Goal: Information Seeking & Learning: Learn about a topic

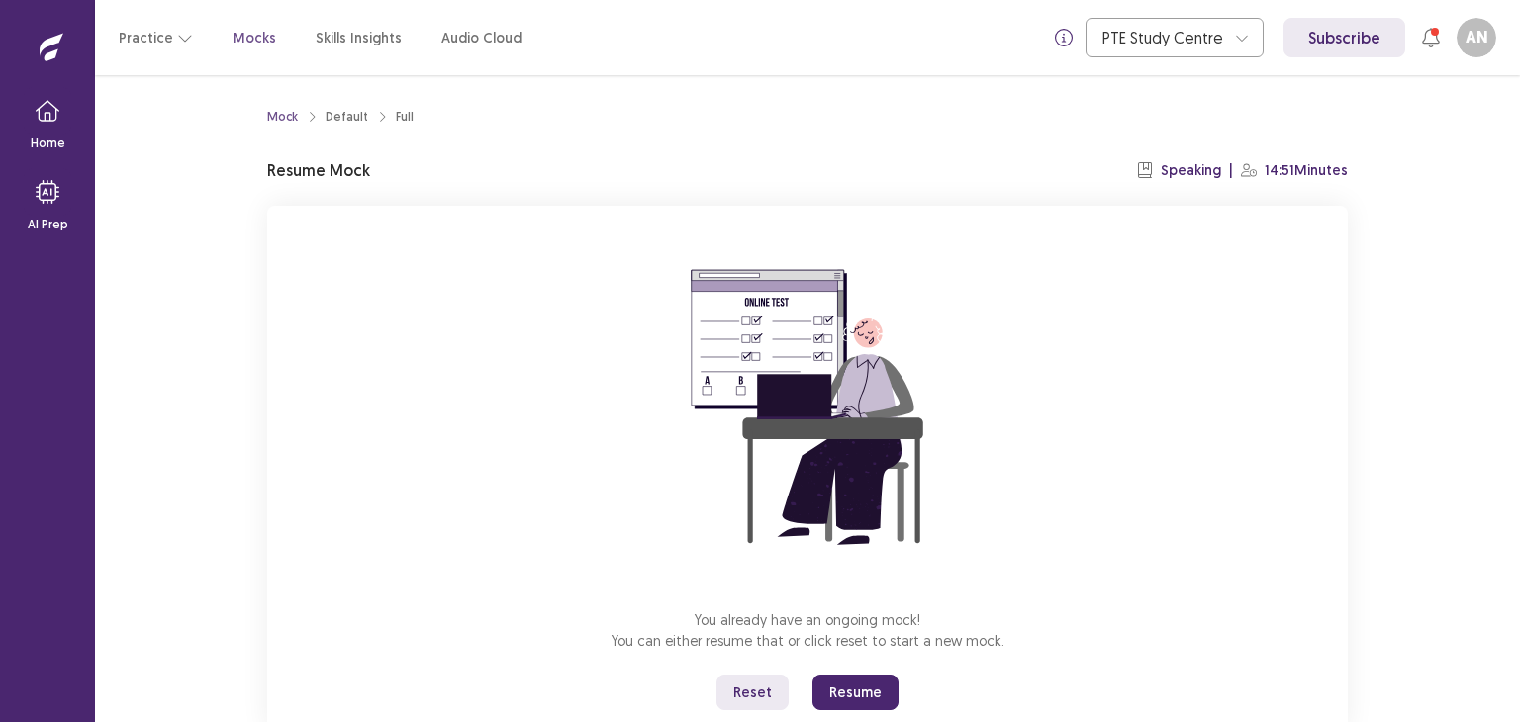
click at [752, 695] on button "Reset" at bounding box center [752, 693] width 72 height 36
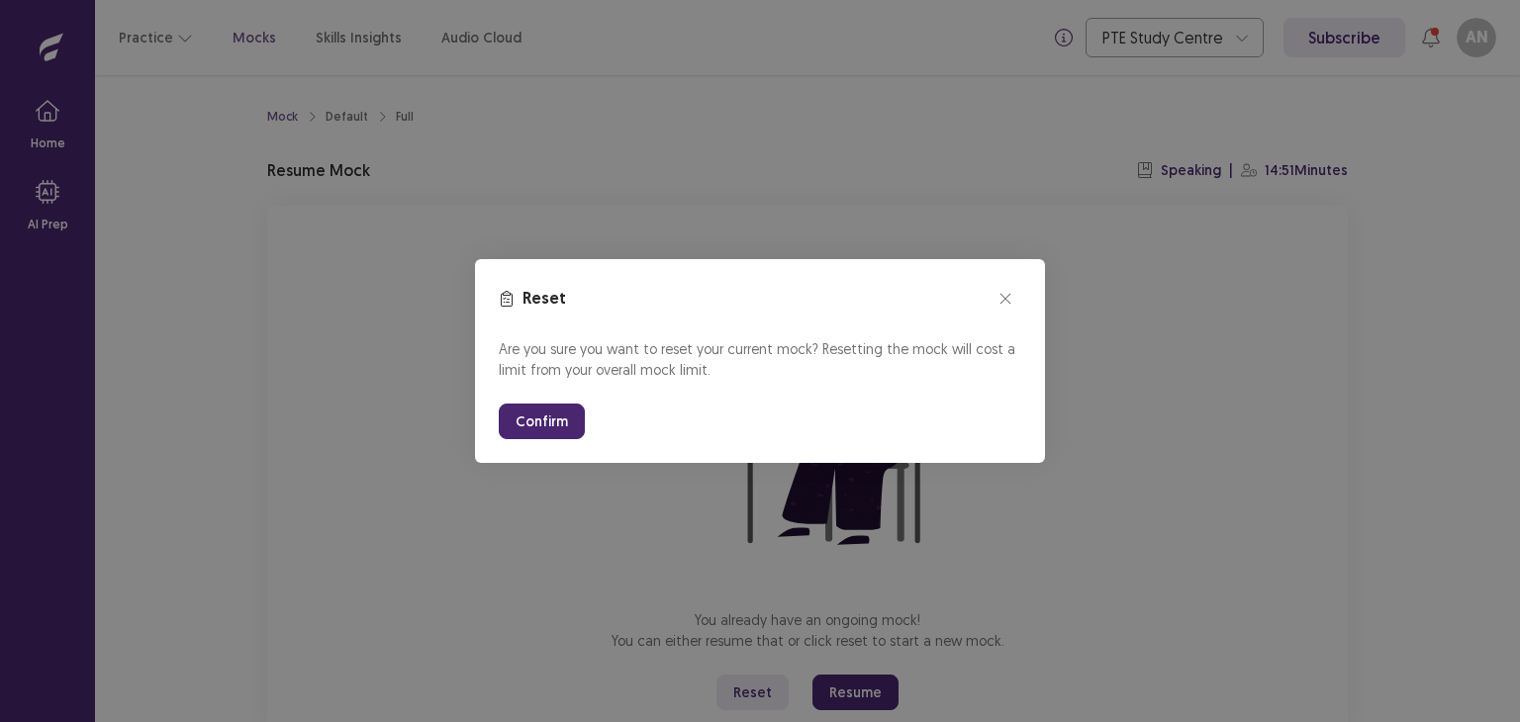
click at [565, 416] on button "Confirm" at bounding box center [542, 422] width 86 height 36
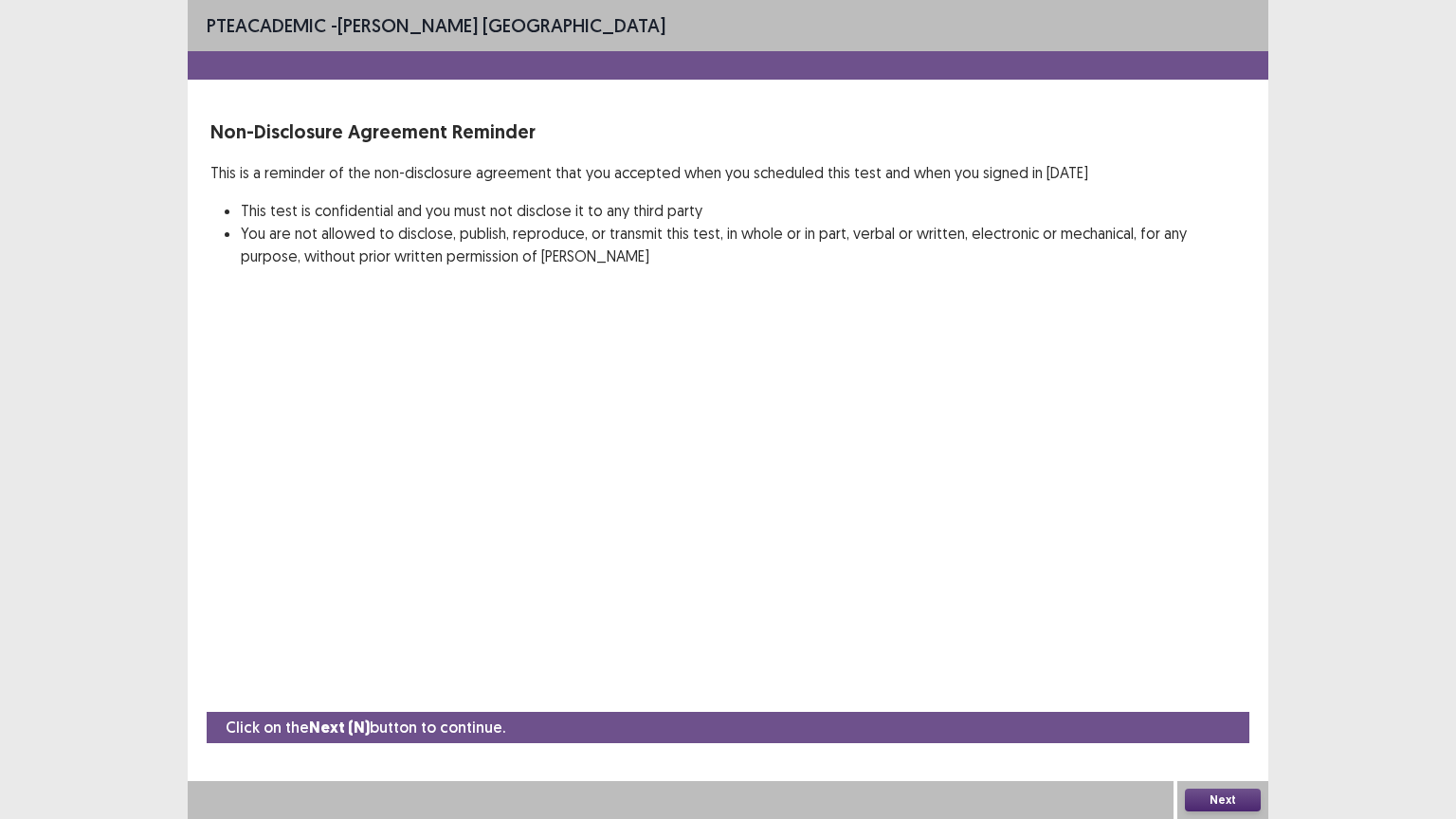
click at [1214, 691] on button "Next" at bounding box center [1222, 800] width 76 height 23
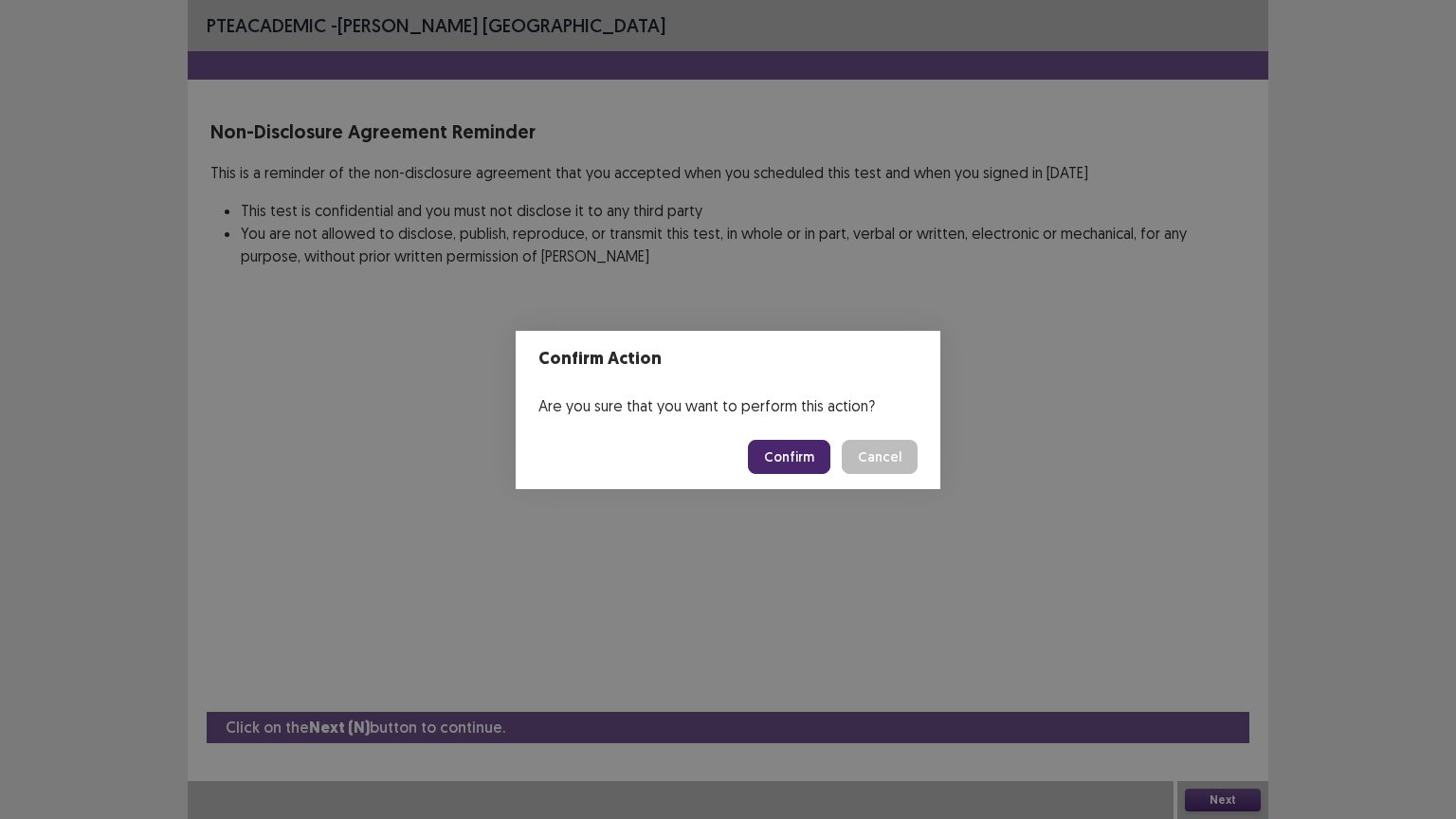
click at [786, 445] on button "Confirm" at bounding box center [789, 457] width 82 height 34
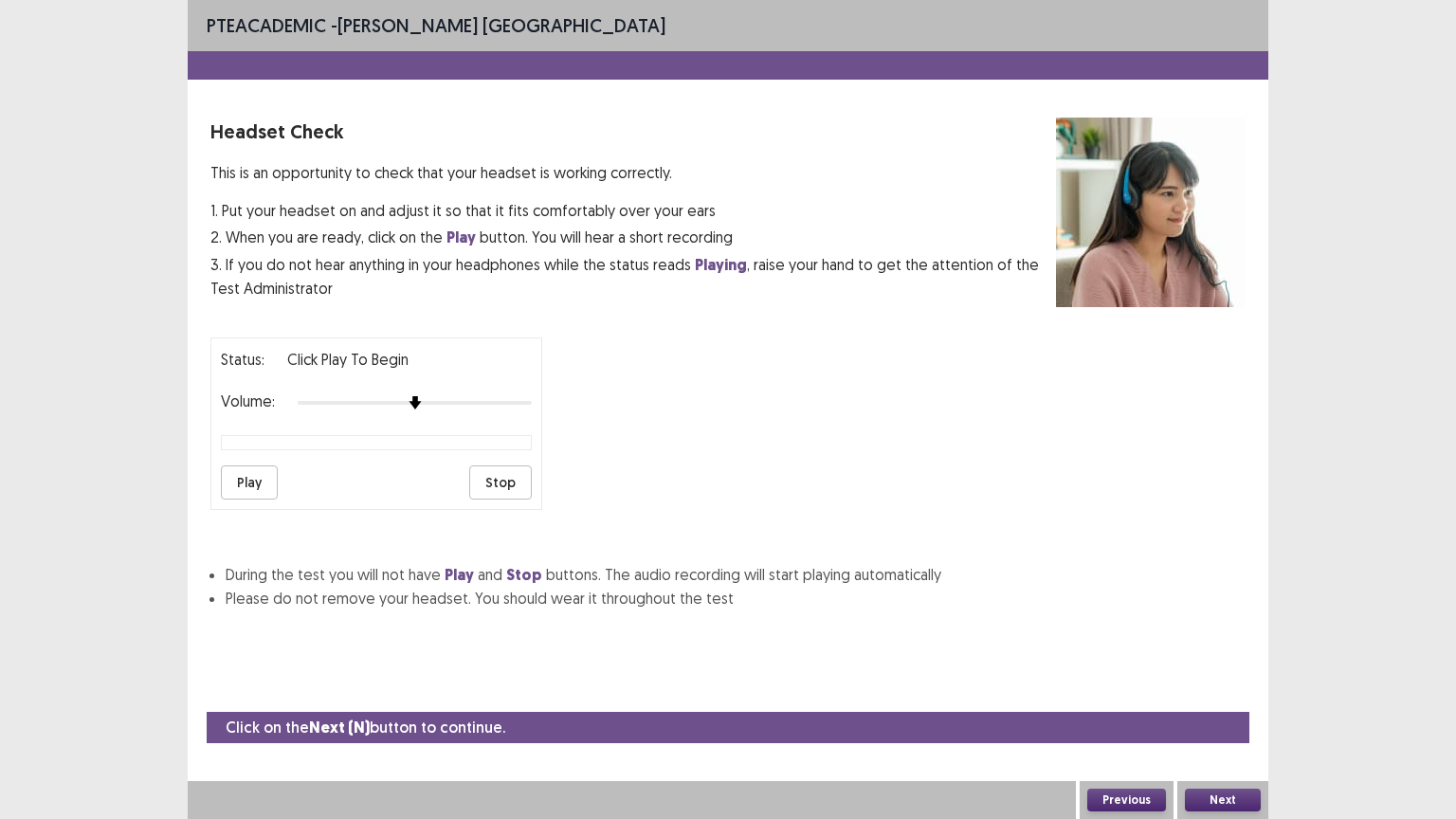
click at [256, 472] on button "Play" at bounding box center [249, 483] width 57 height 34
click at [528, 396] on div at bounding box center [415, 403] width 234 height 15
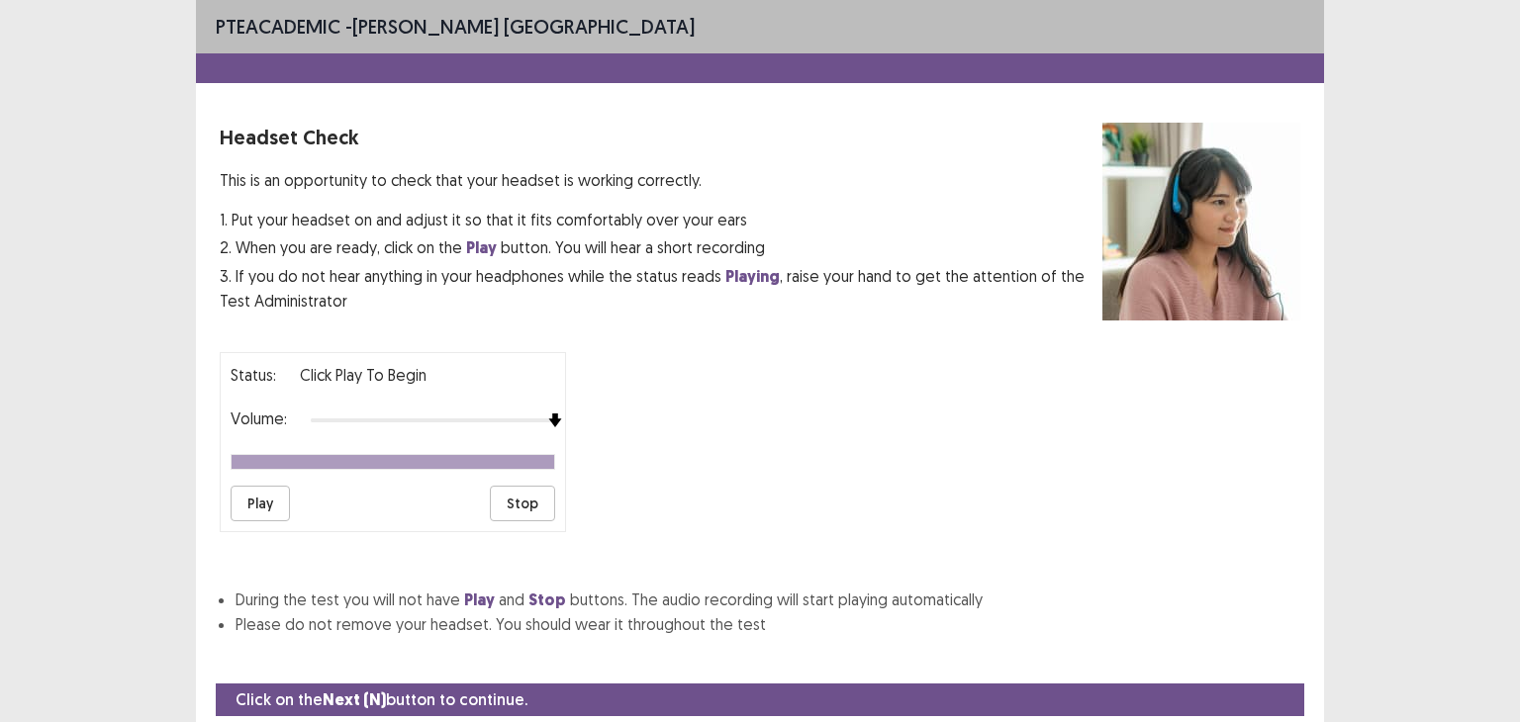
click at [1399, 138] on div "PTE academic - Asmita Nepal Headset Check This is an opportunity to check that …" at bounding box center [760, 361] width 1520 height 722
click at [254, 503] on button "Play" at bounding box center [260, 504] width 59 height 36
click at [260, 501] on button "Play" at bounding box center [260, 504] width 59 height 36
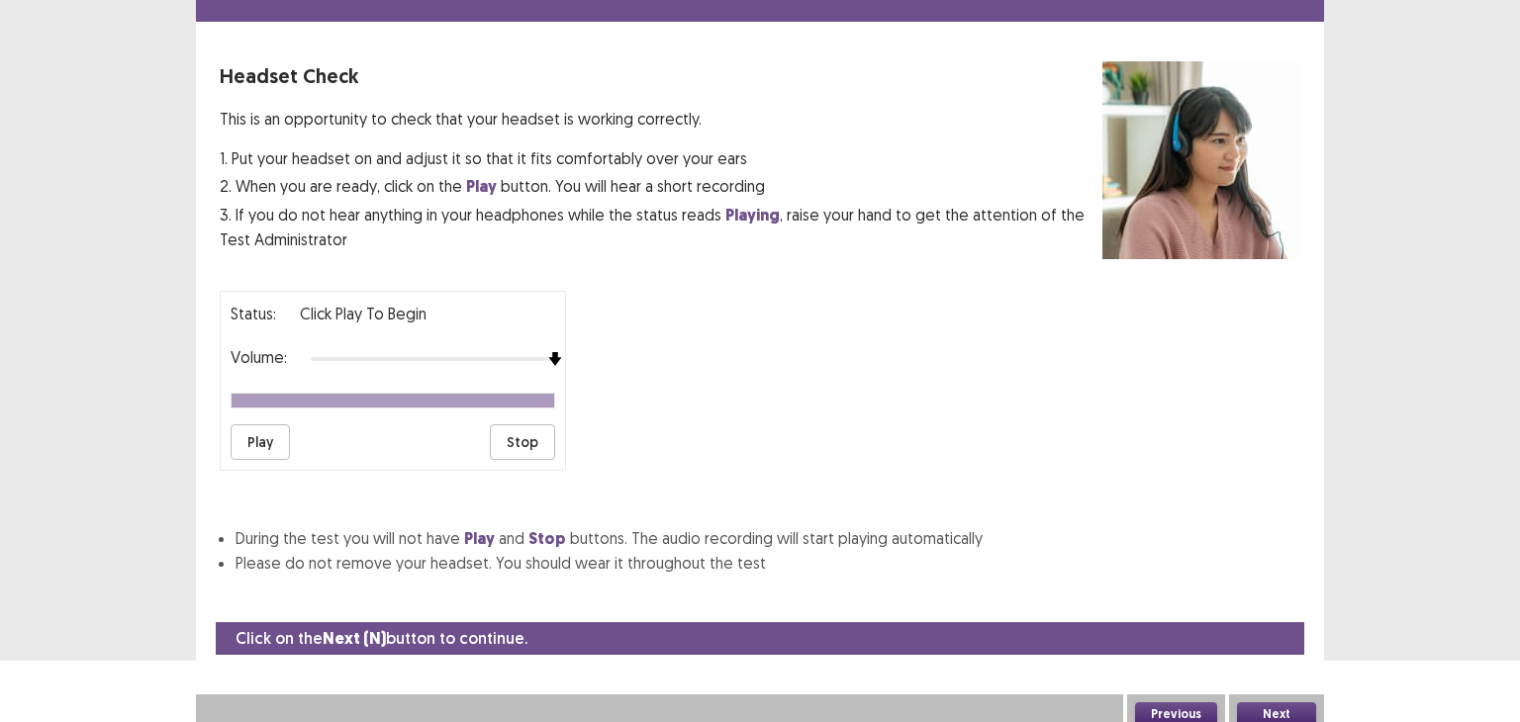
click at [1281, 703] on button "Next" at bounding box center [1276, 715] width 79 height 24
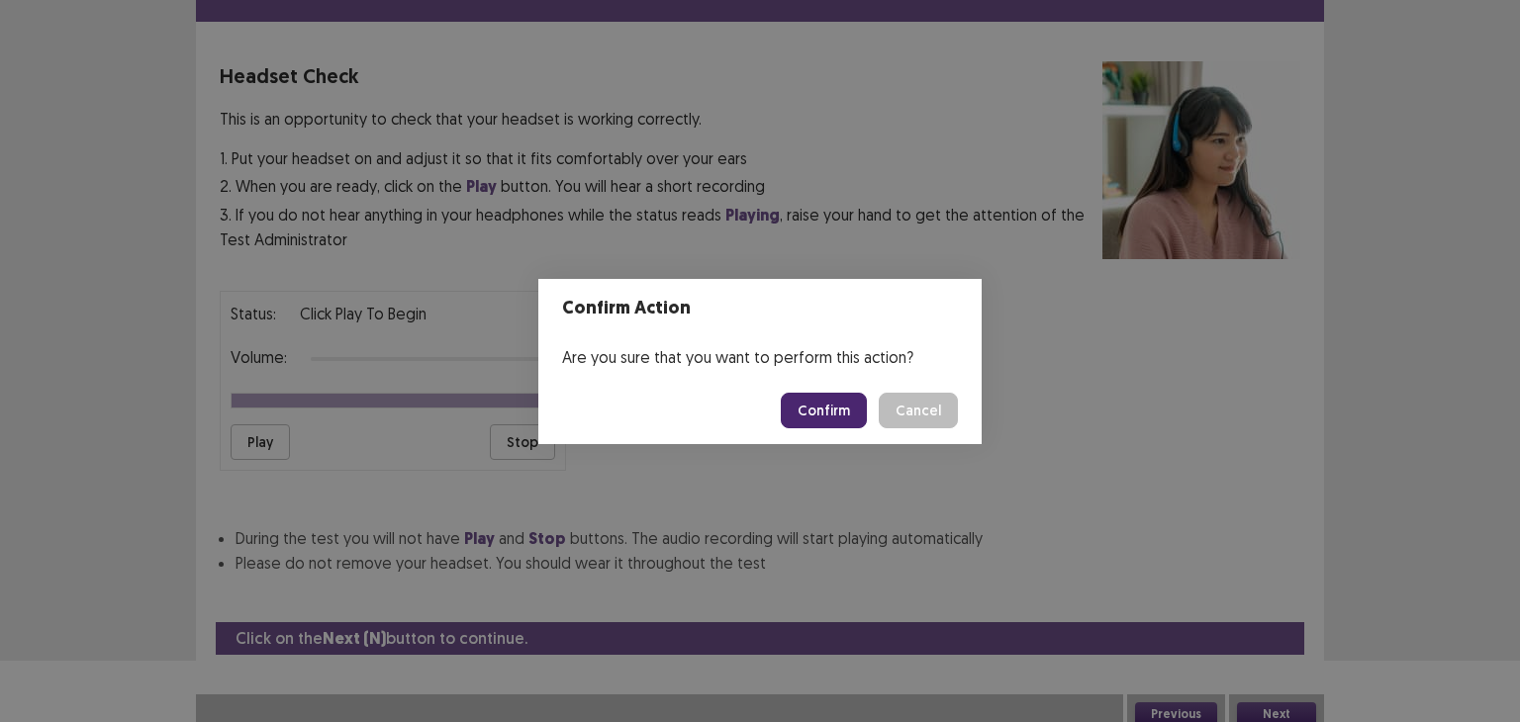
click at [816, 419] on button "Confirm" at bounding box center [824, 411] width 86 height 36
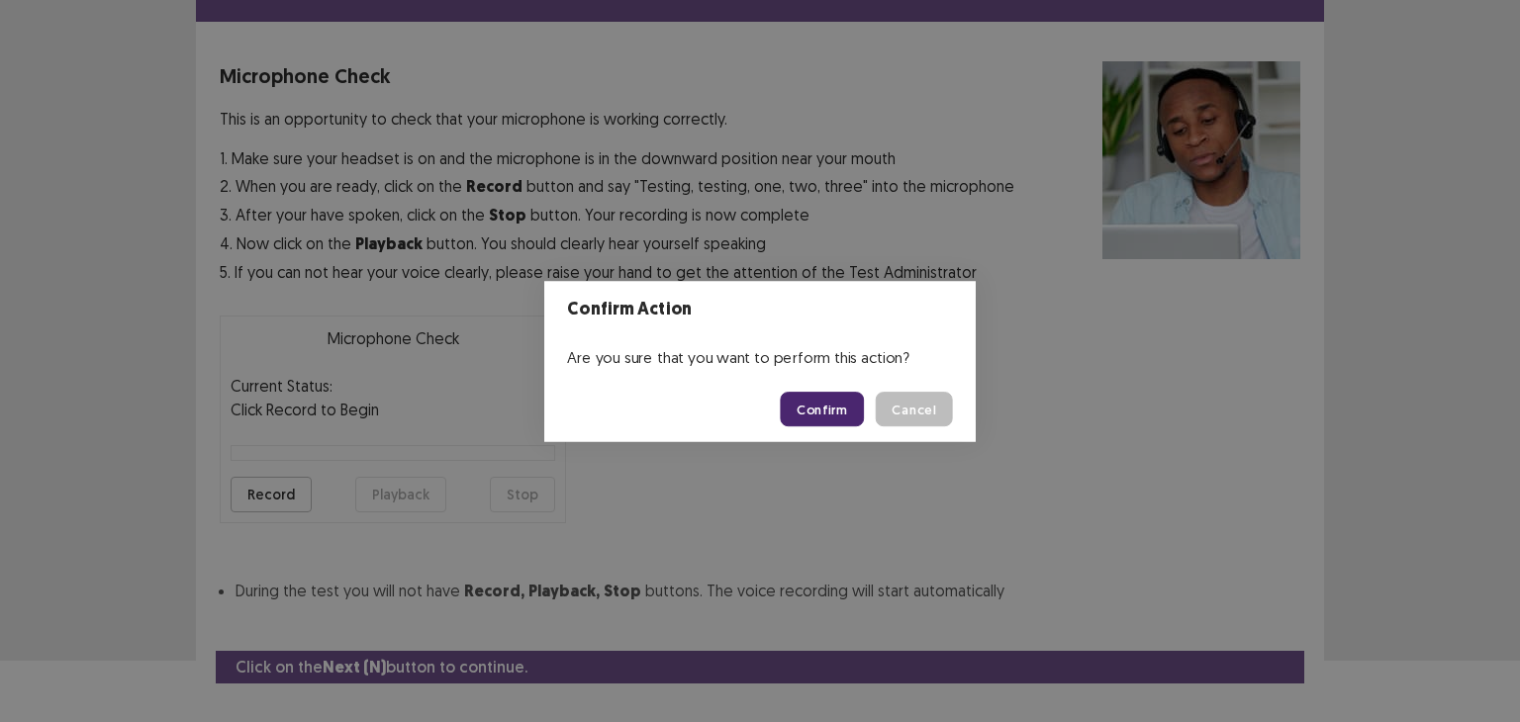
scroll to position [97, 0]
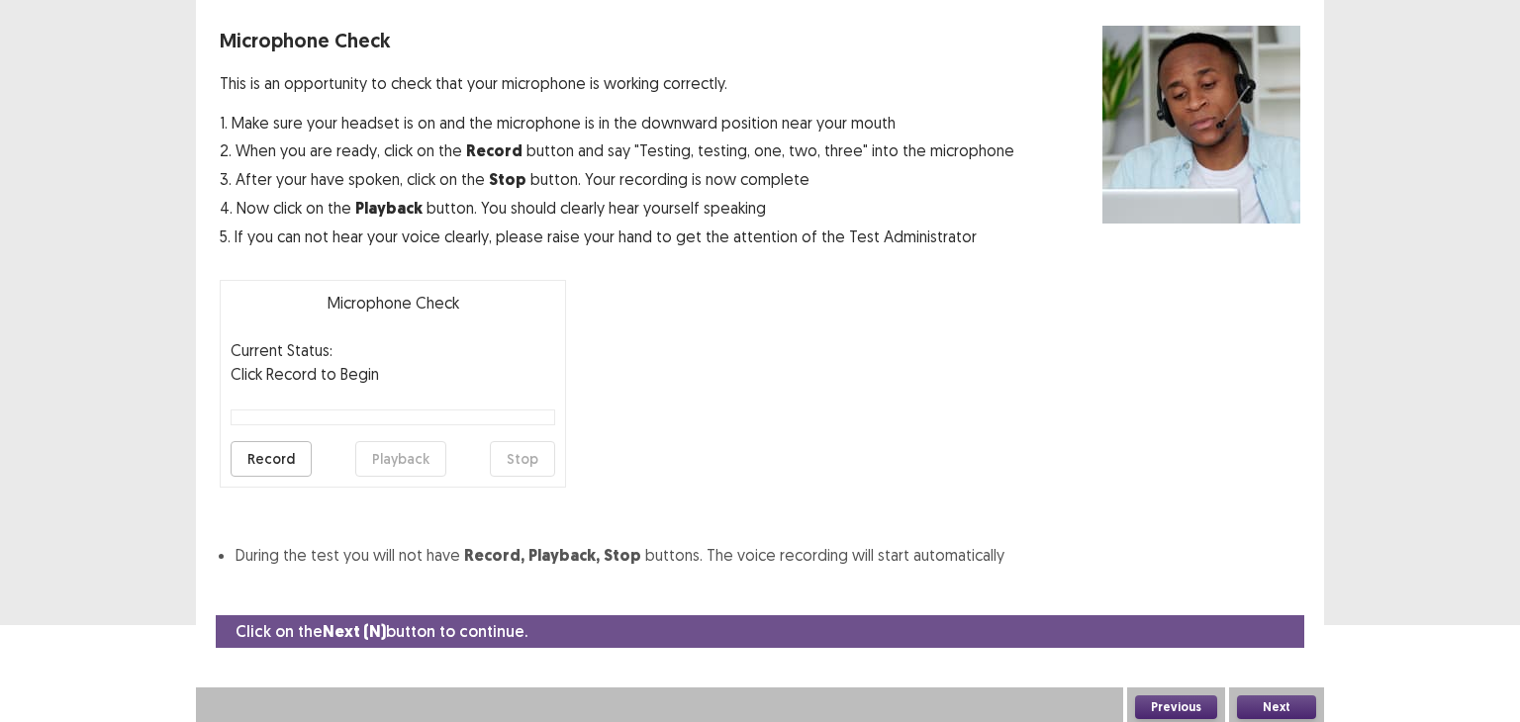
click at [256, 456] on button "Record" at bounding box center [271, 459] width 81 height 36
click at [504, 453] on button "Stop" at bounding box center [522, 459] width 65 height 36
click at [408, 442] on button "Playback" at bounding box center [400, 459] width 91 height 36
click at [1290, 701] on button "Next" at bounding box center [1276, 708] width 79 height 24
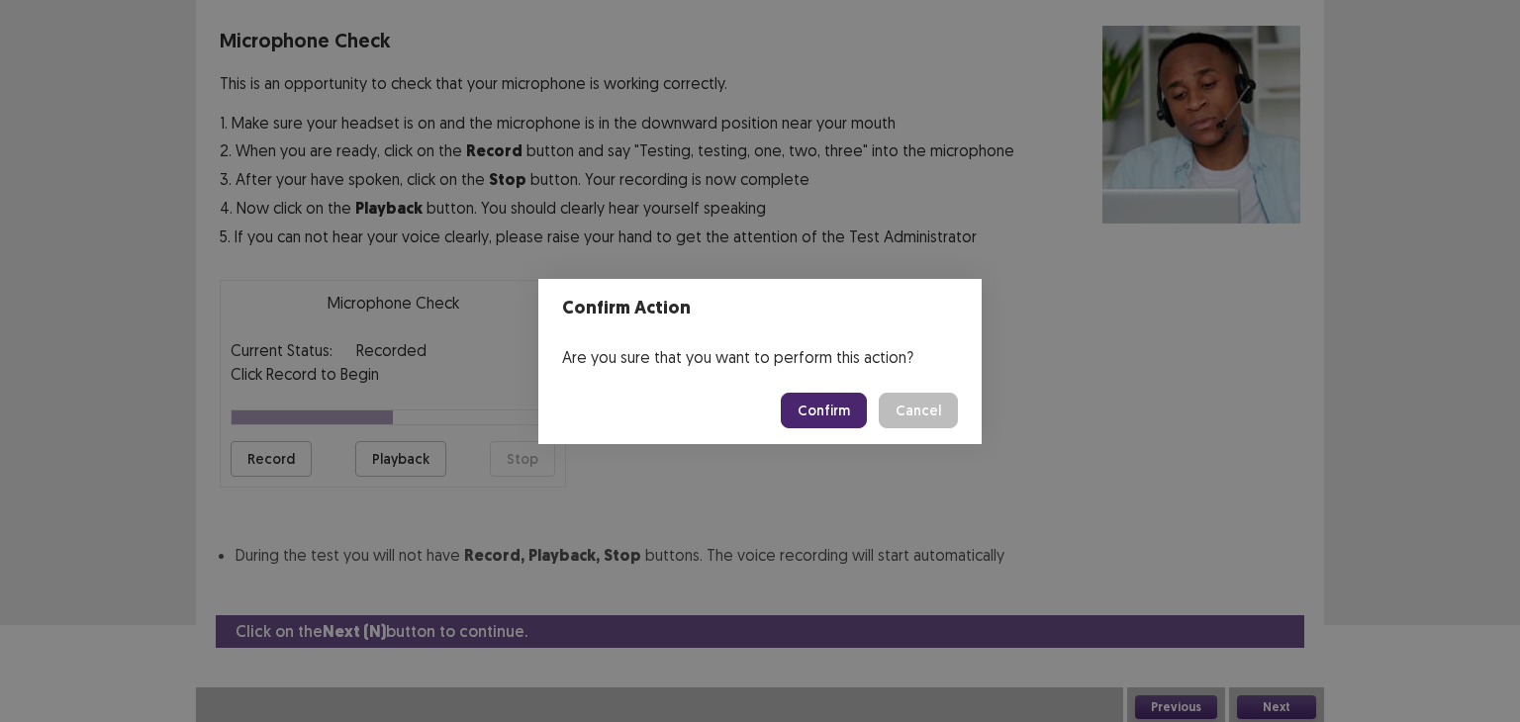
click at [823, 409] on button "Confirm" at bounding box center [824, 411] width 86 height 36
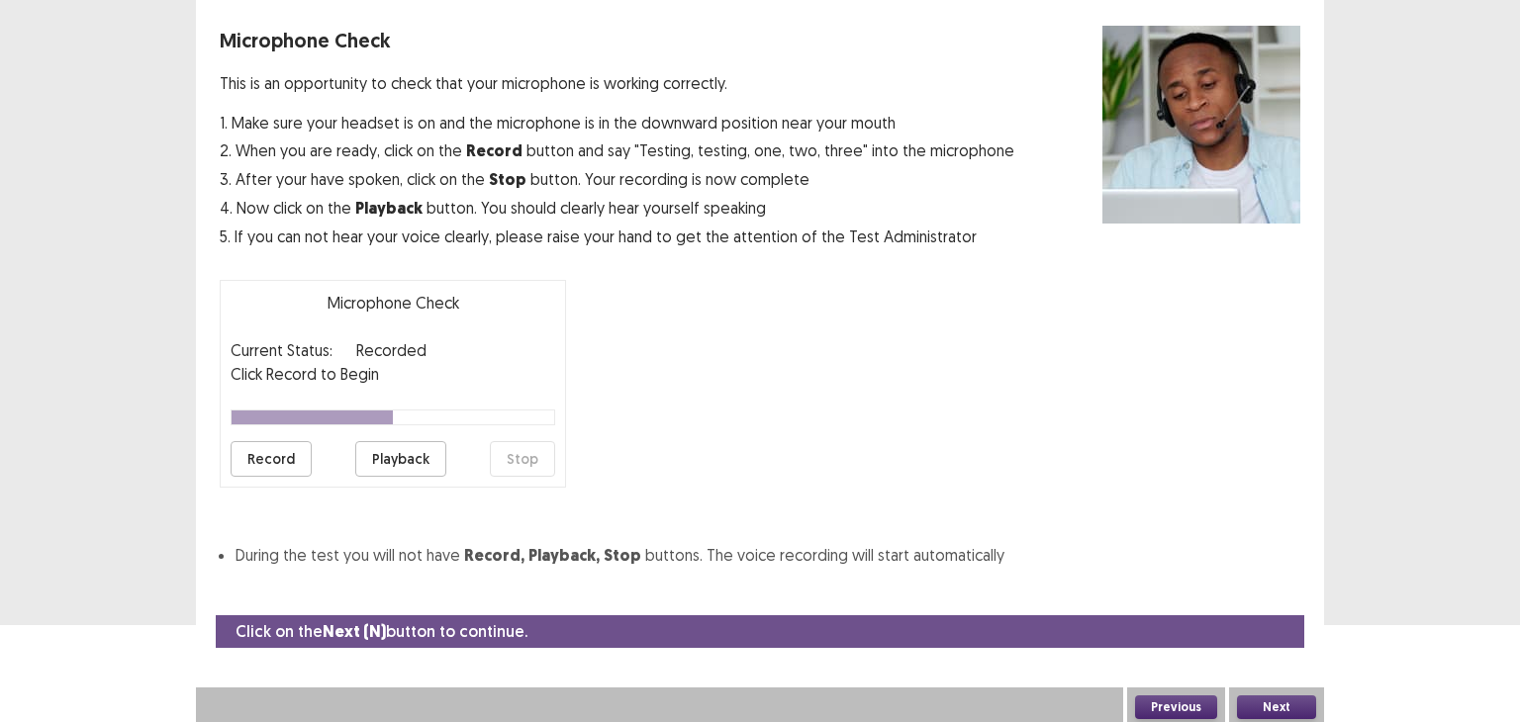
scroll to position [43, 0]
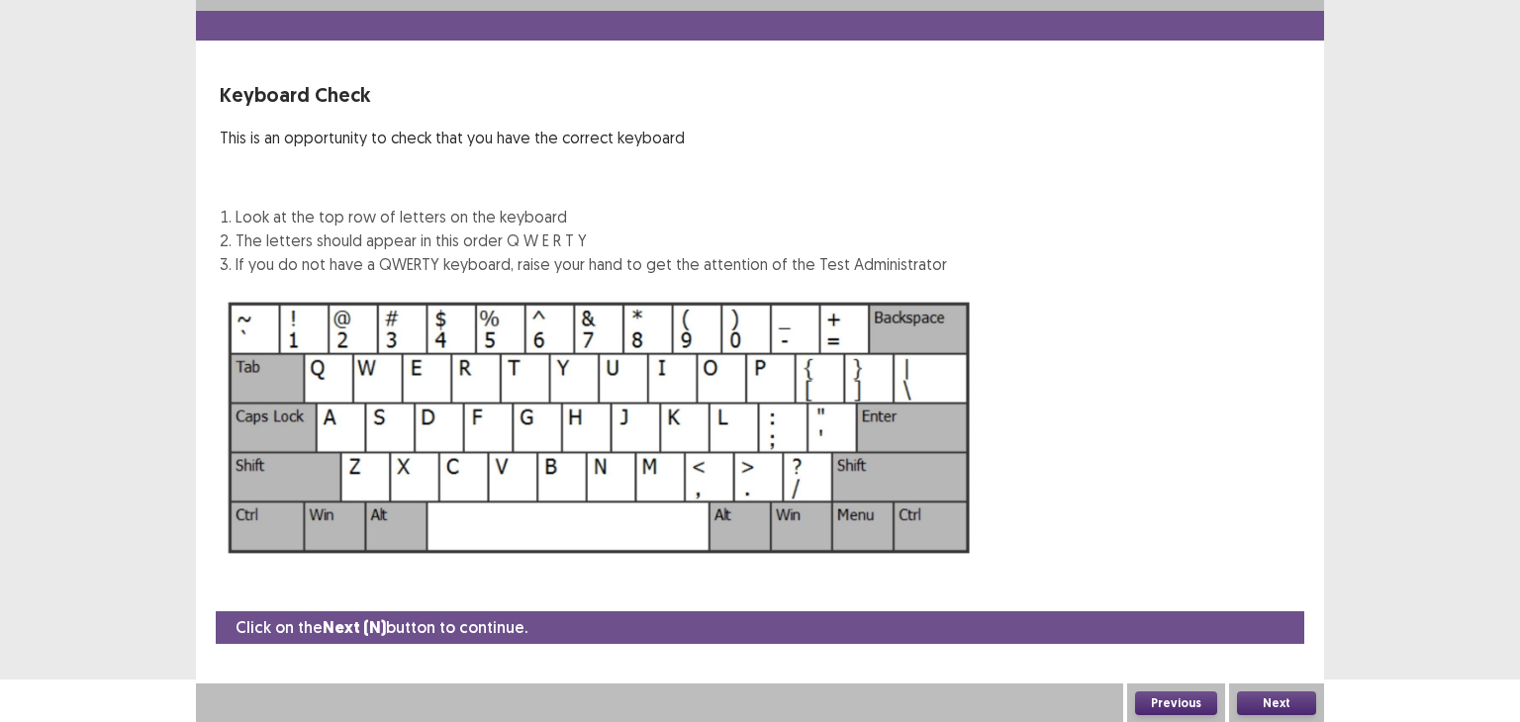
click at [1284, 692] on button "Next" at bounding box center [1276, 704] width 79 height 24
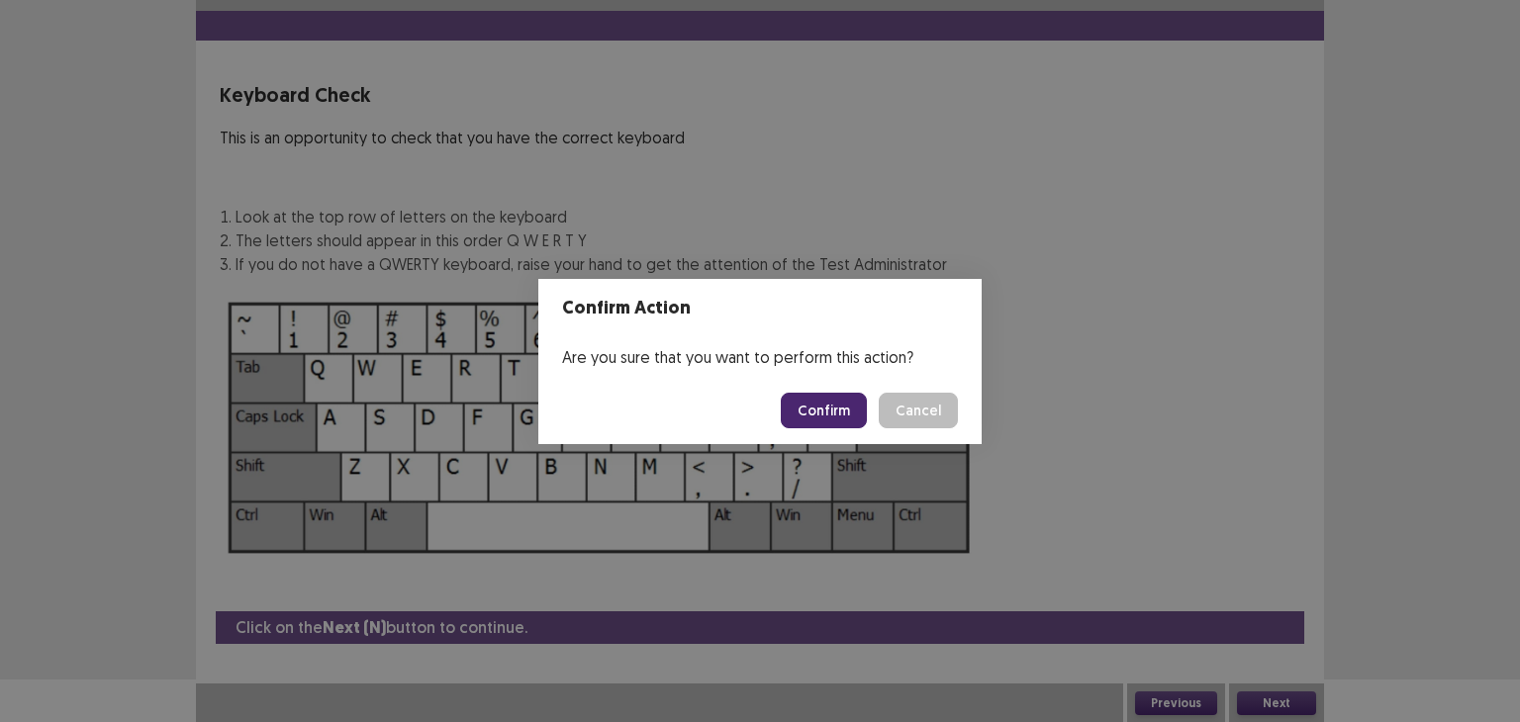
click at [839, 416] on button "Confirm" at bounding box center [824, 411] width 86 height 36
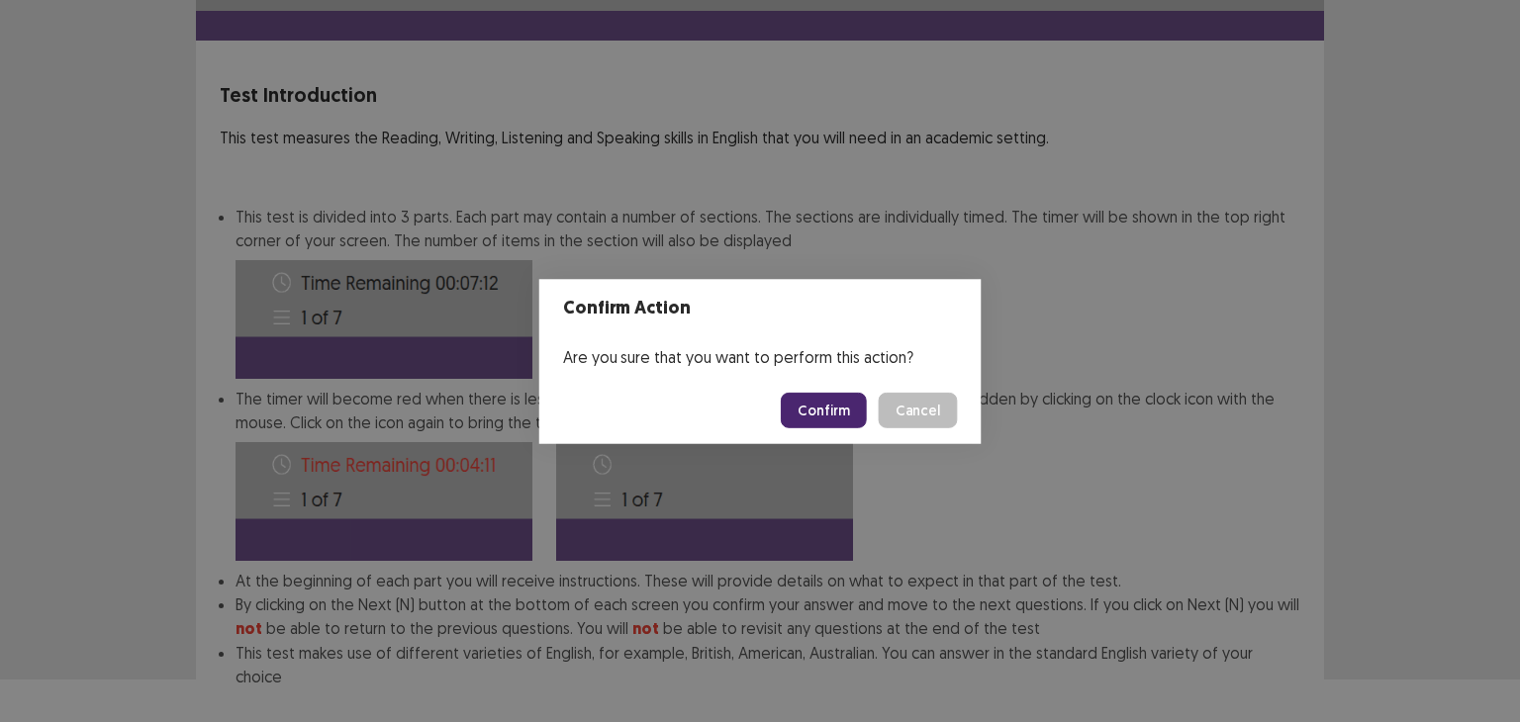
scroll to position [142, 0]
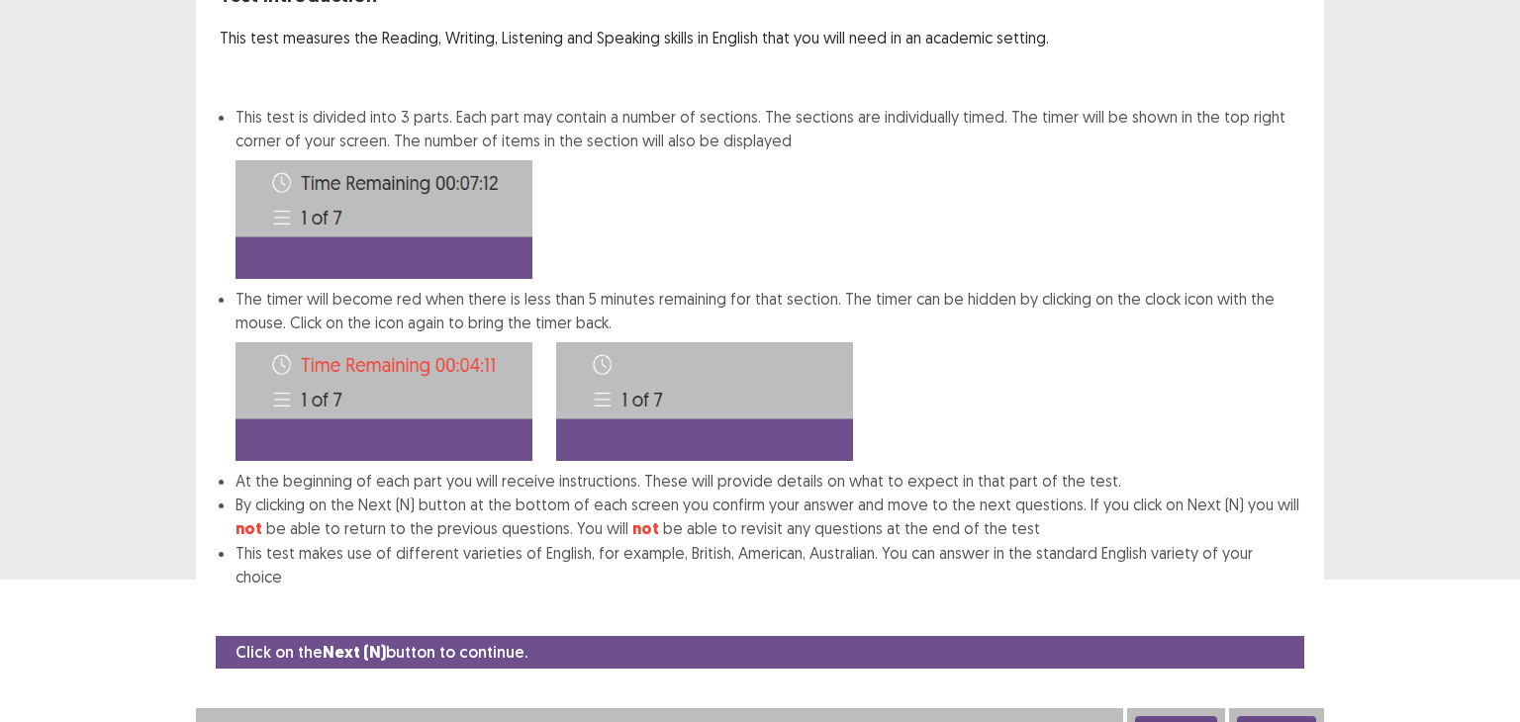
click at [1269, 716] on button "Next" at bounding box center [1276, 728] width 79 height 24
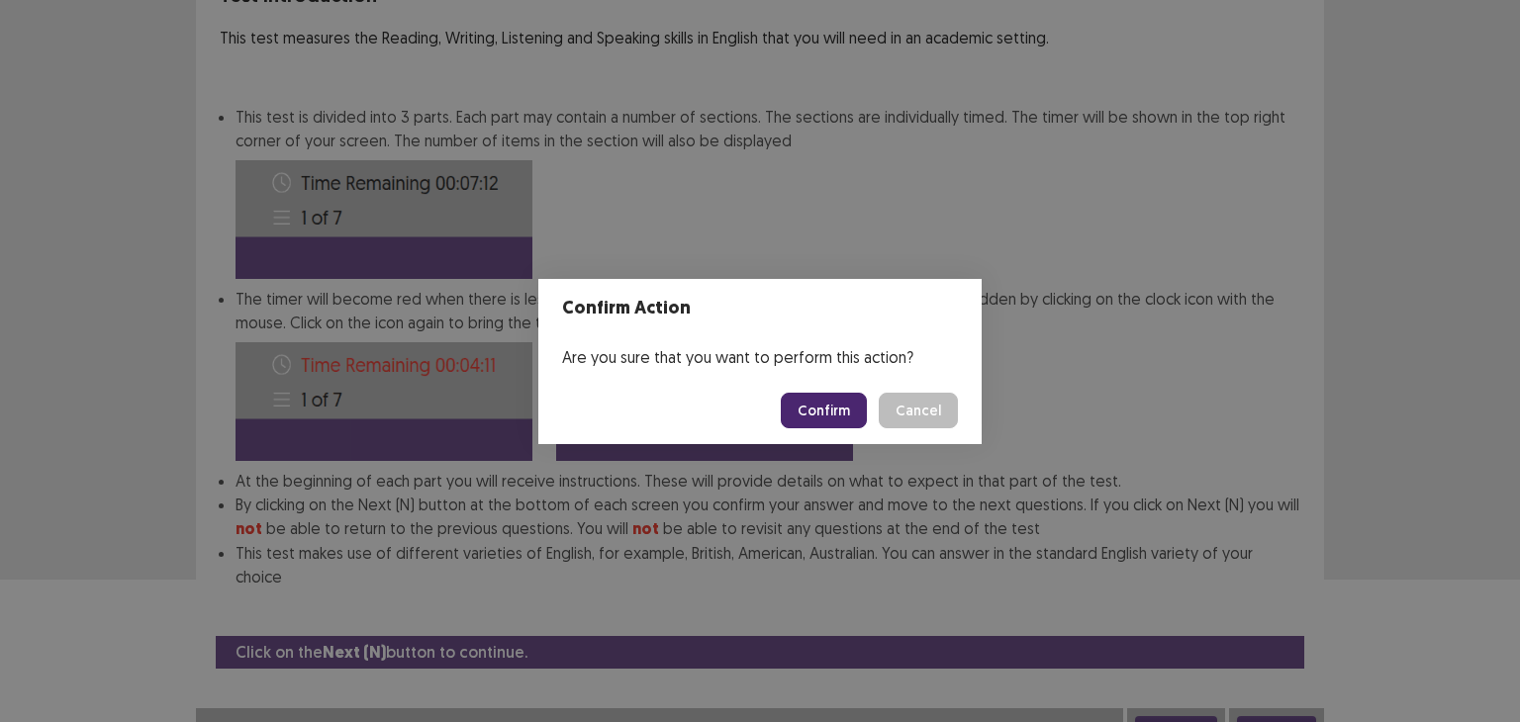
click at [816, 405] on button "Confirm" at bounding box center [824, 411] width 86 height 36
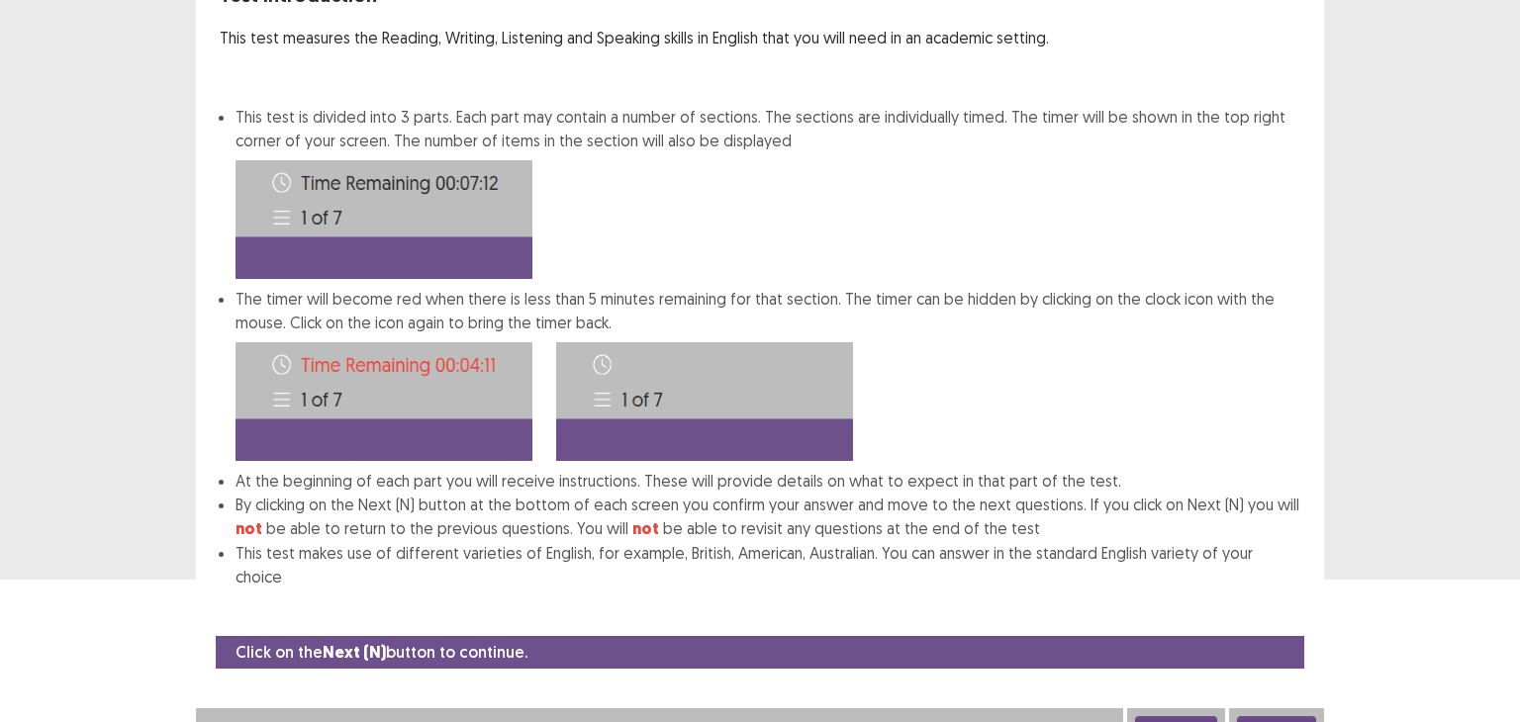
scroll to position [0, 0]
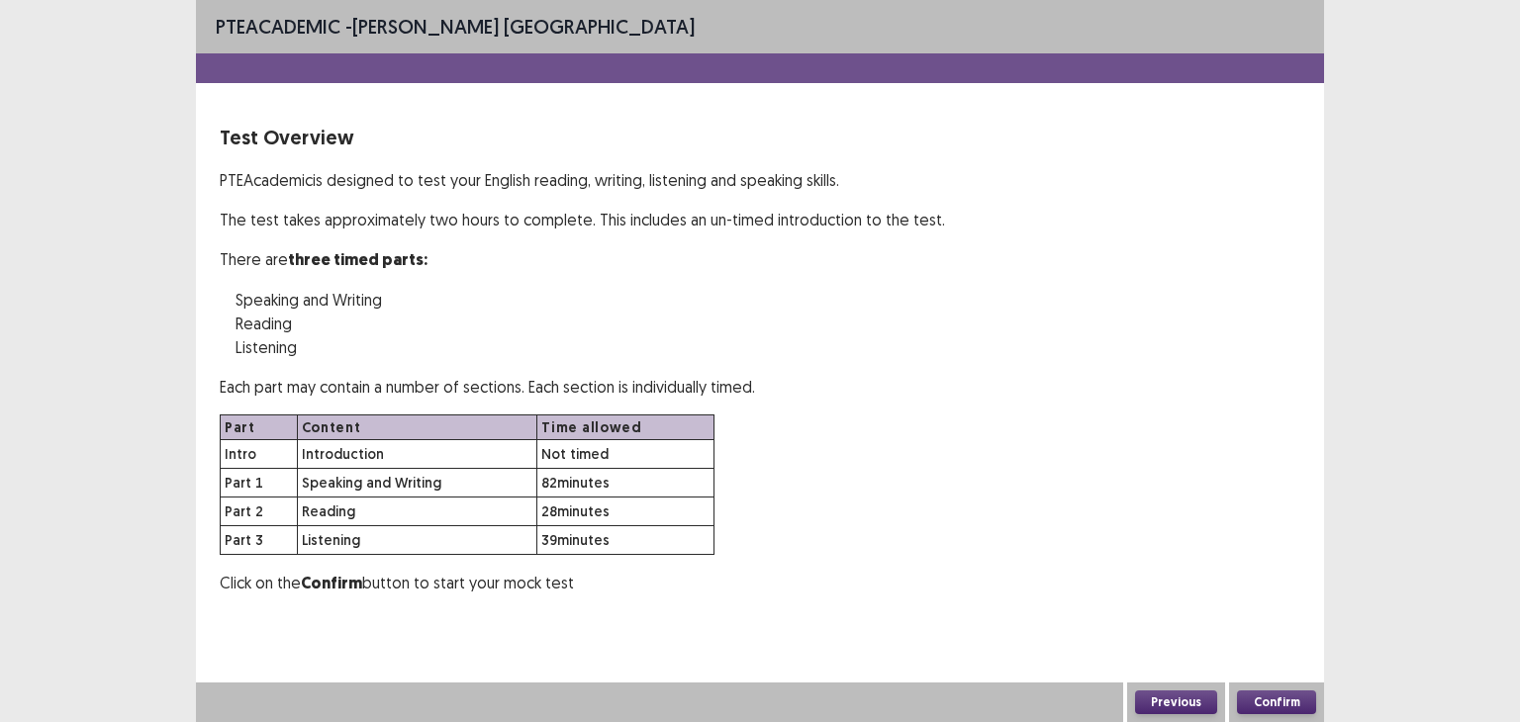
click at [1291, 698] on button "Confirm" at bounding box center [1276, 703] width 79 height 24
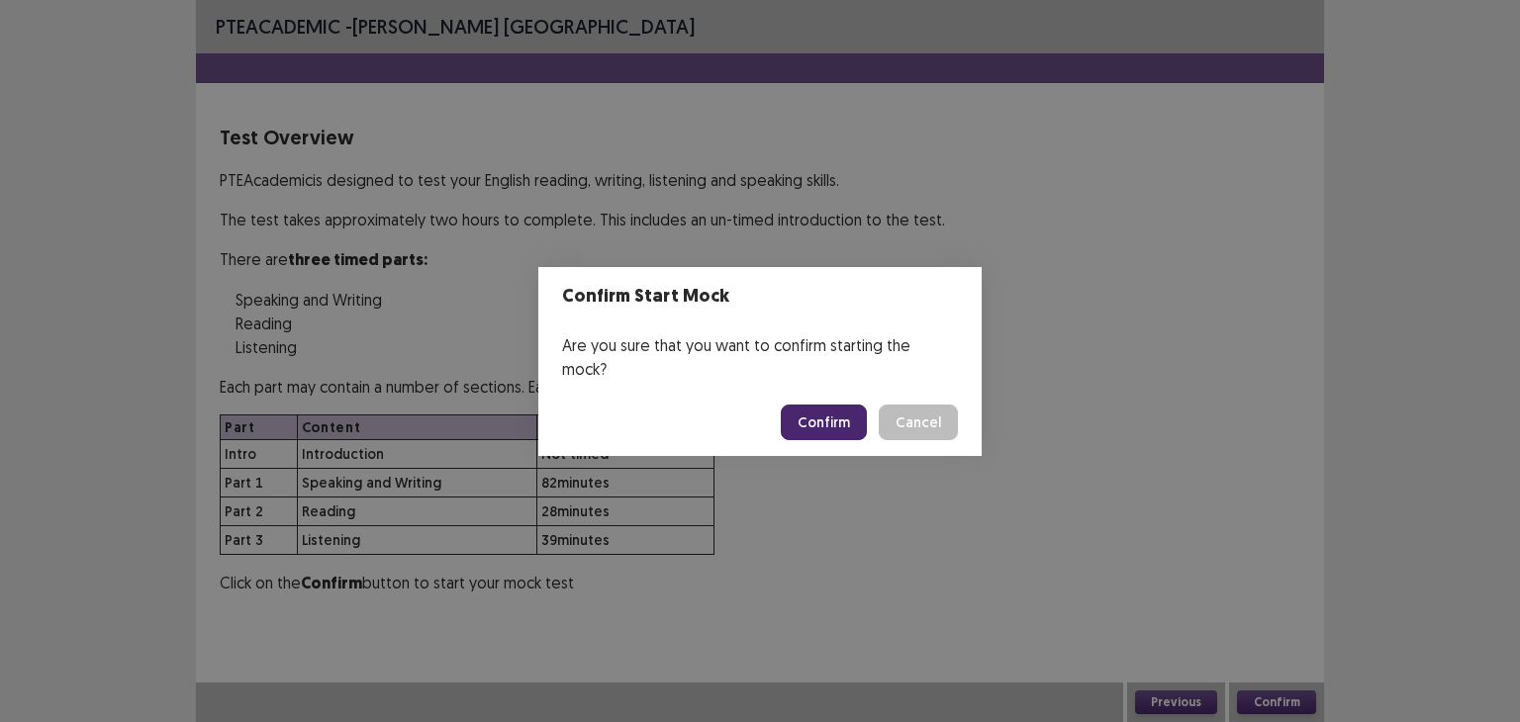
click at [840, 405] on button "Confirm" at bounding box center [824, 423] width 86 height 36
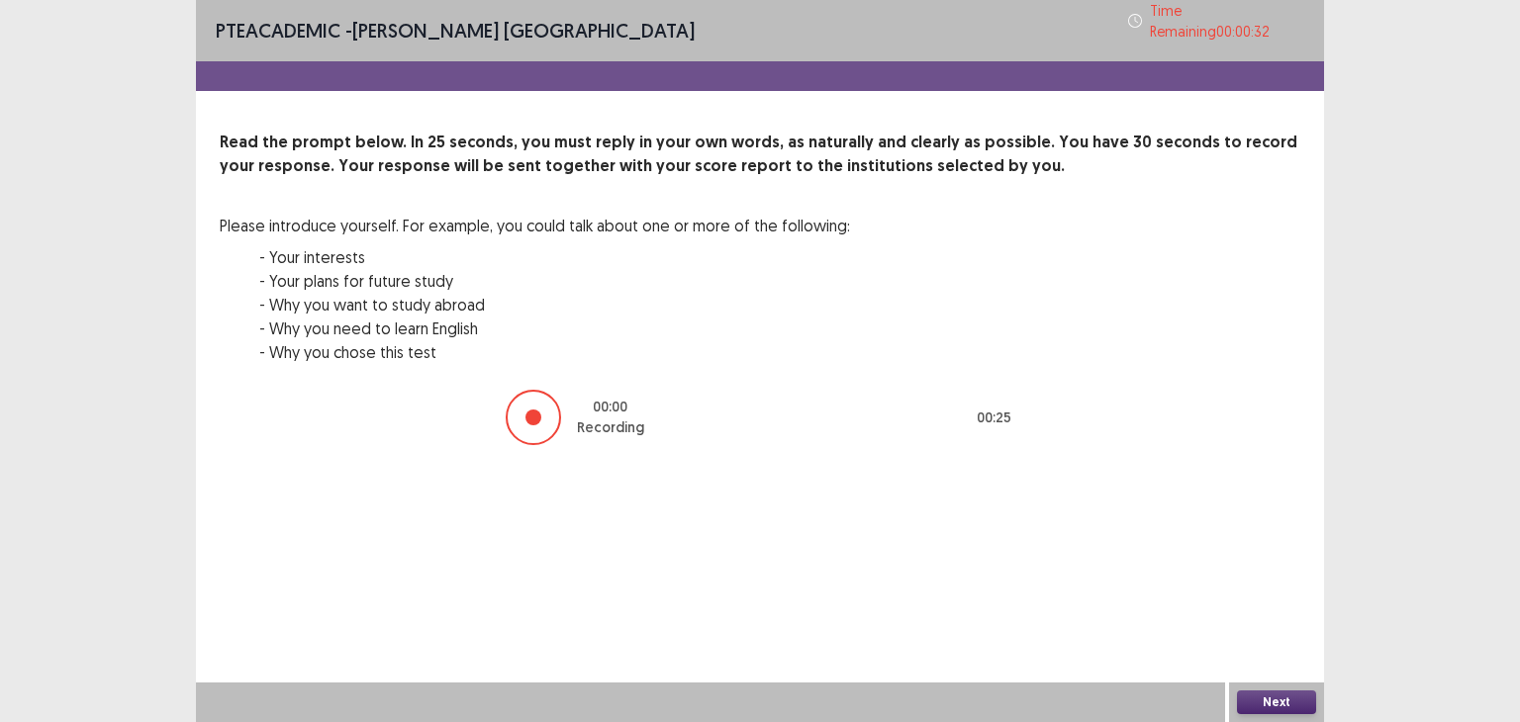
click at [1264, 698] on button "Next" at bounding box center [1276, 703] width 79 height 24
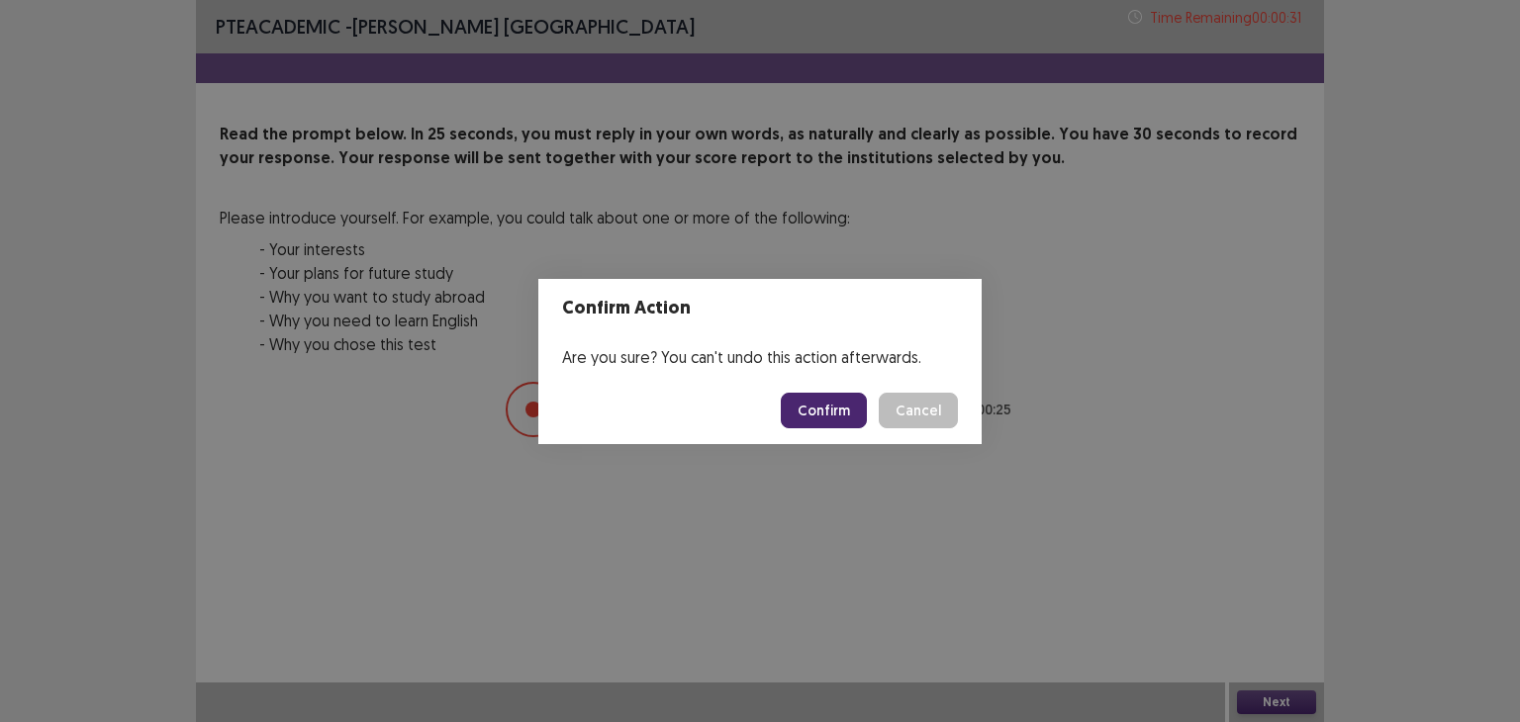
click at [827, 405] on button "Confirm" at bounding box center [824, 411] width 86 height 36
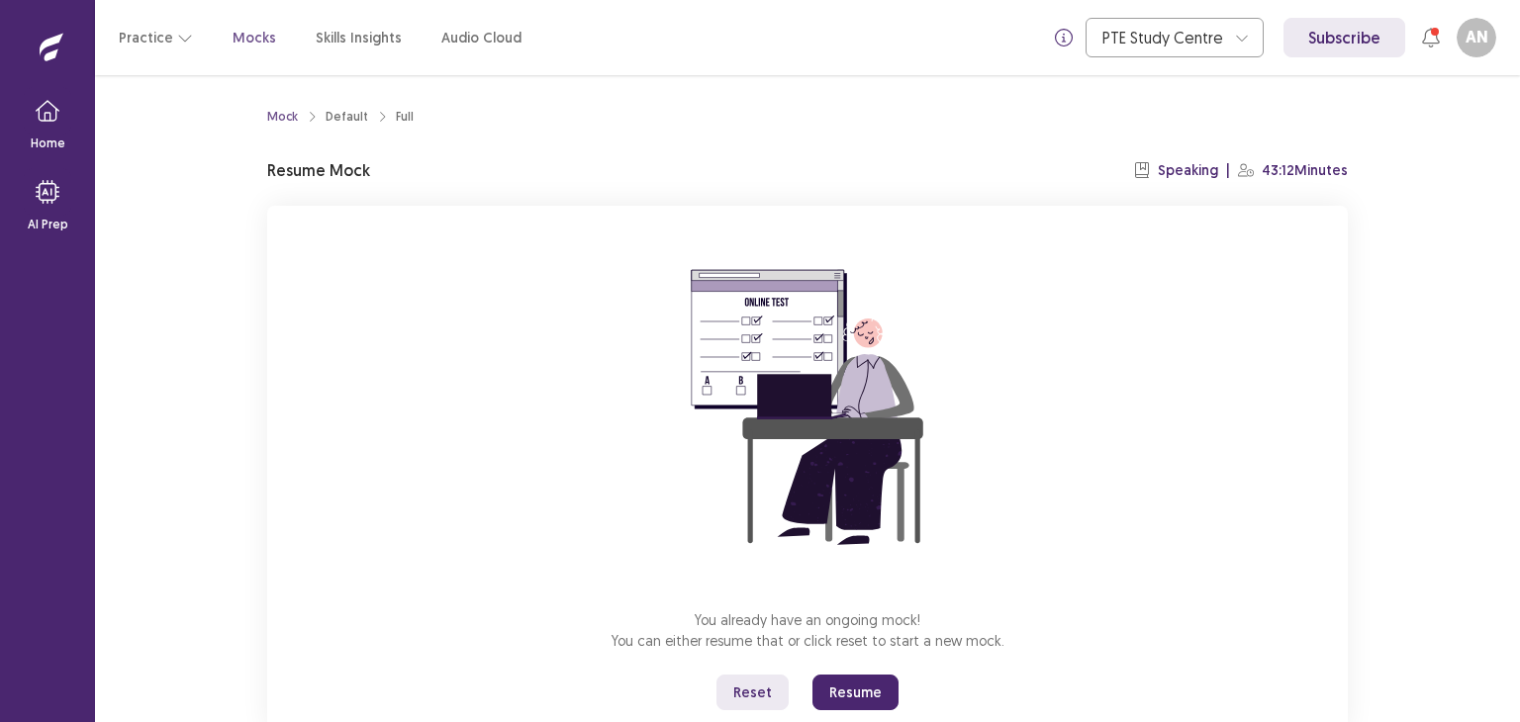
click at [863, 690] on button "Resume" at bounding box center [855, 693] width 86 height 36
click at [1022, 571] on div "You already have an ongoing mock! You can either resume that or click reset to …" at bounding box center [807, 470] width 1080 height 528
click at [859, 687] on button "Resume" at bounding box center [855, 693] width 86 height 36
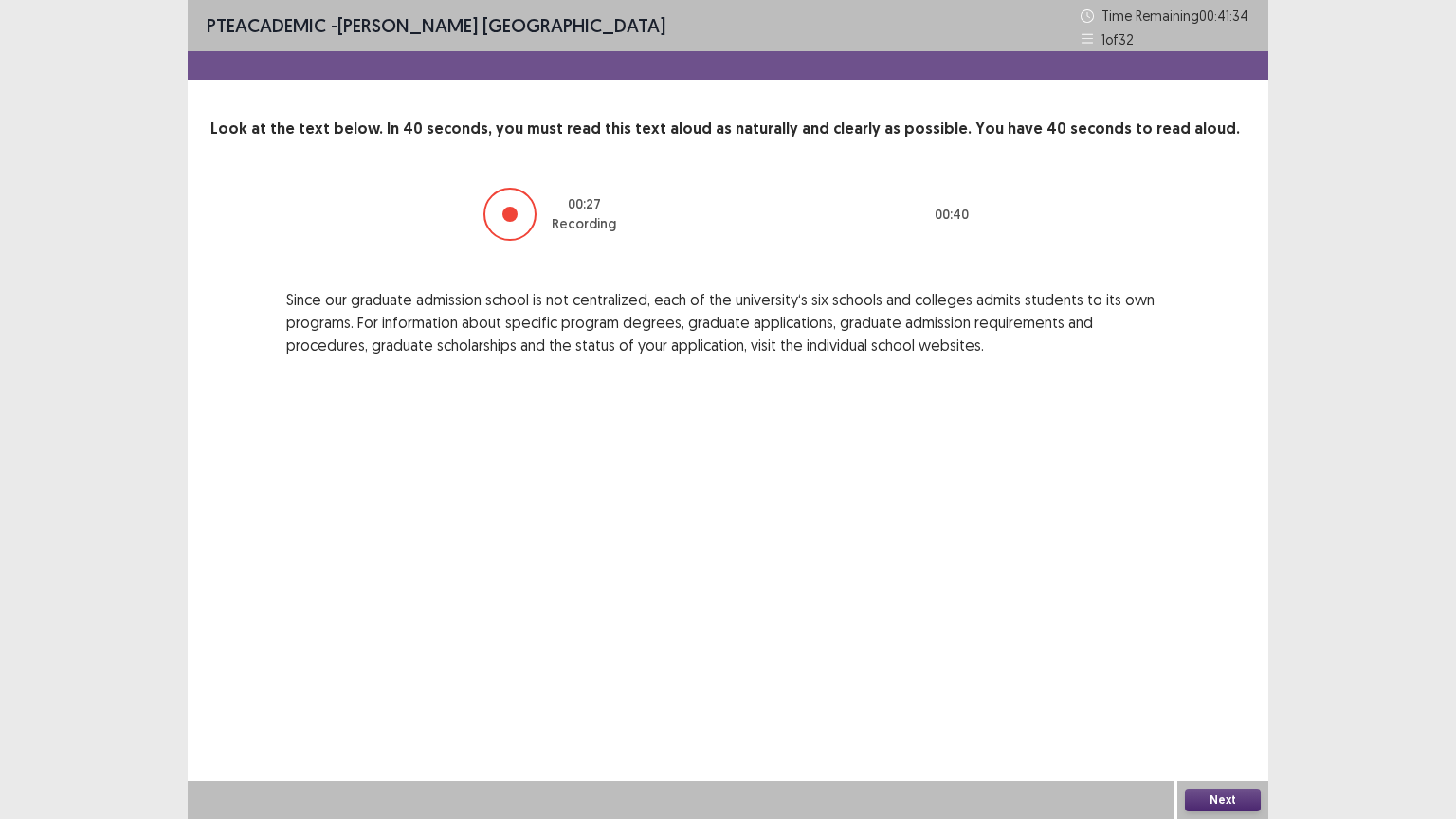
click at [1215, 691] on button "Next" at bounding box center [1222, 800] width 76 height 23
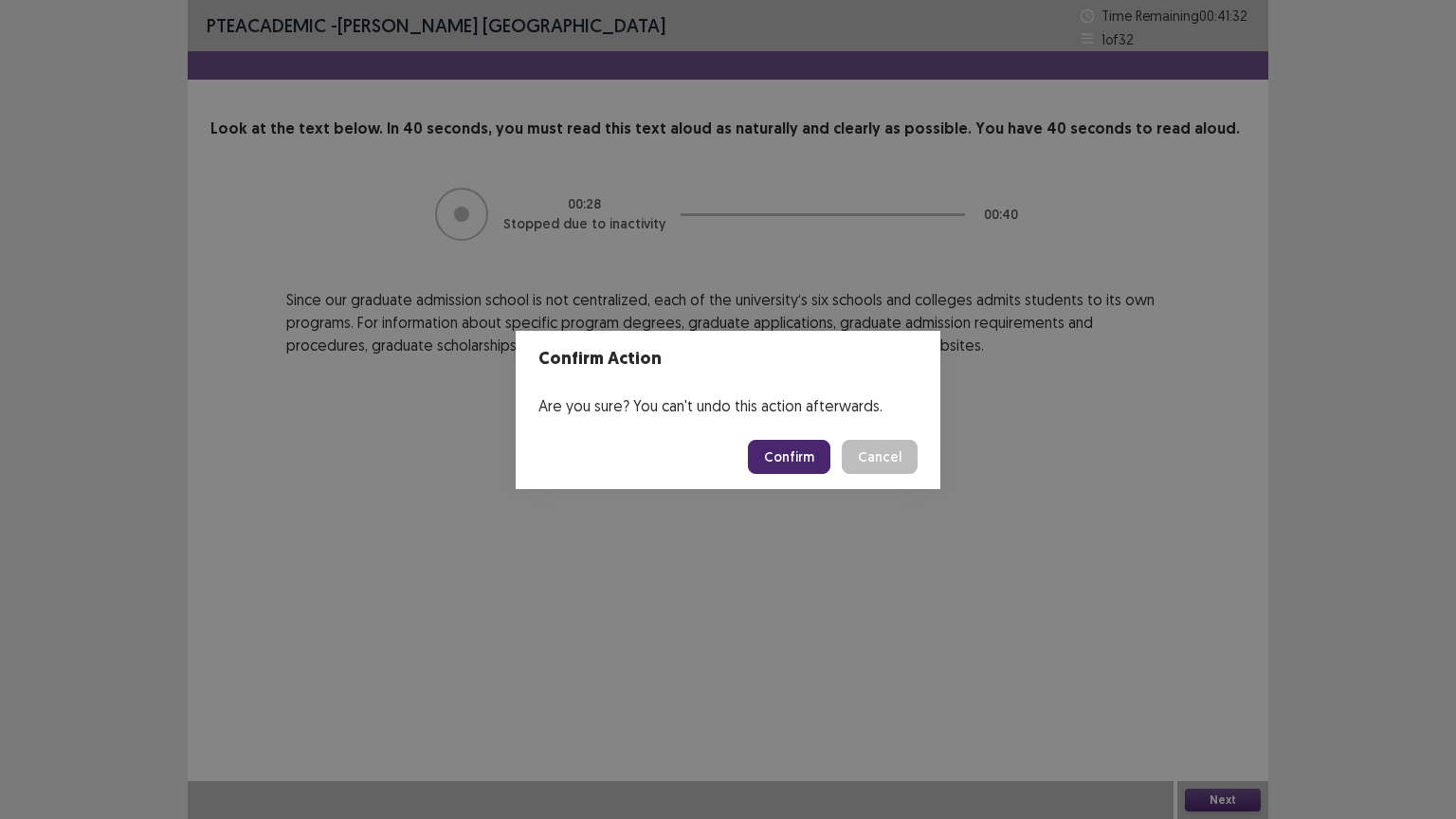
click at [788, 451] on button "Confirm" at bounding box center [789, 457] width 82 height 34
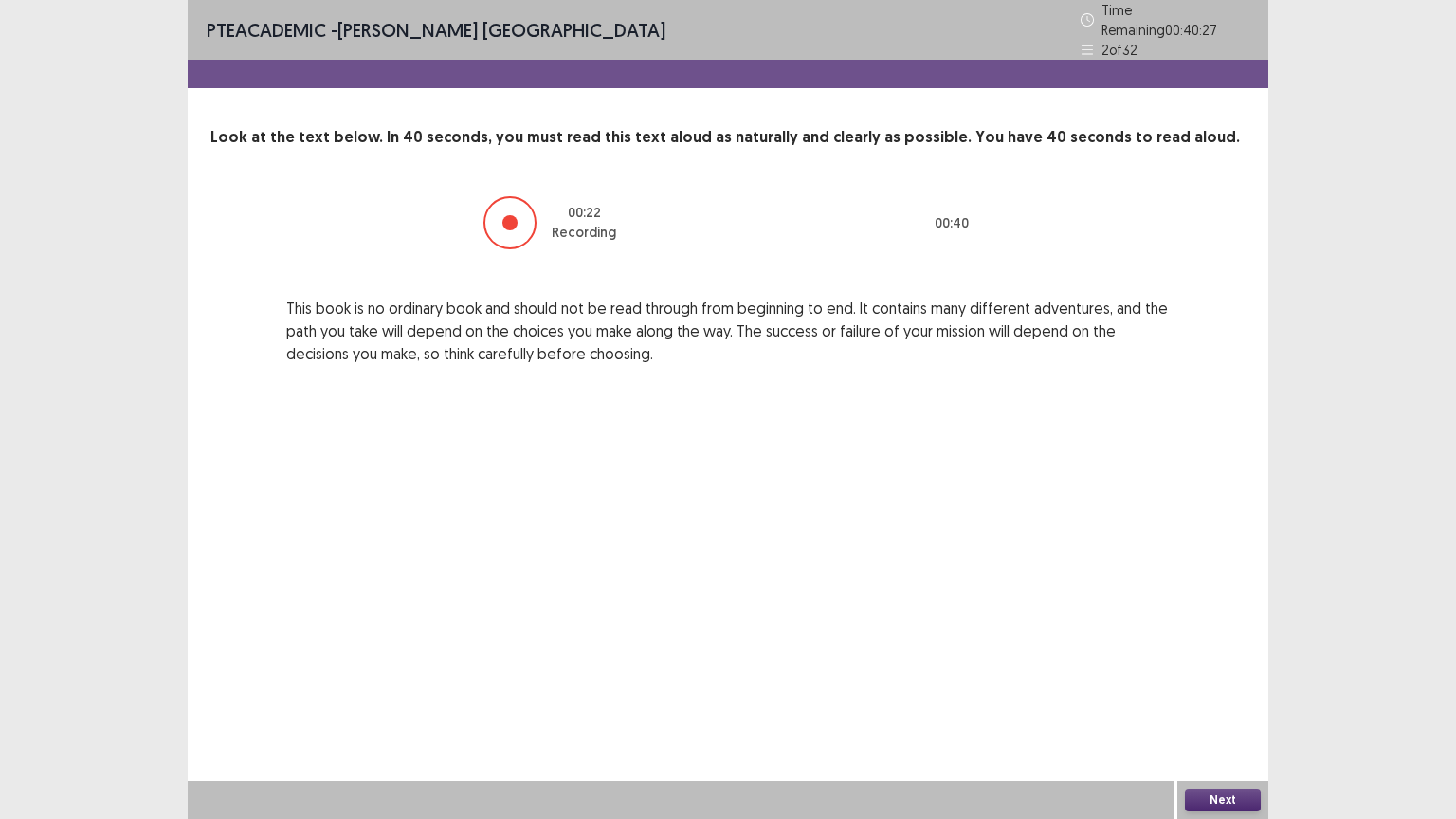
click at [1217, 691] on button "Next" at bounding box center [1222, 800] width 76 height 23
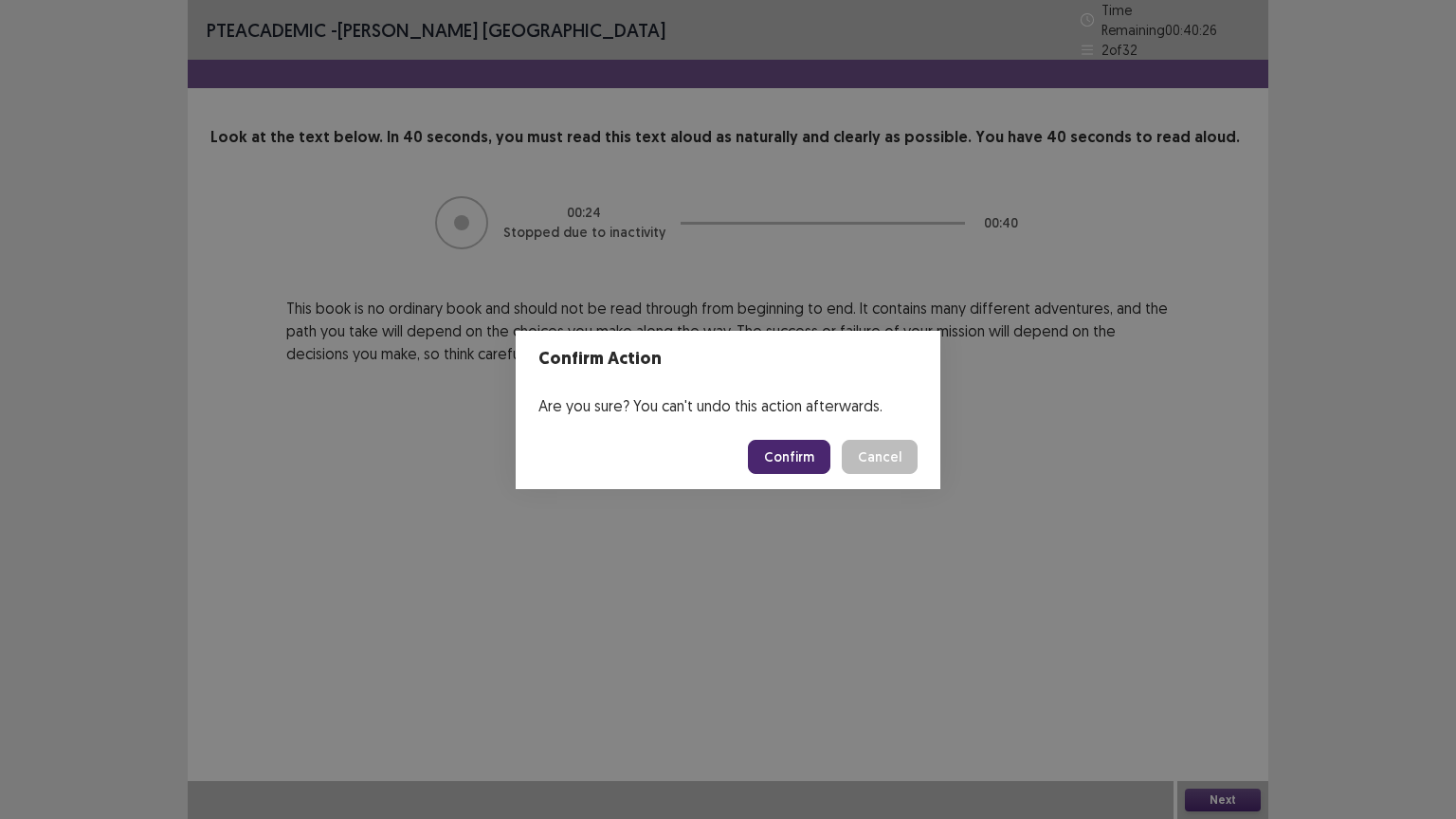
click at [792, 469] on button "Confirm" at bounding box center [789, 457] width 82 height 34
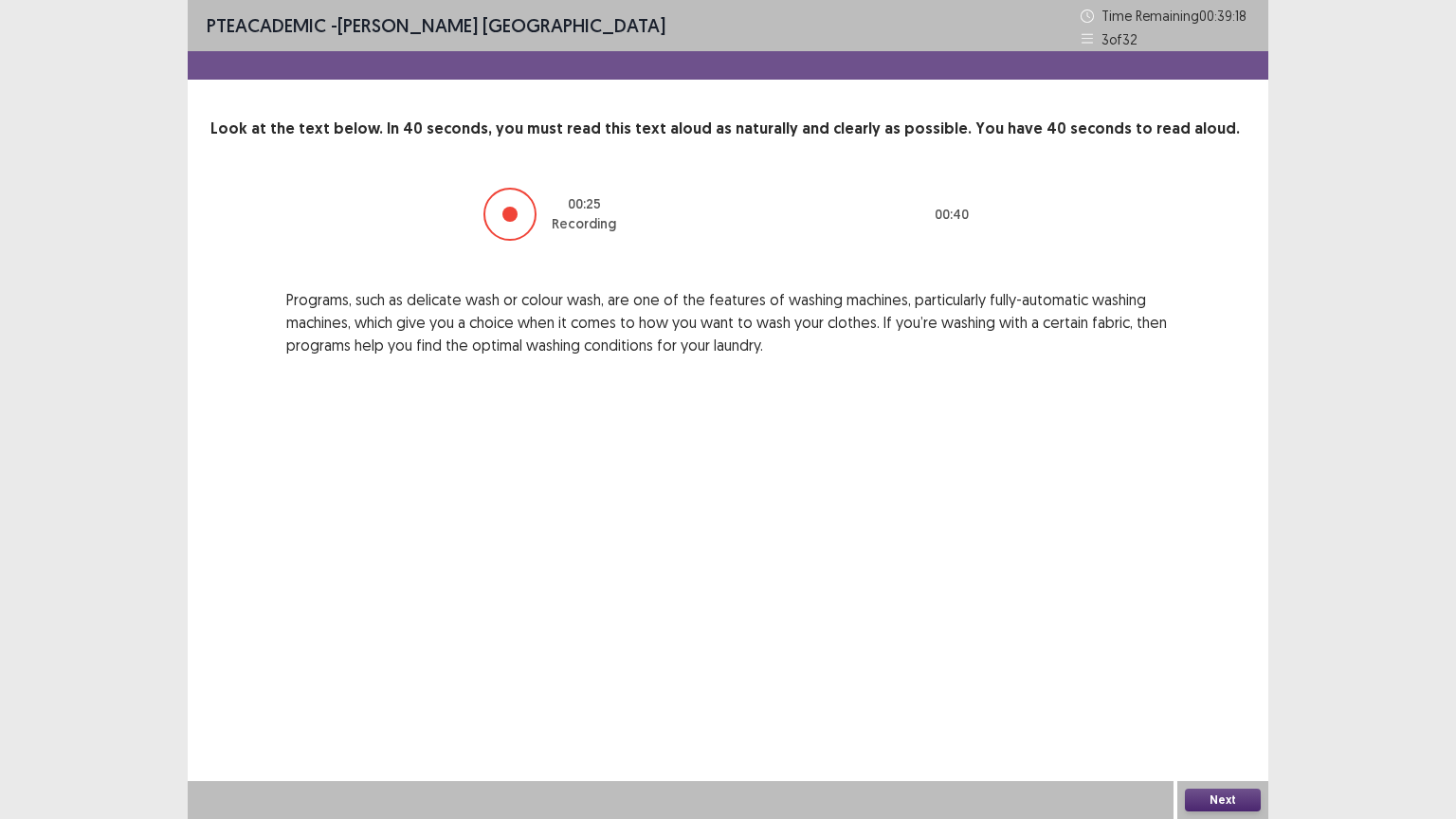
click at [1211, 691] on button "Next" at bounding box center [1222, 800] width 76 height 23
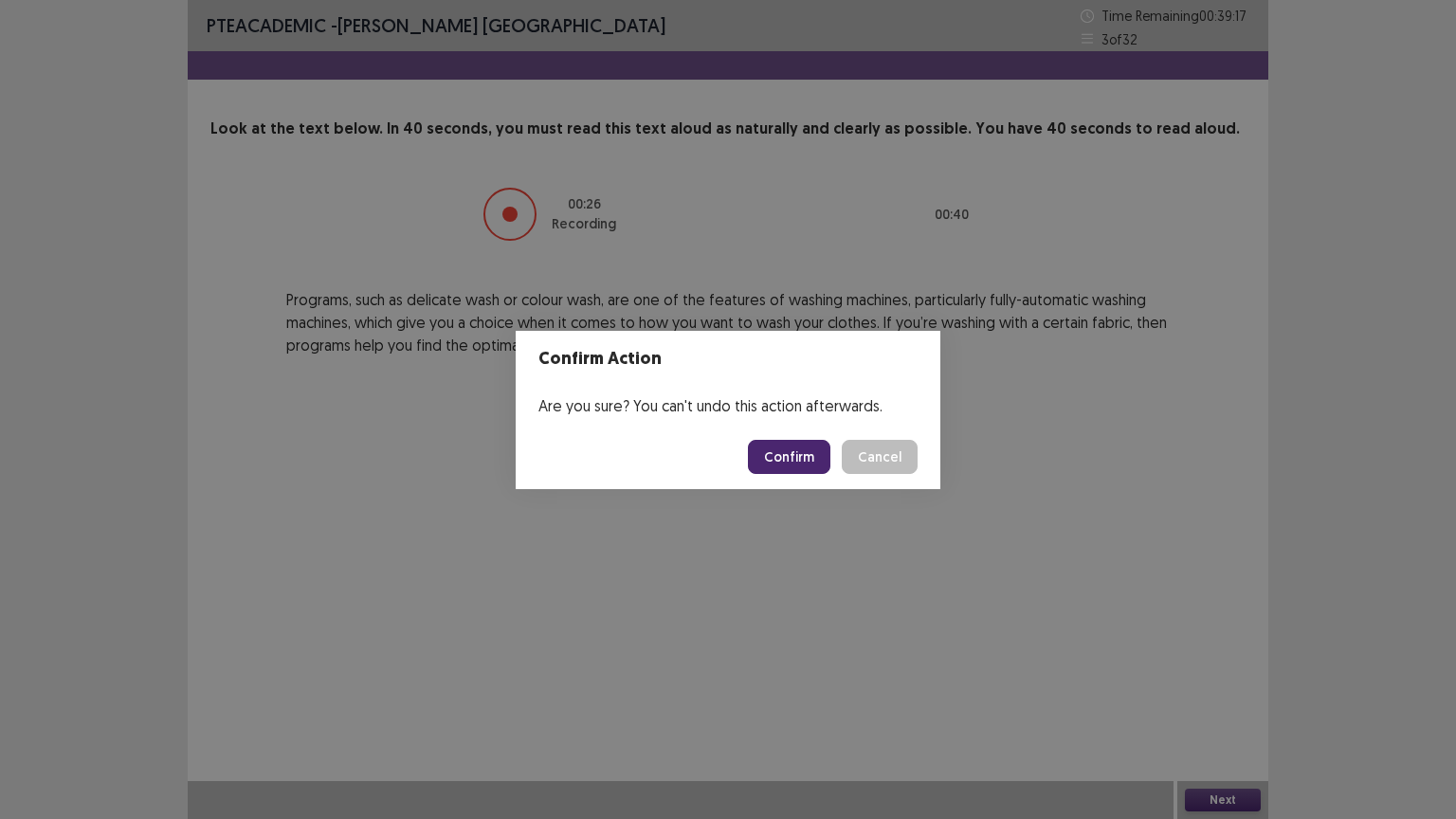
click at [789, 458] on button "Confirm" at bounding box center [789, 457] width 82 height 34
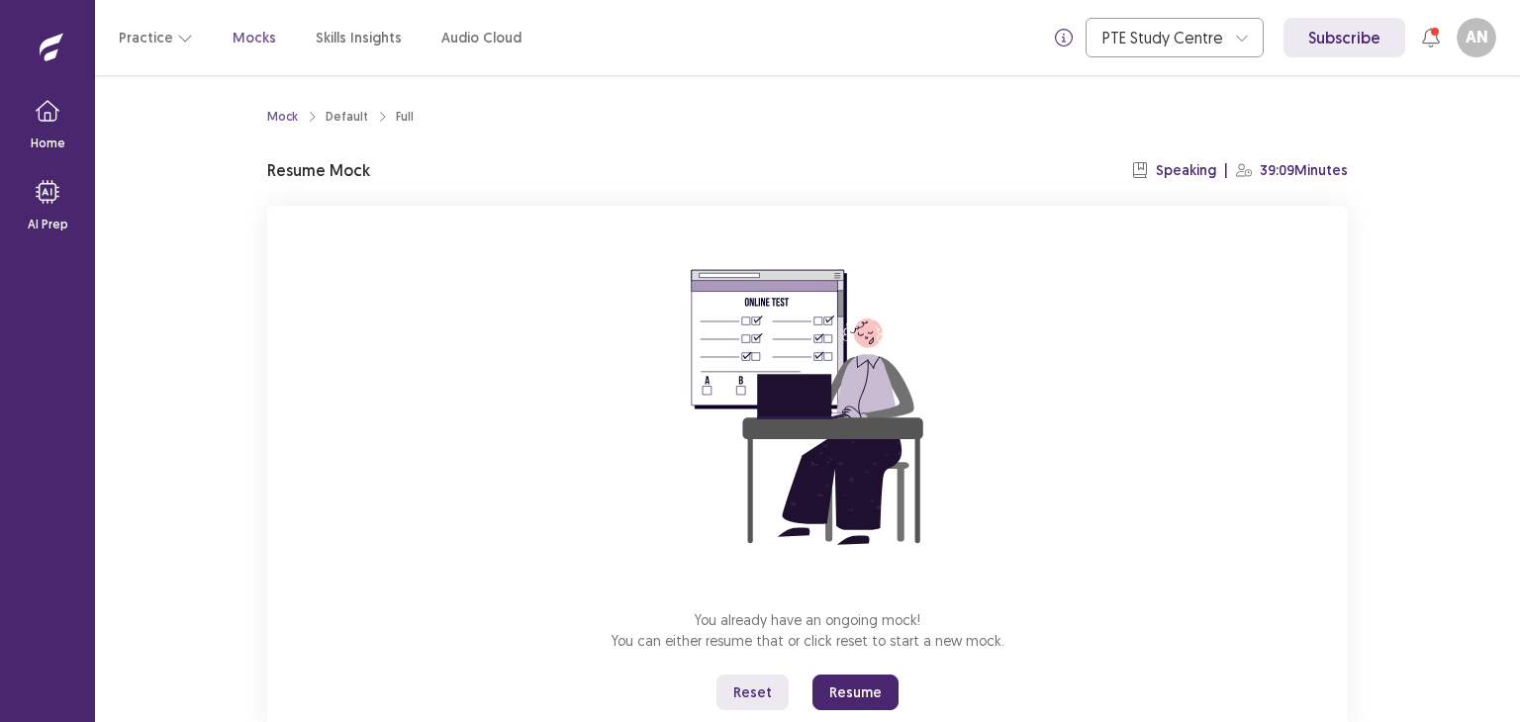
click at [870, 697] on button "Resume" at bounding box center [855, 693] width 86 height 36
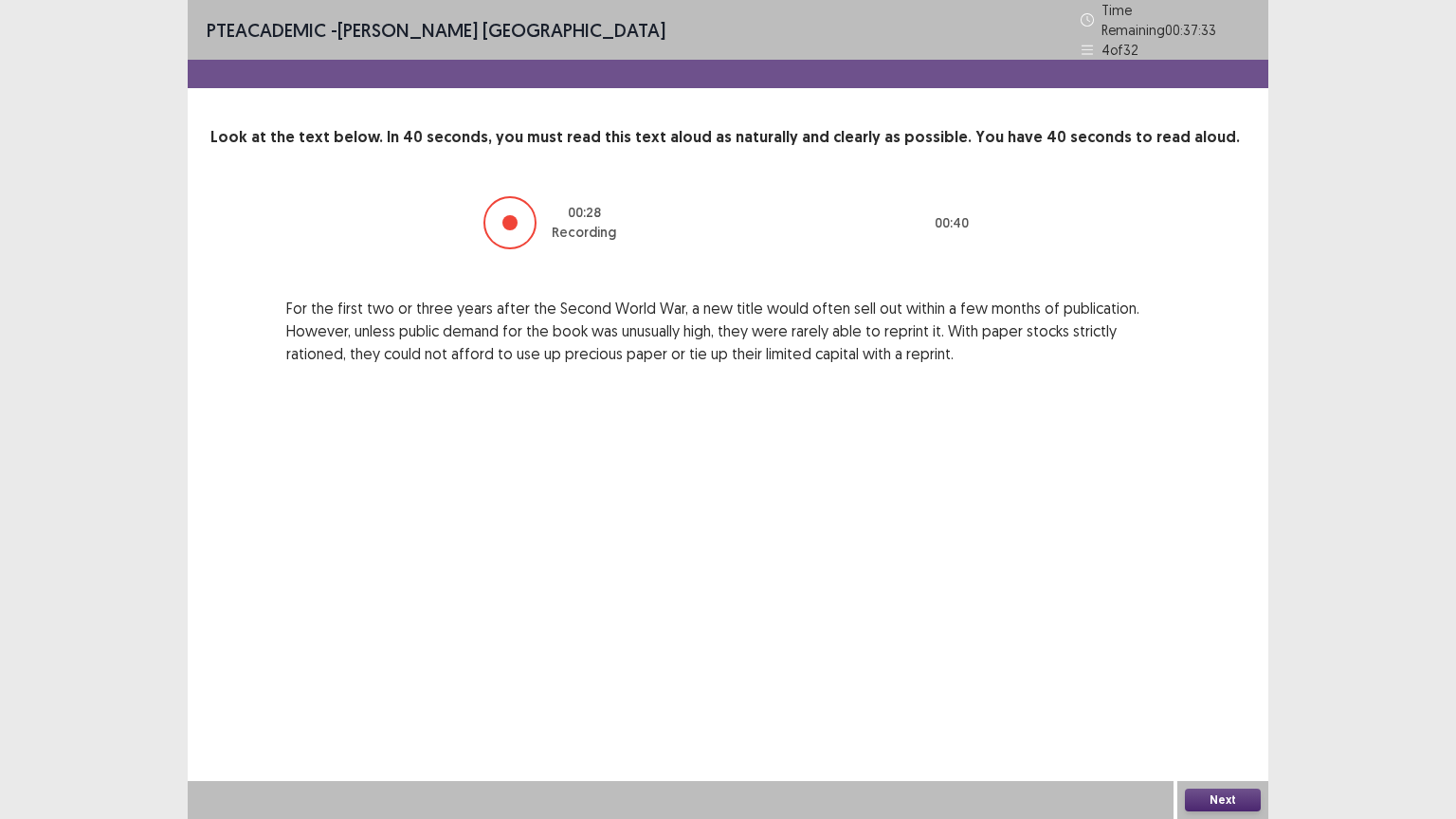
click at [1217, 691] on button "Next" at bounding box center [1222, 800] width 76 height 23
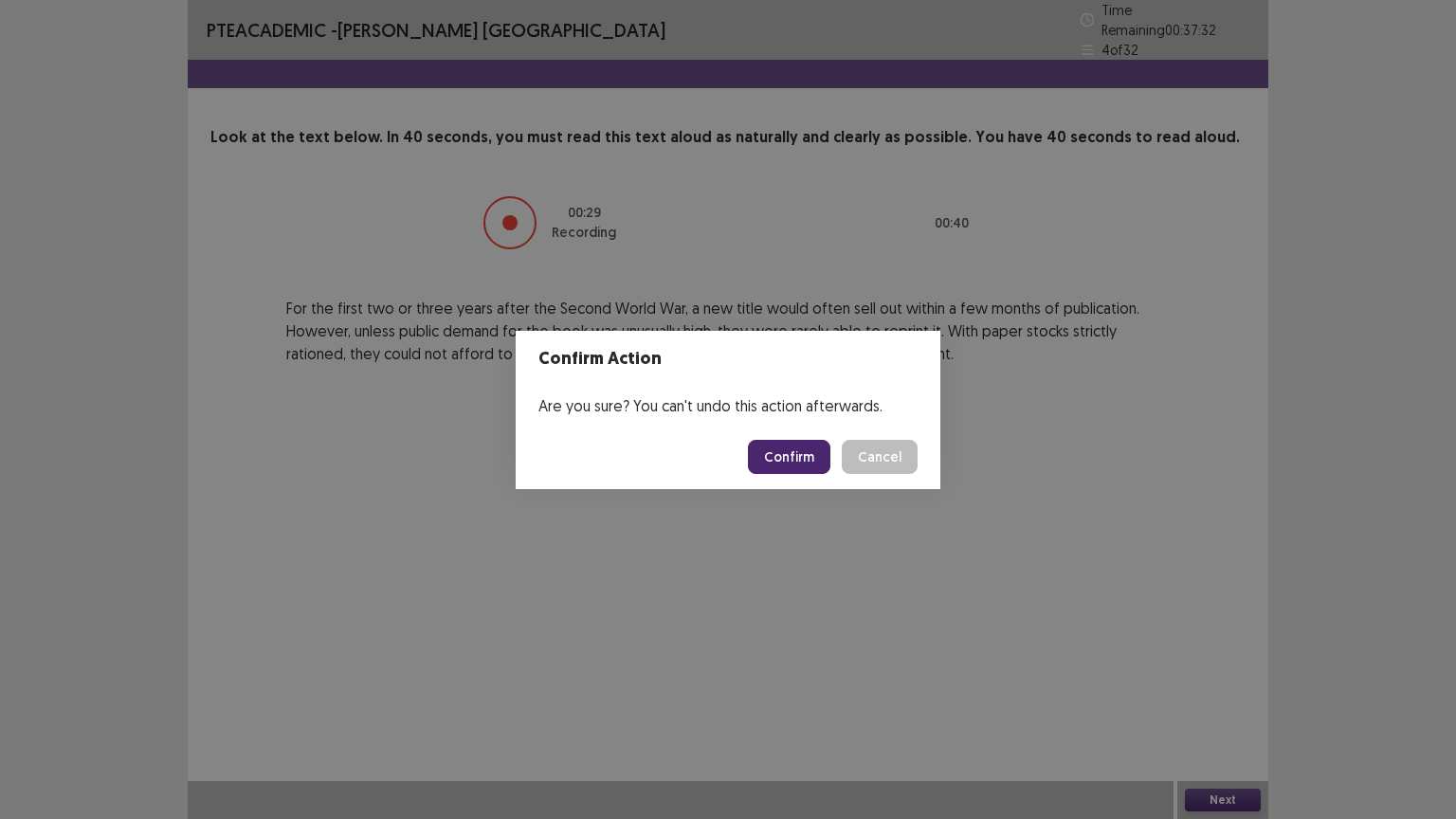
click at [769, 466] on button "Confirm" at bounding box center [789, 457] width 82 height 34
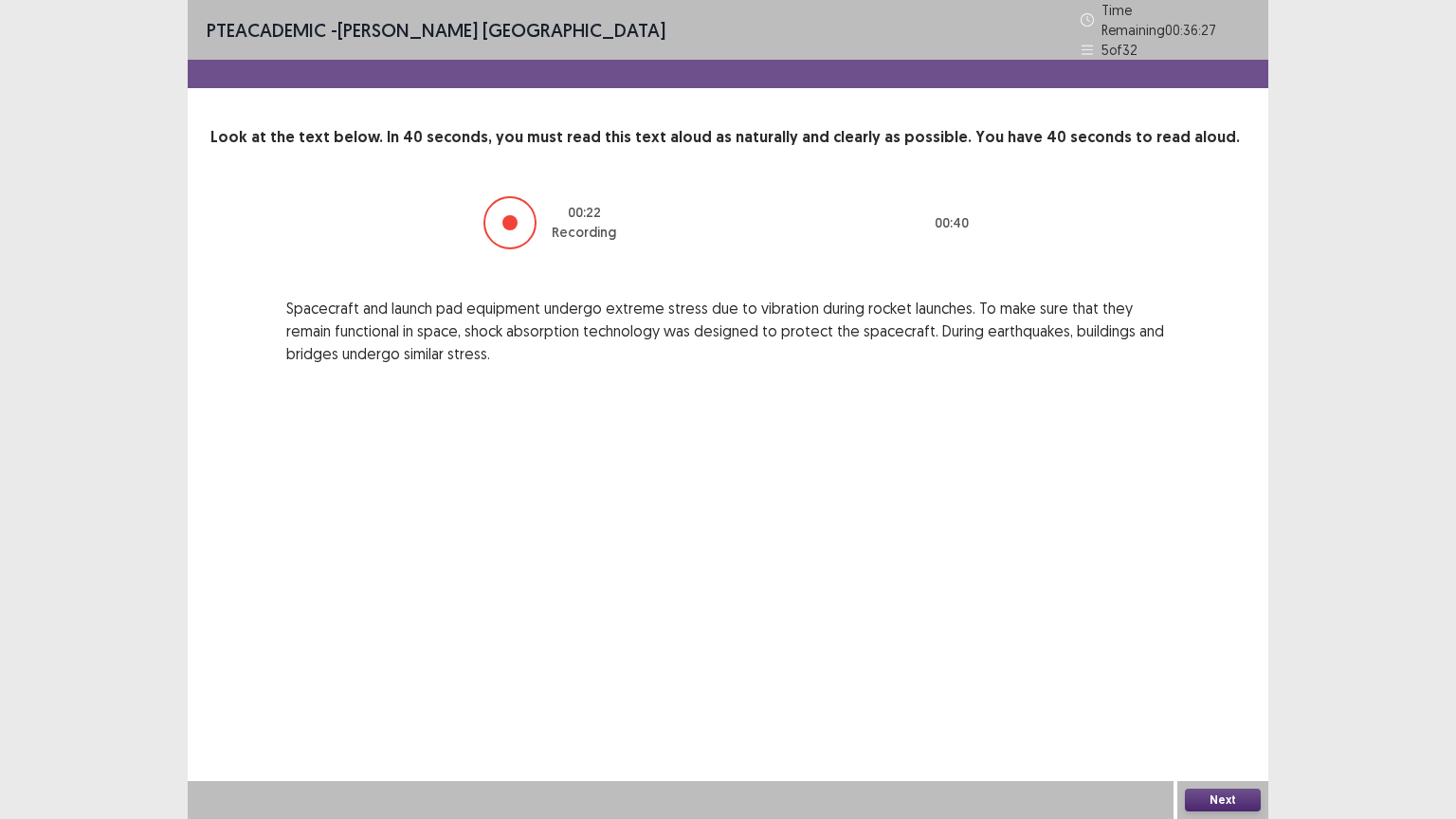
click at [1217, 691] on button "Next" at bounding box center [1222, 800] width 76 height 23
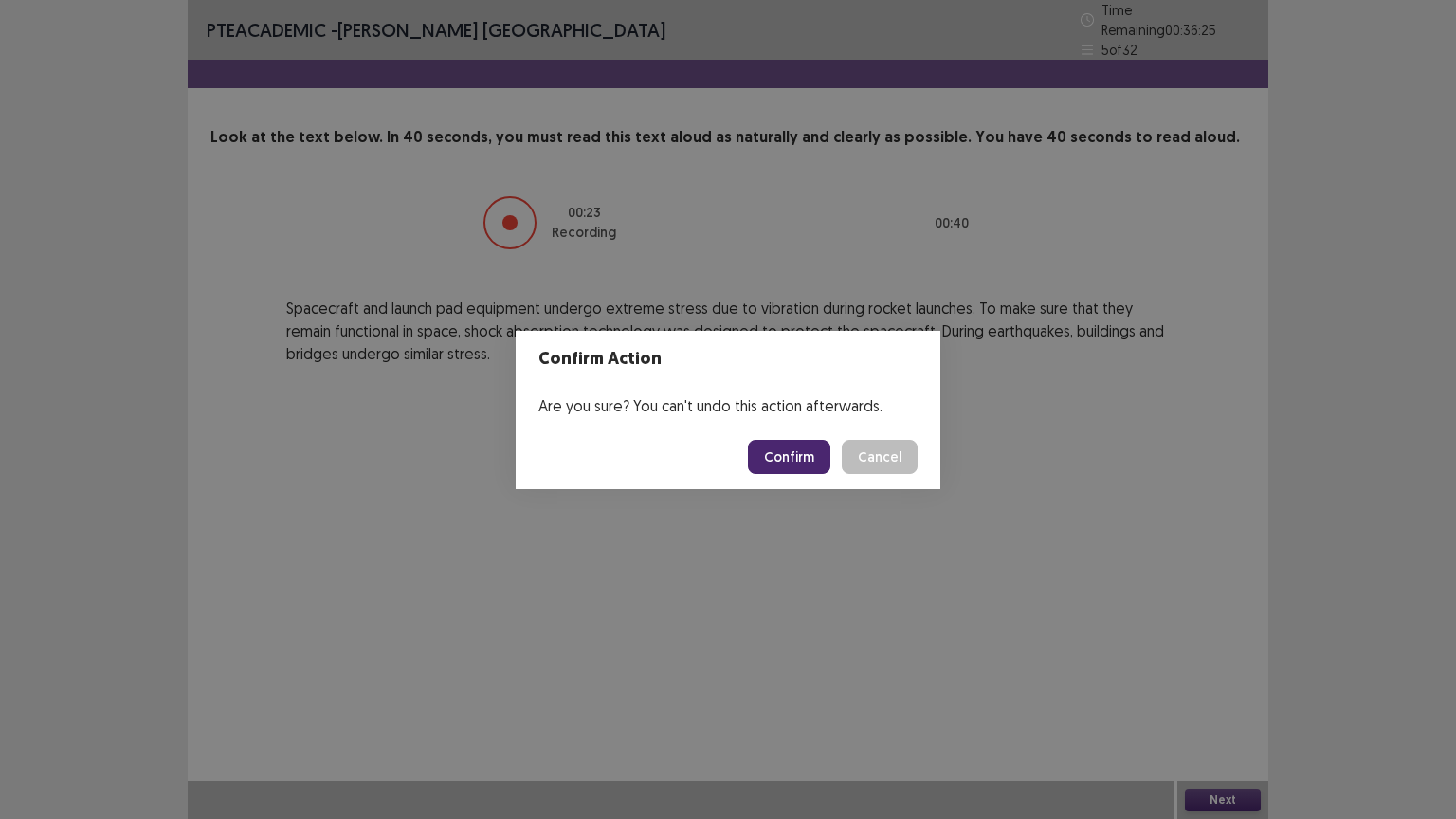
click at [808, 448] on button "Confirm" at bounding box center [789, 457] width 82 height 34
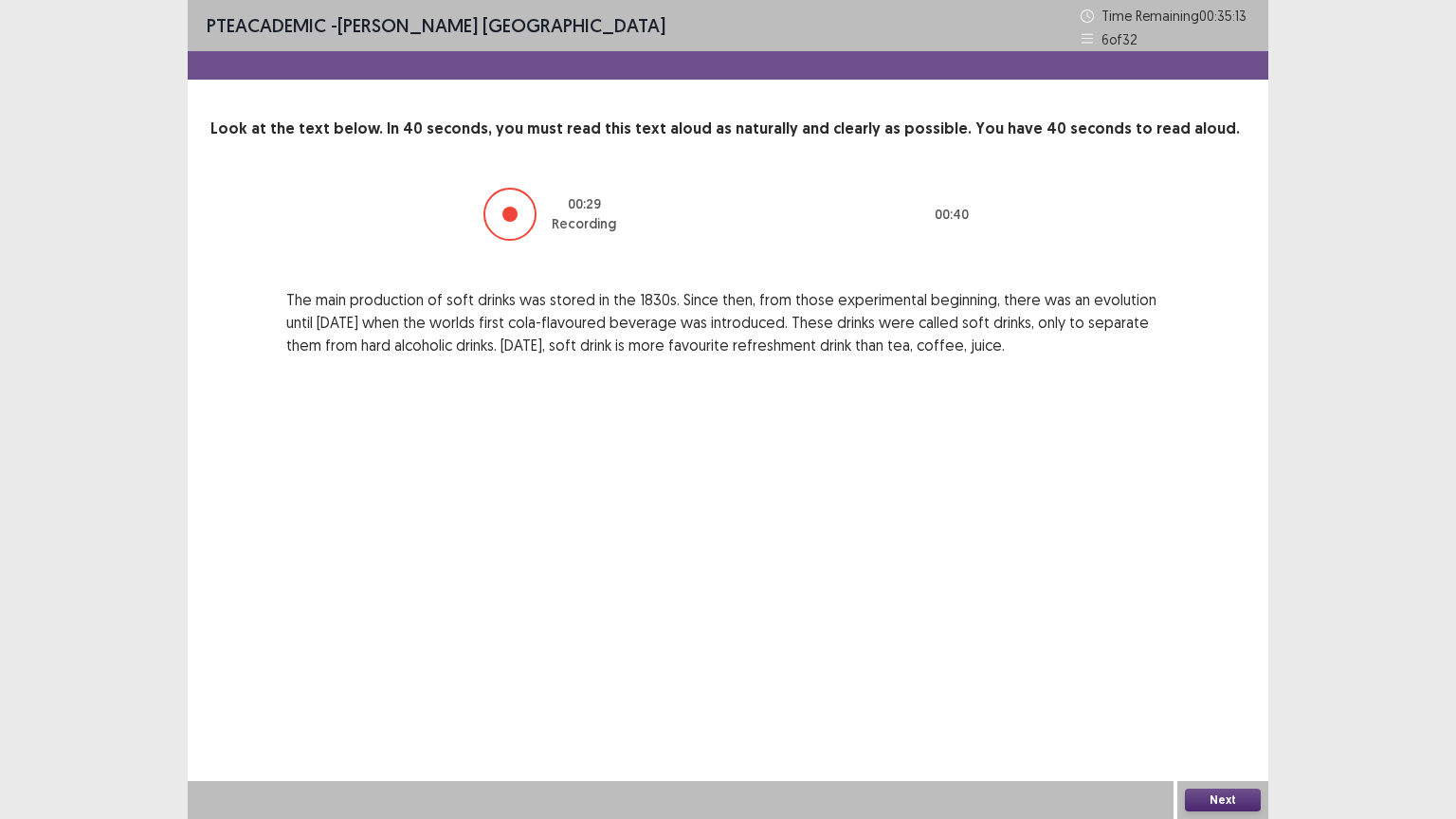
click at [1208, 691] on button "Next" at bounding box center [1222, 800] width 76 height 23
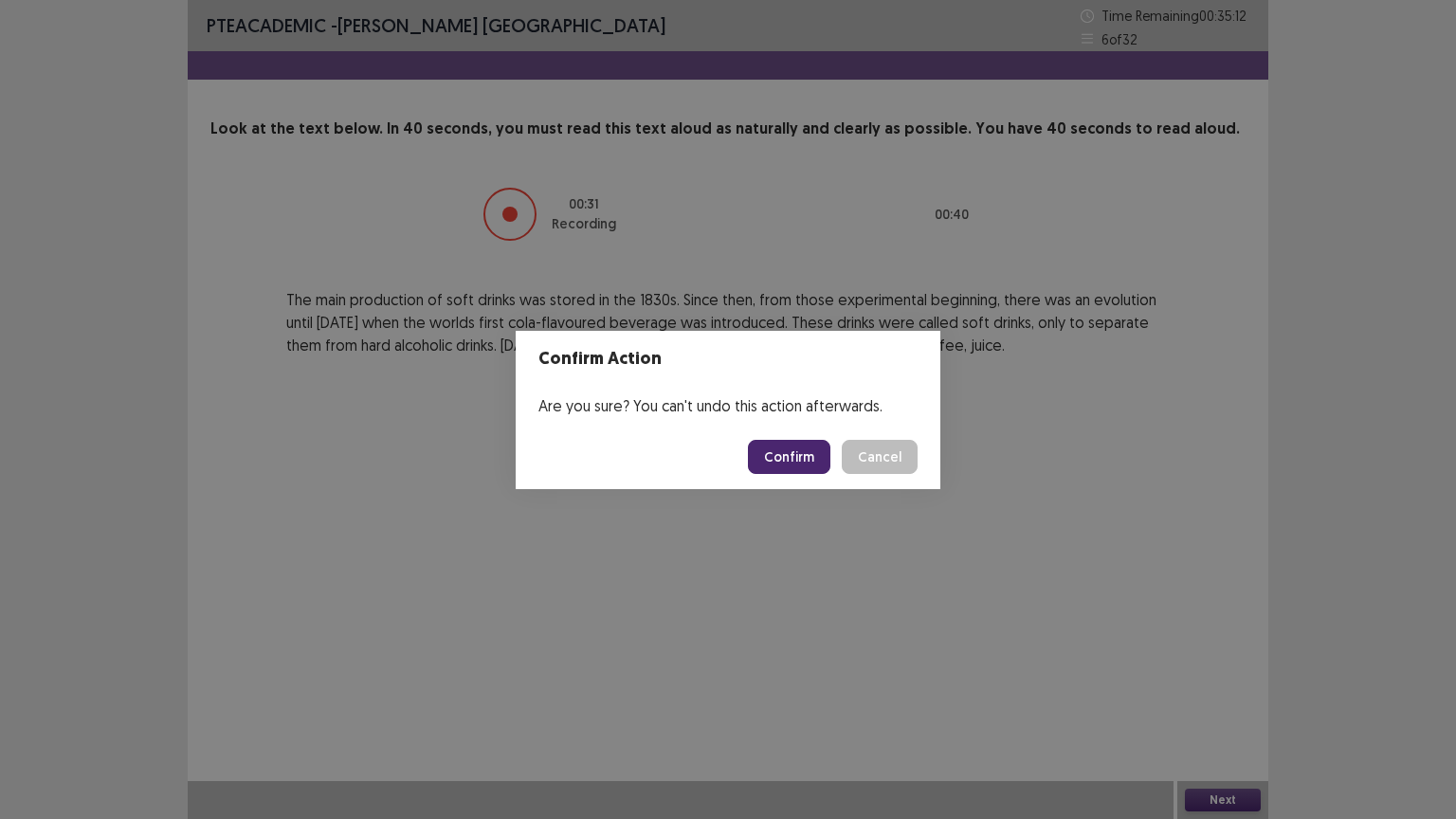
click at [781, 447] on button "Confirm" at bounding box center [789, 457] width 82 height 34
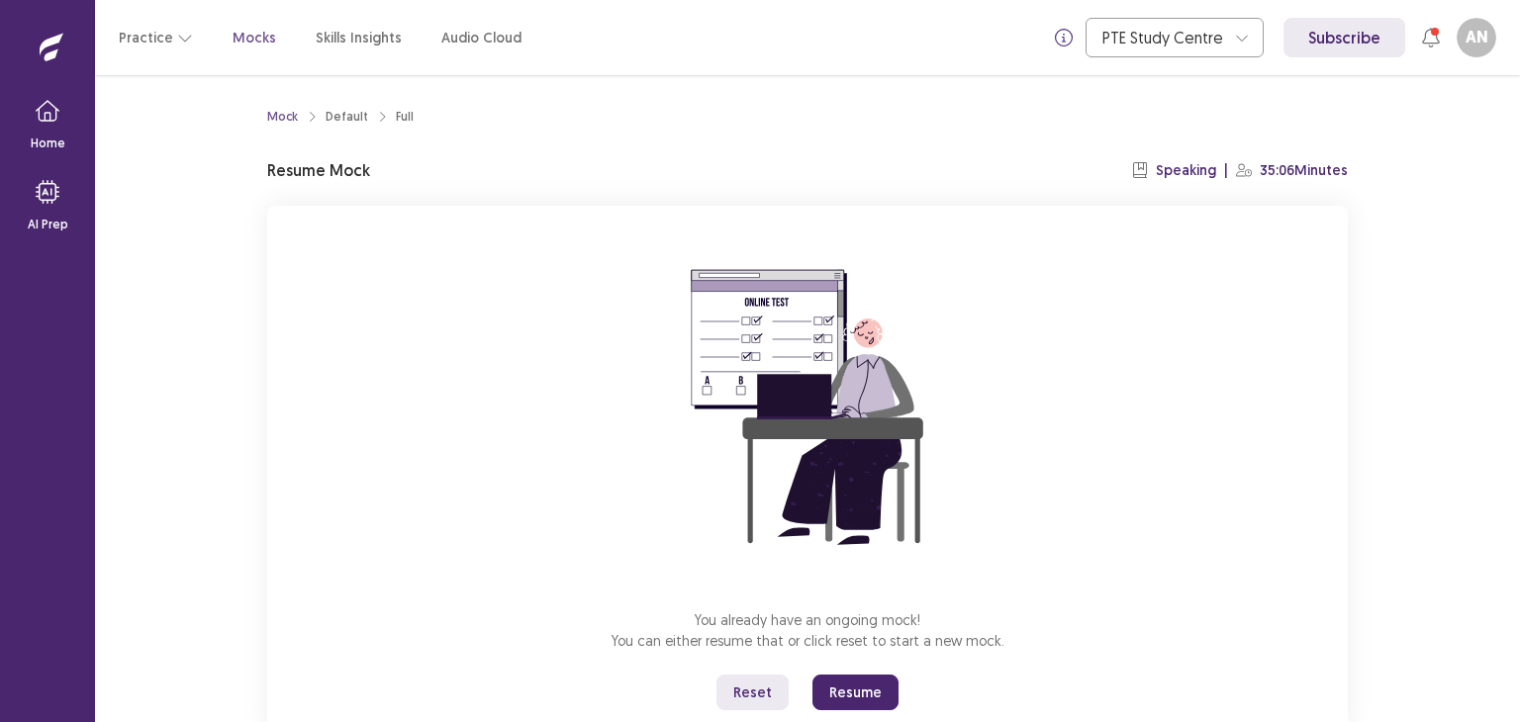
click at [864, 690] on button "Resume" at bounding box center [855, 693] width 86 height 36
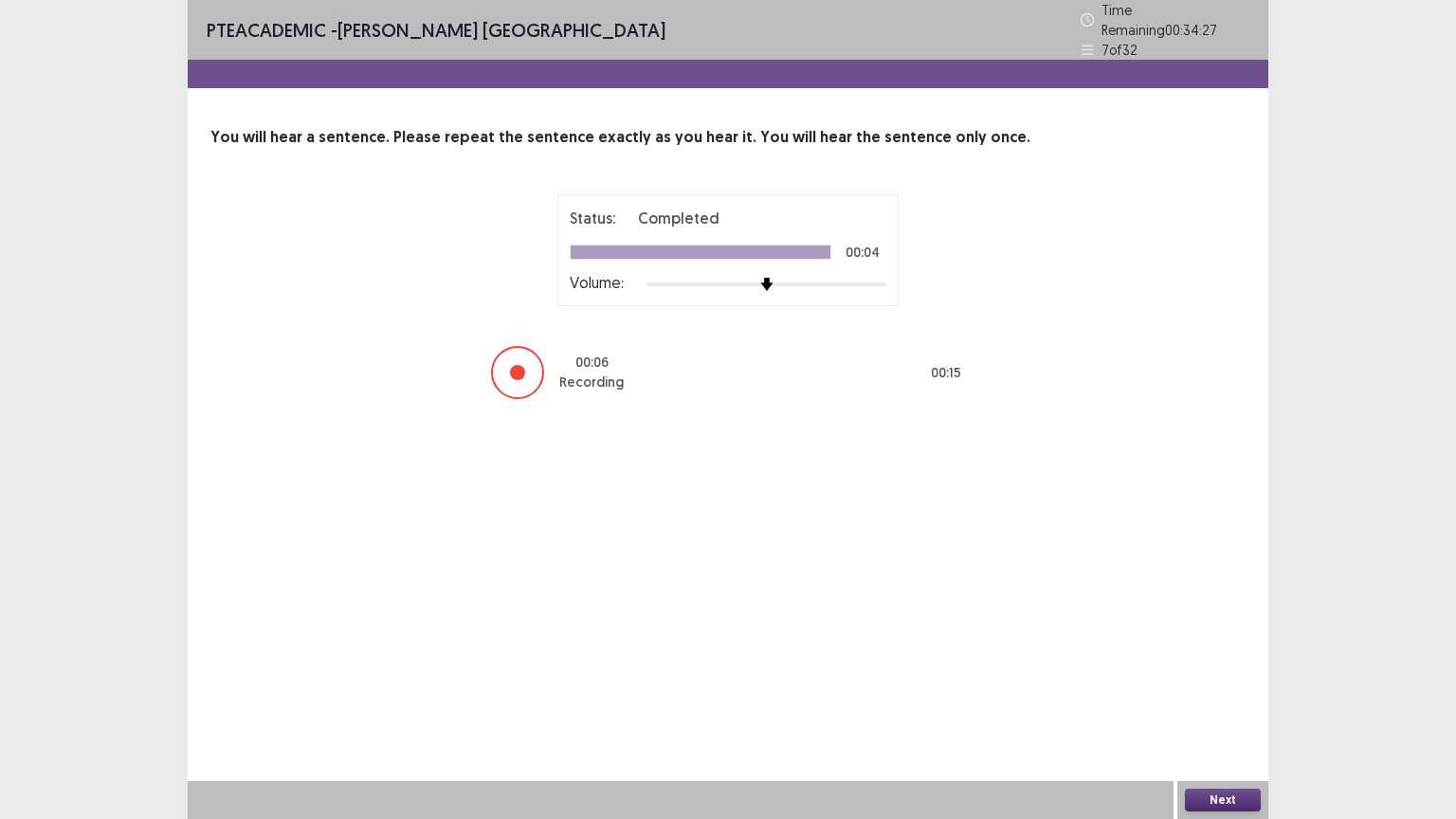
click at [1221, 691] on button "Next" at bounding box center [1222, 800] width 76 height 23
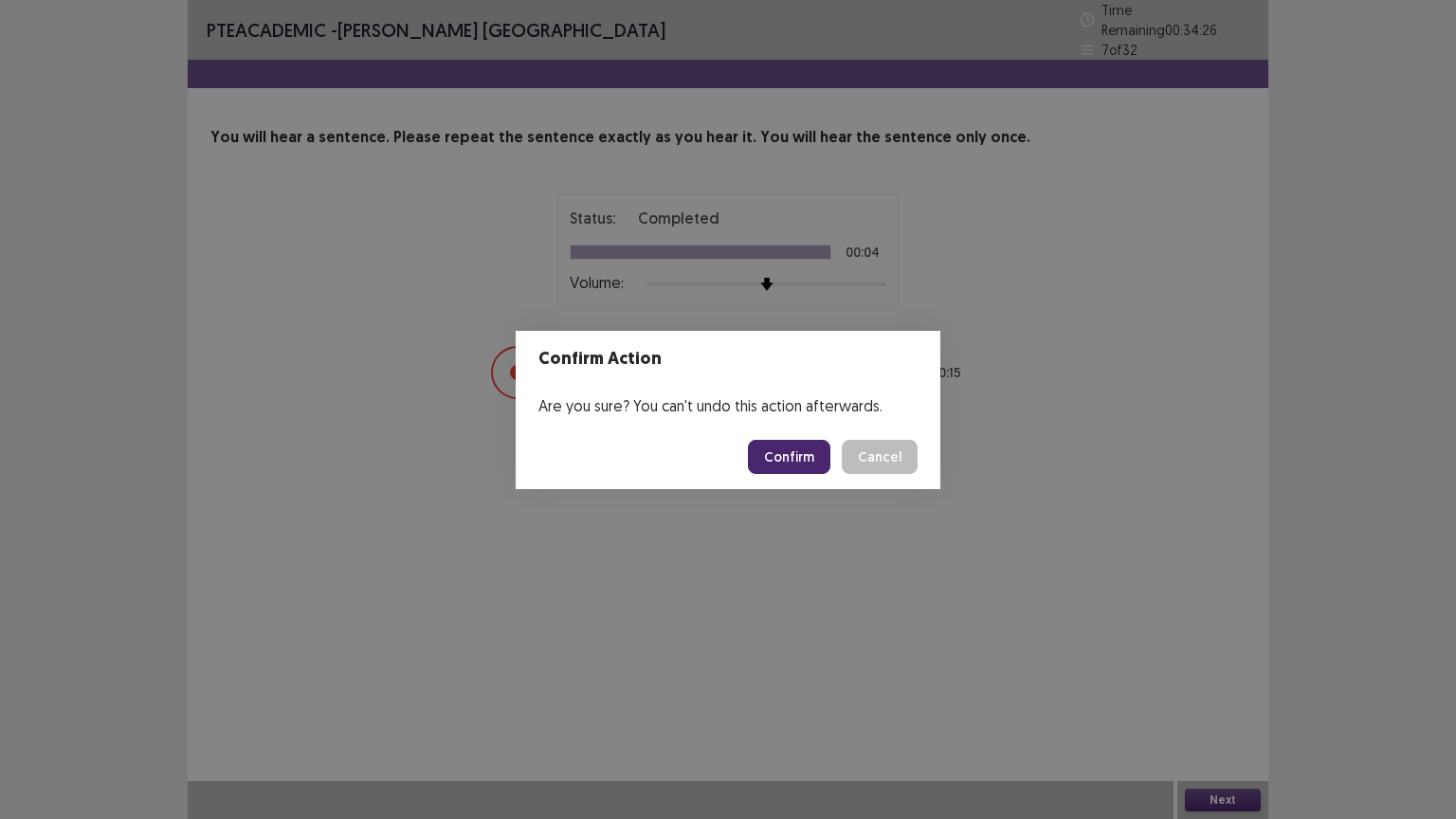
click at [803, 445] on button "Confirm" at bounding box center [789, 457] width 82 height 34
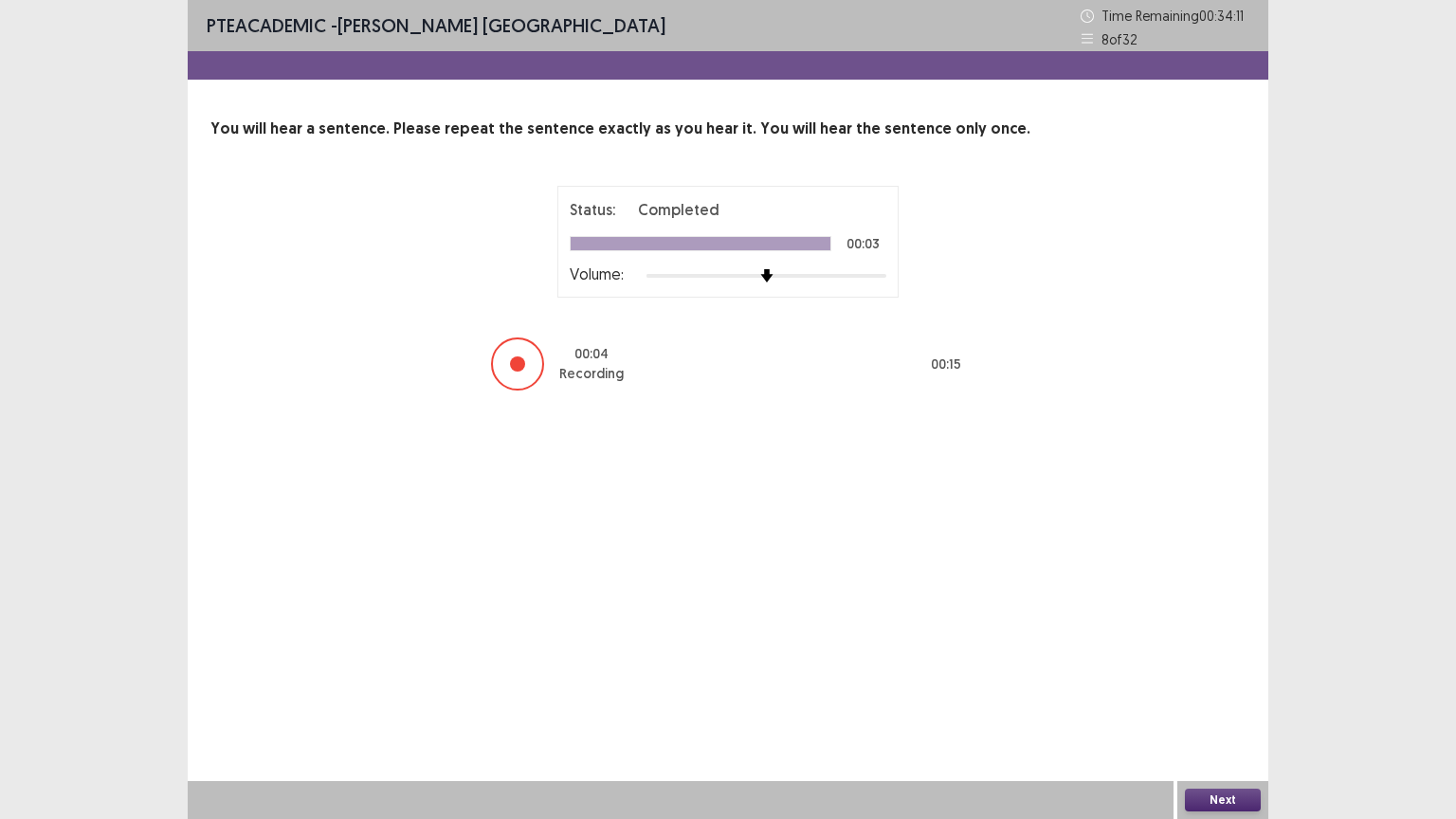
click at [1233, 691] on button "Next" at bounding box center [1222, 800] width 76 height 23
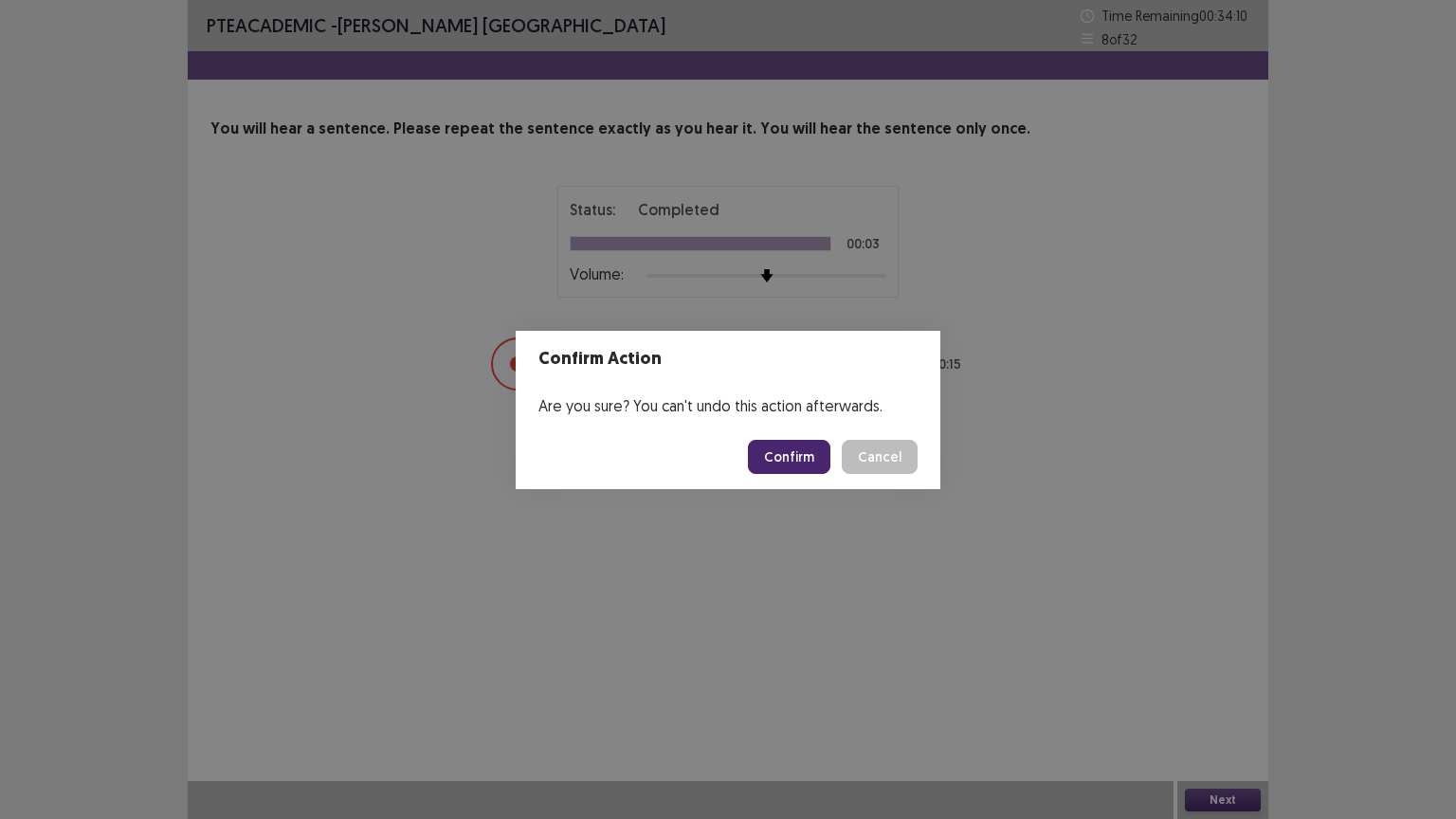
click at [829, 452] on button "Confirm" at bounding box center [789, 457] width 82 height 34
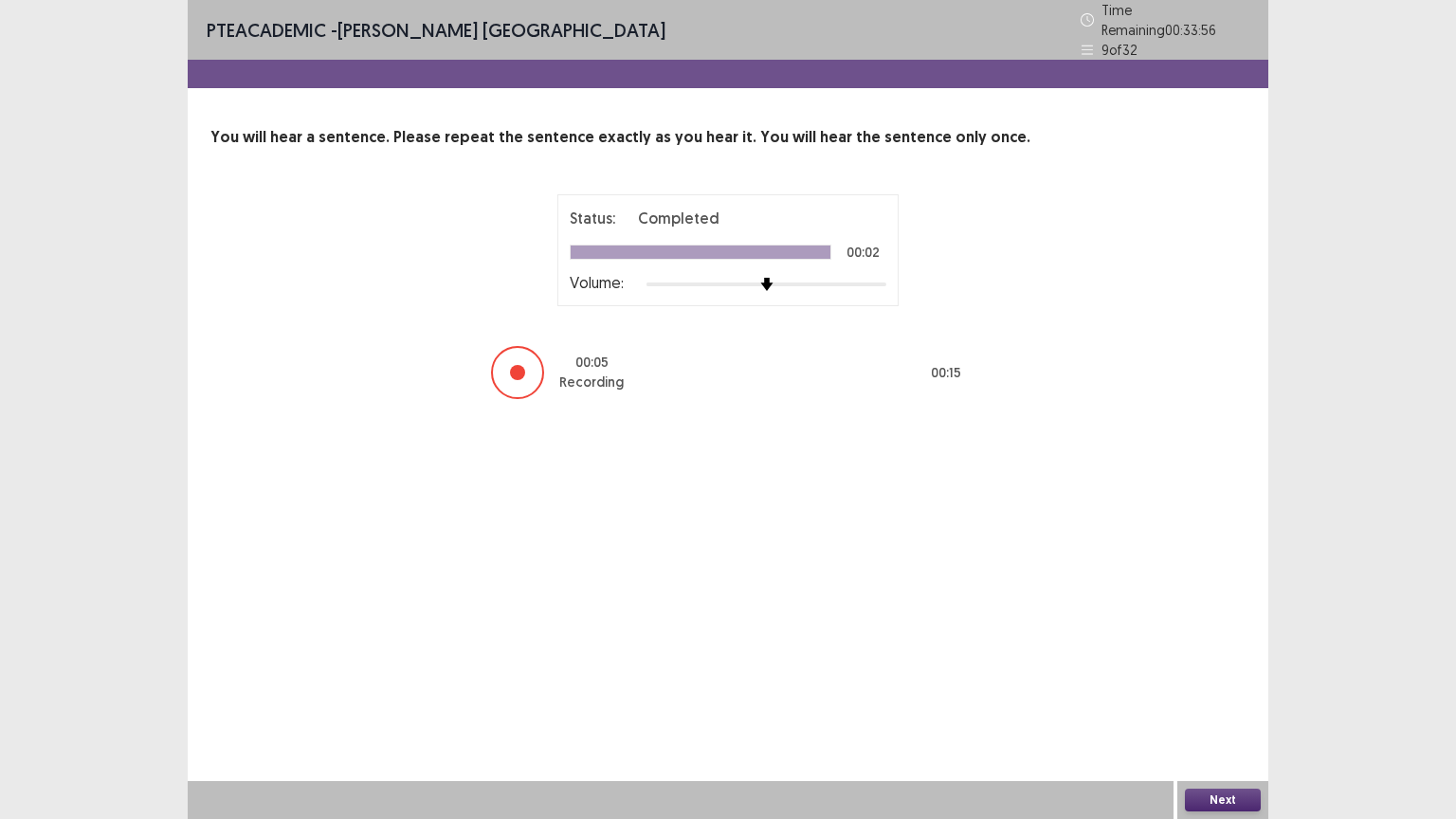
drag, startPoint x: 1238, startPoint y: 785, endPoint x: 1234, endPoint y: 795, distance: 10.8
click at [1234, 691] on div "Next" at bounding box center [1222, 800] width 91 height 38
click at [1234, 691] on button "Next" at bounding box center [1222, 800] width 76 height 23
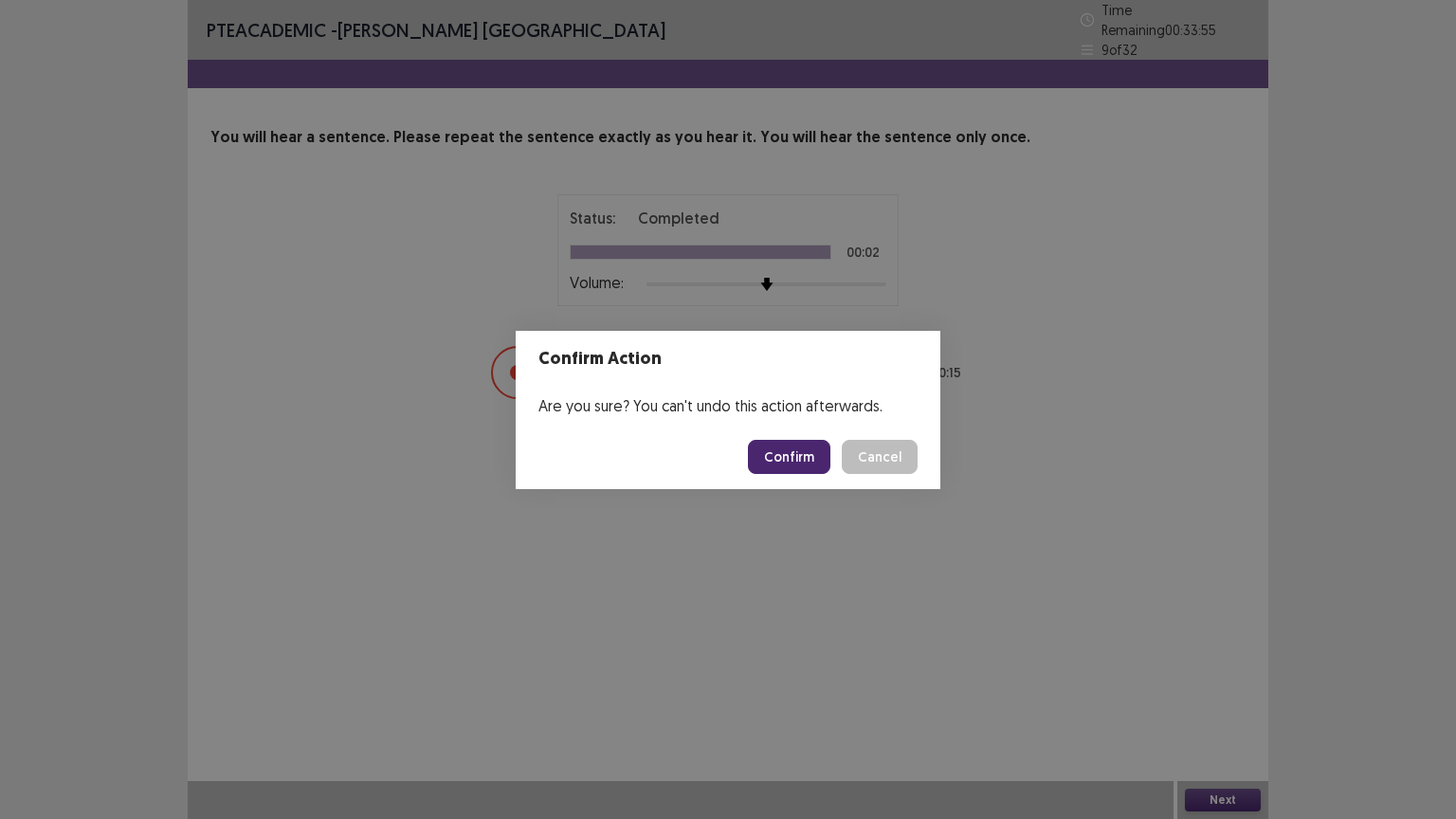
click at [796, 453] on button "Confirm" at bounding box center [789, 457] width 82 height 34
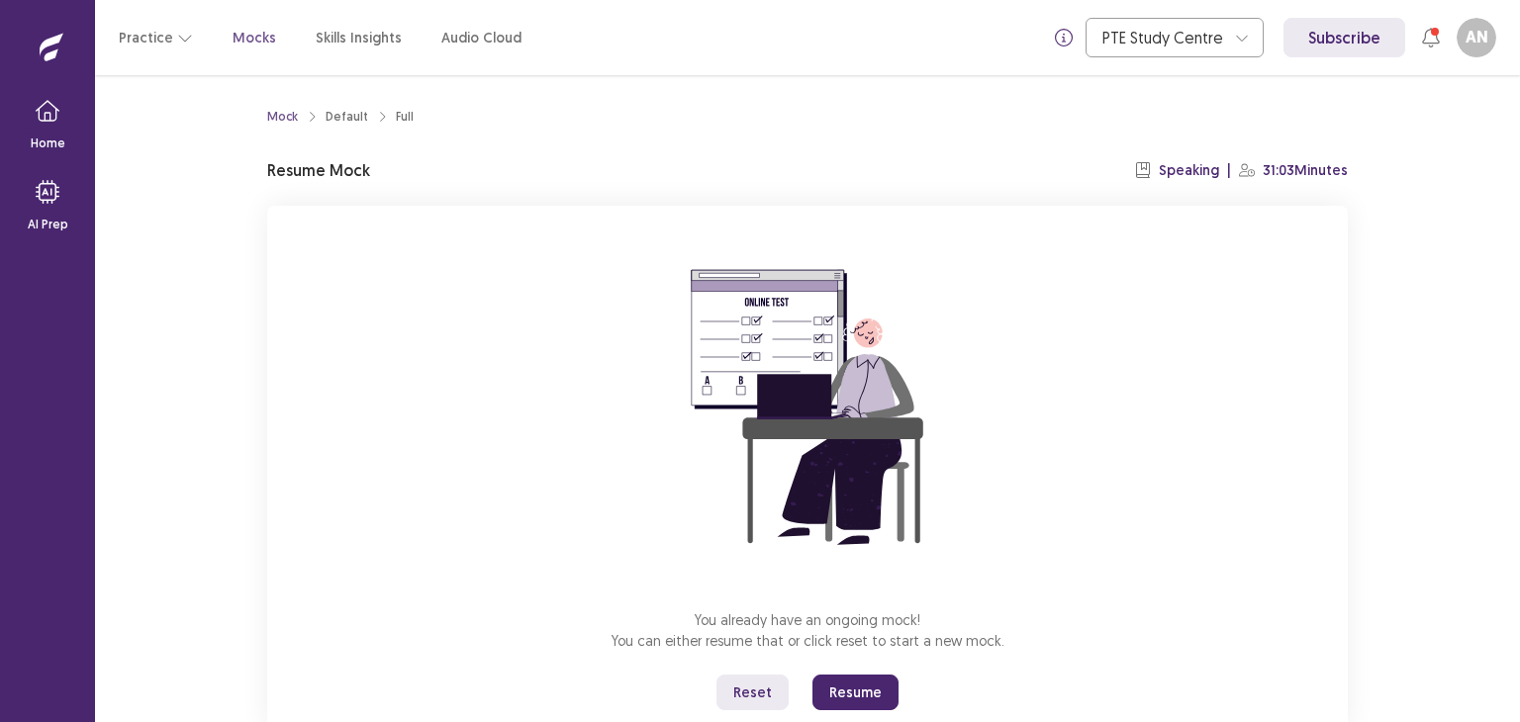
click at [873, 694] on button "Resume" at bounding box center [855, 693] width 86 height 36
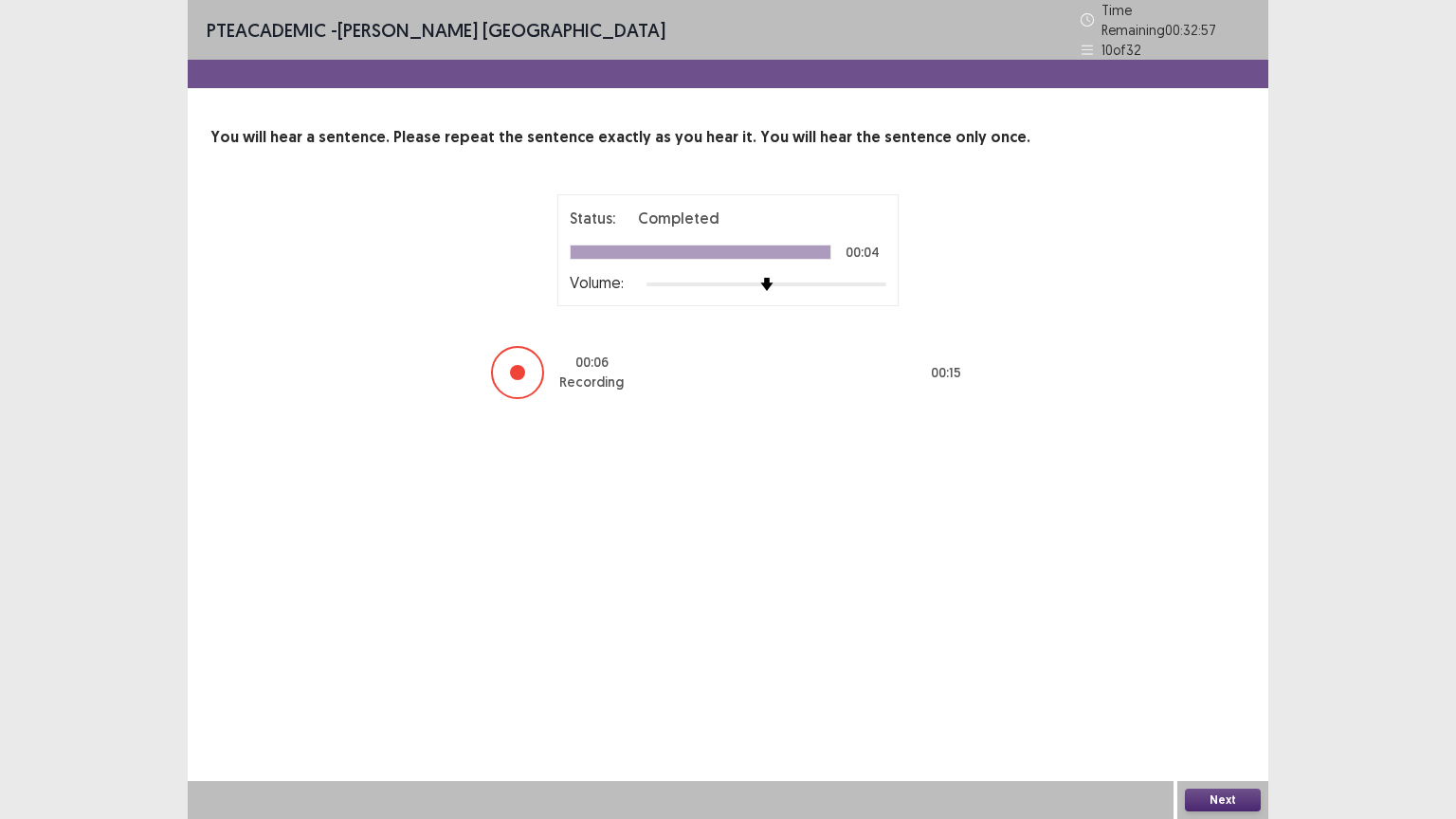
click at [1222, 691] on button "Next" at bounding box center [1222, 800] width 76 height 23
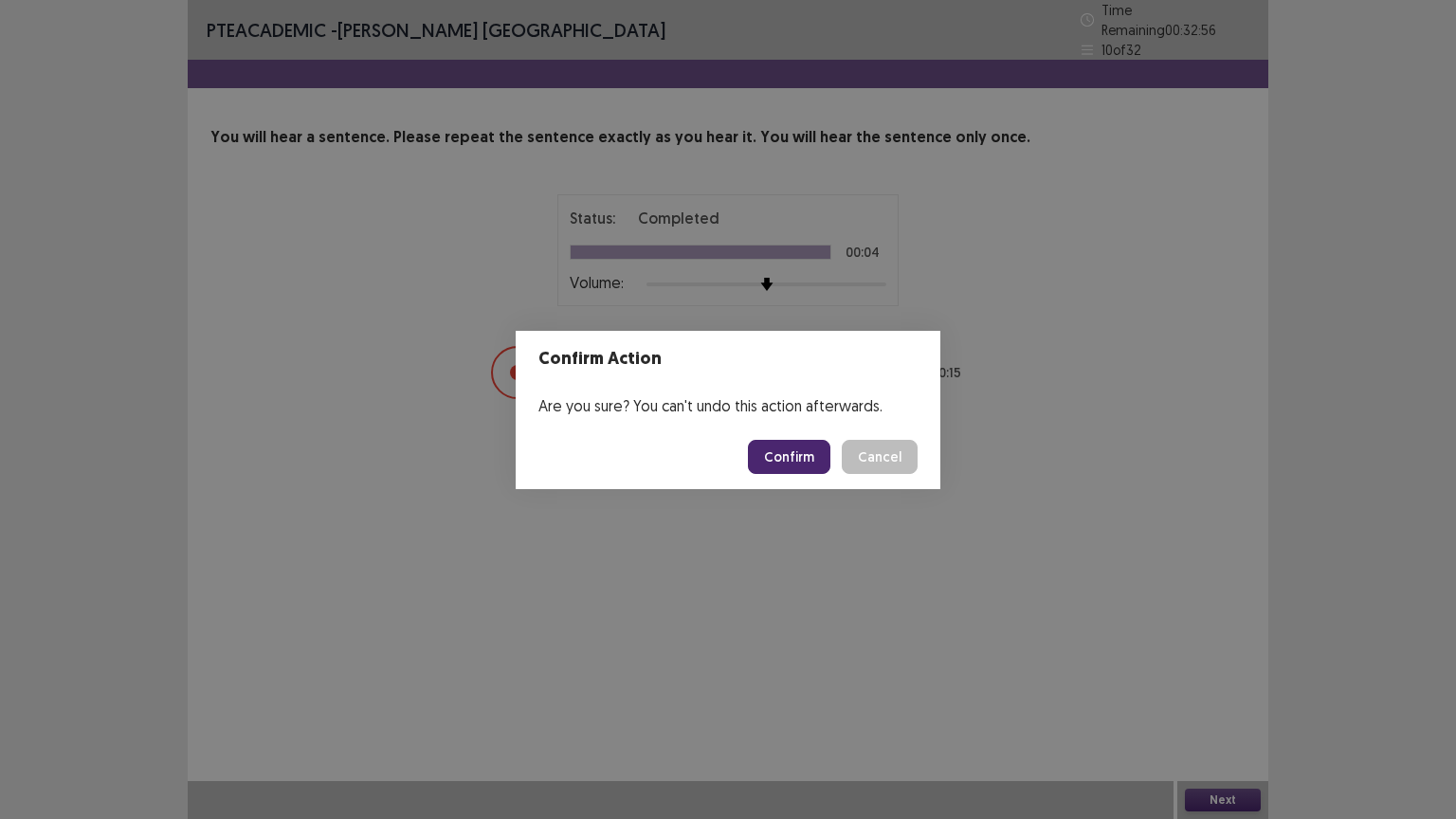
click at [808, 457] on button "Confirm" at bounding box center [789, 457] width 82 height 34
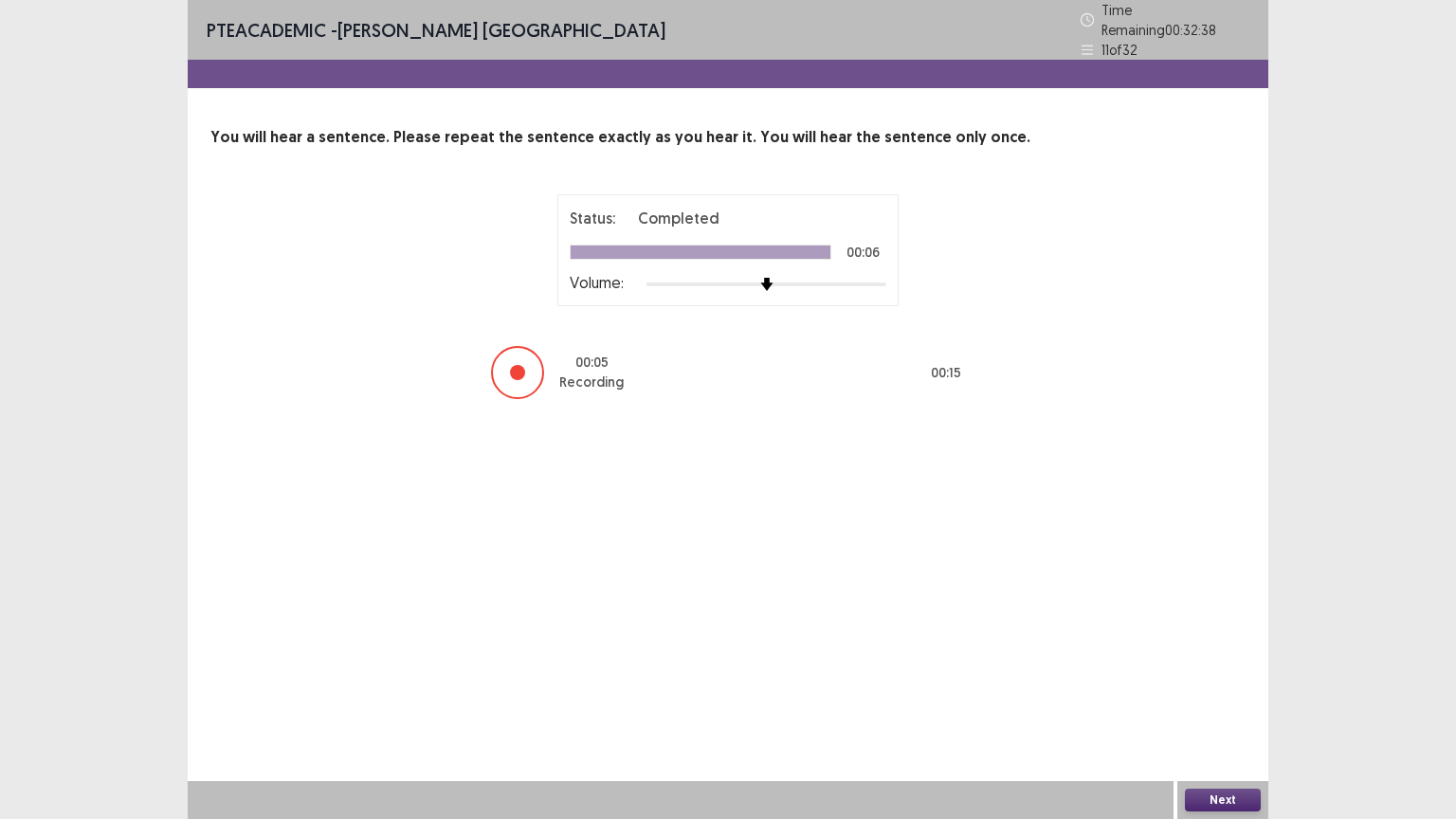
click at [1220, 691] on button "Next" at bounding box center [1222, 800] width 76 height 23
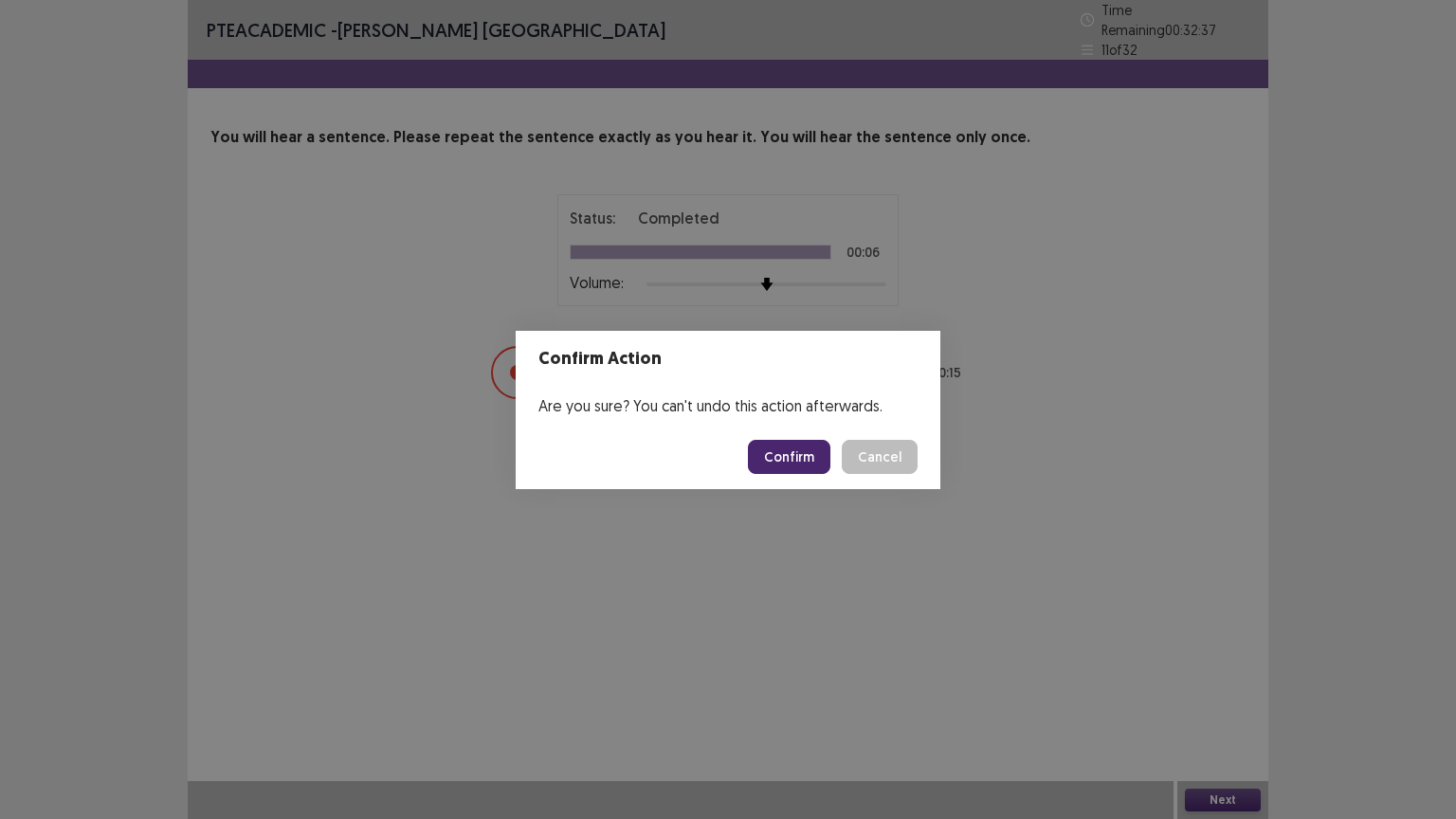
click at [798, 451] on button "Confirm" at bounding box center [789, 457] width 82 height 34
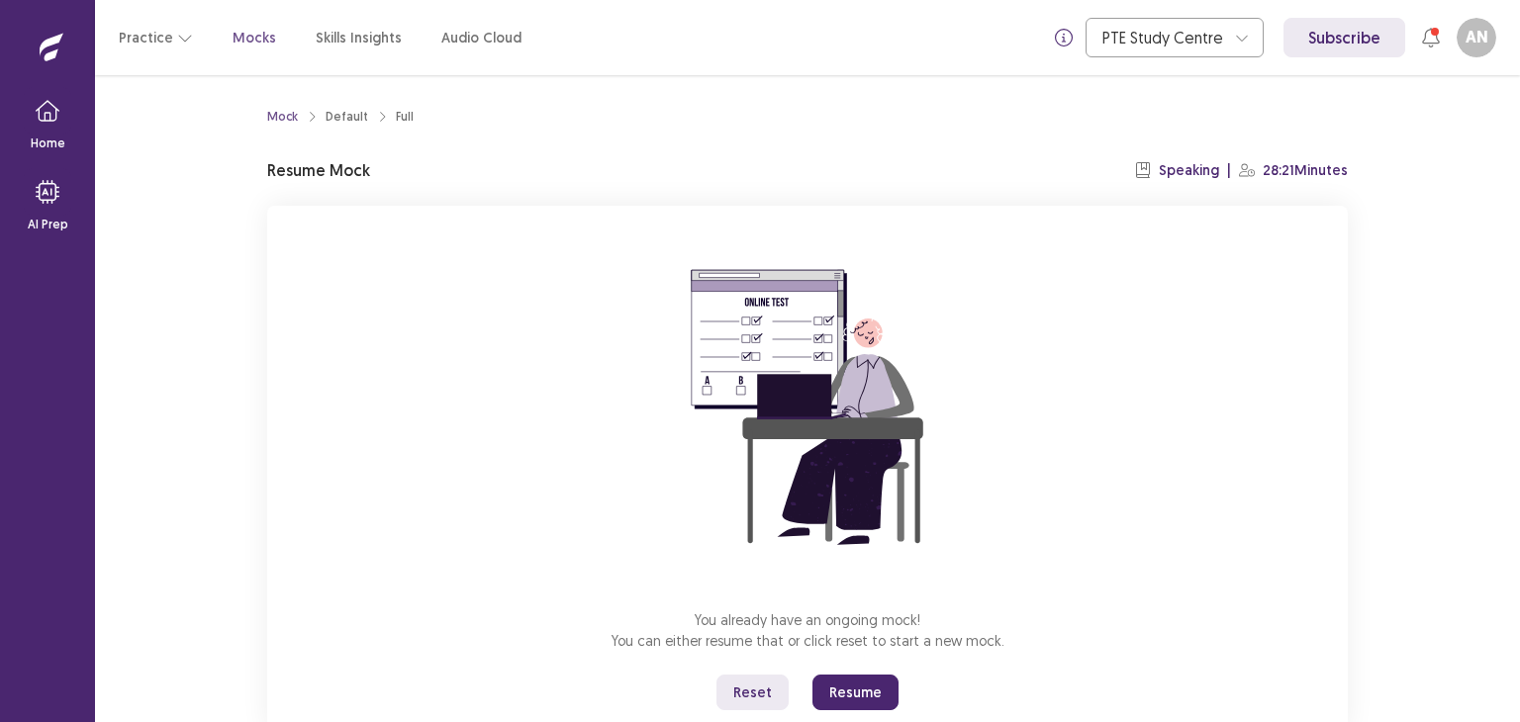
click at [841, 696] on button "Resume" at bounding box center [855, 693] width 86 height 36
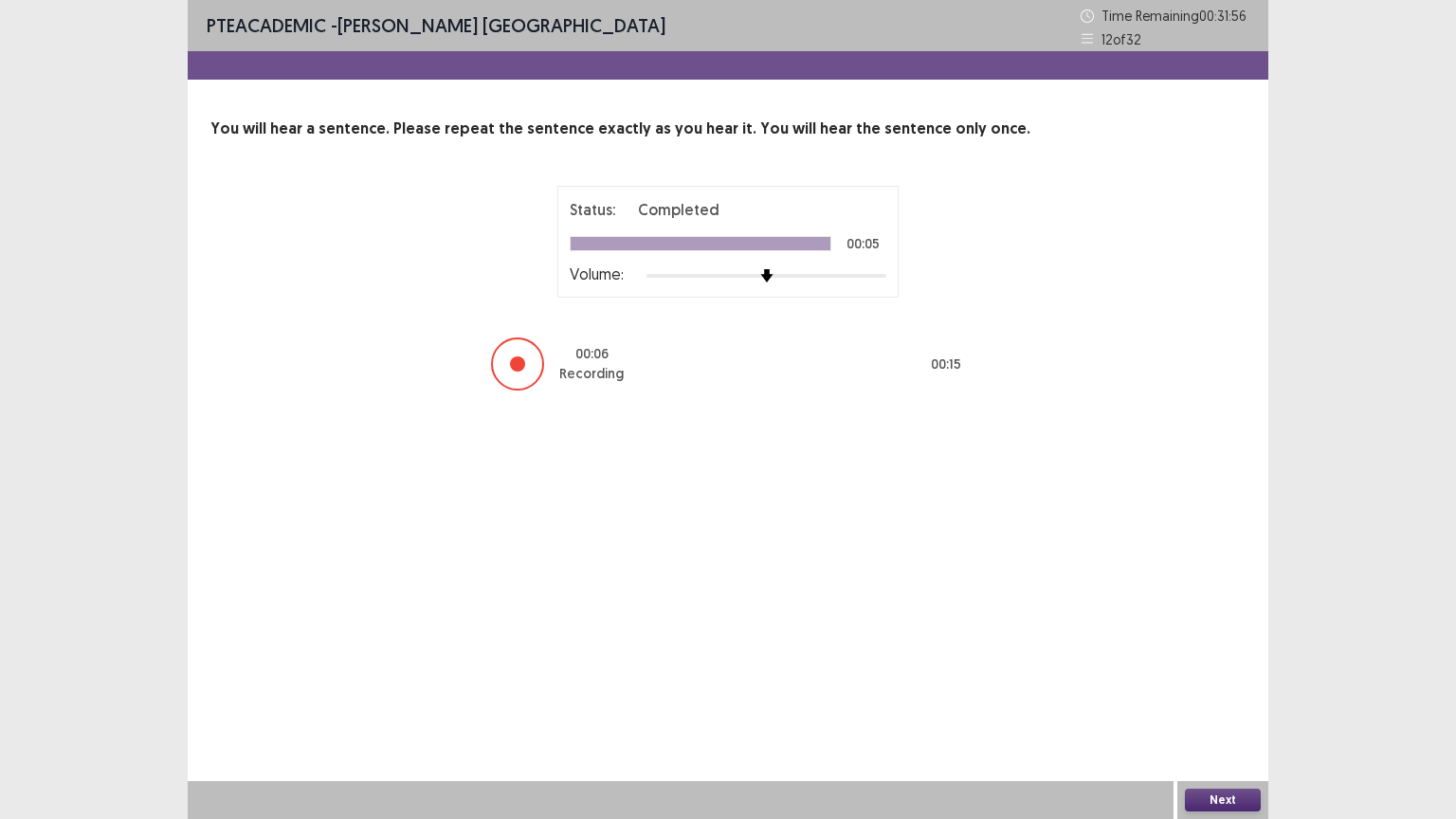
click at [1220, 691] on button "Next" at bounding box center [1222, 800] width 76 height 23
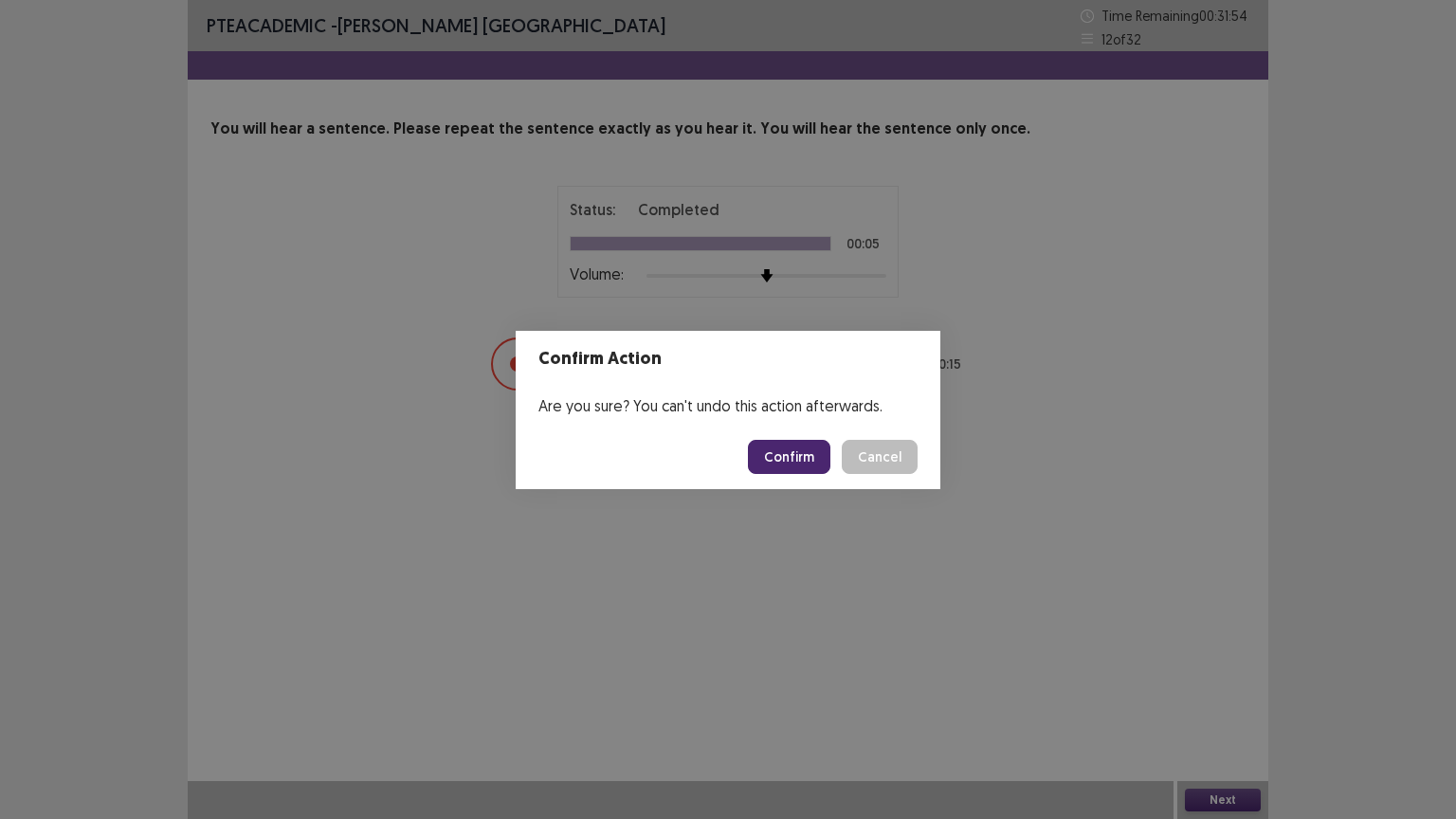
click at [793, 448] on button "Confirm" at bounding box center [789, 457] width 82 height 34
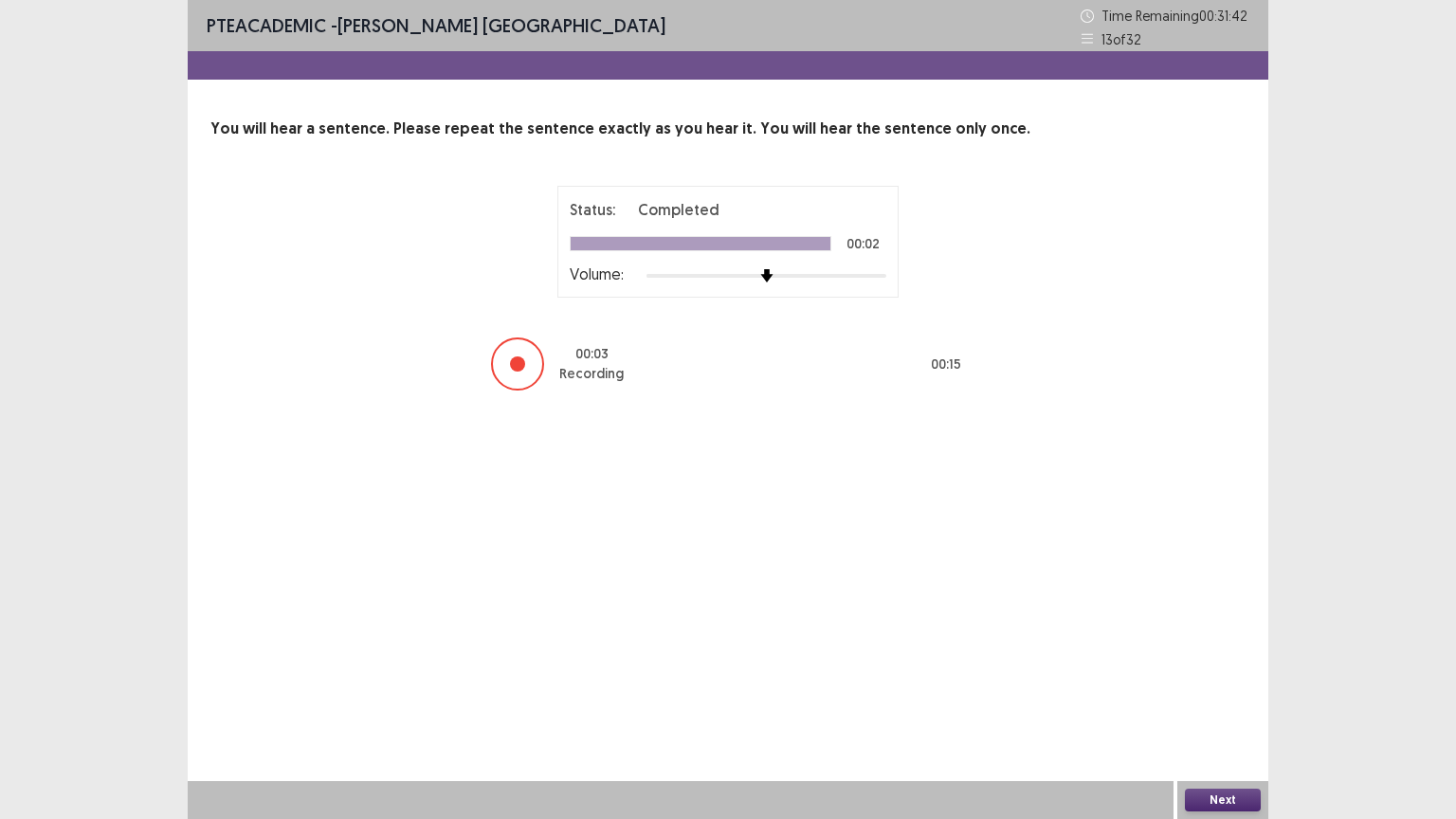
click at [1226, 691] on button "Next" at bounding box center [1222, 800] width 76 height 23
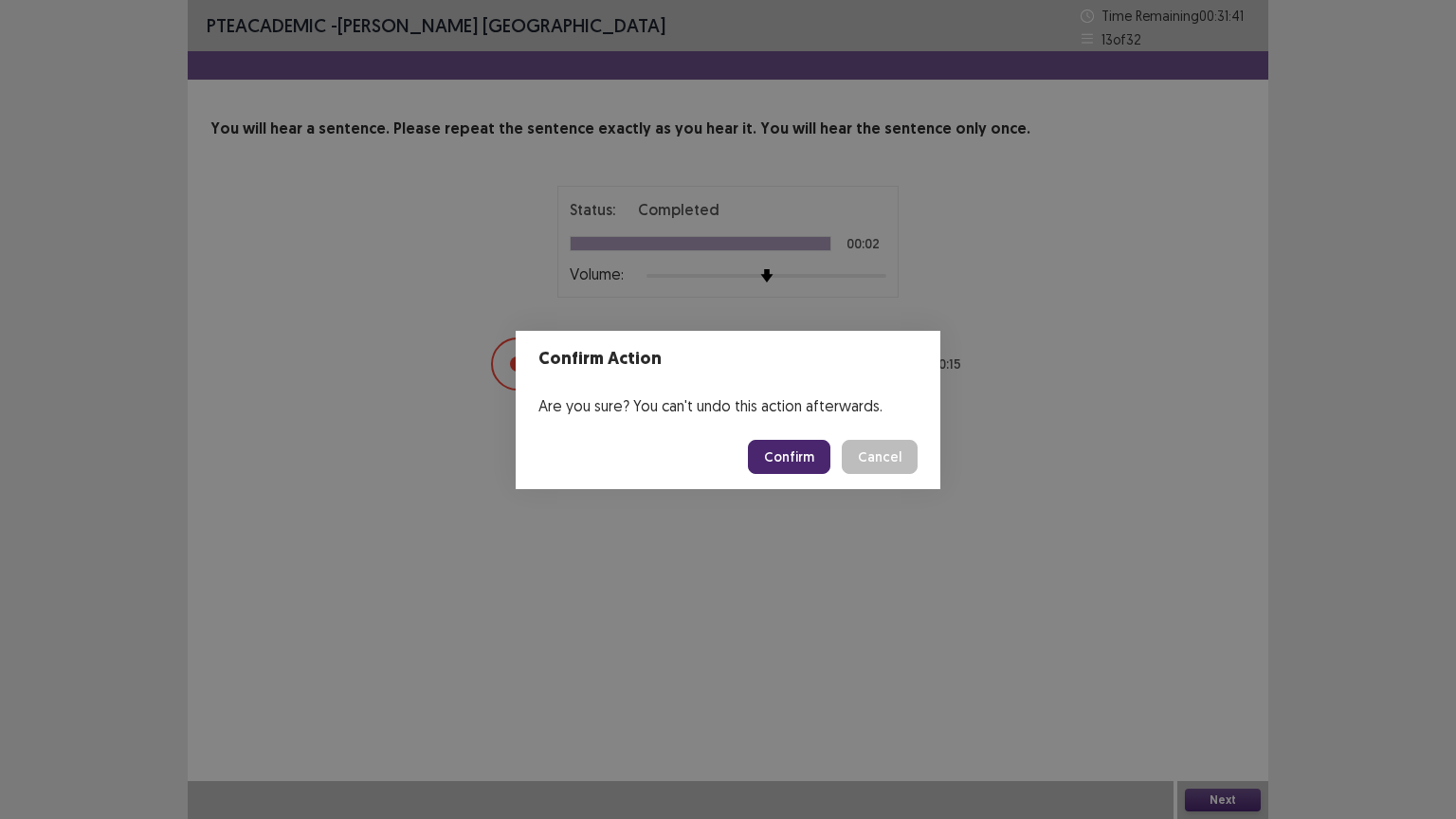
click at [807, 453] on button "Confirm" at bounding box center [789, 457] width 82 height 34
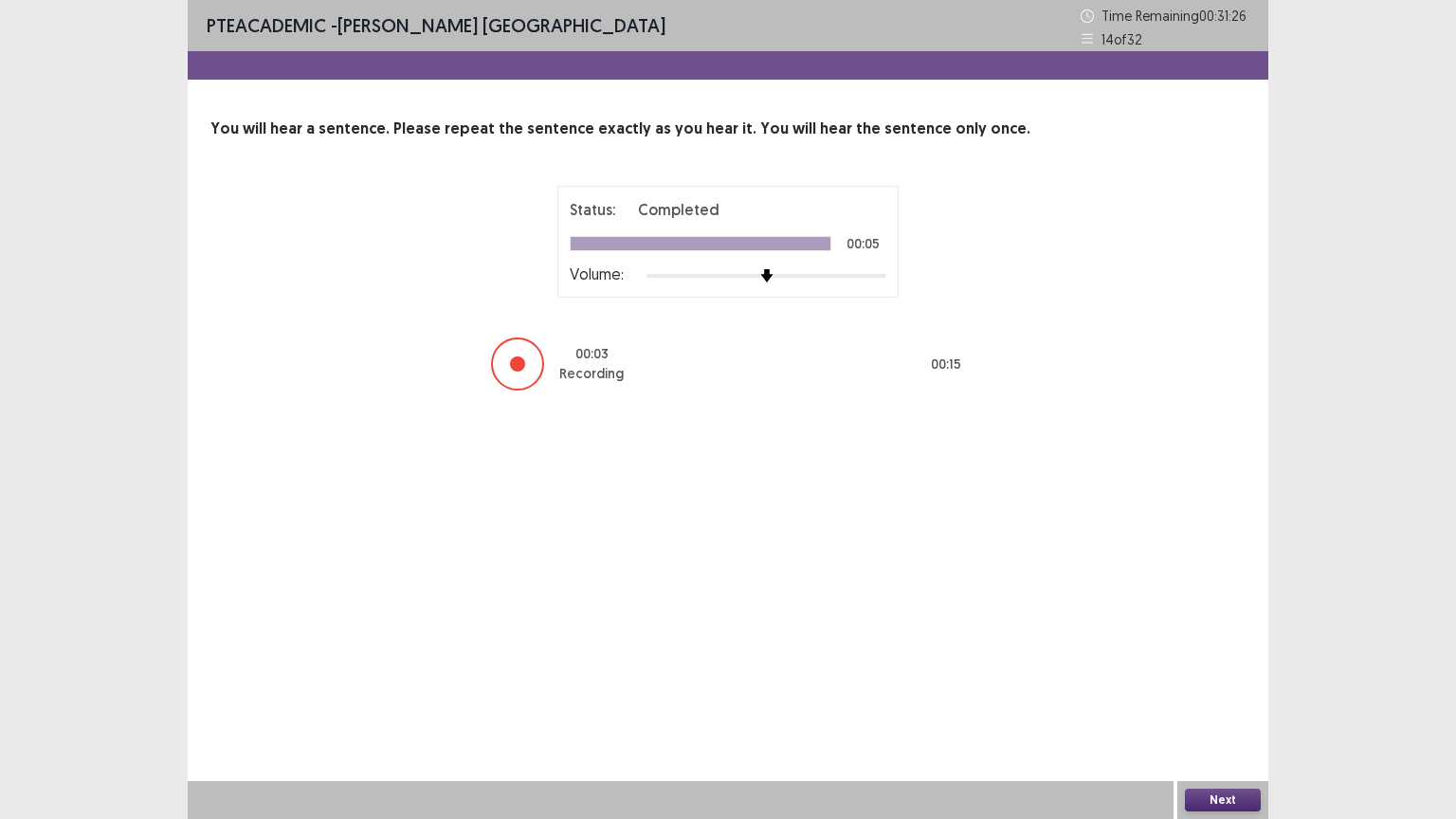
click at [1227, 691] on button "Next" at bounding box center [1222, 800] width 76 height 23
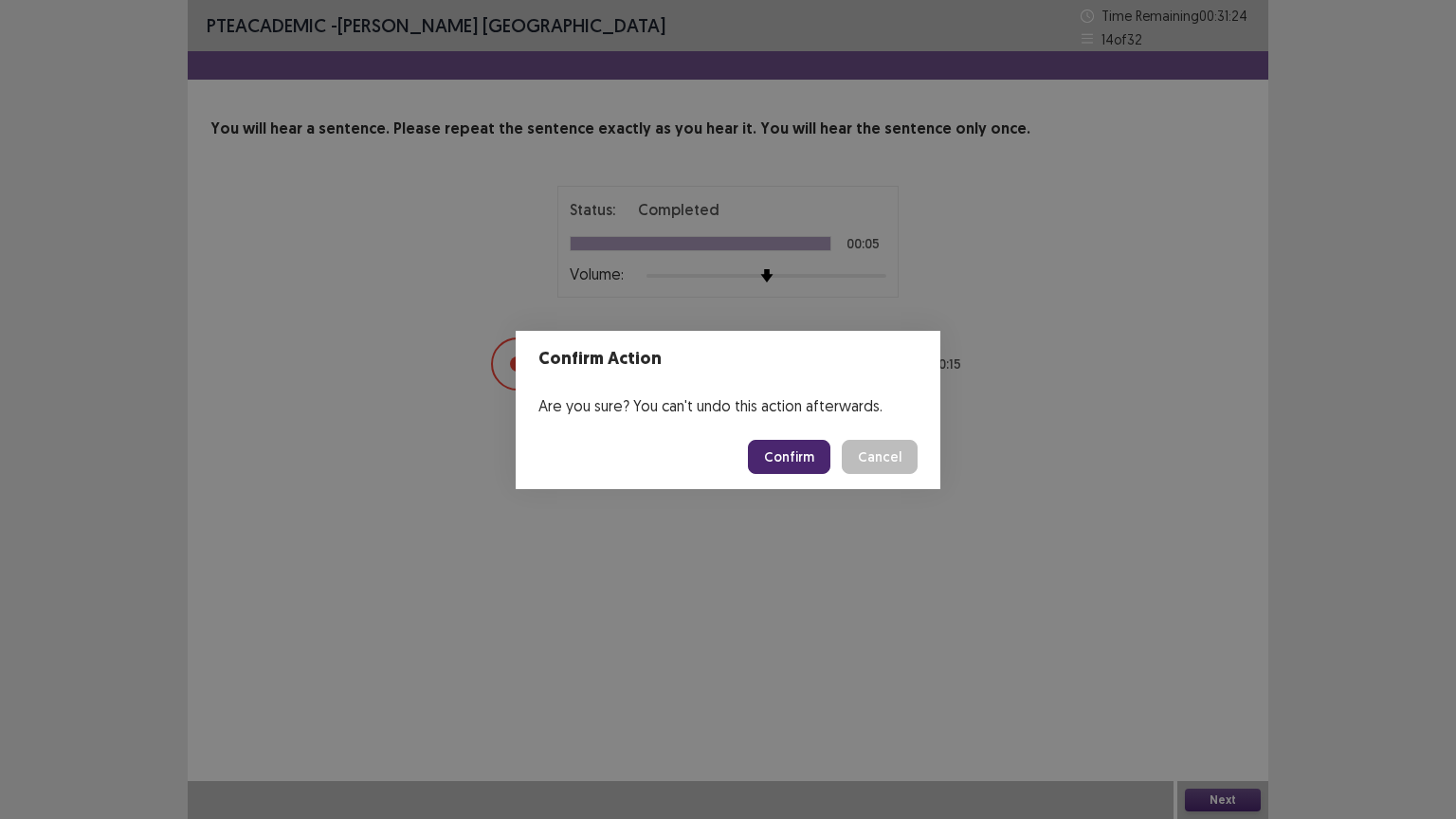
click at [814, 448] on button "Confirm" at bounding box center [789, 457] width 82 height 34
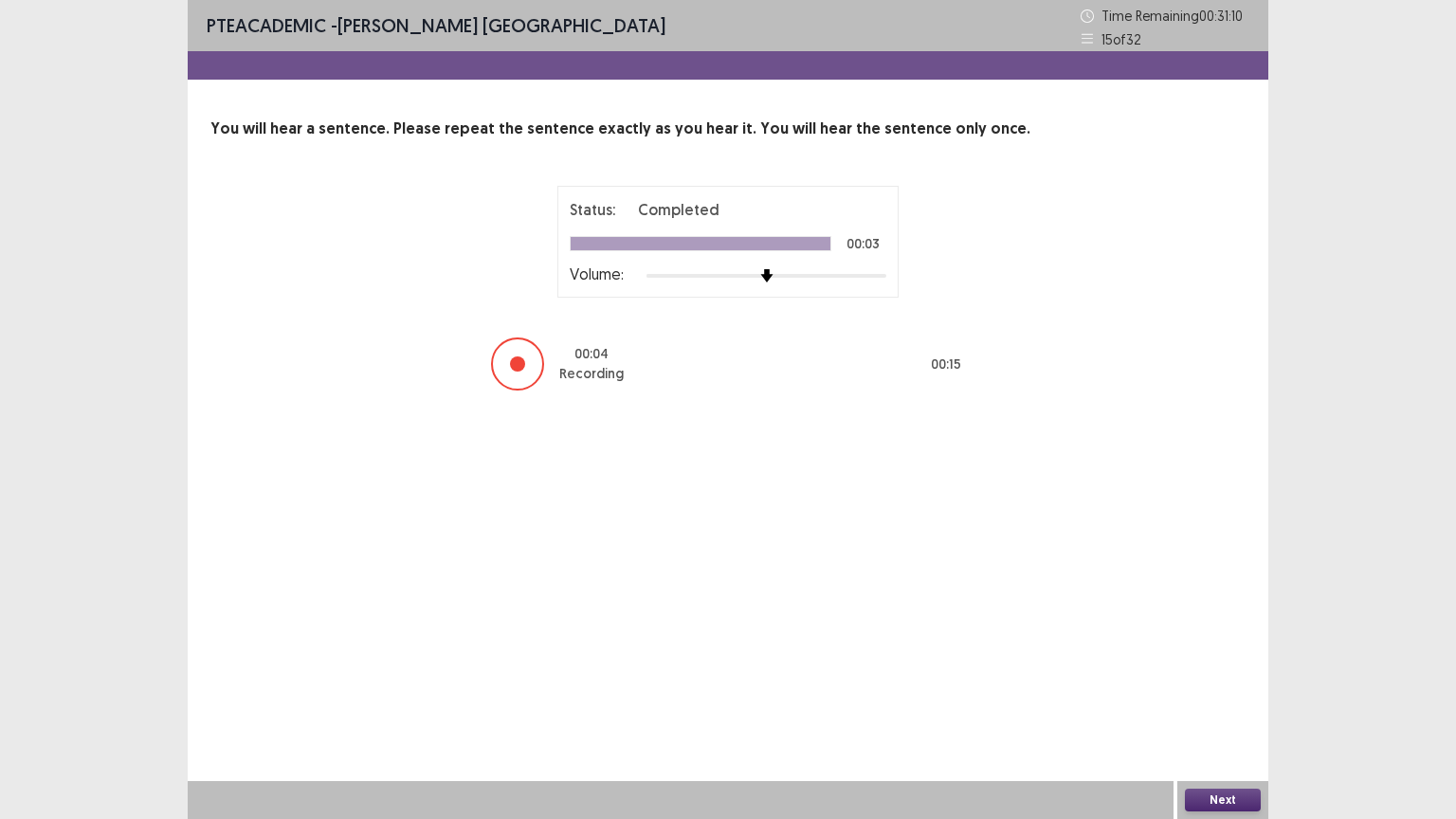
click at [1214, 691] on button "Next" at bounding box center [1222, 800] width 76 height 23
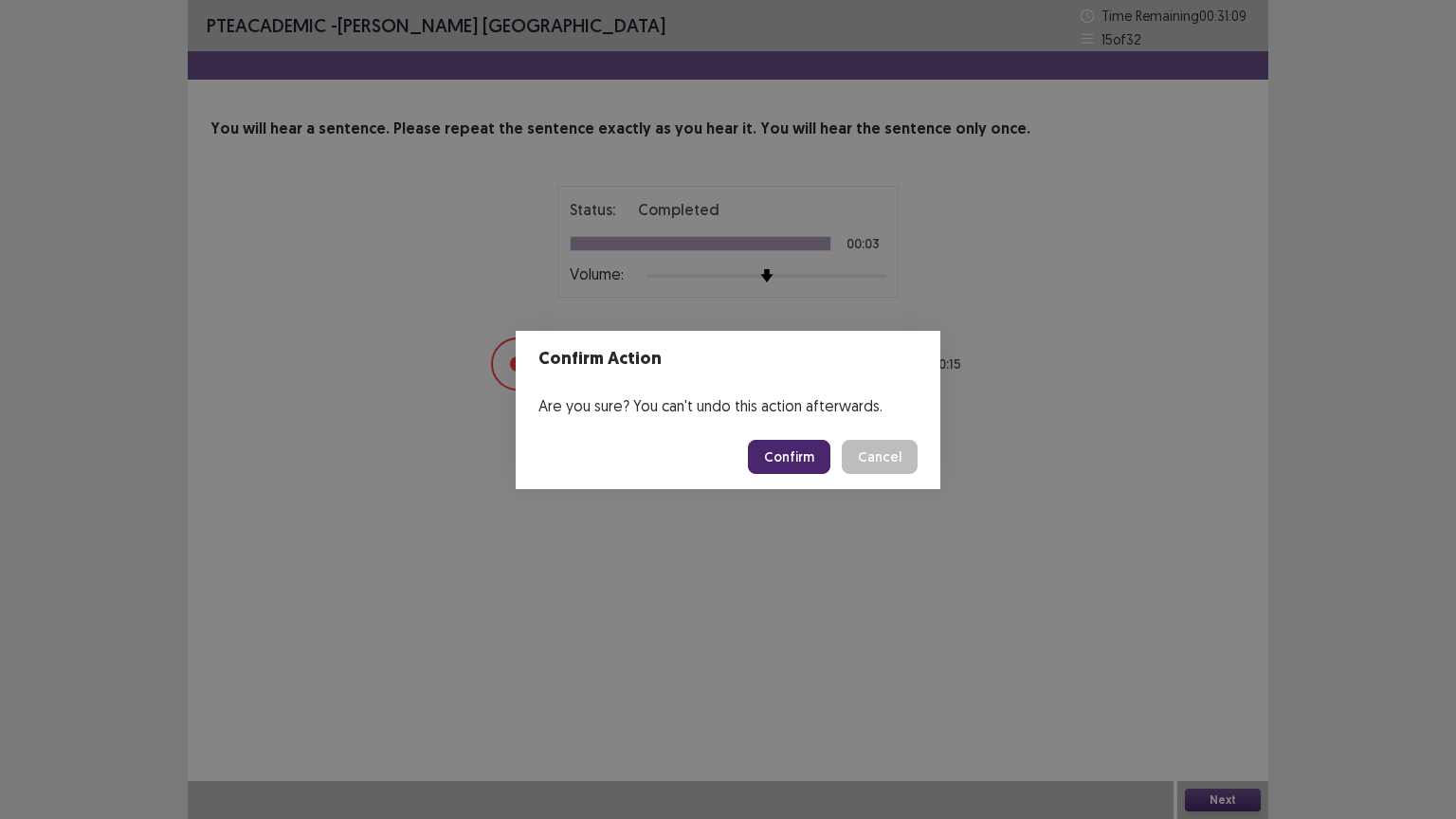
click at [815, 459] on button "Confirm" at bounding box center [789, 457] width 82 height 34
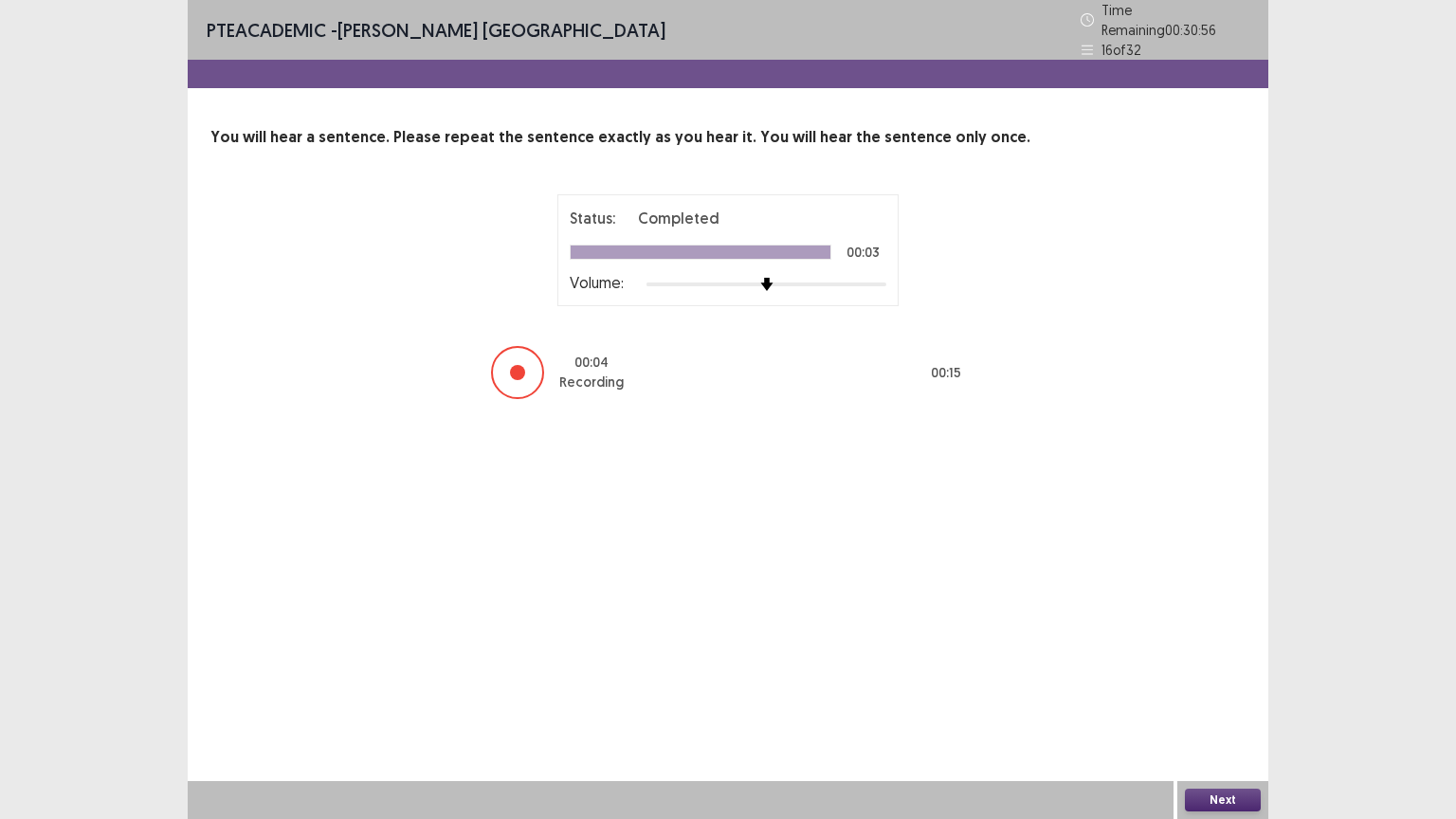
click at [1211, 691] on button "Next" at bounding box center [1222, 800] width 76 height 23
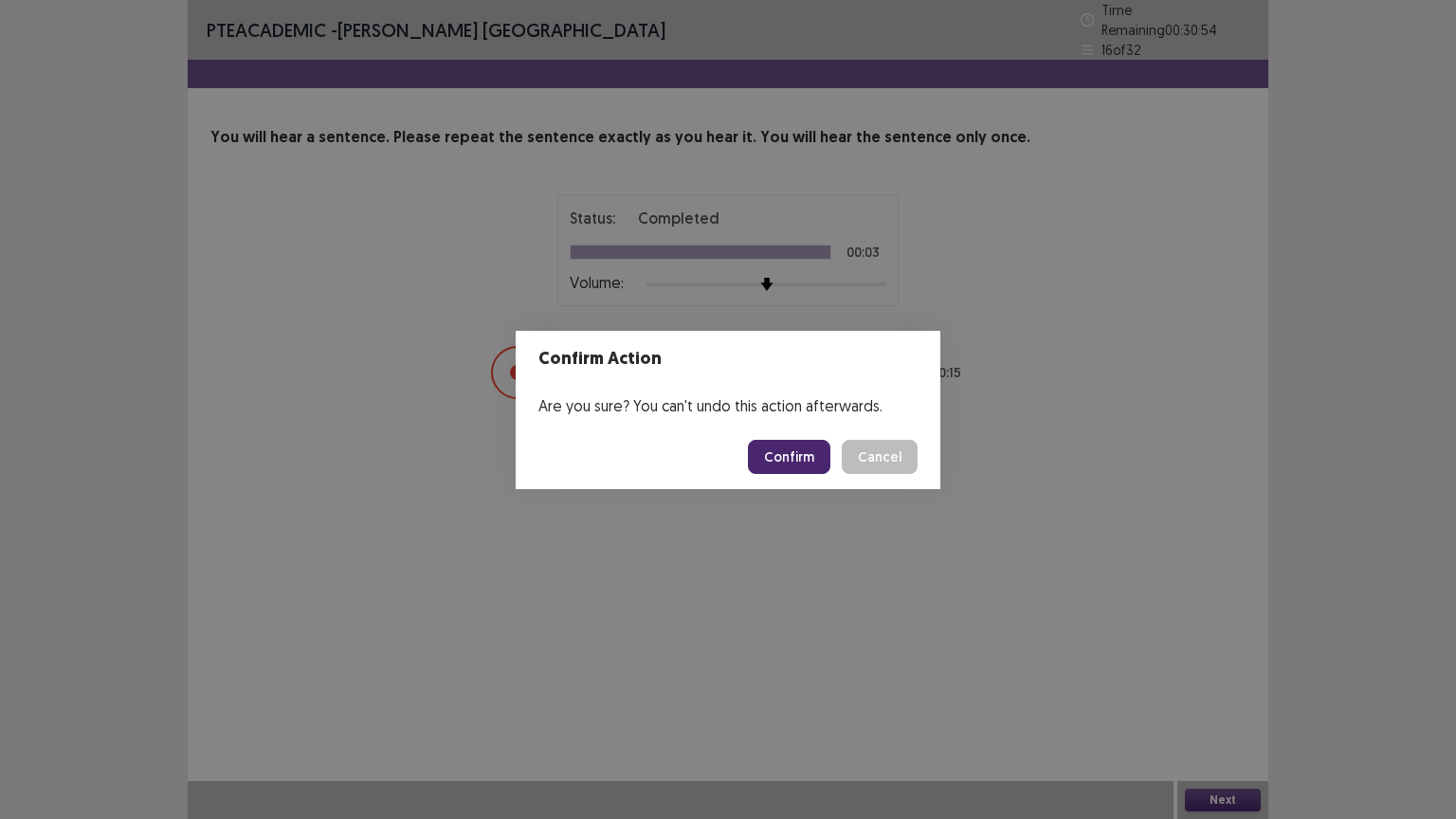
click at [796, 450] on button "Confirm" at bounding box center [789, 457] width 82 height 34
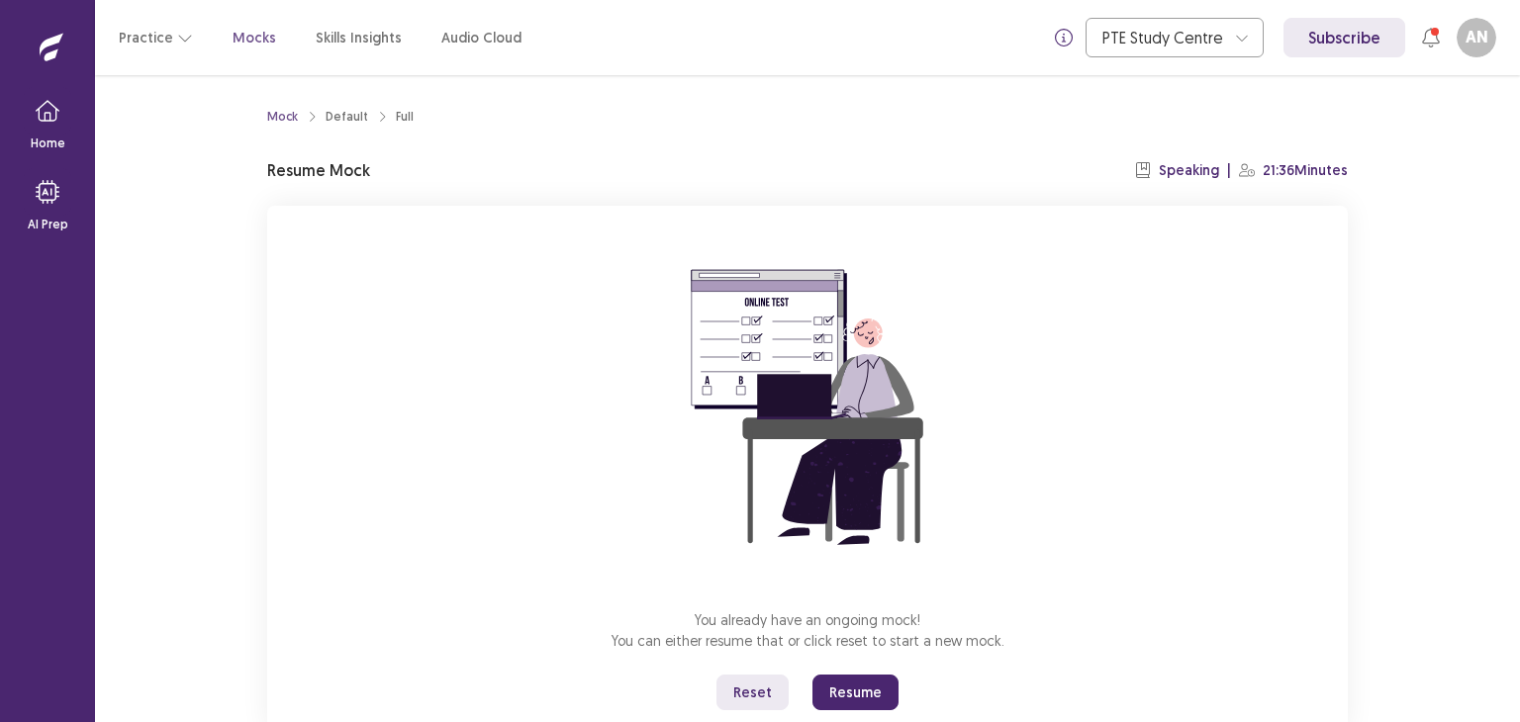
click at [849, 682] on button "Resume" at bounding box center [855, 693] width 86 height 36
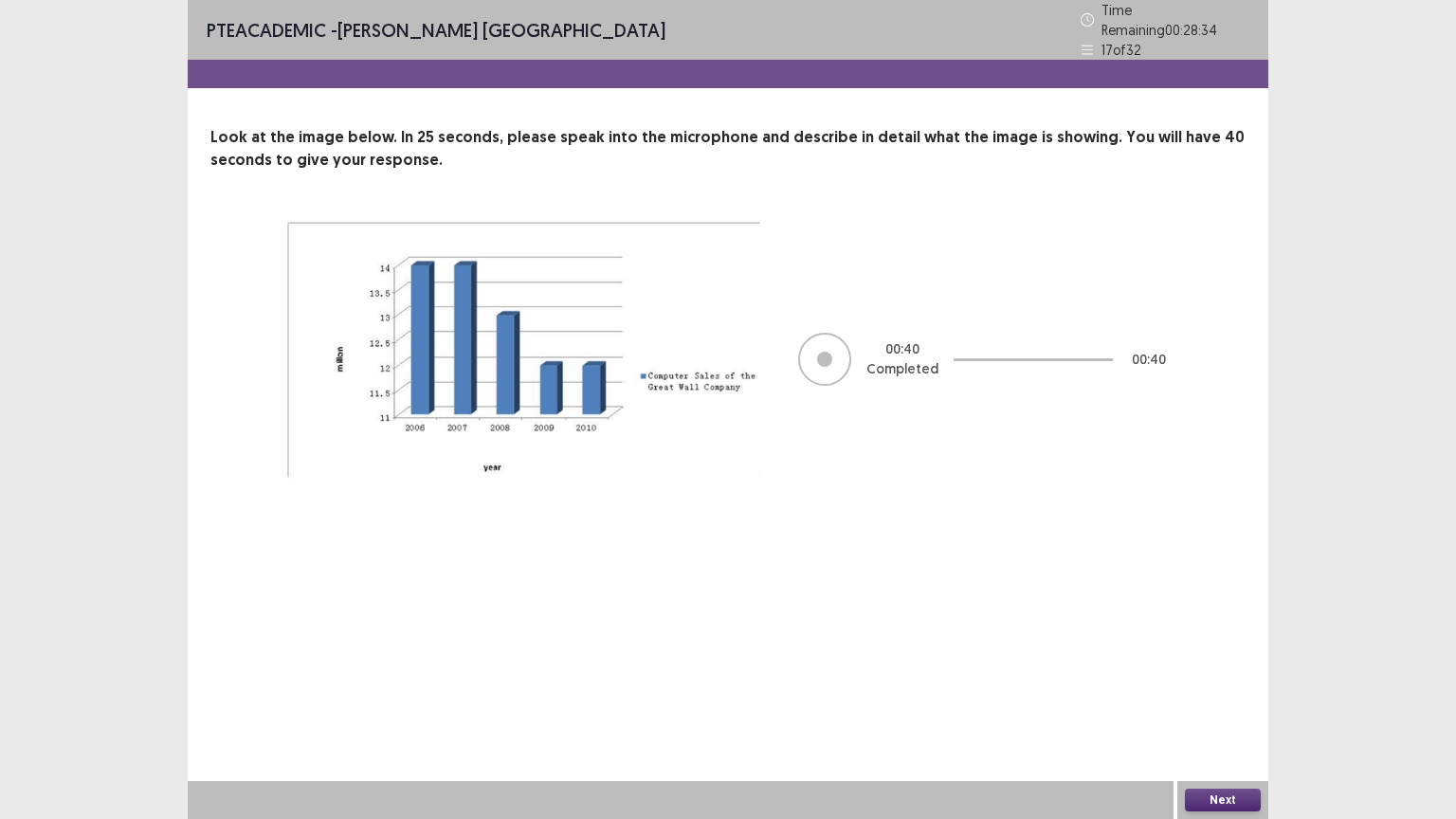
click at [1209, 691] on button "Next" at bounding box center [1222, 800] width 76 height 23
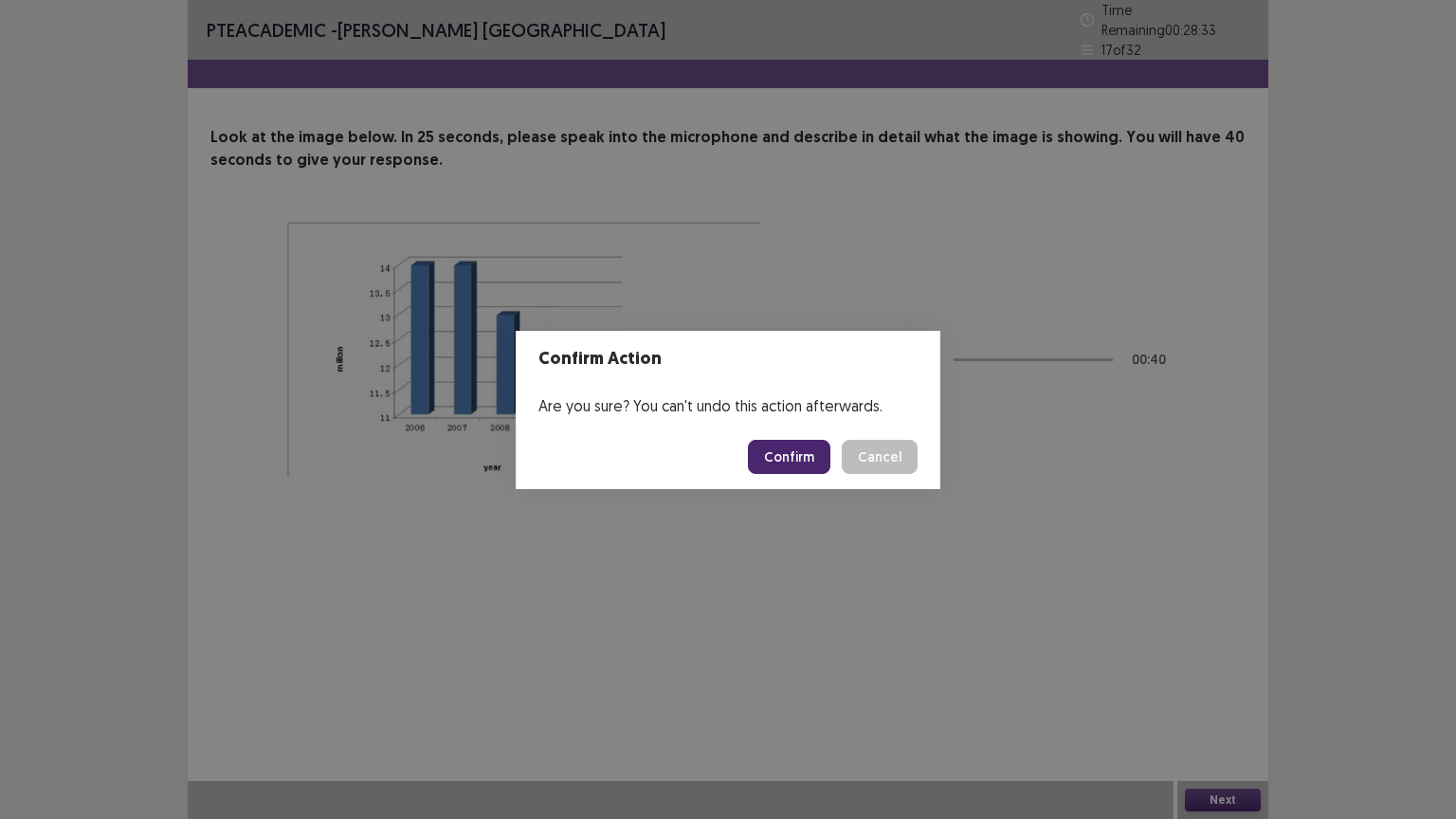
click at [800, 455] on button "Confirm" at bounding box center [789, 457] width 82 height 34
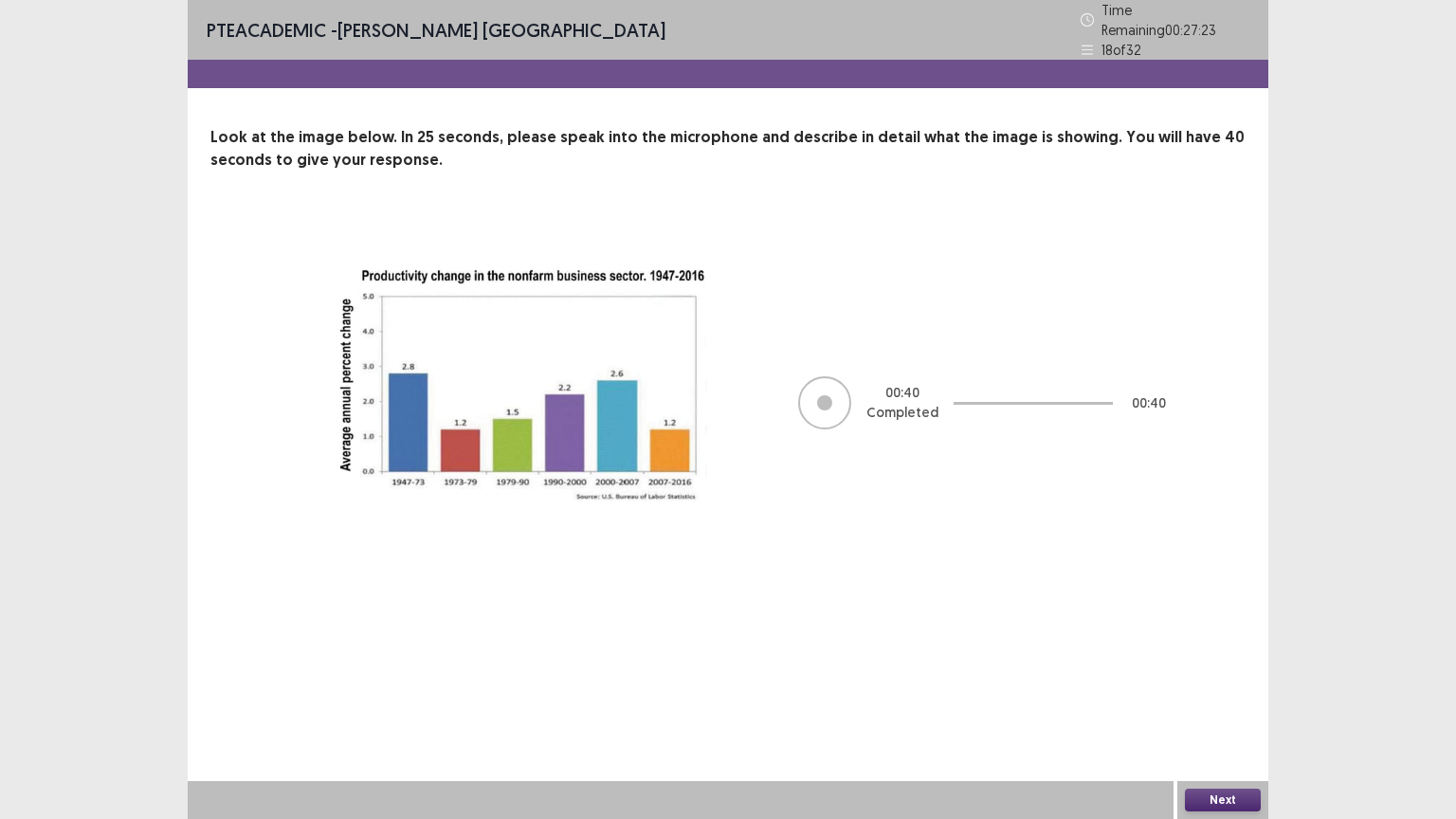
click at [1211, 691] on button "Next" at bounding box center [1222, 800] width 76 height 23
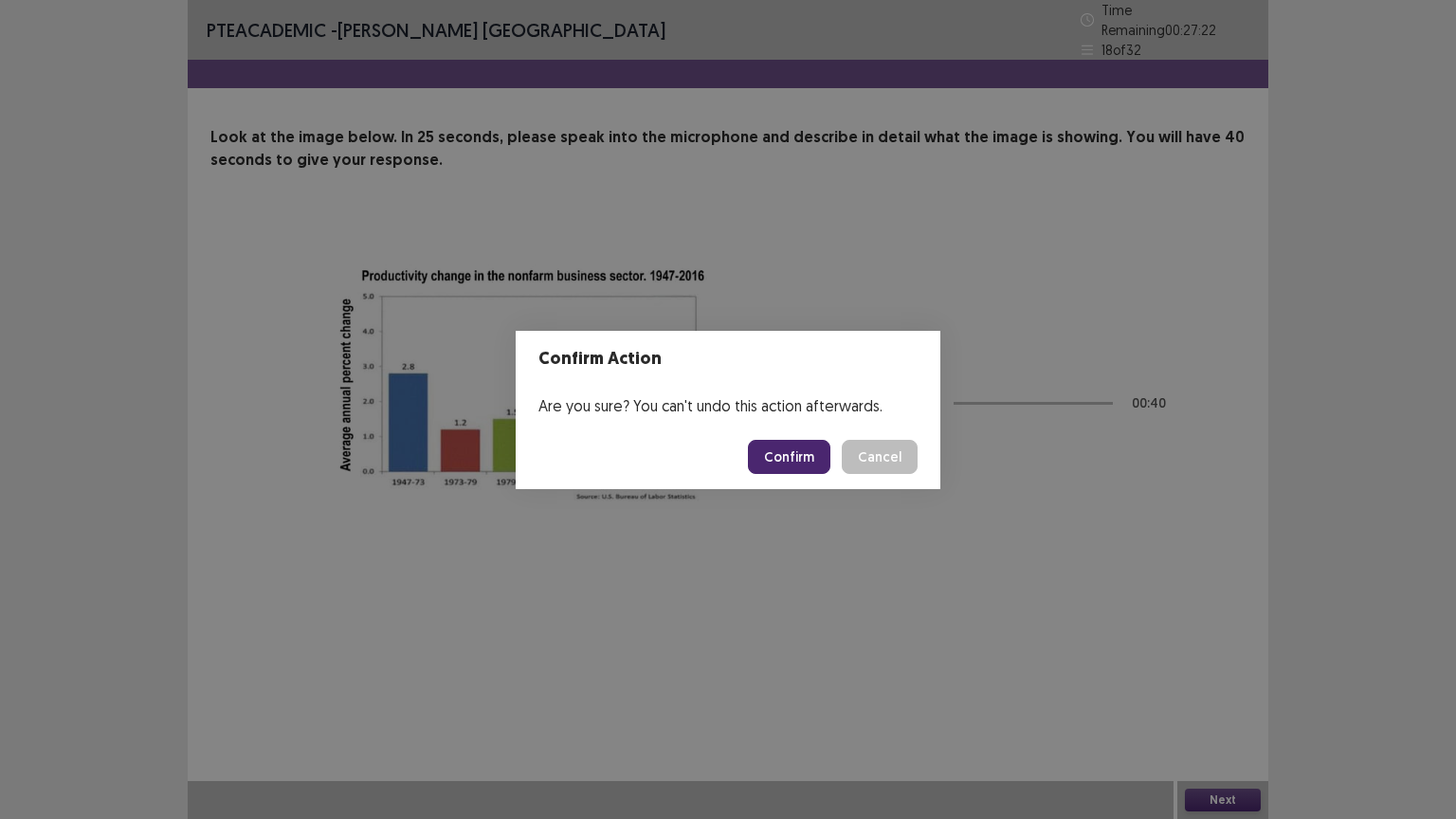
click at [784, 463] on button "Confirm" at bounding box center [789, 457] width 82 height 34
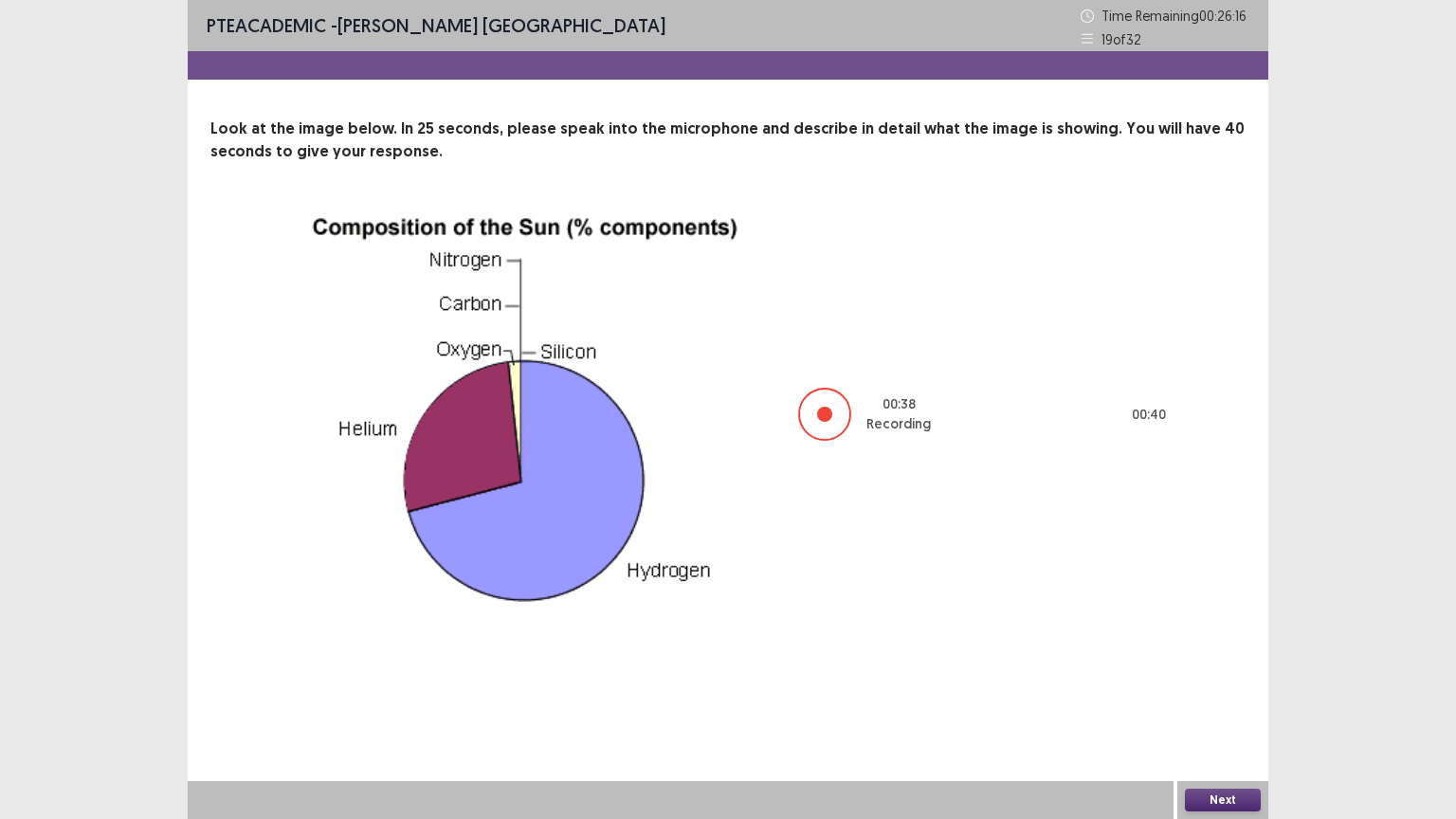
click at [1202, 691] on button "Next" at bounding box center [1222, 800] width 76 height 23
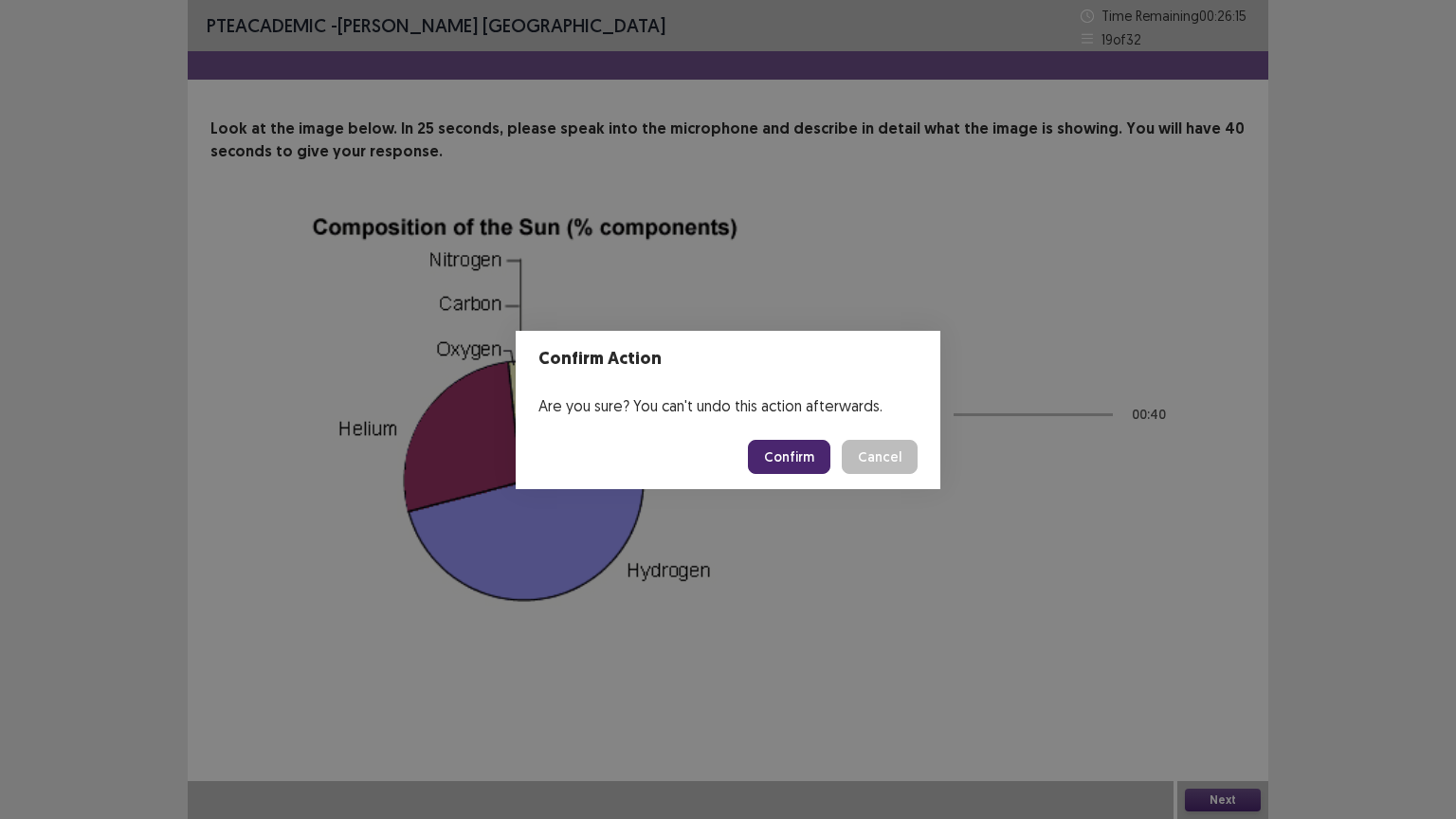
click at [782, 466] on button "Confirm" at bounding box center [789, 457] width 82 height 34
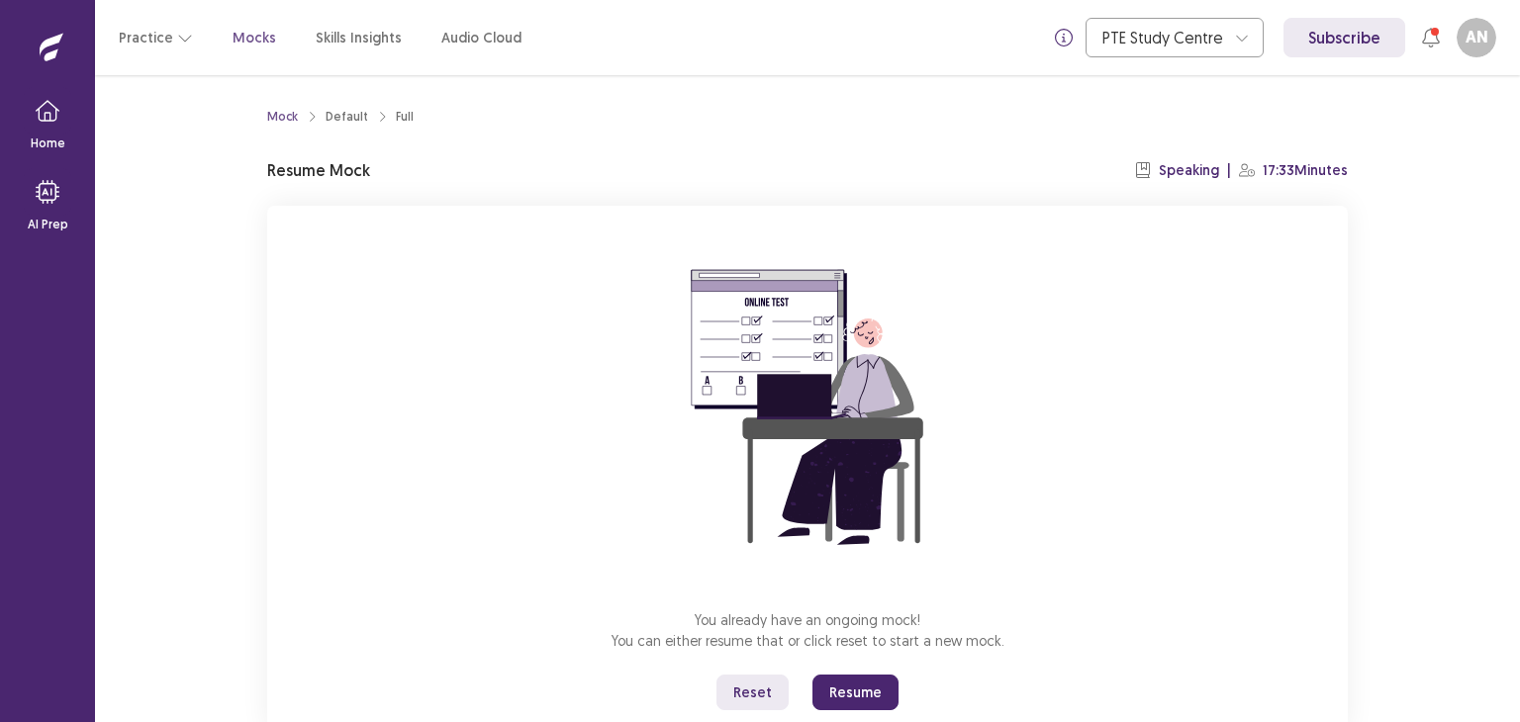
click at [851, 702] on button "Resume" at bounding box center [855, 693] width 86 height 36
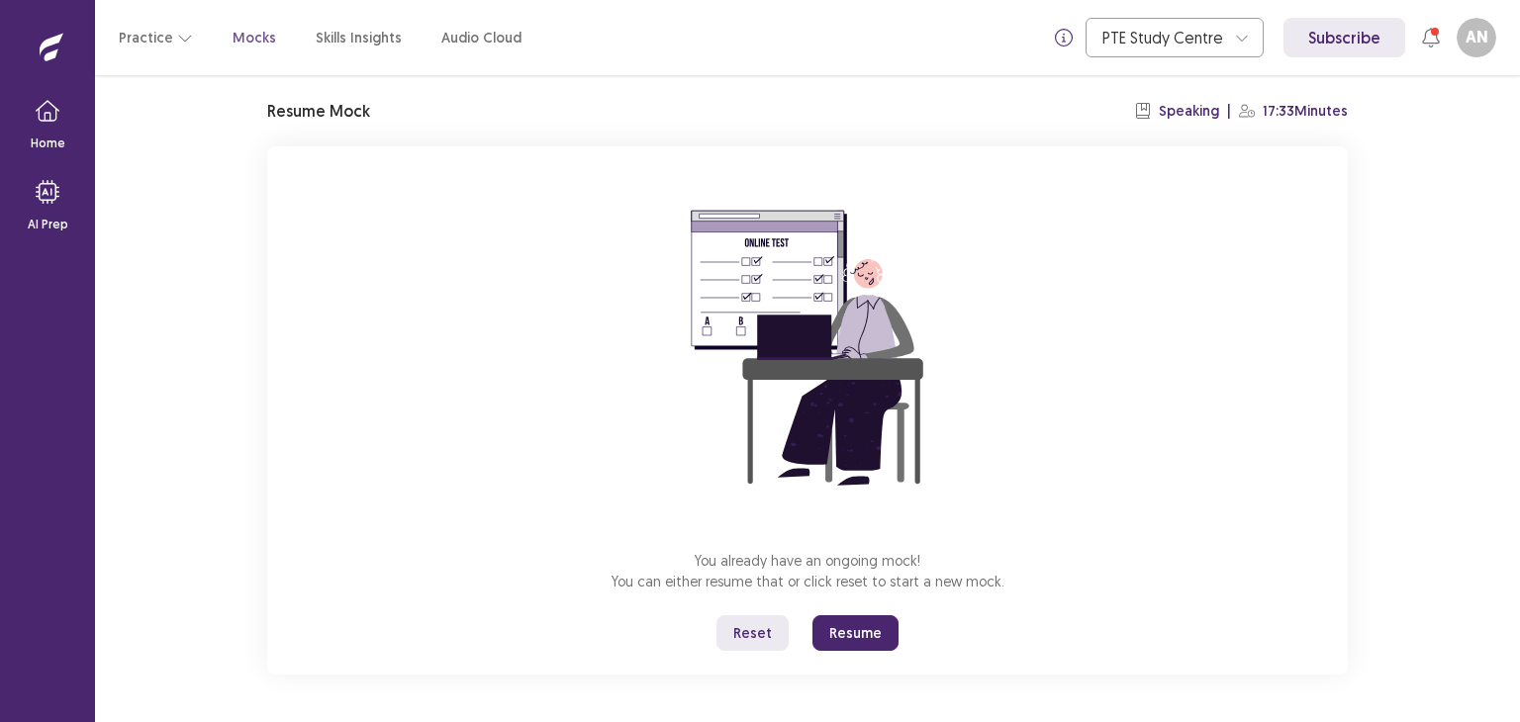
scroll to position [59, 0]
click at [852, 642] on button "Resume" at bounding box center [855, 633] width 86 height 36
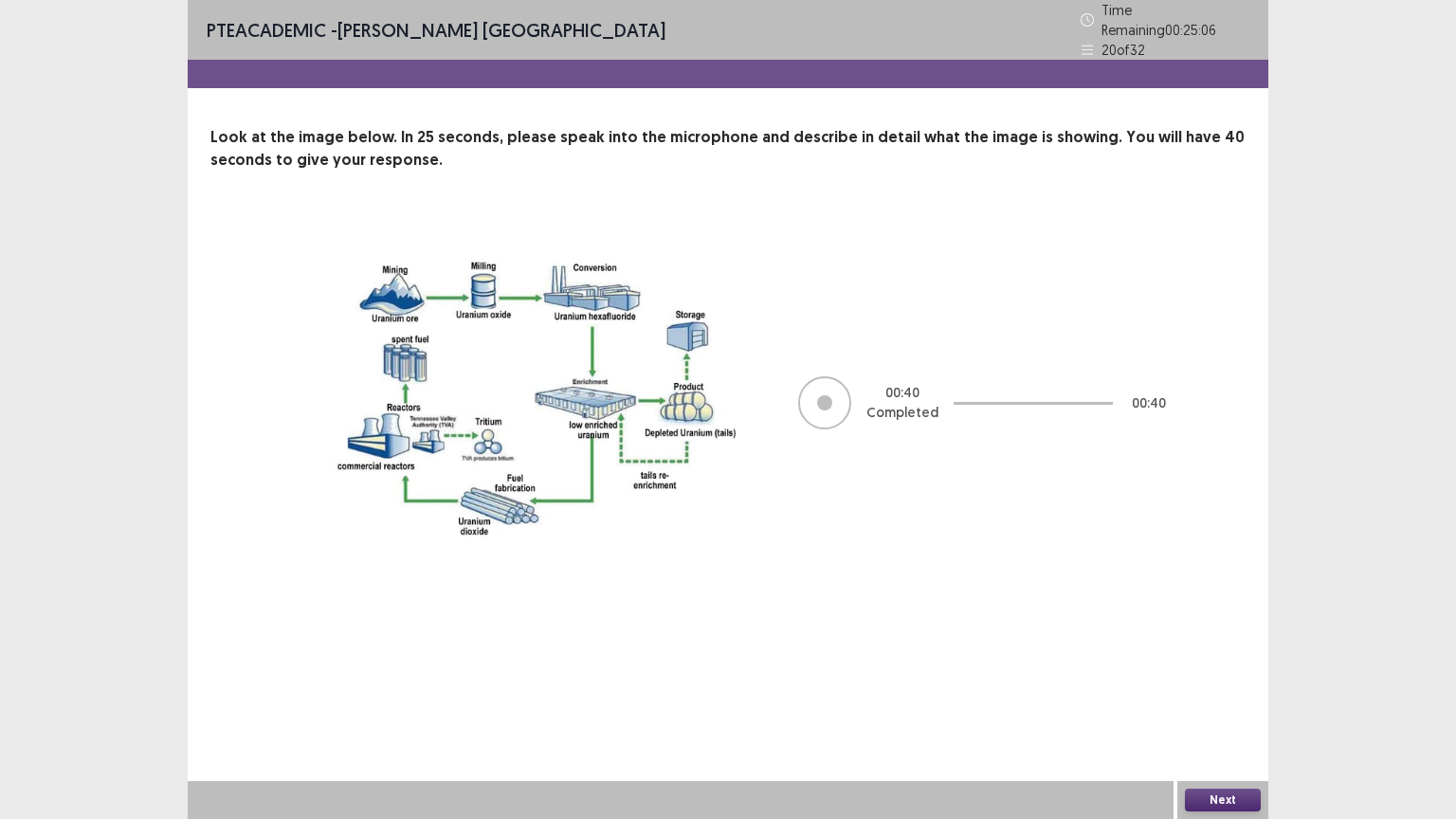
click at [1228, 691] on button "Next" at bounding box center [1222, 800] width 76 height 23
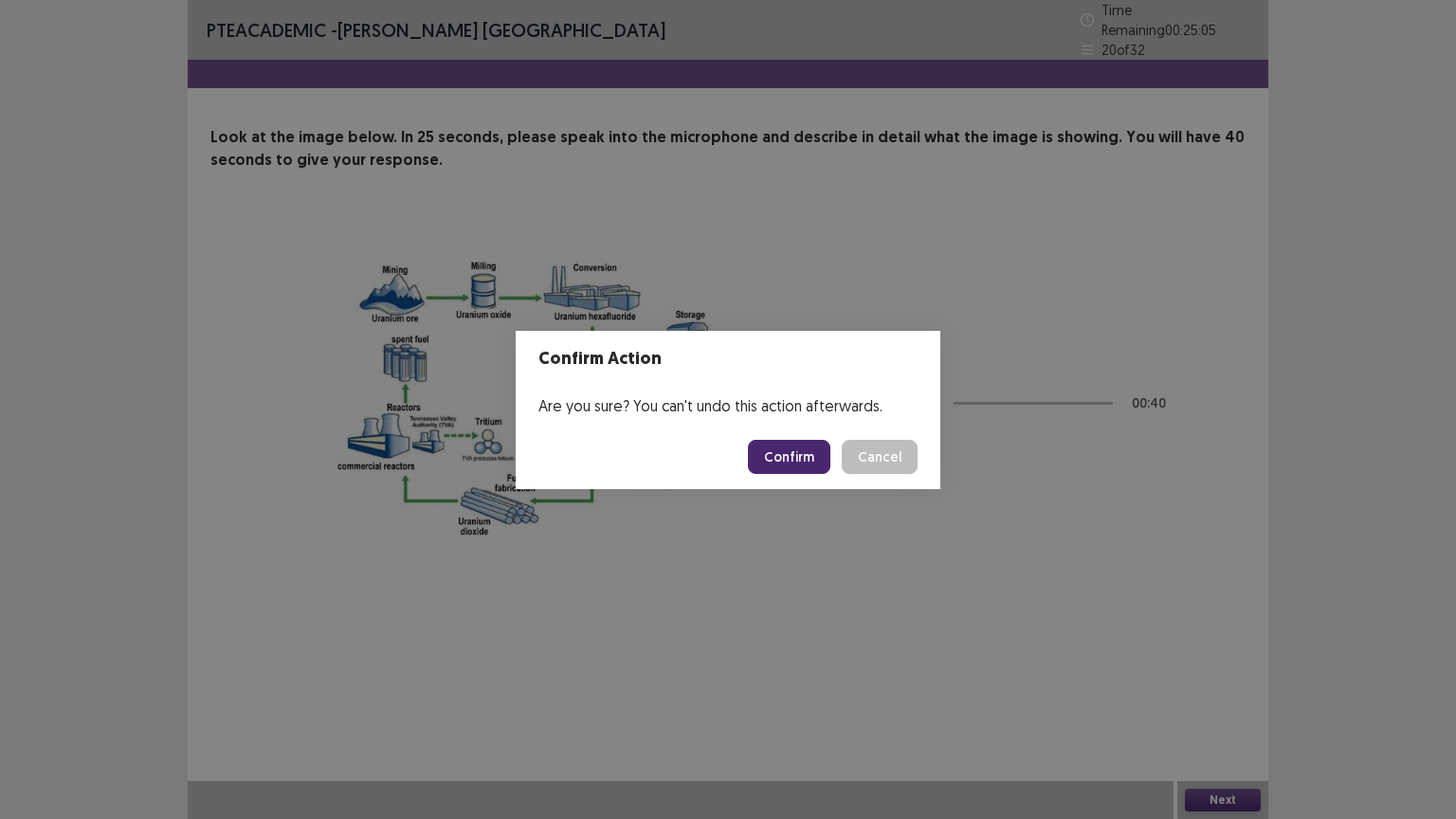
click at [785, 468] on button "Confirm" at bounding box center [789, 457] width 82 height 34
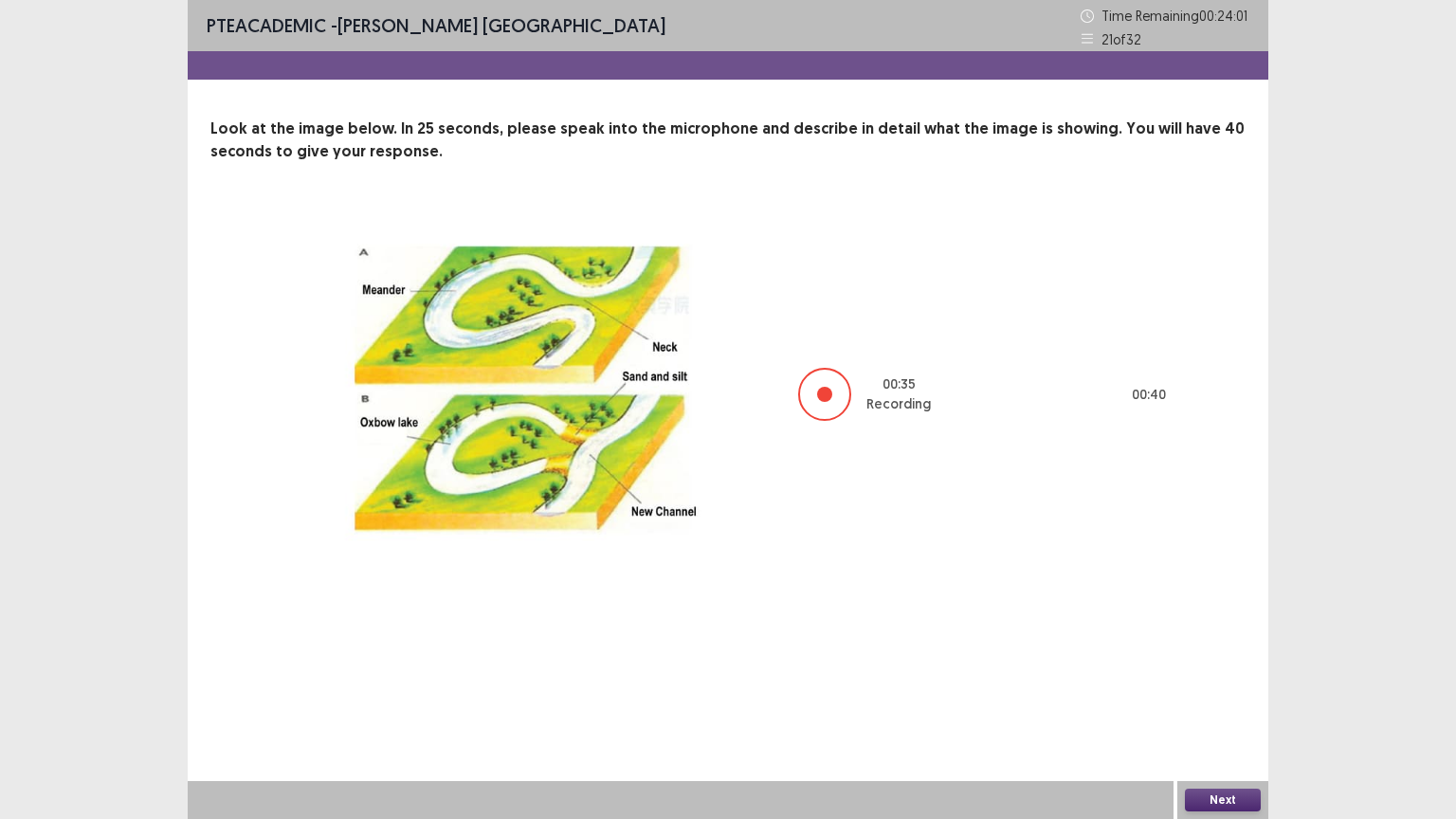
click at [1224, 691] on button "Next" at bounding box center [1222, 800] width 76 height 23
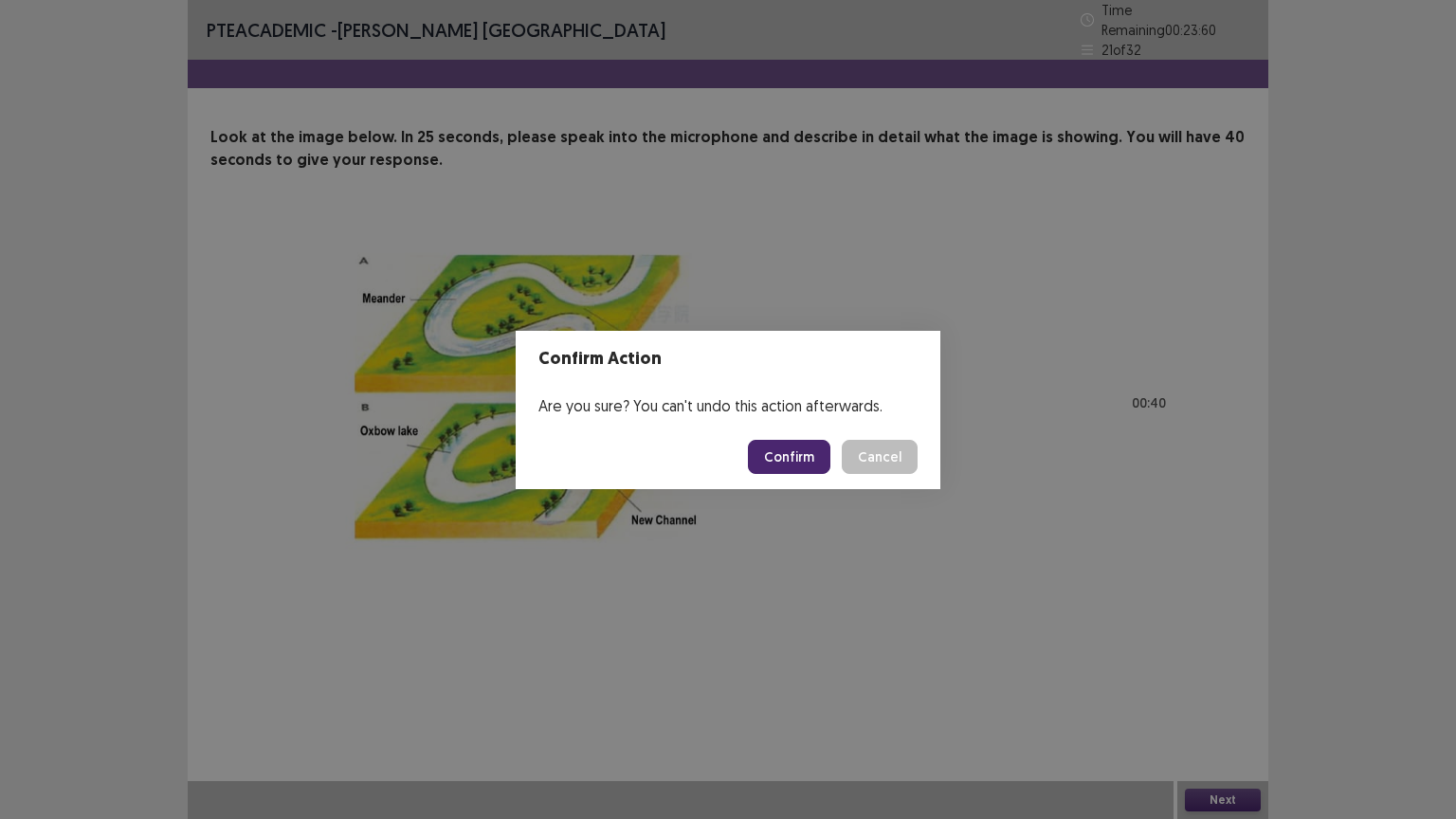
click at [798, 457] on button "Confirm" at bounding box center [789, 457] width 82 height 34
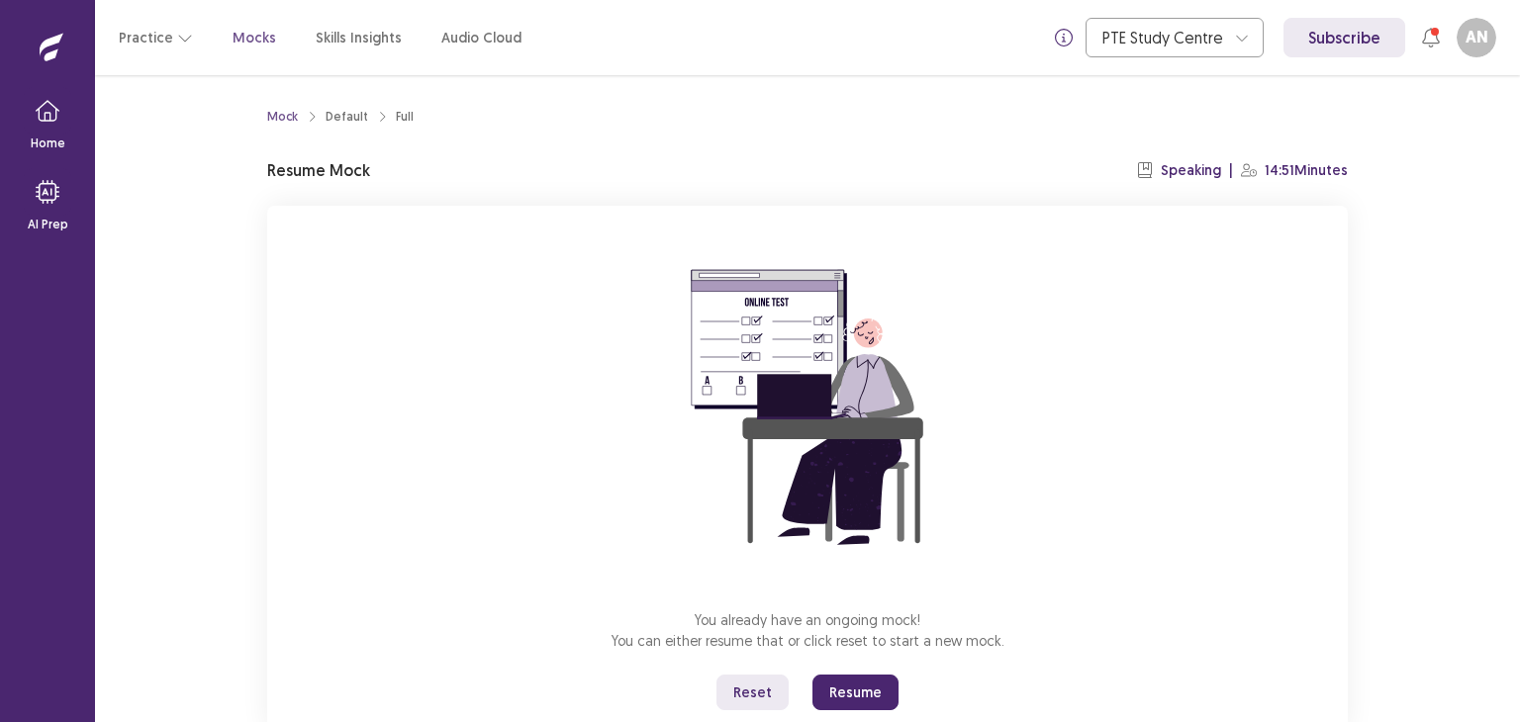
click at [857, 696] on button "Resume" at bounding box center [855, 693] width 86 height 36
click at [854, 698] on button "Resume" at bounding box center [855, 693] width 86 height 36
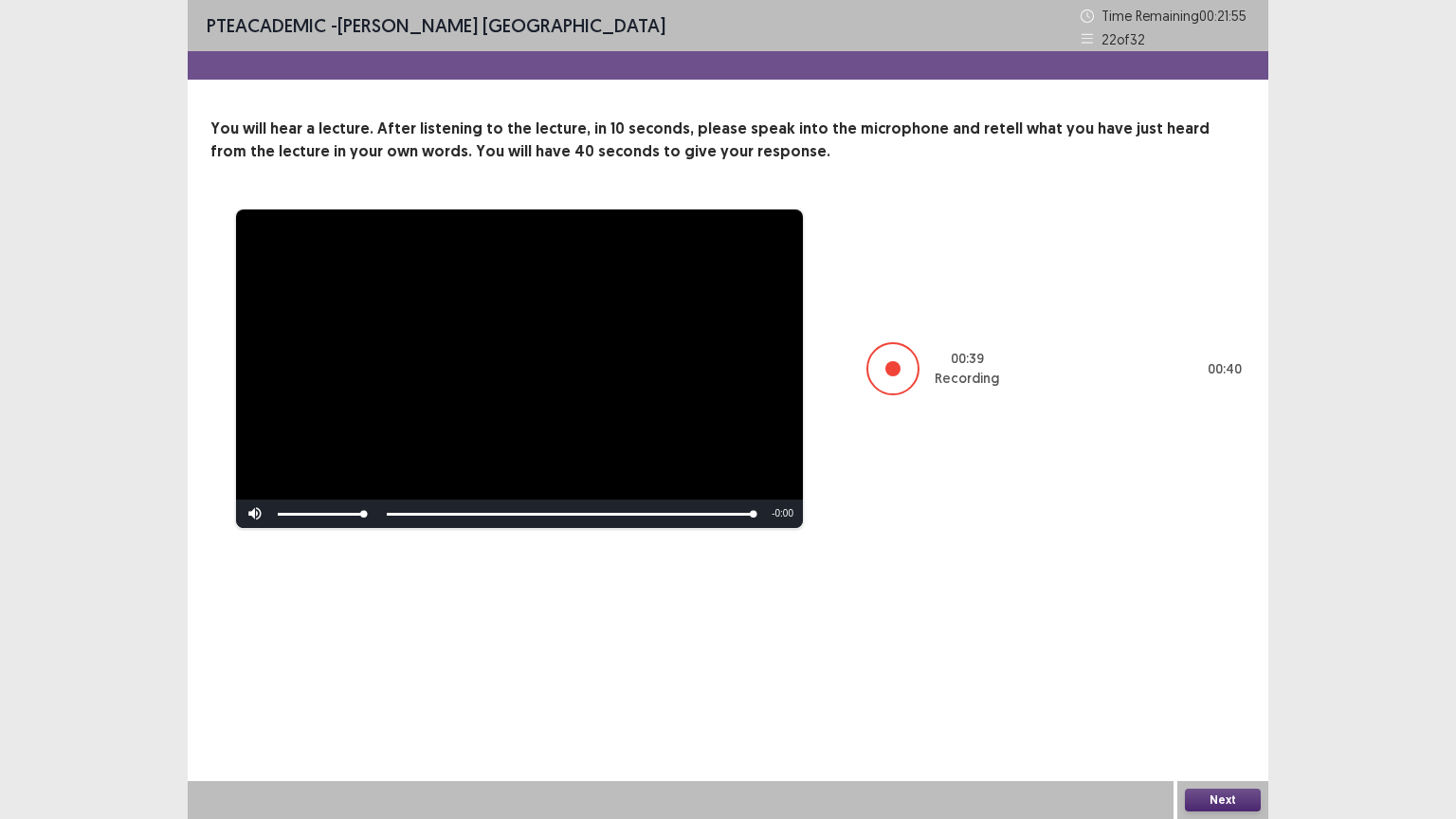
click at [1207, 691] on button "Next" at bounding box center [1222, 800] width 76 height 23
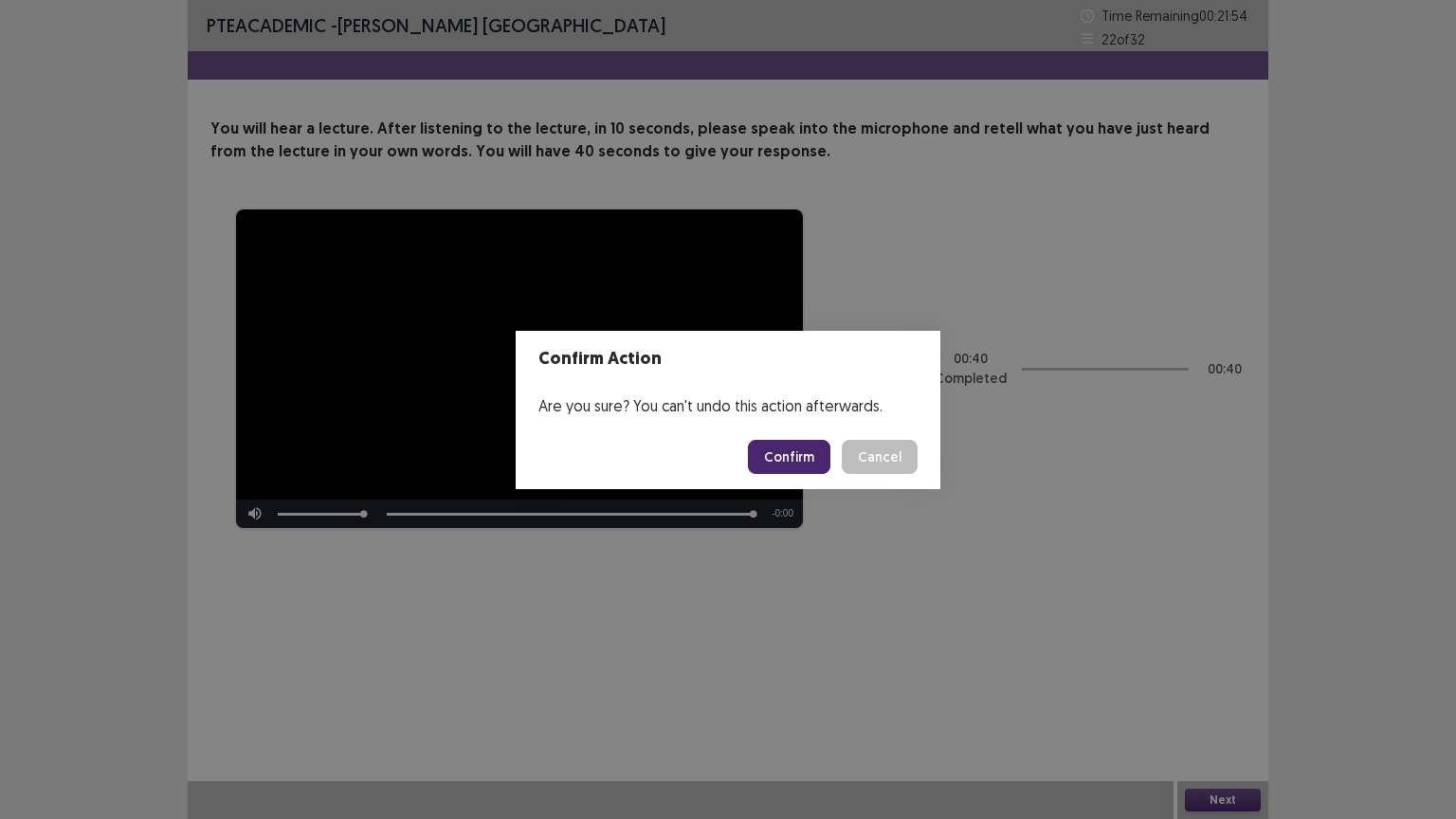
click at [788, 447] on button "Confirm" at bounding box center [789, 457] width 82 height 34
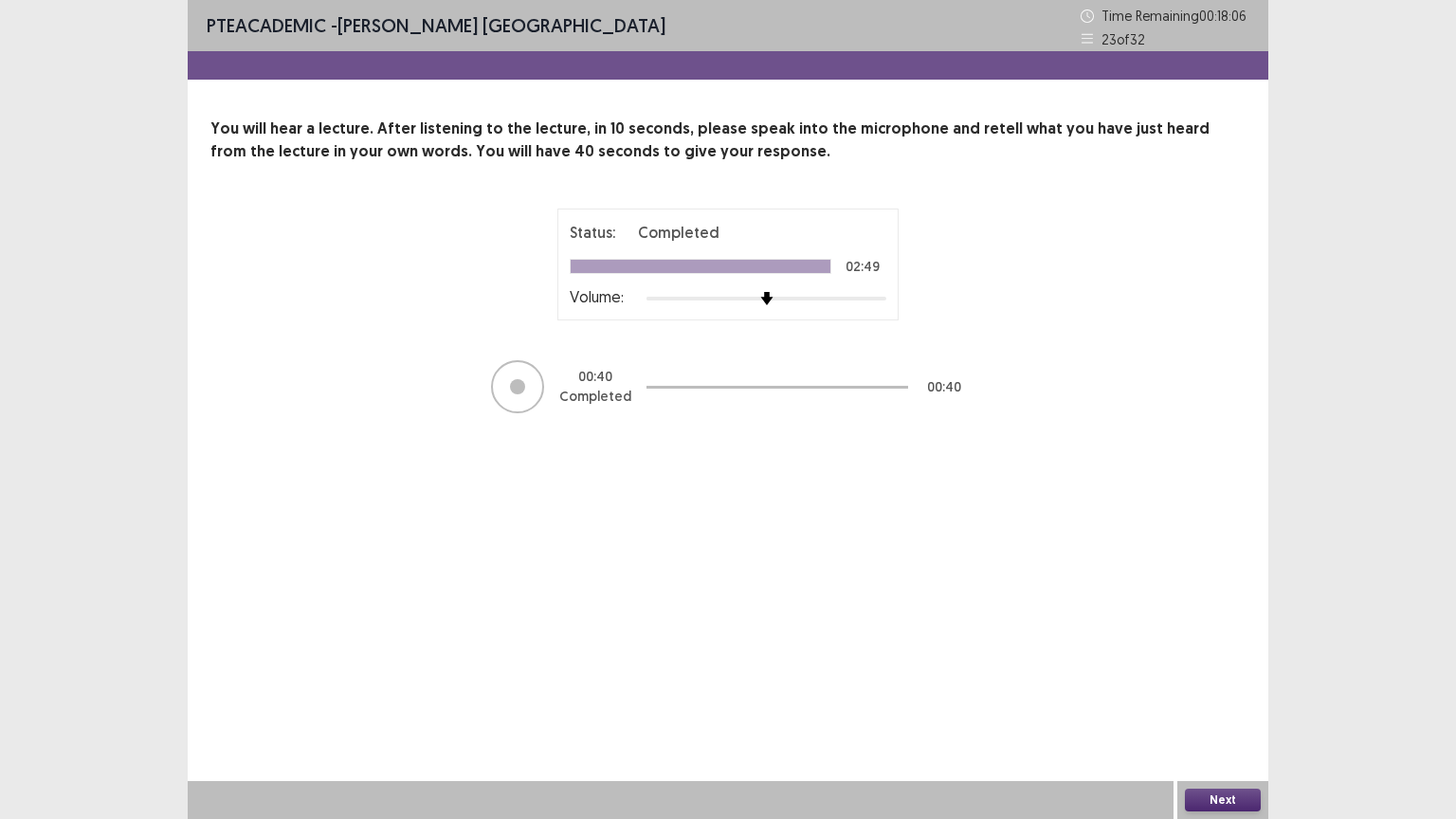
click at [1214, 691] on button "Next" at bounding box center [1222, 800] width 76 height 23
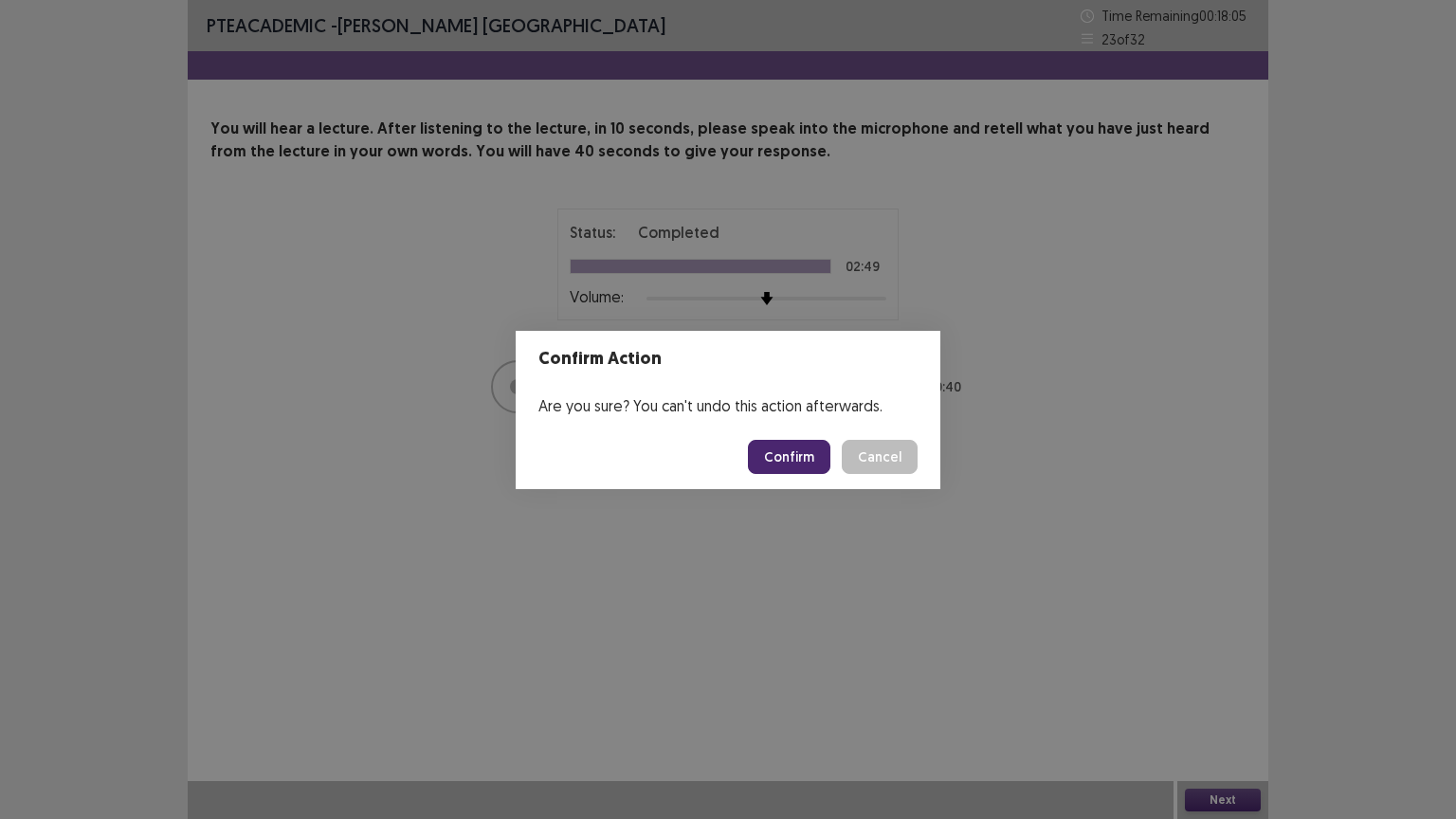
click at [786, 459] on button "Confirm" at bounding box center [789, 457] width 82 height 34
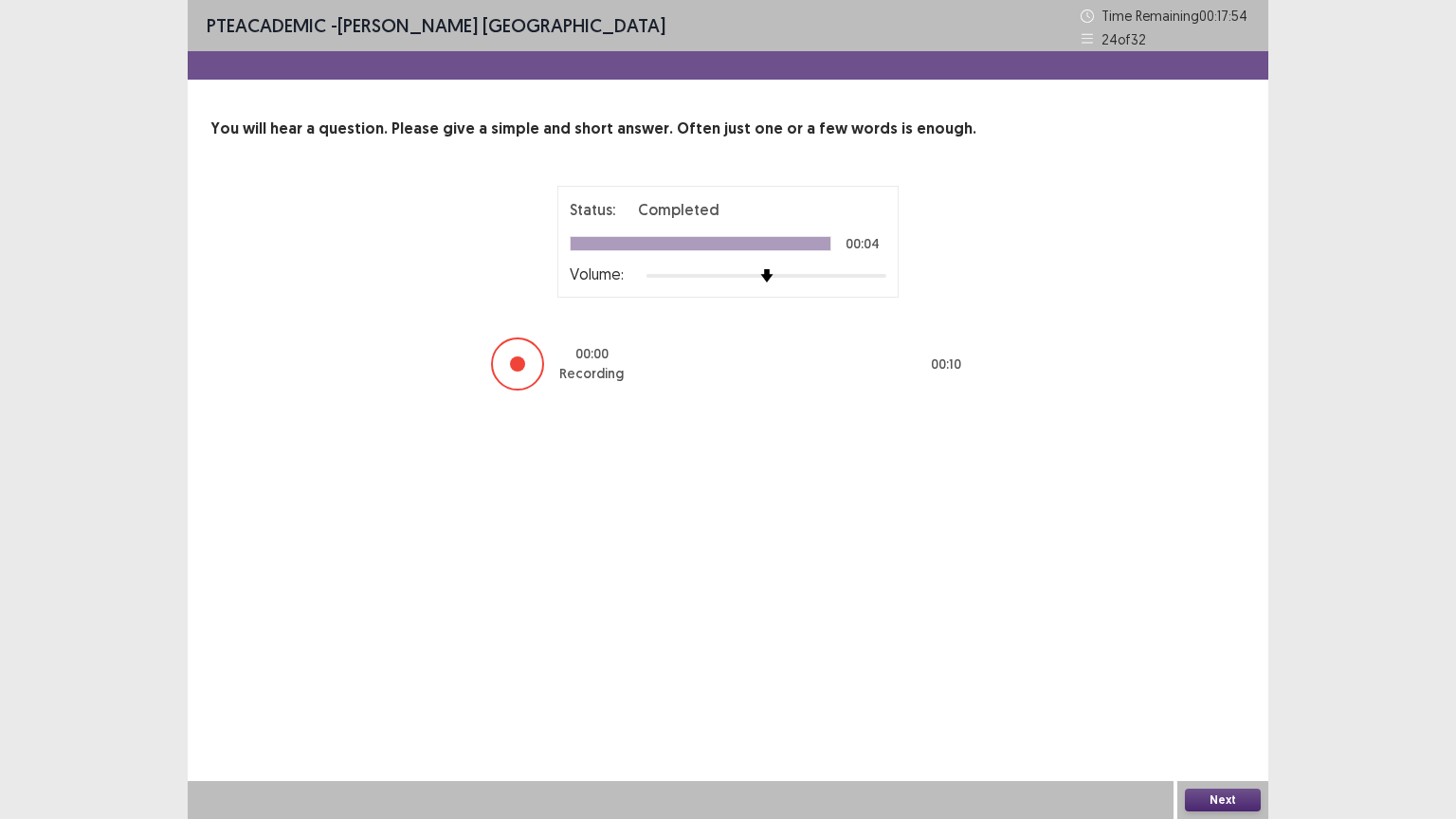
click at [1215, 691] on button "Next" at bounding box center [1222, 800] width 76 height 23
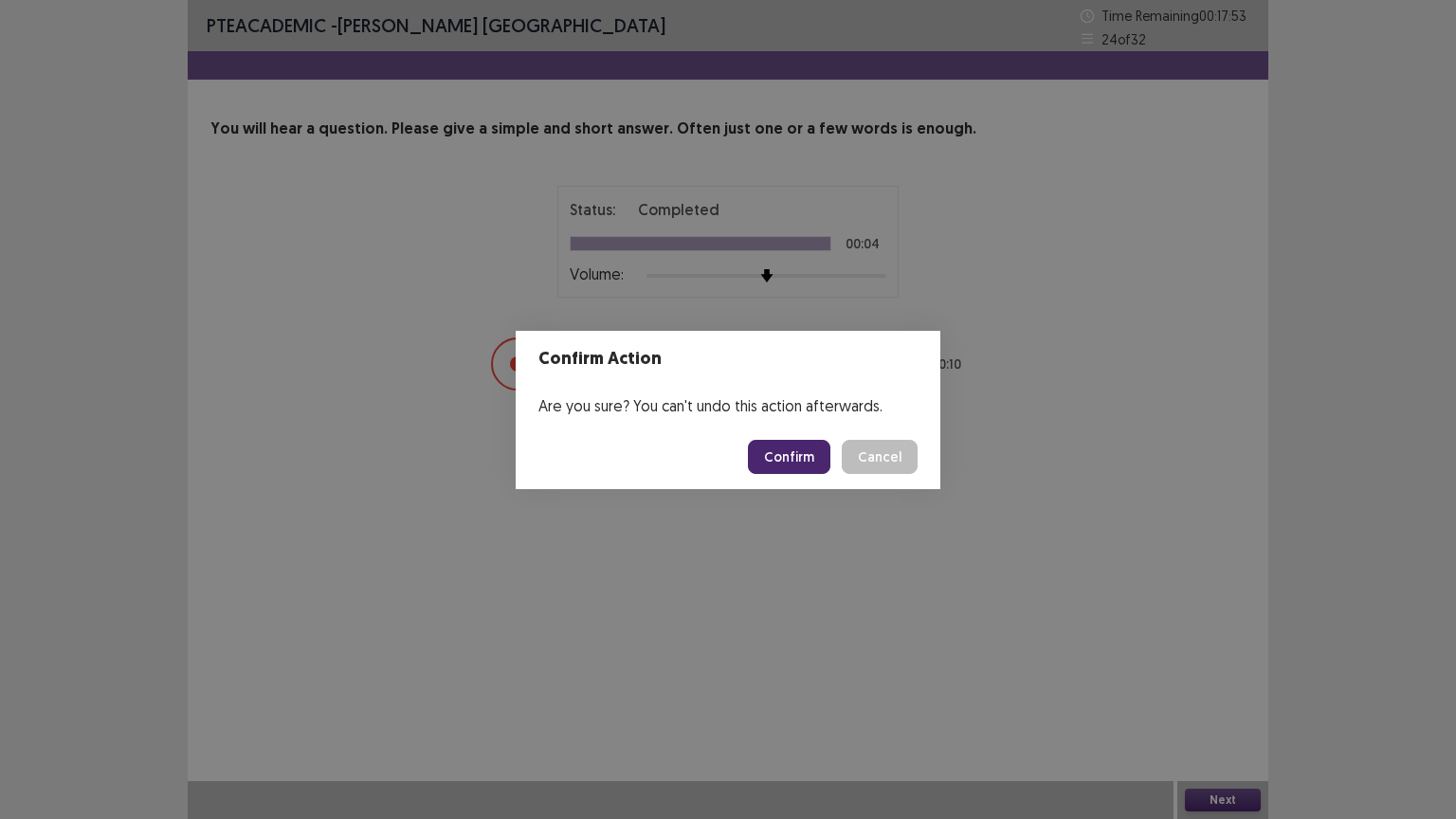
click at [787, 451] on button "Confirm" at bounding box center [789, 457] width 82 height 34
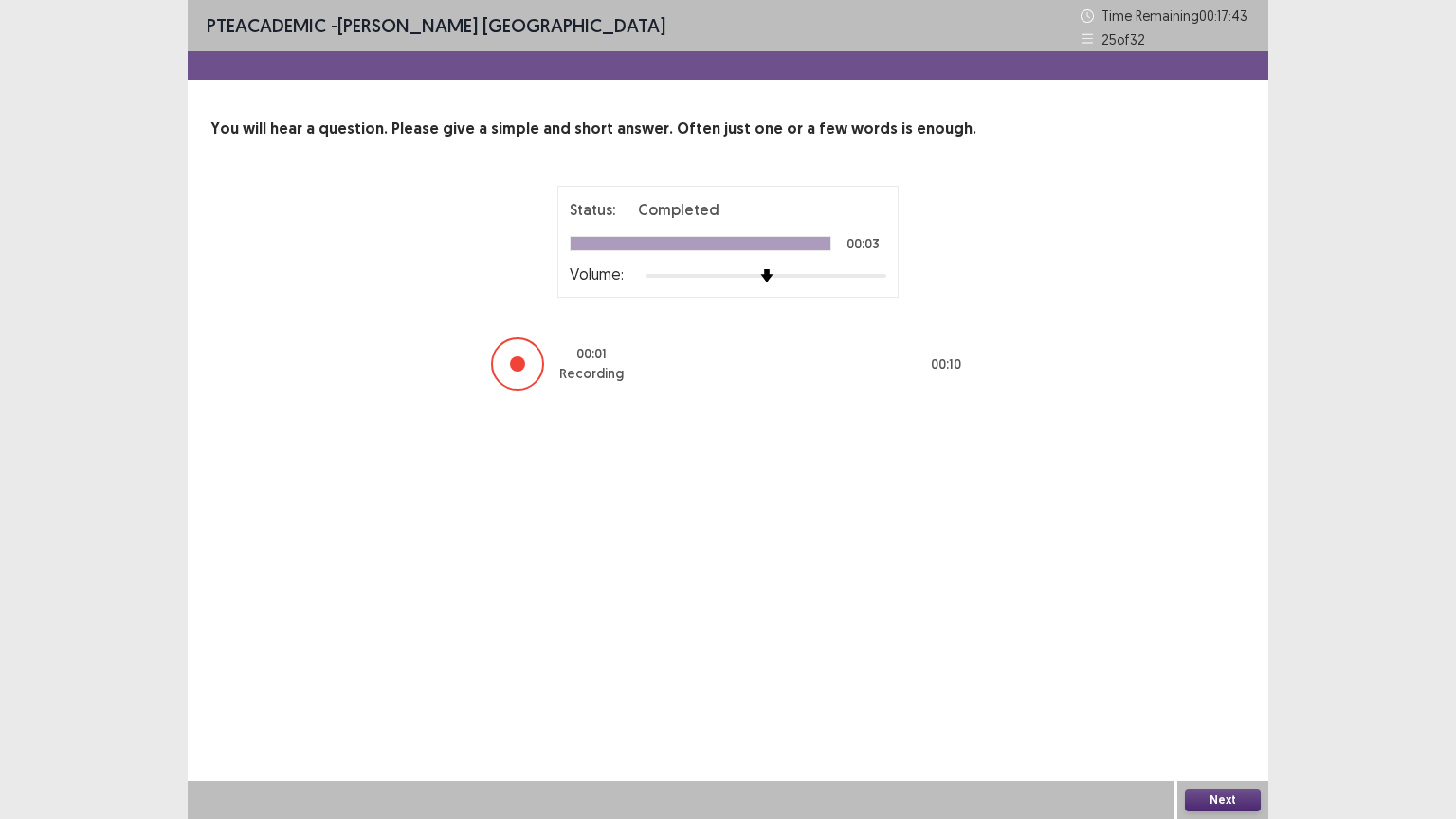
click at [1218, 691] on button "Next" at bounding box center [1222, 800] width 76 height 23
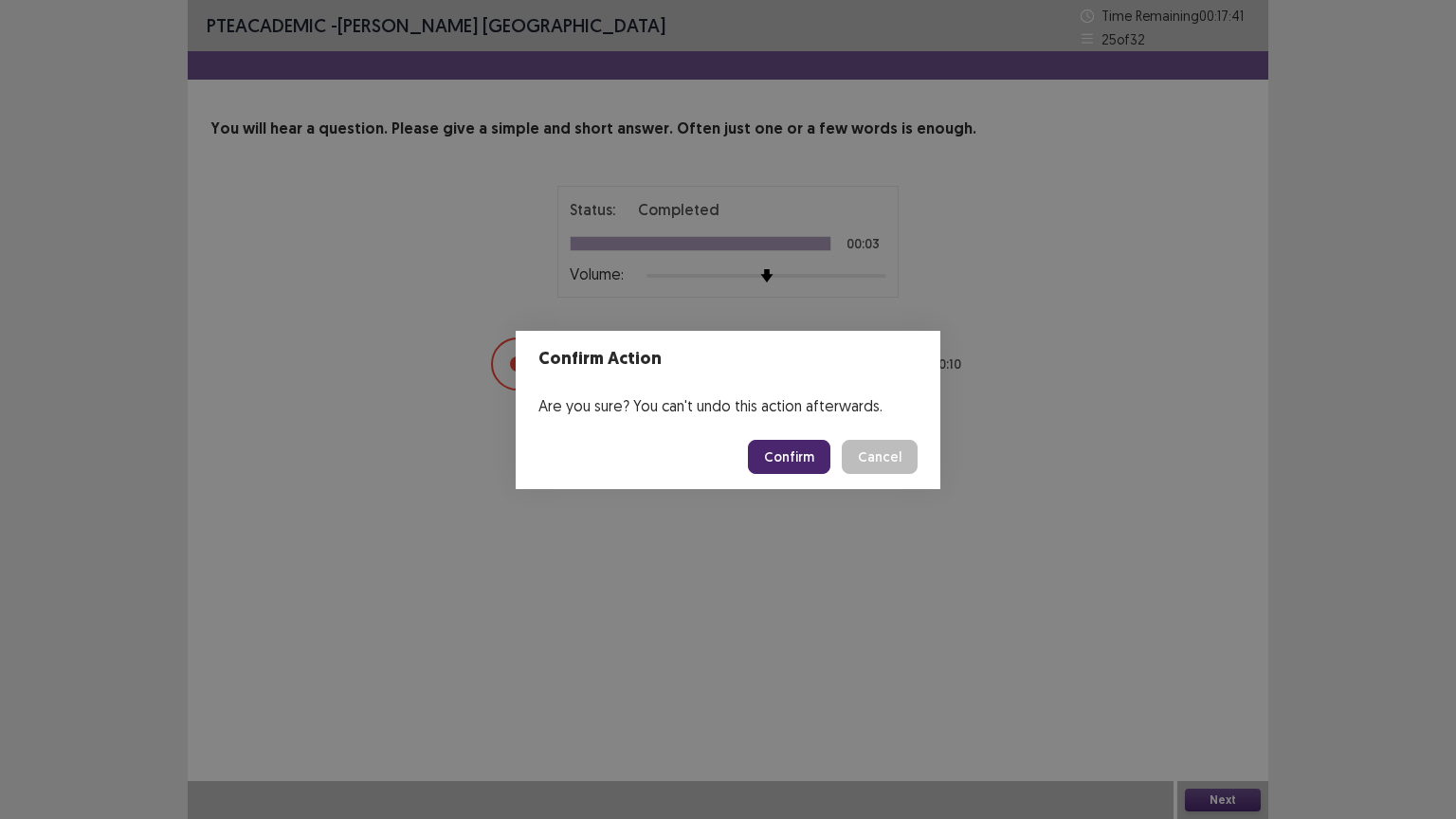
click at [793, 466] on button "Confirm" at bounding box center [789, 457] width 82 height 34
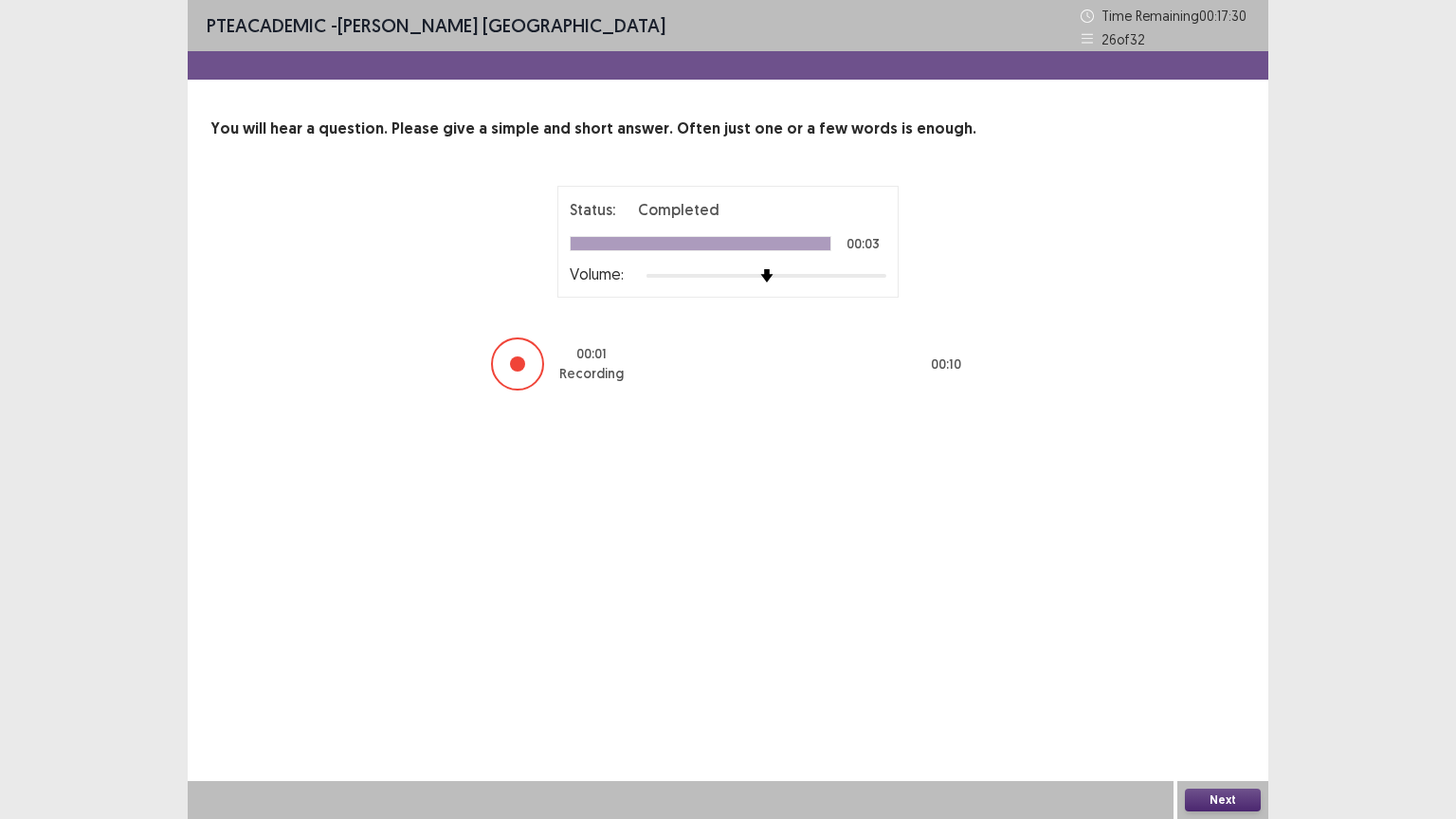
click at [1214, 691] on button "Next" at bounding box center [1222, 800] width 76 height 23
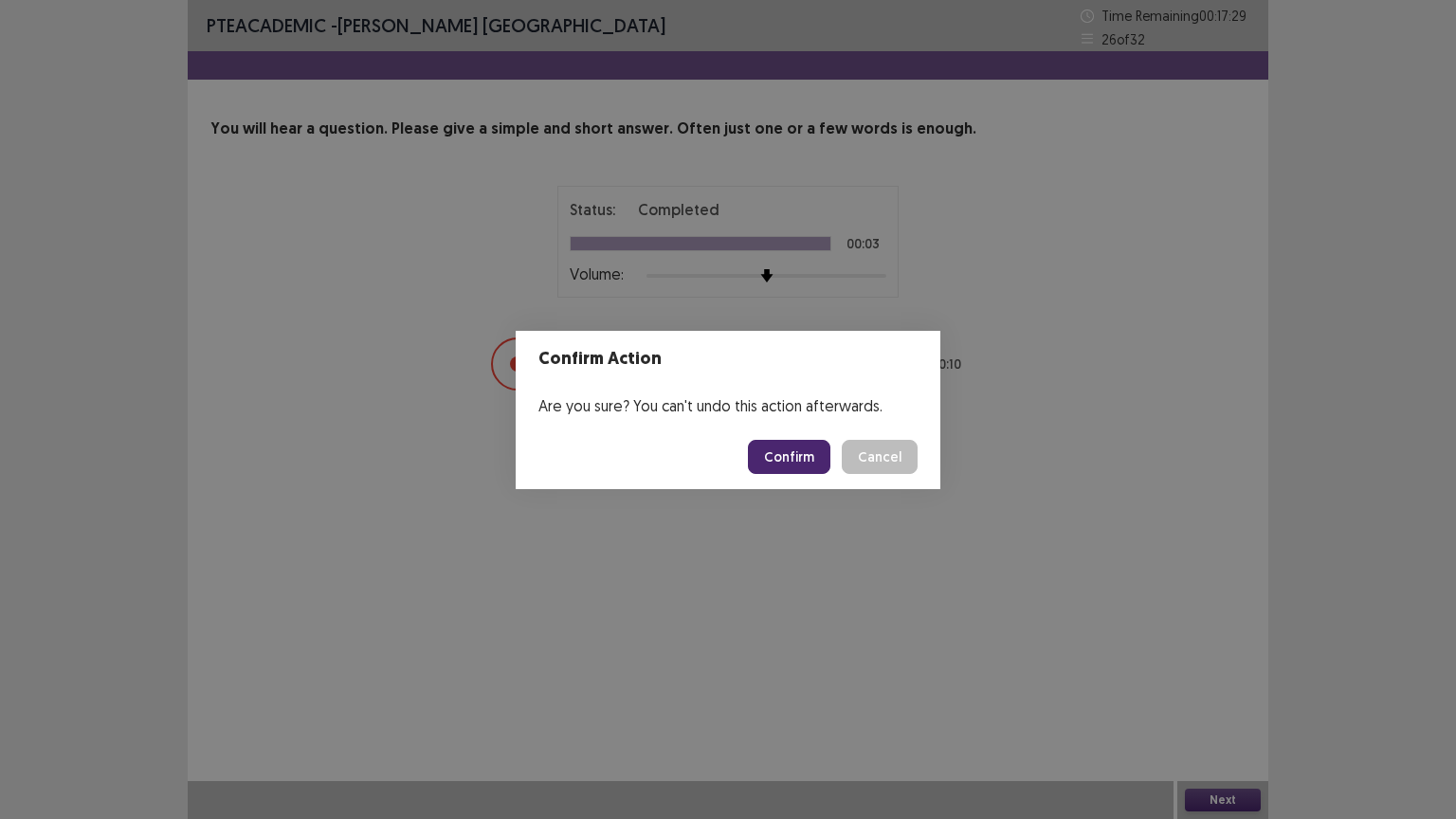
click at [767, 463] on button "Confirm" at bounding box center [789, 457] width 82 height 34
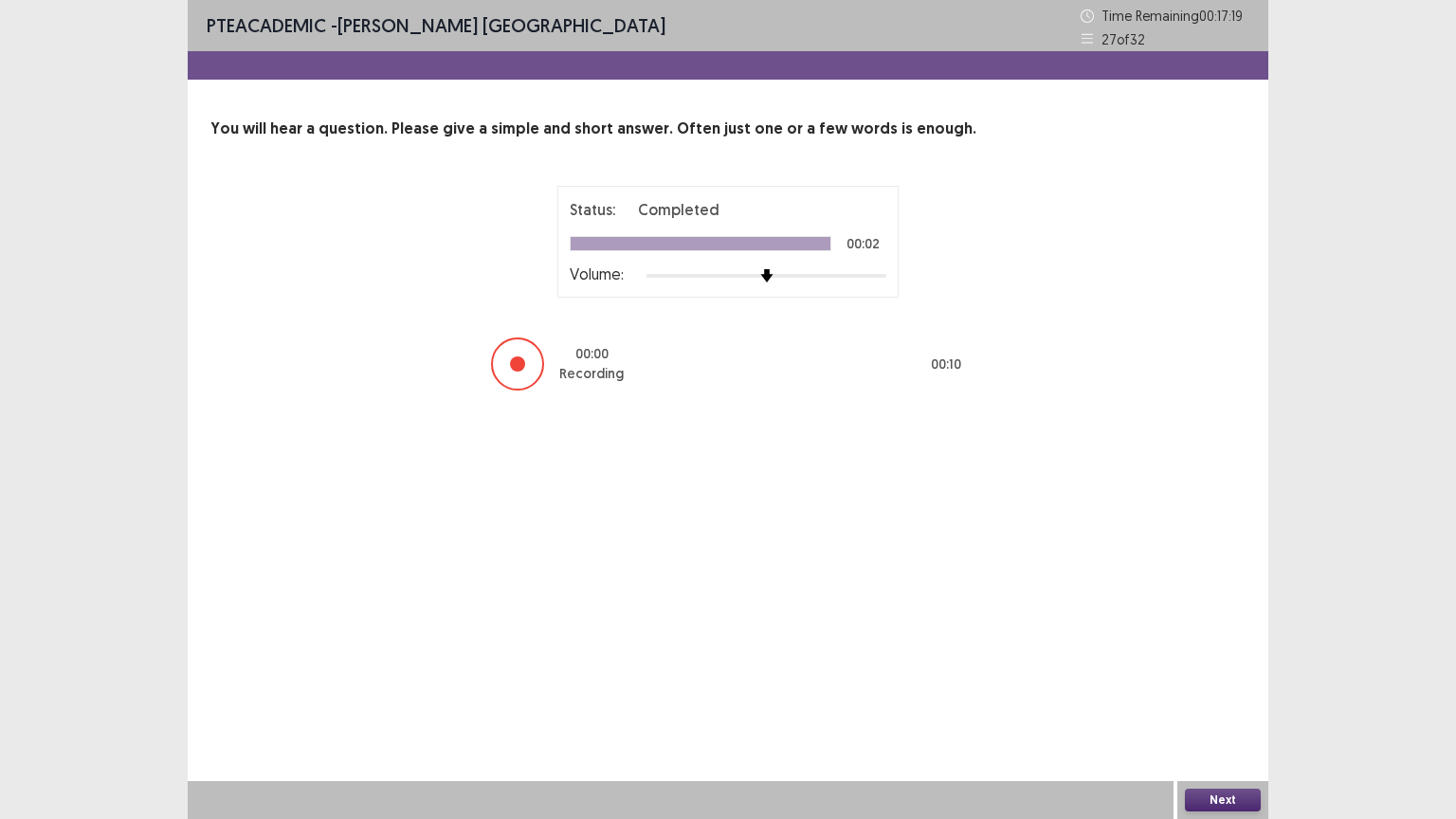
click at [1214, 691] on button "Next" at bounding box center [1222, 800] width 76 height 23
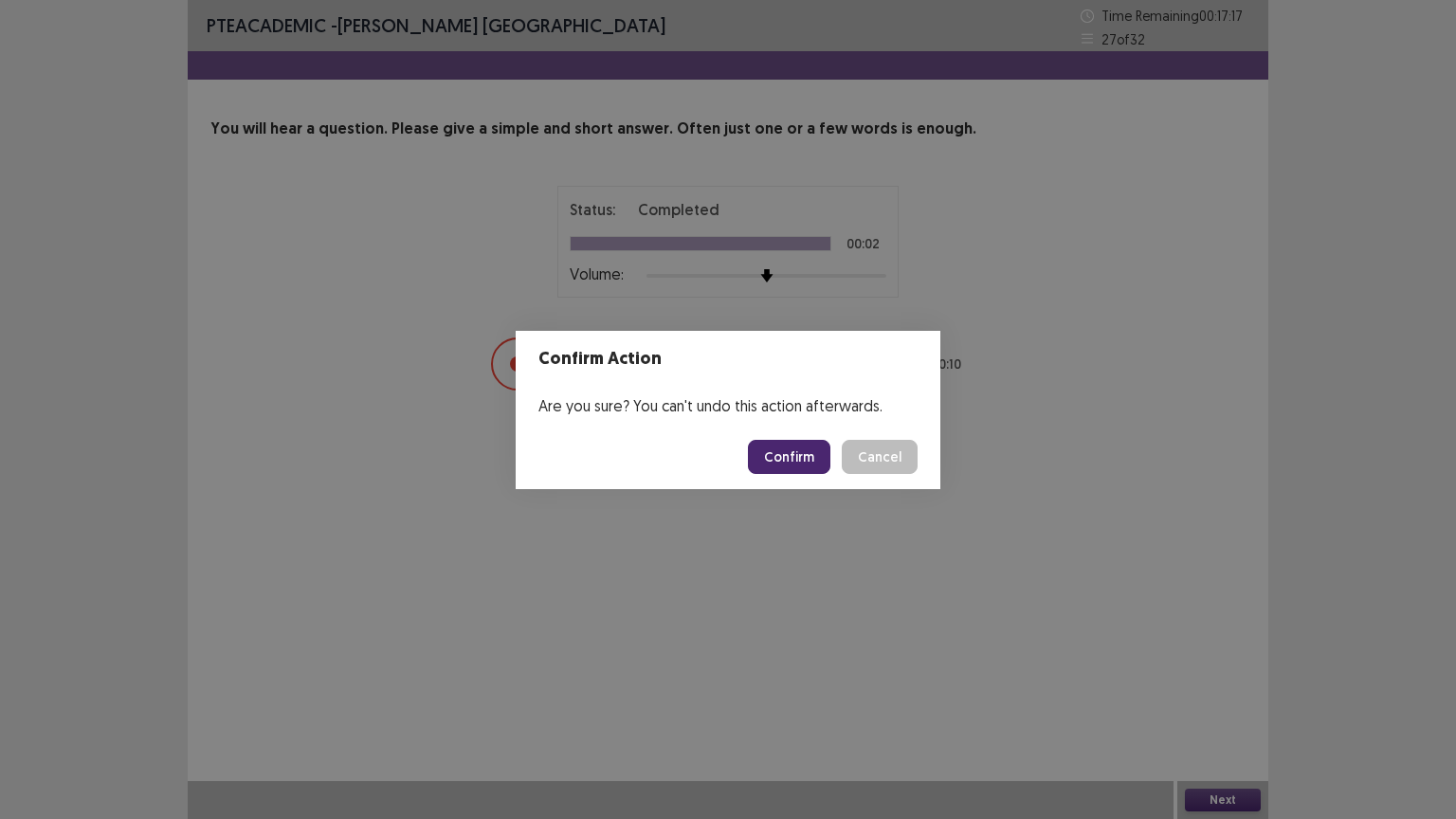
click at [792, 457] on button "Confirm" at bounding box center [789, 457] width 82 height 34
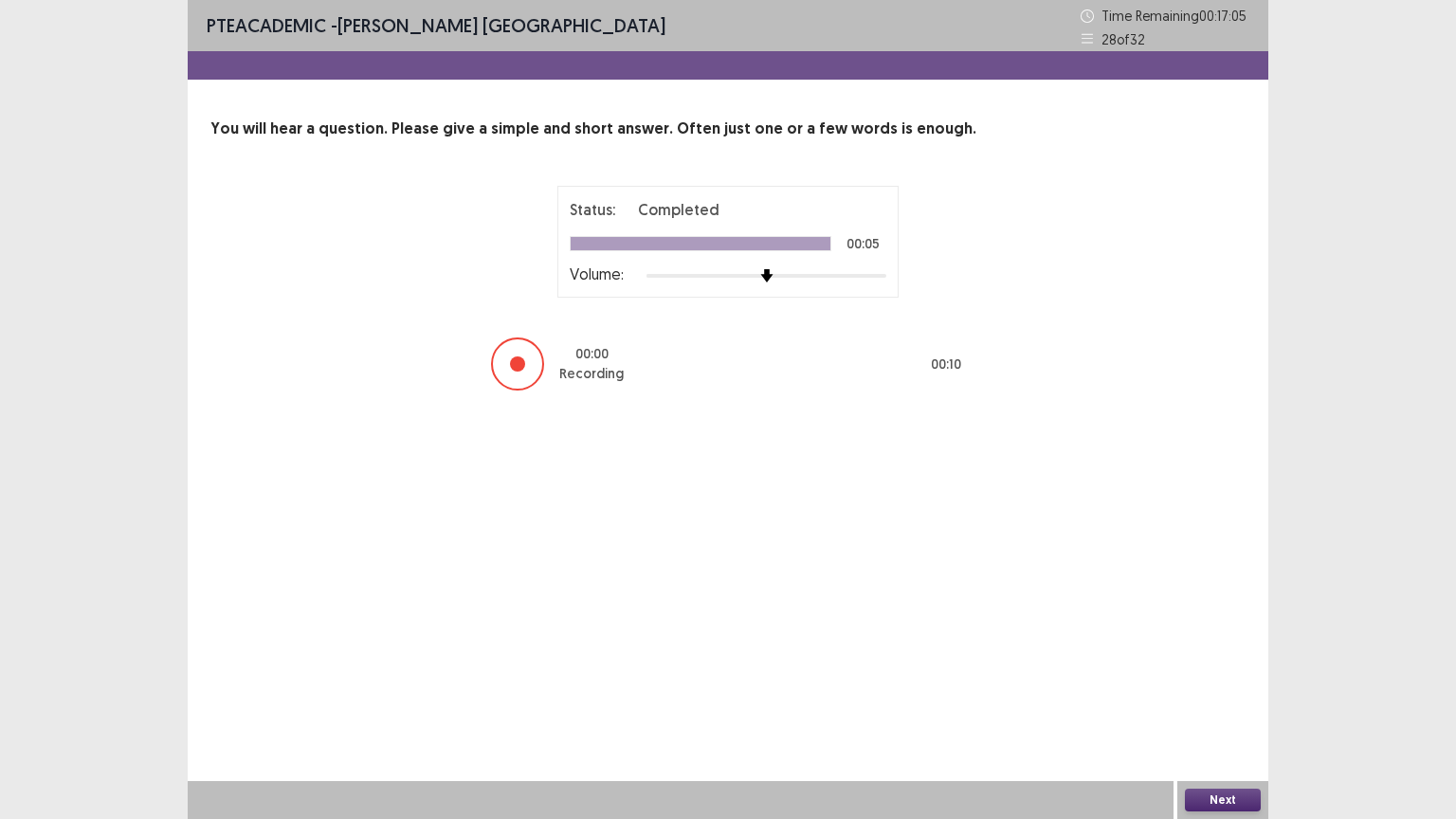
click at [1218, 691] on button "Next" at bounding box center [1222, 800] width 76 height 23
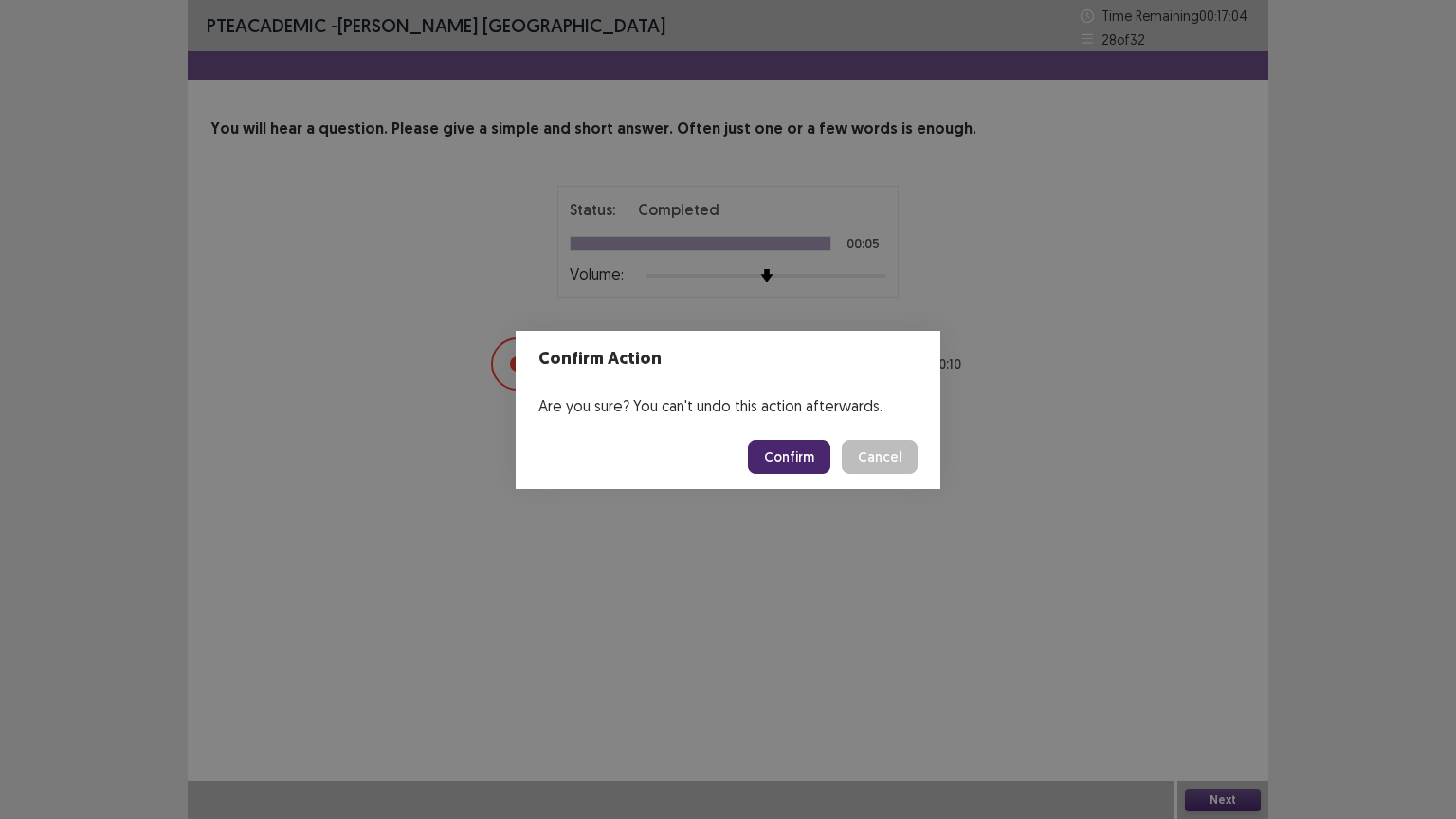
click at [806, 448] on button "Confirm" at bounding box center [789, 457] width 82 height 34
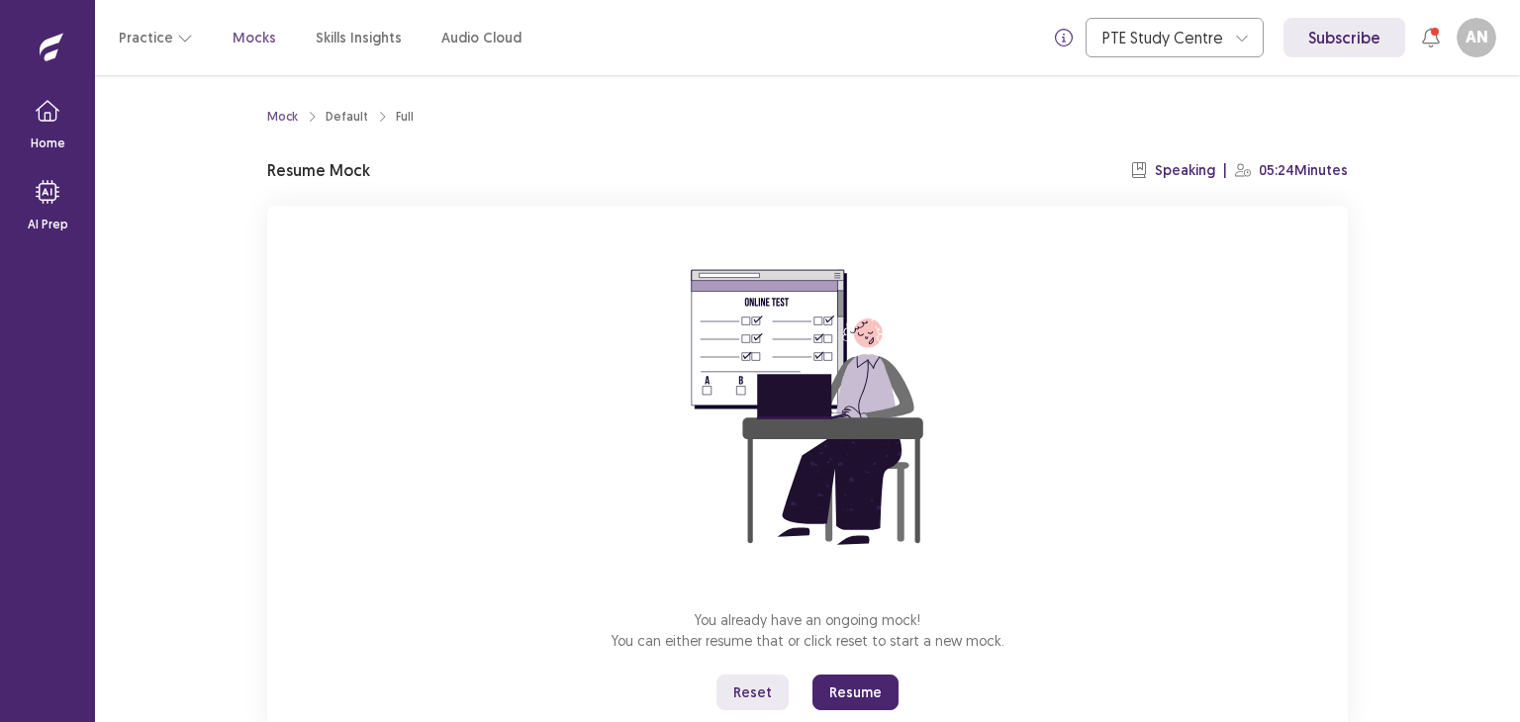
click at [863, 687] on button "Resume" at bounding box center [855, 693] width 86 height 36
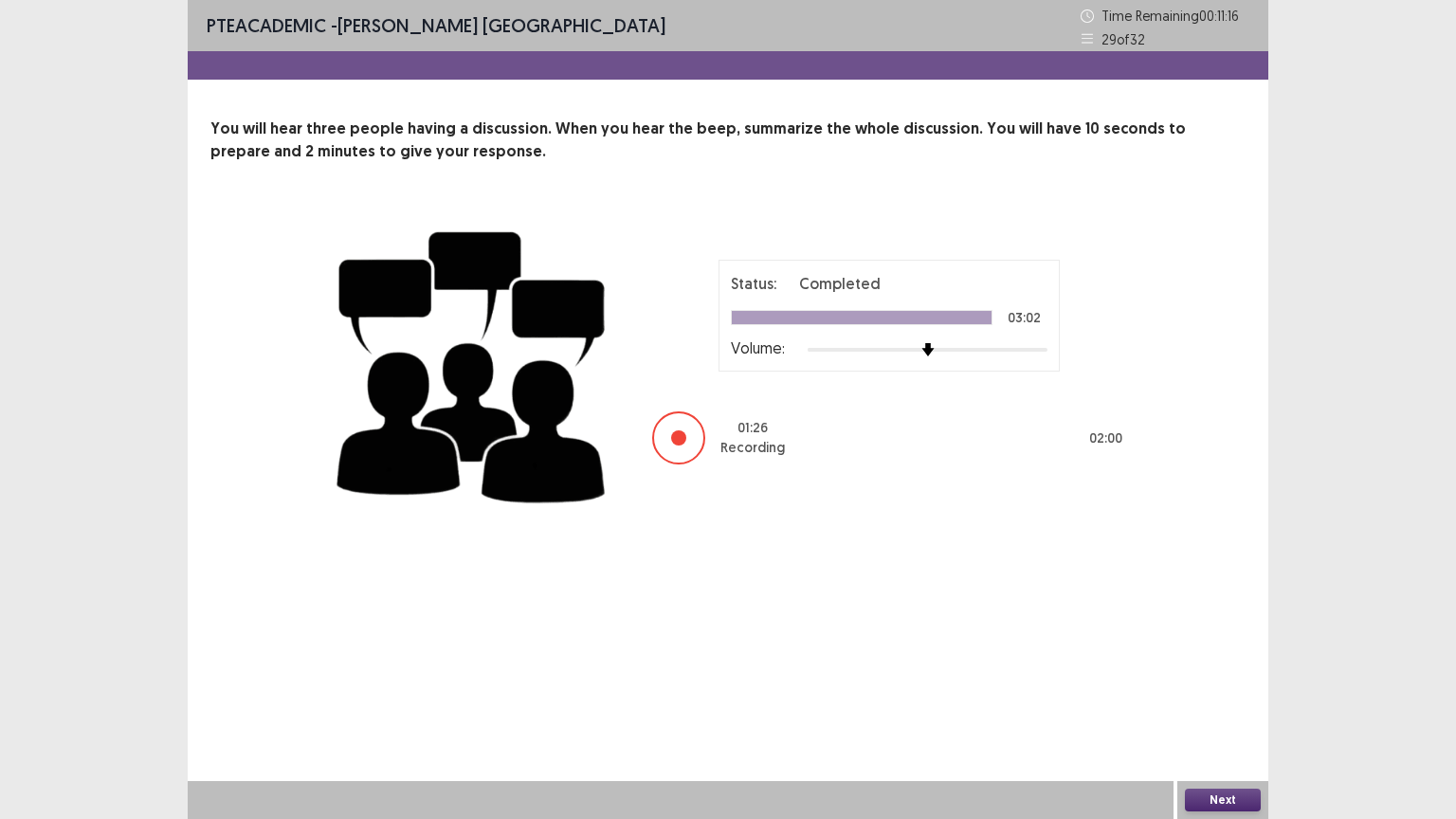
click at [1236, 691] on button "Next" at bounding box center [1222, 800] width 76 height 23
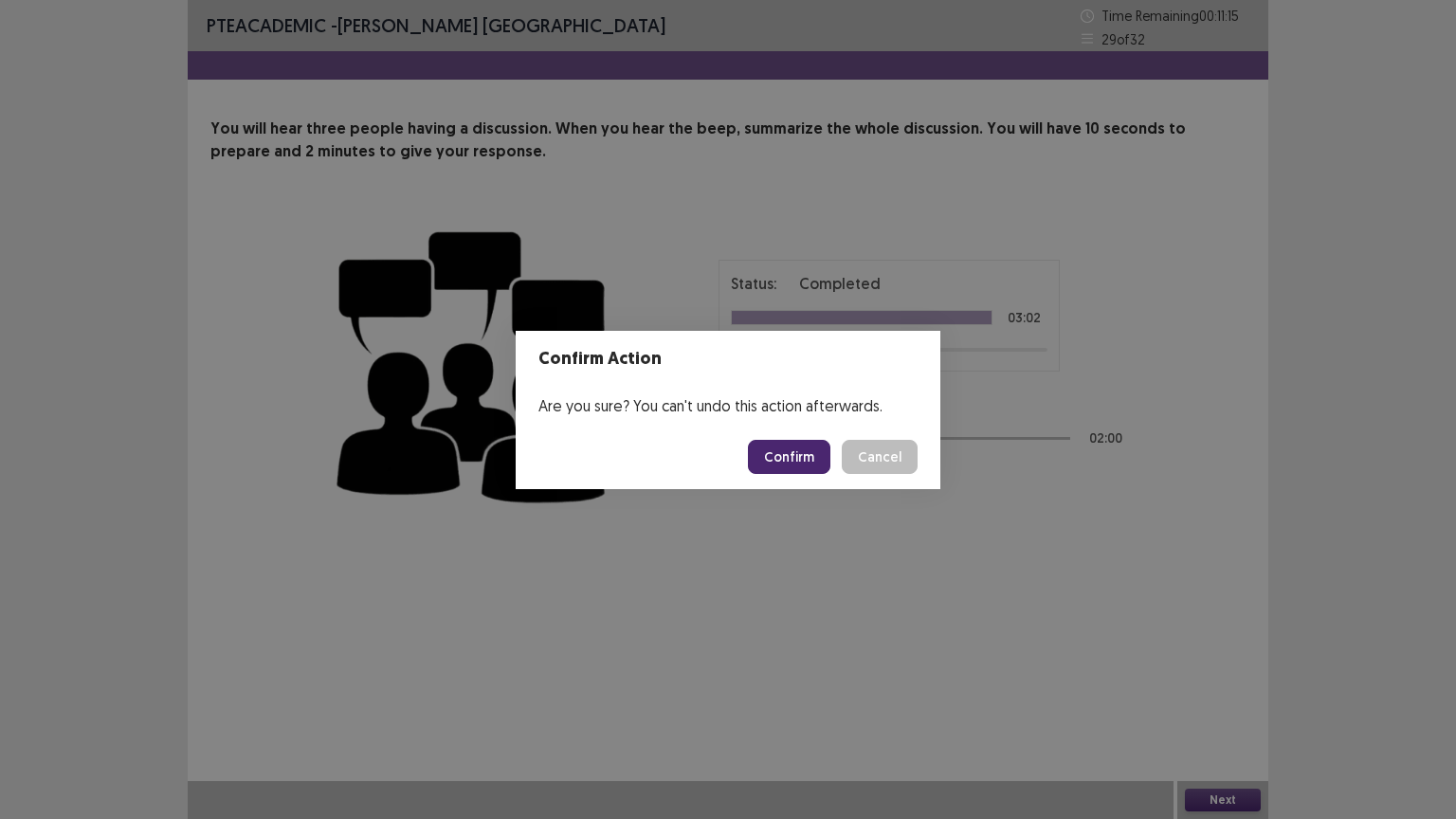
click at [788, 445] on button "Confirm" at bounding box center [789, 457] width 82 height 34
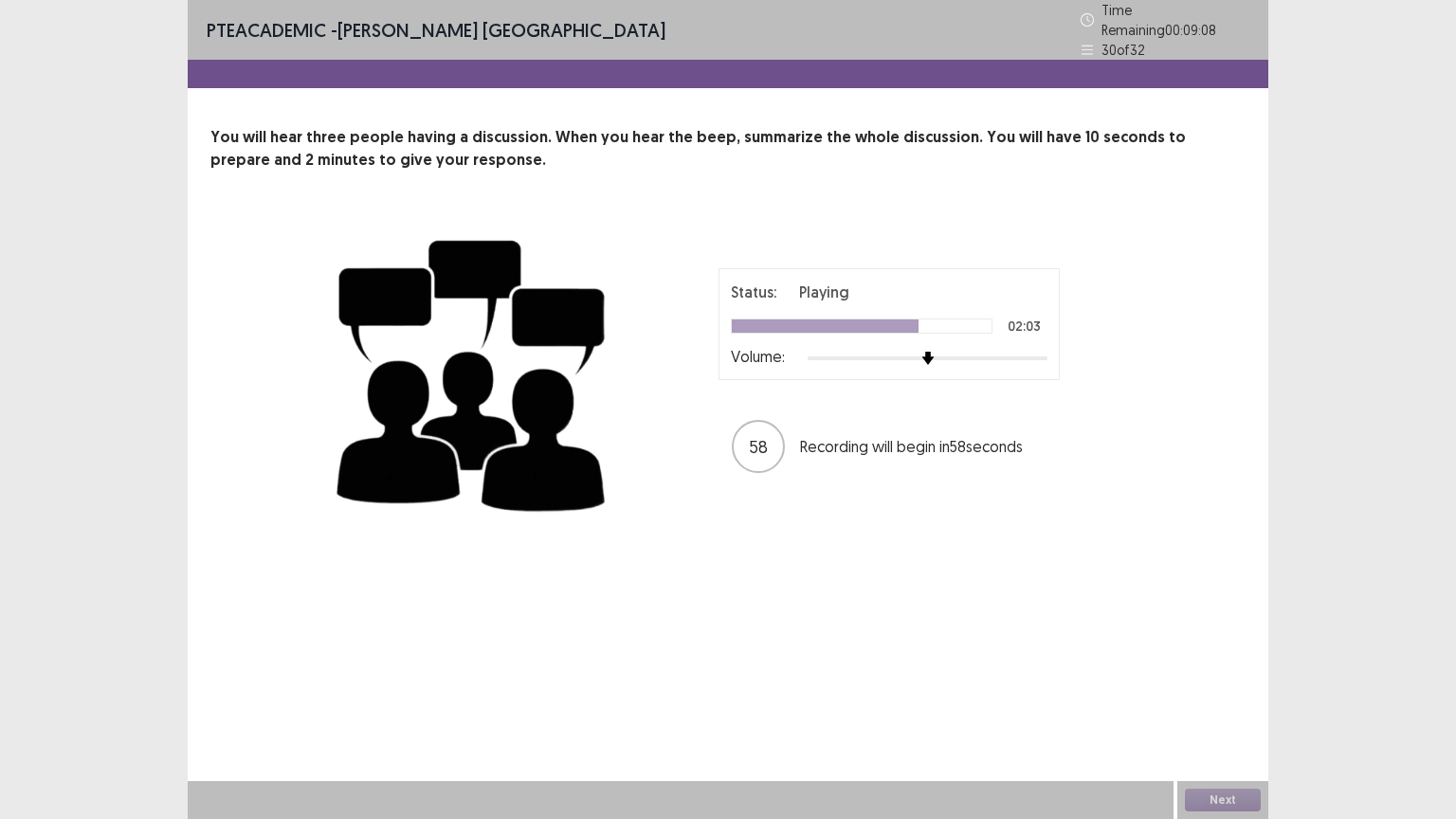
click at [796, 447] on div "58 Recording will begin in 58 seconds" at bounding box center [889, 445] width 314 height 53
click at [1208, 691] on button "Next" at bounding box center [1222, 800] width 76 height 23
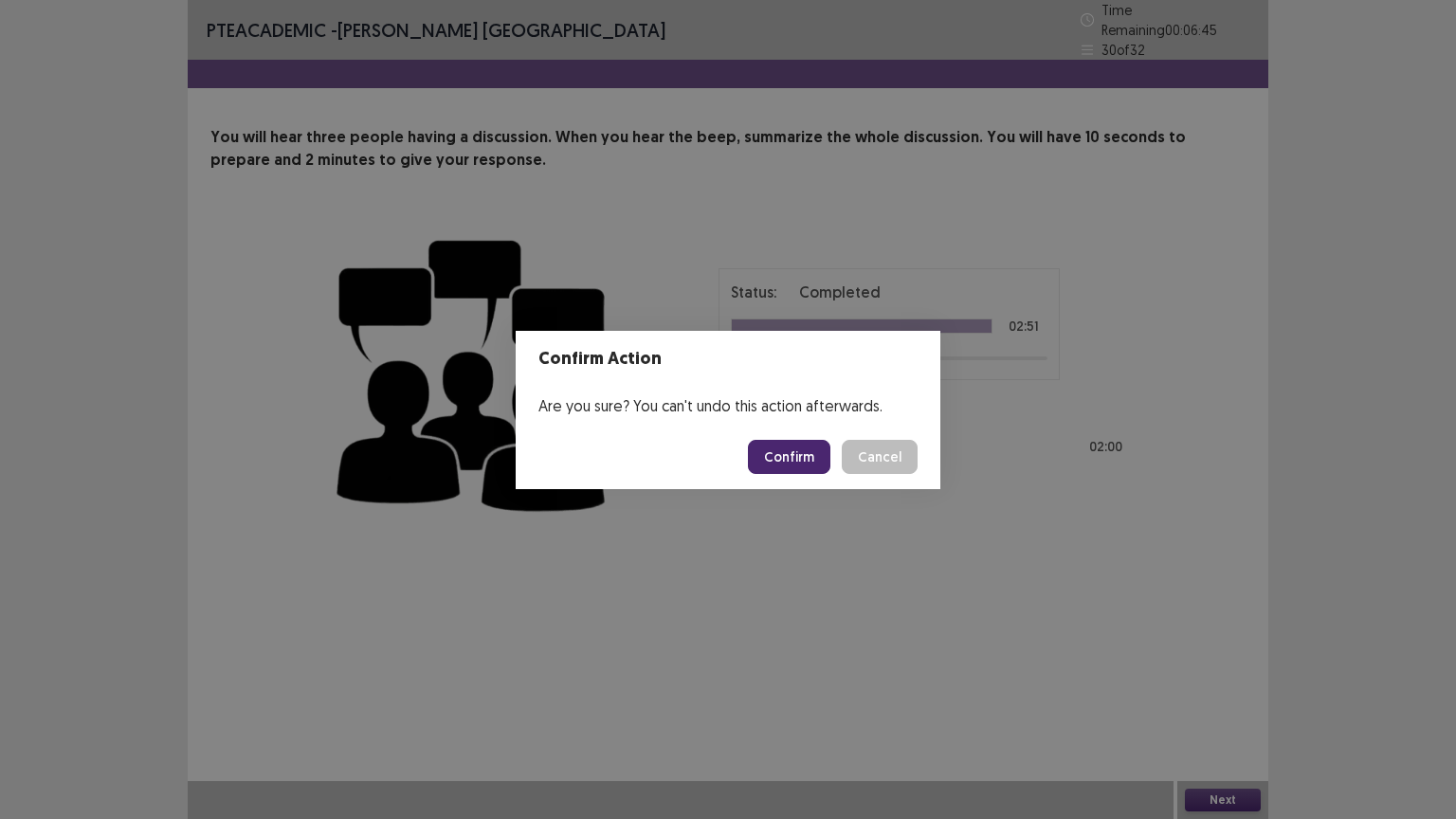
click at [780, 460] on button "Confirm" at bounding box center [789, 457] width 82 height 34
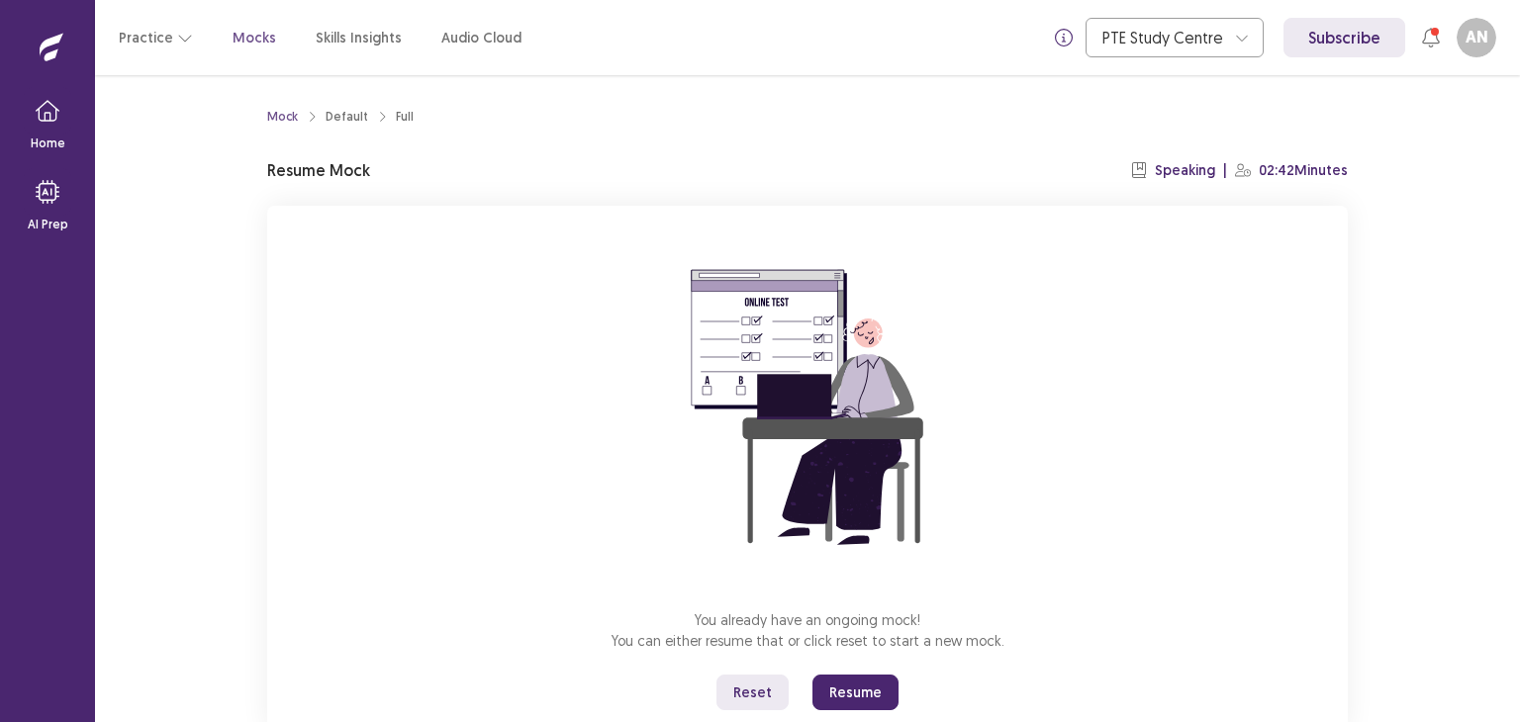
click at [858, 691] on button "Resume" at bounding box center [855, 693] width 86 height 36
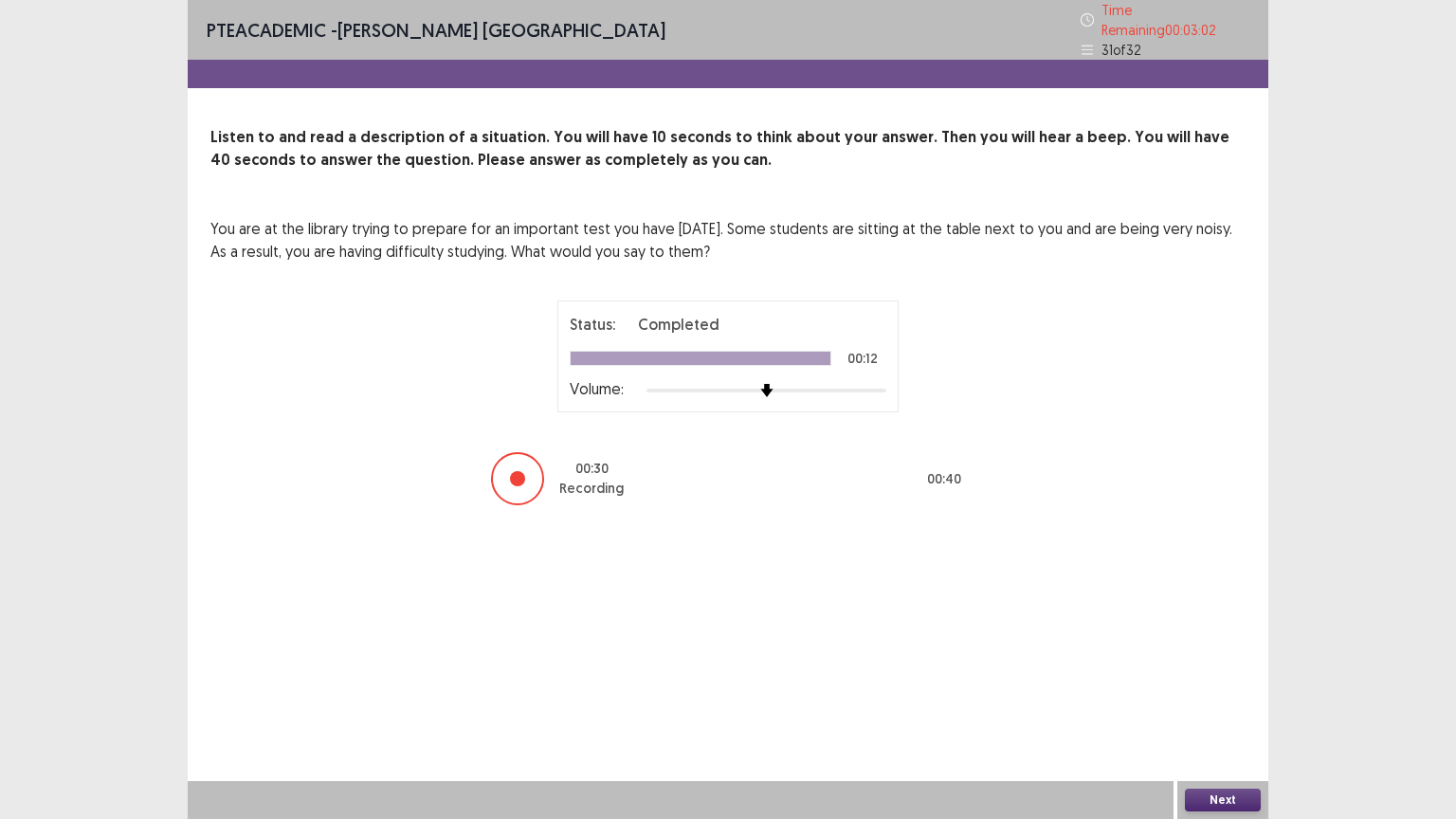
click at [1213, 691] on button "Next" at bounding box center [1222, 800] width 76 height 23
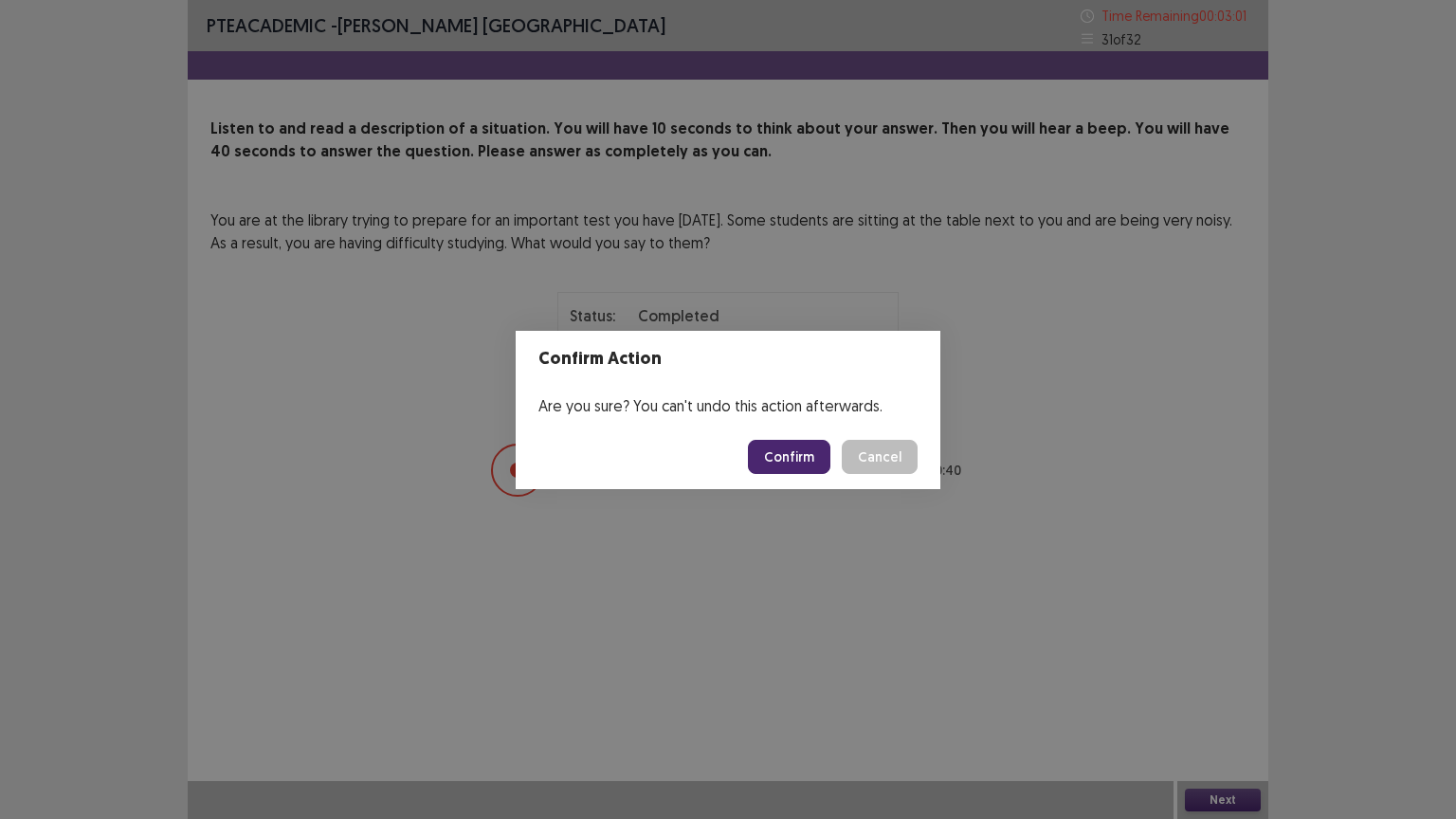
click at [793, 455] on button "Confirm" at bounding box center [789, 457] width 82 height 34
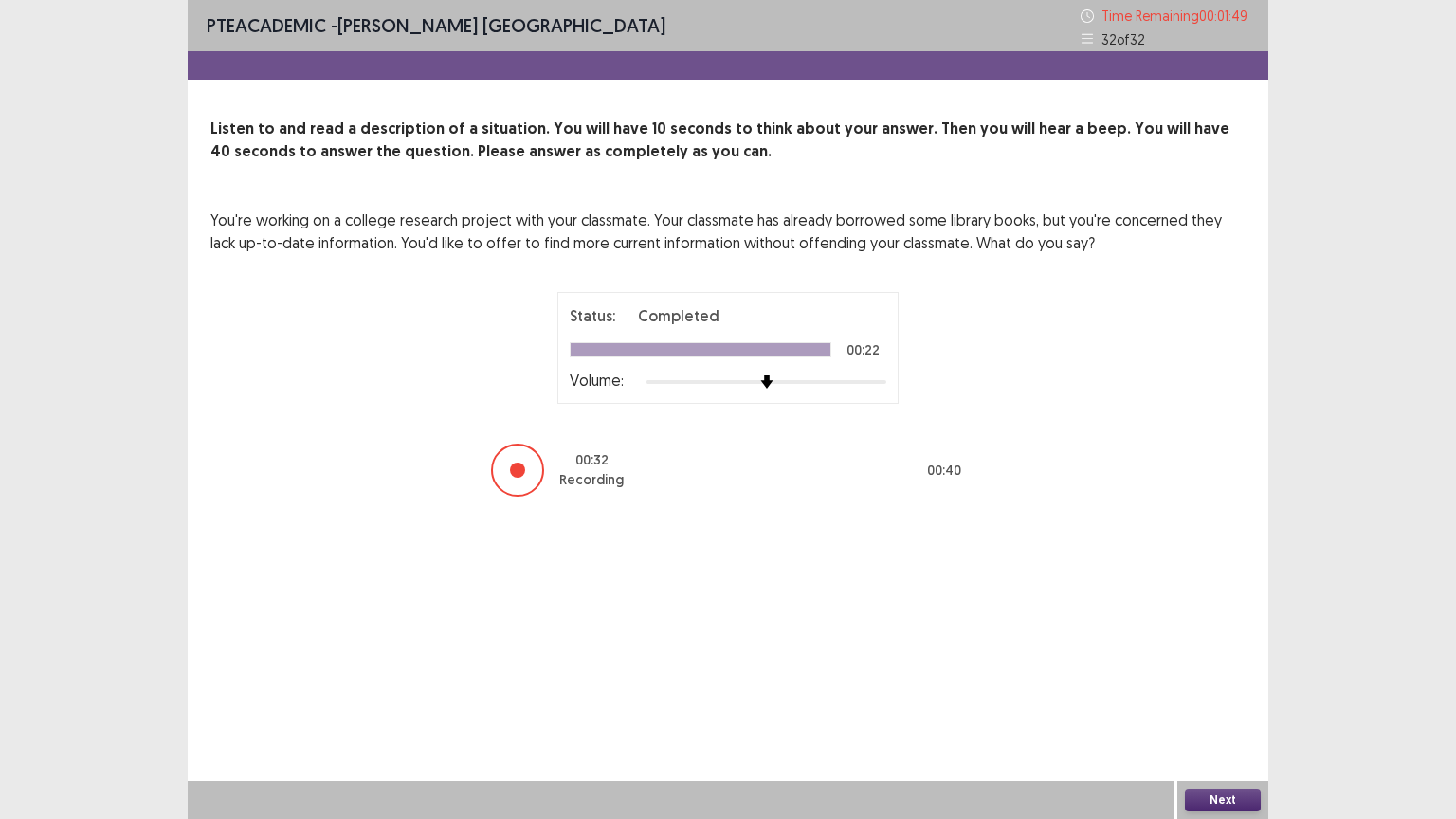
click at [1247, 691] on button "Next" at bounding box center [1222, 800] width 76 height 23
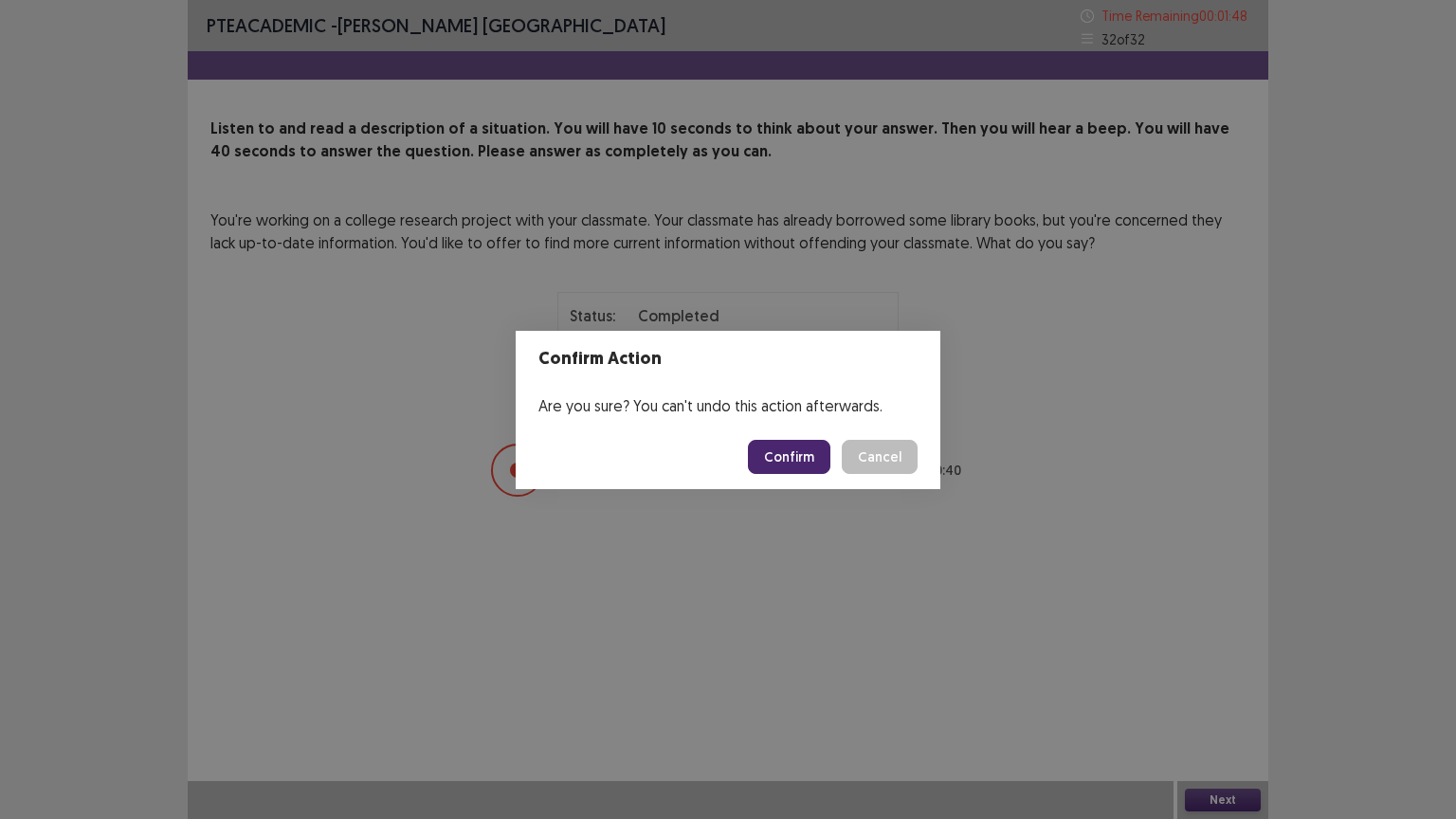
click at [795, 444] on button "Confirm" at bounding box center [789, 457] width 82 height 34
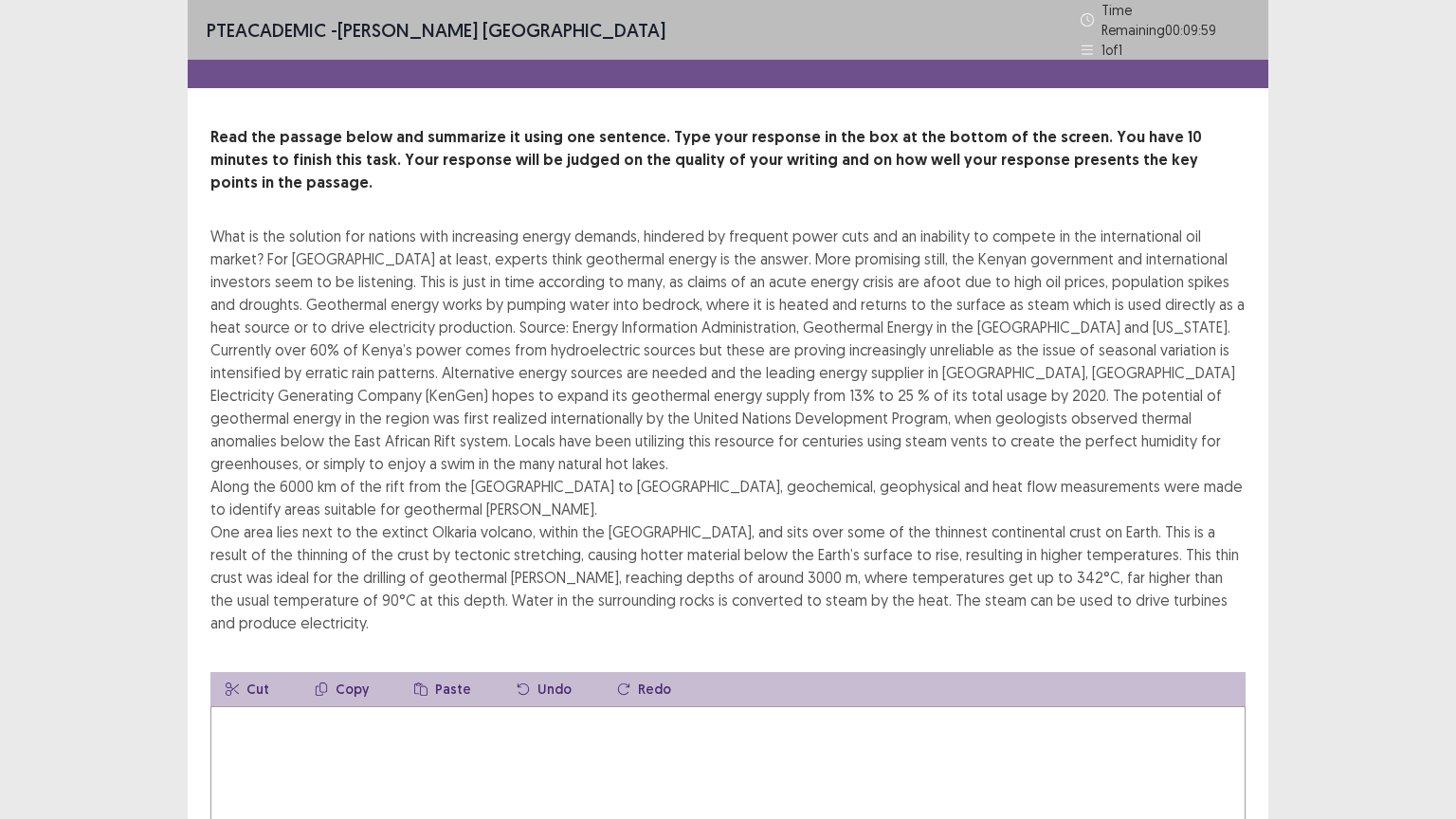
click at [483, 691] on textarea at bounding box center [728, 810] width 1035 height 209
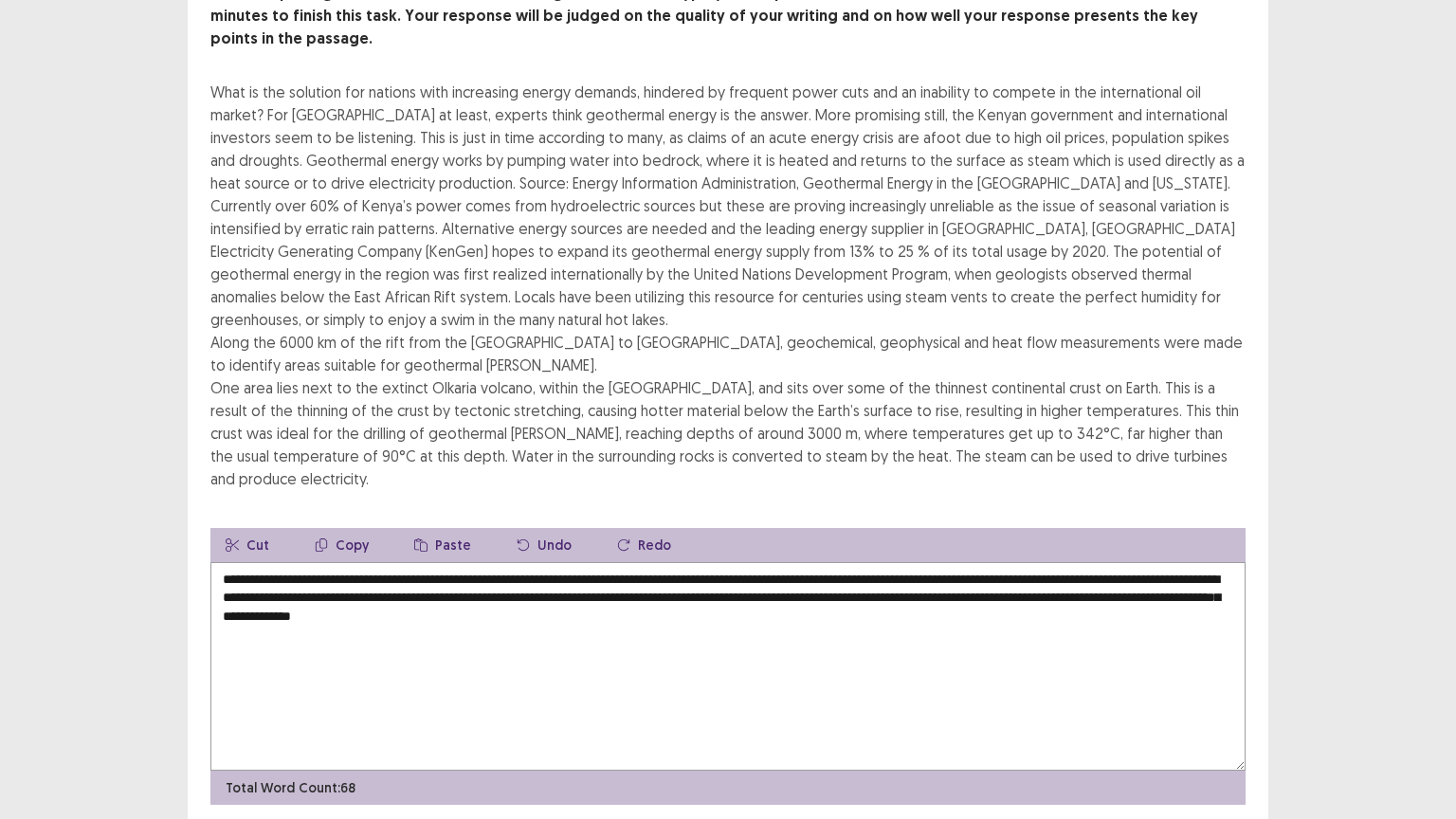
scroll to position [182, 0]
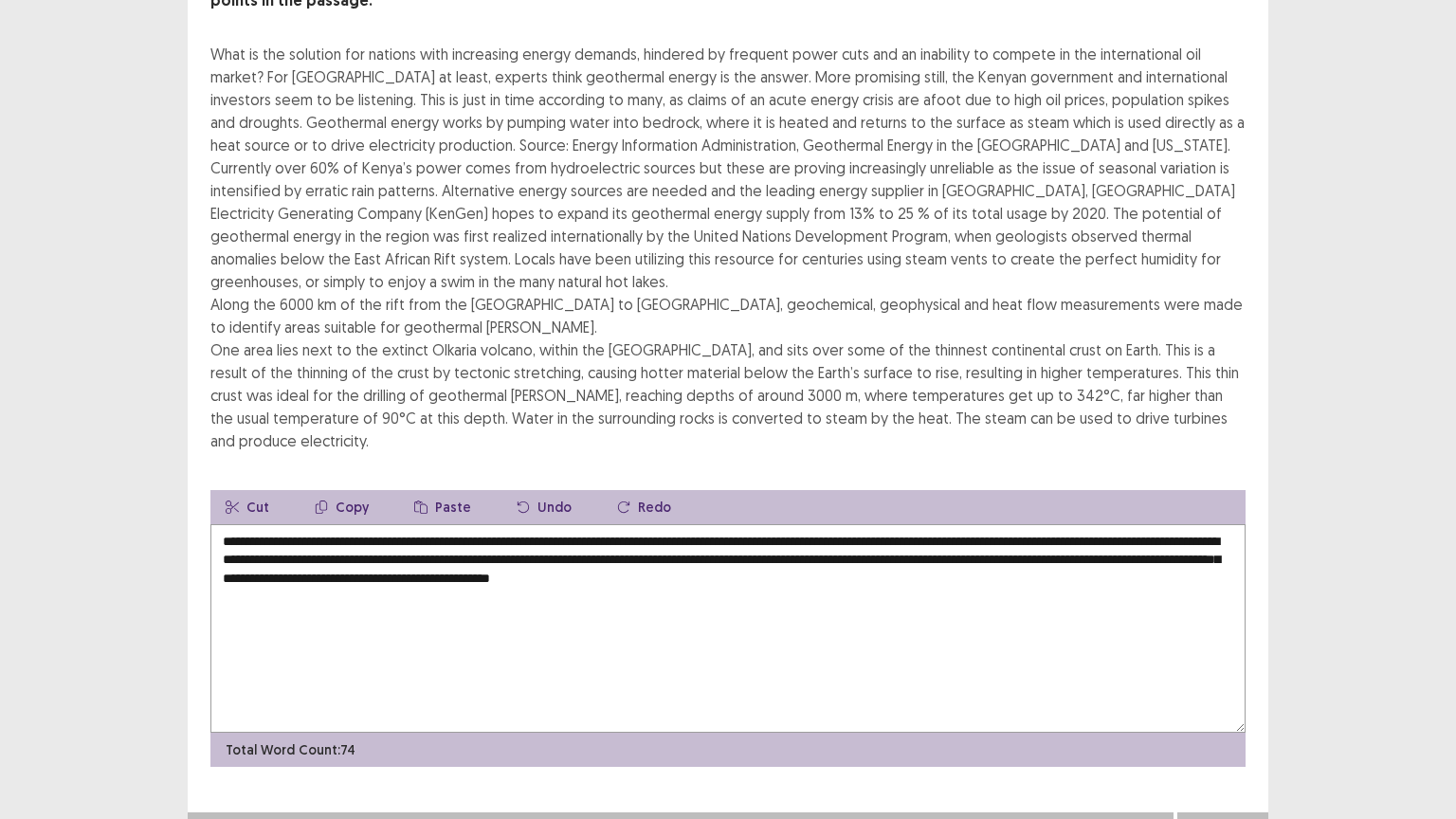
click at [758, 524] on textarea "**********" at bounding box center [728, 628] width 1035 height 209
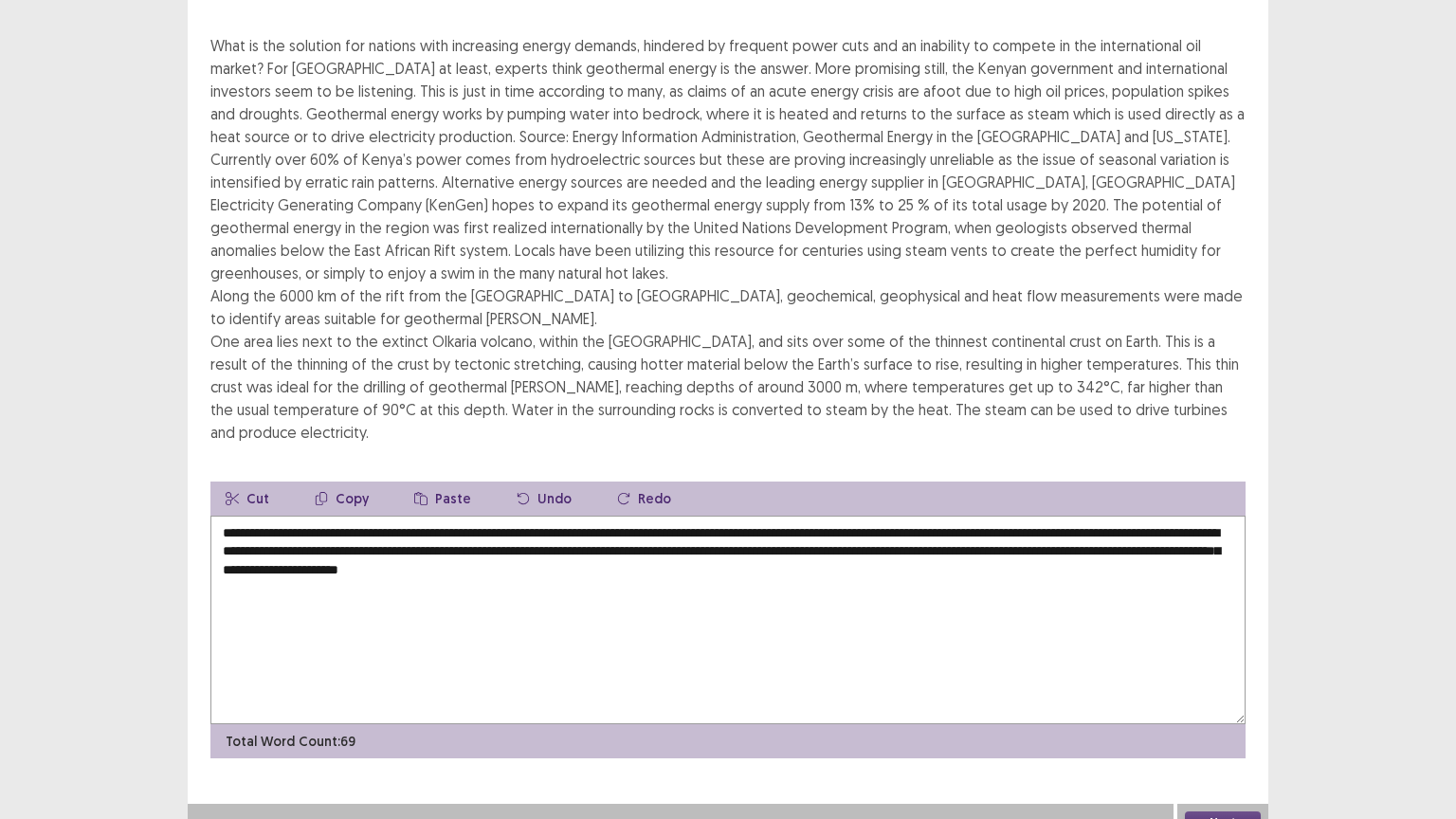
click at [1160, 535] on textarea "**********" at bounding box center [728, 620] width 1035 height 209
click at [1149, 641] on textarea "**********" at bounding box center [728, 620] width 1035 height 209
click at [1028, 515] on textarea "**********" at bounding box center [728, 620] width 1035 height 209
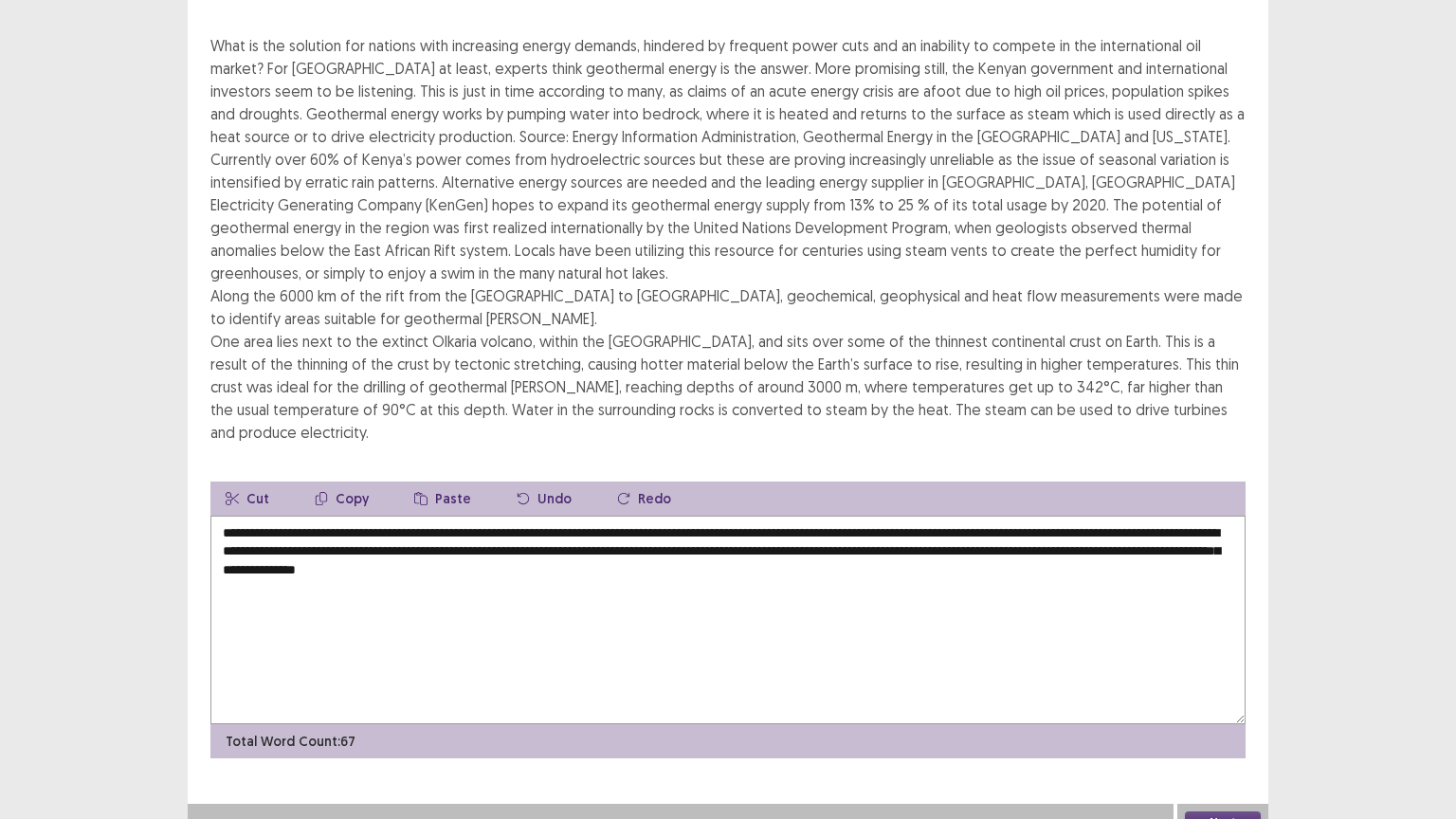
click at [1173, 515] on textarea "**********" at bounding box center [728, 620] width 1035 height 209
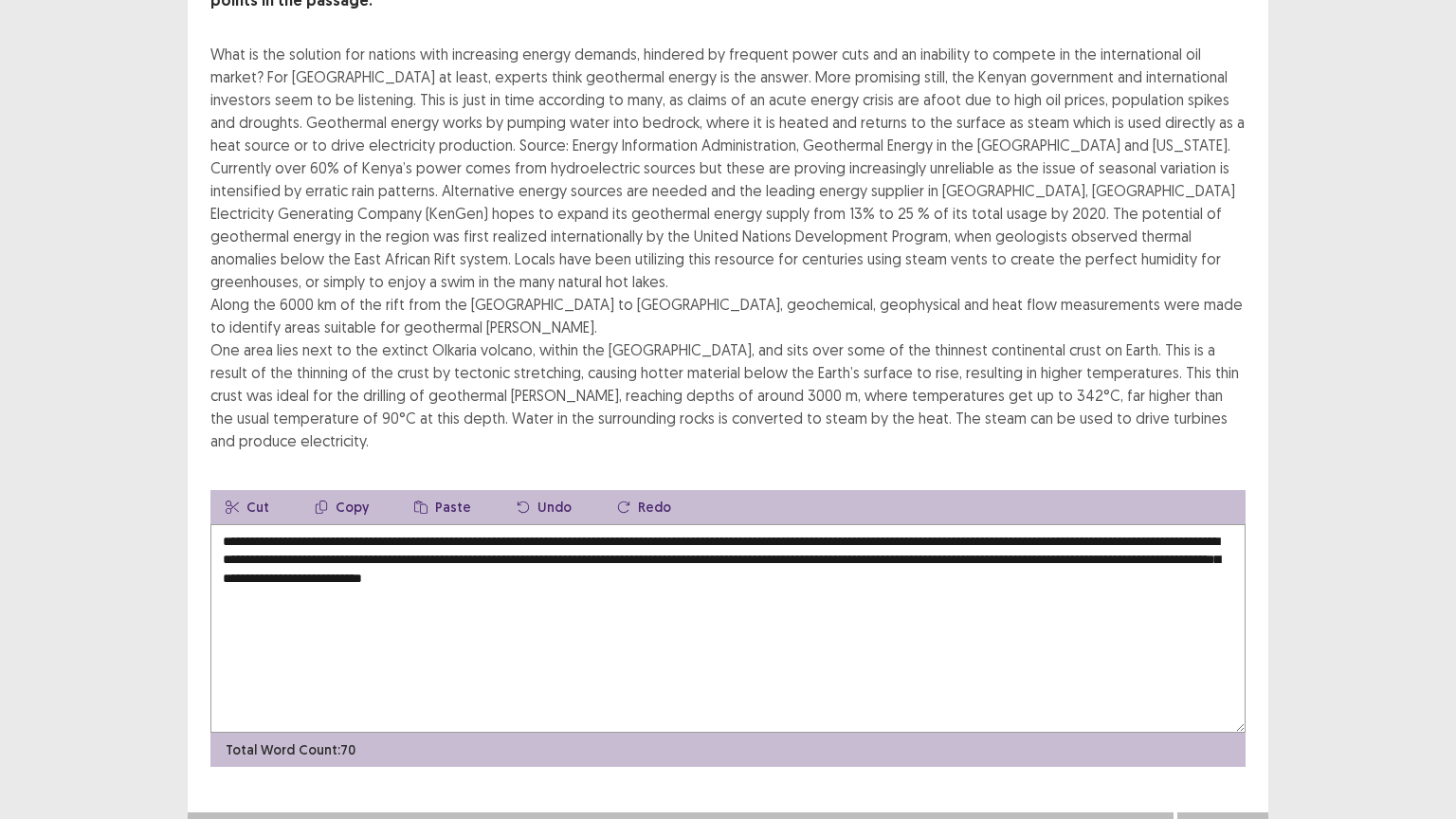
type textarea "**********"
click at [1236, 691] on button "Next" at bounding box center [1222, 831] width 76 height 23
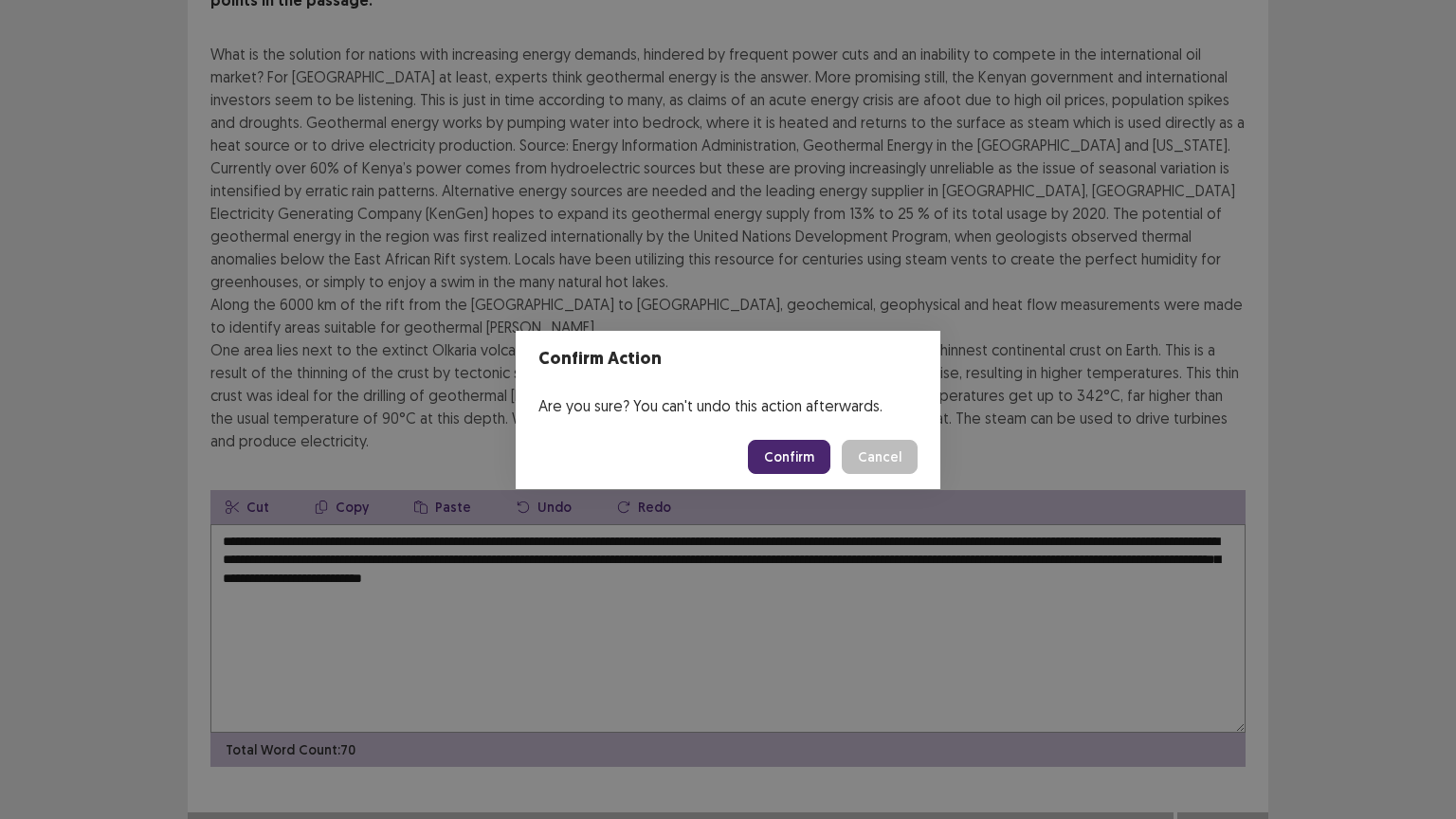
click at [795, 454] on button "Confirm" at bounding box center [789, 457] width 82 height 34
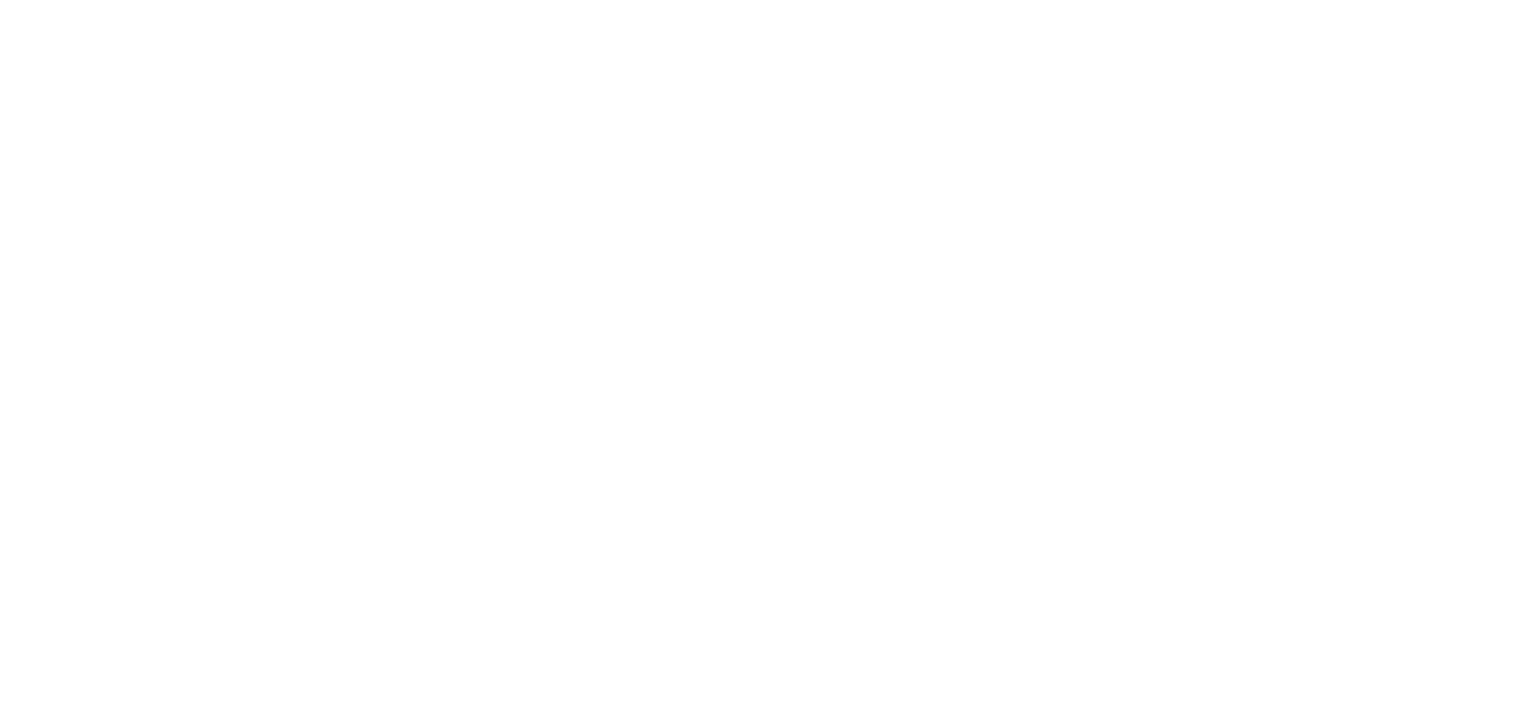
scroll to position [0, 0]
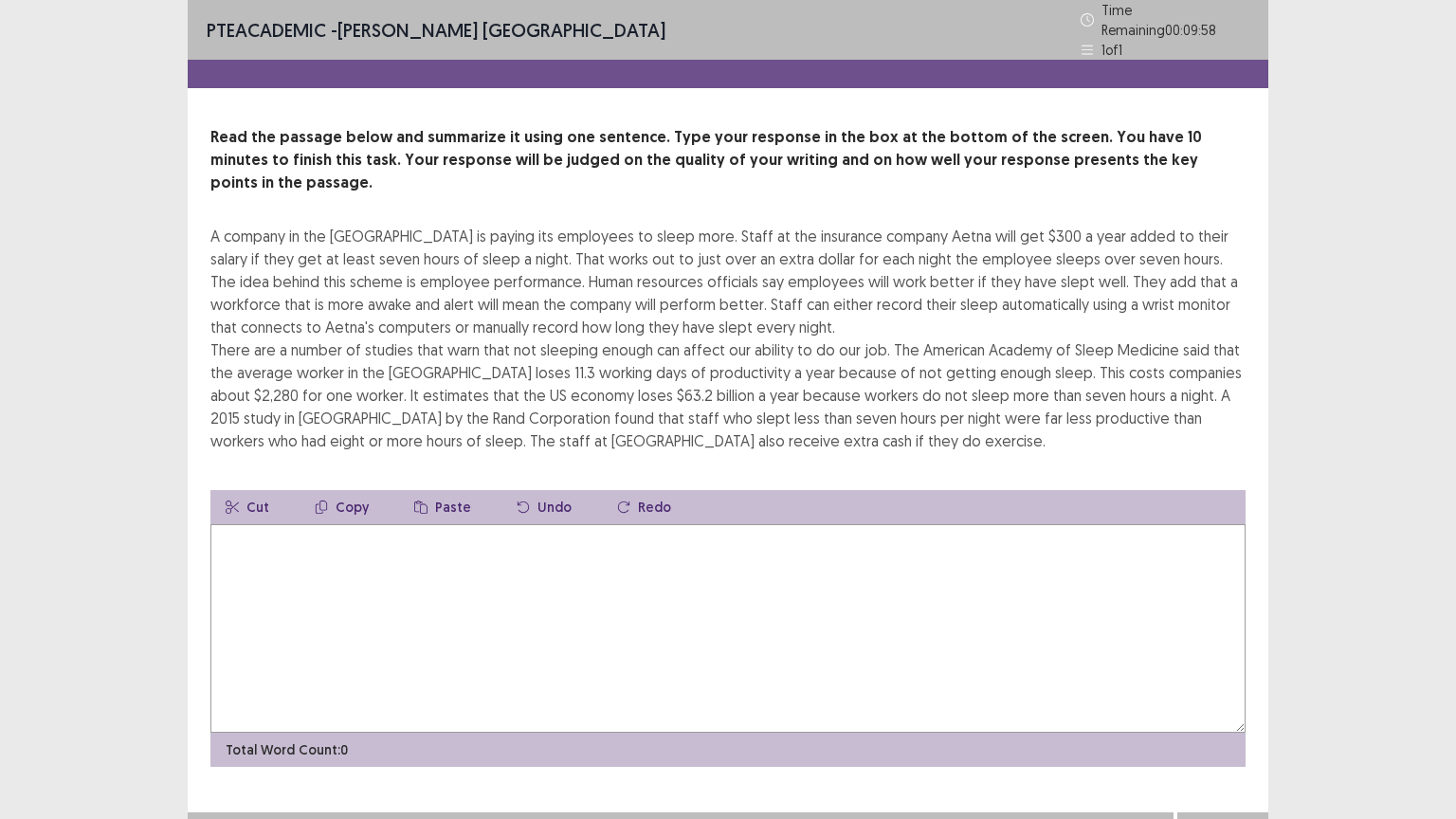
click at [393, 586] on textarea at bounding box center [728, 628] width 1035 height 209
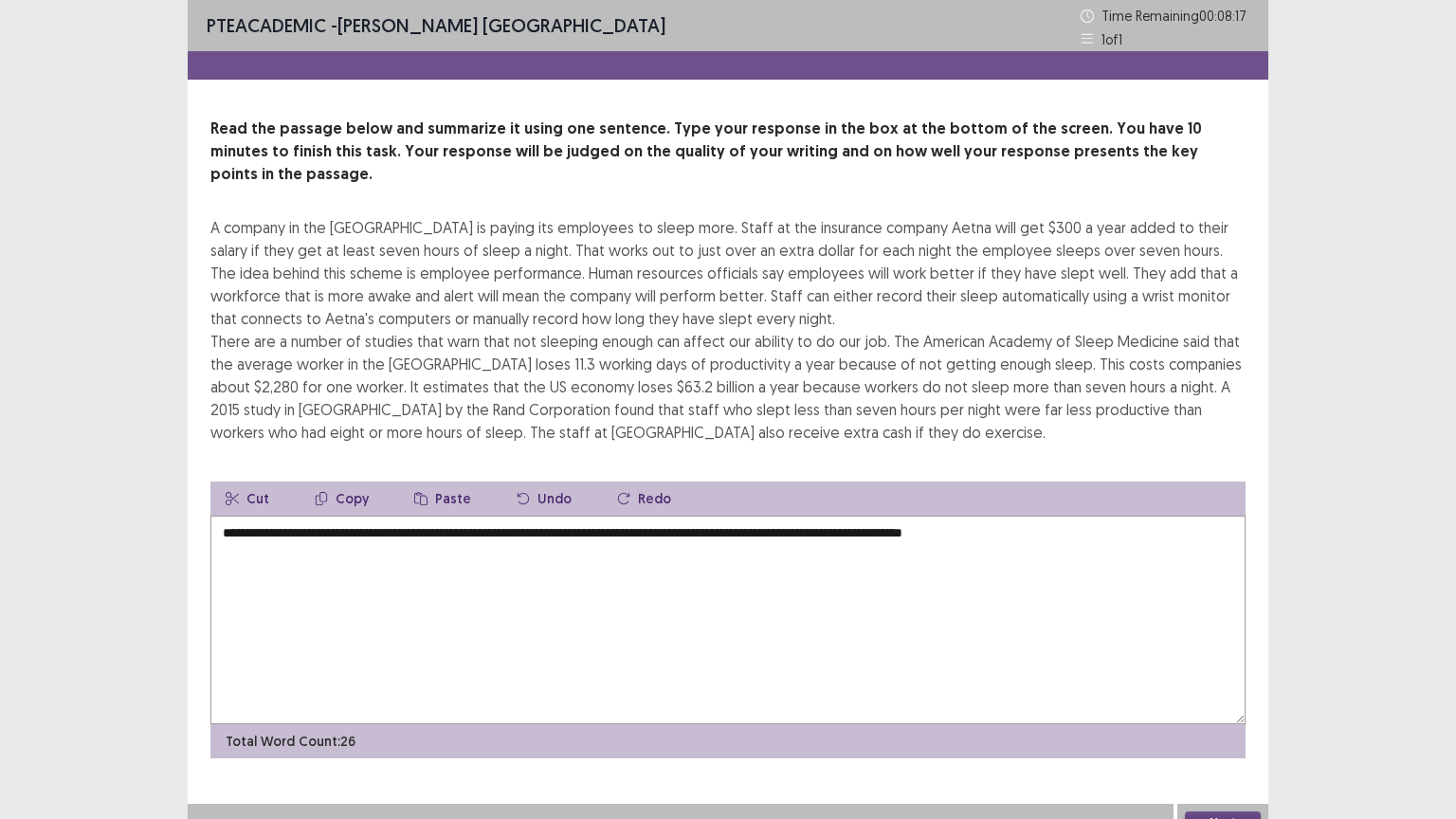
click at [603, 515] on textarea "**********" at bounding box center [728, 620] width 1035 height 209
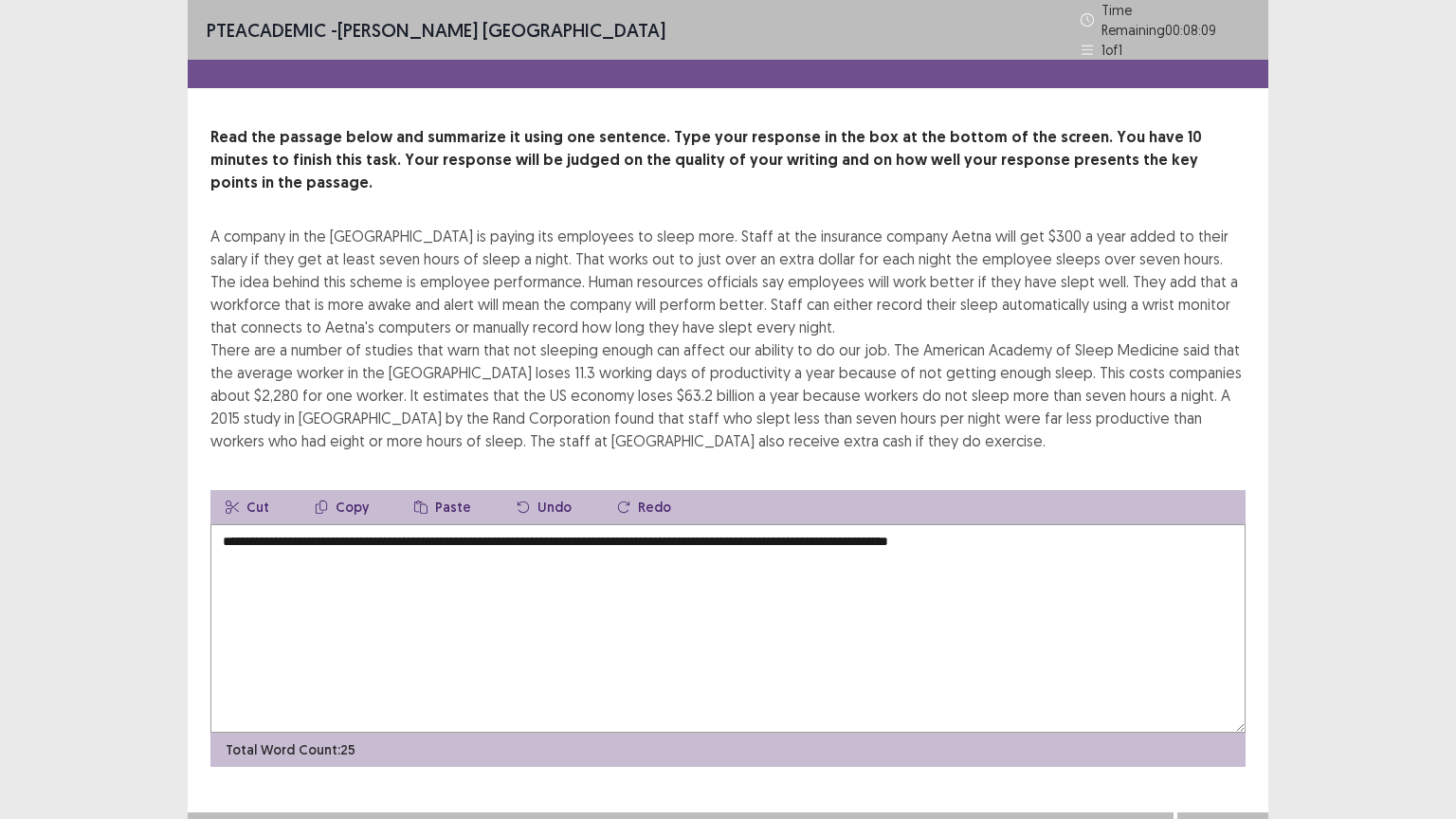
click at [1052, 524] on textarea "**********" at bounding box center [728, 628] width 1035 height 209
click at [1044, 524] on textarea "**********" at bounding box center [728, 628] width 1035 height 209
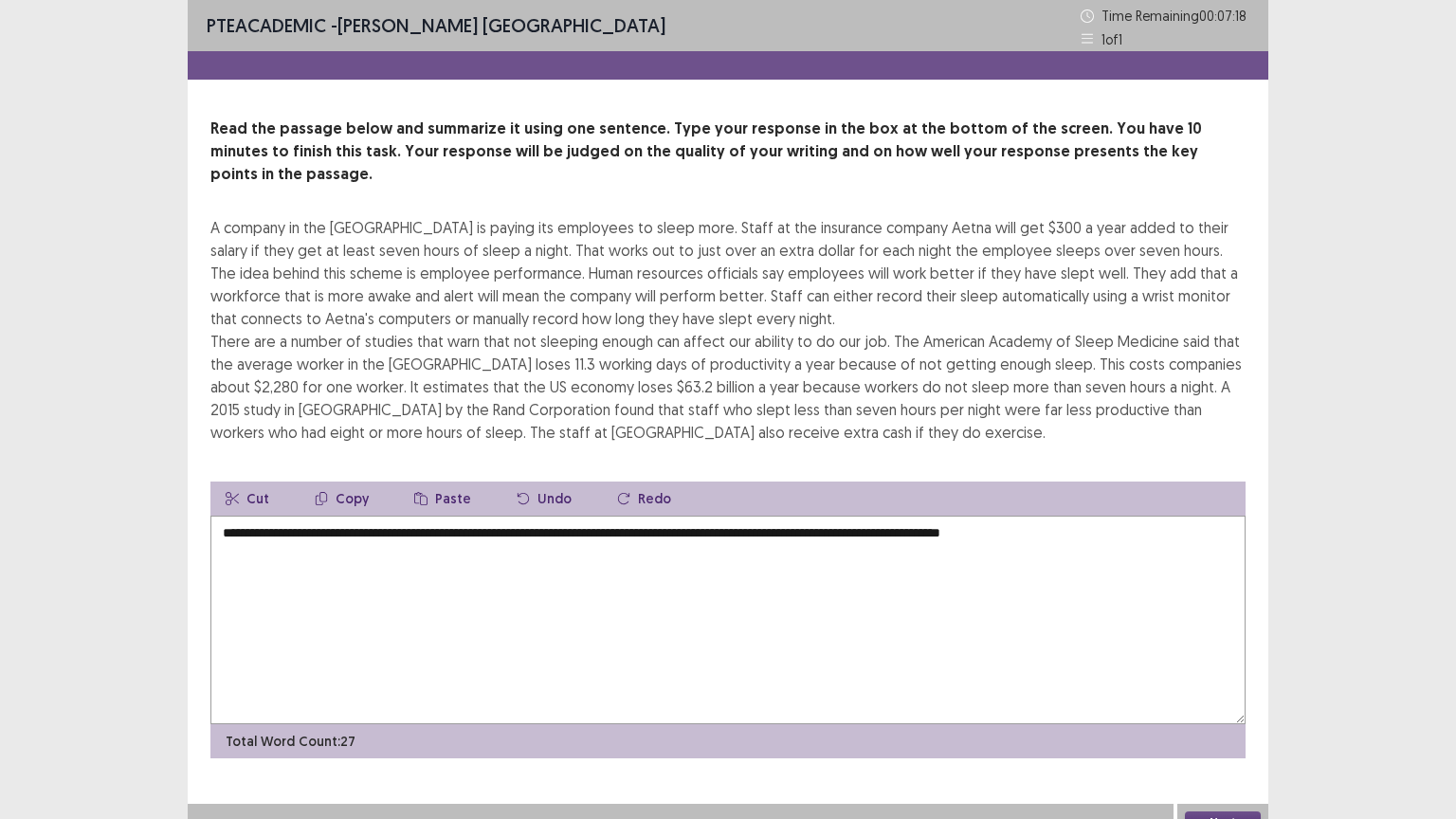
click at [1123, 515] on textarea "**********" at bounding box center [728, 620] width 1035 height 209
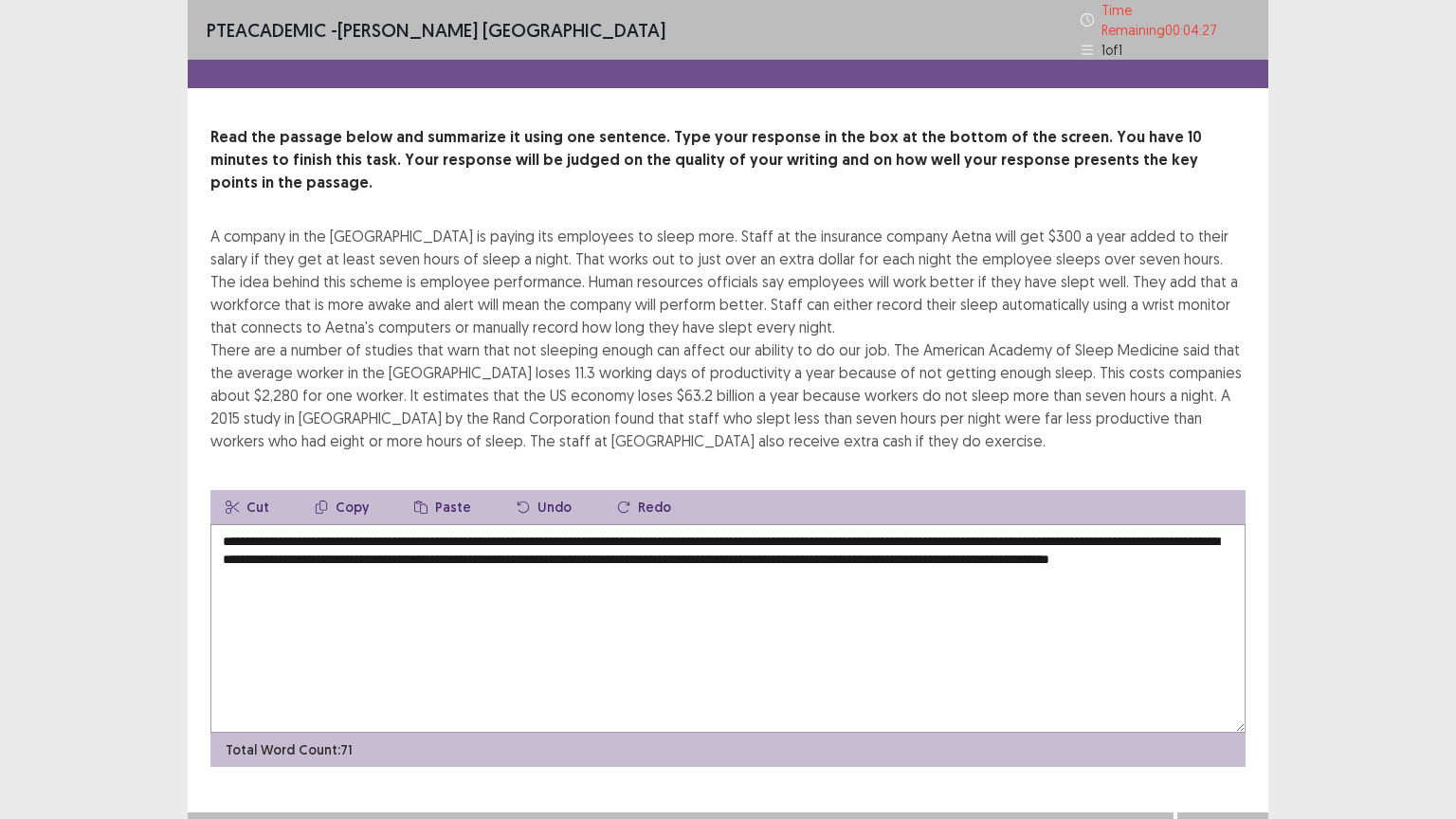
click at [288, 524] on textarea "**********" at bounding box center [728, 628] width 1035 height 209
click at [262, 527] on textarea "**********" at bounding box center [728, 628] width 1035 height 209
click at [685, 529] on textarea "**********" at bounding box center [728, 628] width 1035 height 209
type textarea "**********"
click at [1215, 691] on button "Next" at bounding box center [1222, 831] width 76 height 23
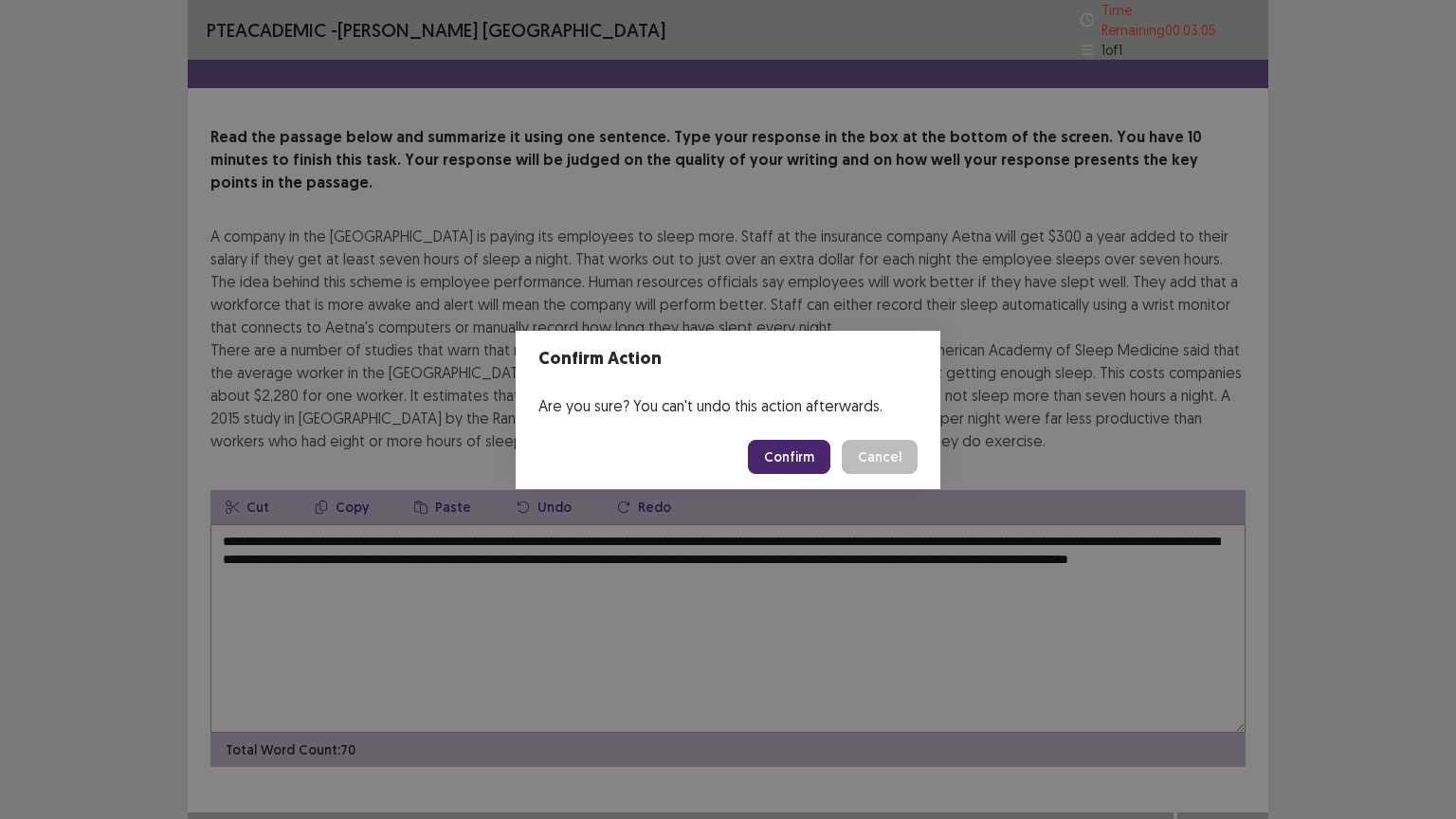
click at [803, 447] on button "Confirm" at bounding box center [789, 457] width 82 height 34
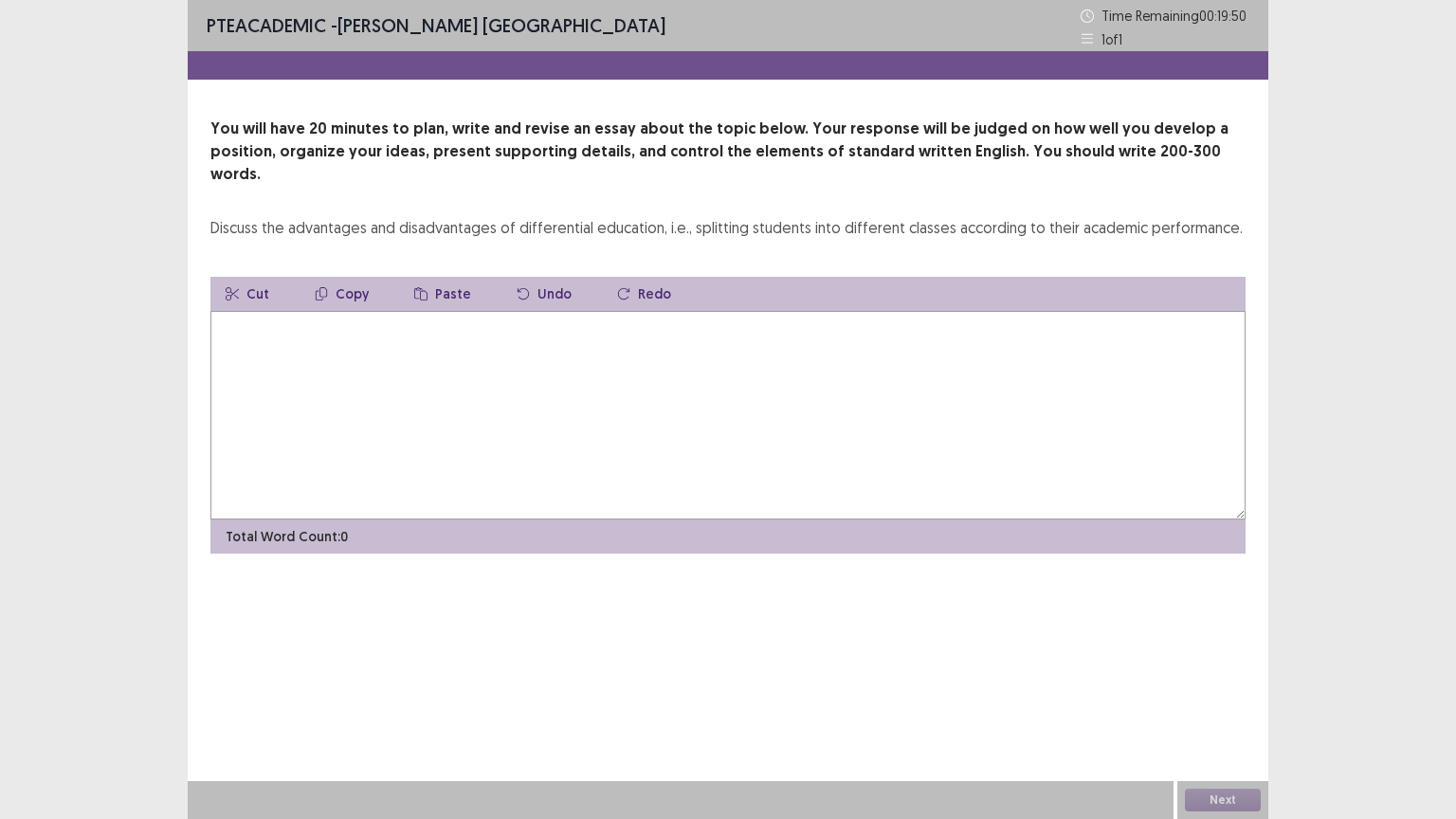
drag, startPoint x: 216, startPoint y: 205, endPoint x: 319, endPoint y: 190, distance: 104.1
click at [289, 192] on div "You will have 20 minutes to plan, write and revise an essay about the topic bel…" at bounding box center [728, 178] width 1035 height 122
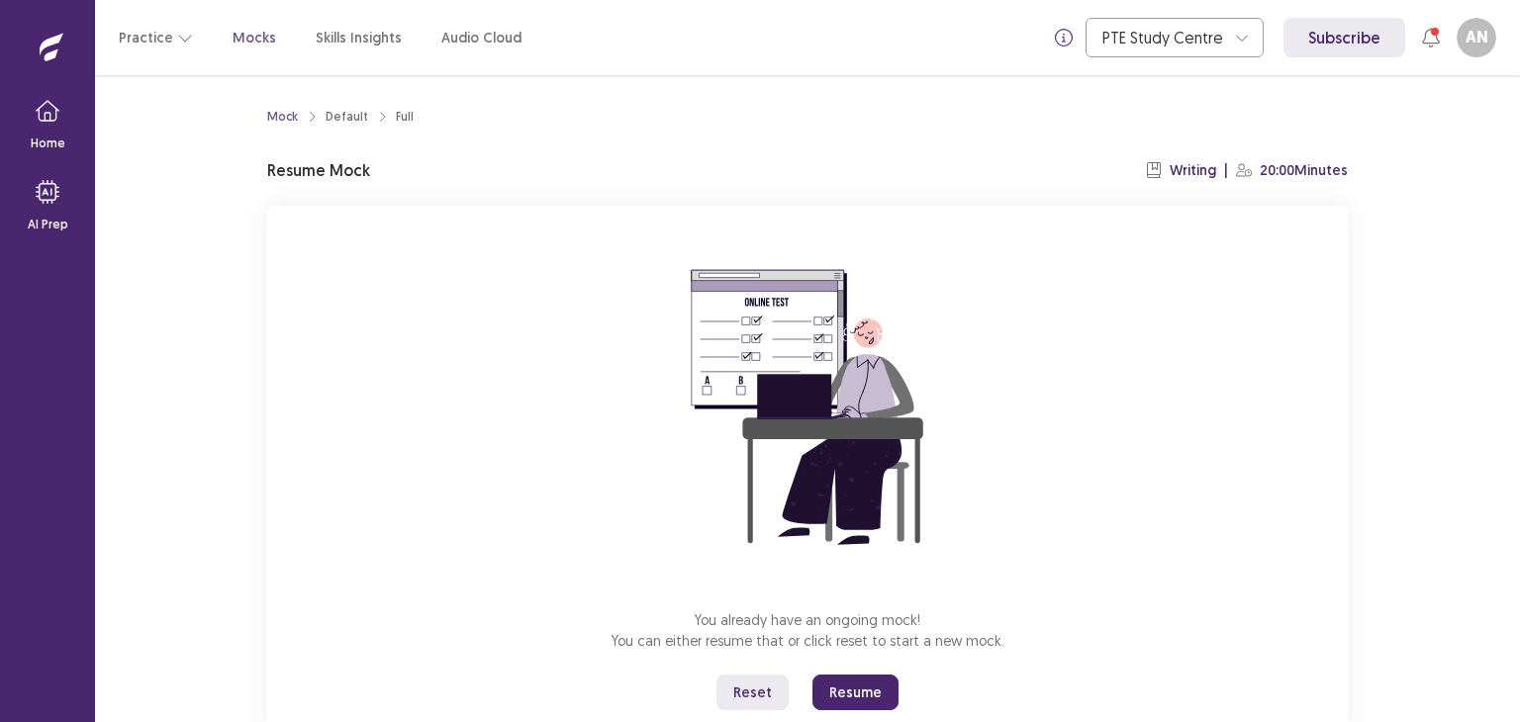
click at [871, 685] on button "Resume" at bounding box center [855, 693] width 86 height 36
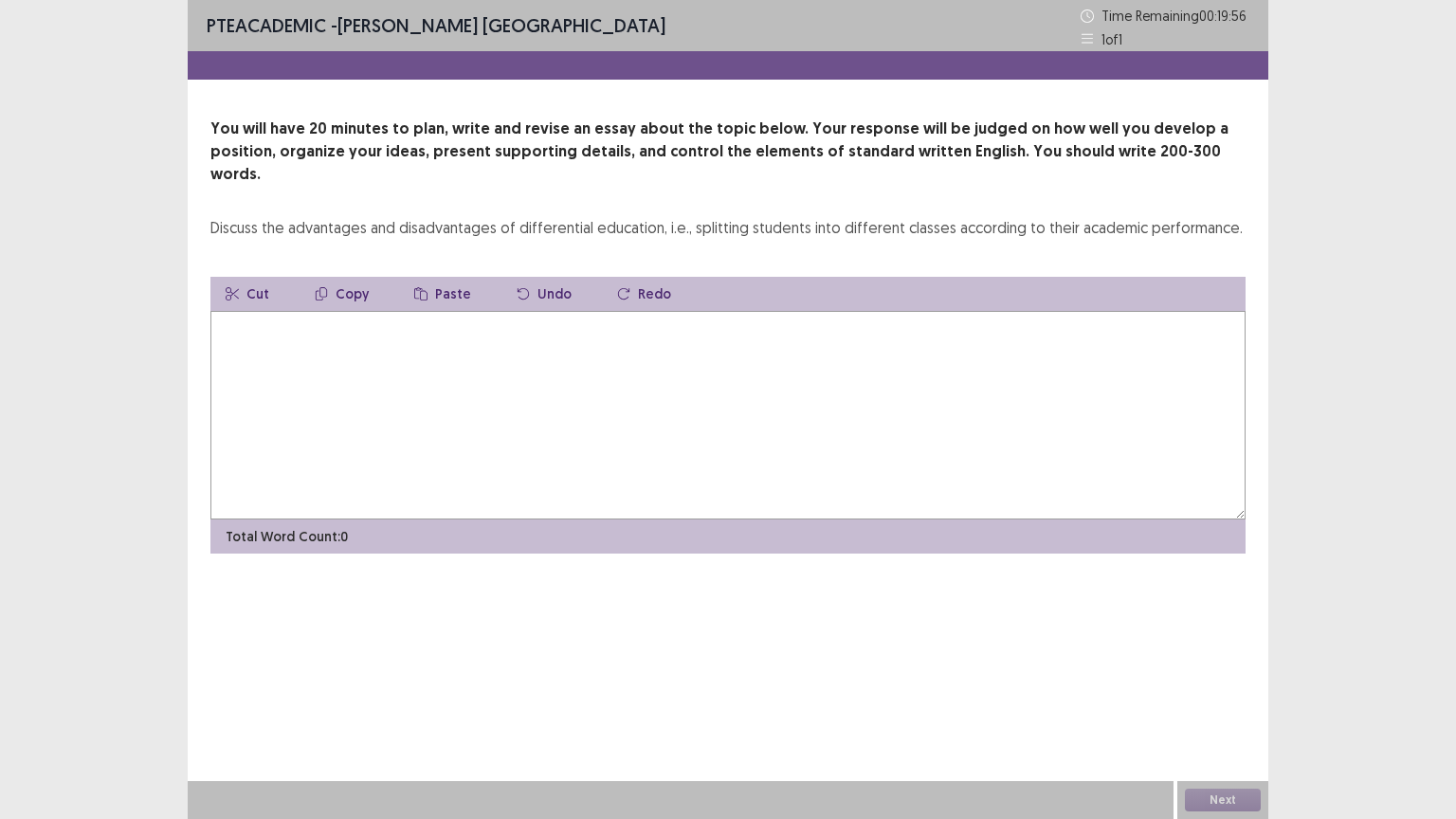
click at [604, 327] on textarea at bounding box center [728, 416] width 1035 height 209
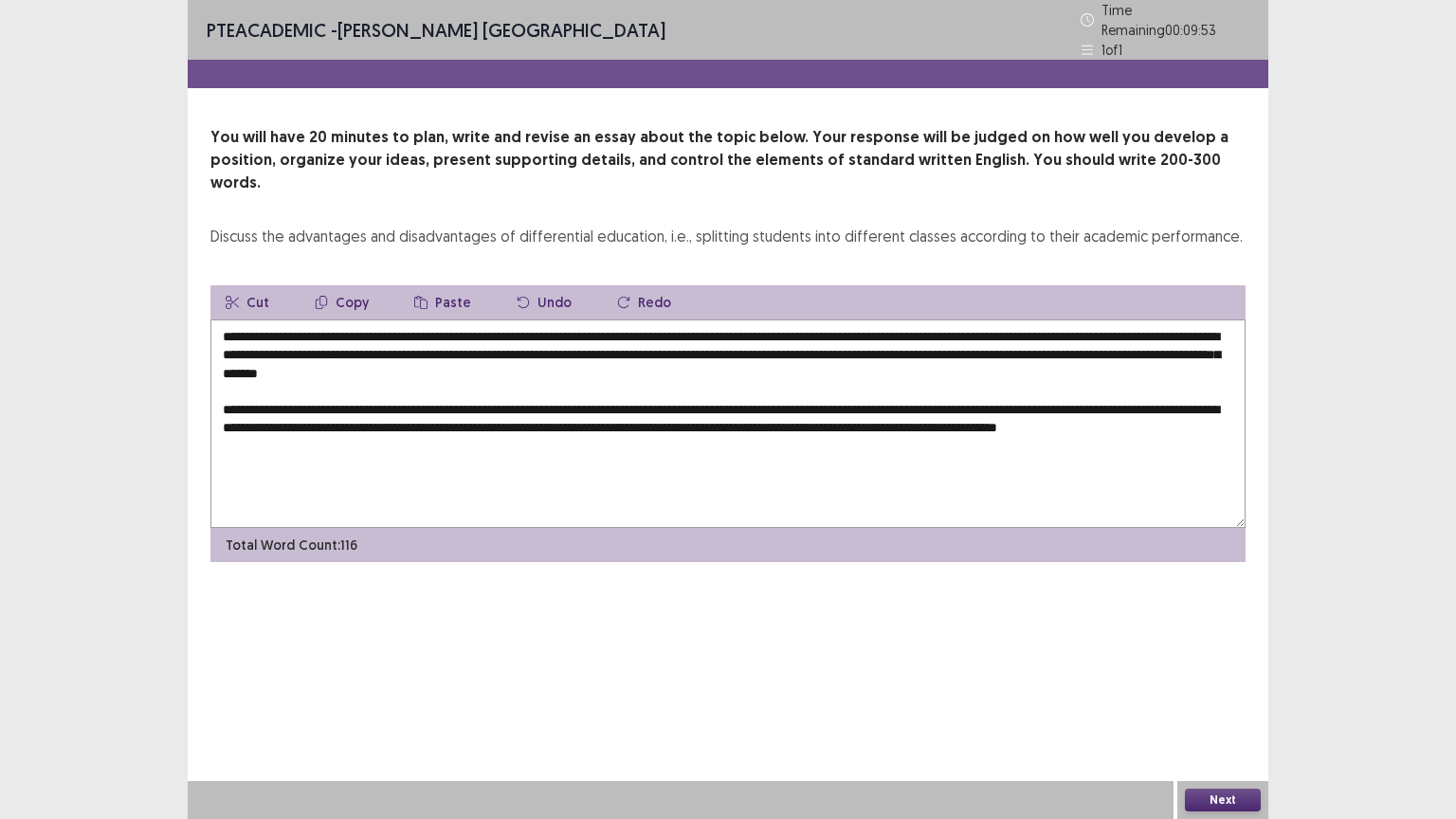
click at [1158, 395] on textarea "**********" at bounding box center [728, 423] width 1035 height 209
click at [400, 424] on textarea "**********" at bounding box center [728, 423] width 1035 height 209
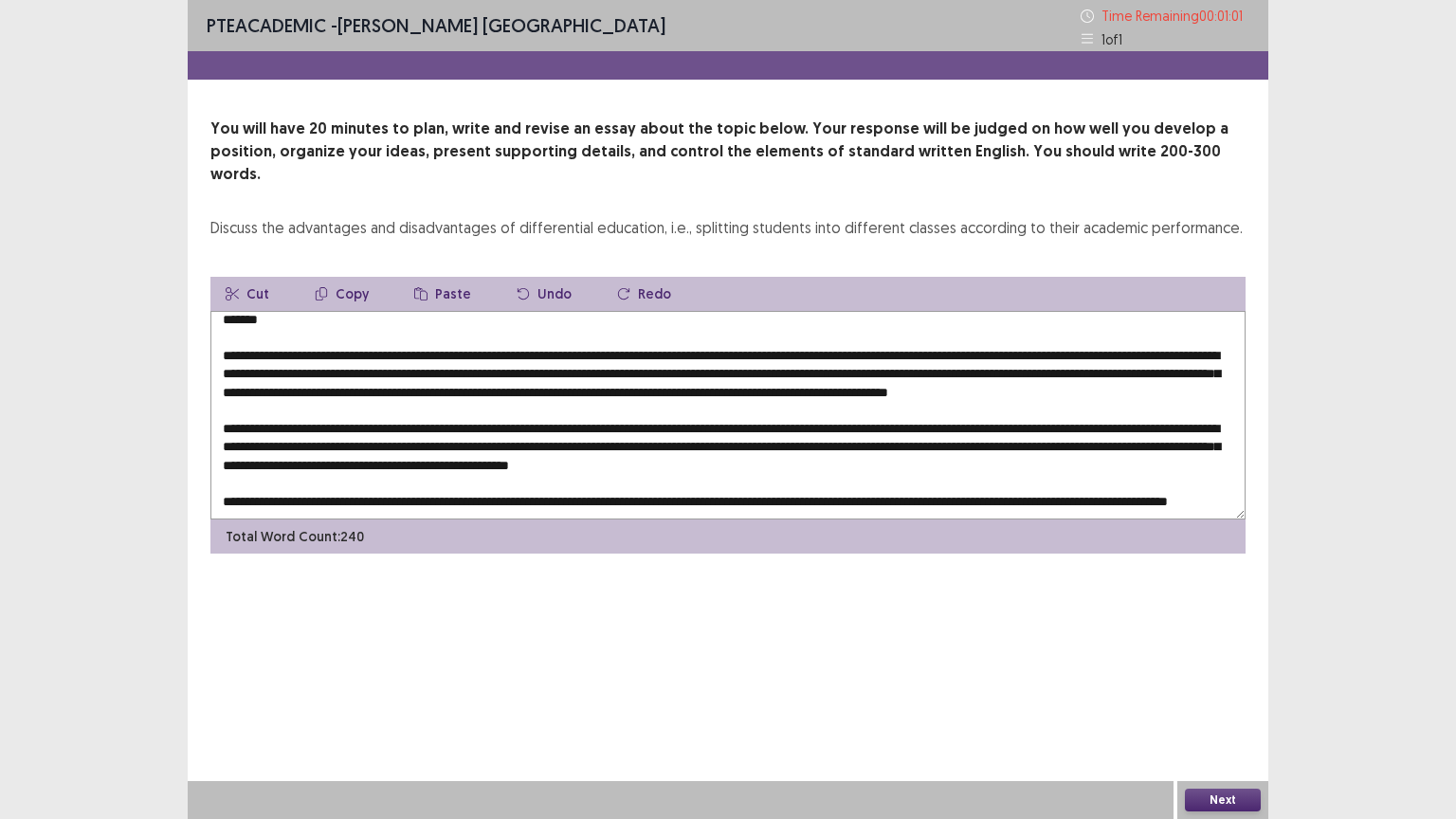
scroll to position [81, 0]
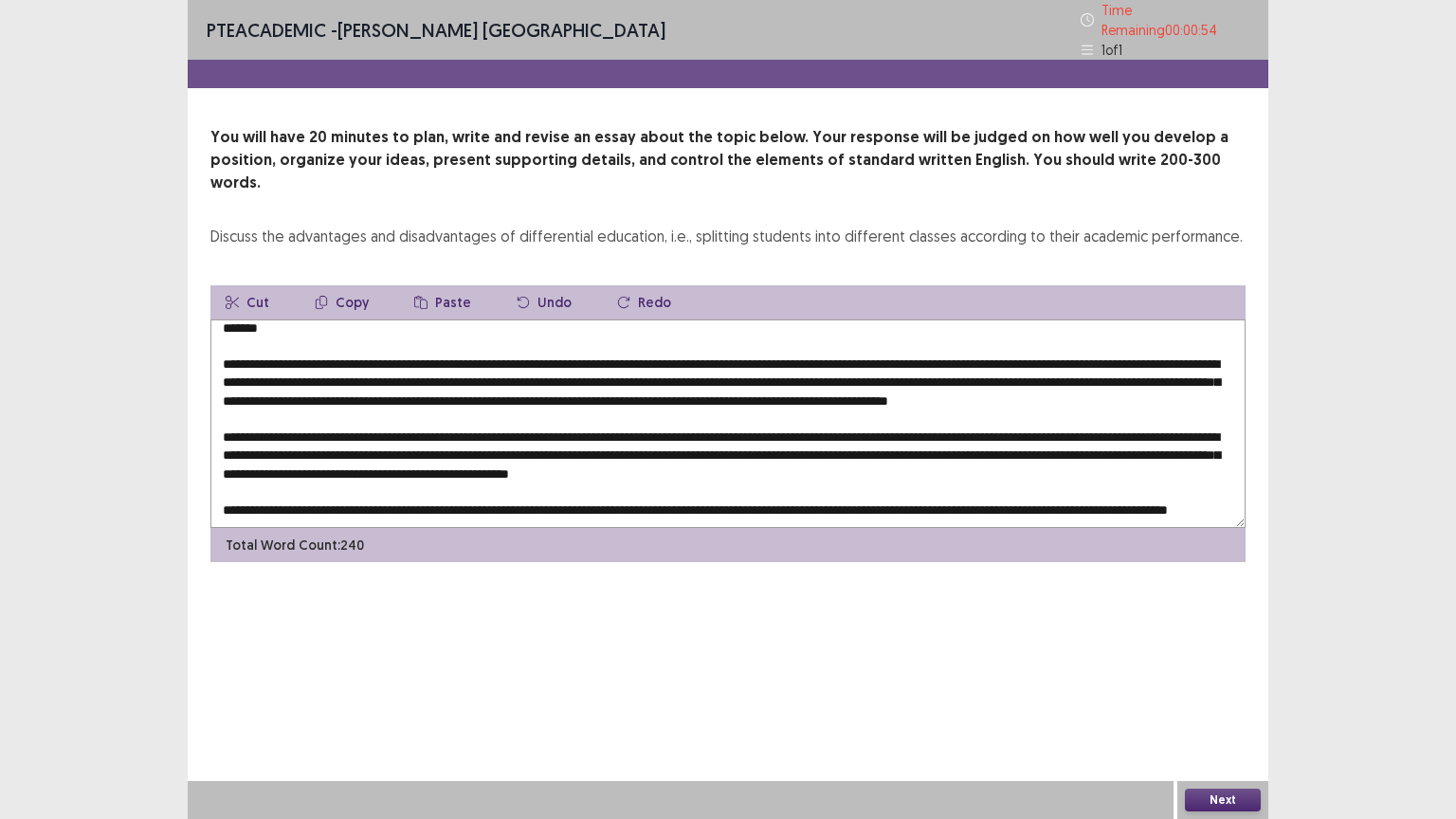
click at [448, 477] on textarea at bounding box center [728, 423] width 1035 height 209
click at [499, 466] on textarea at bounding box center [728, 423] width 1035 height 209
type textarea "**********"
click at [1240, 691] on button "Next" at bounding box center [1222, 800] width 76 height 23
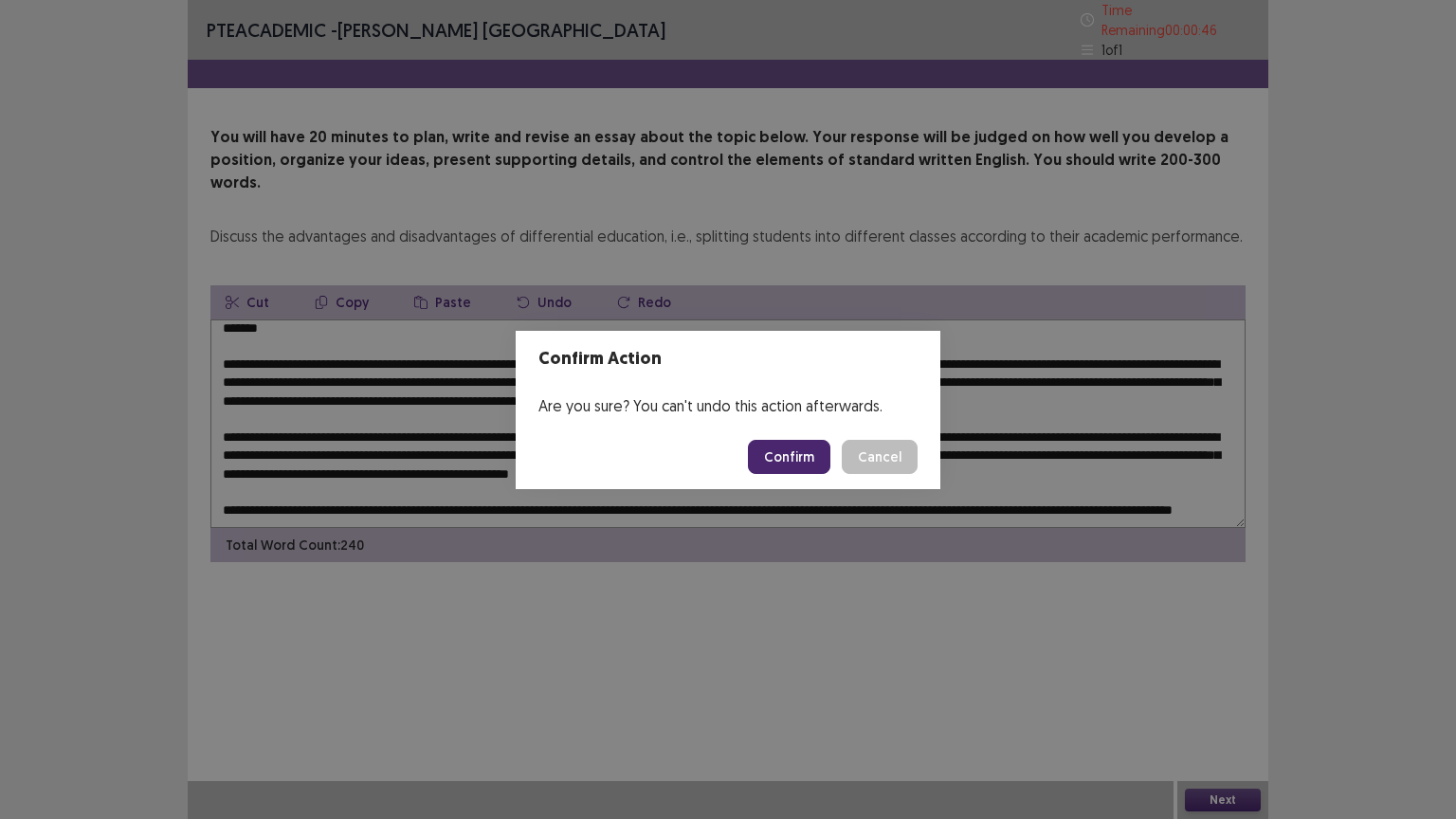
click at [800, 450] on button "Confirm" at bounding box center [789, 457] width 82 height 34
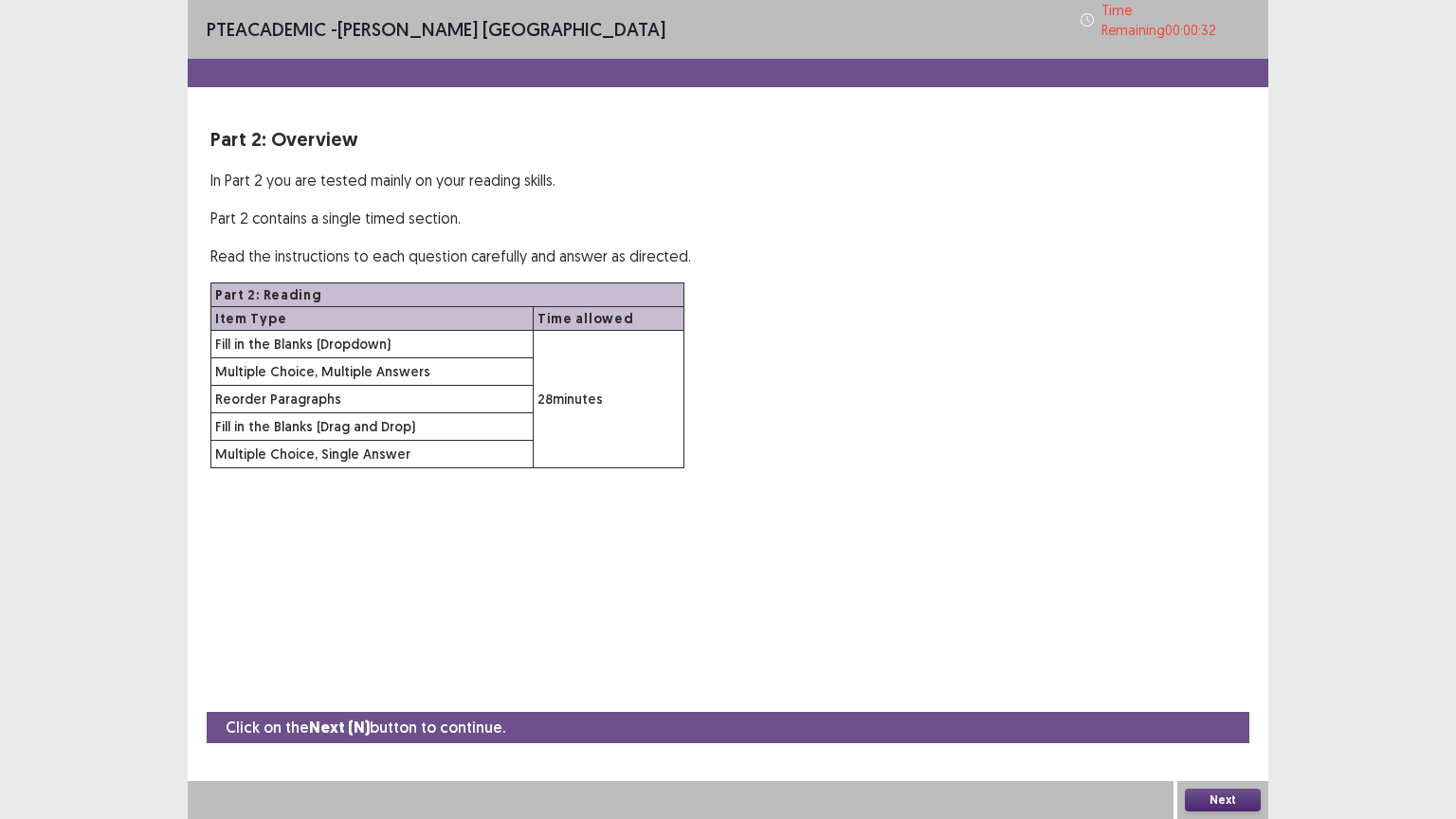
click at [1455, 479] on div "PTE academic - Asmita Nepal Time Remaining 00 : 00 : 32 Part 2: Overview In Par…" at bounding box center [728, 409] width 1456 height 819
click at [1217, 691] on button "Next" at bounding box center [1222, 800] width 76 height 23
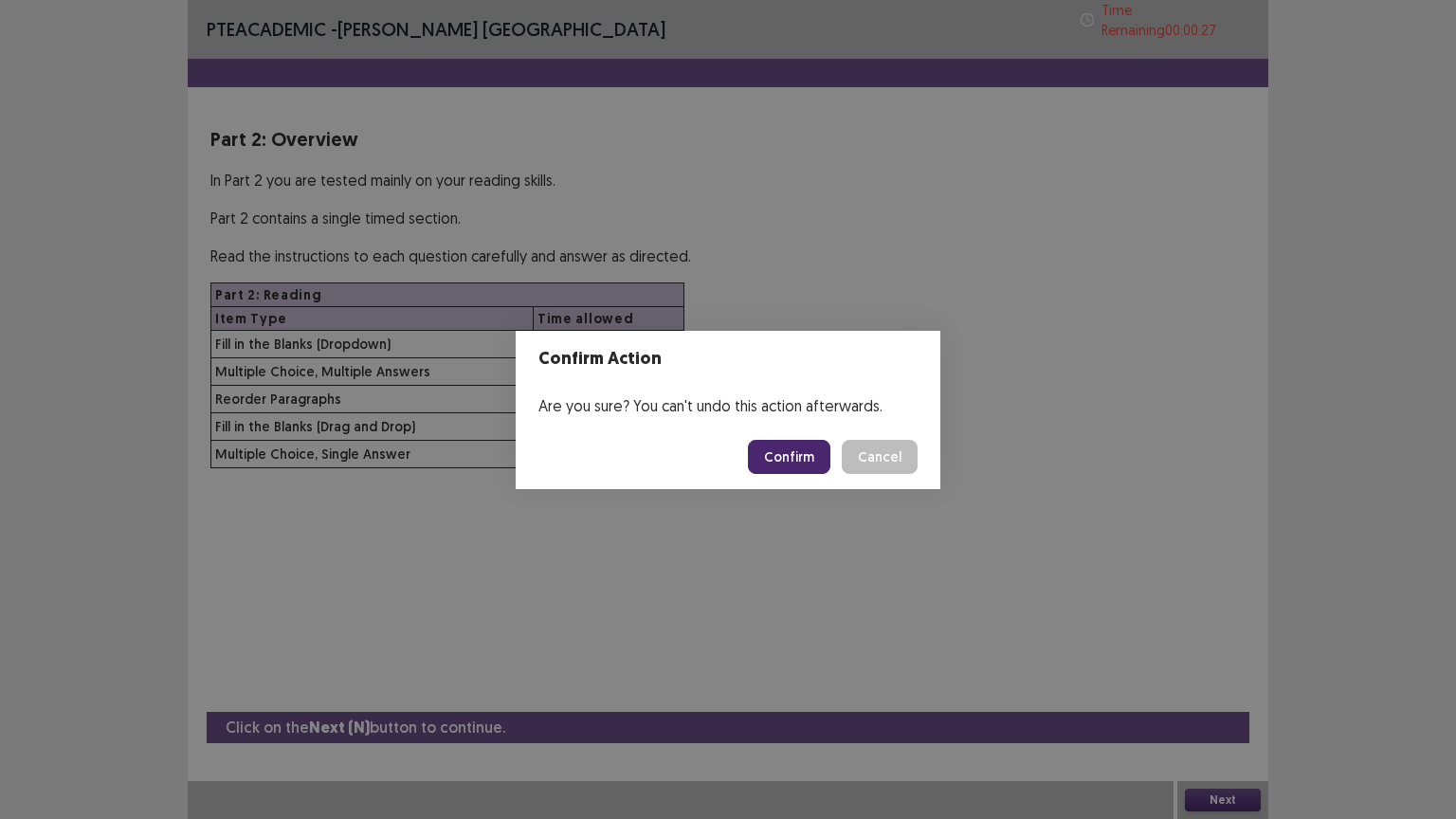
click at [804, 472] on button "Confirm" at bounding box center [789, 457] width 82 height 34
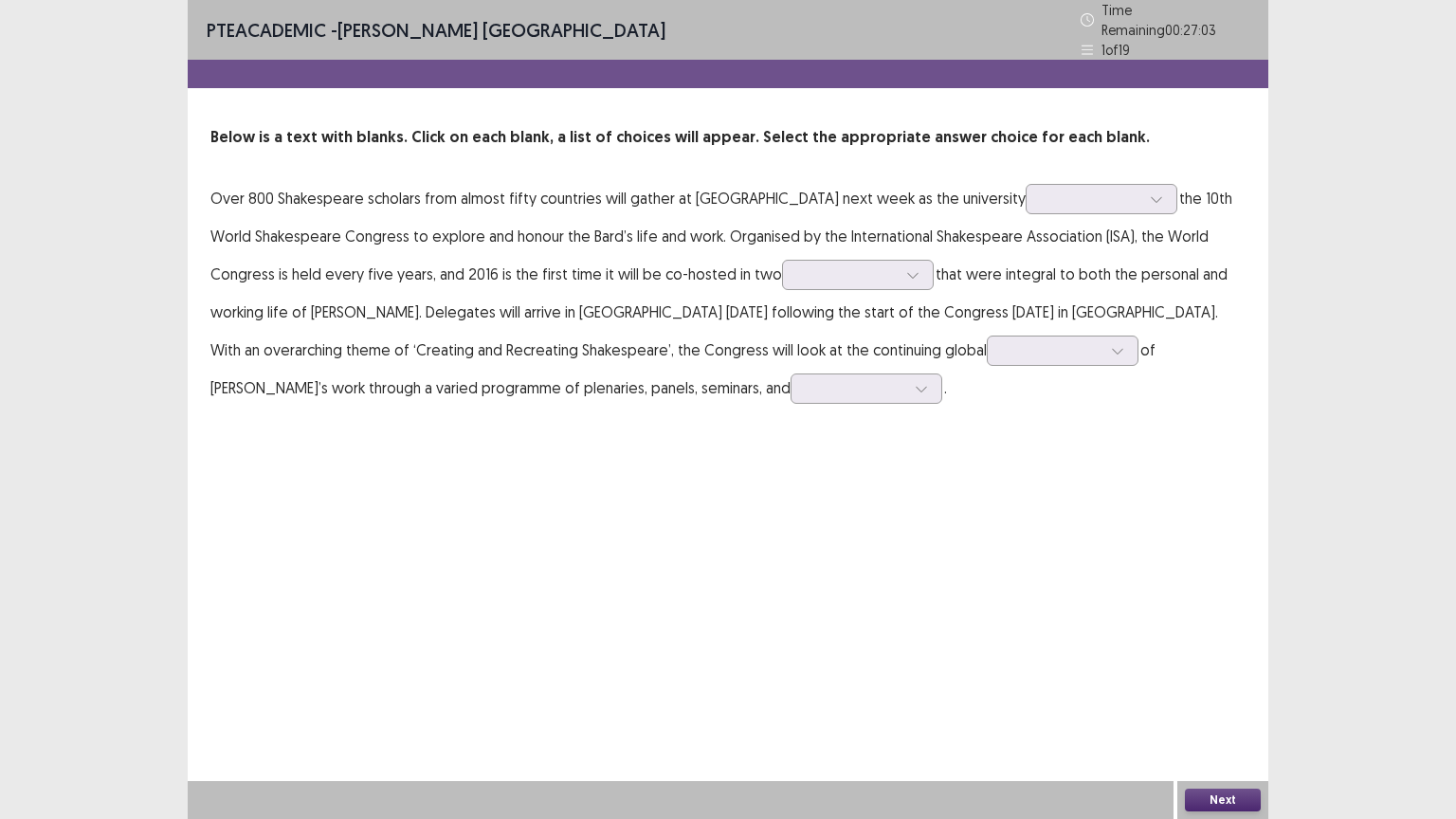
click at [641, 224] on p "Over 800 Shakespeare scholars from almost fifty countries will gather at King’s…" at bounding box center [728, 292] width 1035 height 227
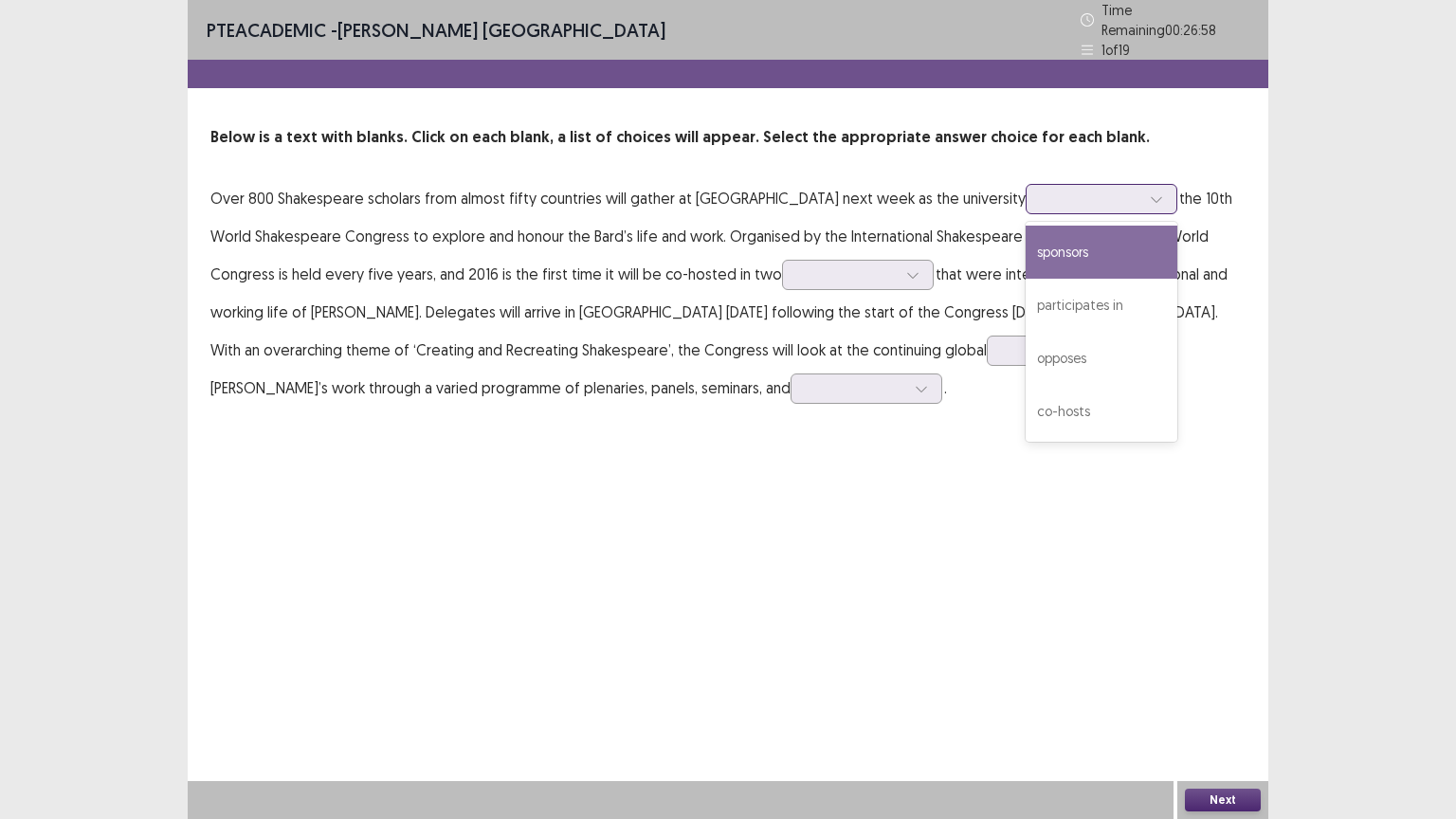
click at [1073, 193] on div at bounding box center [1090, 198] width 99 height 18
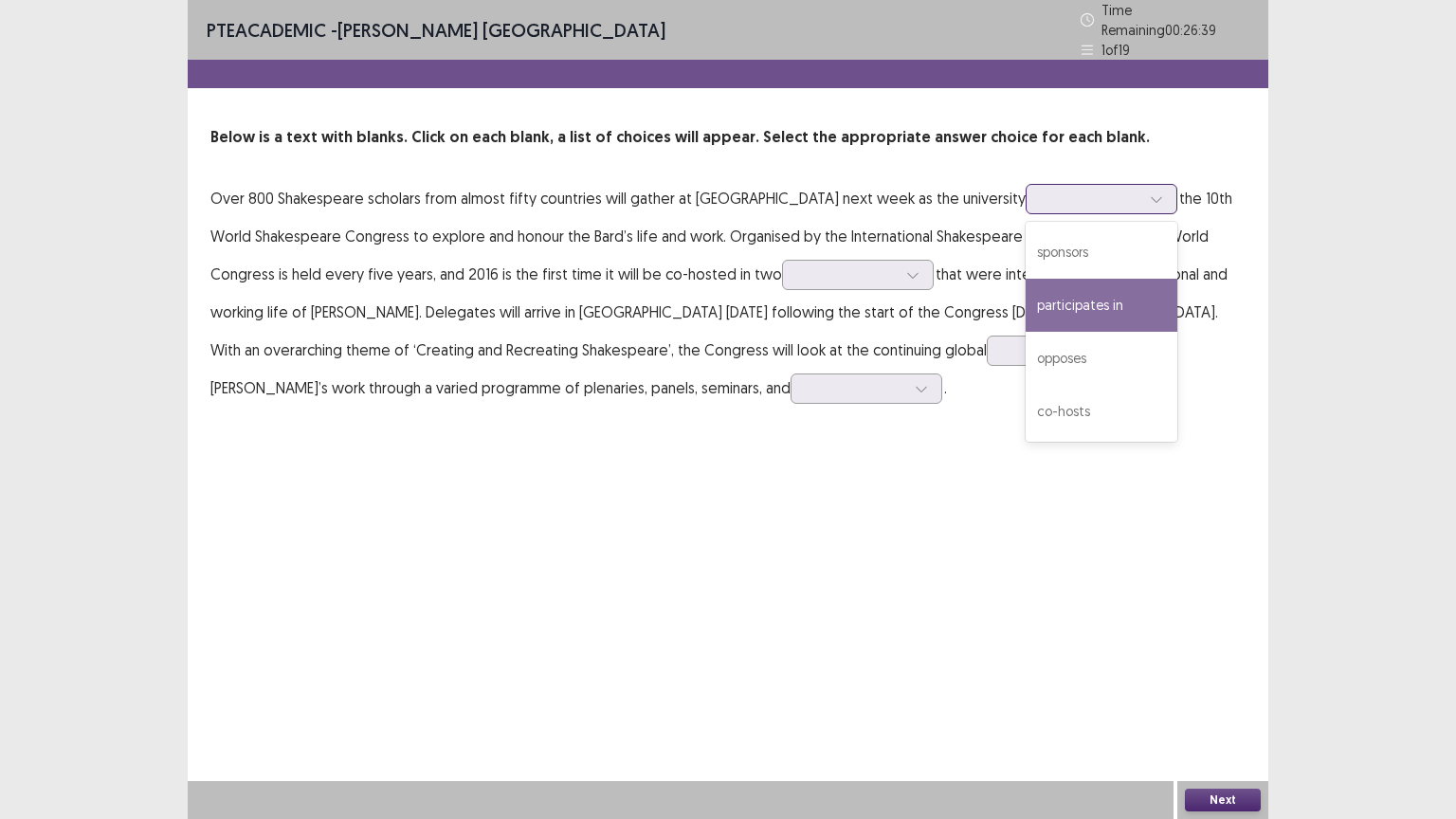
click at [1143, 300] on div "participates in" at bounding box center [1102, 305] width 151 height 53
click at [1094, 198] on div at bounding box center [1090, 198] width 99 height 18
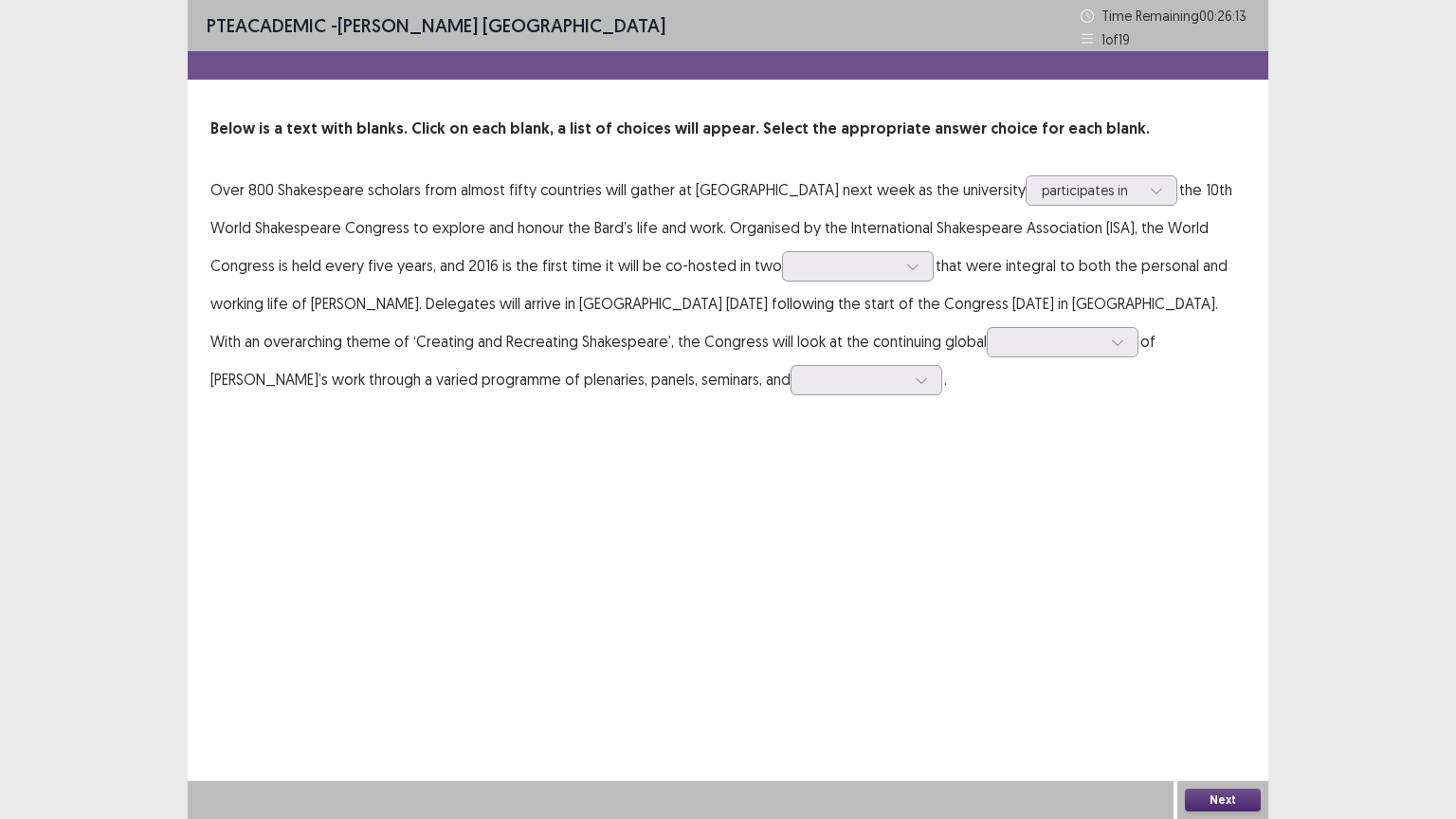
click at [865, 451] on div "PTE academic - Asmita Nepal Time Remaining 00 : 26 : 13 1 of 19 Below is a text…" at bounding box center [728, 409] width 1081 height 819
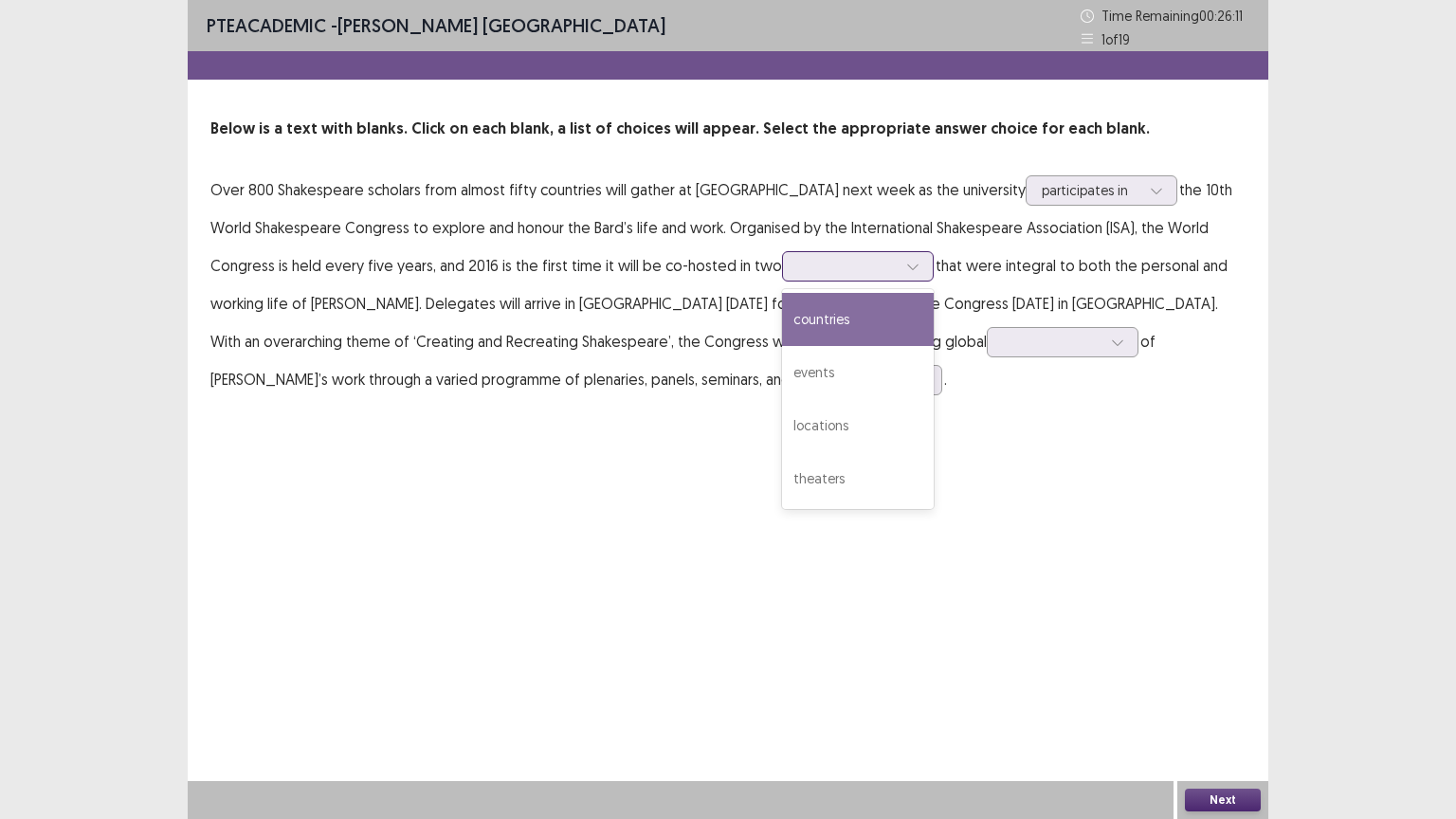
click at [835, 258] on div at bounding box center [847, 265] width 99 height 18
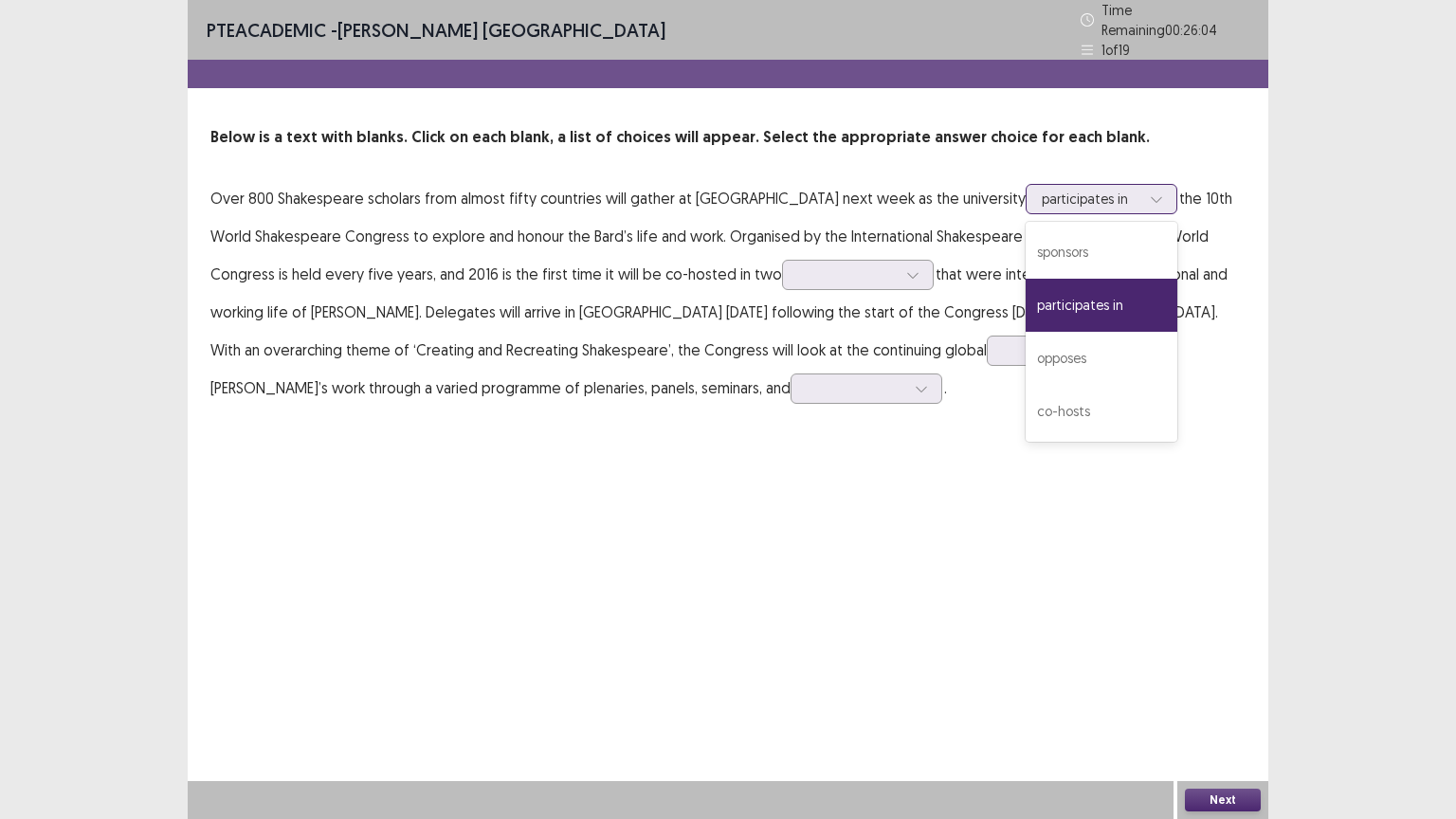
click at [1113, 190] on div at bounding box center [1090, 198] width 99 height 18
click at [1056, 387] on div "co-hosts" at bounding box center [1102, 411] width 151 height 53
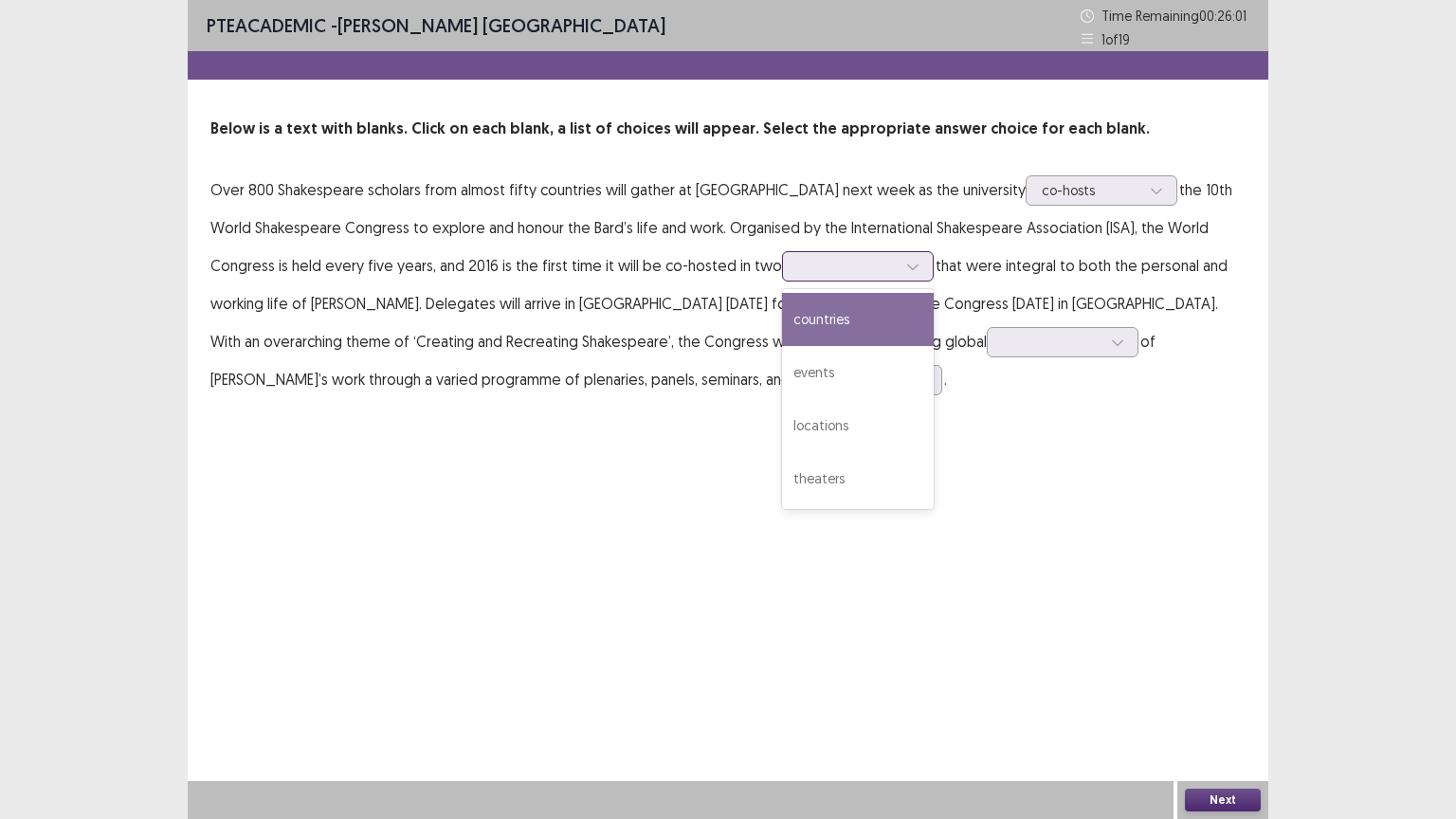
click at [851, 259] on div at bounding box center [847, 265] width 99 height 18
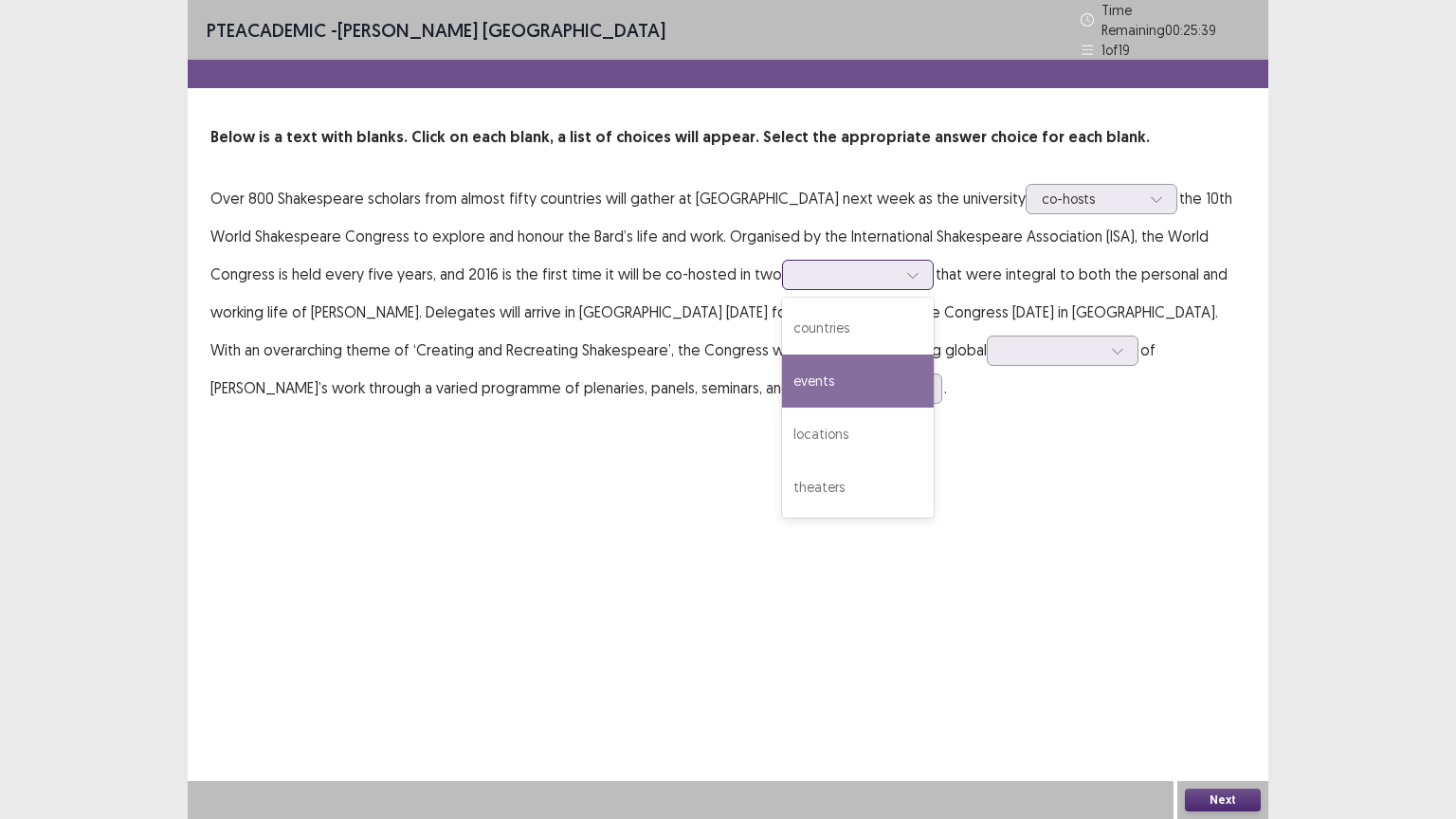
click at [837, 373] on div "events" at bounding box center [857, 380] width 151 height 53
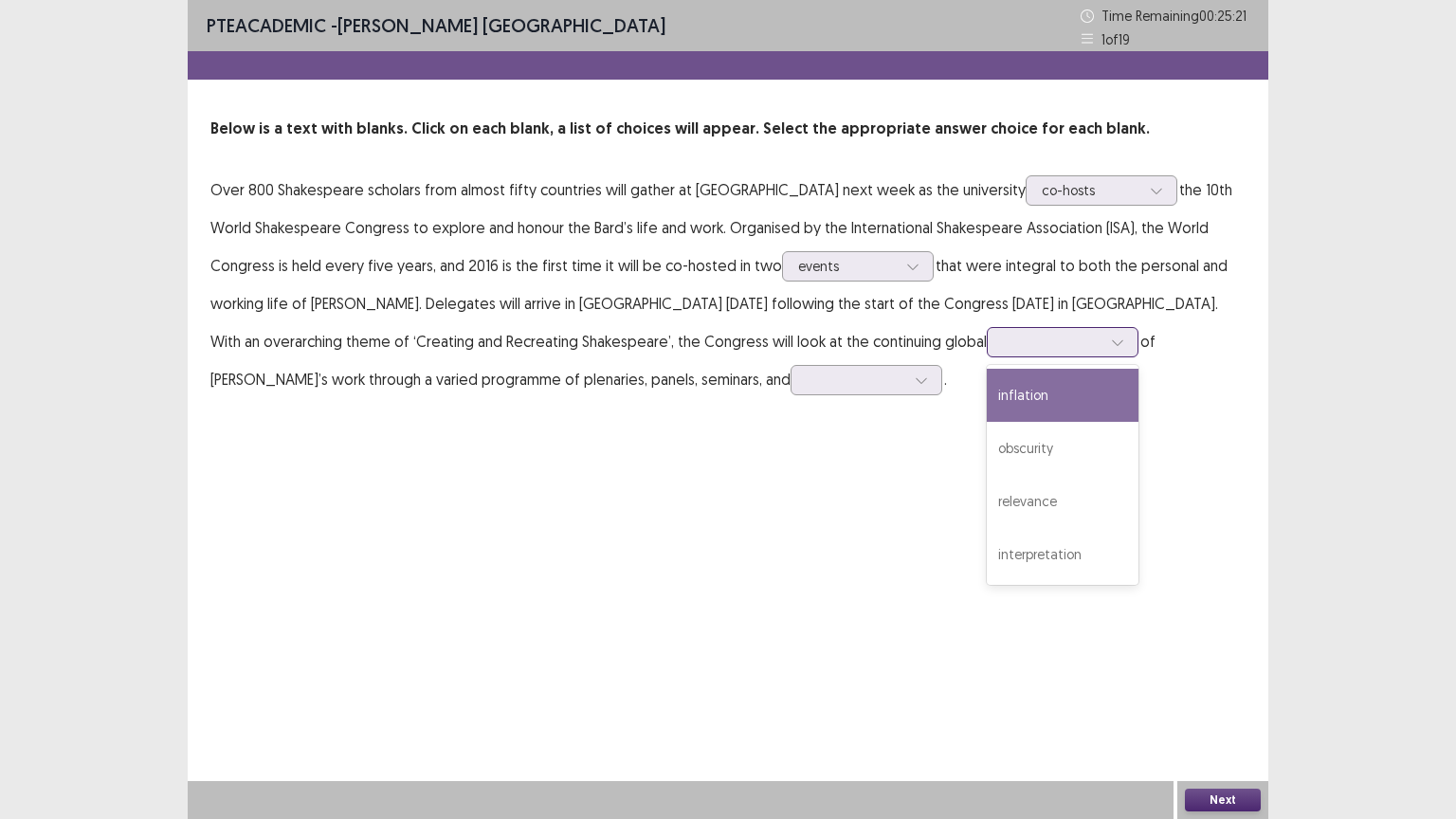
click at [1005, 343] on div at bounding box center [1052, 341] width 99 height 18
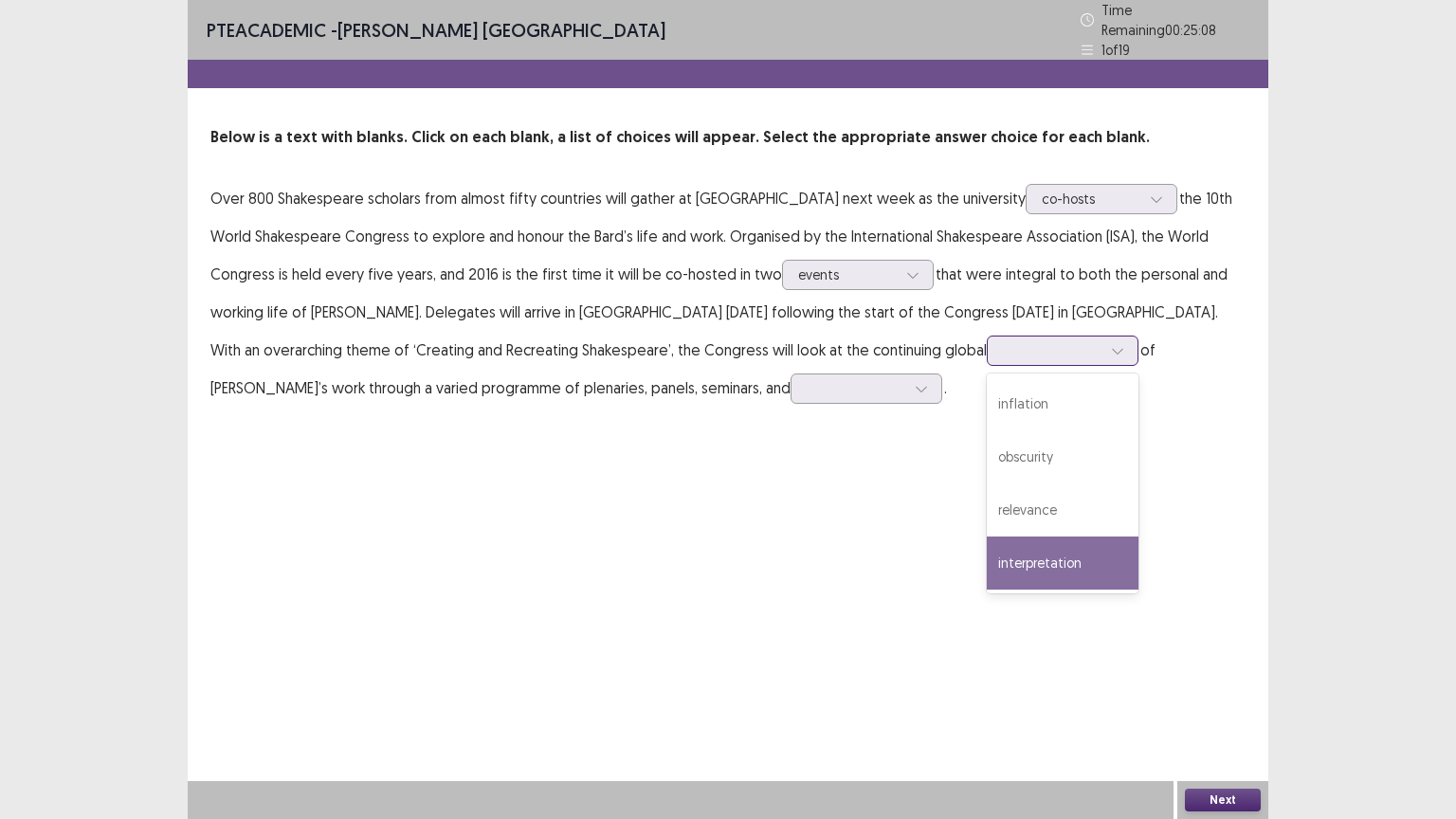
click at [1052, 567] on div "interpretation" at bounding box center [1062, 562] width 151 height 53
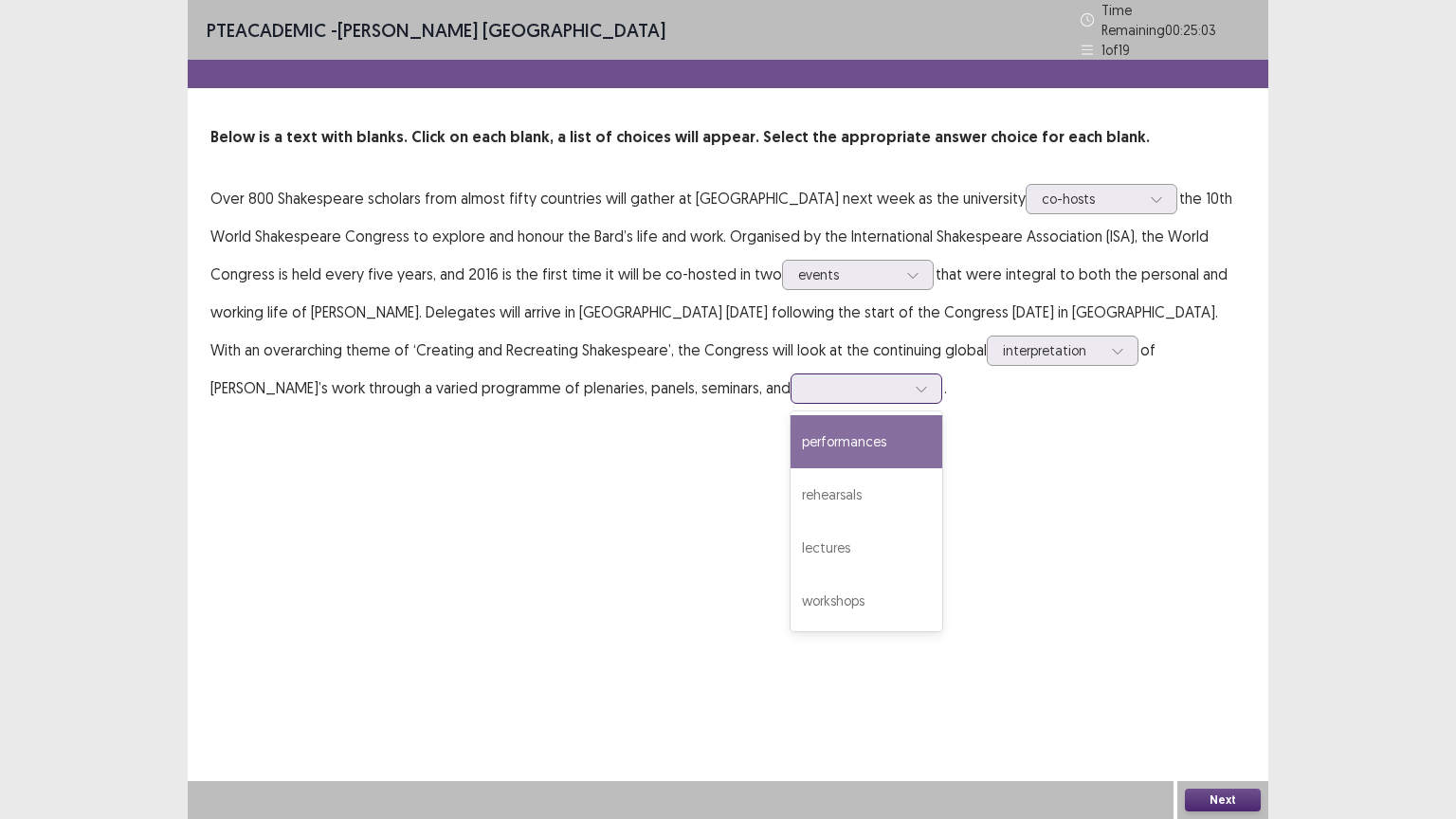
click at [807, 384] on div at bounding box center [855, 388] width 99 height 18
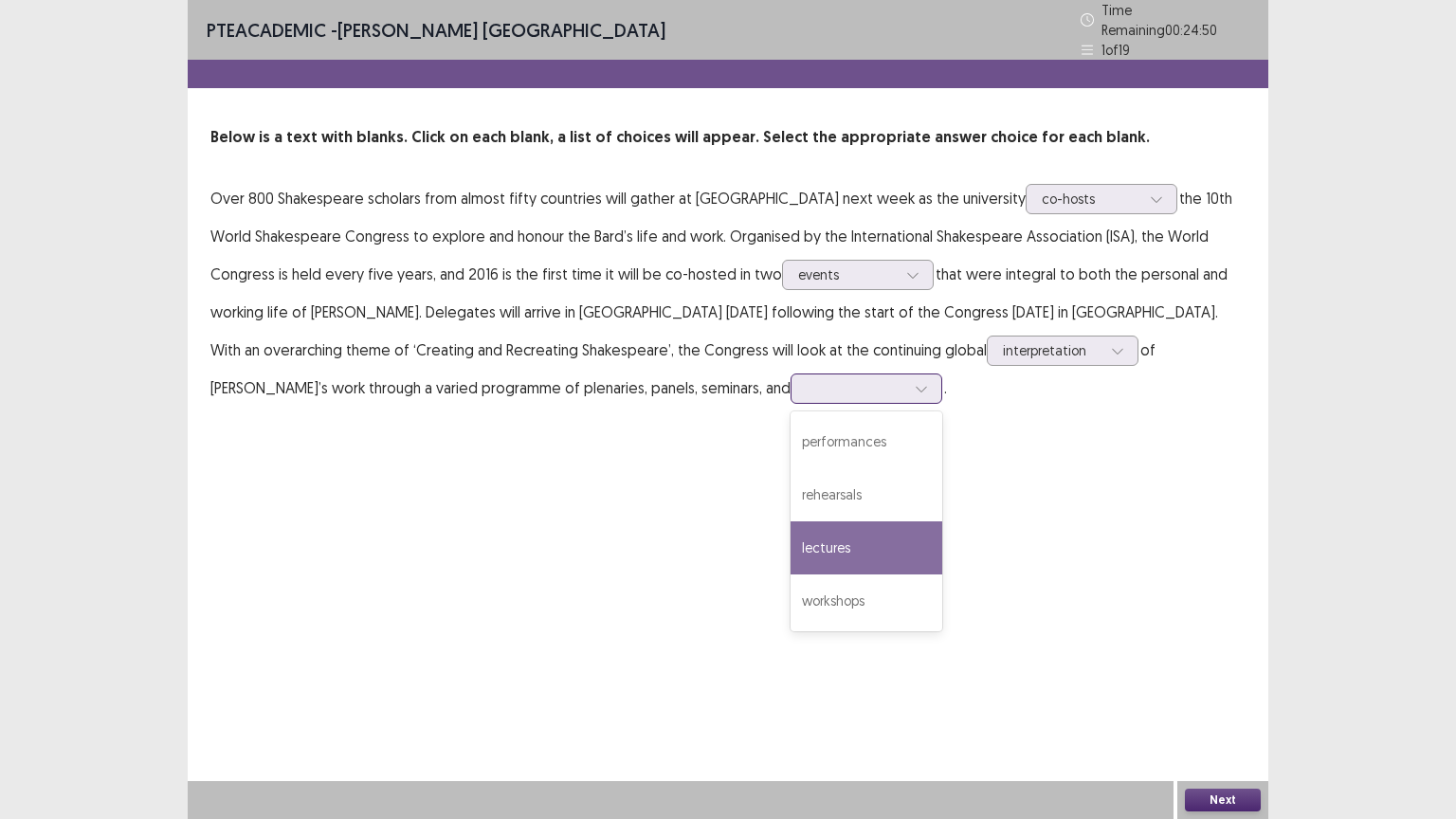
click at [790, 538] on div "lectures" at bounding box center [866, 547] width 151 height 53
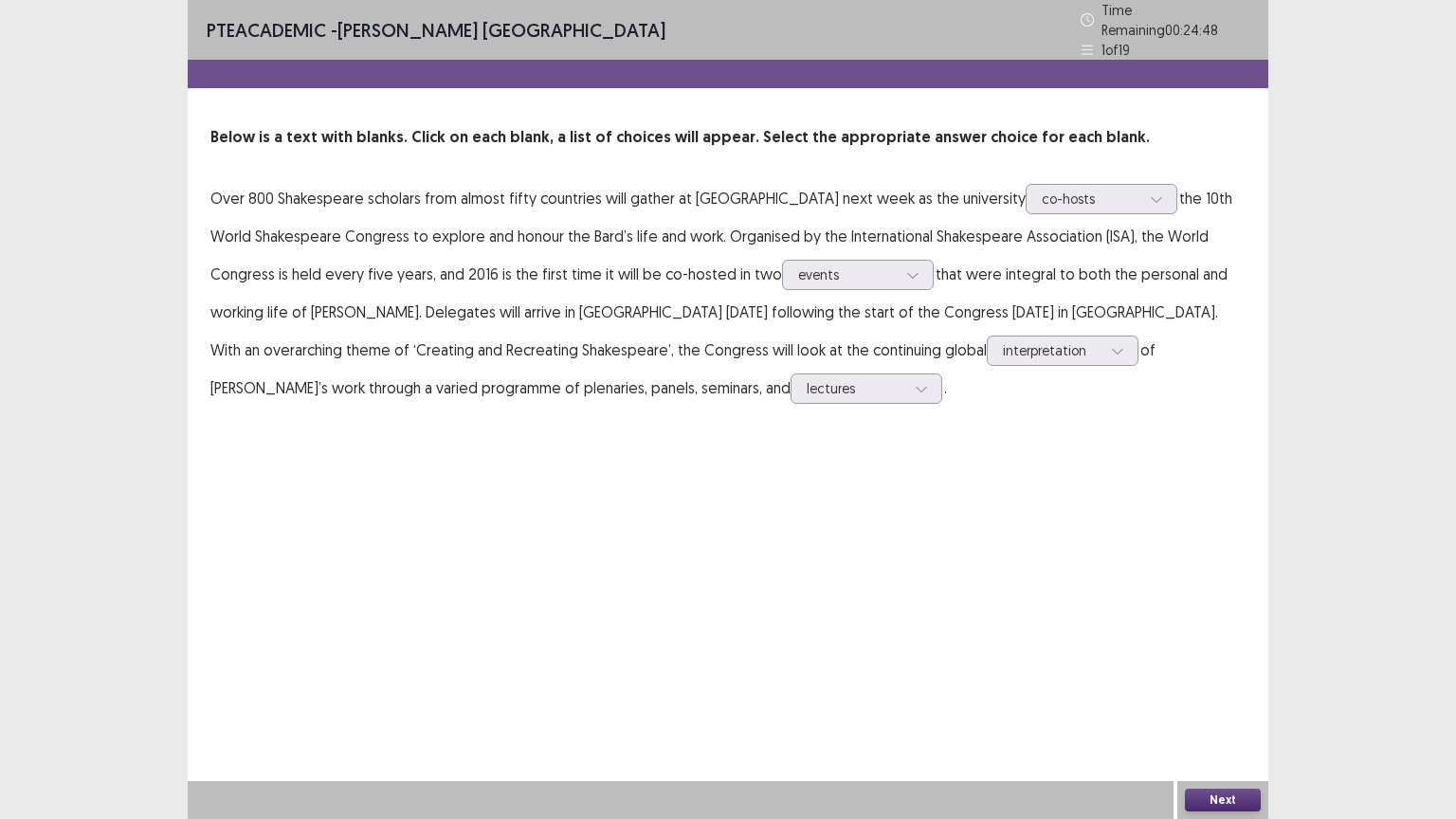
click at [1223, 691] on button "Next" at bounding box center [1222, 800] width 76 height 23
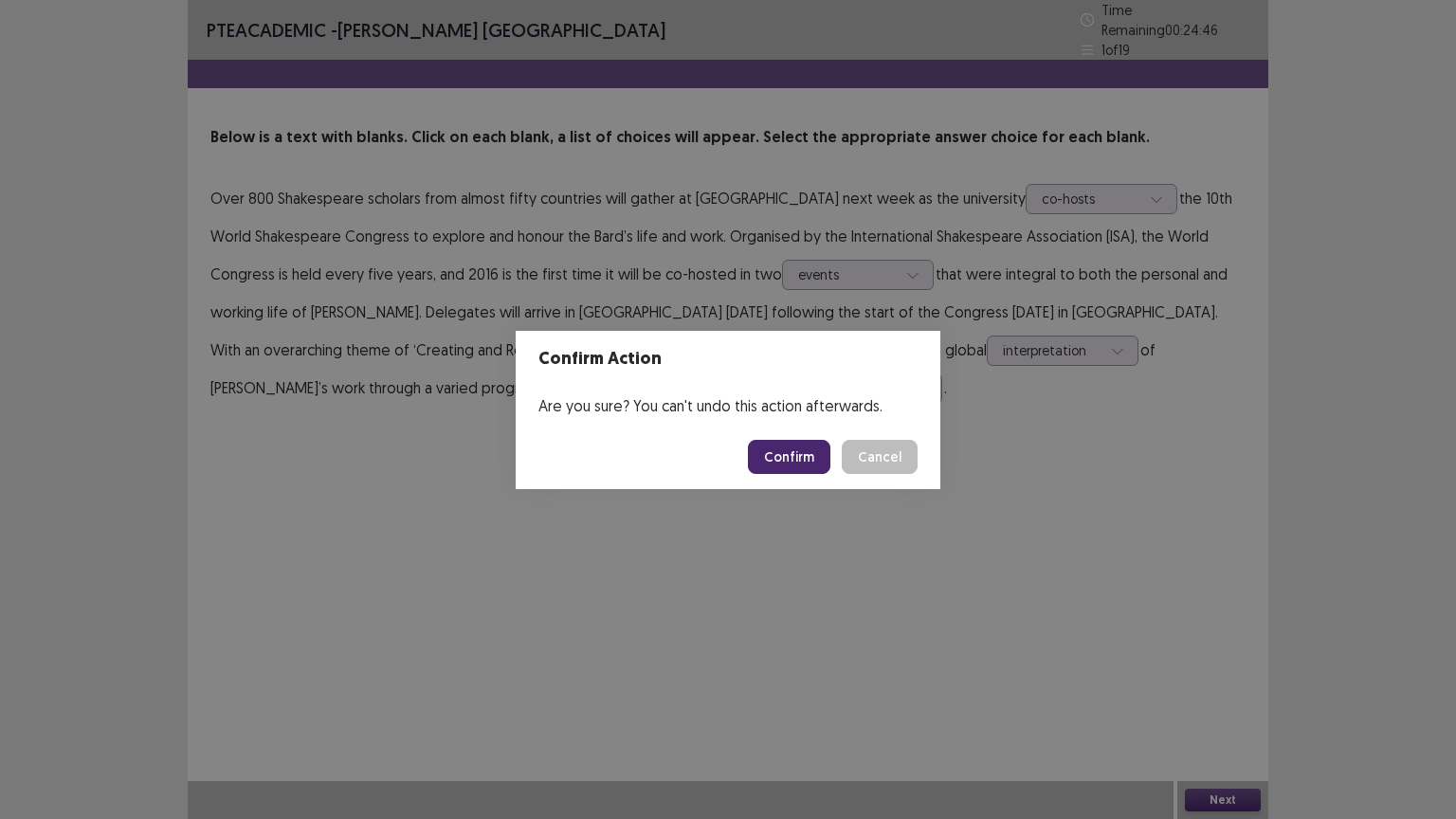
click at [801, 464] on button "Confirm" at bounding box center [789, 457] width 82 height 34
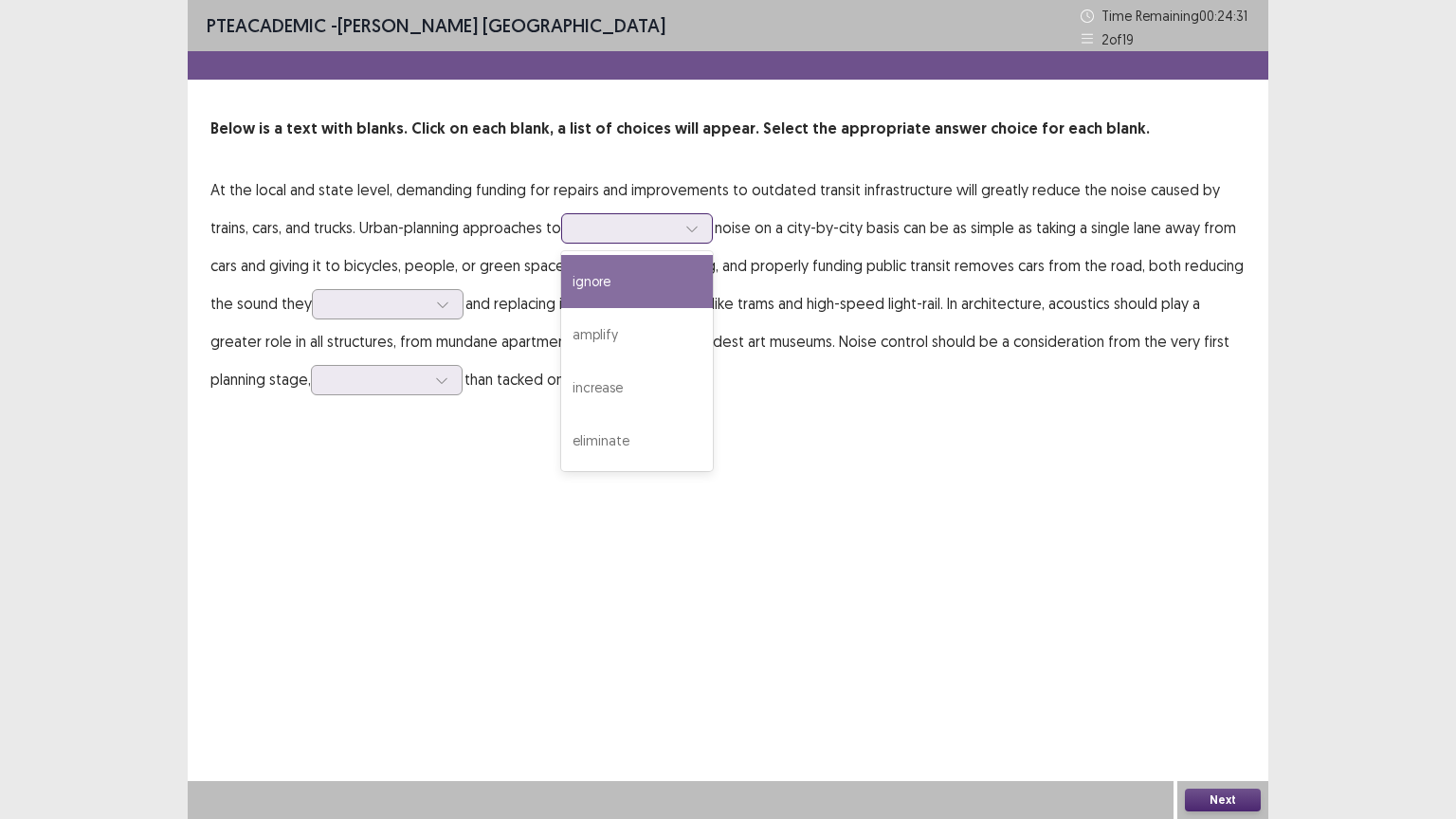
click at [603, 225] on div at bounding box center [626, 228] width 99 height 18
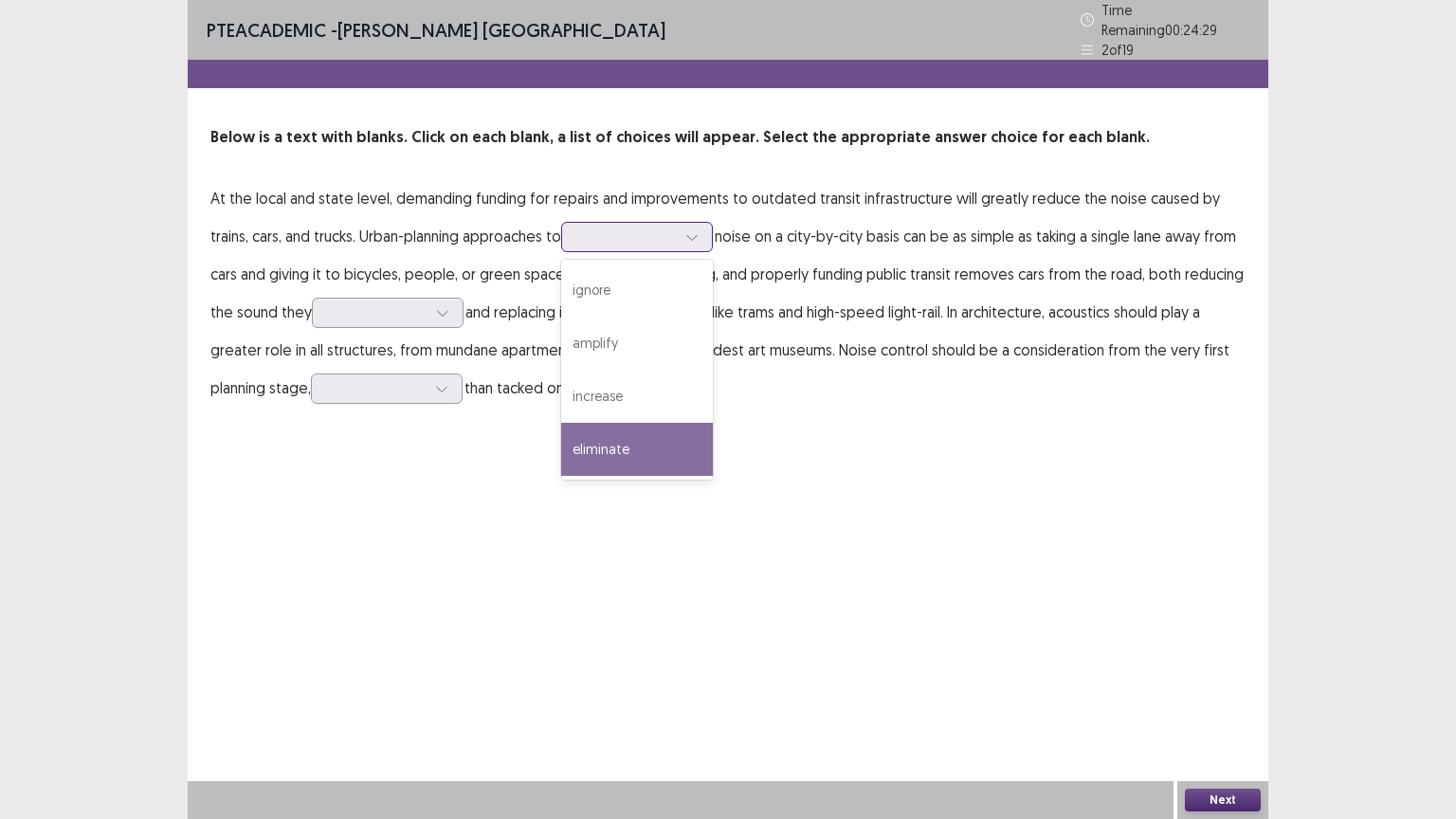
click at [611, 440] on div "eliminate" at bounding box center [637, 448] width 151 height 53
click at [643, 230] on div "eliminate" at bounding box center [626, 238] width 102 height 29
click at [594, 428] on div "eliminate" at bounding box center [637, 448] width 151 height 53
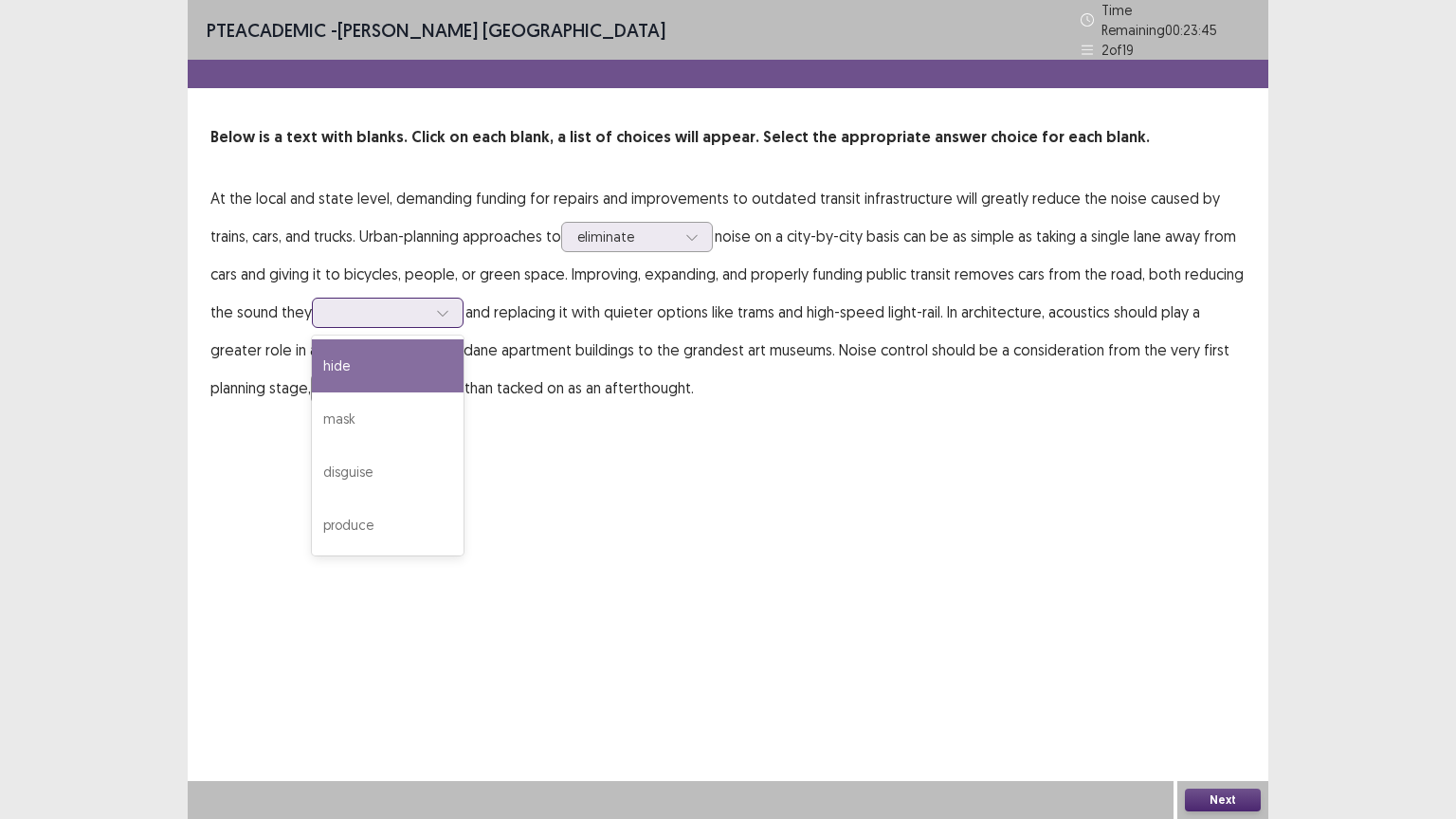
click at [330, 314] on div at bounding box center [376, 312] width 102 height 22
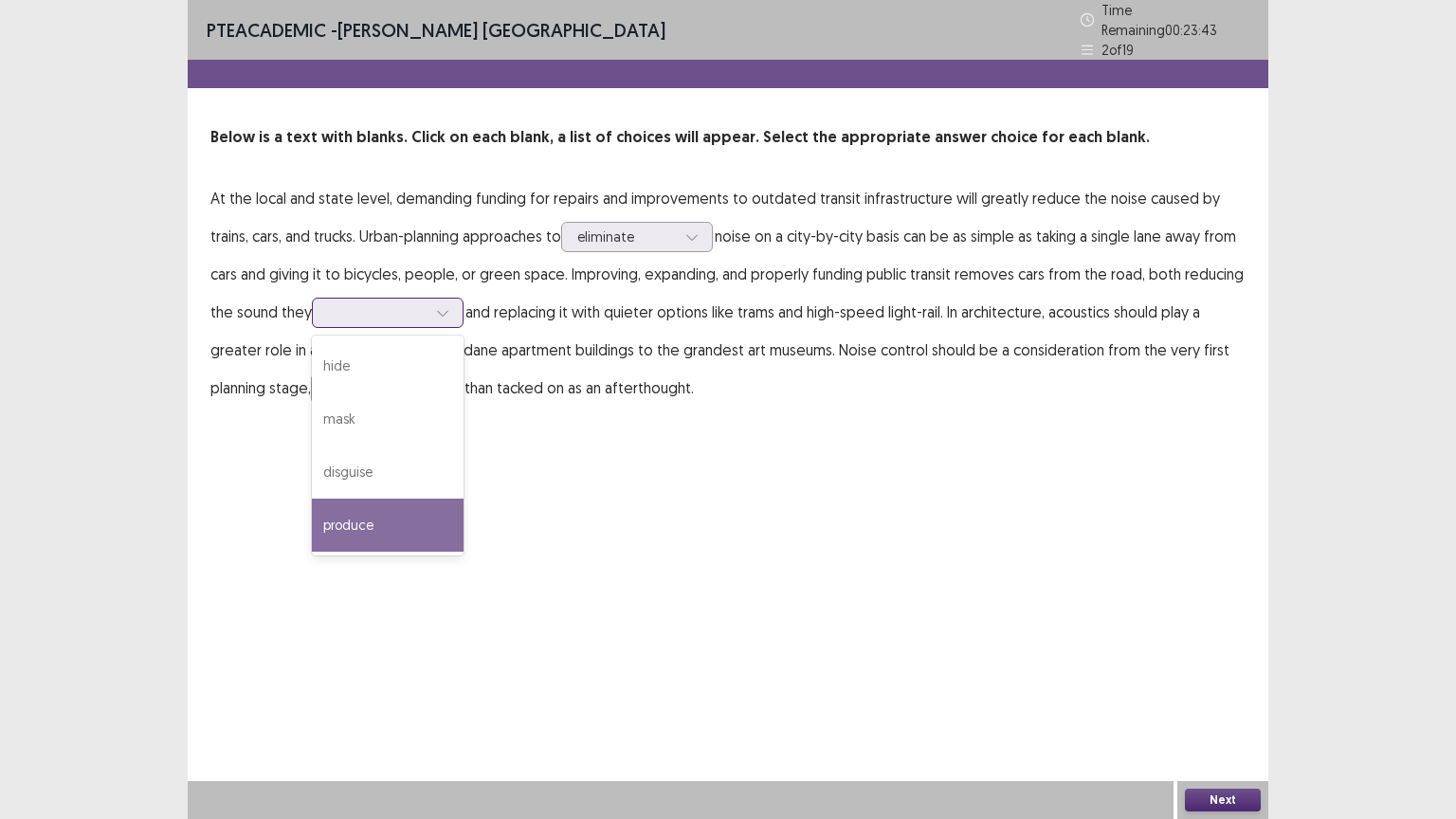
click at [372, 516] on div "produce" at bounding box center [388, 524] width 151 height 53
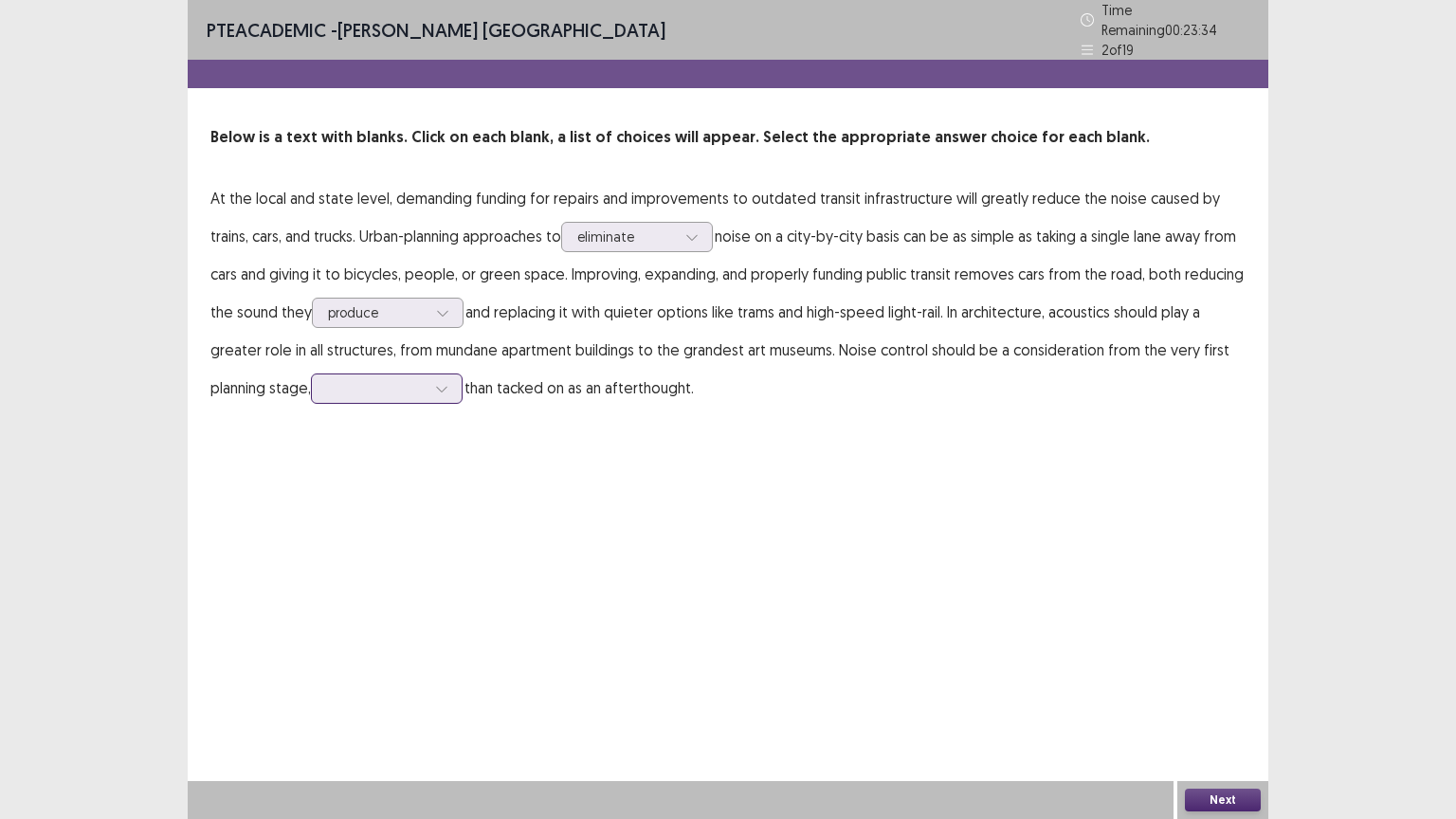
click at [327, 379] on div at bounding box center [375, 388] width 99 height 18
click at [379, 426] on div "rather" at bounding box center [387, 441] width 151 height 53
click at [1218, 691] on button "Next" at bounding box center [1222, 800] width 76 height 23
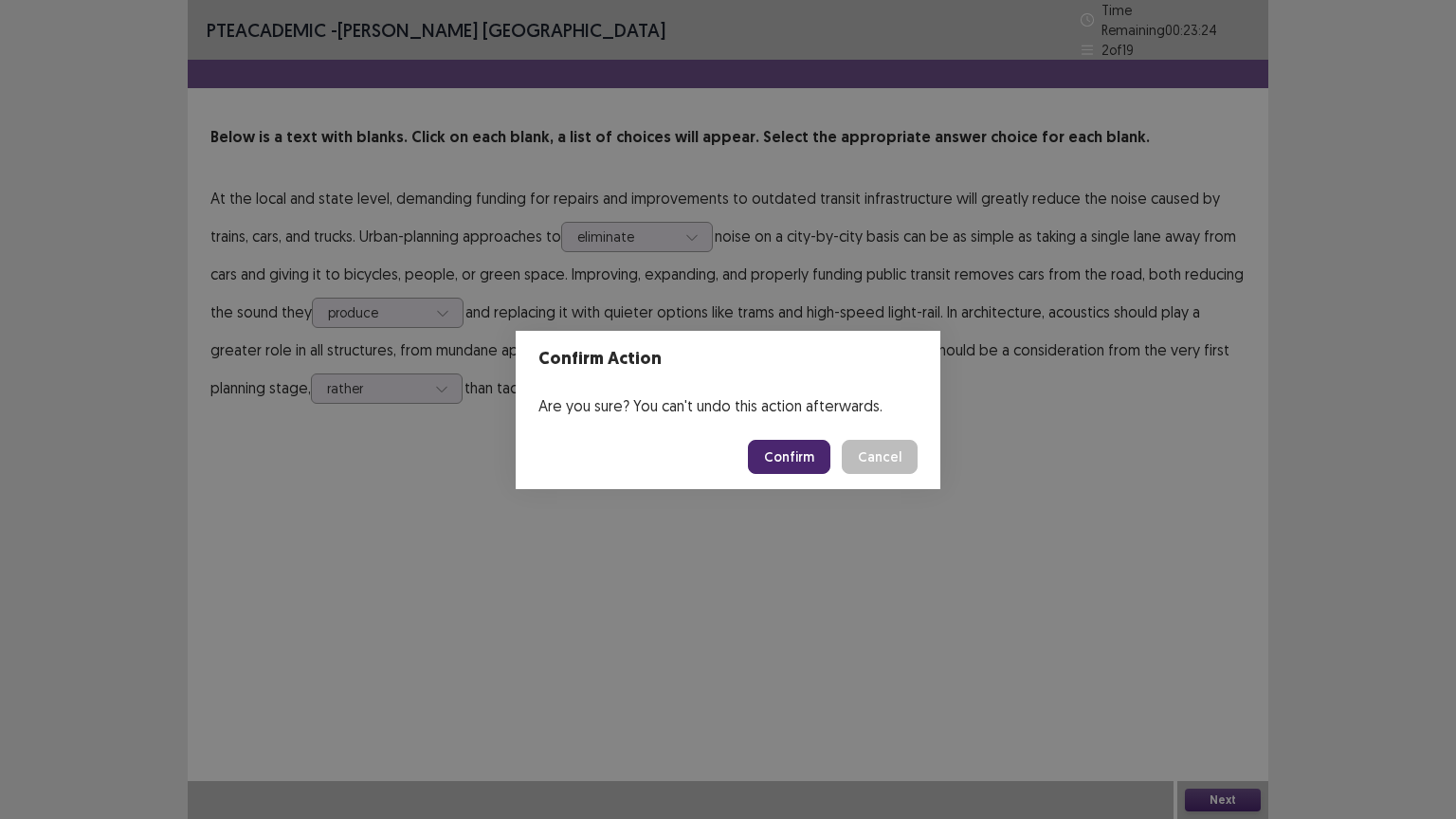
click at [827, 447] on button "Confirm" at bounding box center [789, 457] width 82 height 34
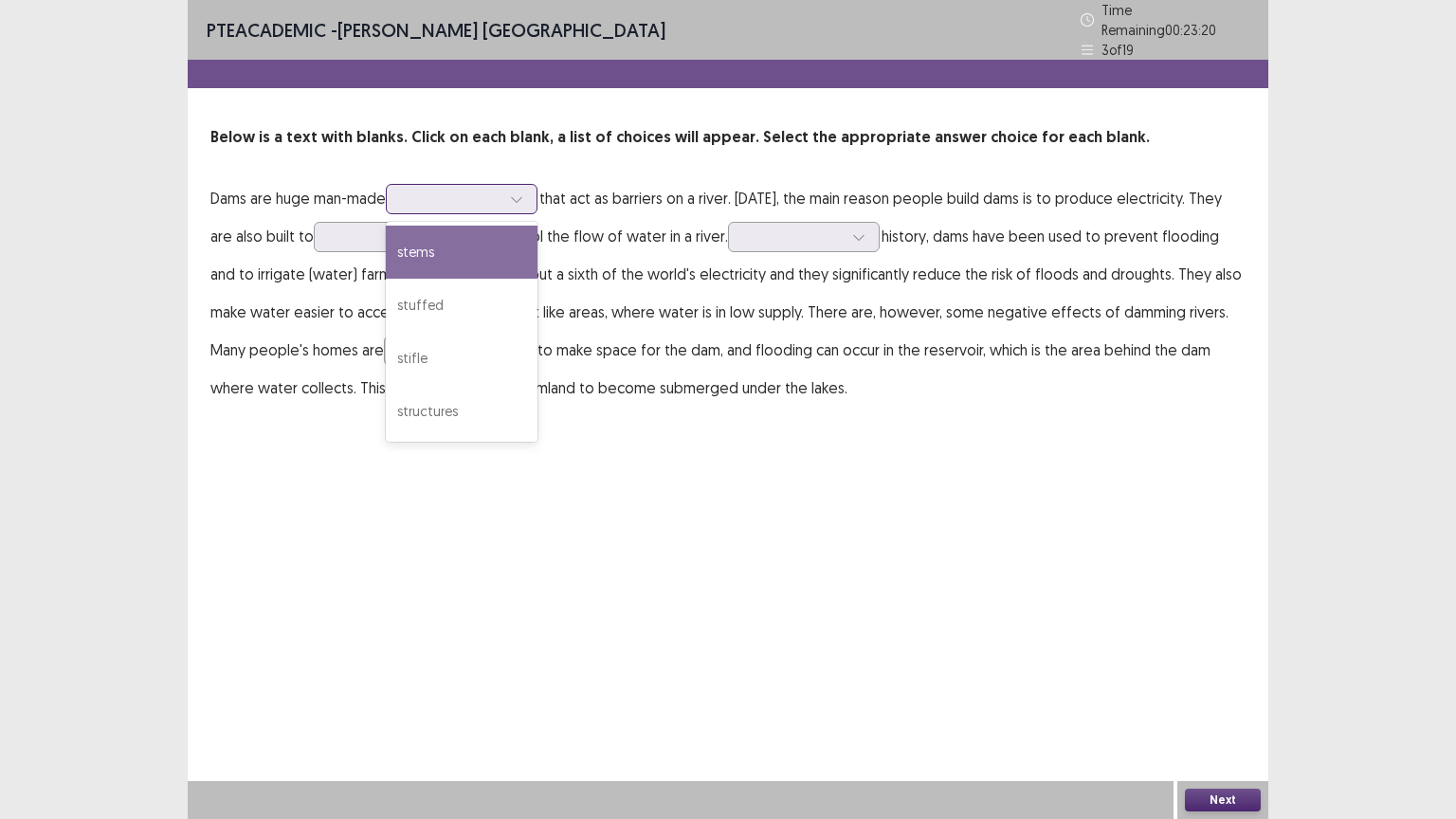
click at [434, 193] on div at bounding box center [451, 198] width 99 height 18
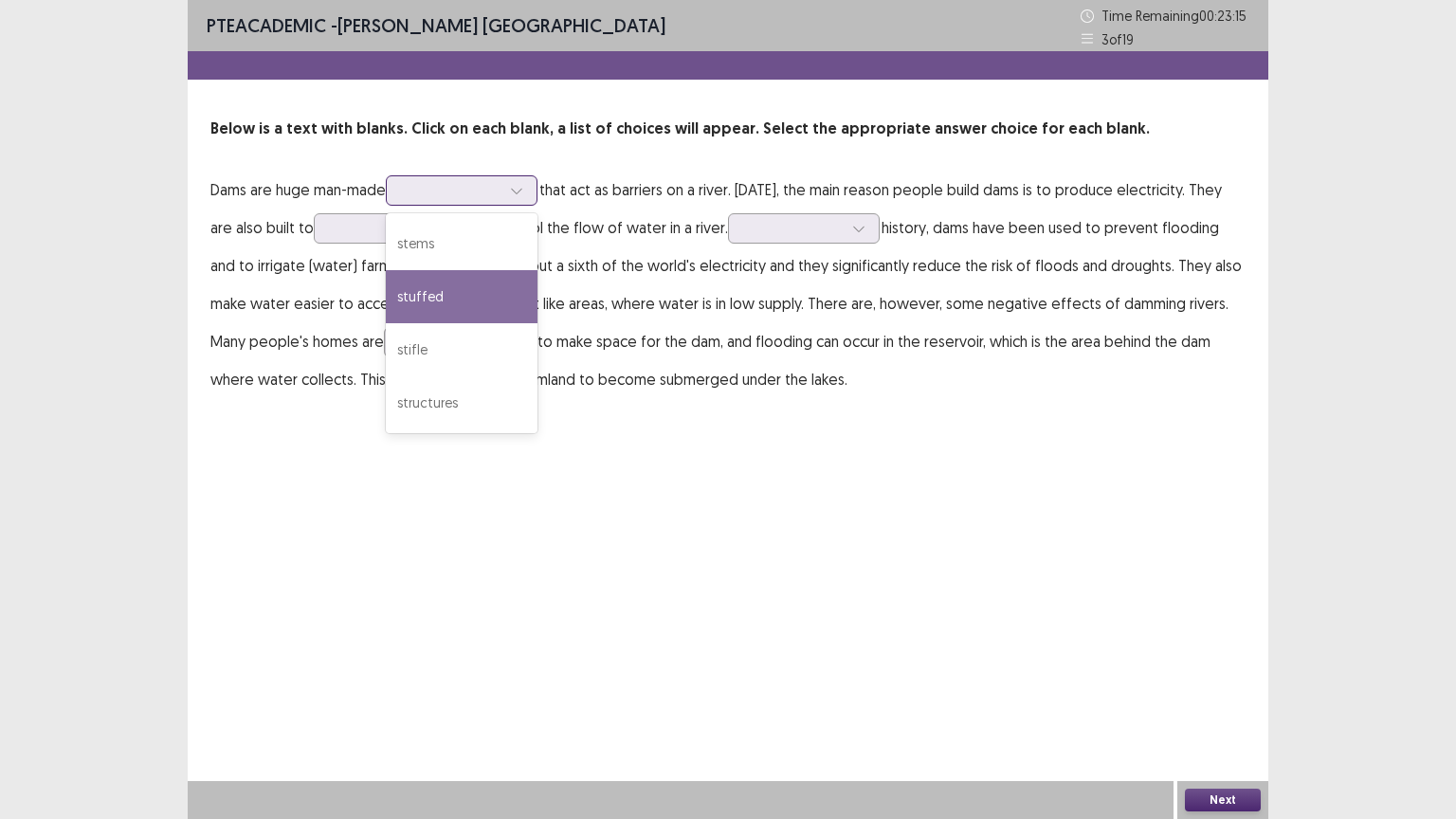
click at [488, 299] on div "stuffed" at bounding box center [462, 296] width 151 height 53
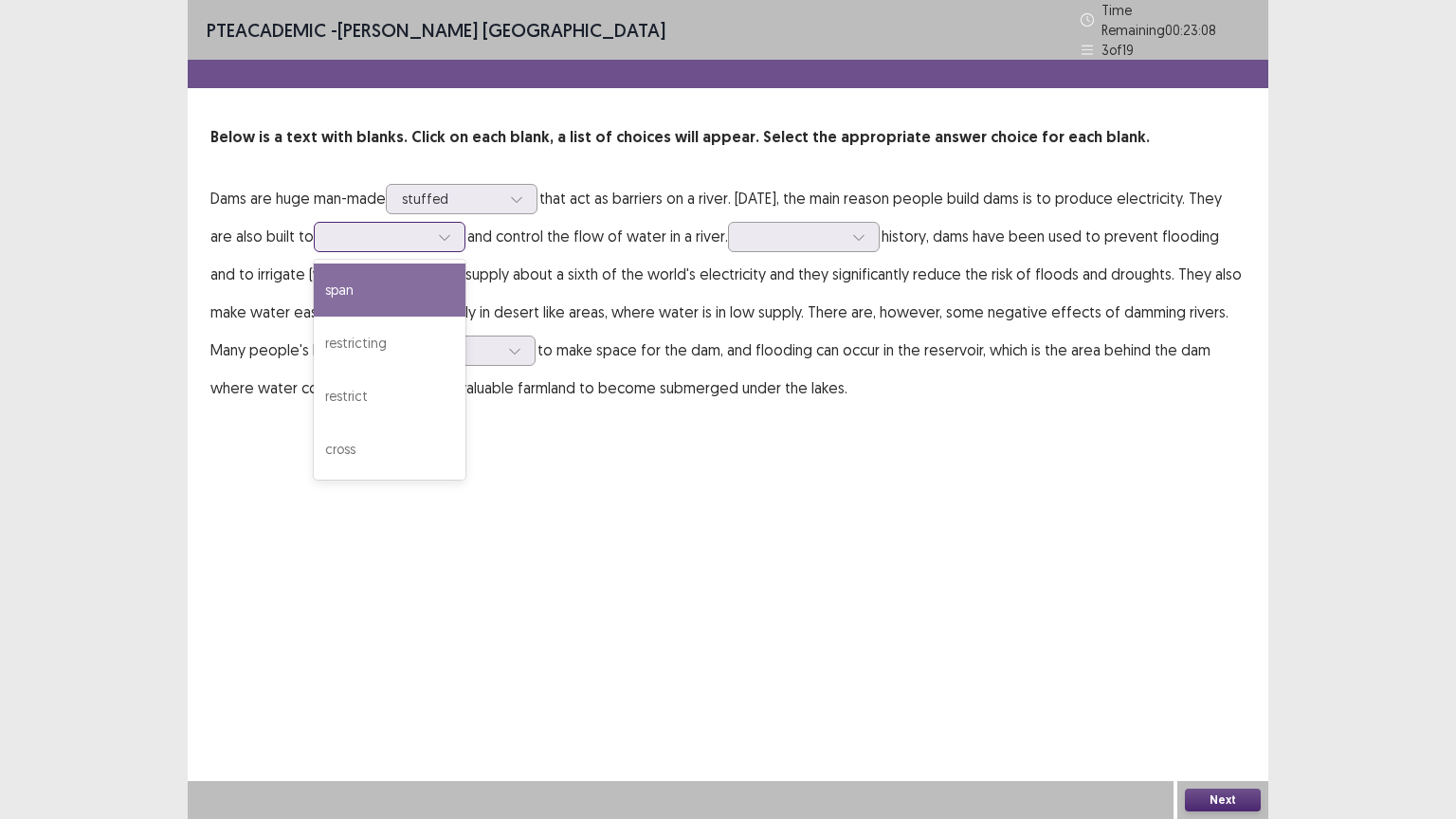
click at [352, 227] on div at bounding box center [378, 236] width 99 height 18
click at [362, 277] on div "span" at bounding box center [390, 289] width 151 height 53
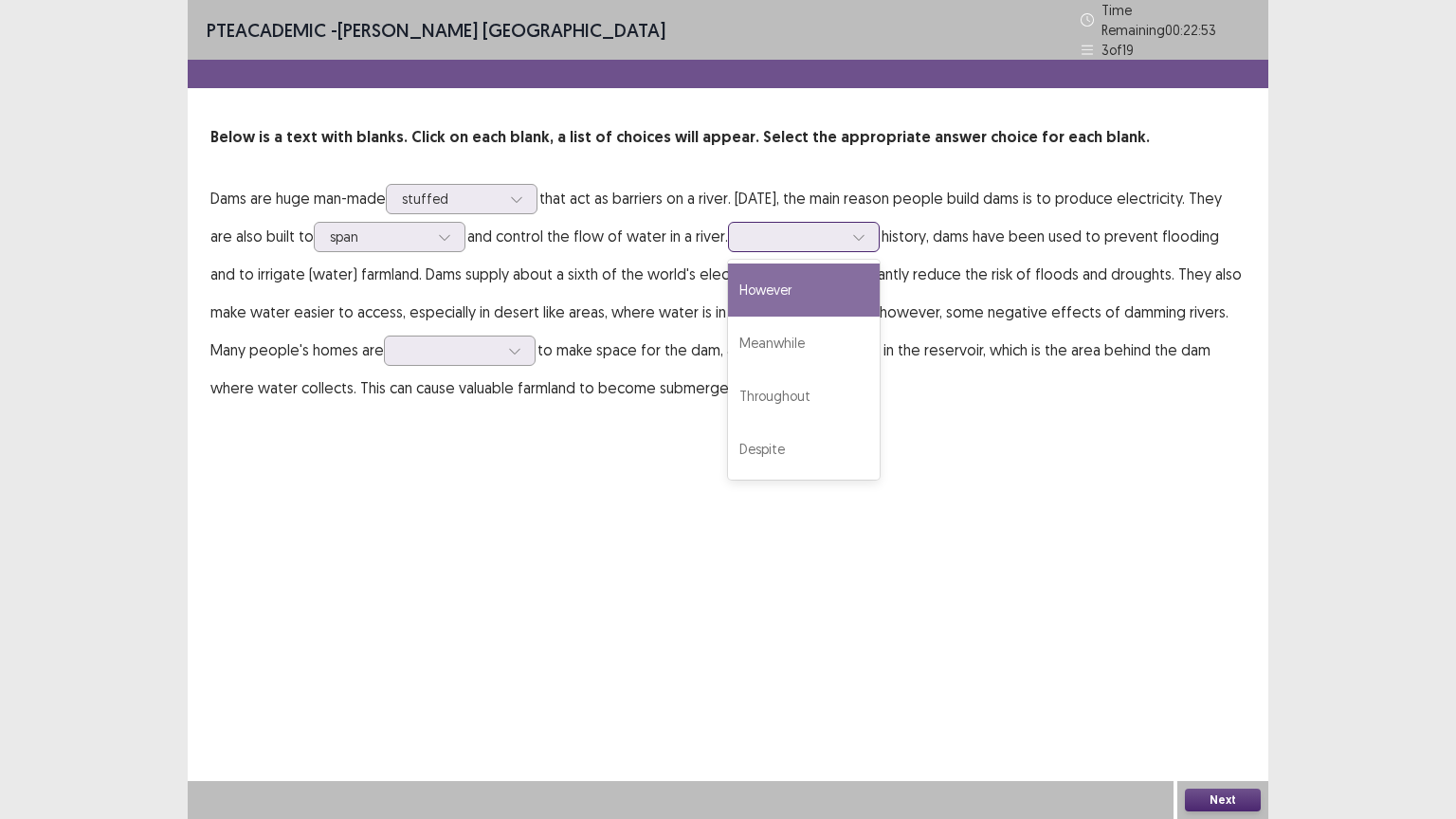
click at [810, 222] on div at bounding box center [804, 238] width 151 height 31
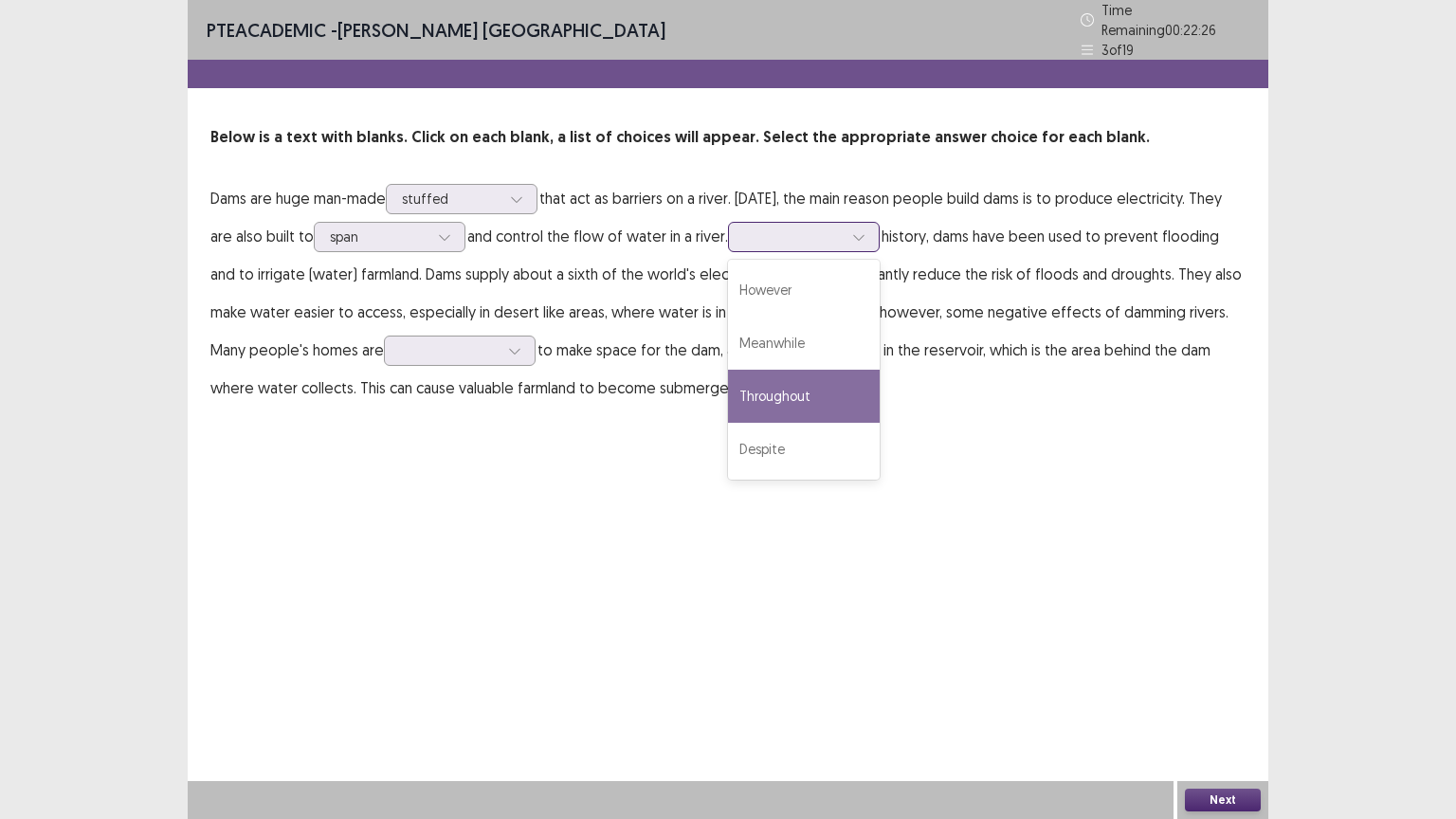
click at [830, 389] on div "Throughout" at bounding box center [804, 396] width 151 height 53
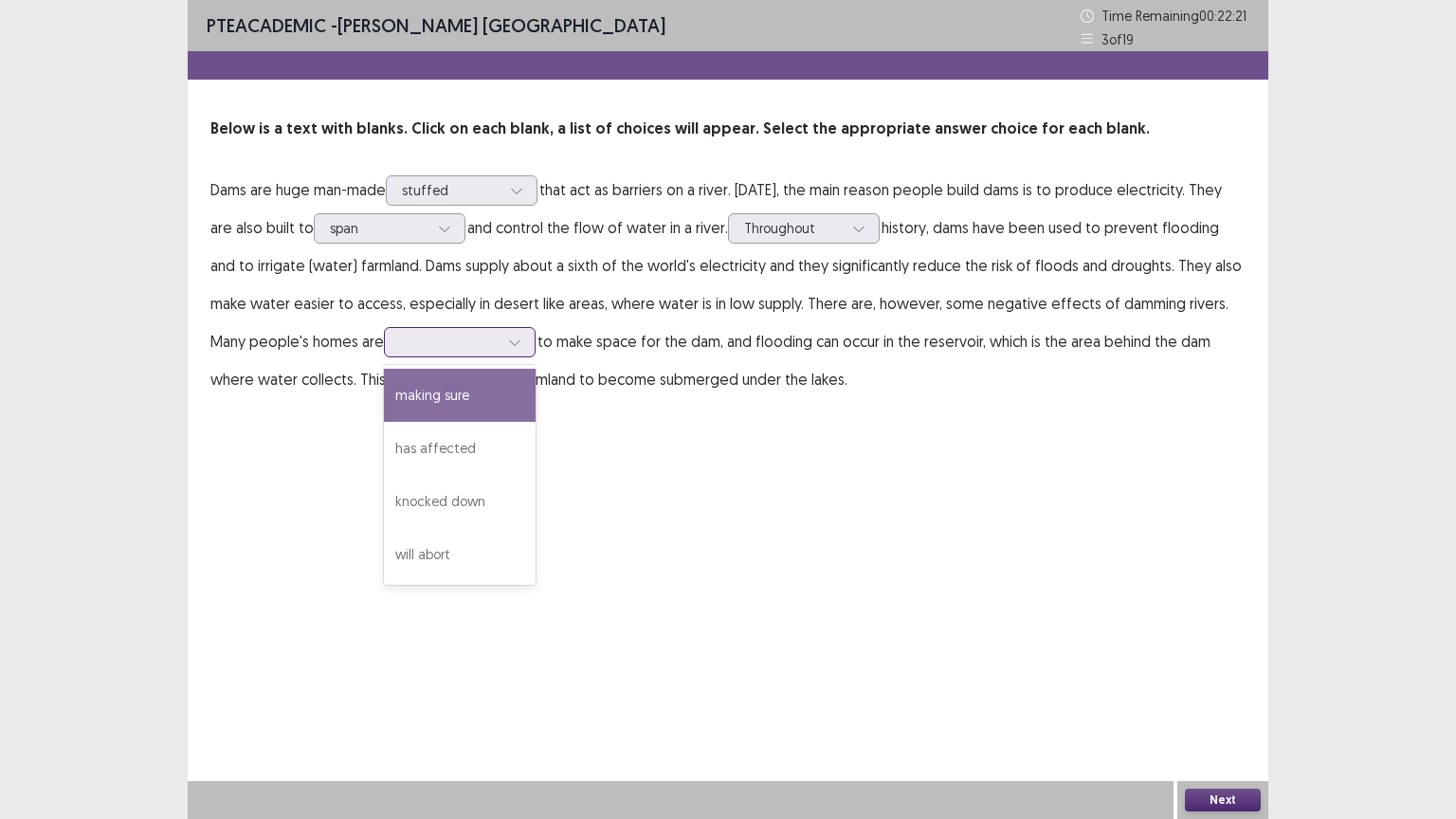
click at [489, 342] on div at bounding box center [449, 341] width 99 height 18
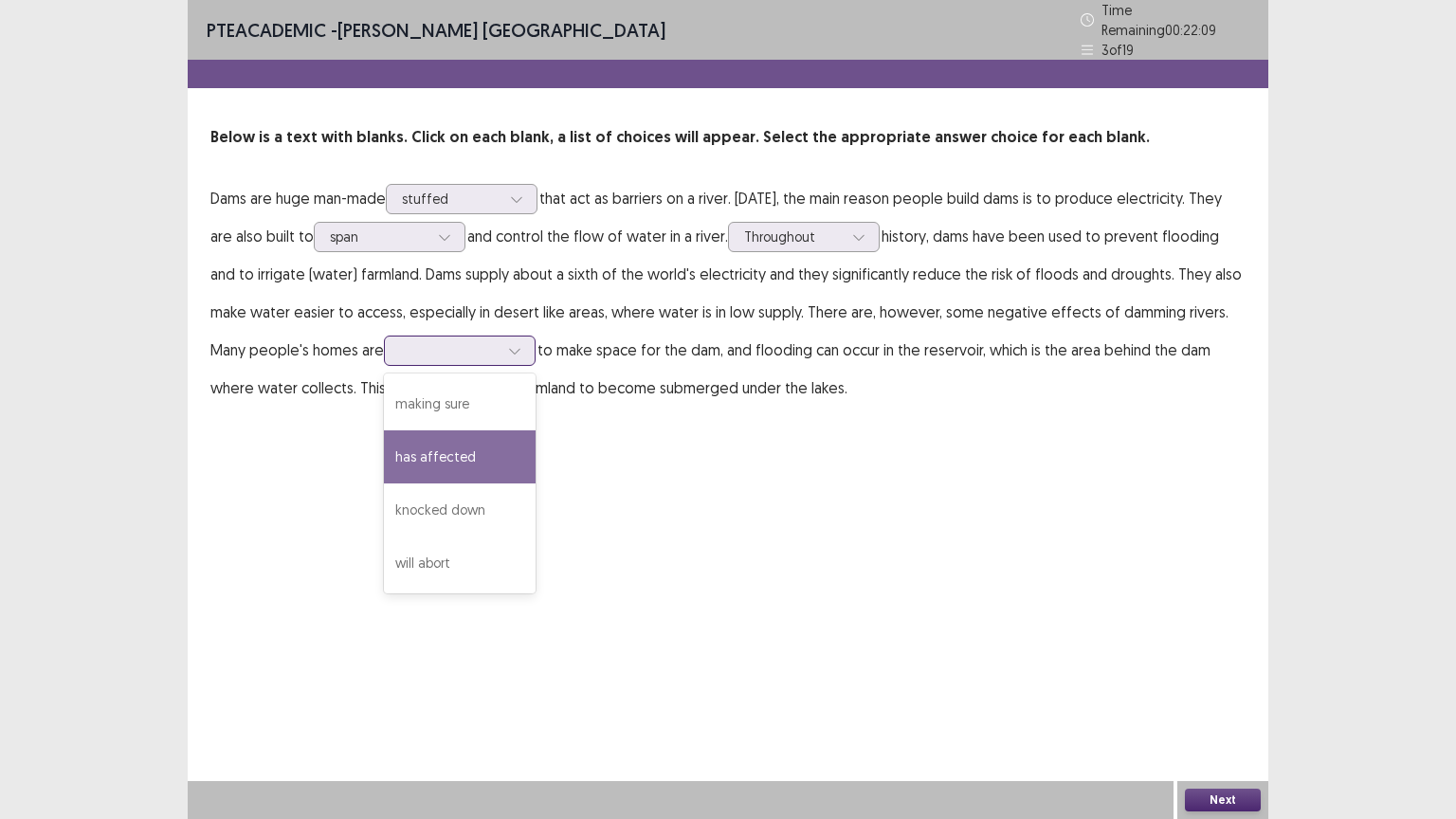
drag, startPoint x: 419, startPoint y: 383, endPoint x: 442, endPoint y: 440, distance: 61.5
click at [442, 440] on div "making sure has affected knocked down will abort" at bounding box center [460, 484] width 151 height 220
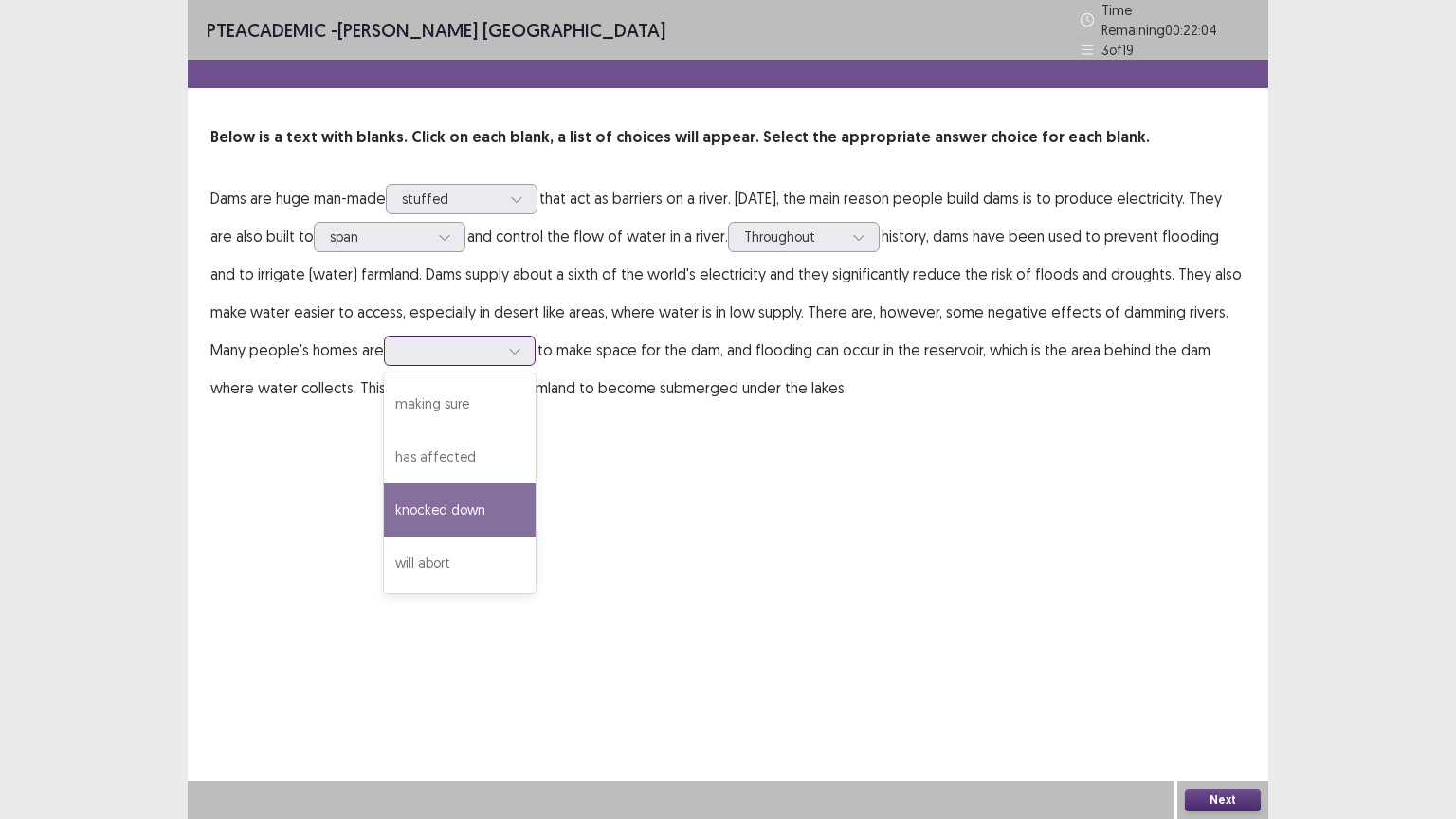
click at [463, 504] on div "knocked down" at bounding box center [460, 510] width 151 height 53
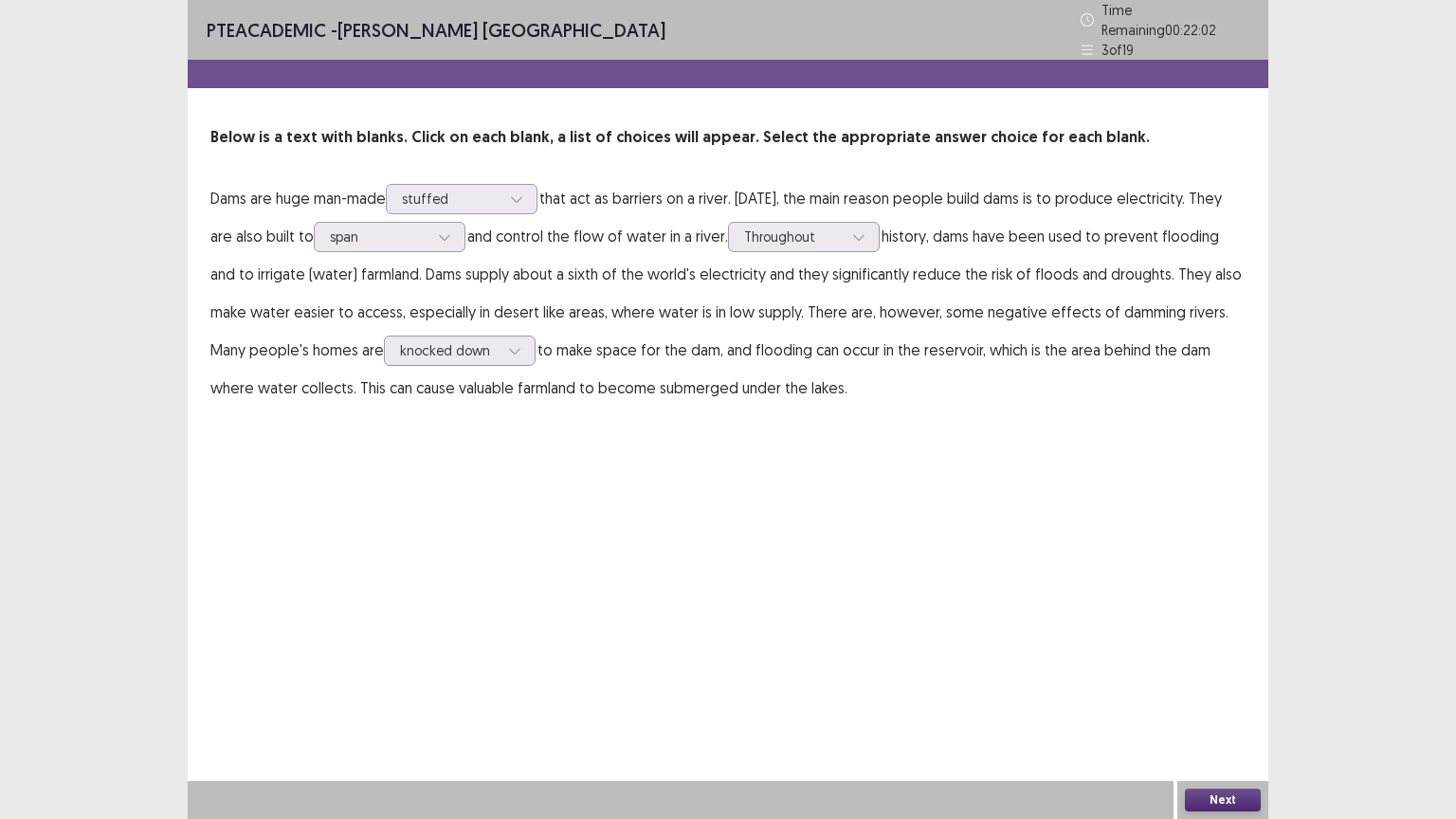
click at [1214, 691] on button "Next" at bounding box center [1222, 800] width 76 height 23
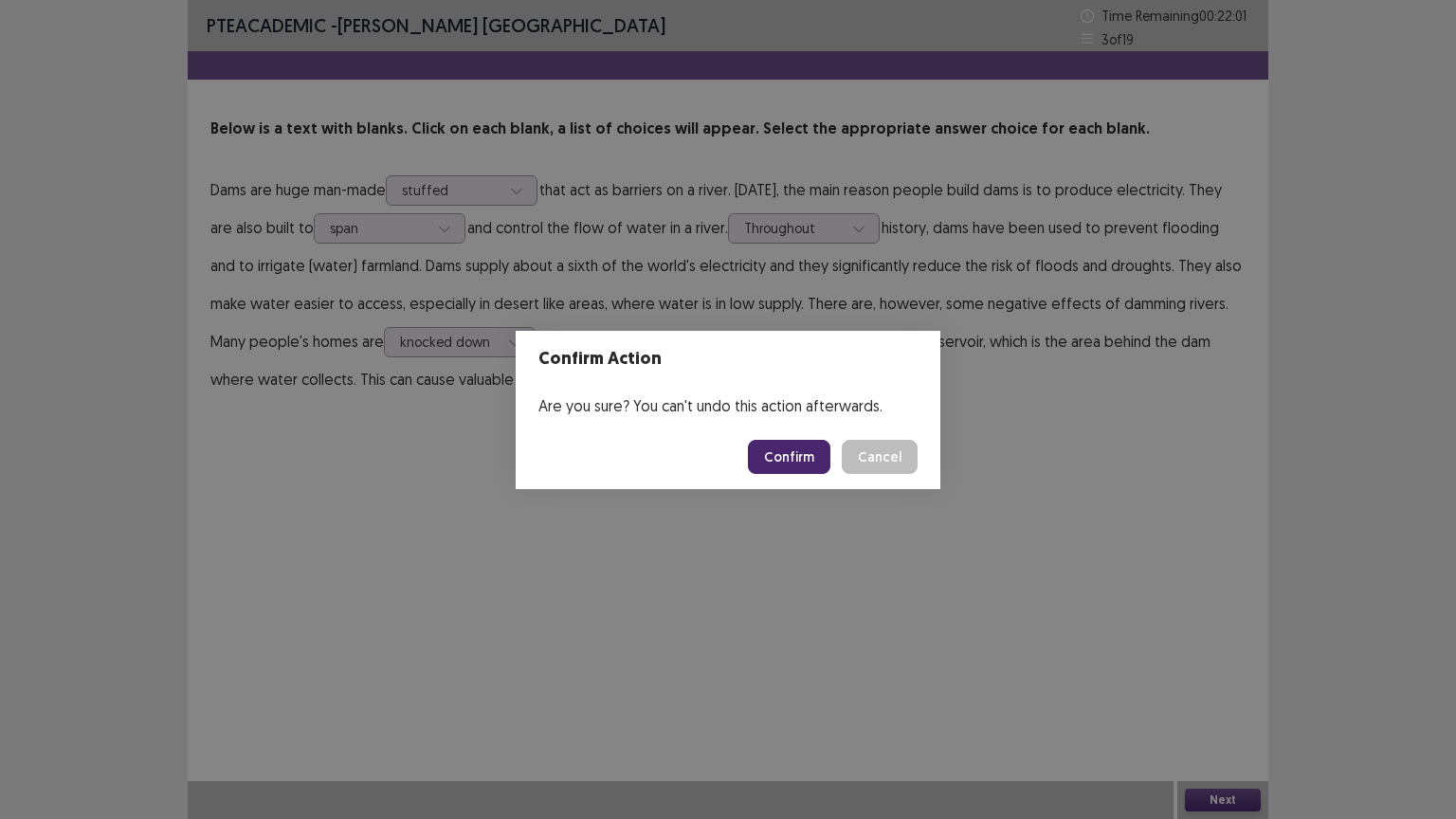
click at [790, 455] on button "Confirm" at bounding box center [789, 457] width 82 height 34
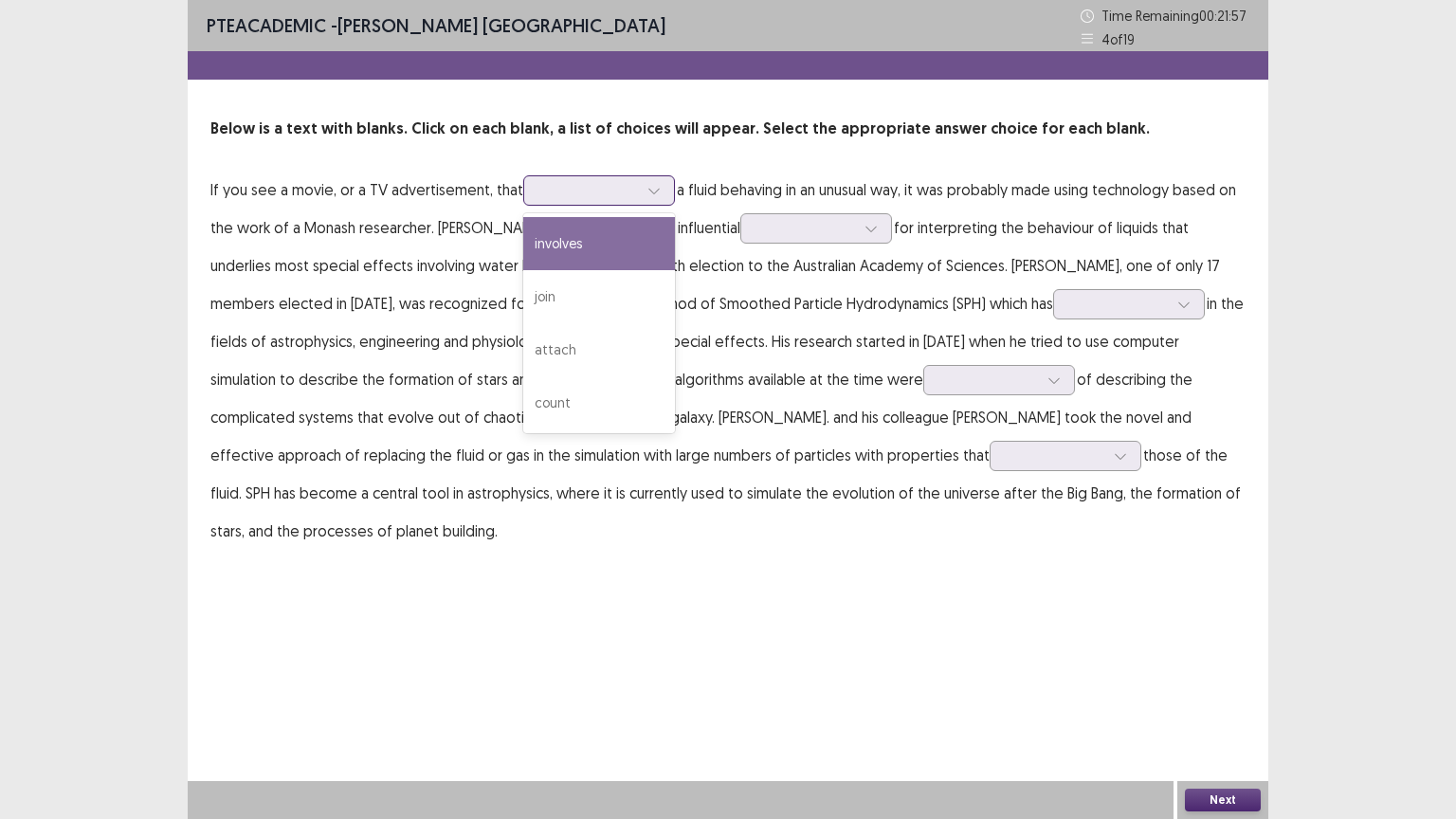
click at [606, 175] on div at bounding box center [599, 191] width 151 height 31
click at [605, 241] on div "involves" at bounding box center [599, 243] width 151 height 53
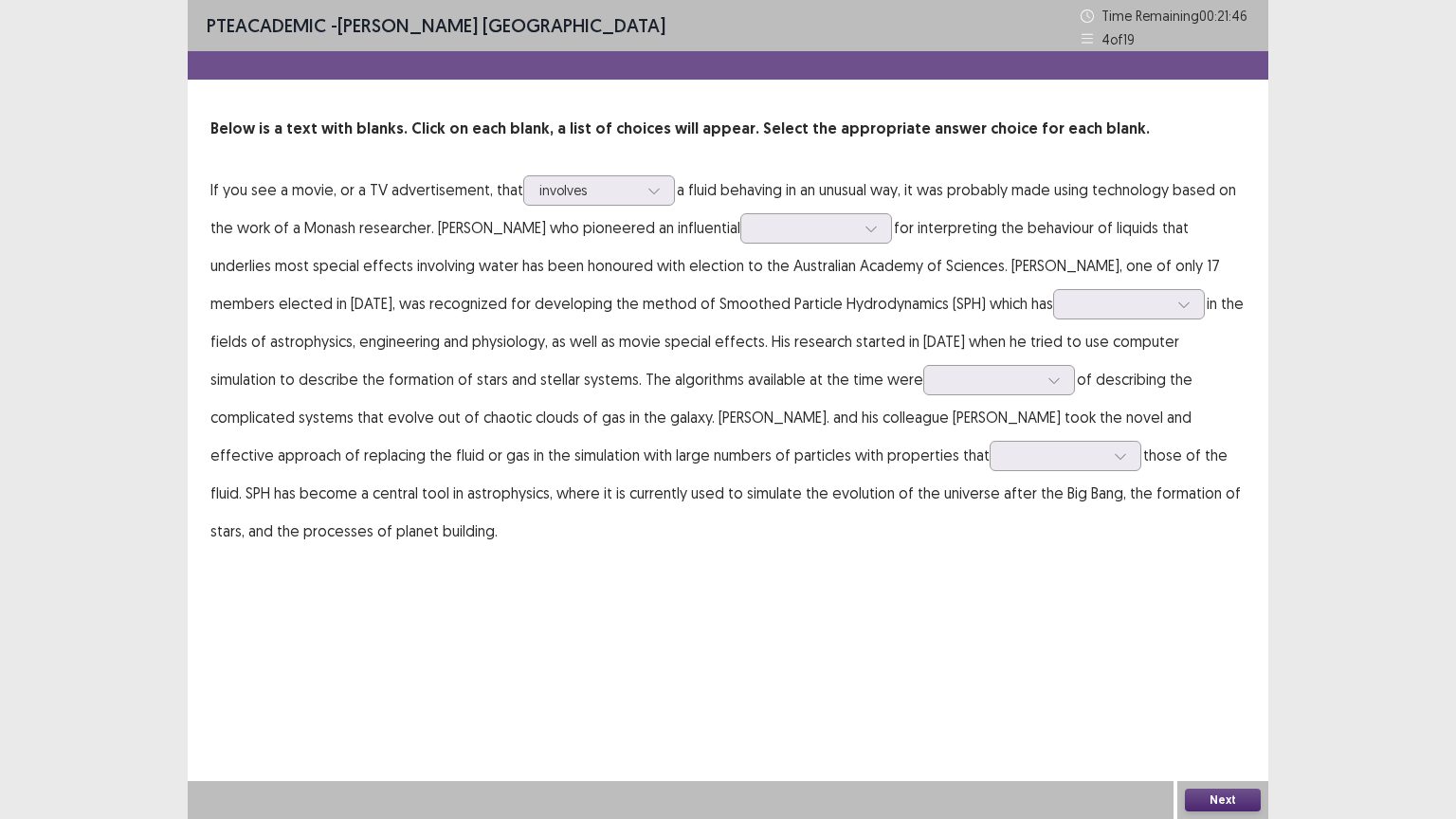
click at [678, 152] on div "Below is a text with blanks. Click on each blank, a list of choices will appear…" at bounding box center [728, 333] width 1081 height 432
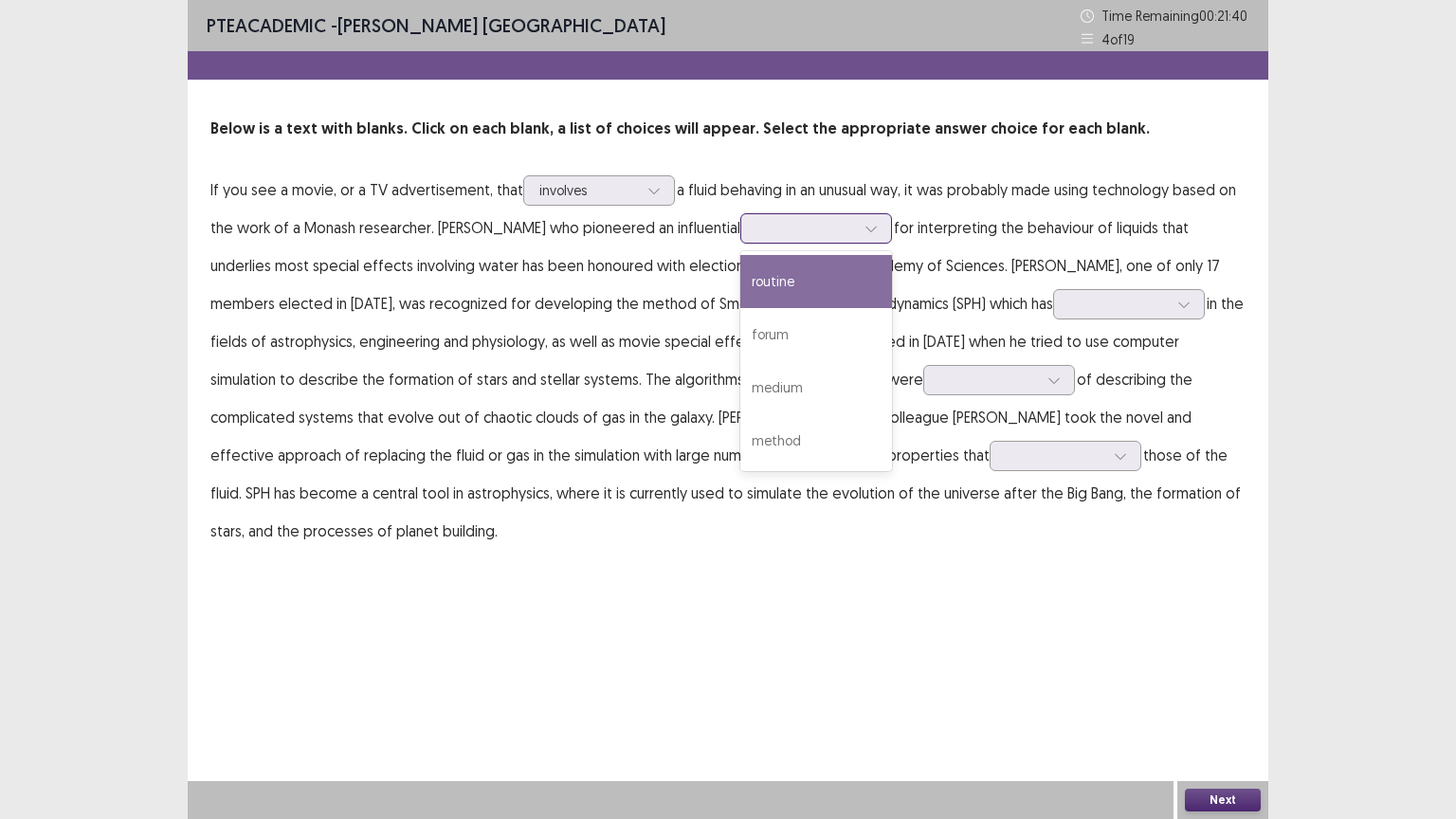
click at [850, 237] on div at bounding box center [806, 228] width 99 height 18
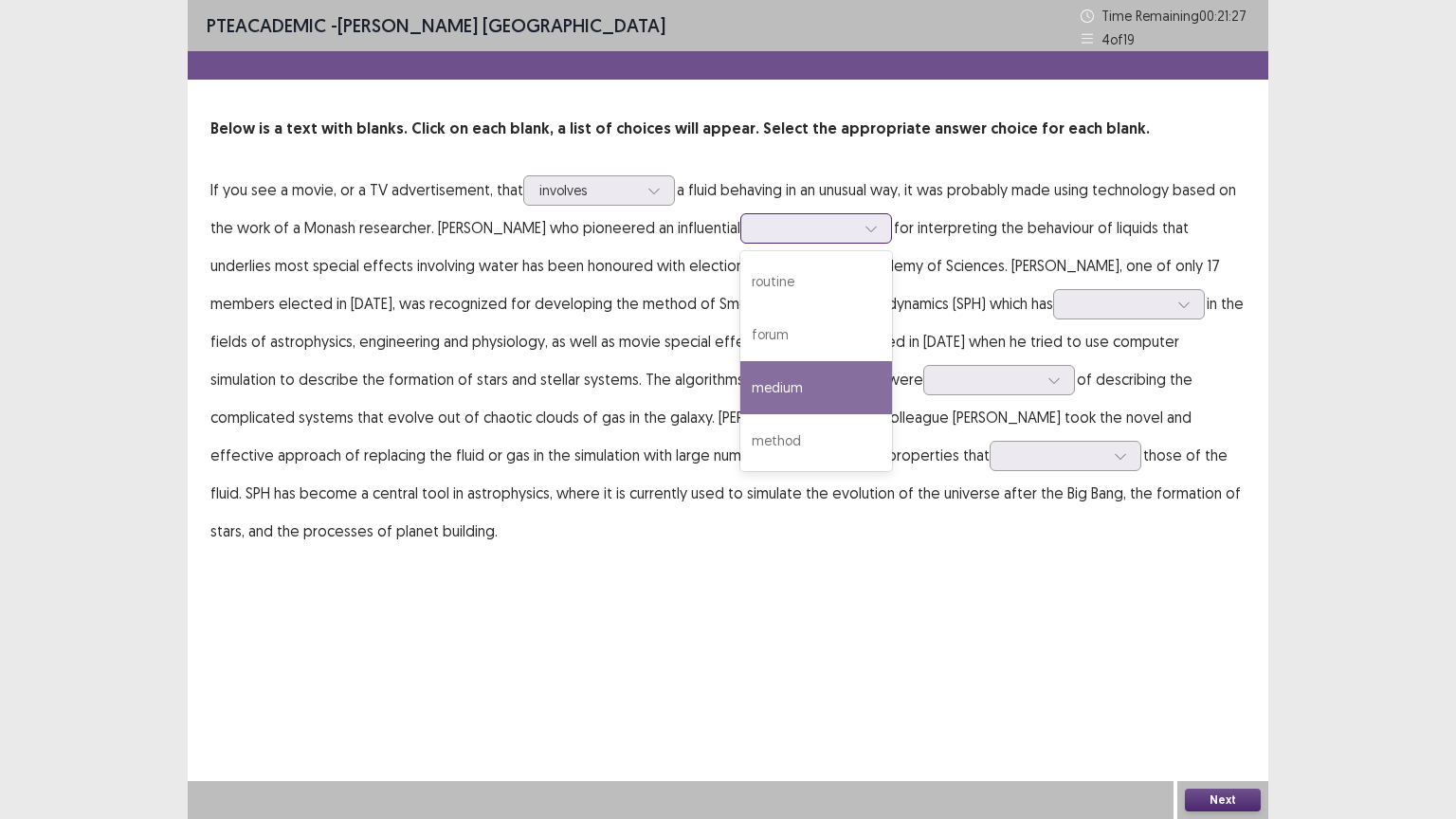
click at [875, 395] on div "medium" at bounding box center [816, 387] width 151 height 53
click at [885, 235] on div at bounding box center [871, 229] width 29 height 29
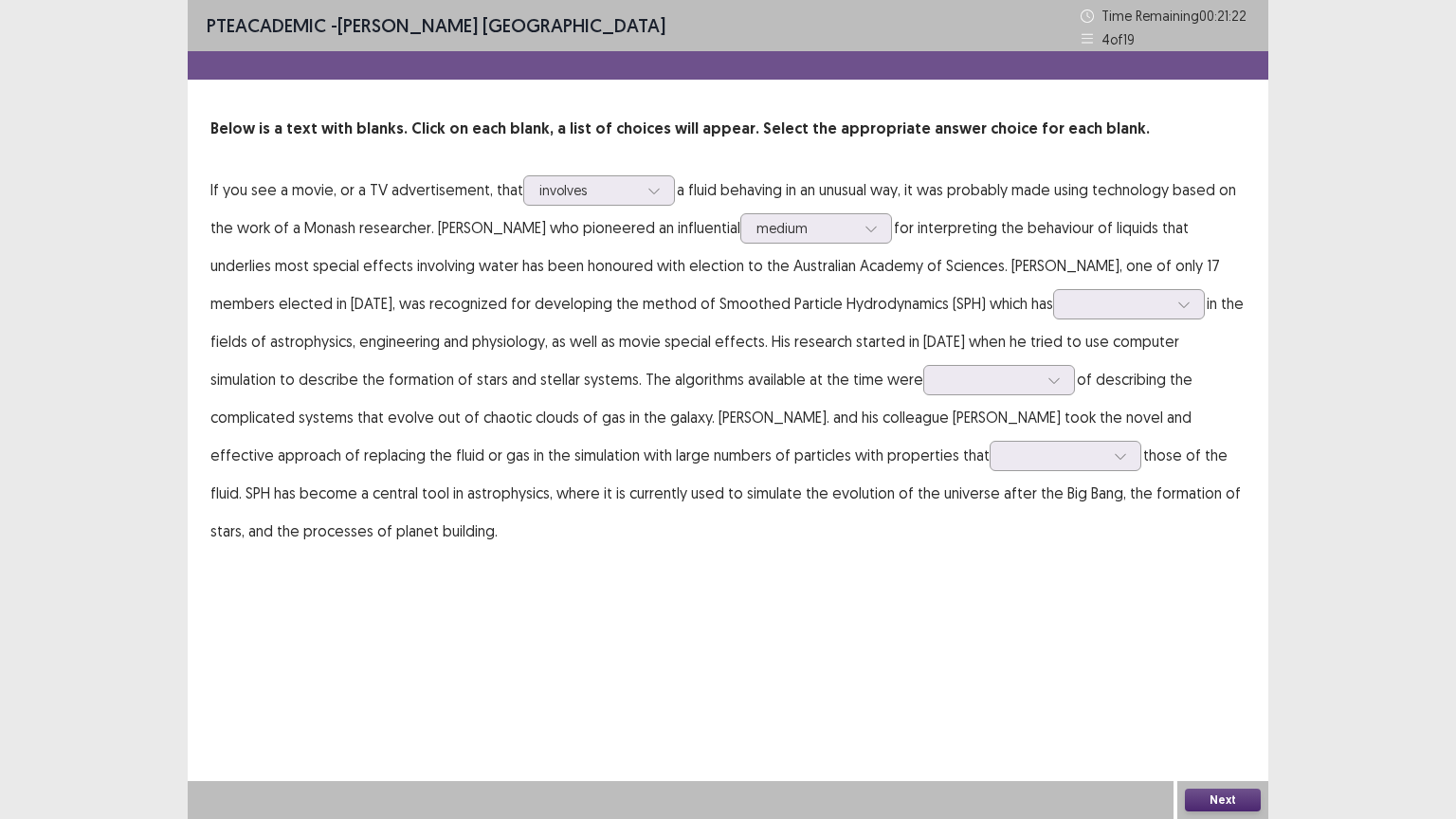
click at [1064, 278] on p "If you see a movie, or a TV advertisement, that involves a fluid behaving in an…" at bounding box center [728, 360] width 1035 height 379
click at [443, 312] on p "If you see a movie, or a TV advertisement, that involves a fluid behaving in an…" at bounding box center [728, 360] width 1035 height 379
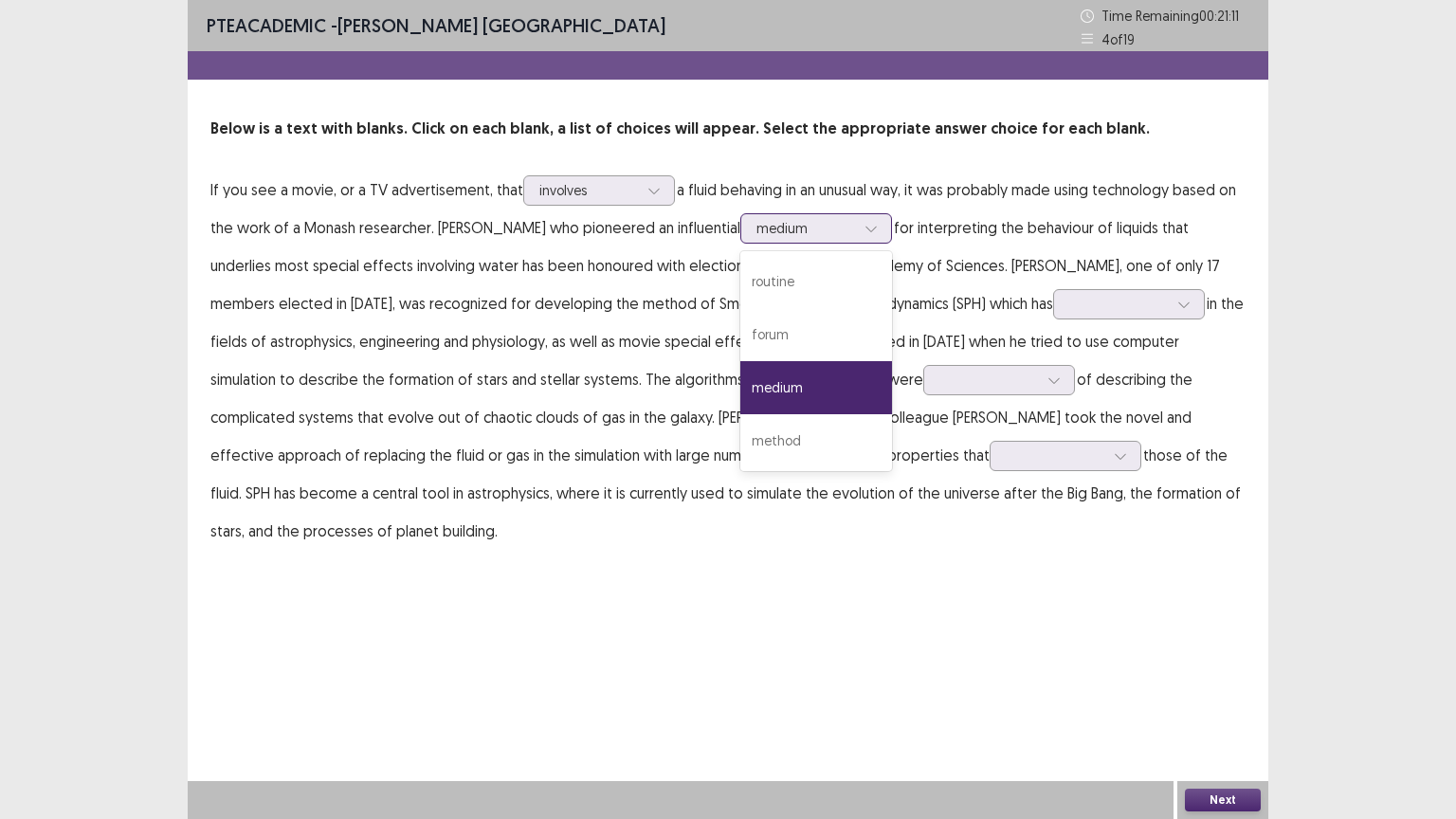
click at [854, 216] on div "medium" at bounding box center [806, 229] width 99 height 29
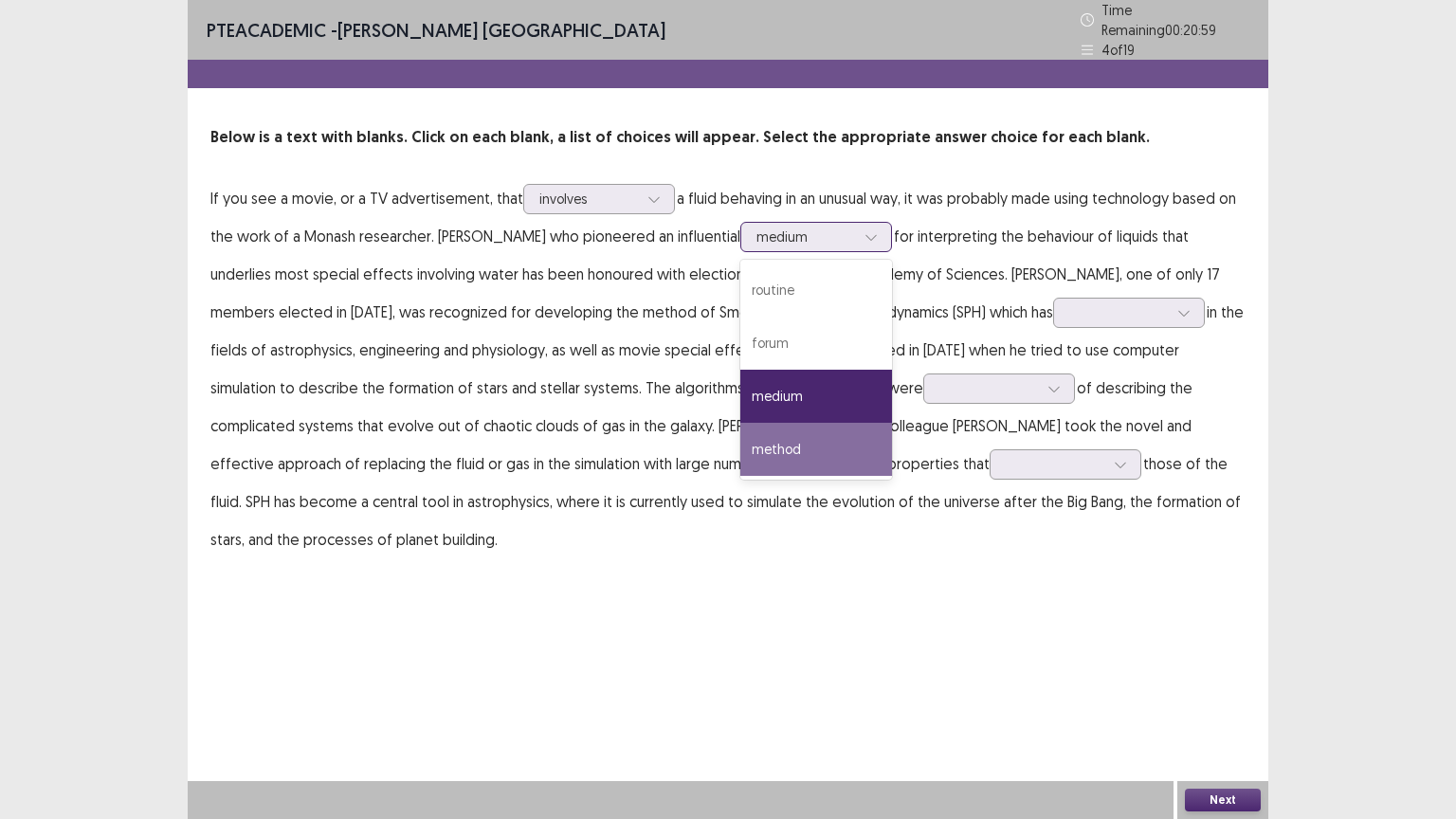
click at [892, 444] on div "method" at bounding box center [816, 448] width 151 height 53
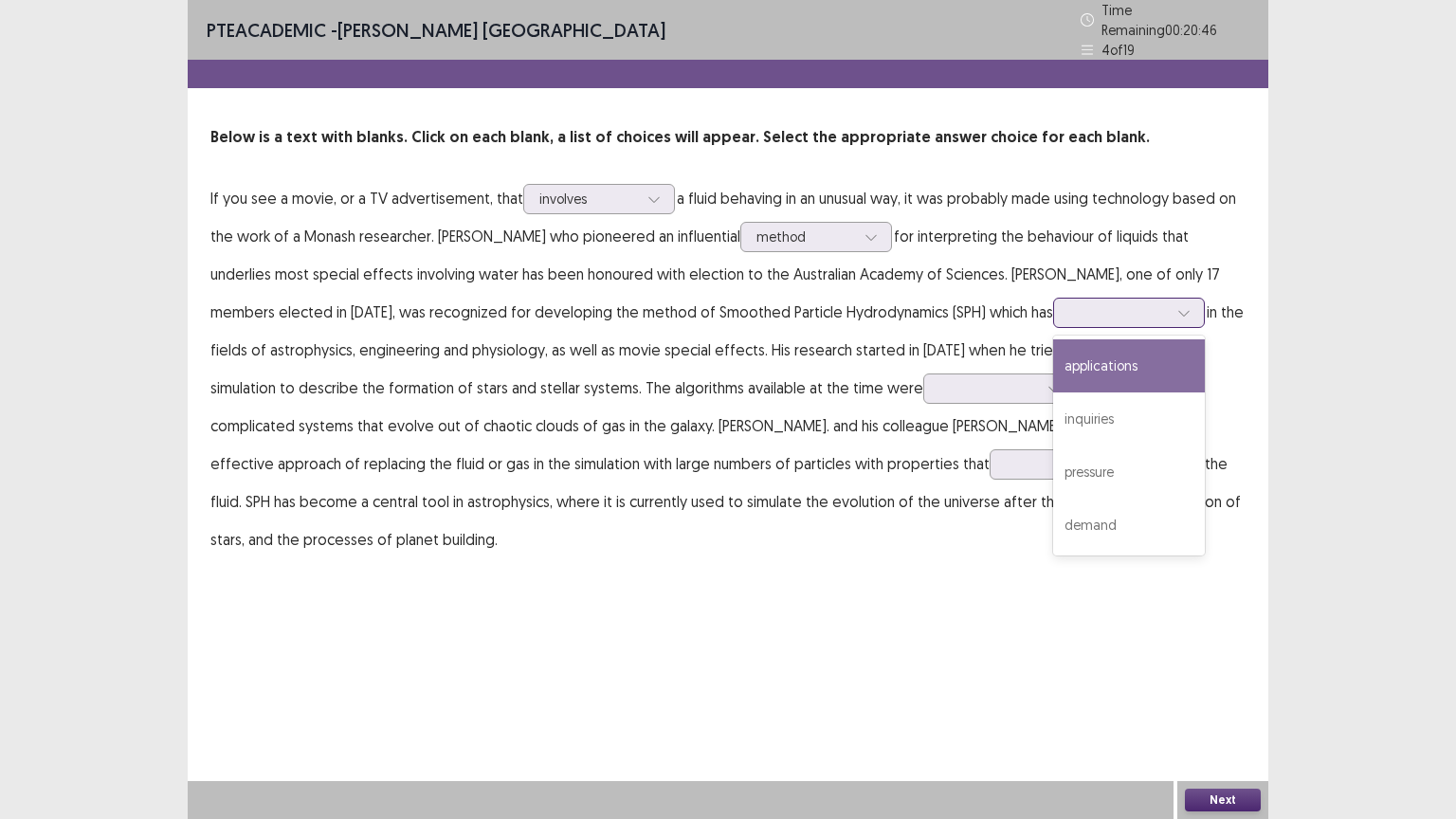
click at [1123, 309] on div at bounding box center [1118, 312] width 99 height 18
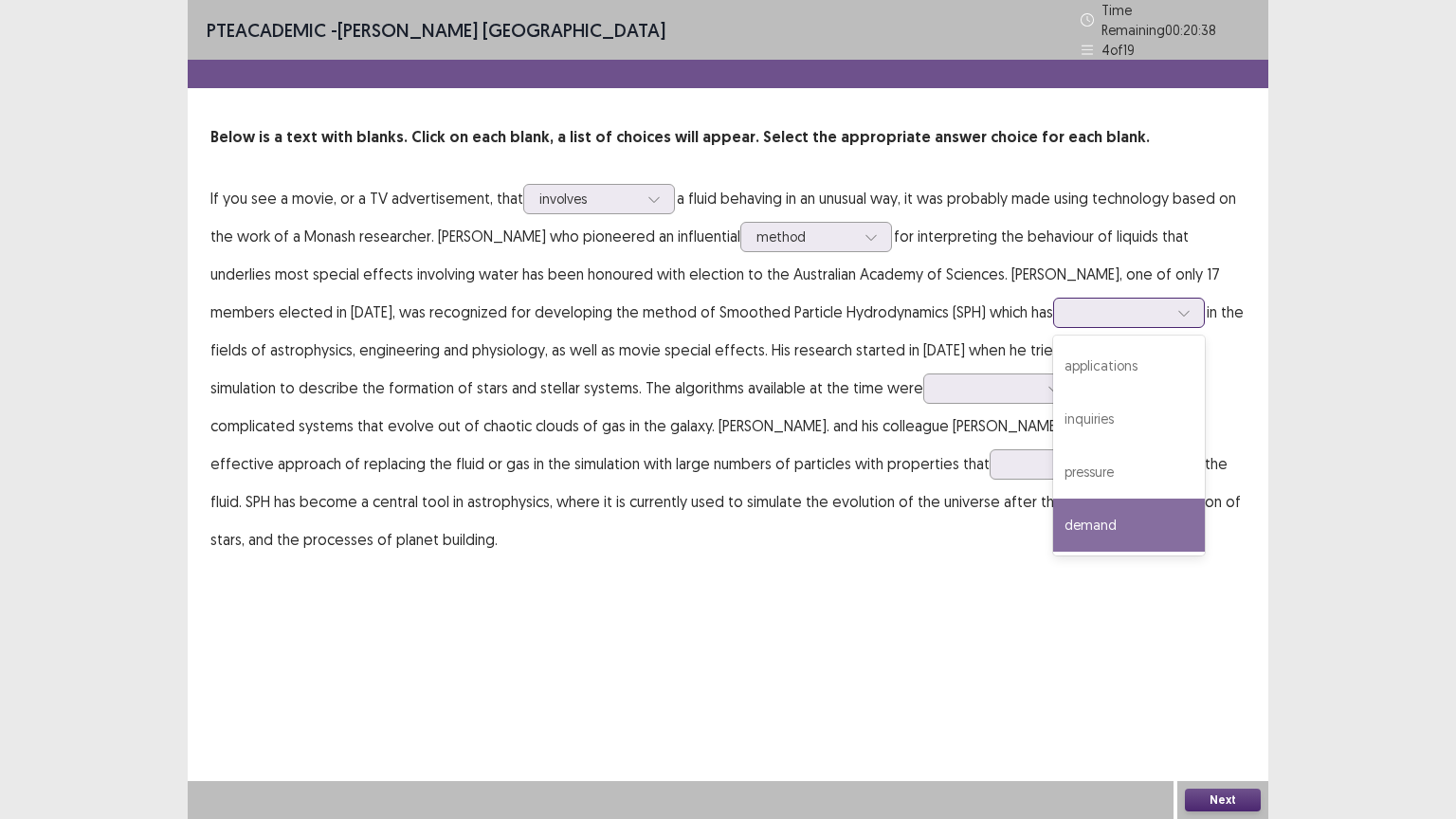
click at [1164, 526] on div "demand" at bounding box center [1128, 524] width 151 height 53
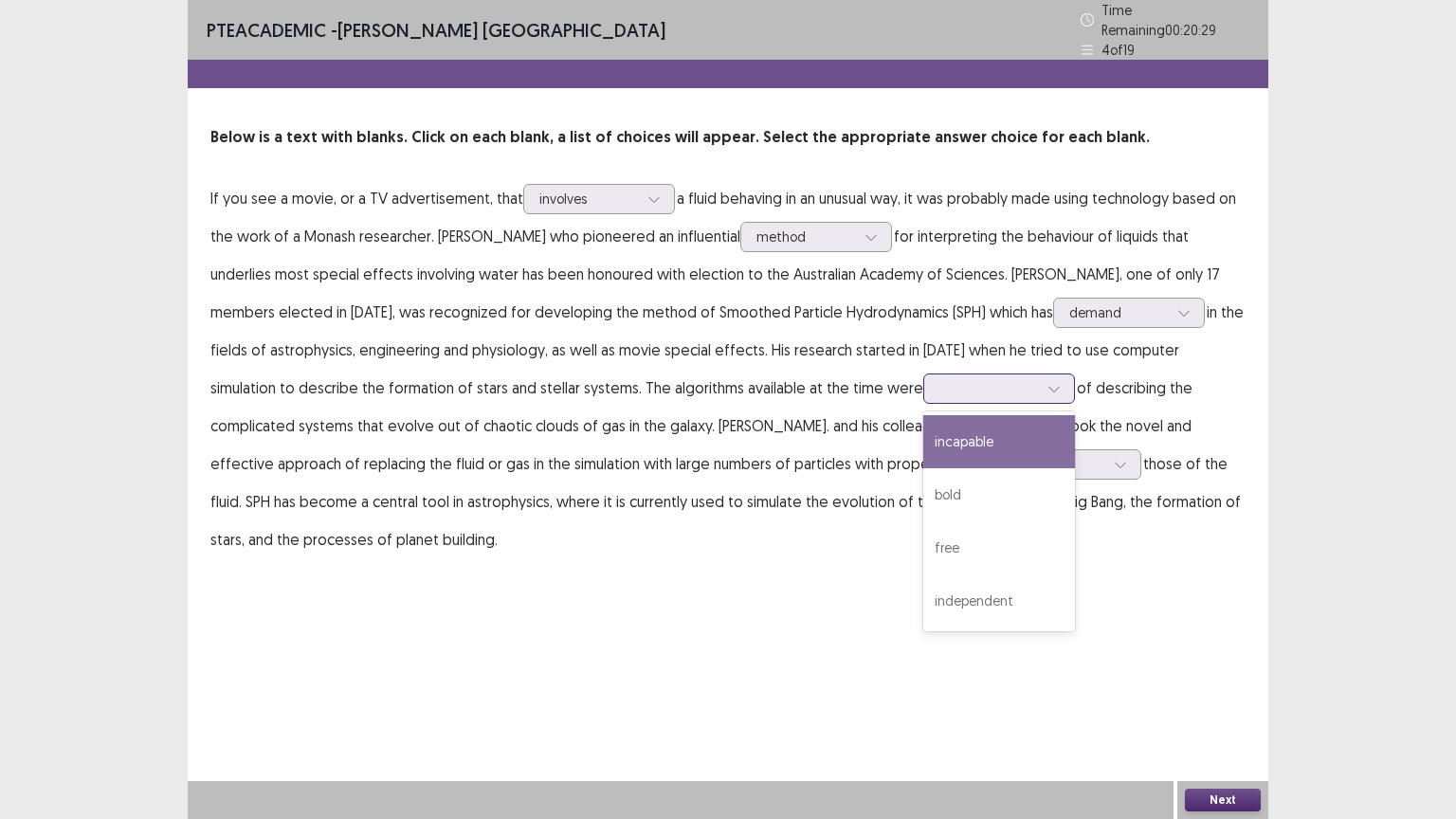
click at [981, 379] on div at bounding box center [989, 388] width 99 height 18
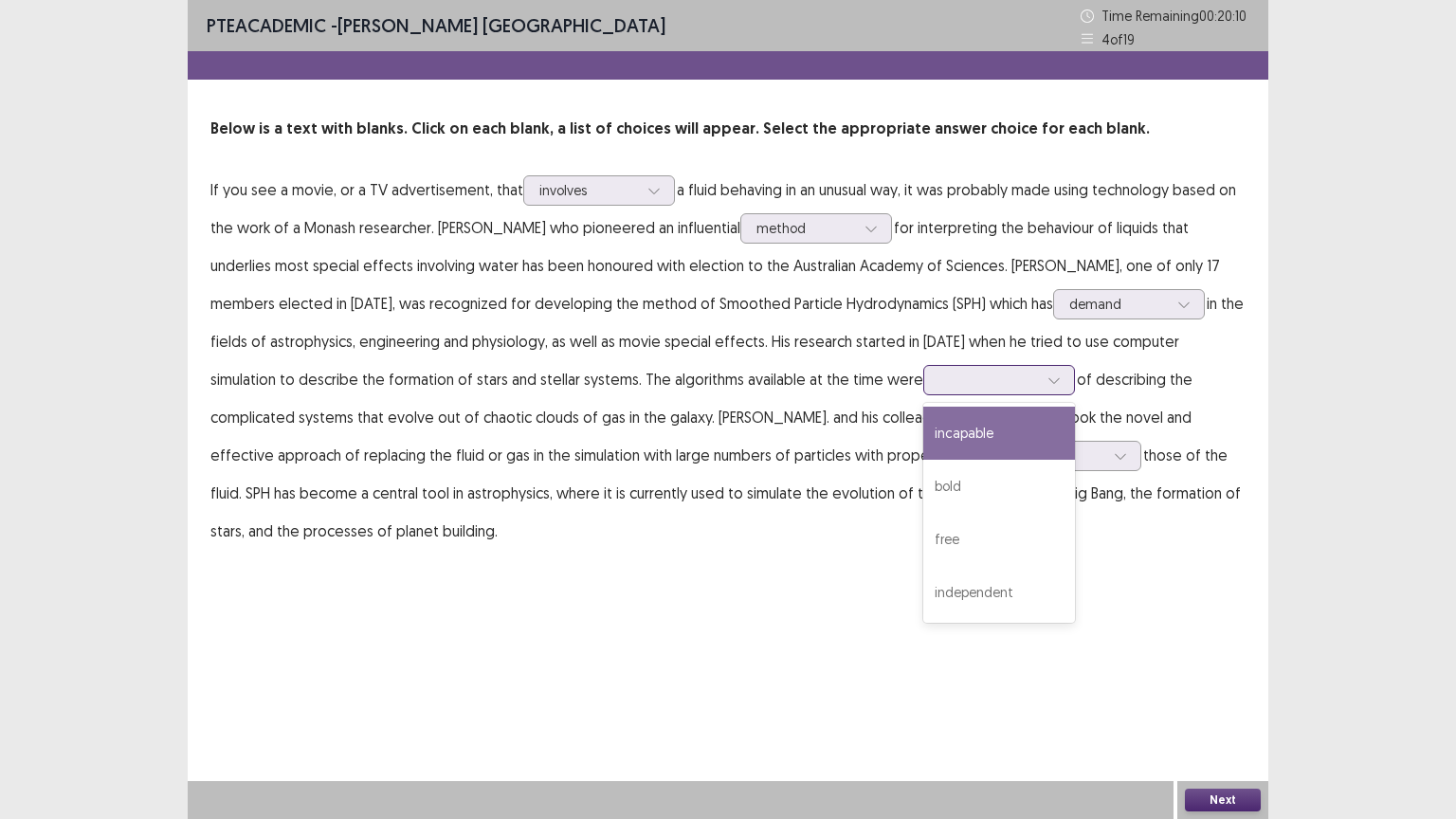
click at [1009, 421] on div "incapable" at bounding box center [999, 432] width 151 height 53
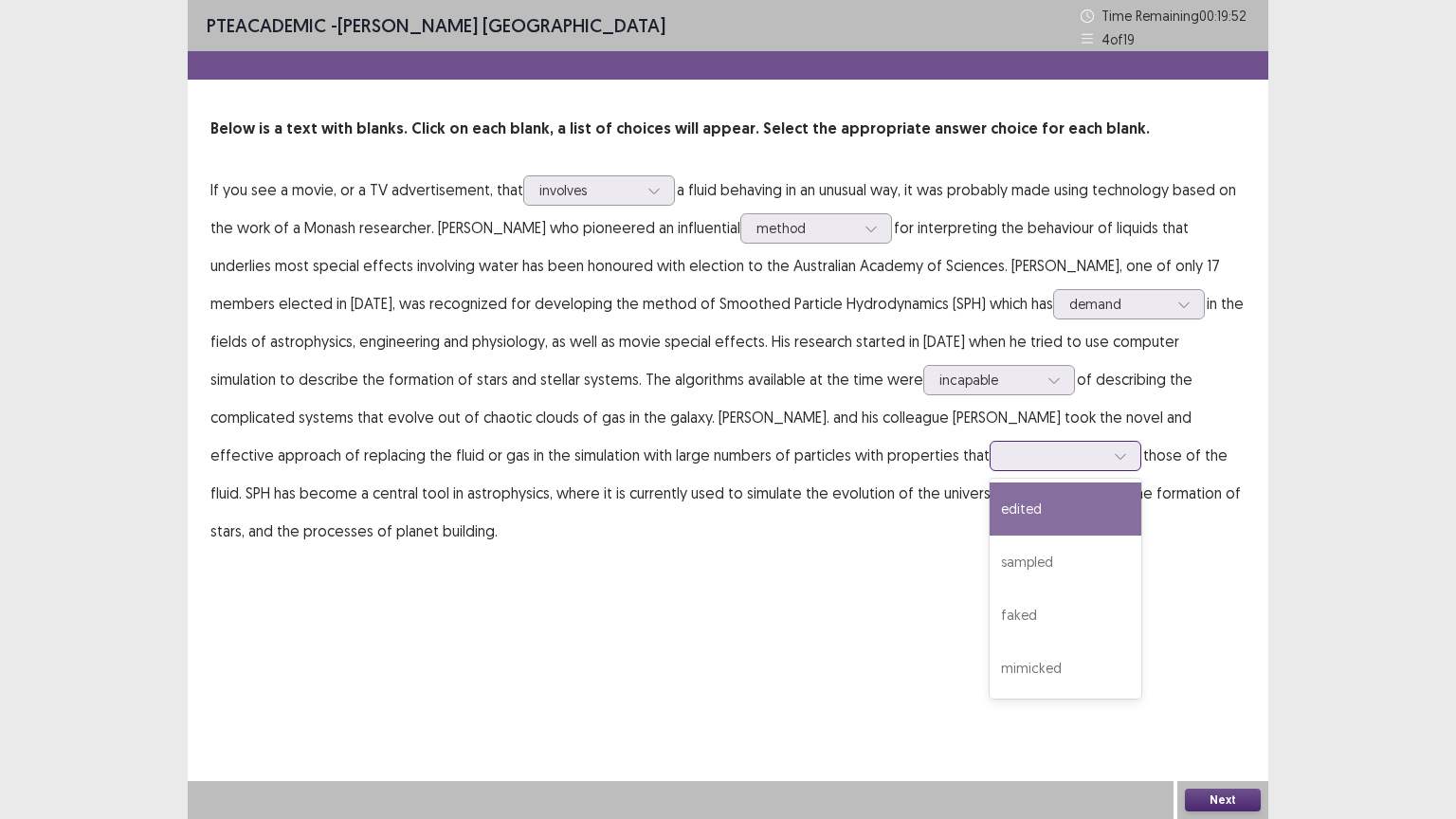
click at [1058, 447] on div at bounding box center [1055, 455] width 99 height 18
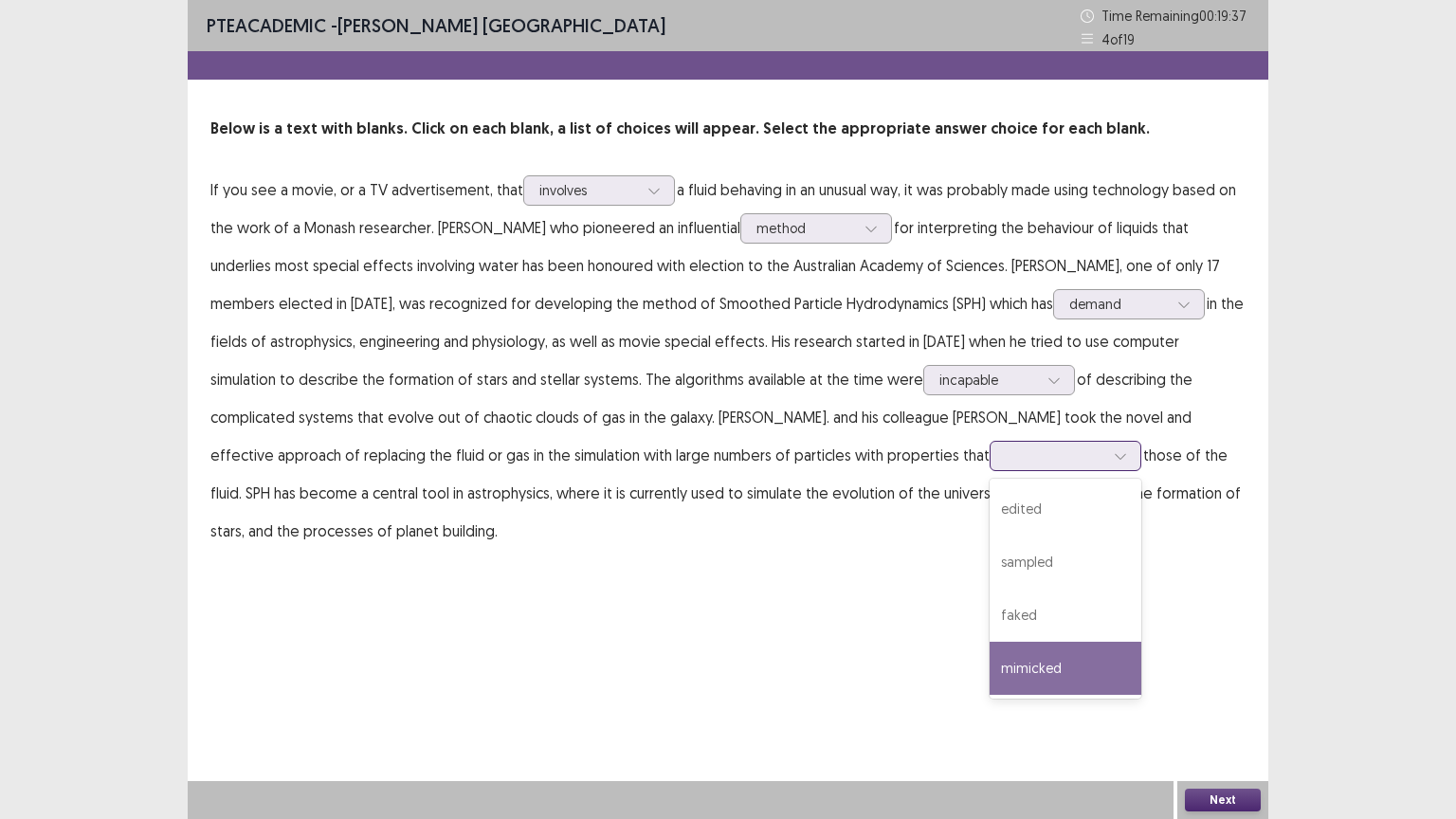
click at [1053, 674] on div "mimicked" at bounding box center [1065, 668] width 151 height 53
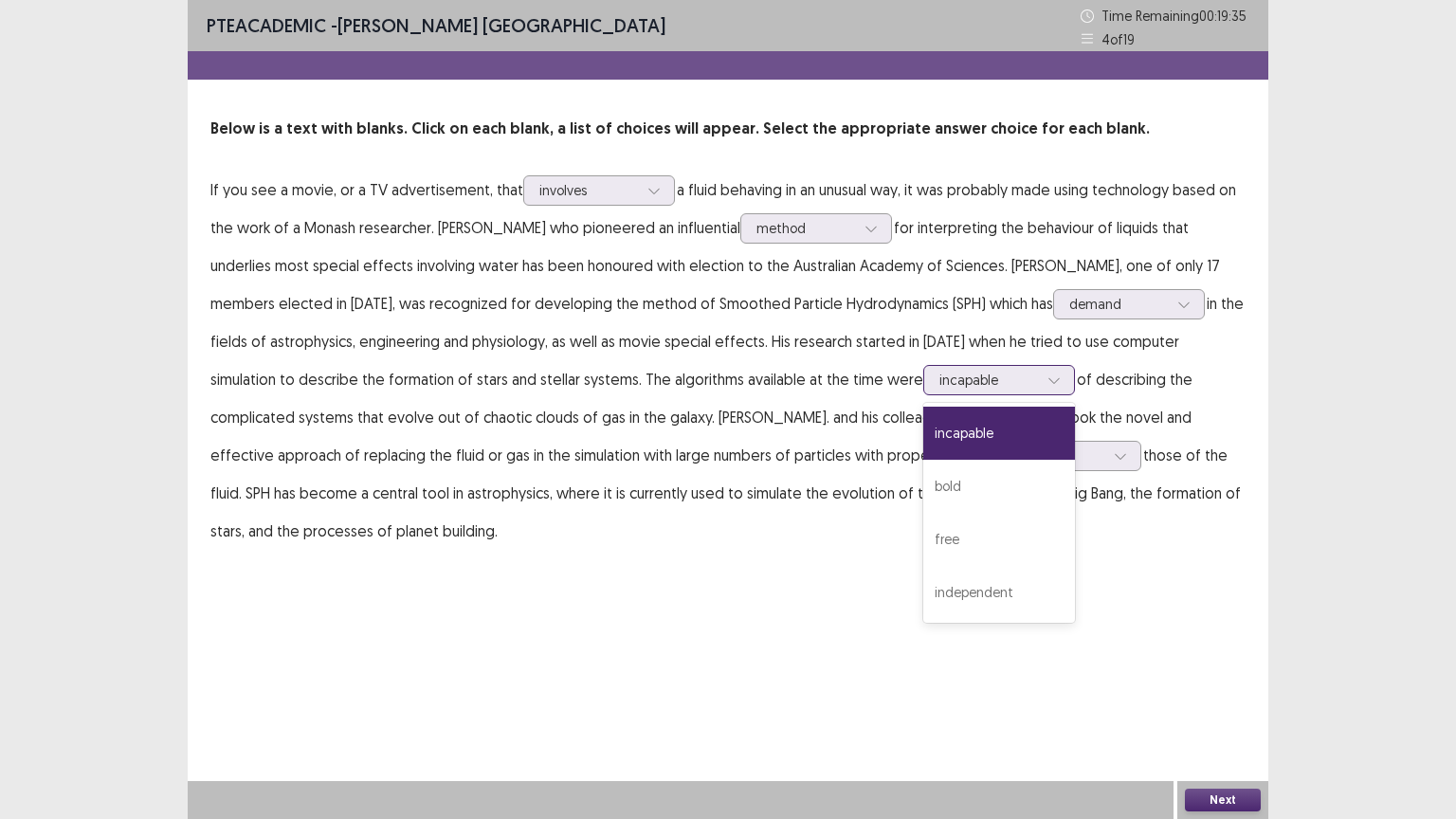
click at [1007, 372] on div at bounding box center [989, 379] width 99 height 18
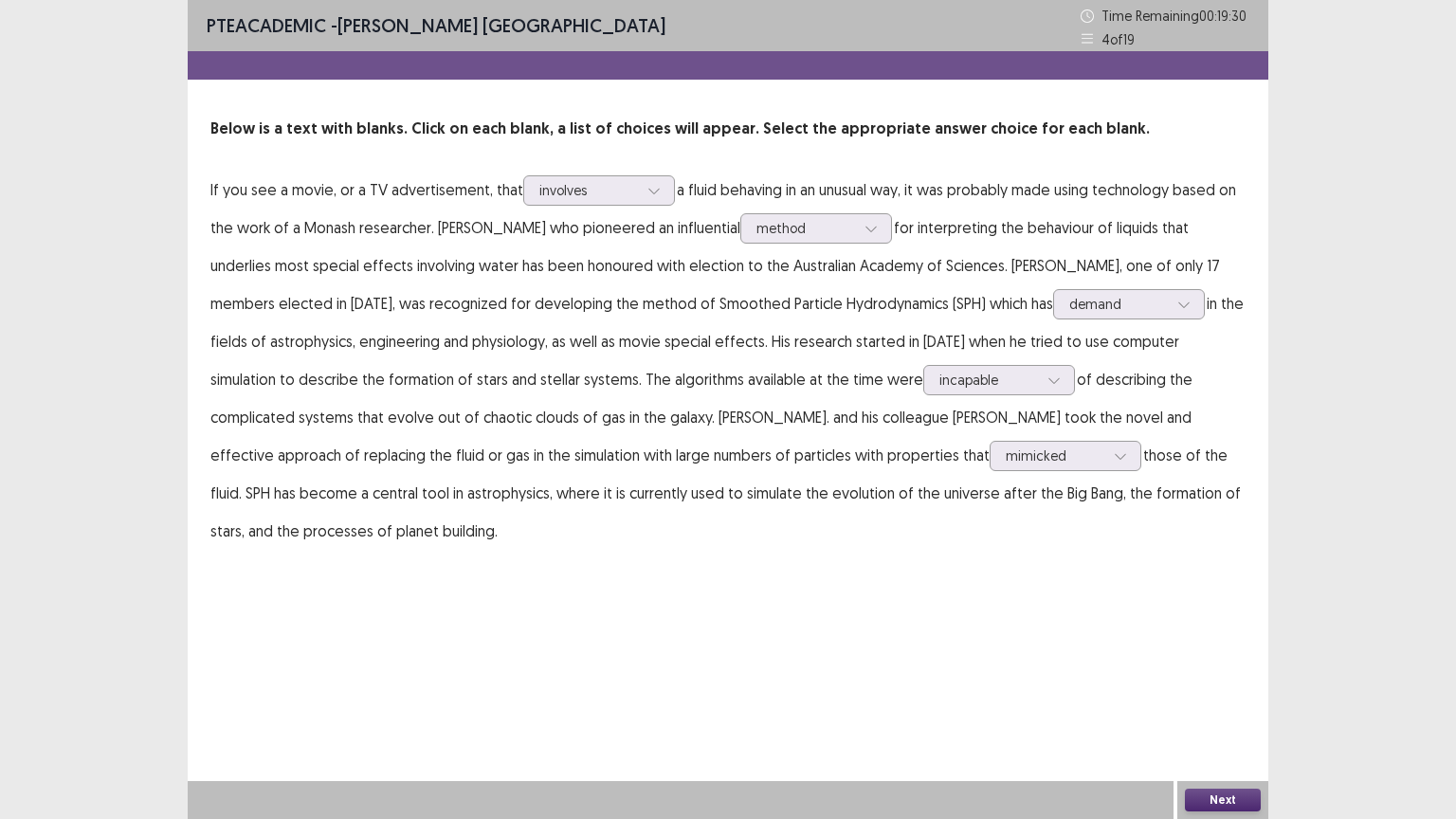
click at [1238, 622] on div "PTE academic - Asmita Nepal Time Remaining 00 : 19 : 30 4 of 19 Below is a text…" at bounding box center [728, 409] width 1081 height 819
click at [1240, 691] on button "Next" at bounding box center [1222, 800] width 76 height 23
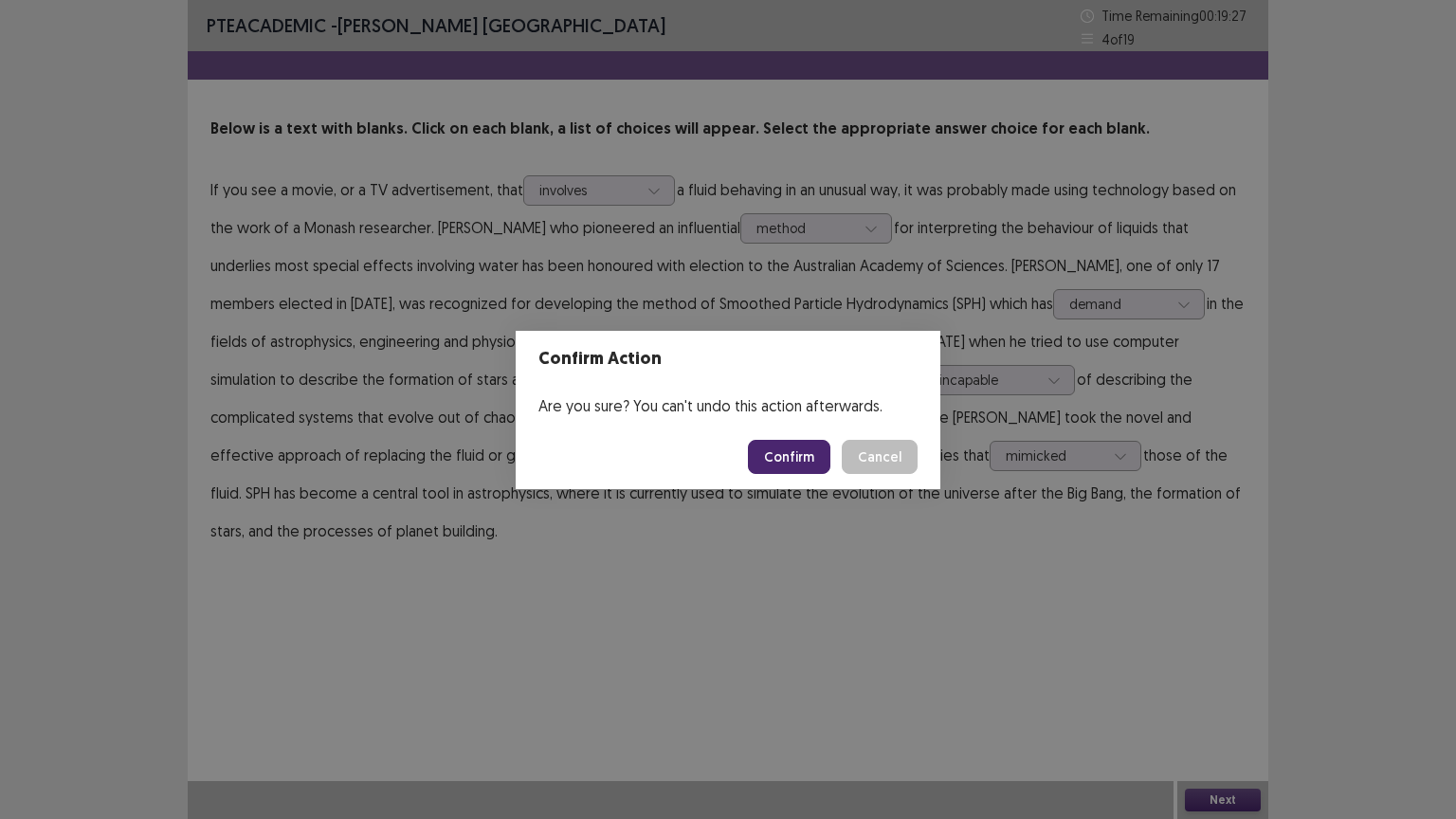
click at [790, 444] on button "Confirm" at bounding box center [789, 457] width 82 height 34
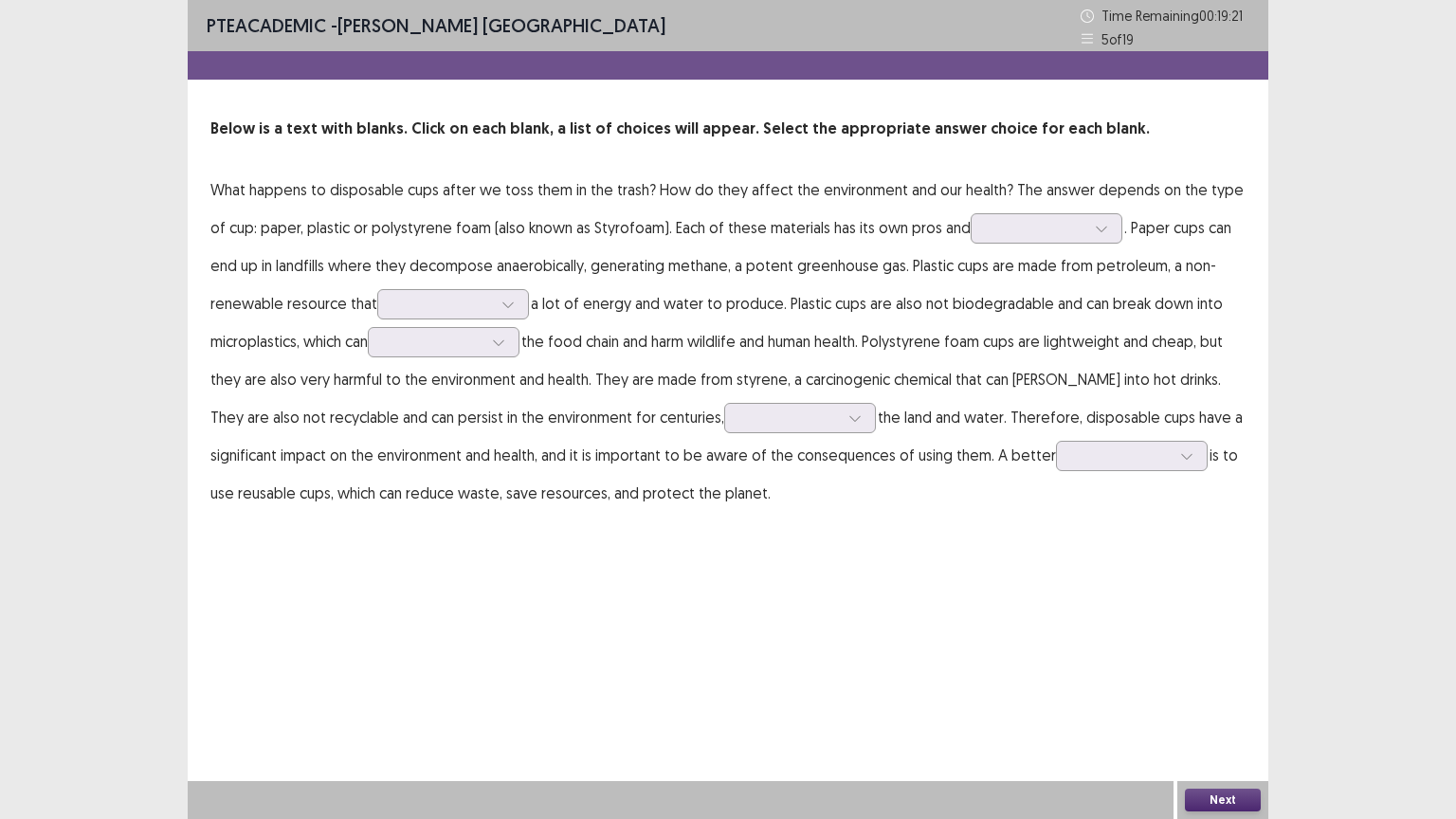
click at [359, 225] on p "What happens to disposable cups after we toss them in the trash? How do they af…" at bounding box center [728, 341] width 1035 height 341
click at [1032, 228] on div at bounding box center [1035, 228] width 99 height 18
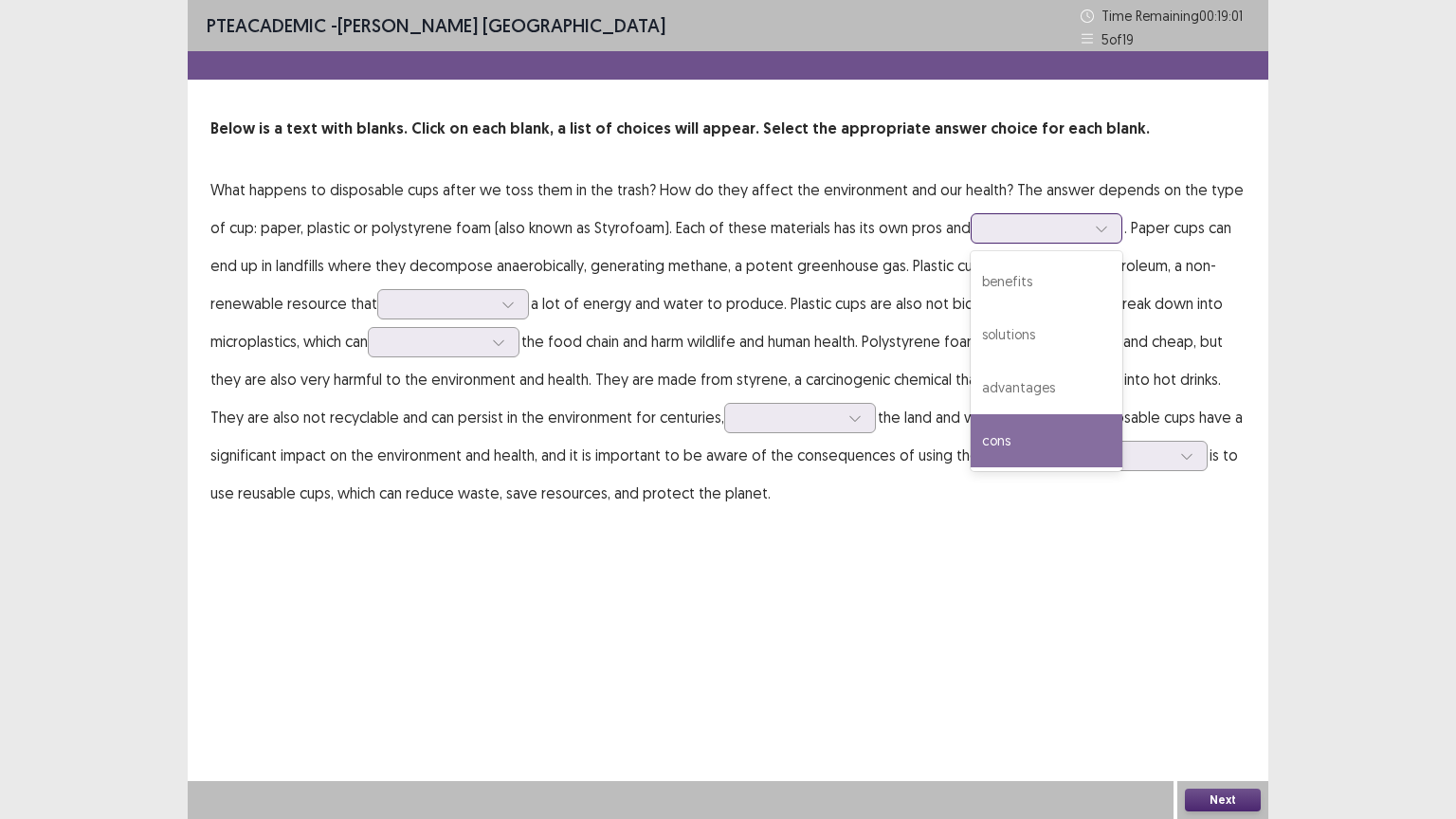
click at [1012, 436] on div "cons" at bounding box center [1046, 440] width 151 height 53
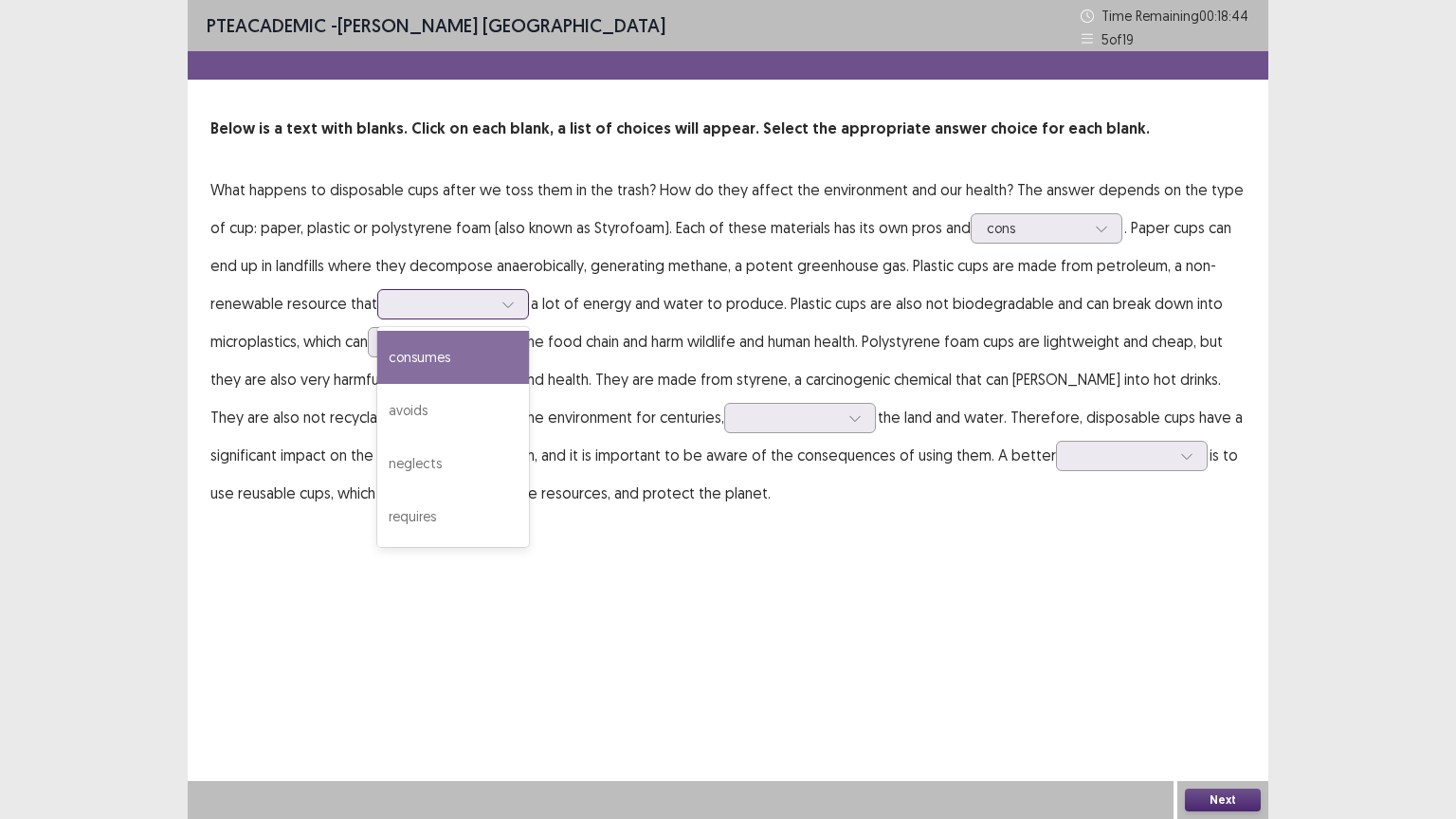
click at [444, 307] on div at bounding box center [443, 304] width 99 height 18
click at [489, 353] on div "consumes" at bounding box center [453, 356] width 151 height 53
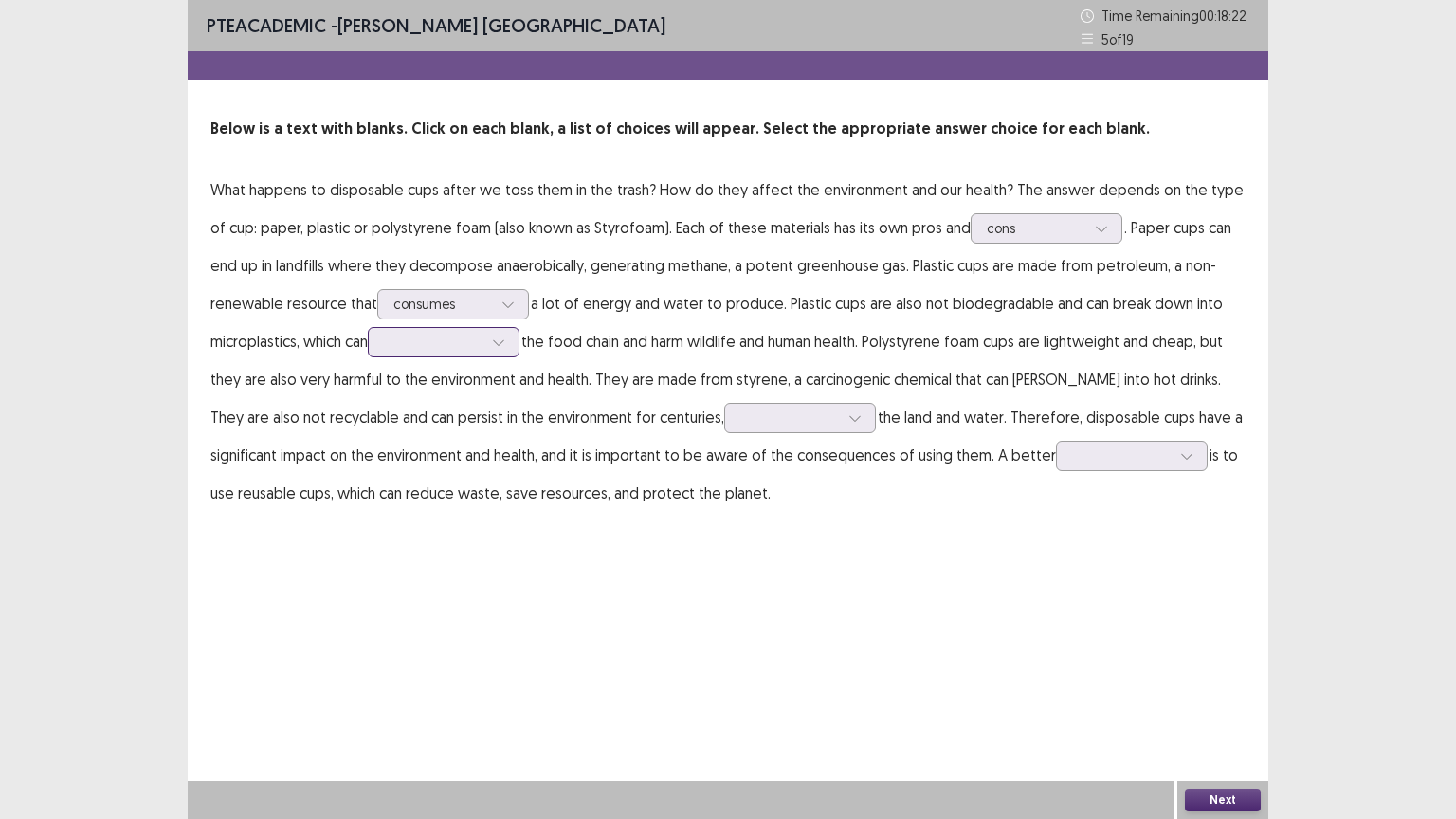
click at [435, 338] on div at bounding box center [433, 341] width 99 height 18
click at [442, 393] on div "repel" at bounding box center [444, 395] width 151 height 53
click at [740, 417] on div at bounding box center [789, 417] width 99 height 18
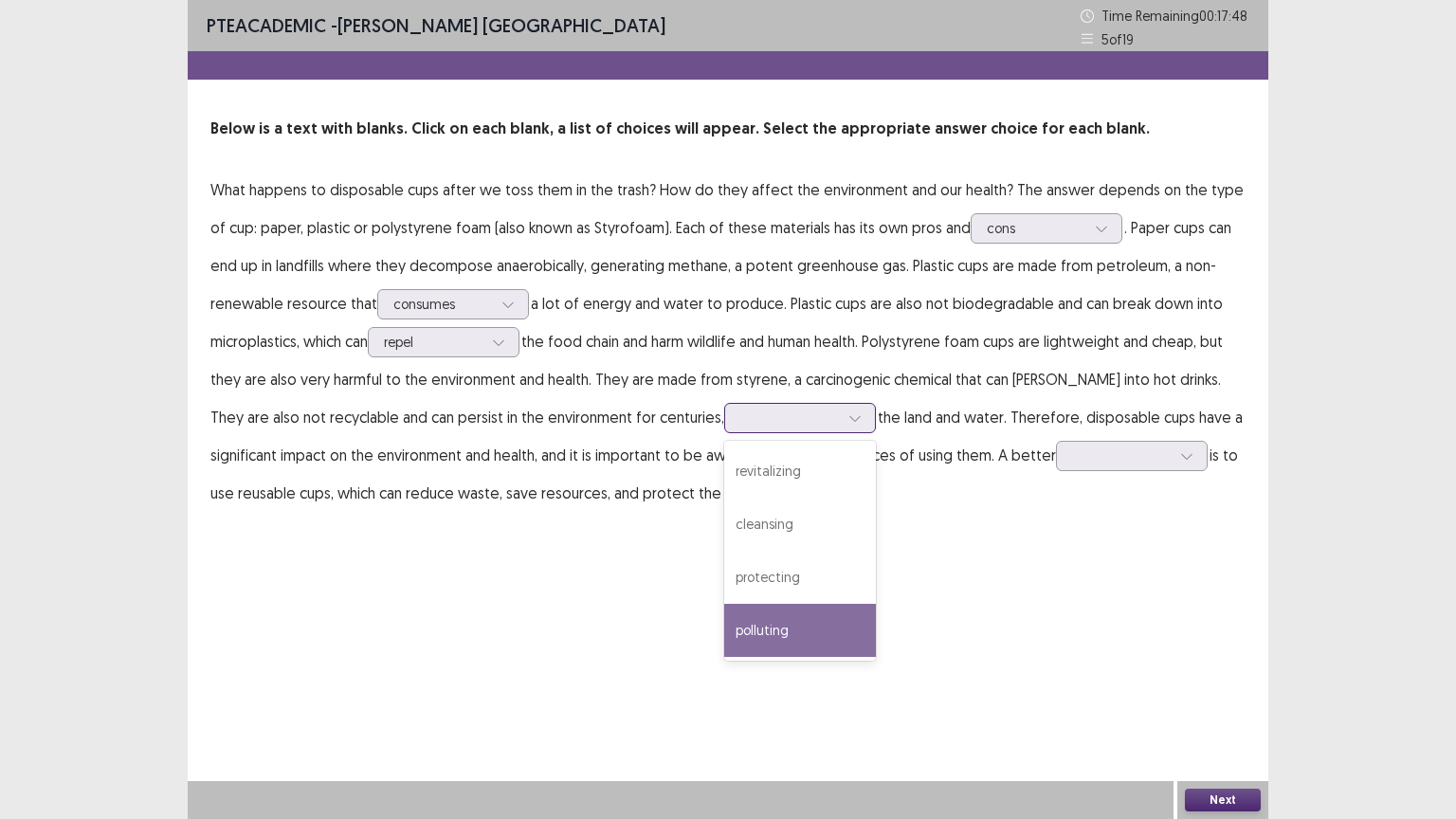
click at [724, 635] on div "polluting" at bounding box center [800, 629] width 151 height 53
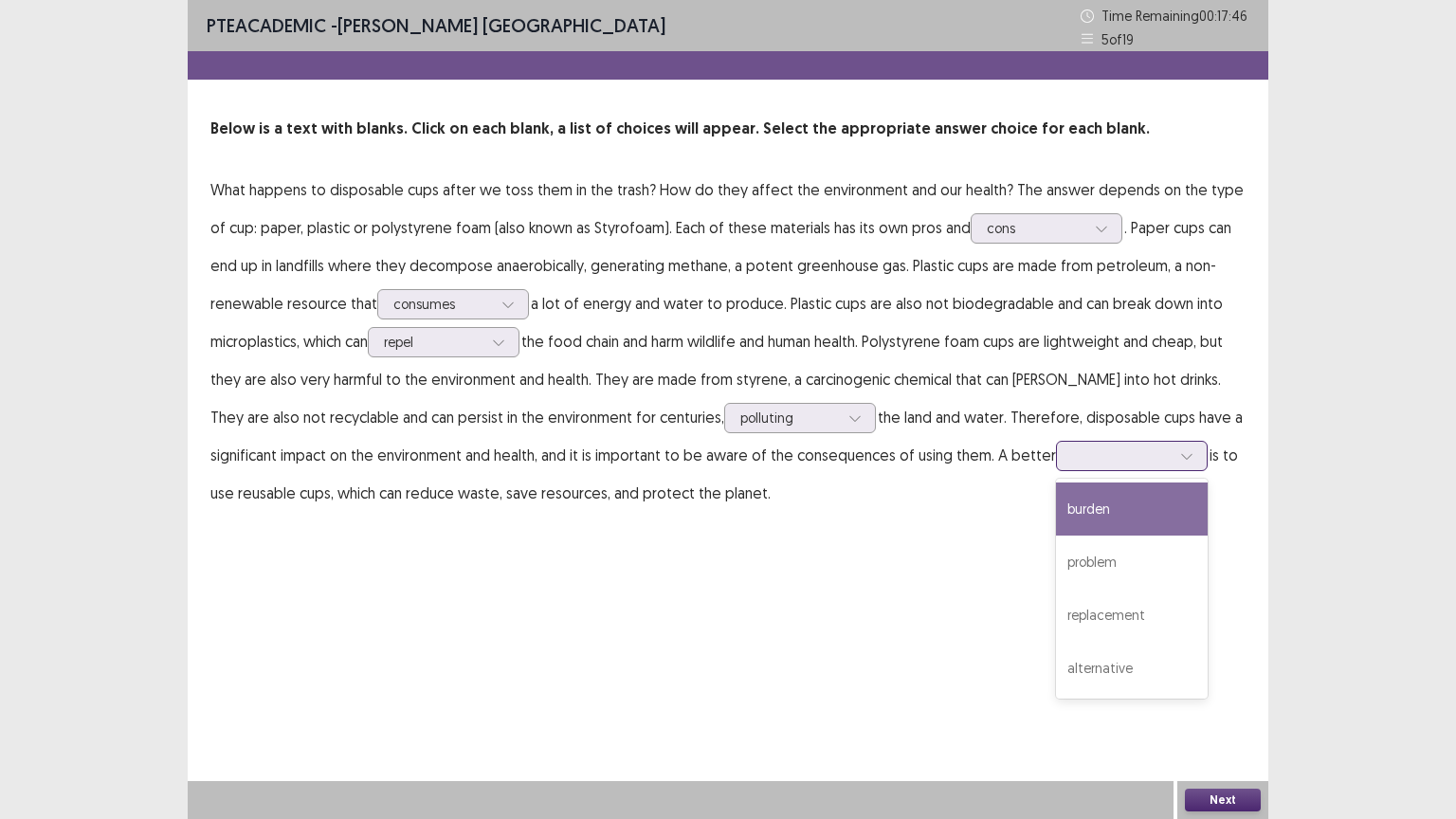
click at [1072, 450] on div at bounding box center [1121, 455] width 99 height 18
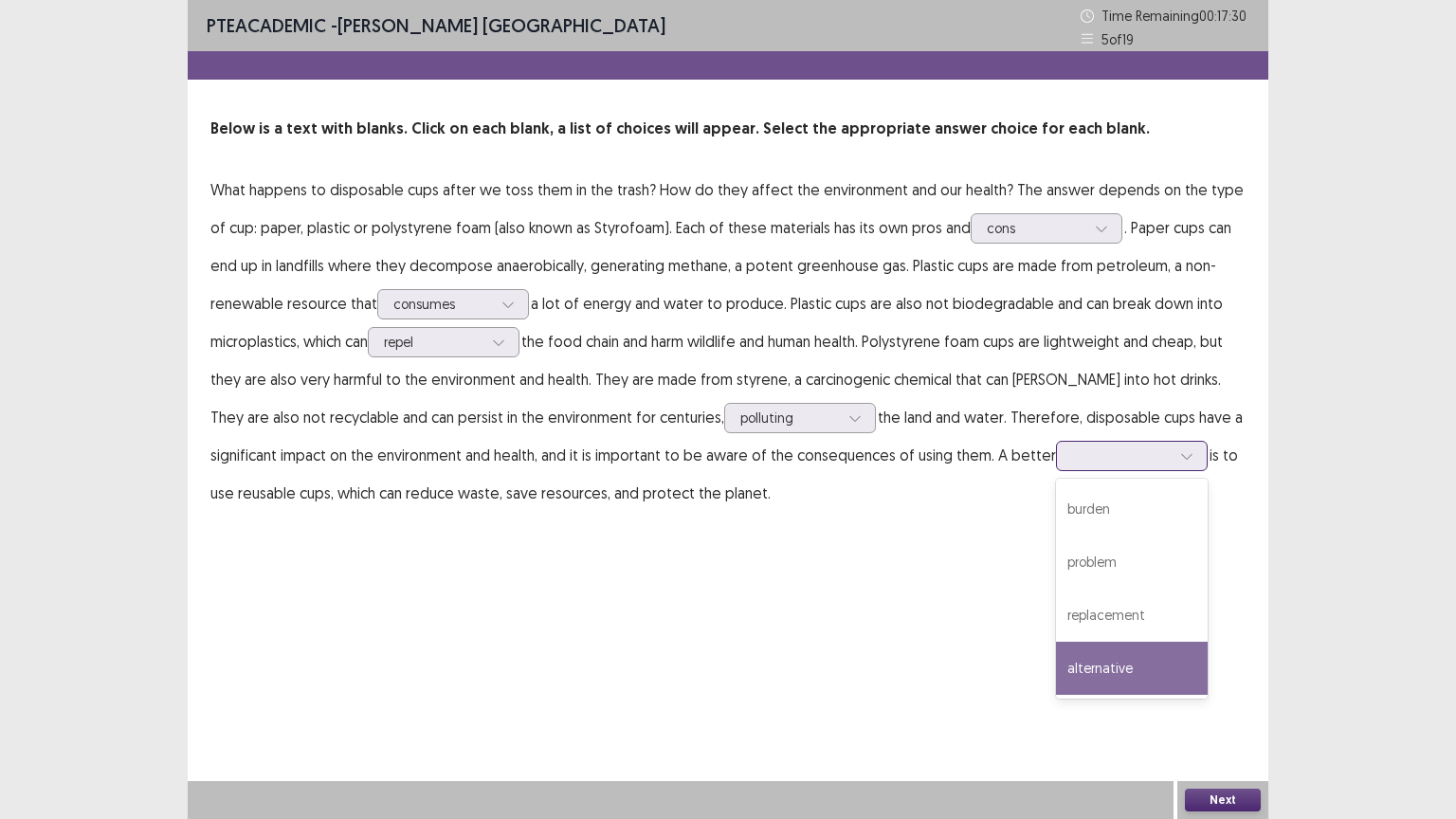
click at [1081, 671] on div "alternative" at bounding box center [1131, 668] width 151 height 53
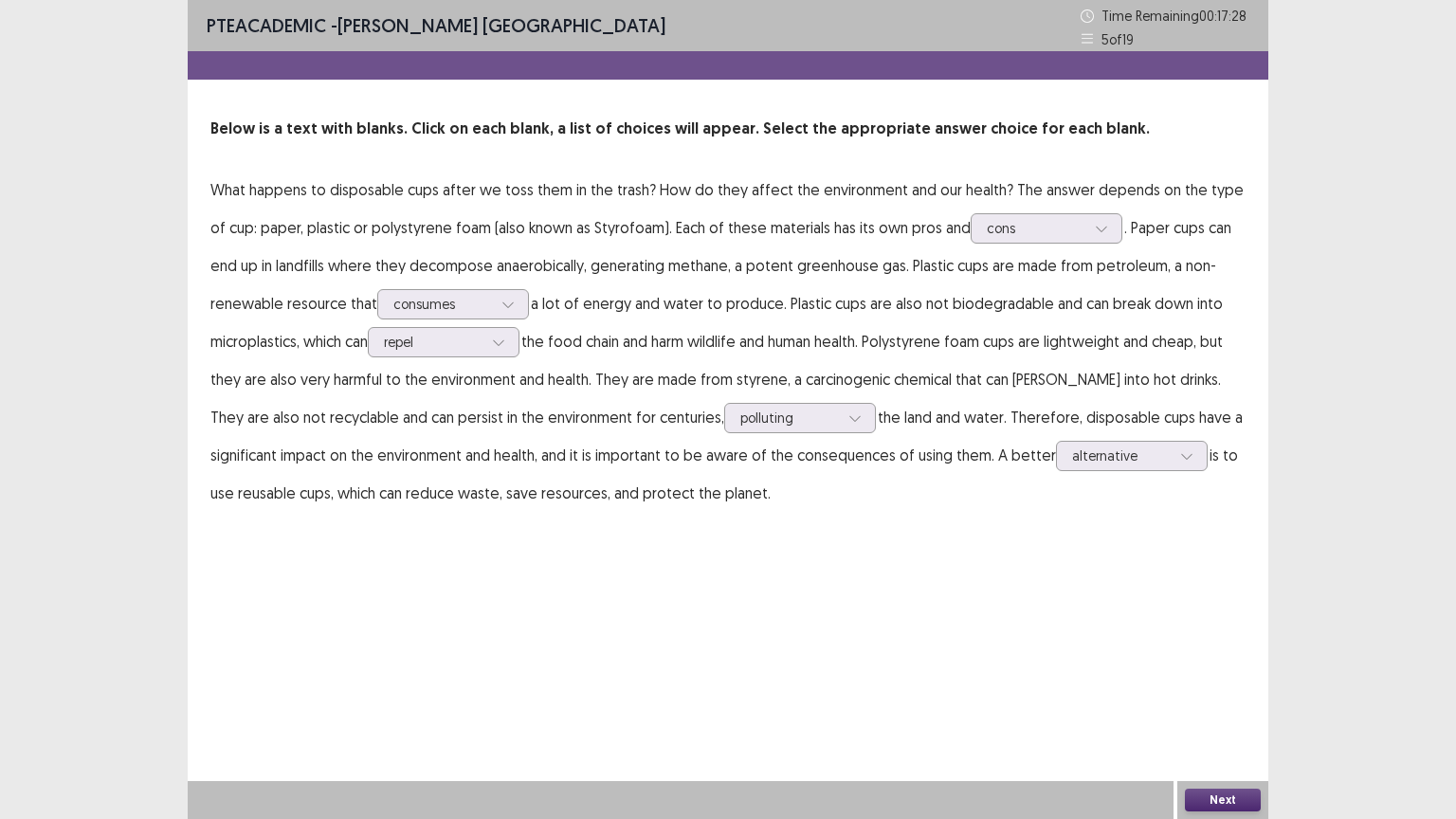
click at [1213, 691] on button "Next" at bounding box center [1222, 800] width 76 height 23
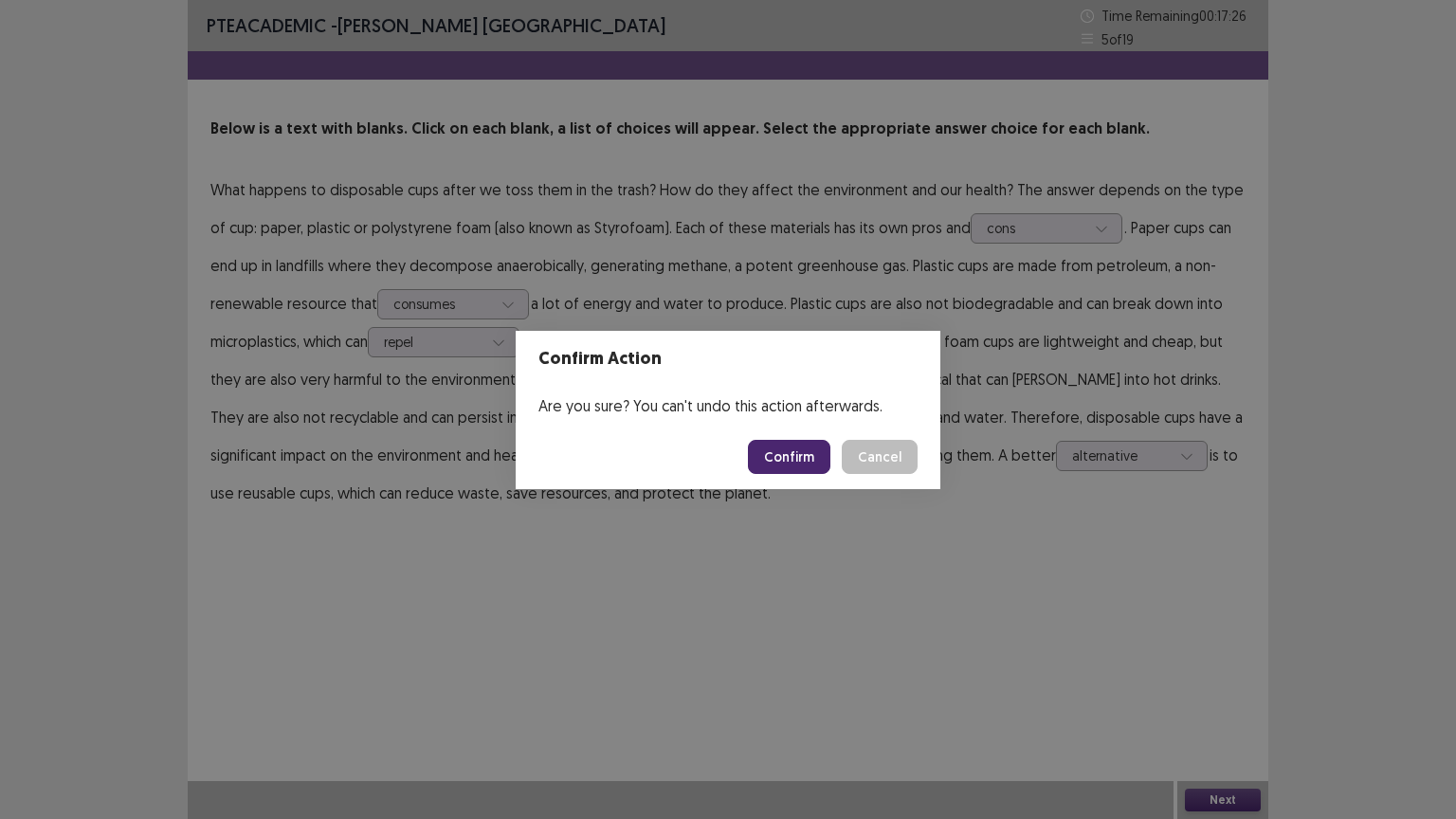
click at [773, 454] on button "Confirm" at bounding box center [789, 457] width 82 height 34
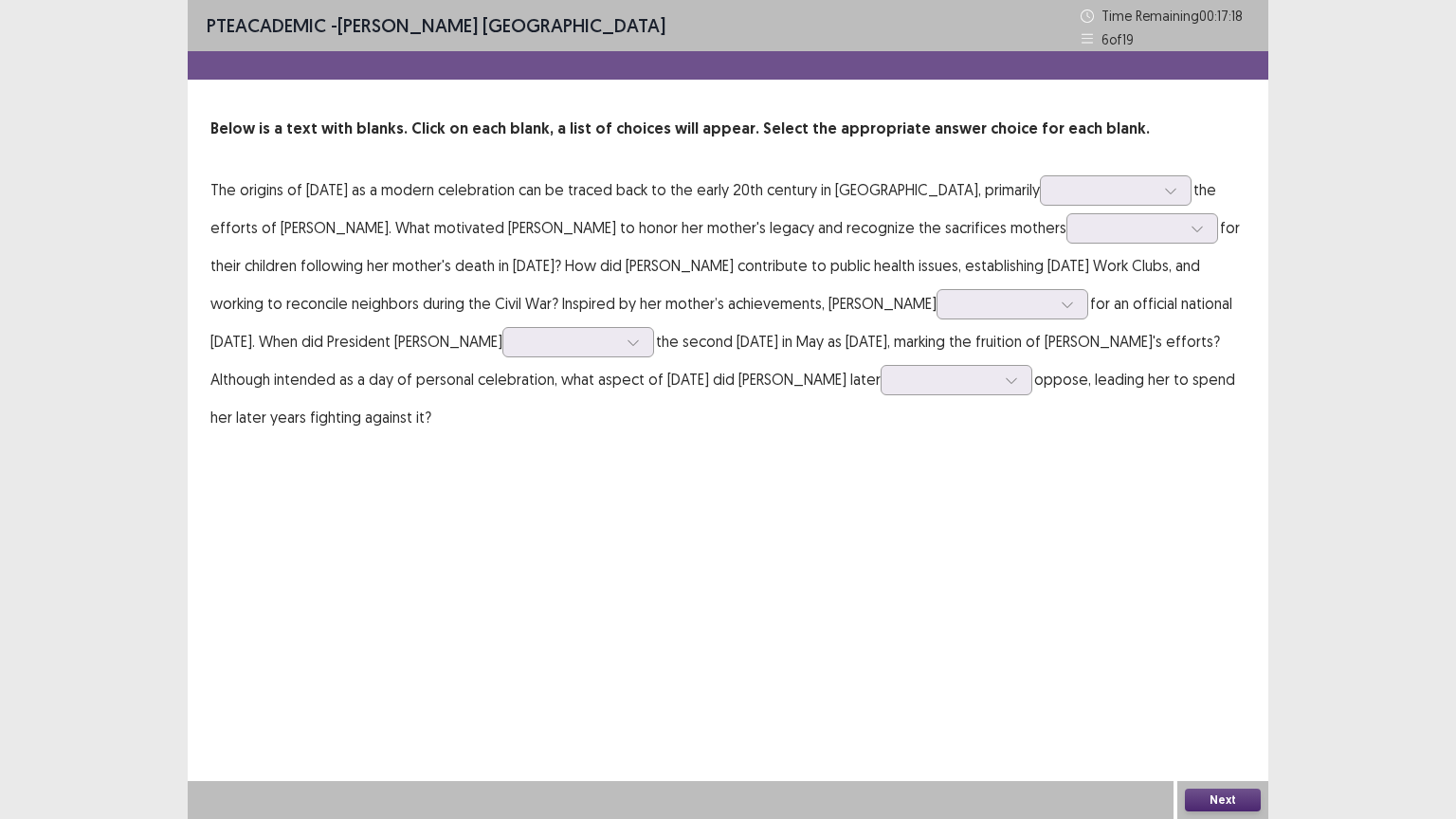
click at [623, 133] on p "Below is a text with blanks. Click on each blank, a list of choices will appear…" at bounding box center [728, 129] width 1035 height 23
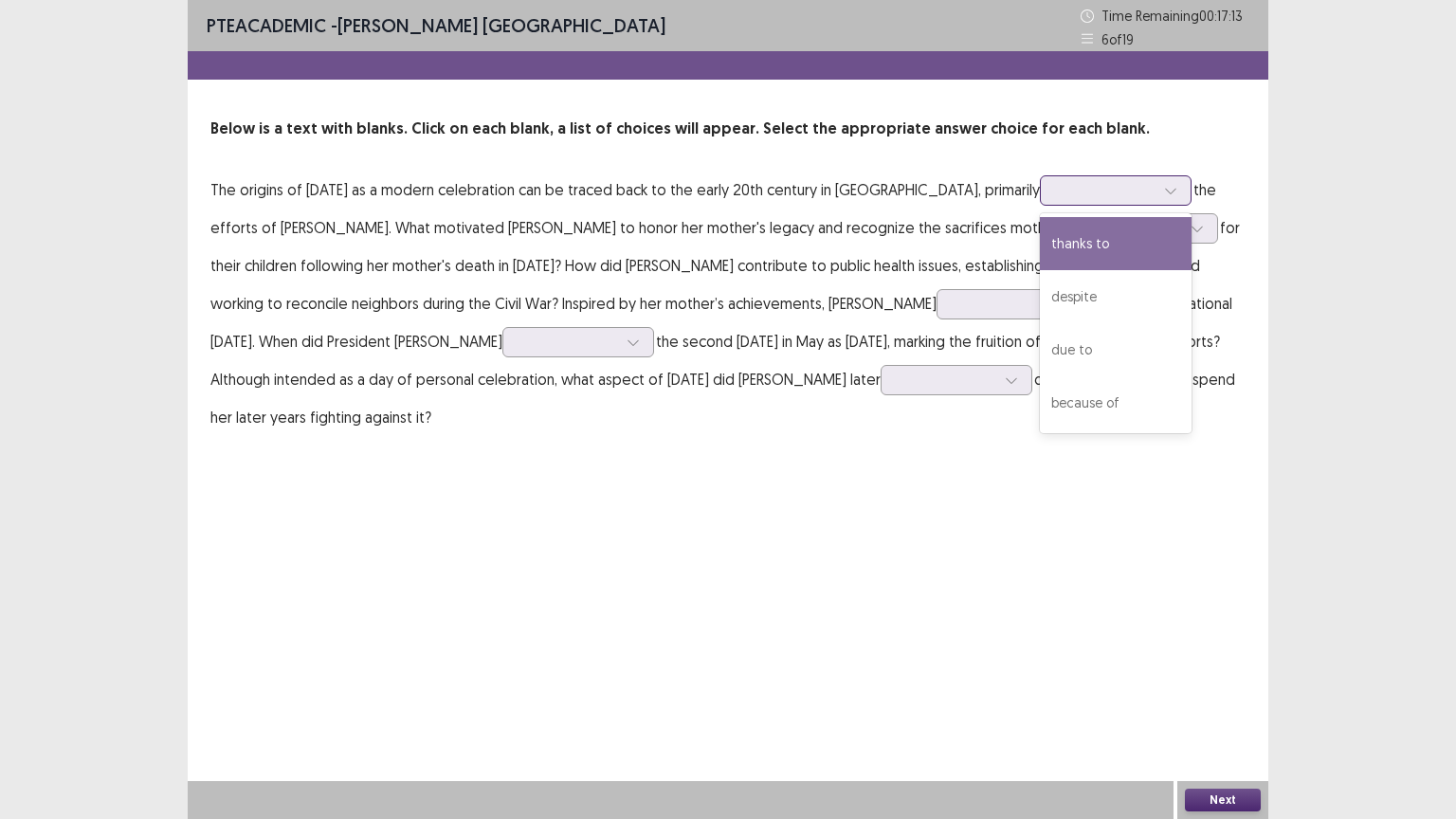
click at [1097, 186] on div at bounding box center [1104, 190] width 99 height 18
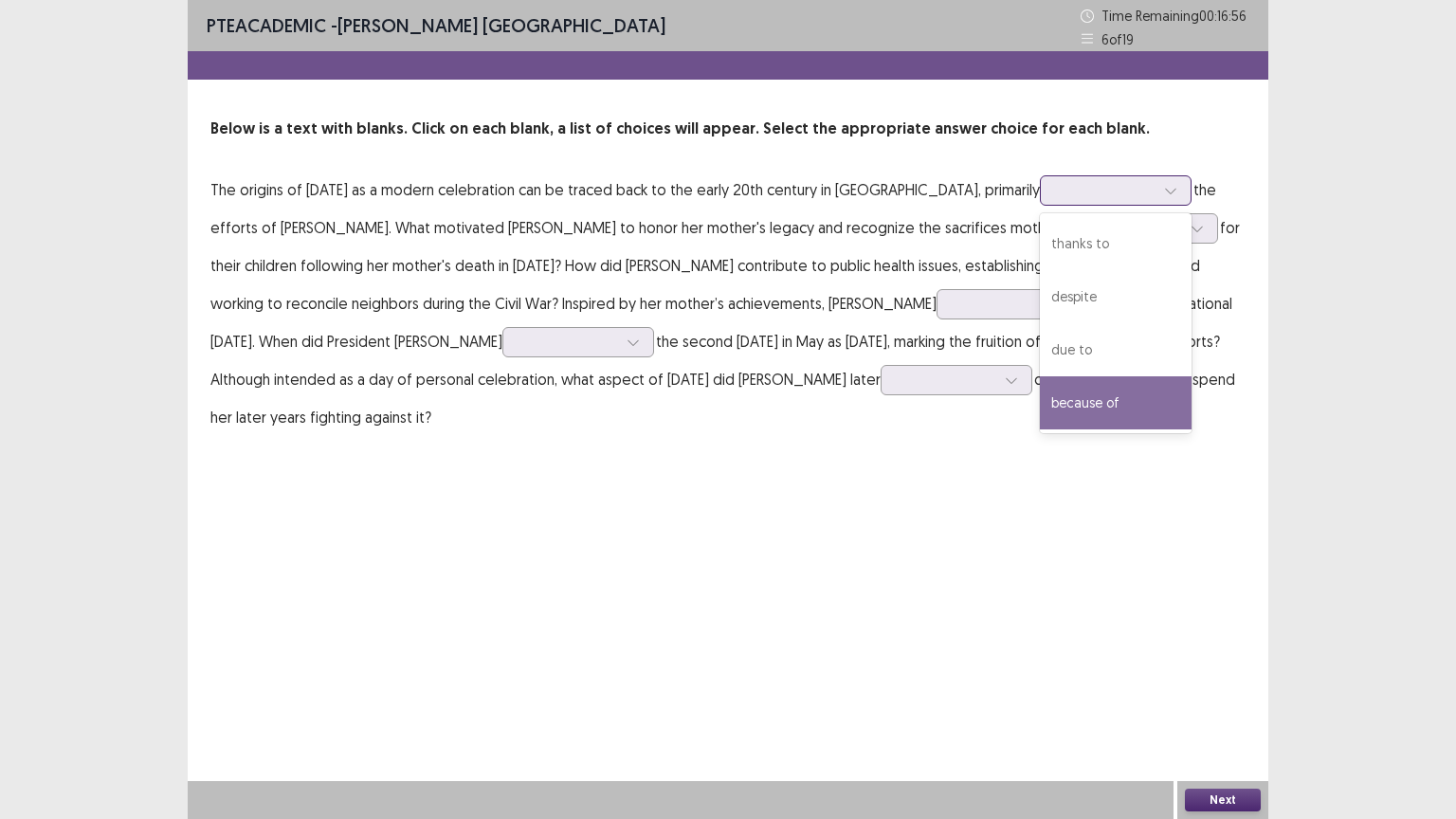
click at [1157, 410] on div "because of" at bounding box center [1115, 402] width 151 height 53
click at [1117, 193] on div at bounding box center [1104, 190] width 99 height 18
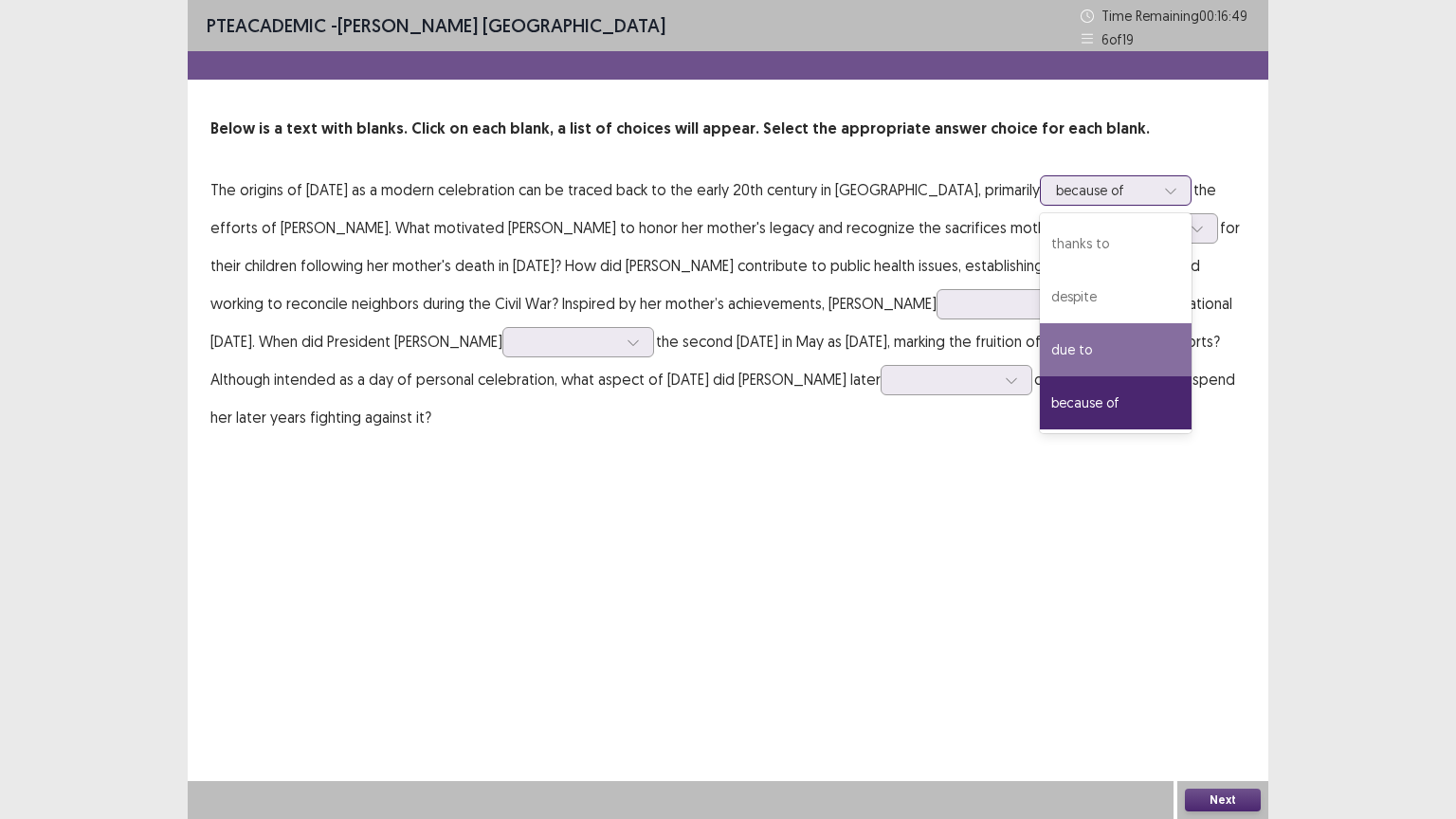
click at [1117, 347] on div "due to" at bounding box center [1115, 349] width 151 height 53
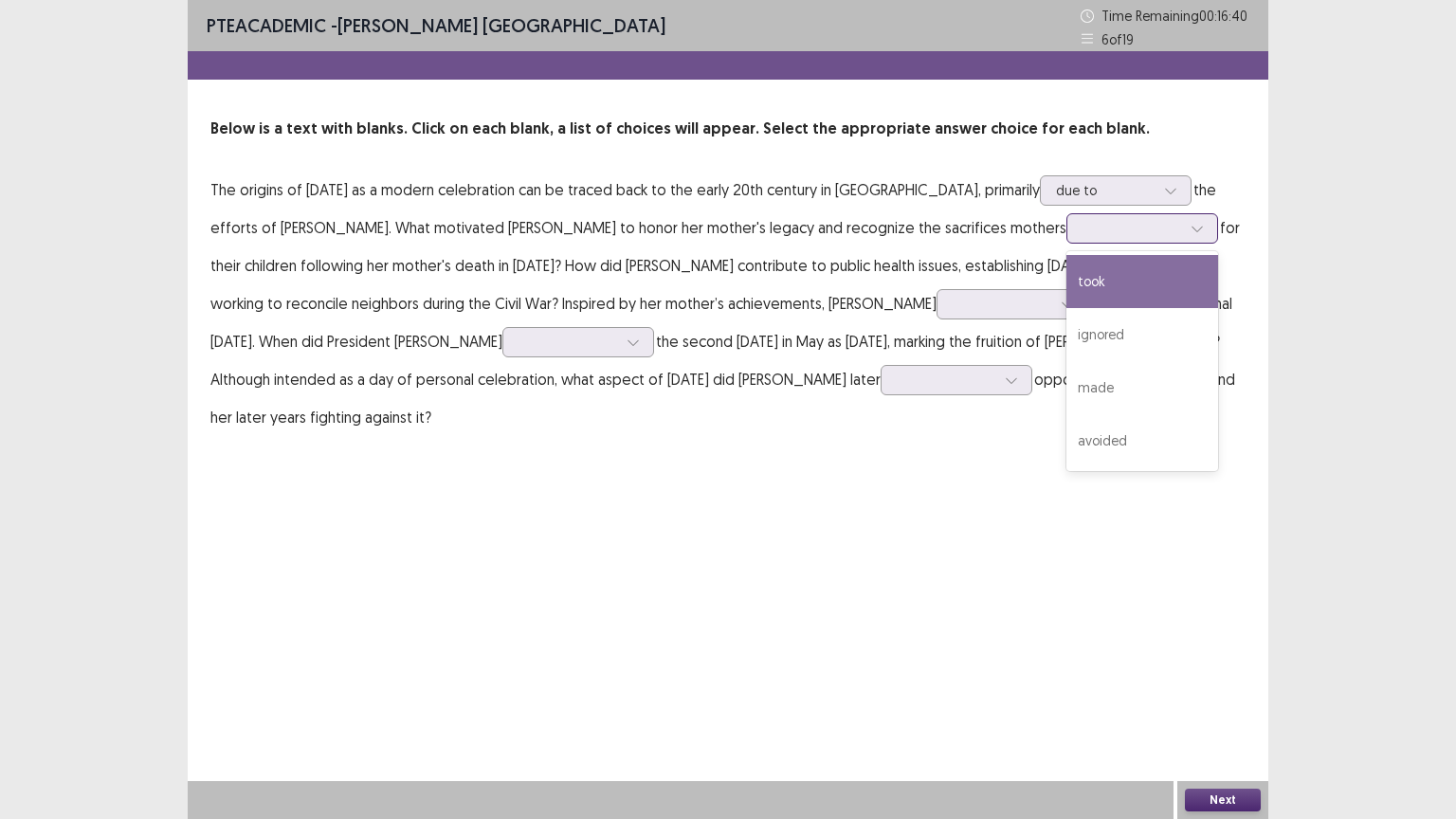
click at [1082, 229] on div at bounding box center [1131, 228] width 99 height 18
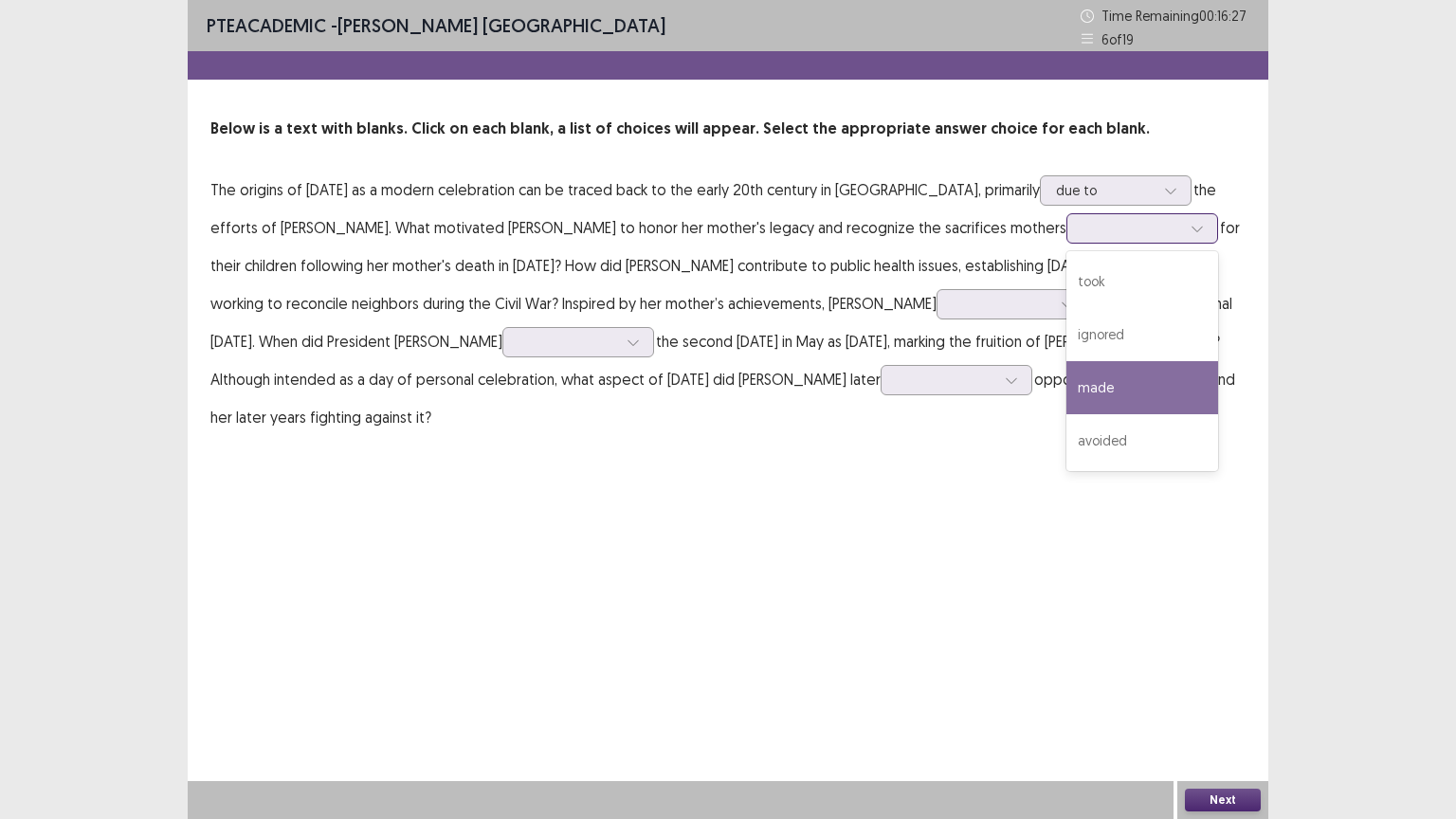
click at [1066, 387] on div "made" at bounding box center [1142, 387] width 151 height 53
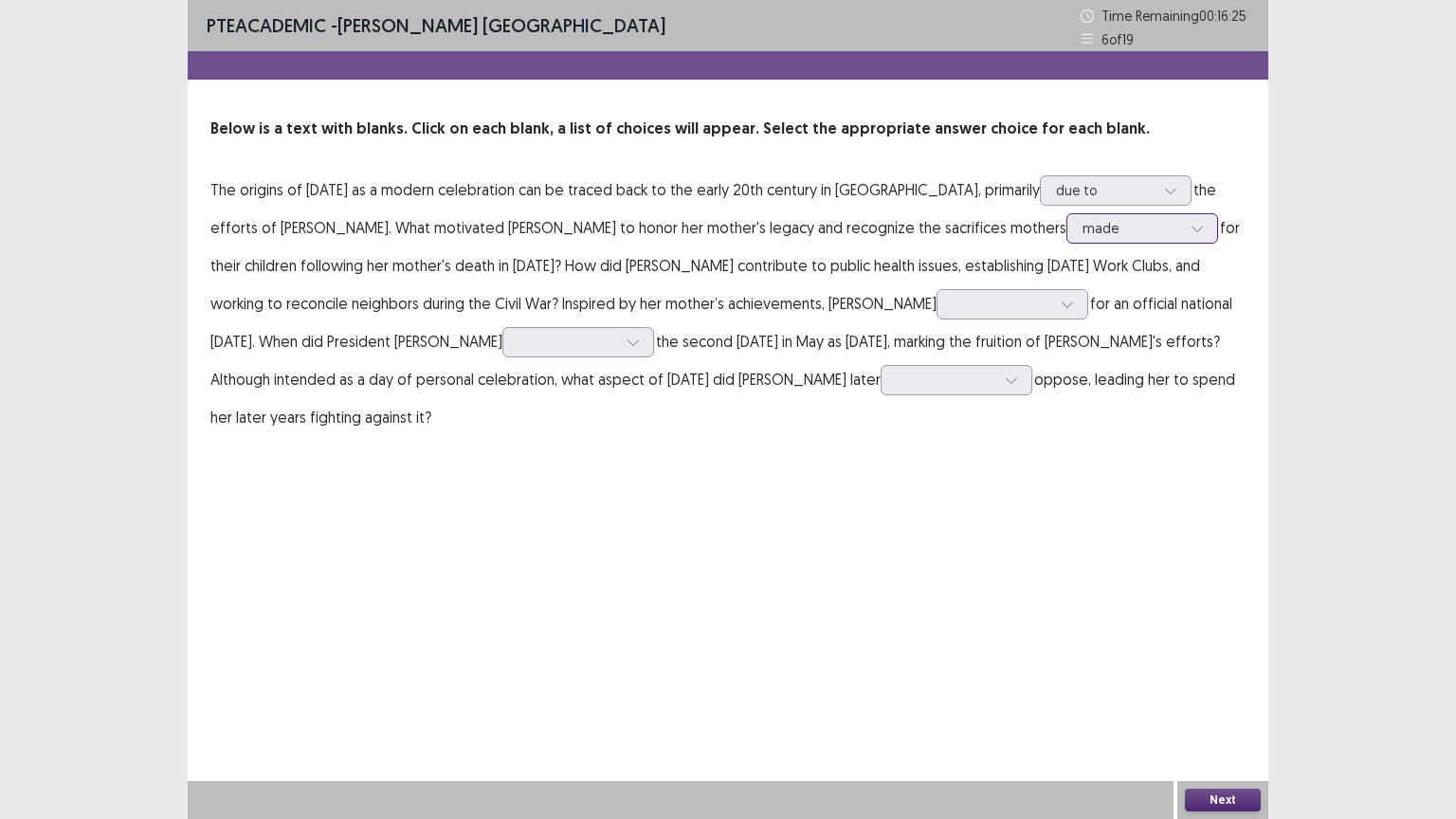
drag, startPoint x: 1032, startPoint y: 245, endPoint x: 1028, endPoint y: 234, distance: 11.7
click at [1028, 234] on p "The origins of Mother's Day as a modern celebration can be traced back to the e…" at bounding box center [728, 303] width 1035 height 265
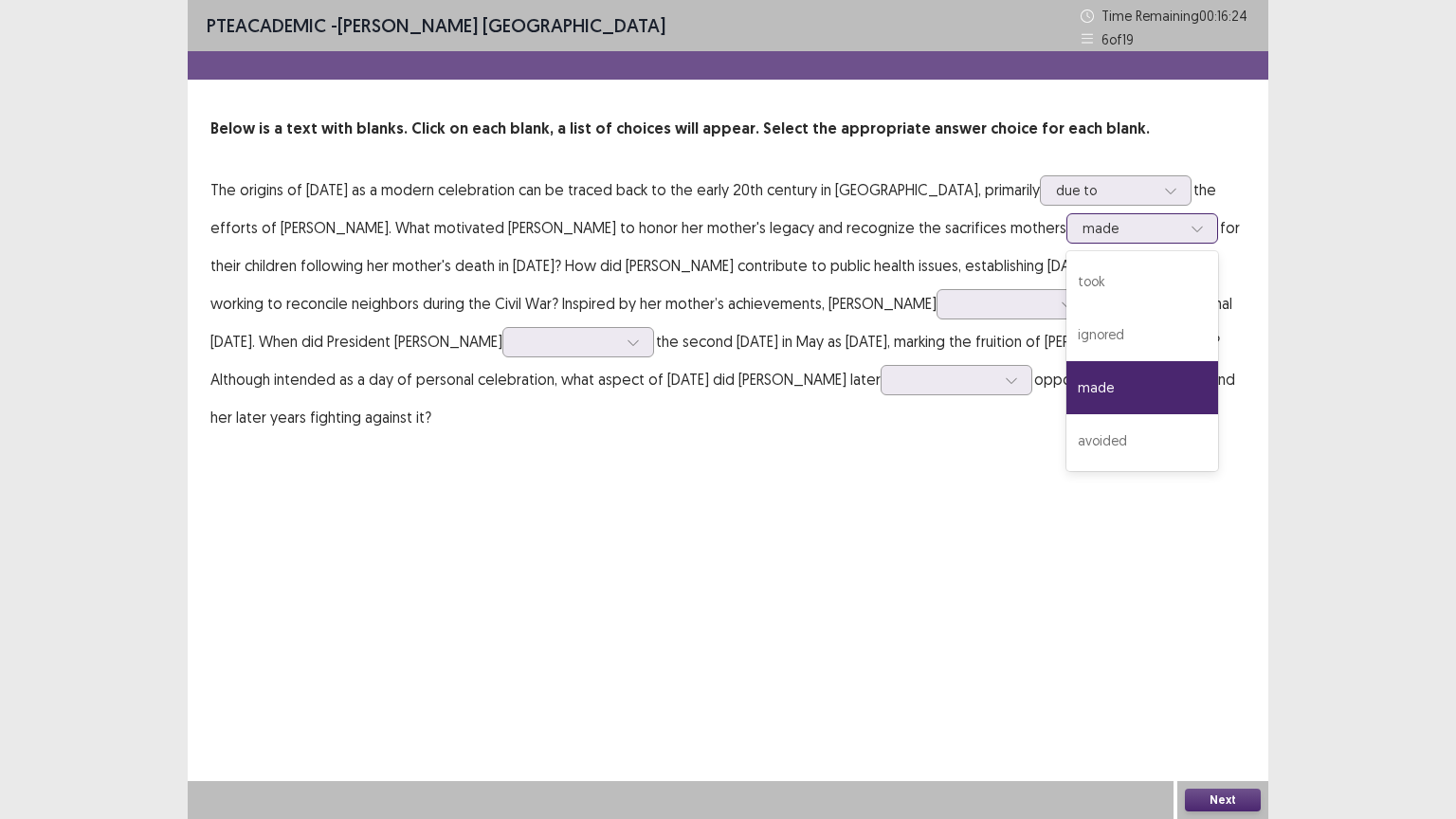
click at [1082, 234] on div at bounding box center [1131, 228] width 99 height 18
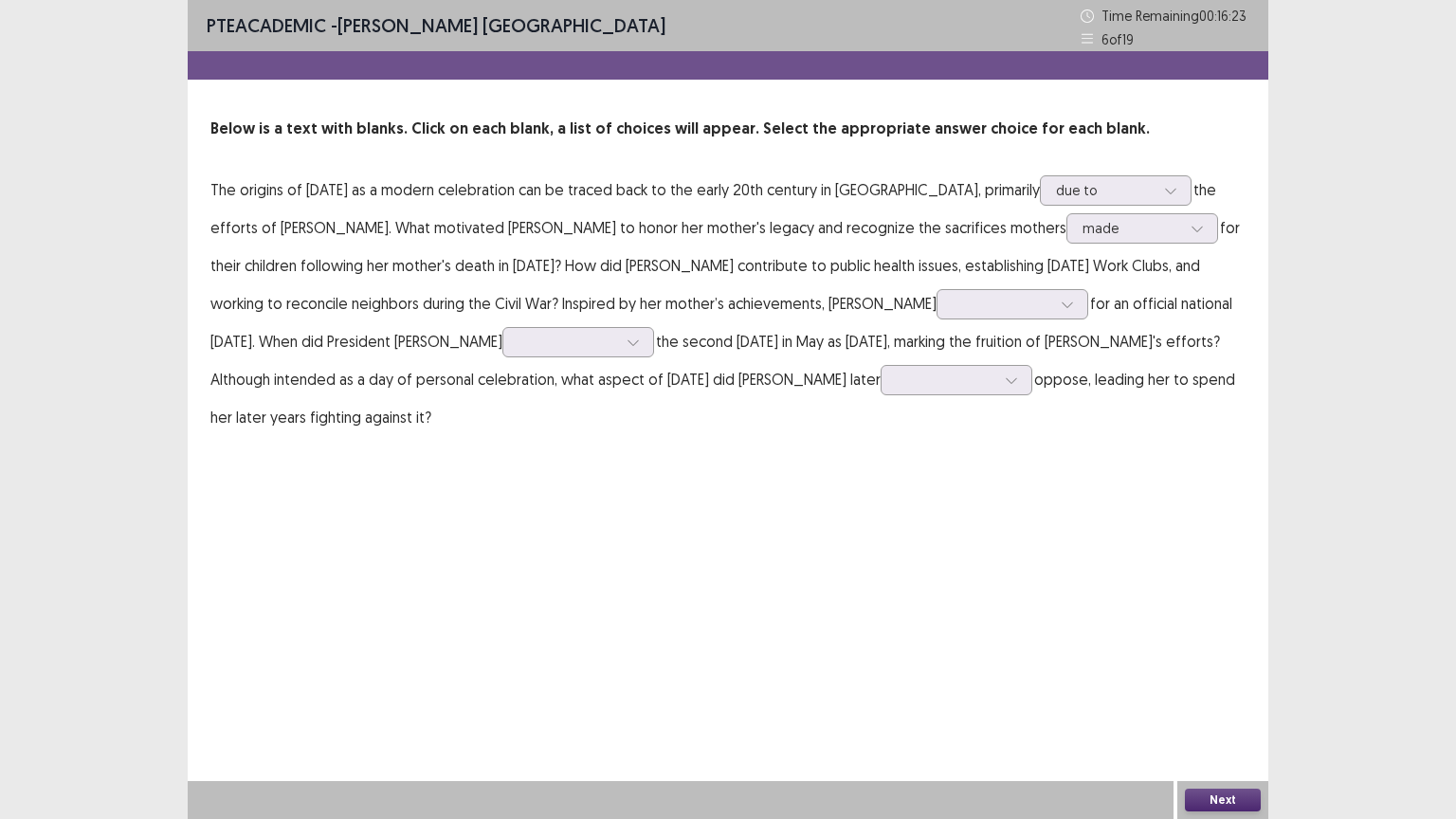
click at [819, 302] on p "The origins of Mother's Day as a modern celebration can be traced back to the e…" at bounding box center [728, 303] width 1035 height 265
click at [952, 308] on div at bounding box center [1001, 304] width 99 height 18
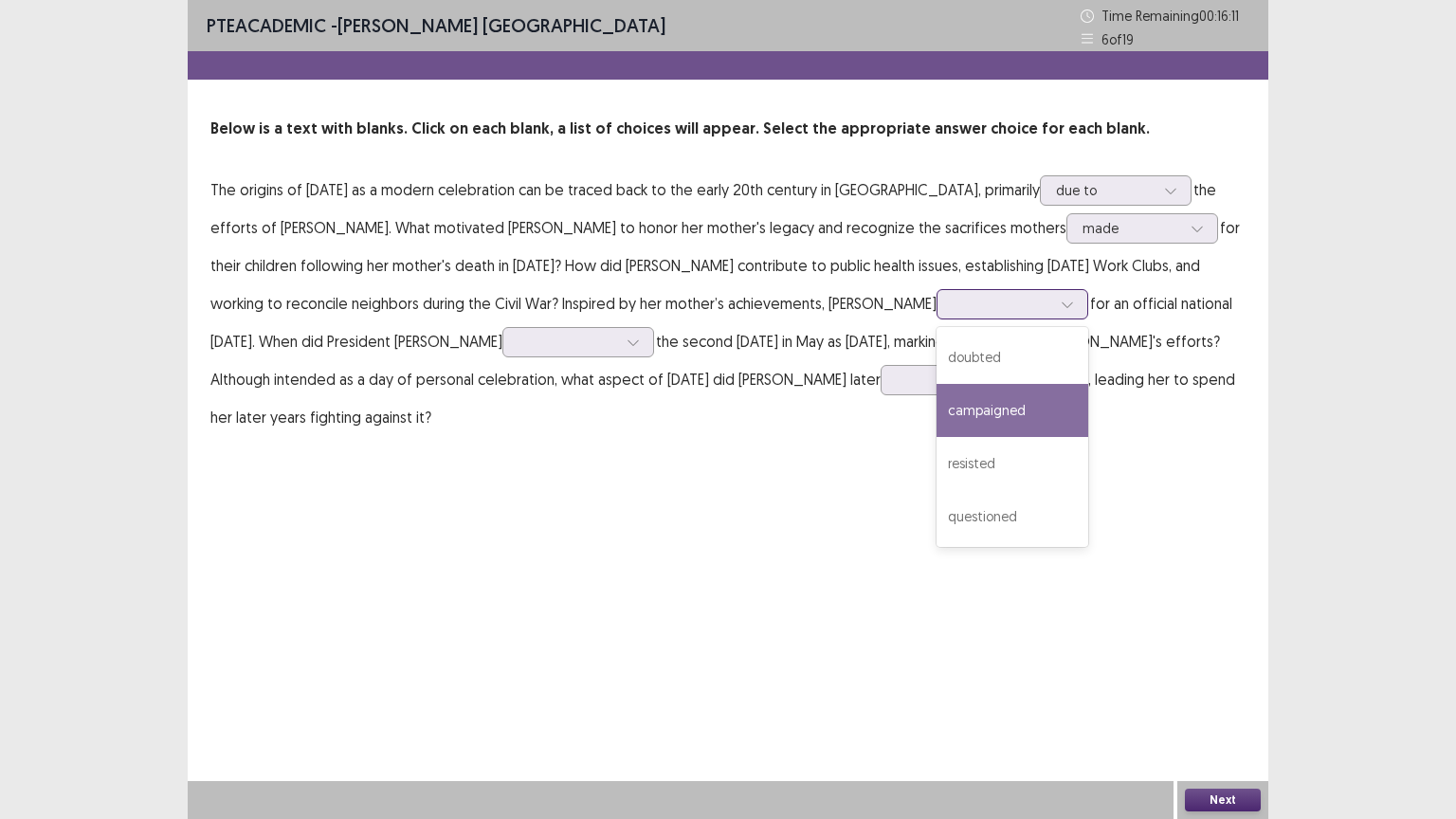
click at [937, 416] on div "campaigned" at bounding box center [1012, 410] width 151 height 53
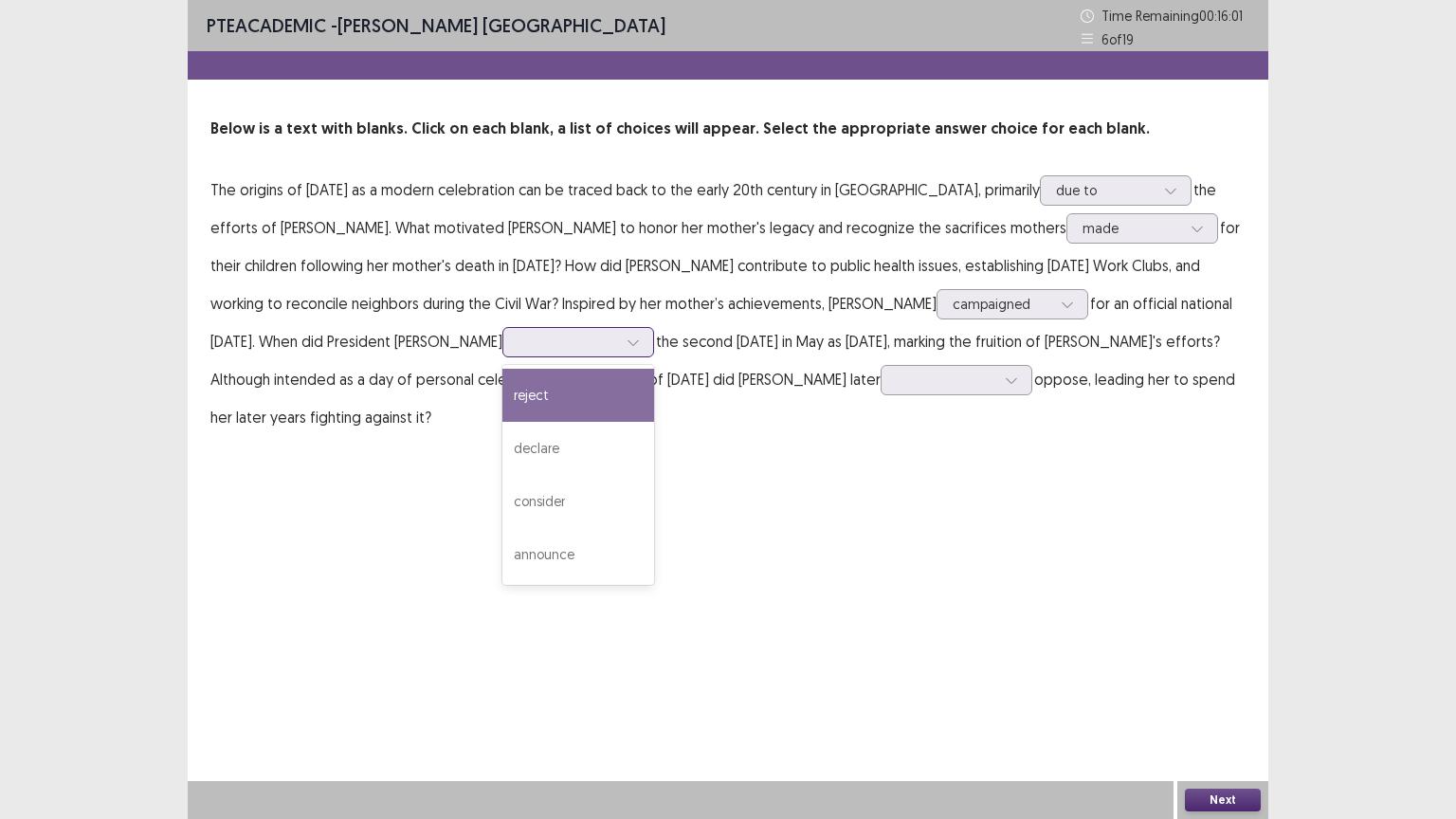
click at [518, 336] on div at bounding box center [567, 341] width 99 height 18
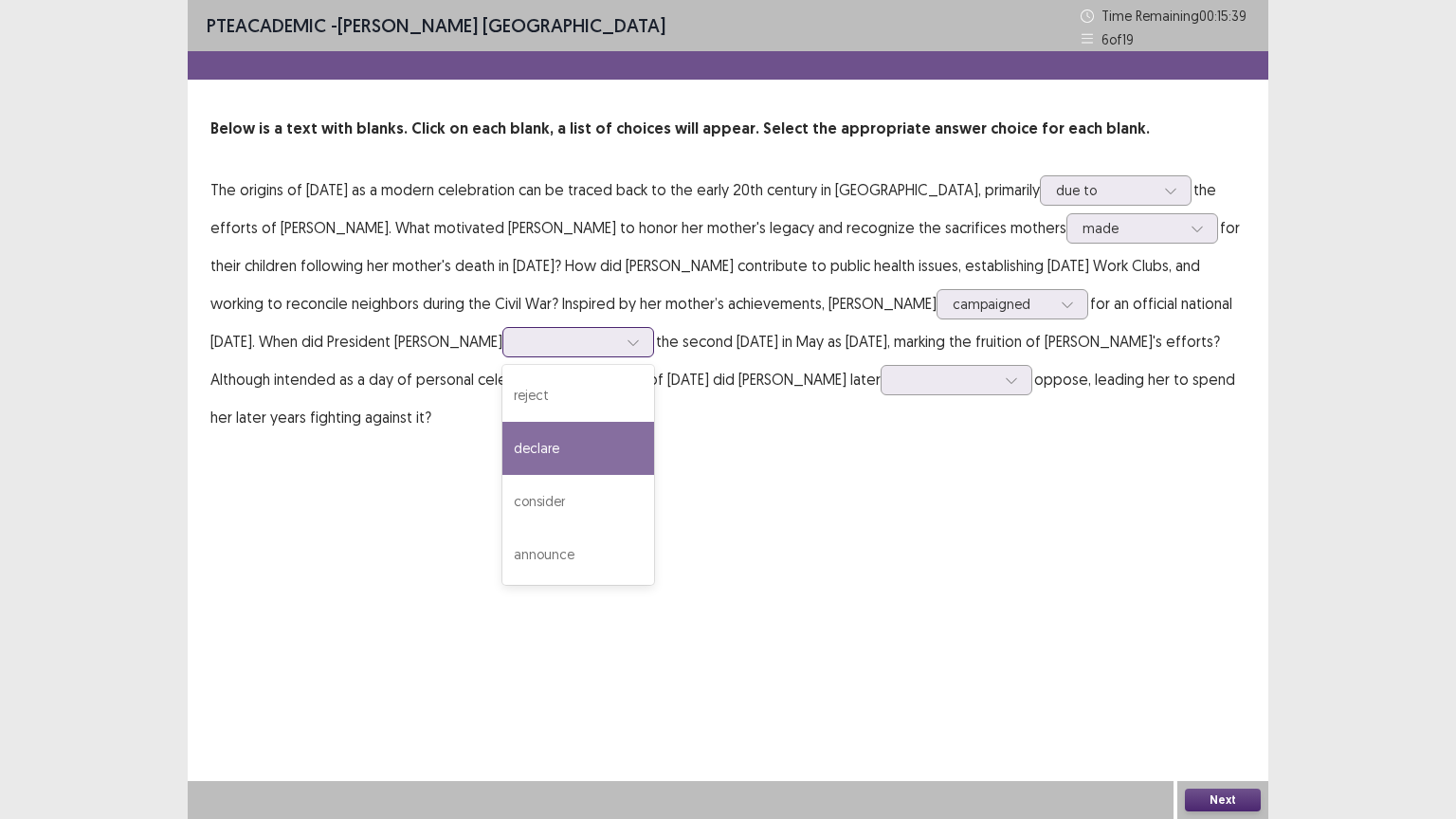
click at [537, 457] on div "declare" at bounding box center [578, 447] width 151 height 53
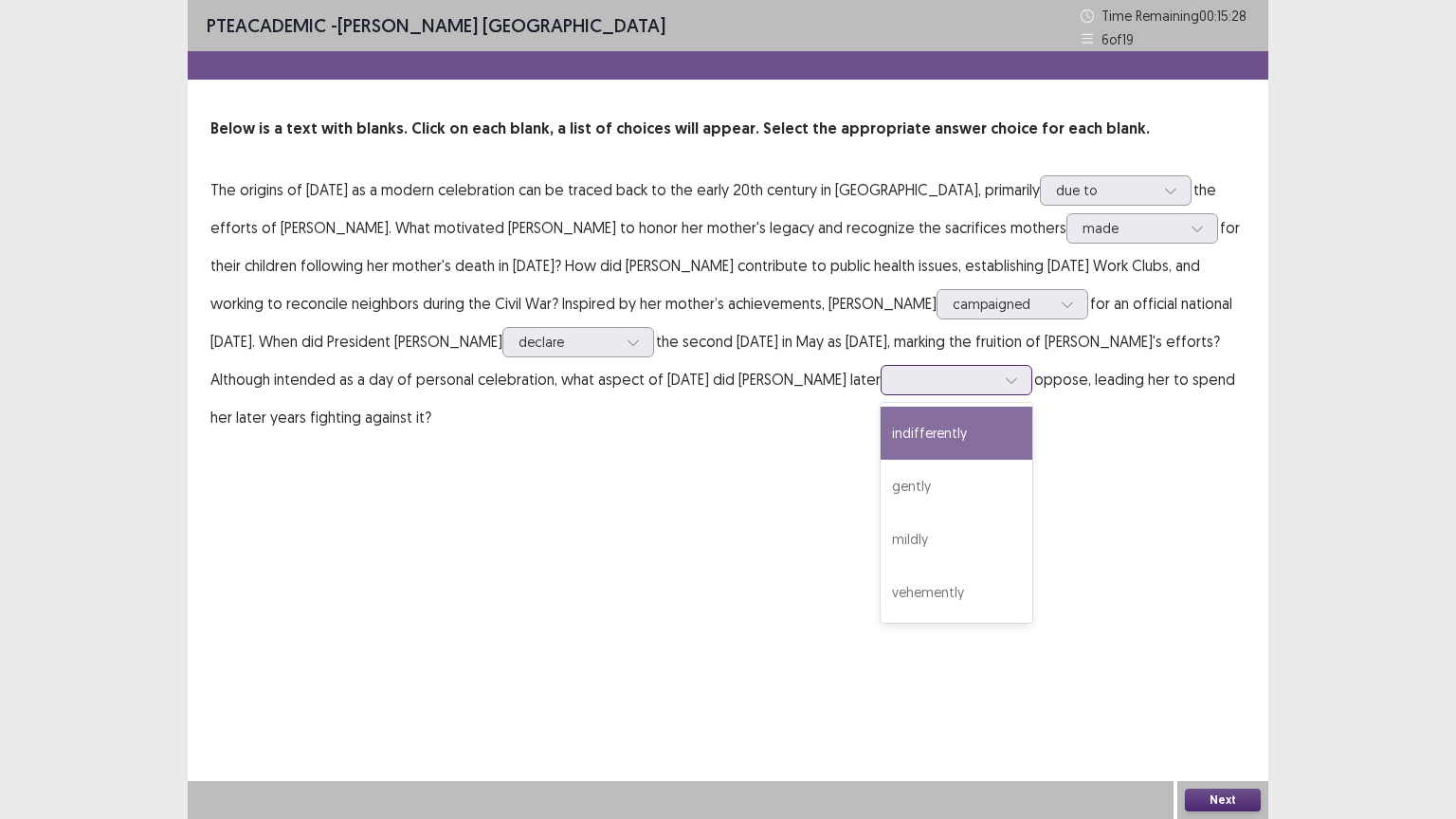
click at [897, 379] on div at bounding box center [945, 379] width 99 height 18
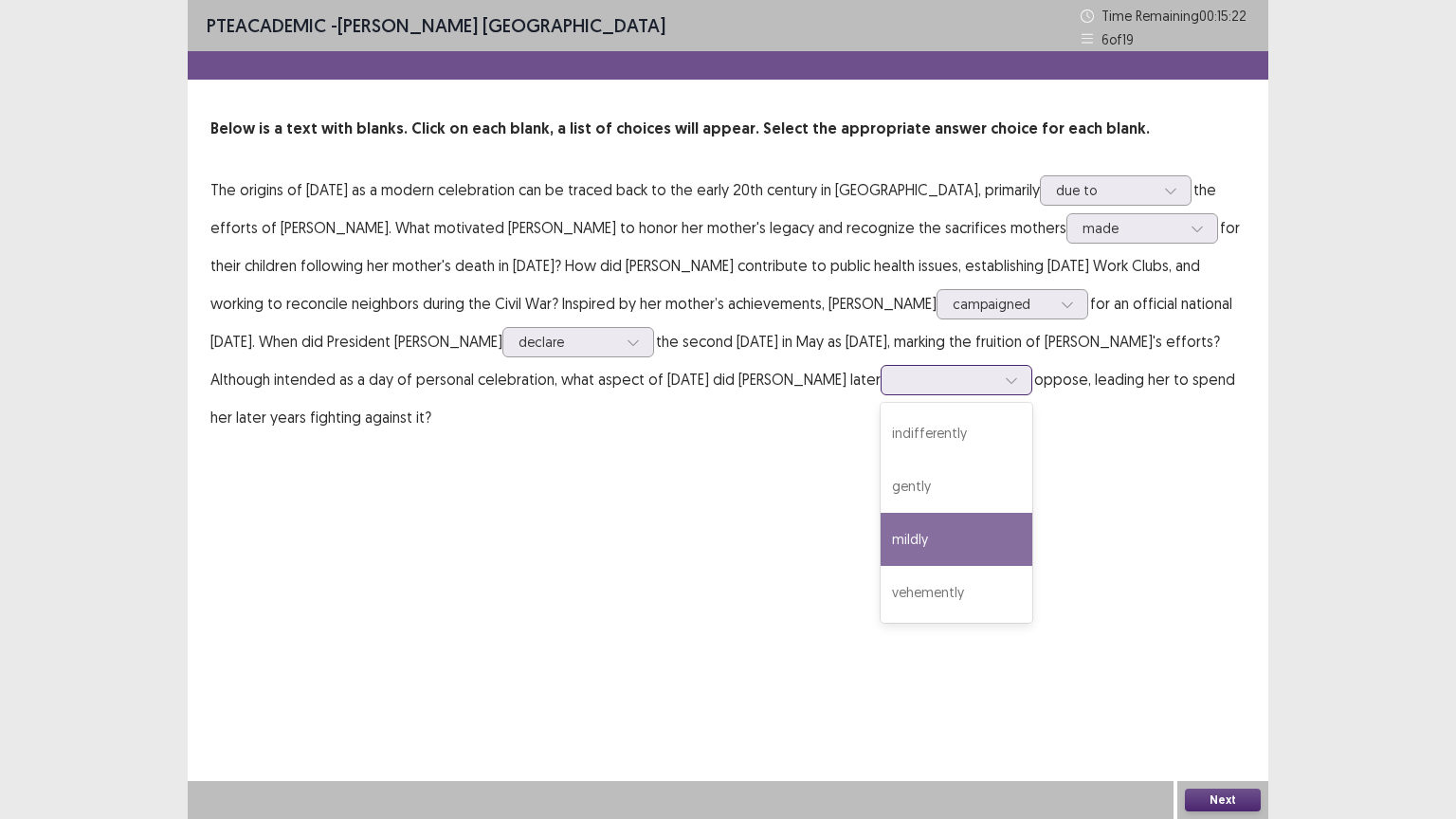
click at [892, 539] on div "mildly" at bounding box center [956, 538] width 151 height 53
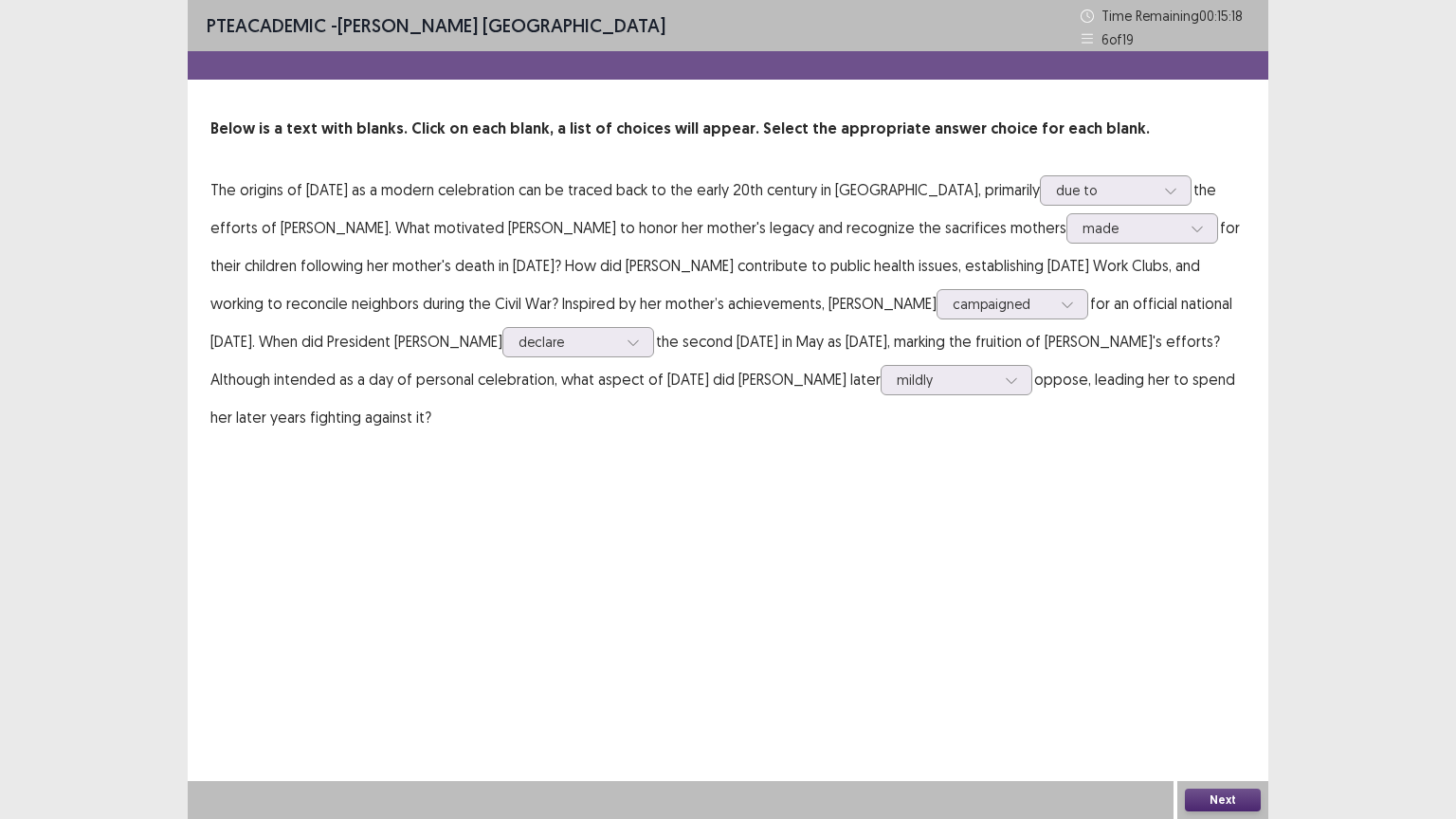
click at [1214, 691] on button "Next" at bounding box center [1222, 800] width 76 height 23
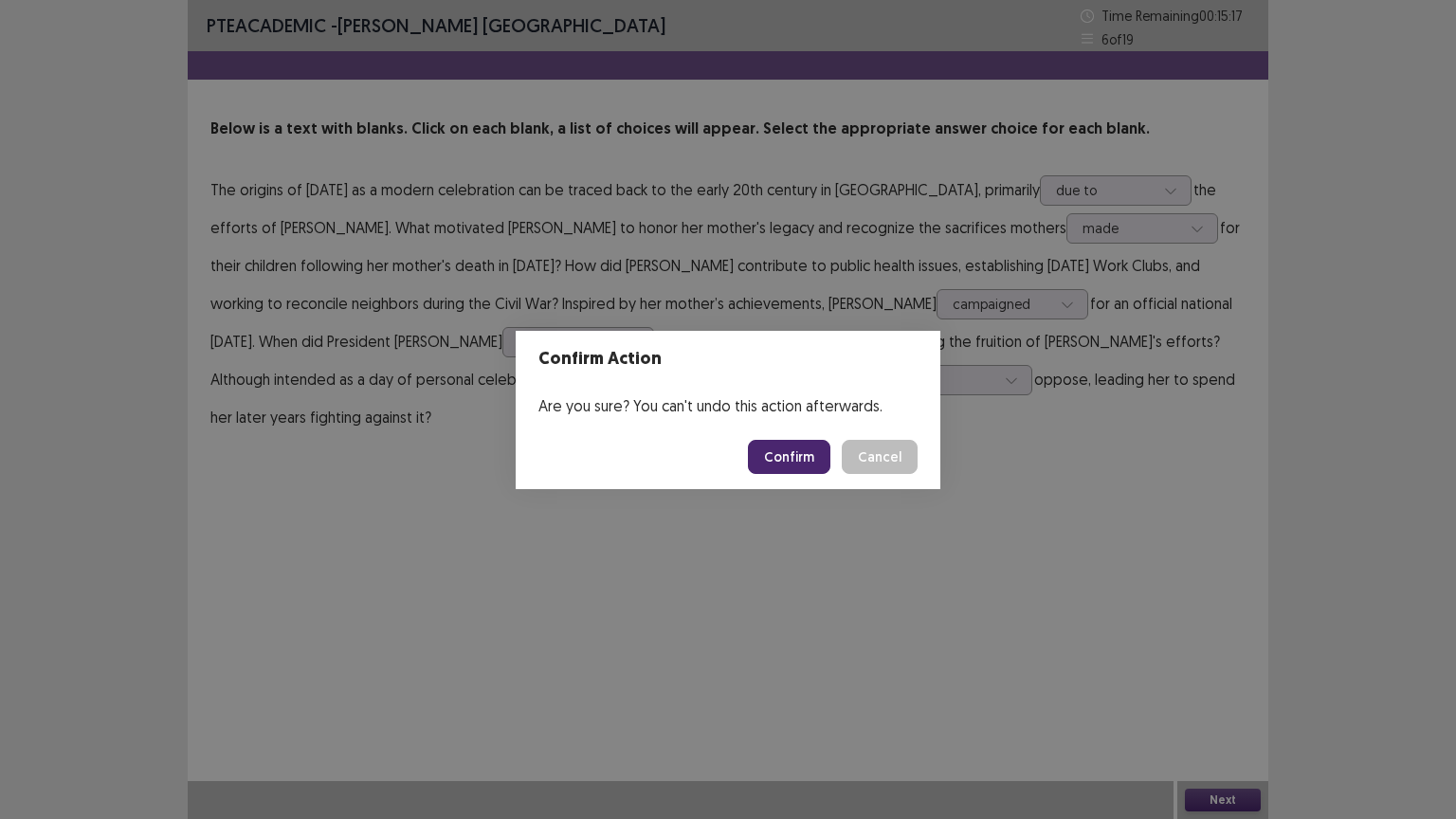
click at [812, 453] on button "Confirm" at bounding box center [789, 457] width 82 height 34
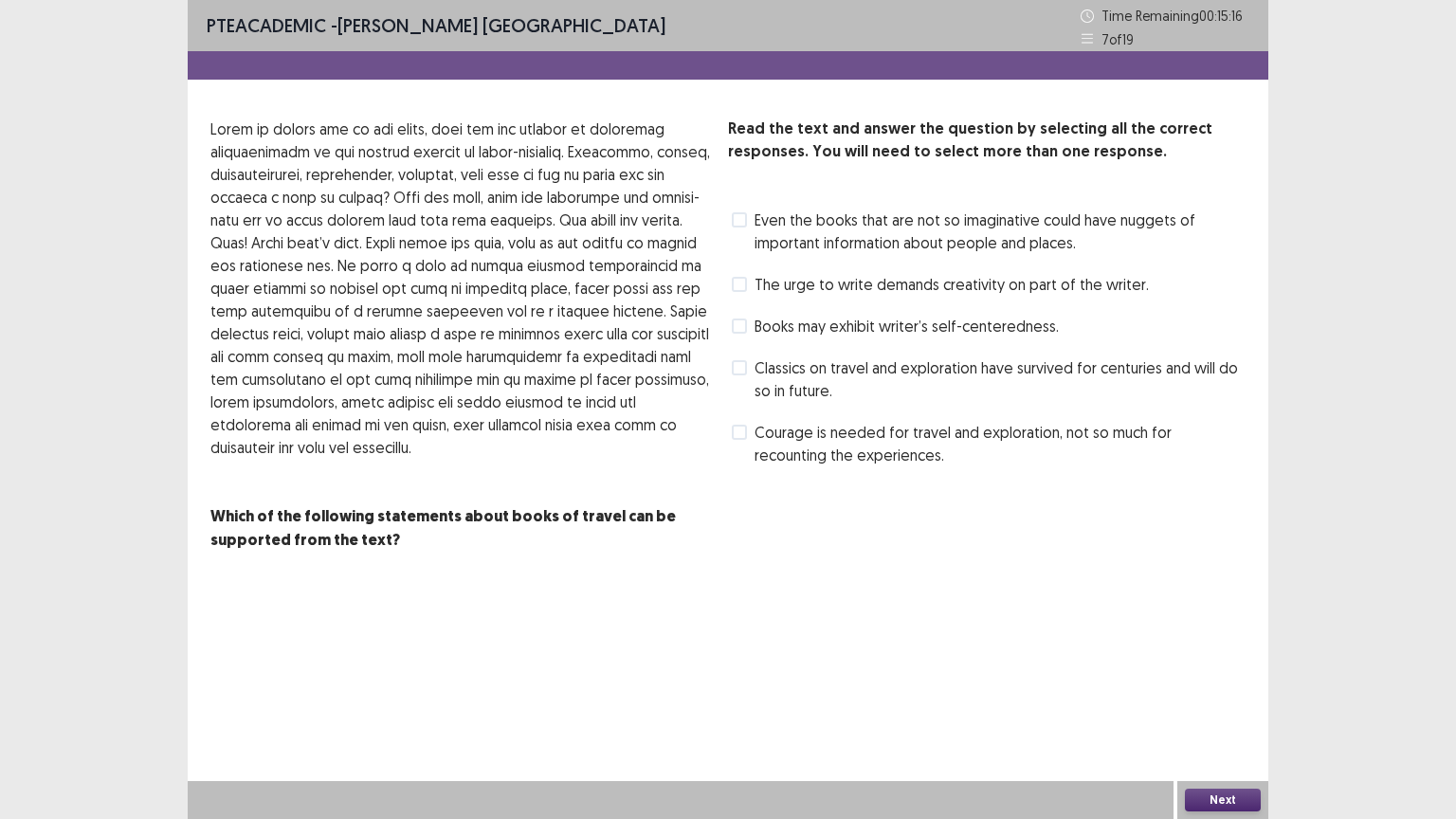
click at [779, 320] on span "Books may exhibit writer’s self-centeredness." at bounding box center [907, 326] width 305 height 23
click at [1217, 691] on button "Next" at bounding box center [1222, 800] width 76 height 23
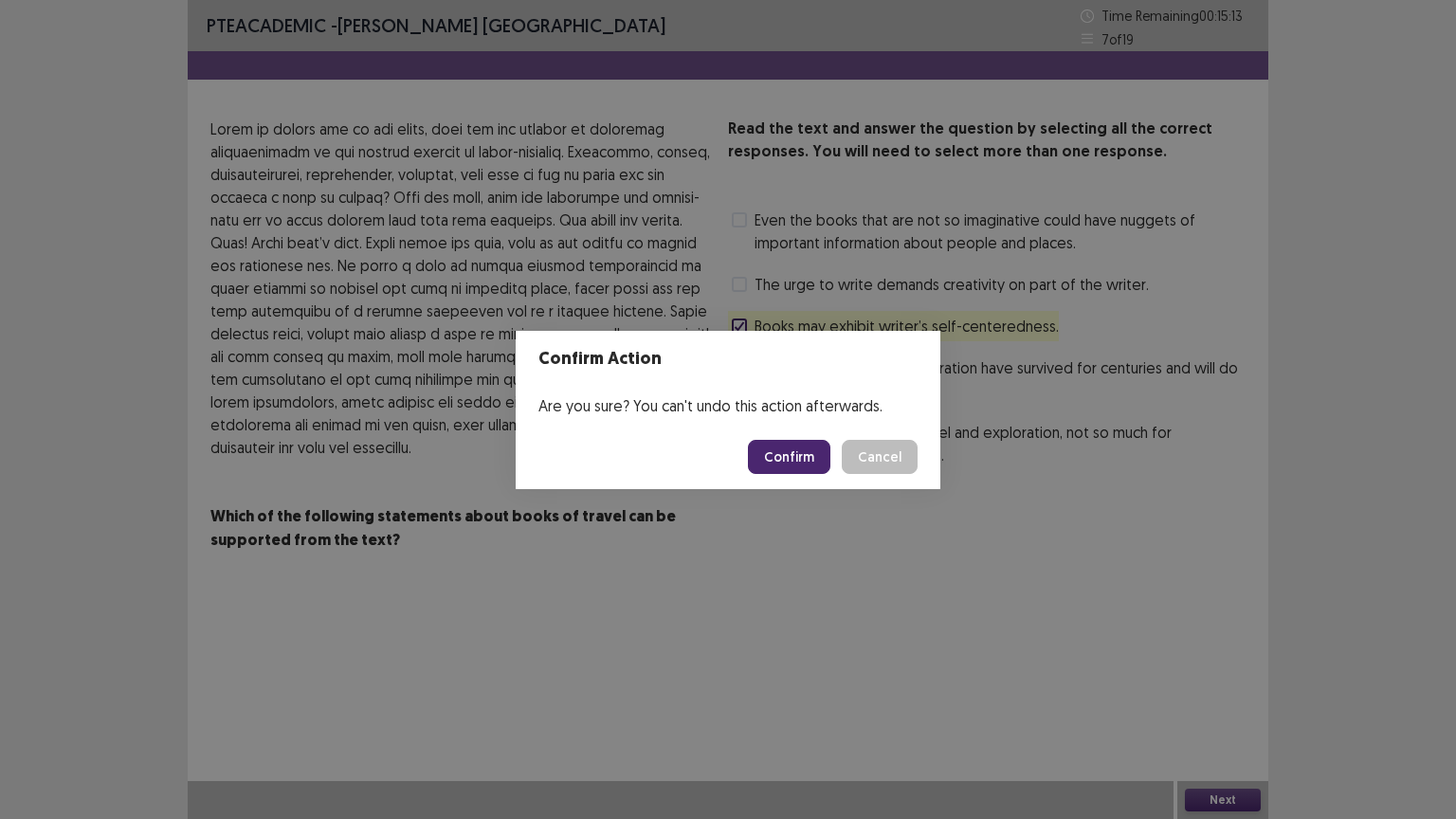
click at [779, 453] on button "Confirm" at bounding box center [789, 457] width 82 height 34
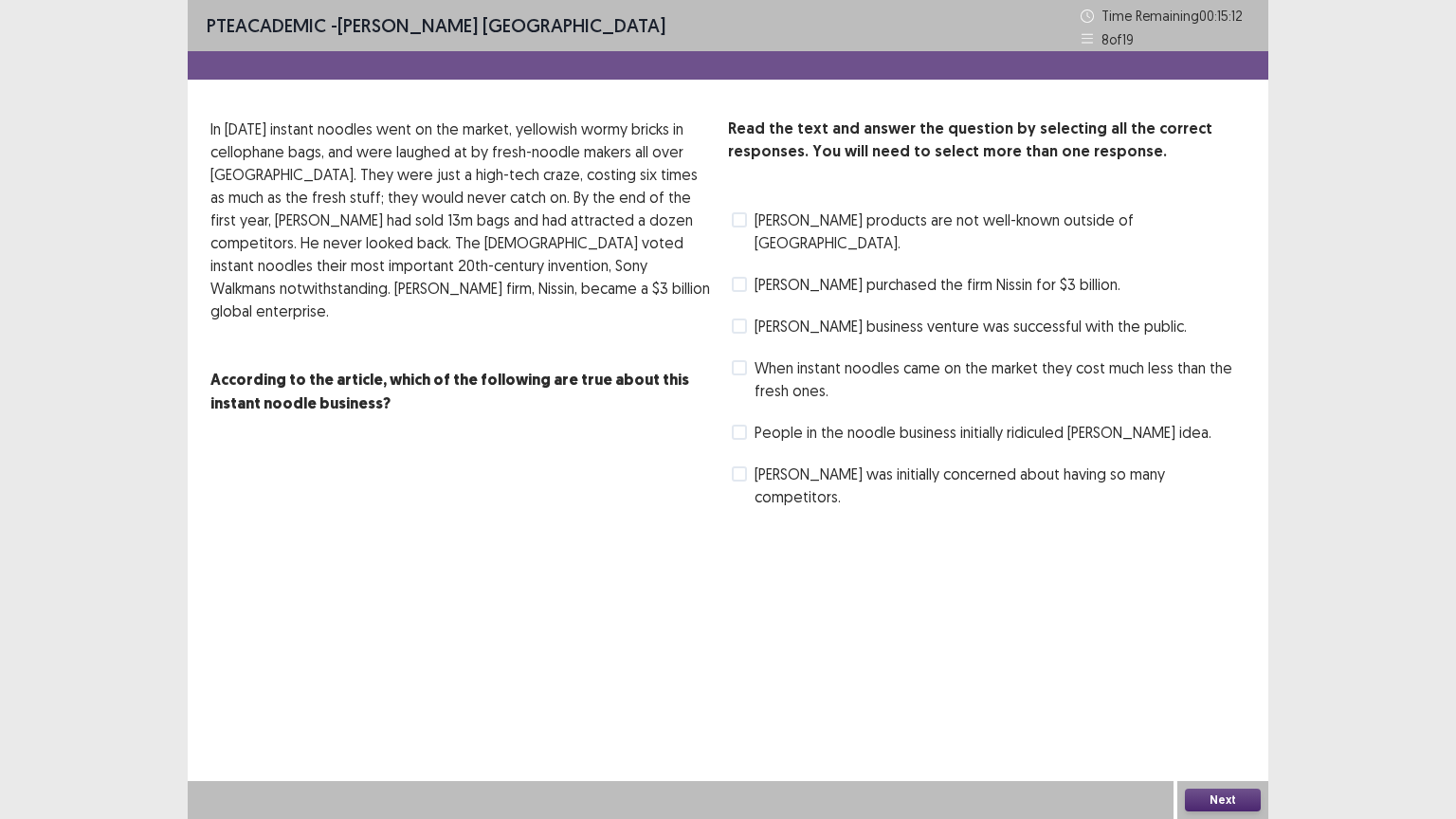
drag, startPoint x: 779, startPoint y: 300, endPoint x: 1176, endPoint y: 694, distance: 559.3
click at [1176, 691] on div "PTE academic - Asmita Nepal Time Remaining 00 : 15 : 12 8 of 19 Read the text a…" at bounding box center [728, 409] width 1081 height 819
click at [740, 318] on span at bounding box center [739, 326] width 15 height 15
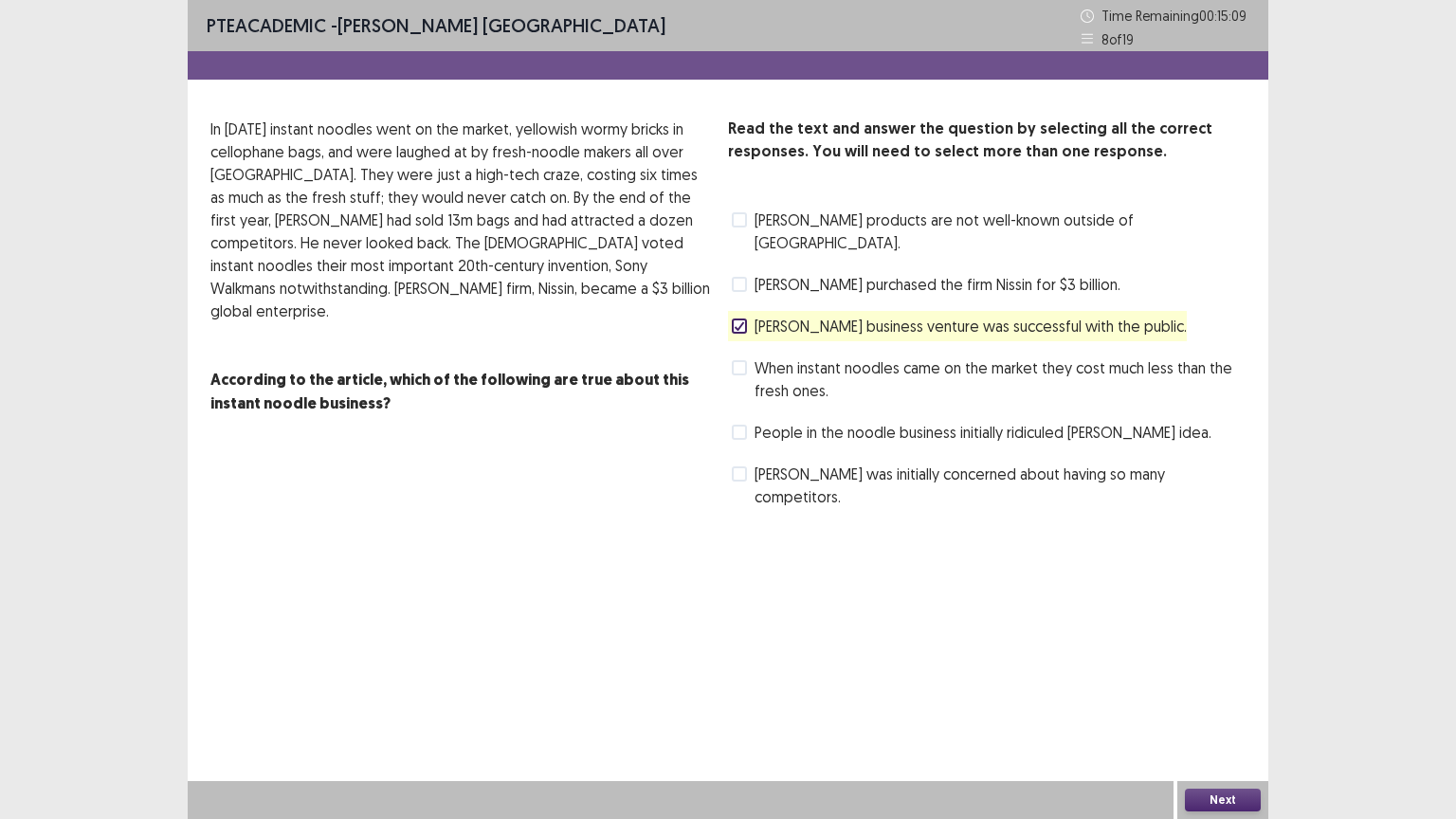
click at [1202, 691] on button "Next" at bounding box center [1222, 800] width 76 height 23
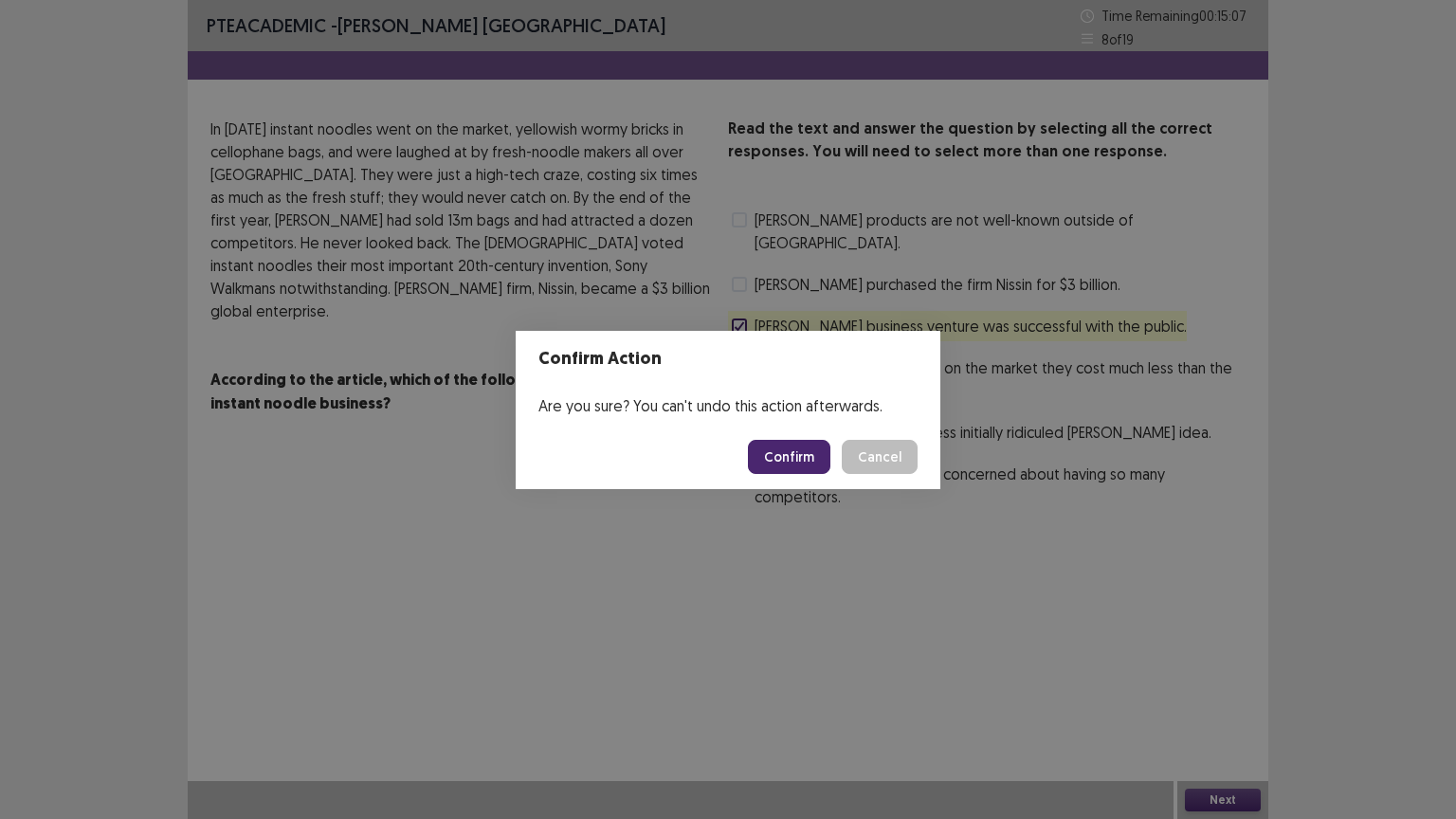
click at [823, 453] on button "Confirm" at bounding box center [789, 457] width 82 height 34
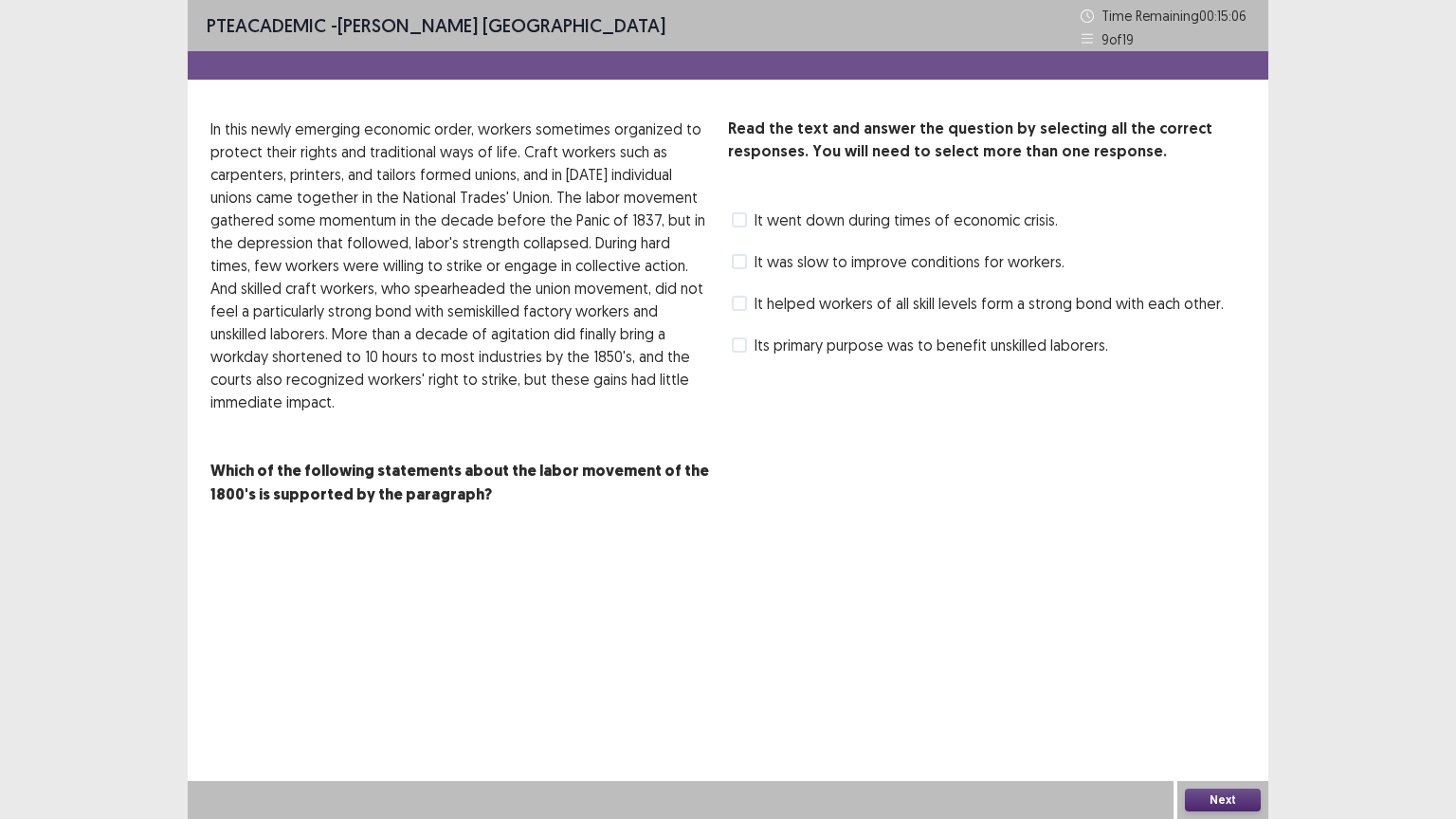
click at [785, 307] on span "It helped workers of all skill levels form a strong bond with each other." at bounding box center [990, 304] width 469 height 23
click at [1224, 691] on button "Next" at bounding box center [1222, 800] width 76 height 23
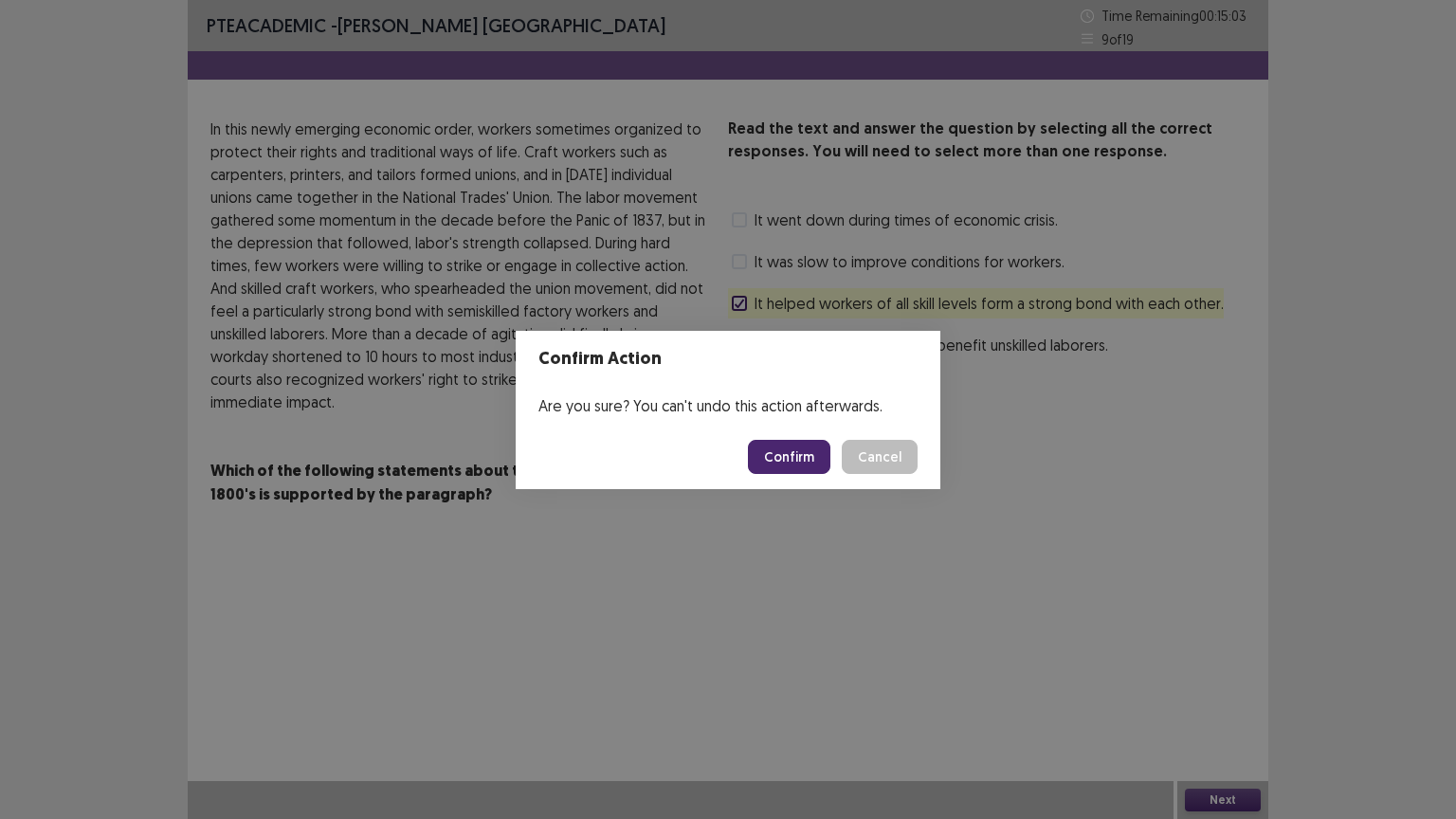
click at [797, 452] on button "Confirm" at bounding box center [789, 457] width 82 height 34
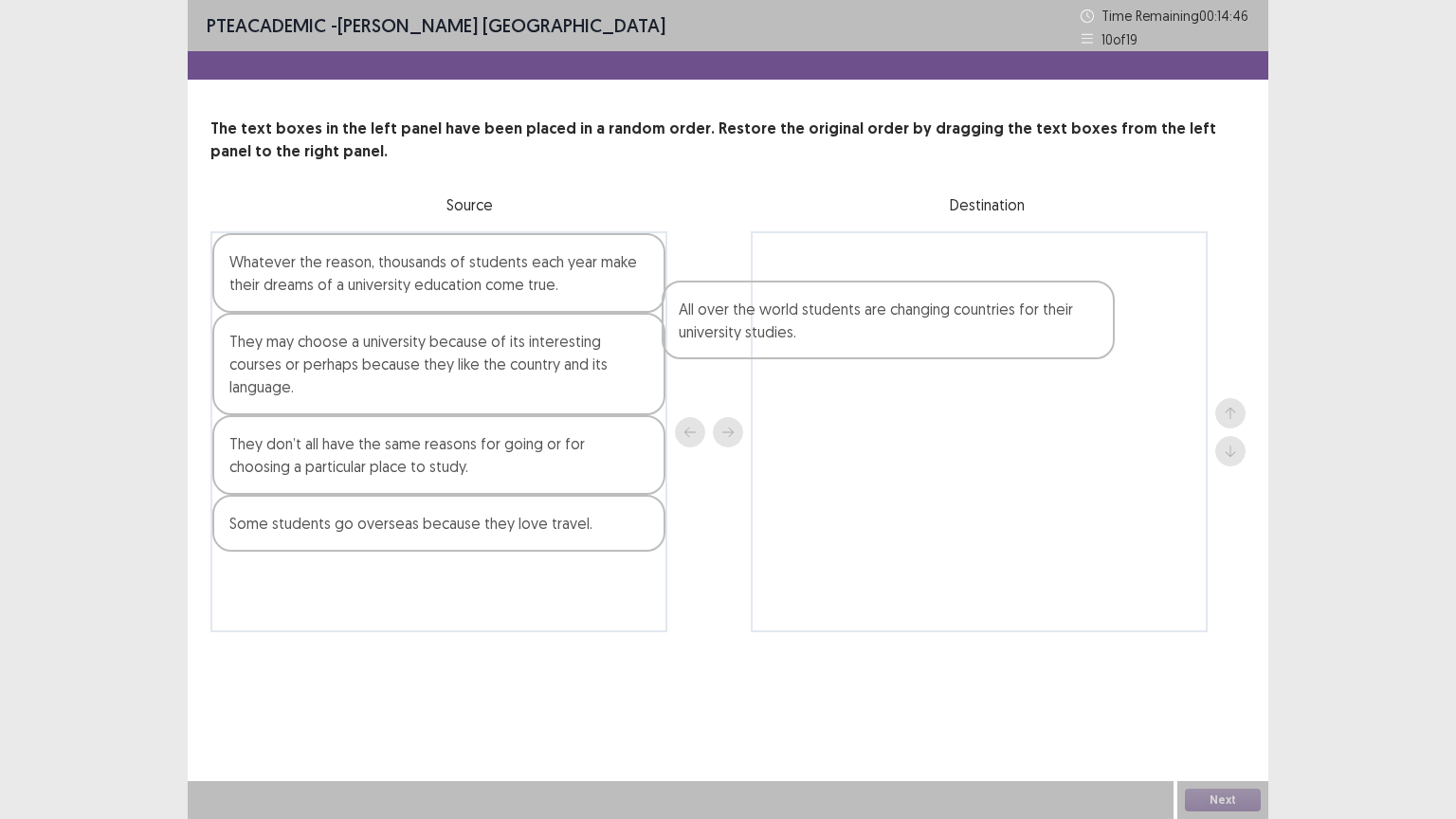
drag, startPoint x: 458, startPoint y: 438, endPoint x: 929, endPoint y: 318, distance: 486.0
click at [929, 318] on div "Whatever the reason, thousands of students each year make their dreams of a uni…" at bounding box center [728, 431] width 1035 height 401
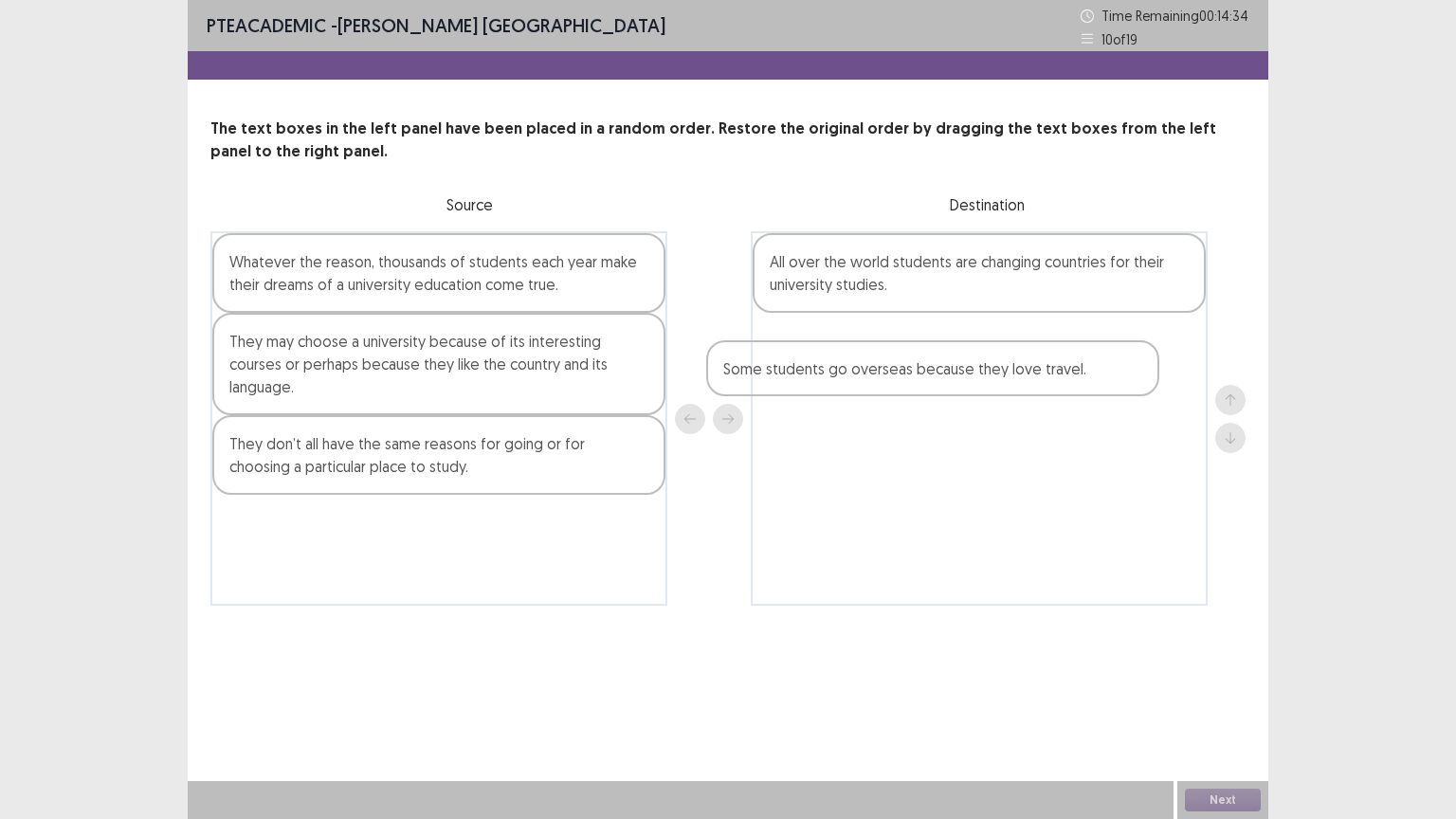
drag, startPoint x: 379, startPoint y: 507, endPoint x: 888, endPoint y: 373, distance: 526.3
click at [888, 373] on div "Whatever the reason, thousands of students each year make their dreams of a uni…" at bounding box center [728, 418] width 1035 height 375
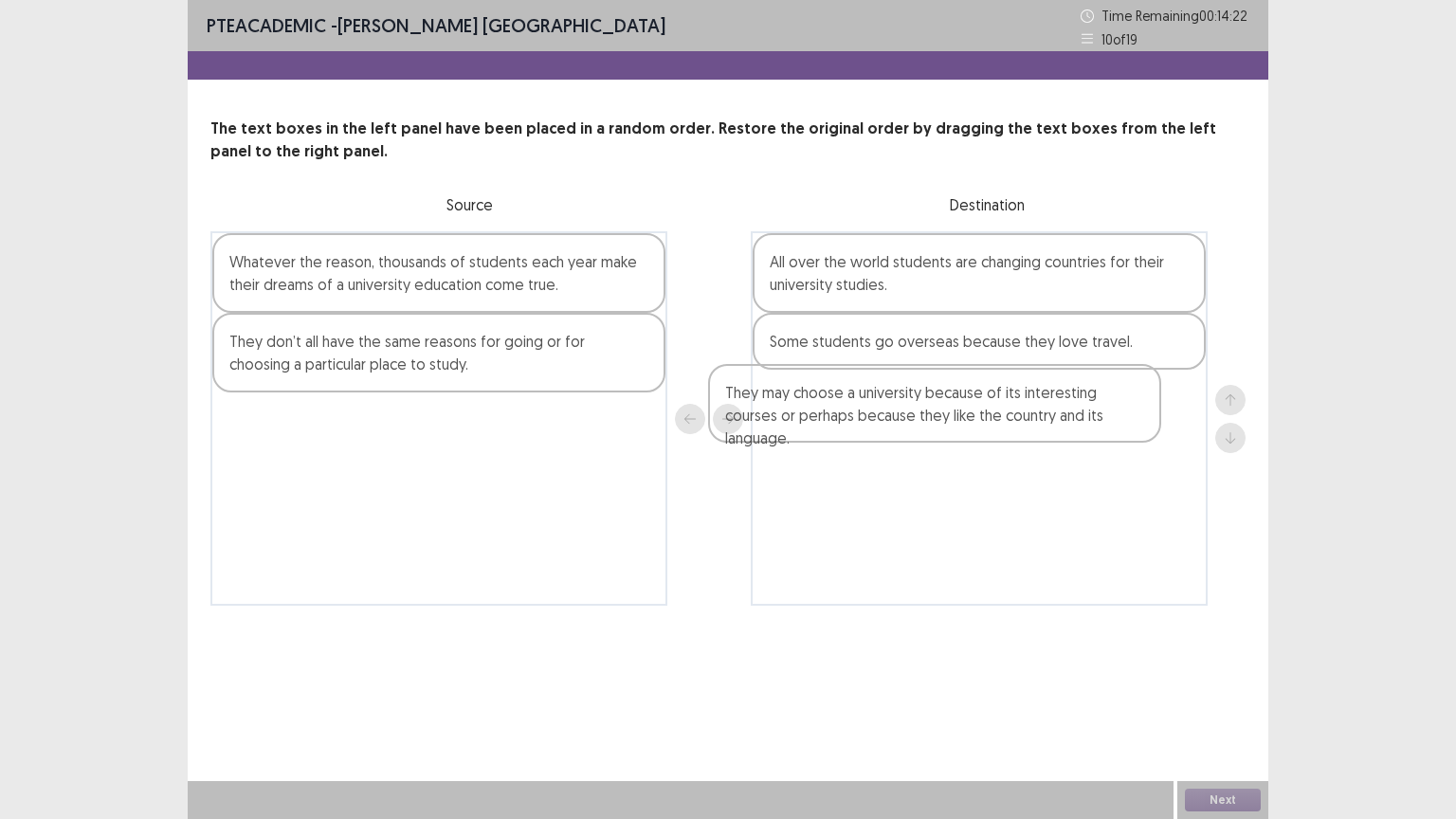
drag, startPoint x: 376, startPoint y: 360, endPoint x: 887, endPoint y: 413, distance: 513.7
click at [887, 413] on div "Whatever the reason, thousands of students each year make their dreams of a uni…" at bounding box center [728, 418] width 1035 height 375
click at [395, 353] on div "They don’t all have the same reasons for going or for choosing a particular pla…" at bounding box center [439, 353] width 453 height 80
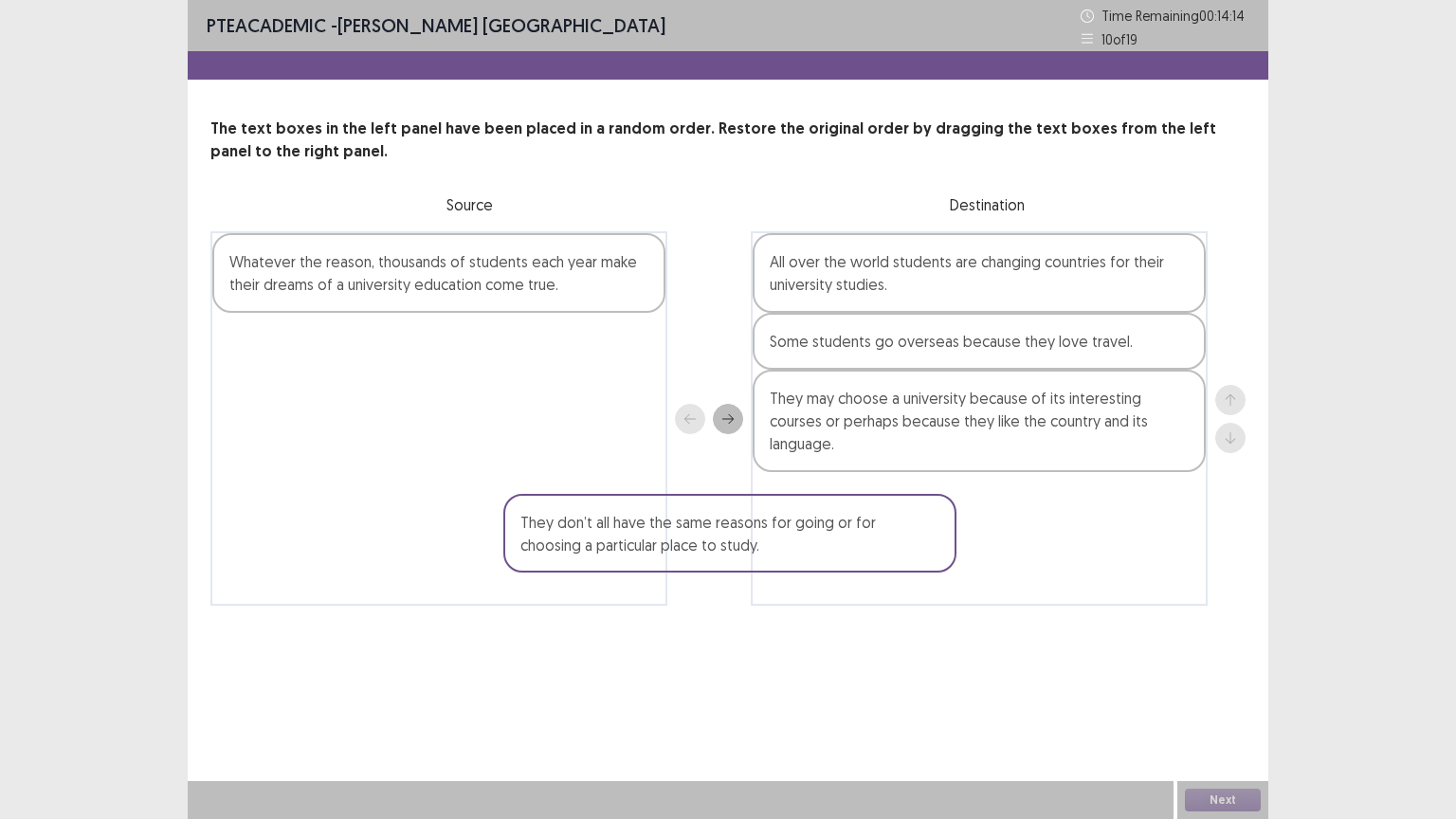
drag, startPoint x: 395, startPoint y: 353, endPoint x: 815, endPoint y: 525, distance: 453.9
click at [815, 525] on div "Whatever the reason, thousands of students each year make their dreams of a uni…" at bounding box center [728, 418] width 1035 height 375
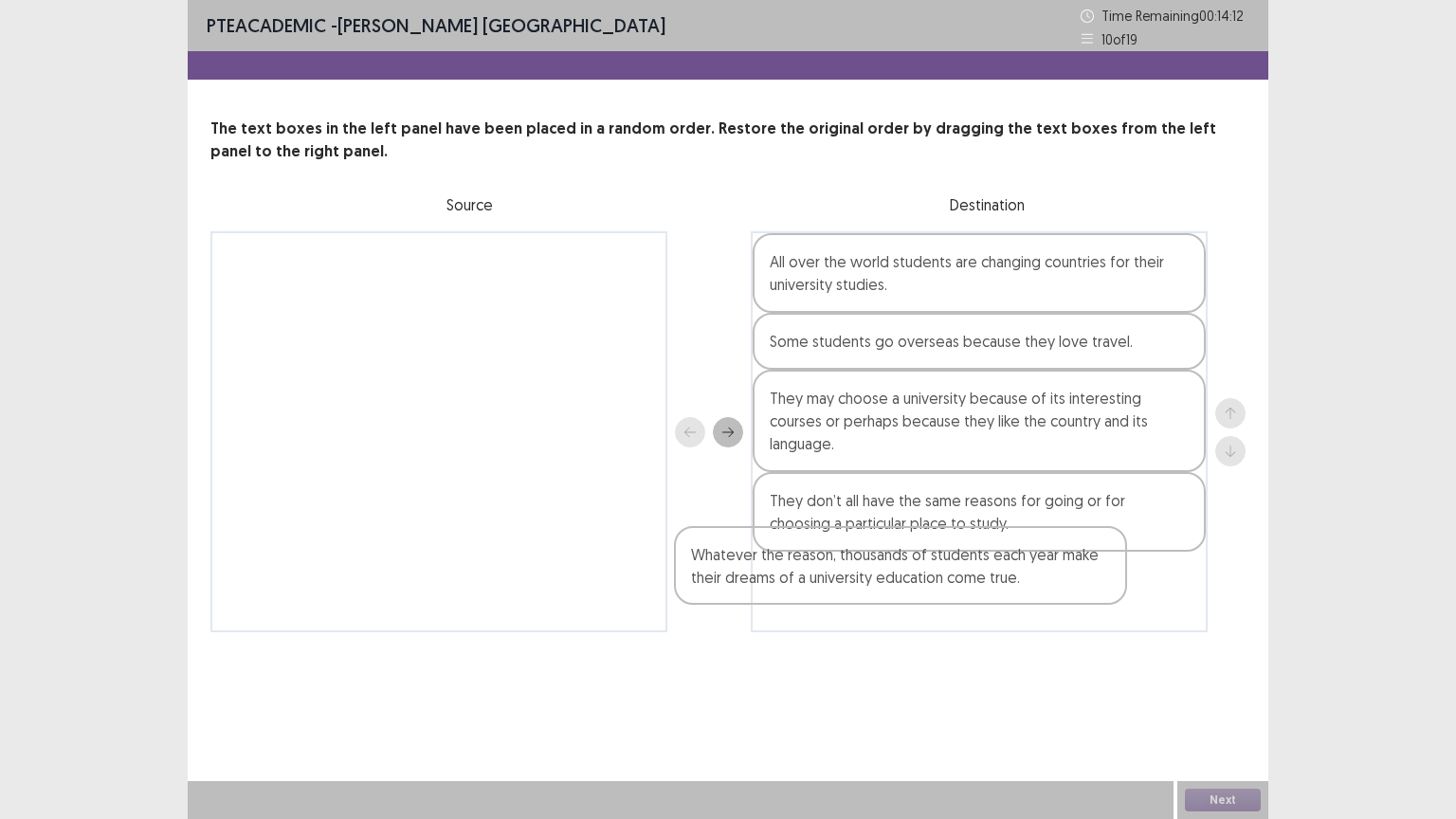
drag, startPoint x: 489, startPoint y: 260, endPoint x: 976, endPoint y: 556, distance: 569.9
click at [976, 556] on div "Whatever the reason, thousands of students each year make their dreams of a uni…" at bounding box center [728, 431] width 1035 height 401
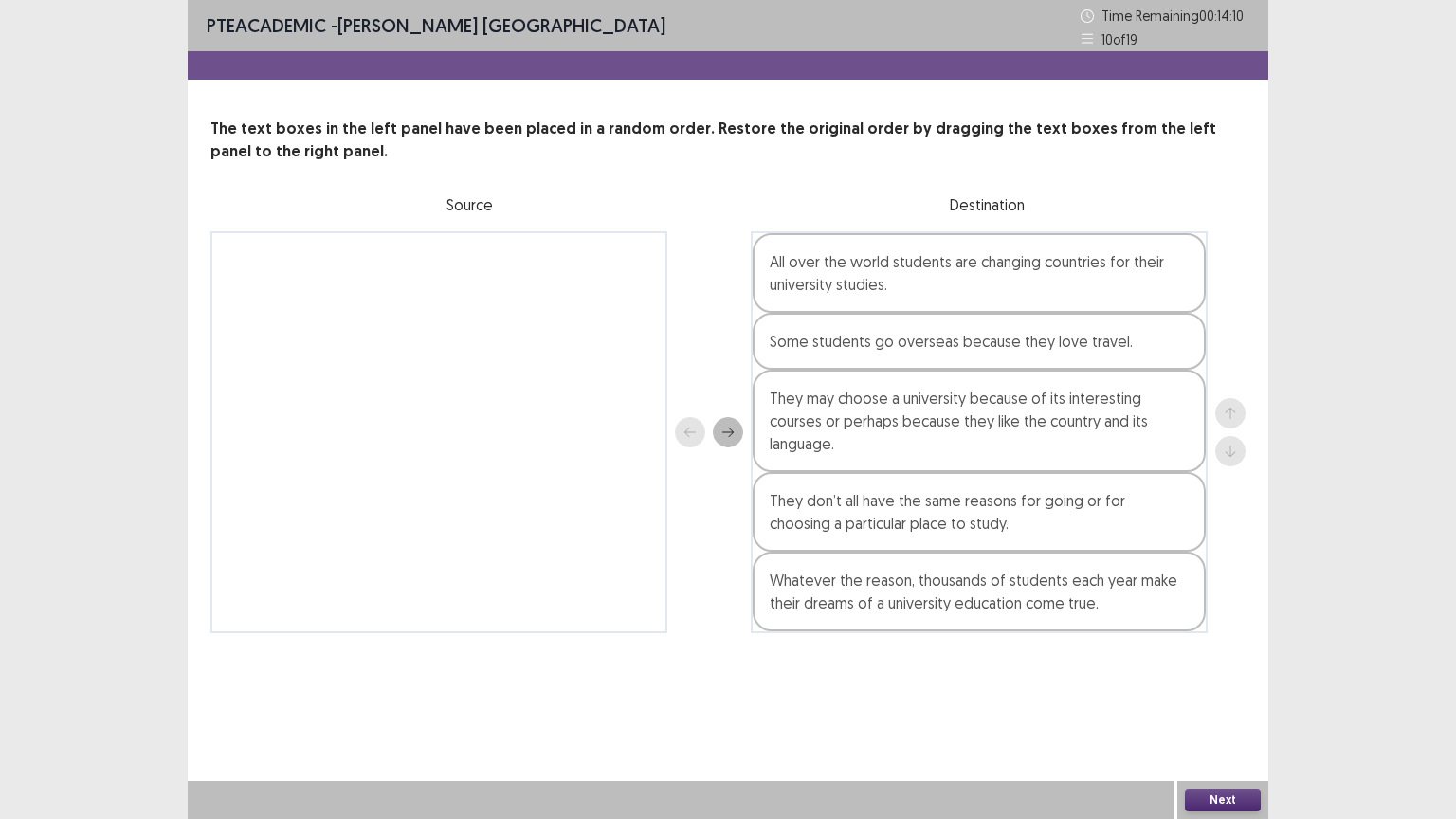
click at [1217, 691] on button "Next" at bounding box center [1222, 800] width 76 height 23
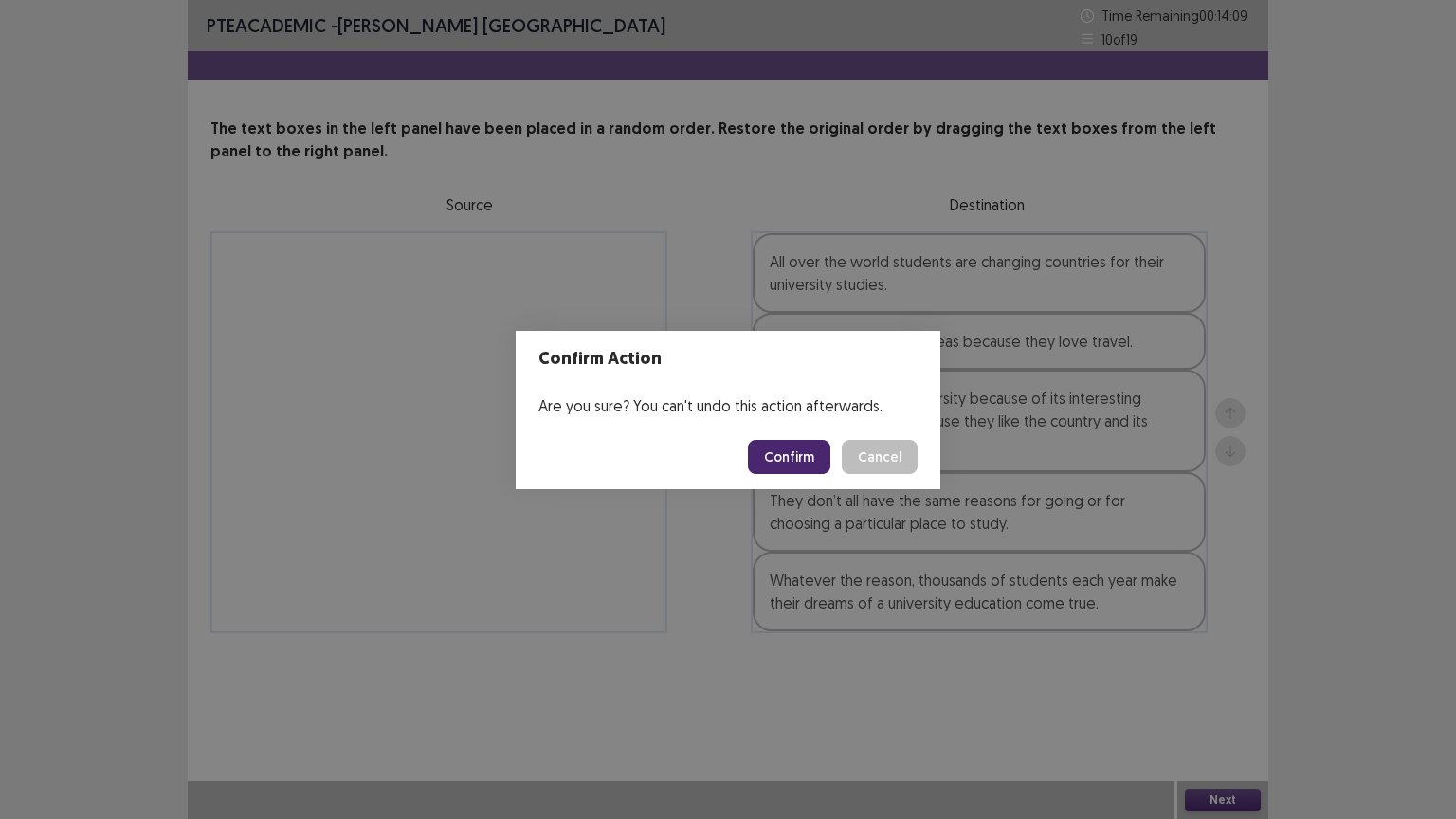
click at [805, 449] on button "Confirm" at bounding box center [789, 457] width 82 height 34
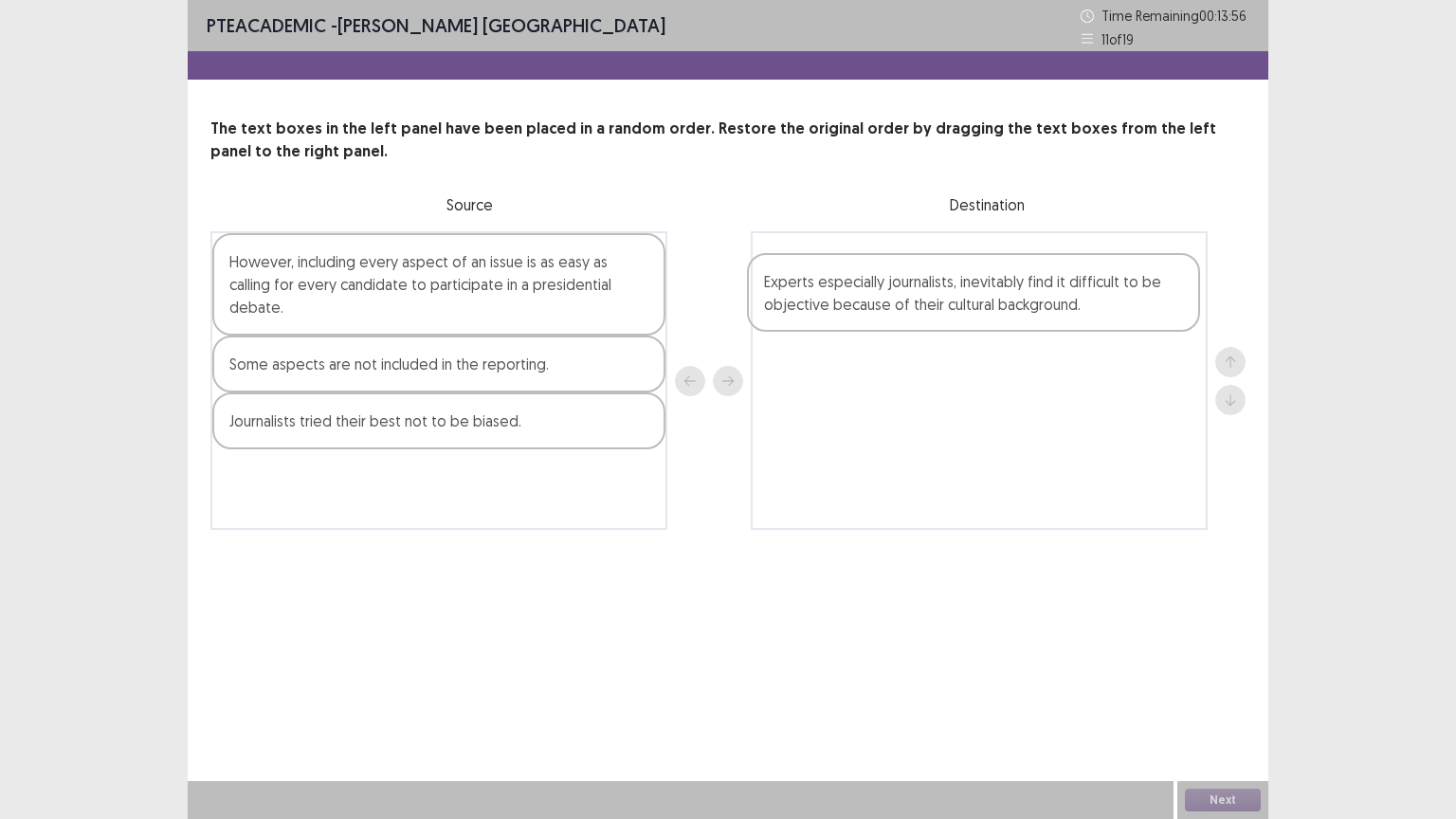
drag, startPoint x: 431, startPoint y: 494, endPoint x: 972, endPoint y: 302, distance: 574.1
click at [972, 302] on div "However, including every aspect of an issue is as easy as calling for every can…" at bounding box center [728, 380] width 1035 height 299
click at [326, 390] on div "Some aspects are not included in the reporting." at bounding box center [439, 363] width 453 height 57
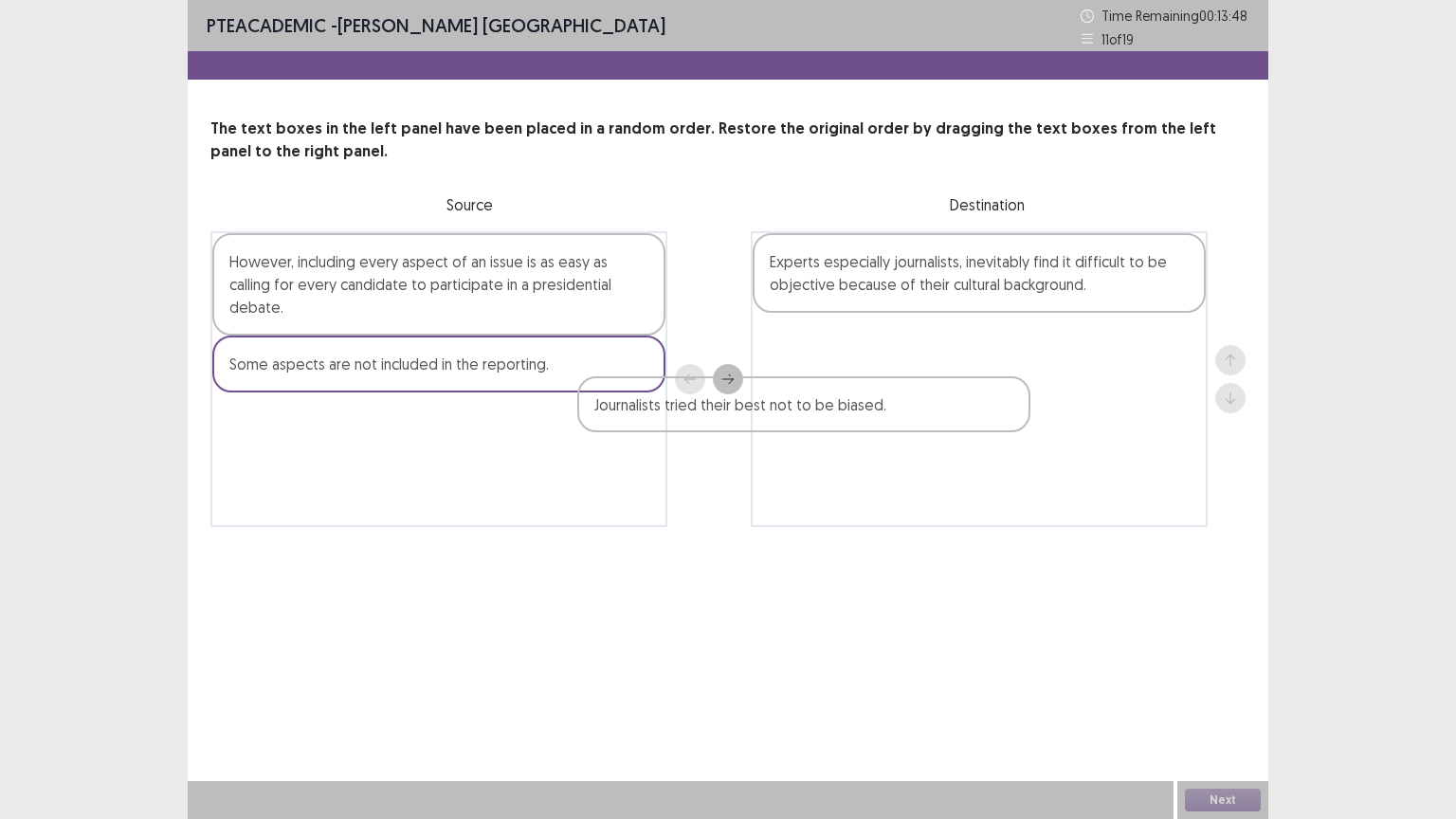
drag, startPoint x: 314, startPoint y: 432, endPoint x: 791, endPoint y: 395, distance: 478.4
click at [791, 395] on div "However, including every aspect of an issue is as easy as calling for every can…" at bounding box center [728, 378] width 1035 height 296
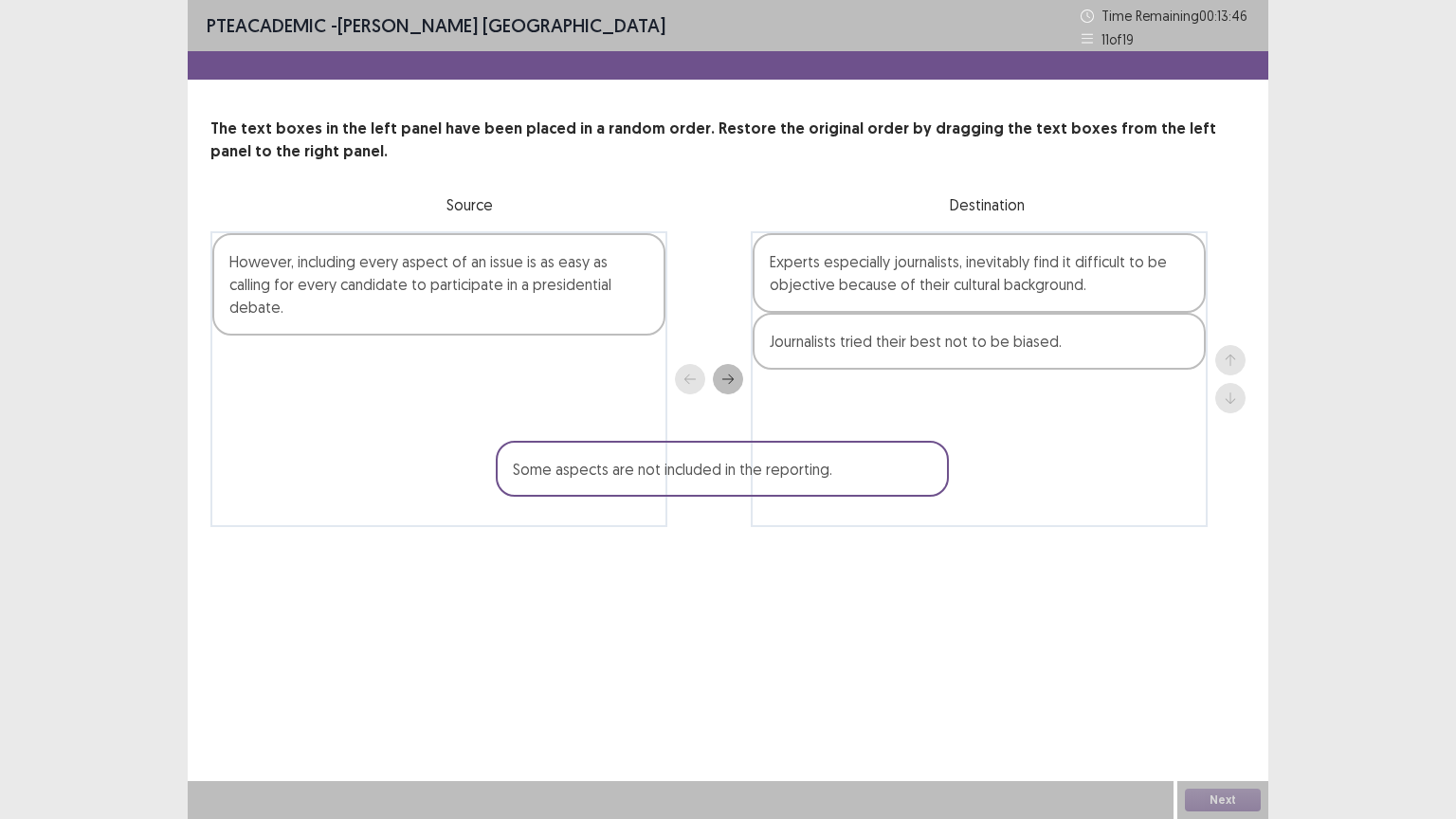
drag, startPoint x: 400, startPoint y: 375, endPoint x: 945, endPoint y: 493, distance: 557.6
click at [945, 493] on div "However, including every aspect of an issue is as easy as calling for every can…" at bounding box center [728, 378] width 1035 height 296
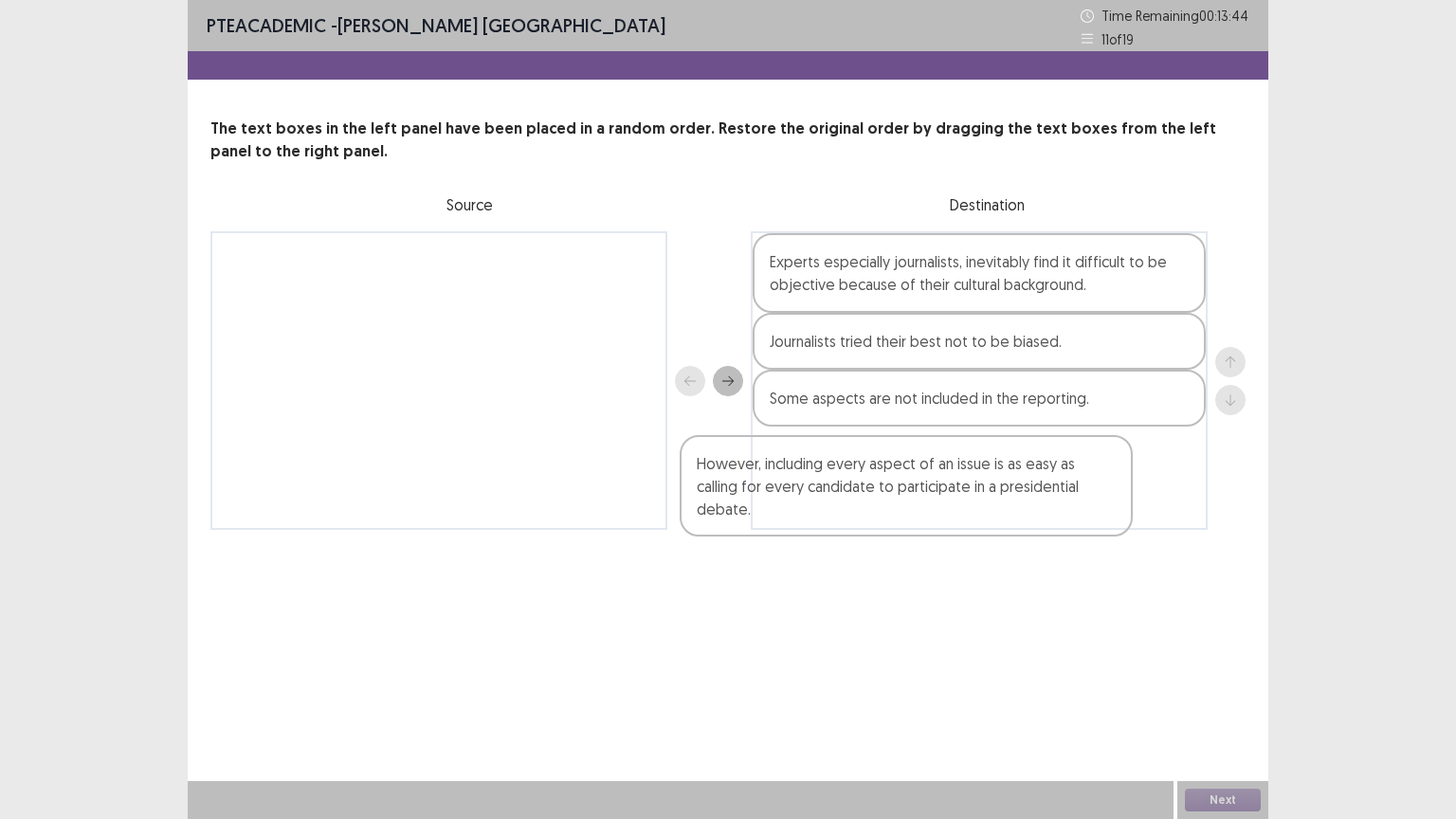
drag, startPoint x: 454, startPoint y: 284, endPoint x: 937, endPoint y: 492, distance: 525.9
click at [937, 492] on div "However, including every aspect of an issue is as easy as calling for every can…" at bounding box center [728, 380] width 1035 height 299
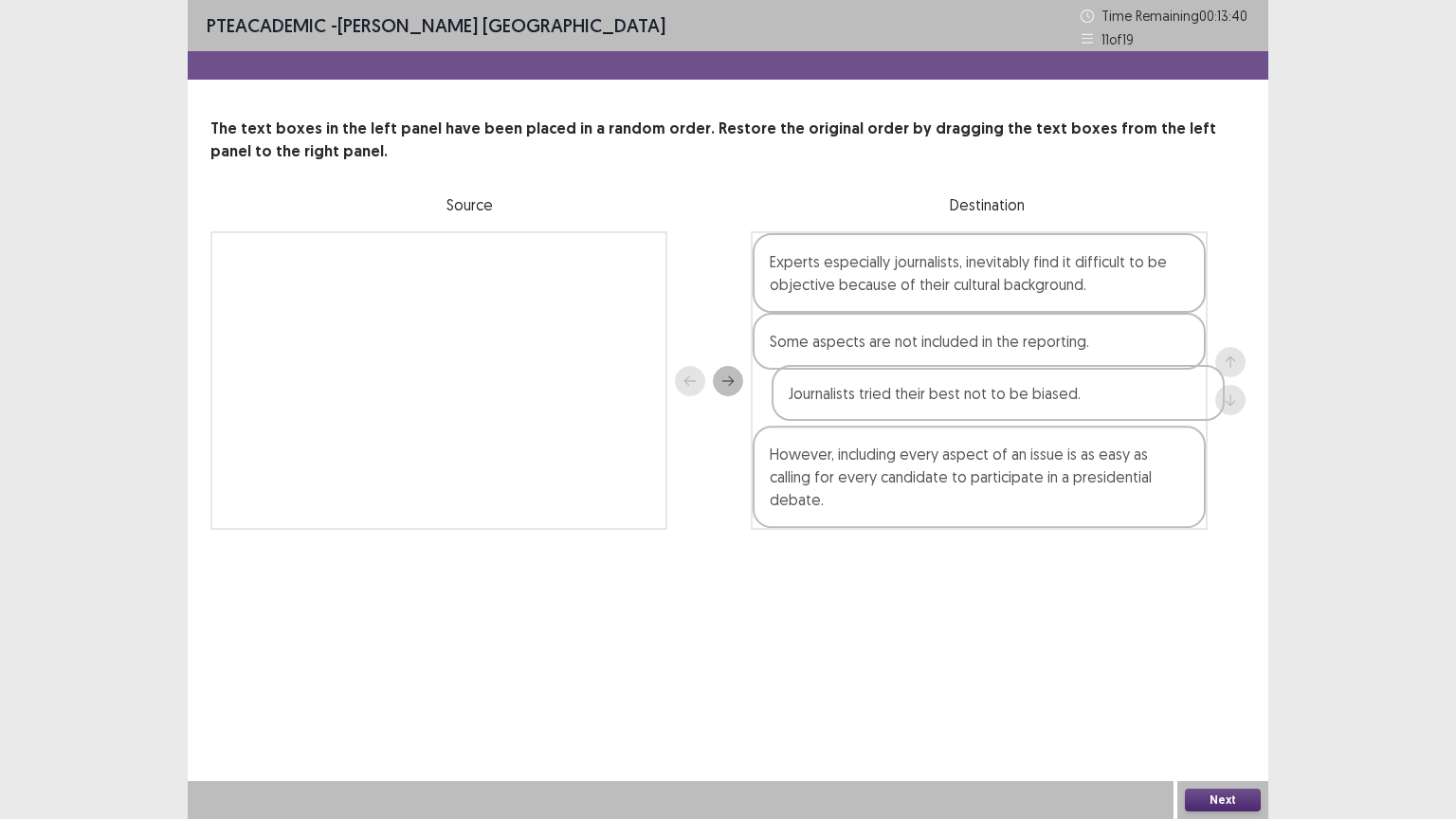
drag, startPoint x: 1012, startPoint y: 345, endPoint x: 1032, endPoint y: 405, distance: 63.2
click at [1032, 405] on div "Experts especially journalists, inevitably find it difficult to be objective be…" at bounding box center [979, 380] width 457 height 299
drag, startPoint x: 937, startPoint y: 353, endPoint x: 932, endPoint y: 447, distance: 94.1
click at [932, 447] on div "Experts especially journalists, inevitably find it difficult to be objective be…" at bounding box center [979, 380] width 457 height 299
click at [1218, 691] on button "Next" at bounding box center [1222, 800] width 76 height 23
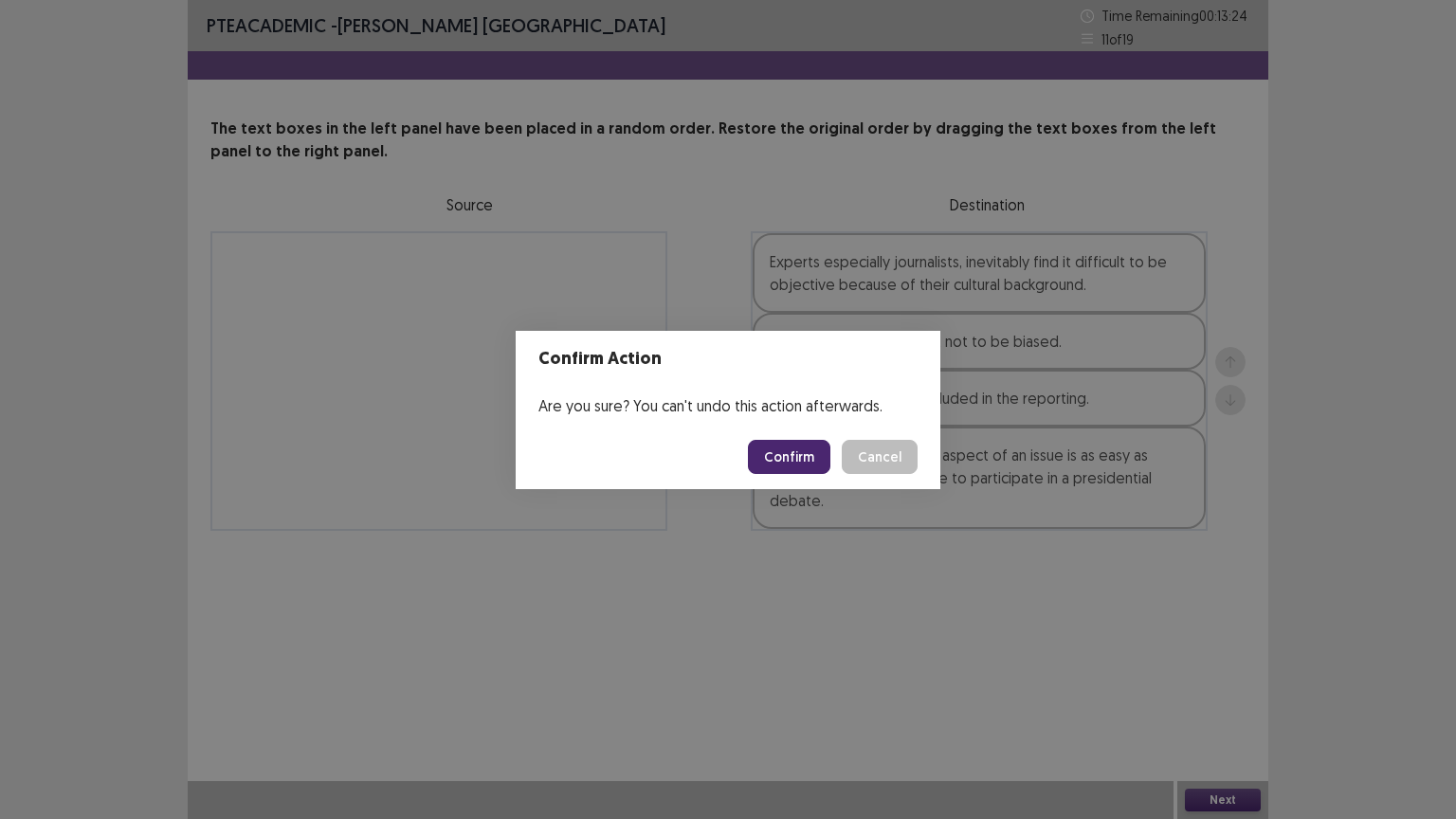
click at [785, 457] on button "Confirm" at bounding box center [789, 457] width 82 height 34
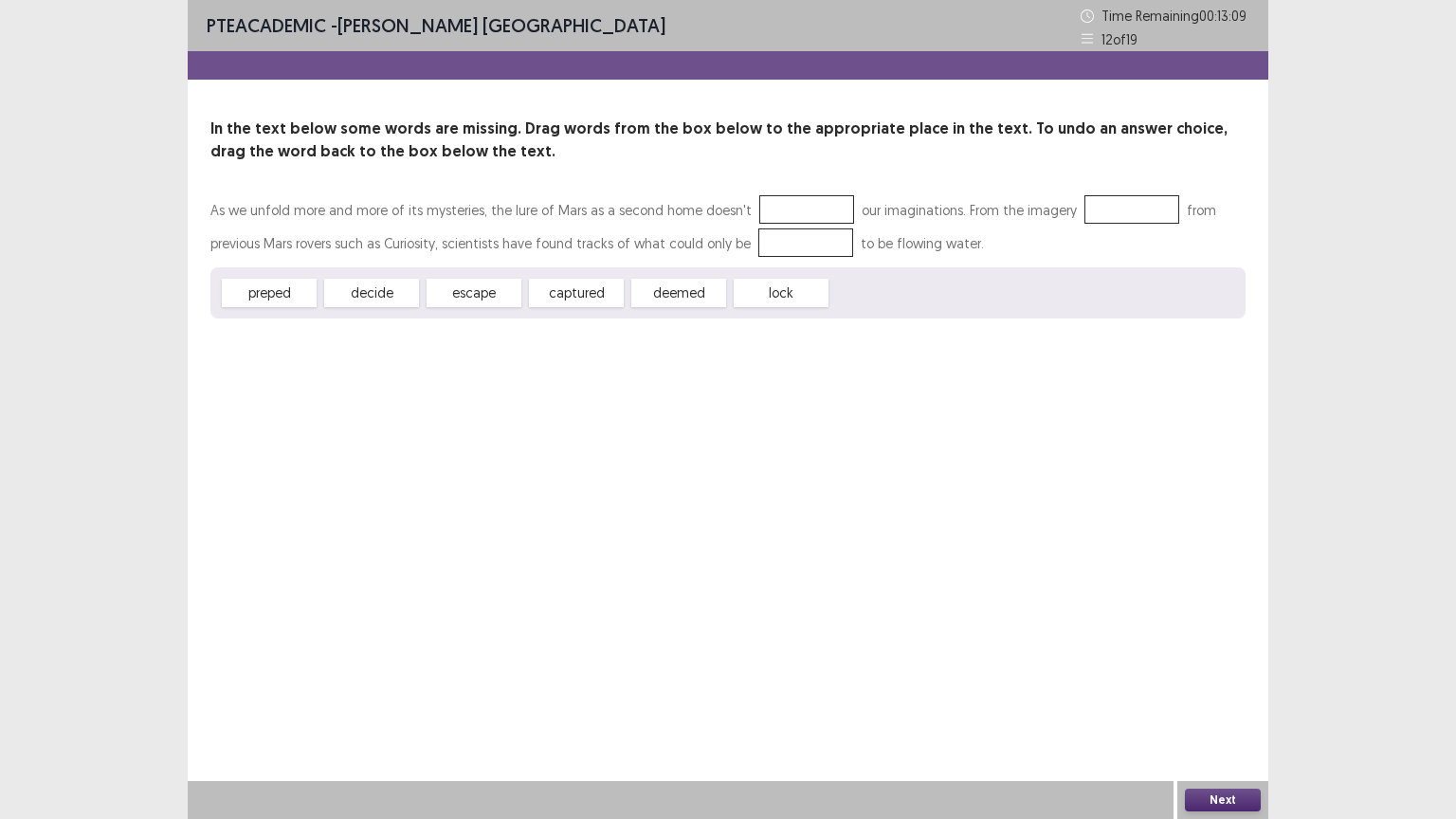
click at [482, 291] on div "escape" at bounding box center [473, 293] width 95 height 29
drag, startPoint x: 602, startPoint y: 285, endPoint x: 792, endPoint y: 212, distance: 203.5
drag, startPoint x: 785, startPoint y: 209, endPoint x: 1106, endPoint y: 207, distance: 321.0
drag, startPoint x: 391, startPoint y: 303, endPoint x: 381, endPoint y: 330, distance: 28.8
click at [381, 330] on div "decide" at bounding box center [362, 325] width 104 height 32
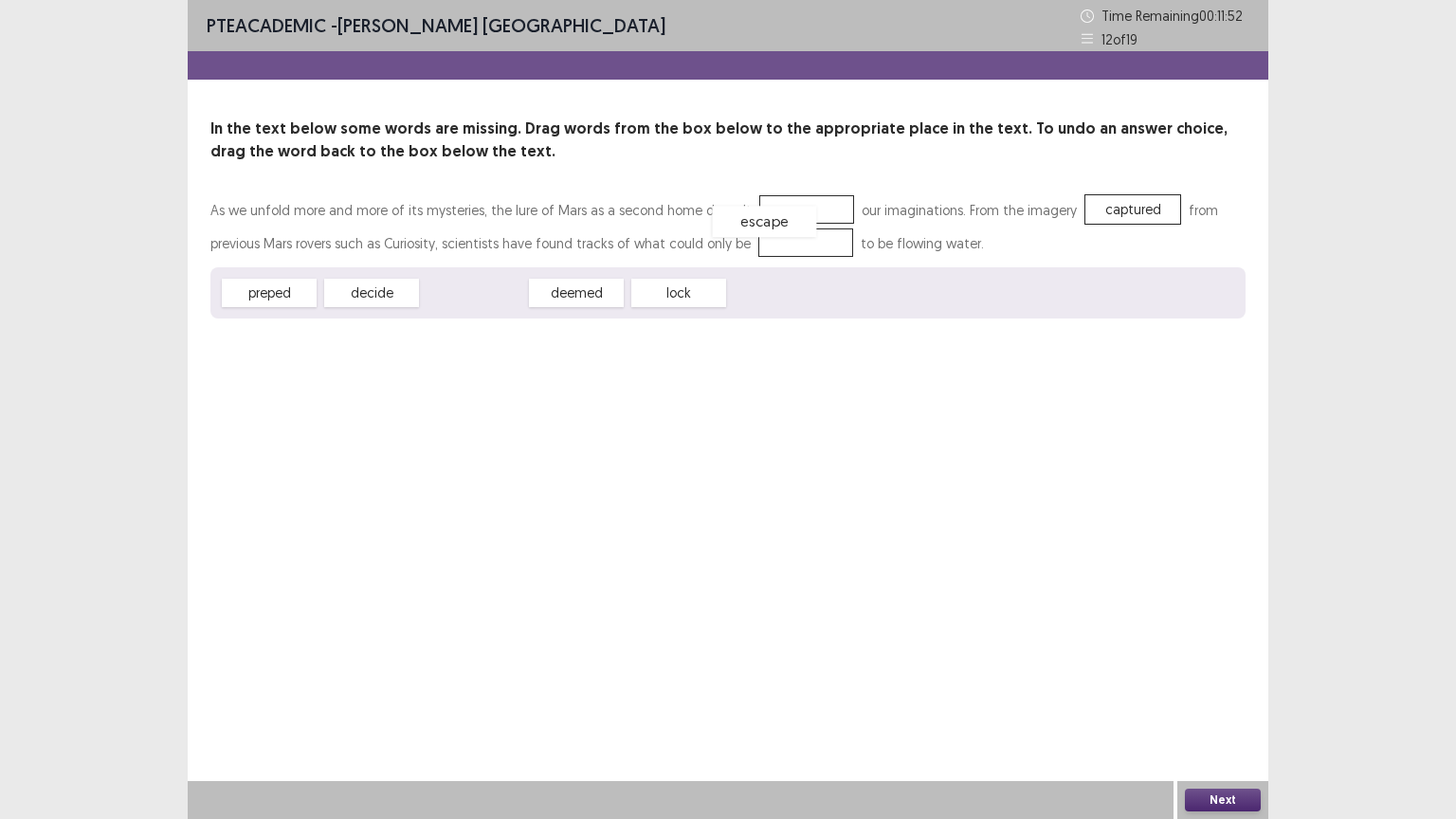
drag, startPoint x: 468, startPoint y: 292, endPoint x: 762, endPoint y: 210, distance: 305.2
drag, startPoint x: 379, startPoint y: 293, endPoint x: 791, endPoint y: 243, distance: 415.0
click at [1209, 691] on button "Next" at bounding box center [1222, 800] width 76 height 23
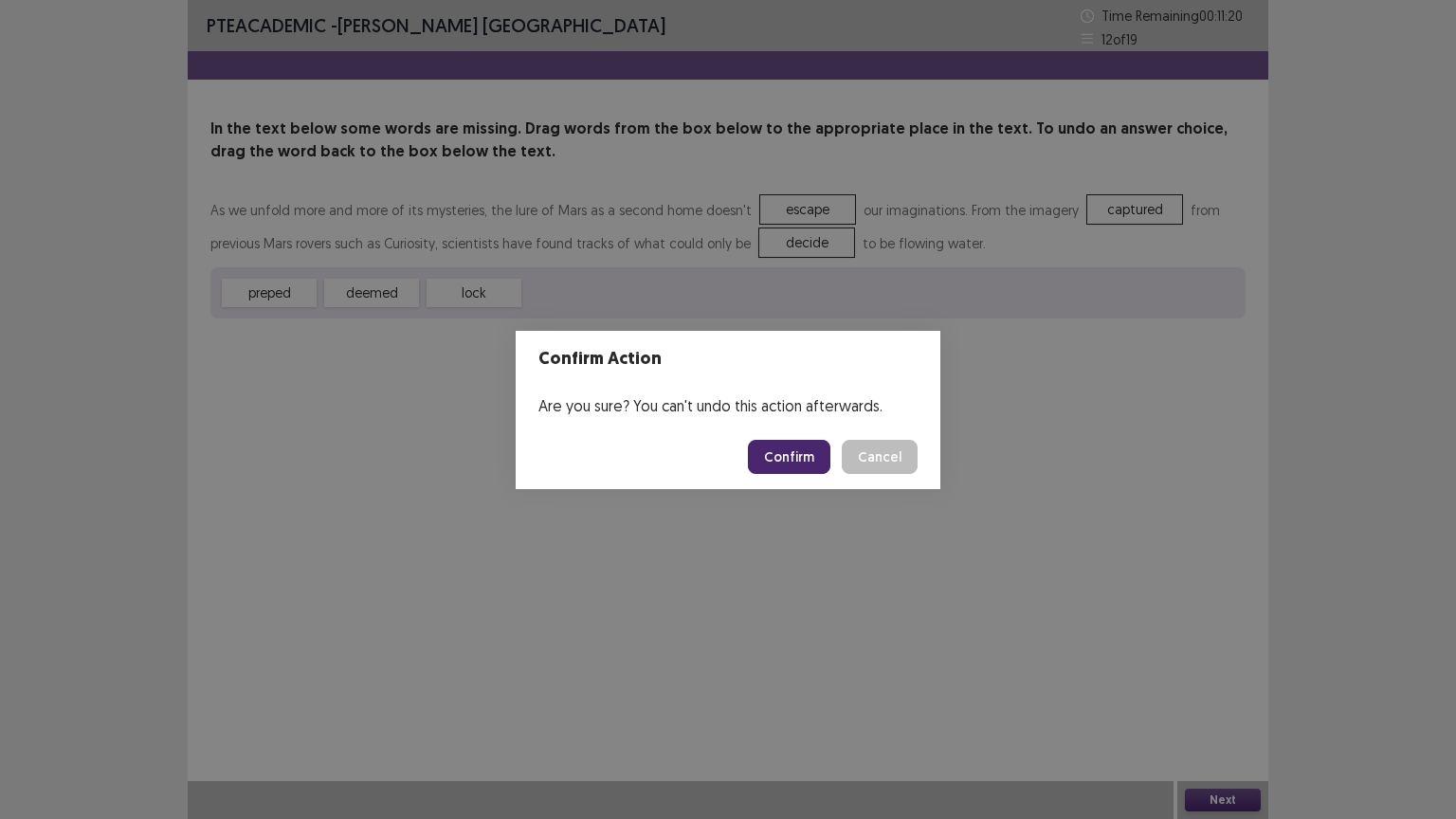
click at [790, 460] on button "Confirm" at bounding box center [789, 457] width 82 height 34
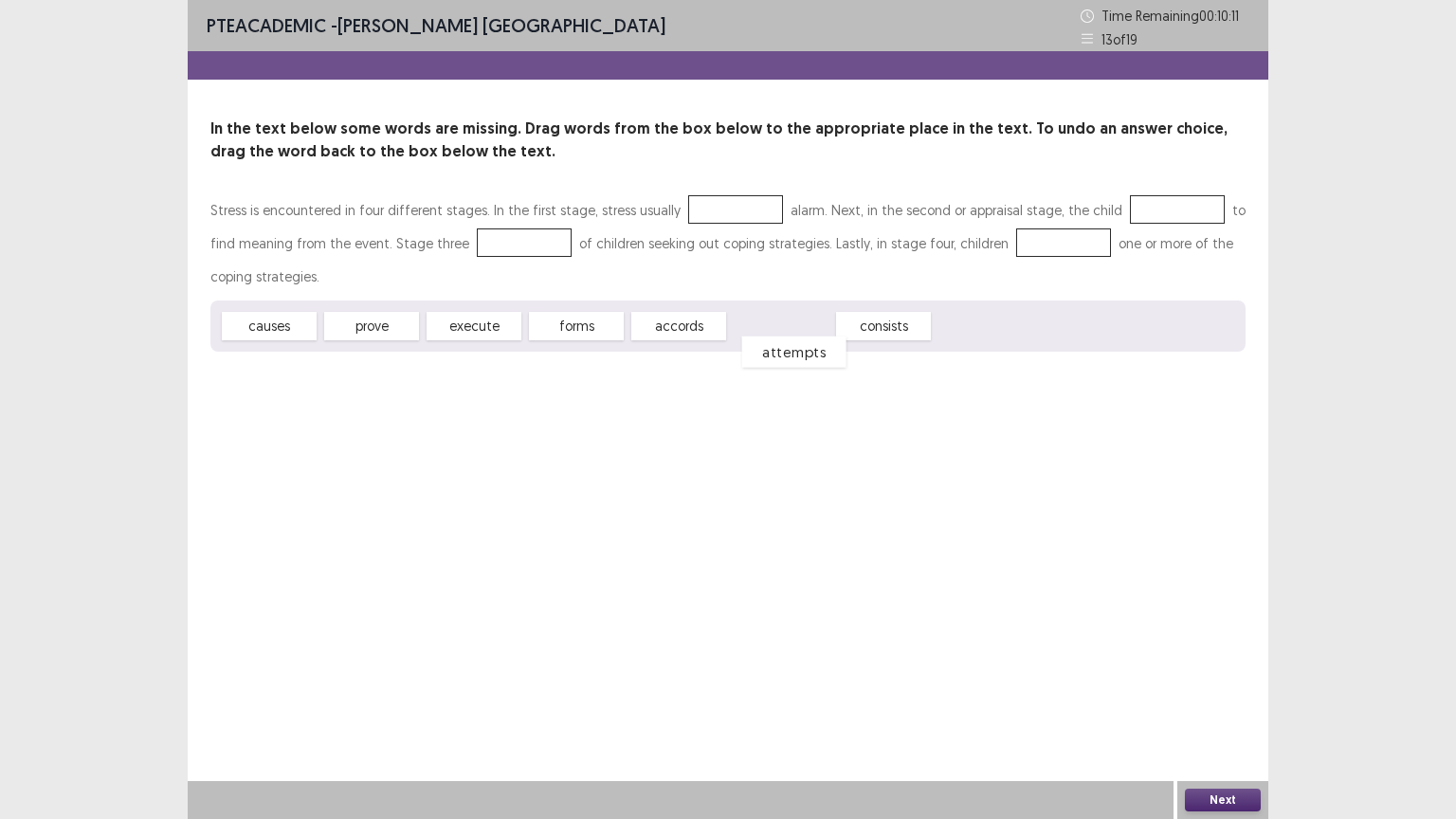
drag, startPoint x: 797, startPoint y: 326, endPoint x: 810, endPoint y: 352, distance: 29.1
click at [810, 352] on div "attempts" at bounding box center [794, 352] width 104 height 32
click at [360, 318] on div "prove" at bounding box center [371, 327] width 104 height 32
drag, startPoint x: 277, startPoint y: 330, endPoint x: 709, endPoint y: 216, distance: 446.8
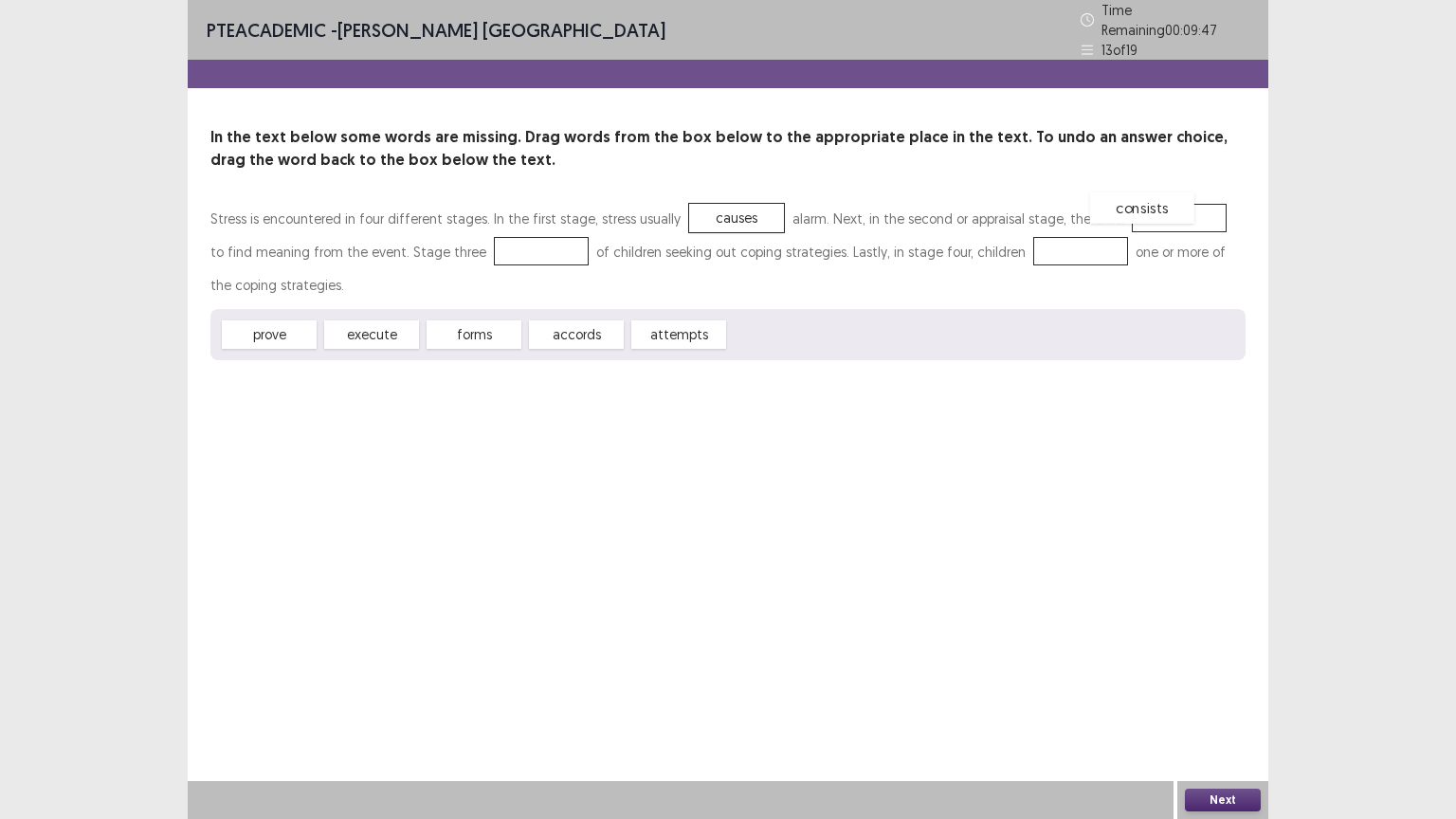
drag, startPoint x: 780, startPoint y: 327, endPoint x: 1141, endPoint y: 201, distance: 382.4
drag, startPoint x: 254, startPoint y: 330, endPoint x: 469, endPoint y: 251, distance: 229.1
drag, startPoint x: 284, startPoint y: 330, endPoint x: 1069, endPoint y: 246, distance: 789.5
drag, startPoint x: 997, startPoint y: 243, endPoint x: 502, endPoint y: 250, distance: 495.0
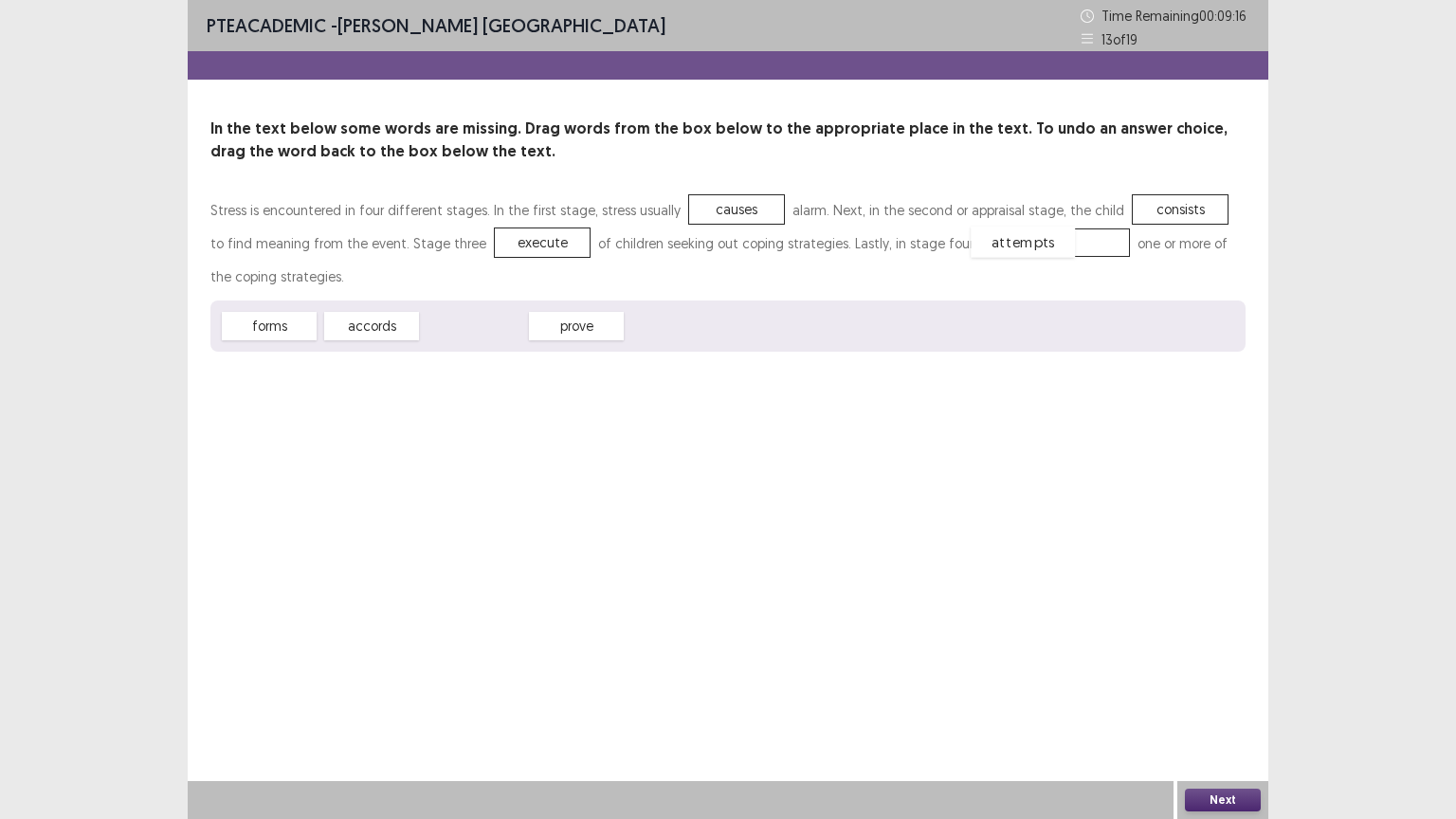
drag, startPoint x: 459, startPoint y: 329, endPoint x: 1008, endPoint y: 244, distance: 555.5
click at [1228, 691] on button "Next" at bounding box center [1222, 800] width 76 height 23
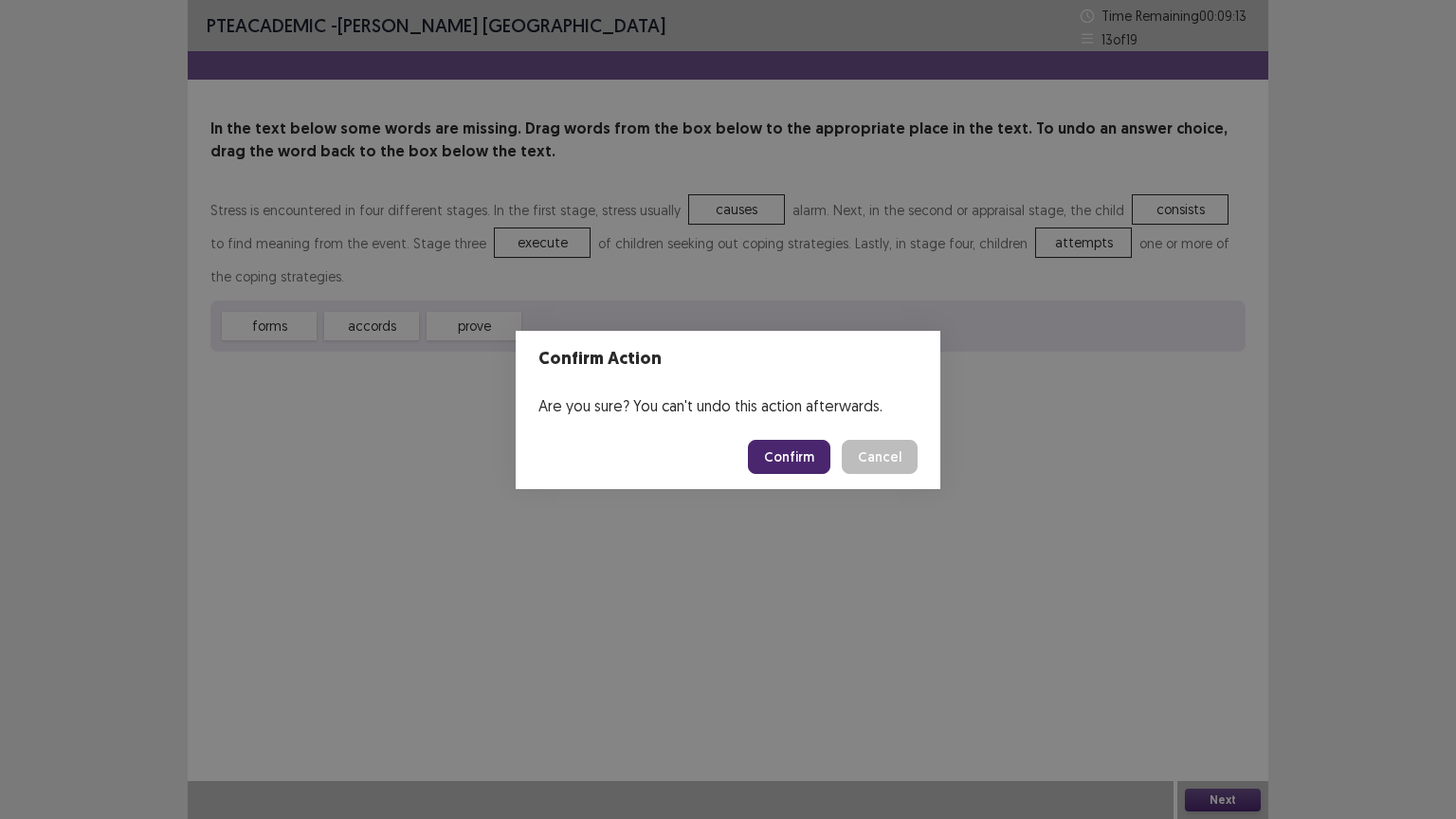
click at [795, 455] on button "Confirm" at bounding box center [789, 457] width 82 height 34
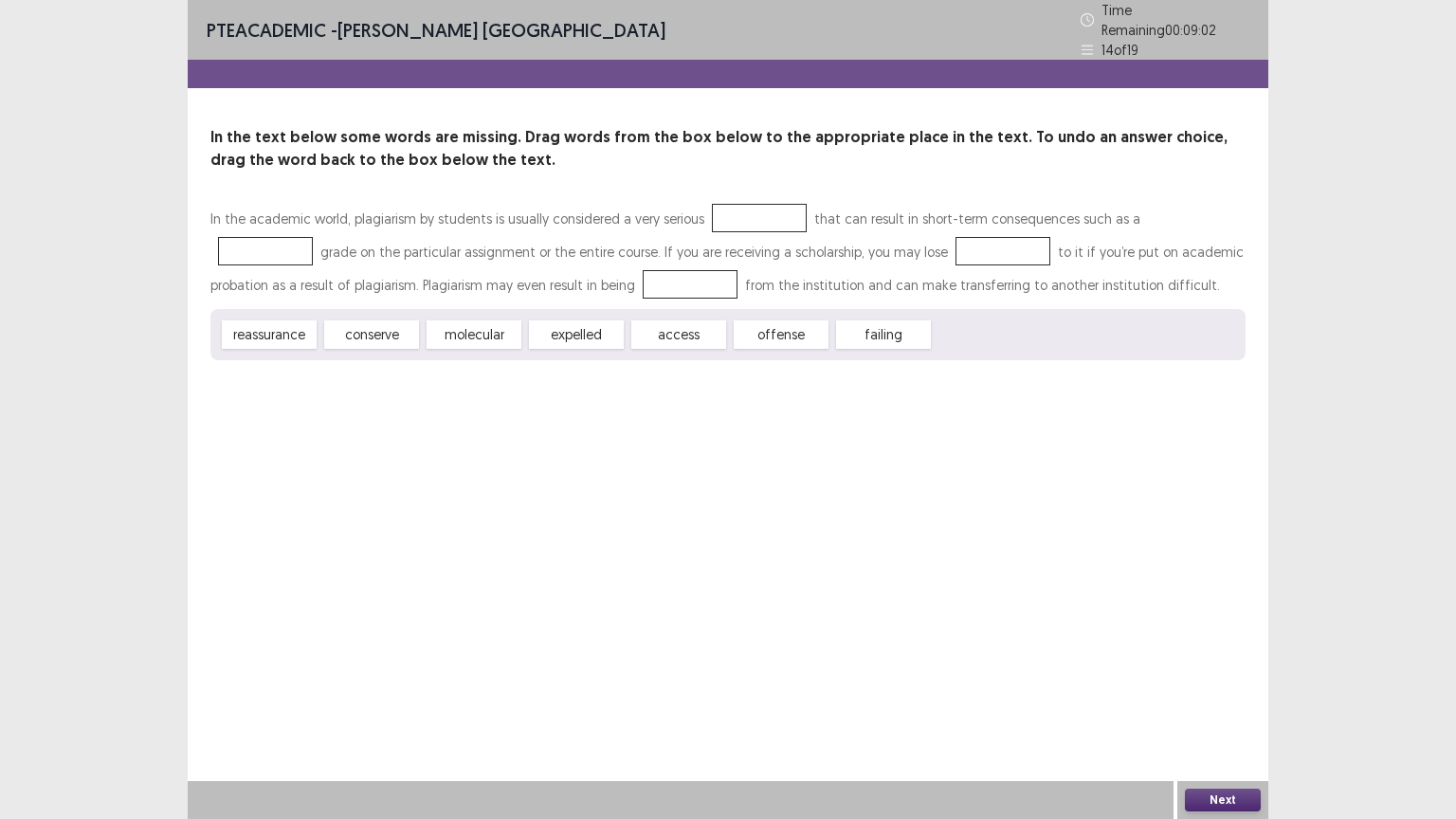
click at [674, 356] on div "PTE academic - Asmita Nepal Time Remaining 00 : 09 : 02 14 of 19 In the text be…" at bounding box center [728, 199] width 1081 height 398
drag, startPoint x: 890, startPoint y: 331, endPoint x: 1169, endPoint y: 216, distance: 301.8
drag, startPoint x: 686, startPoint y: 330, endPoint x: 857, endPoint y: 248, distance: 189.6
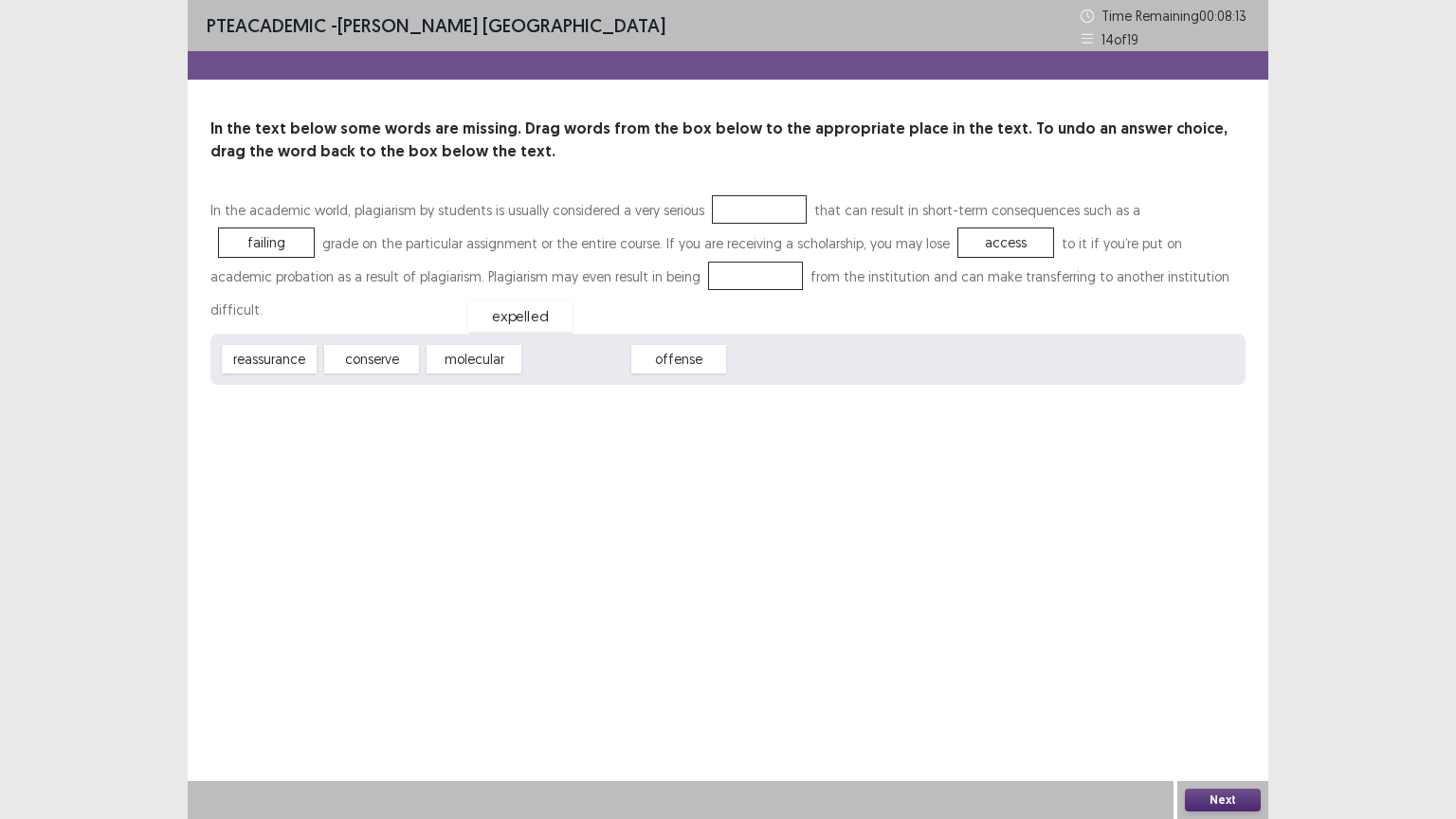
drag, startPoint x: 595, startPoint y: 328, endPoint x: 546, endPoint y: 281, distance: 67.9
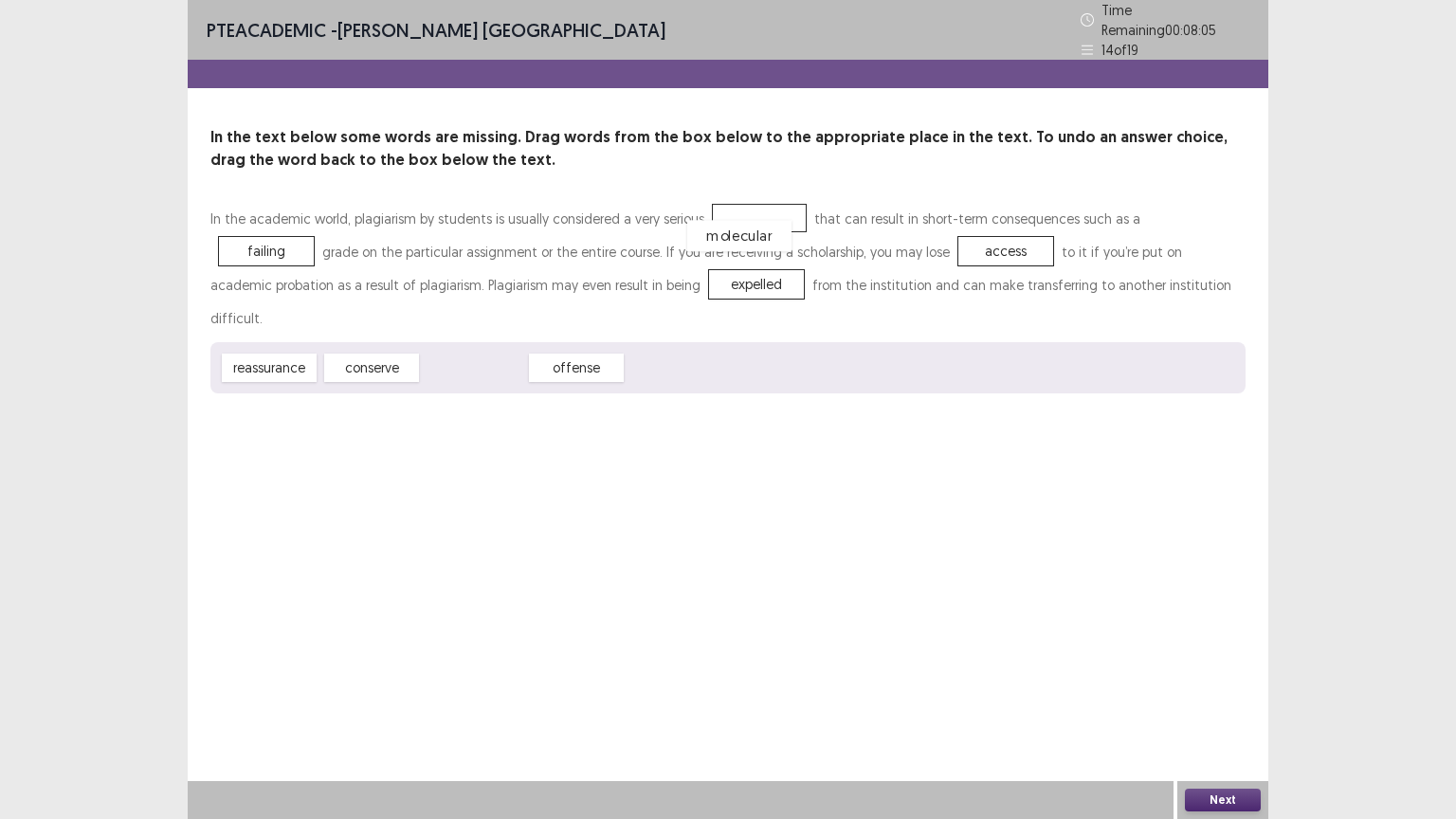
drag, startPoint x: 488, startPoint y: 330, endPoint x: 753, endPoint y: 201, distance: 294.7
click at [1220, 691] on button "Next" at bounding box center [1222, 800] width 76 height 23
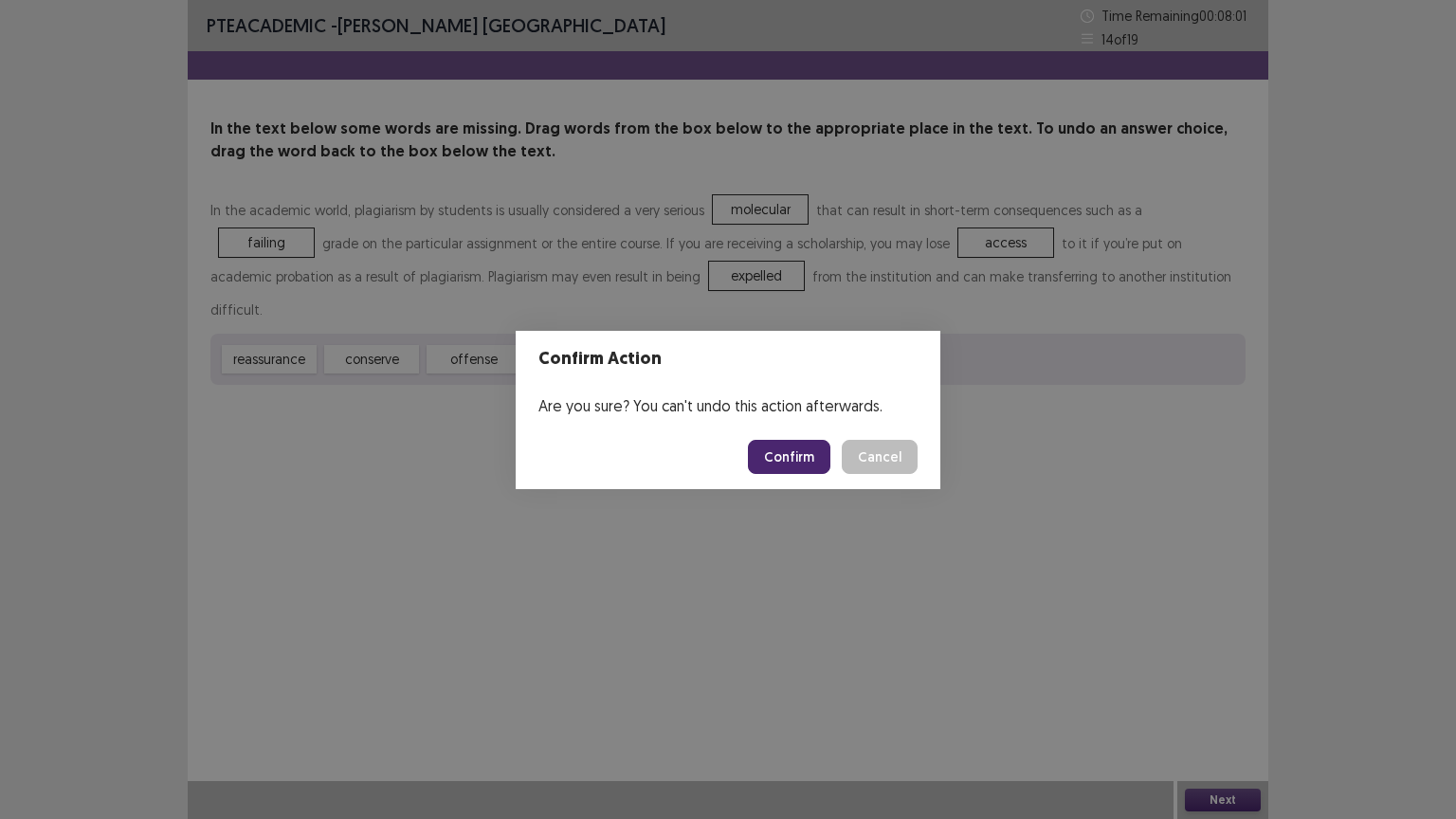
click at [812, 453] on button "Confirm" at bounding box center [789, 457] width 82 height 34
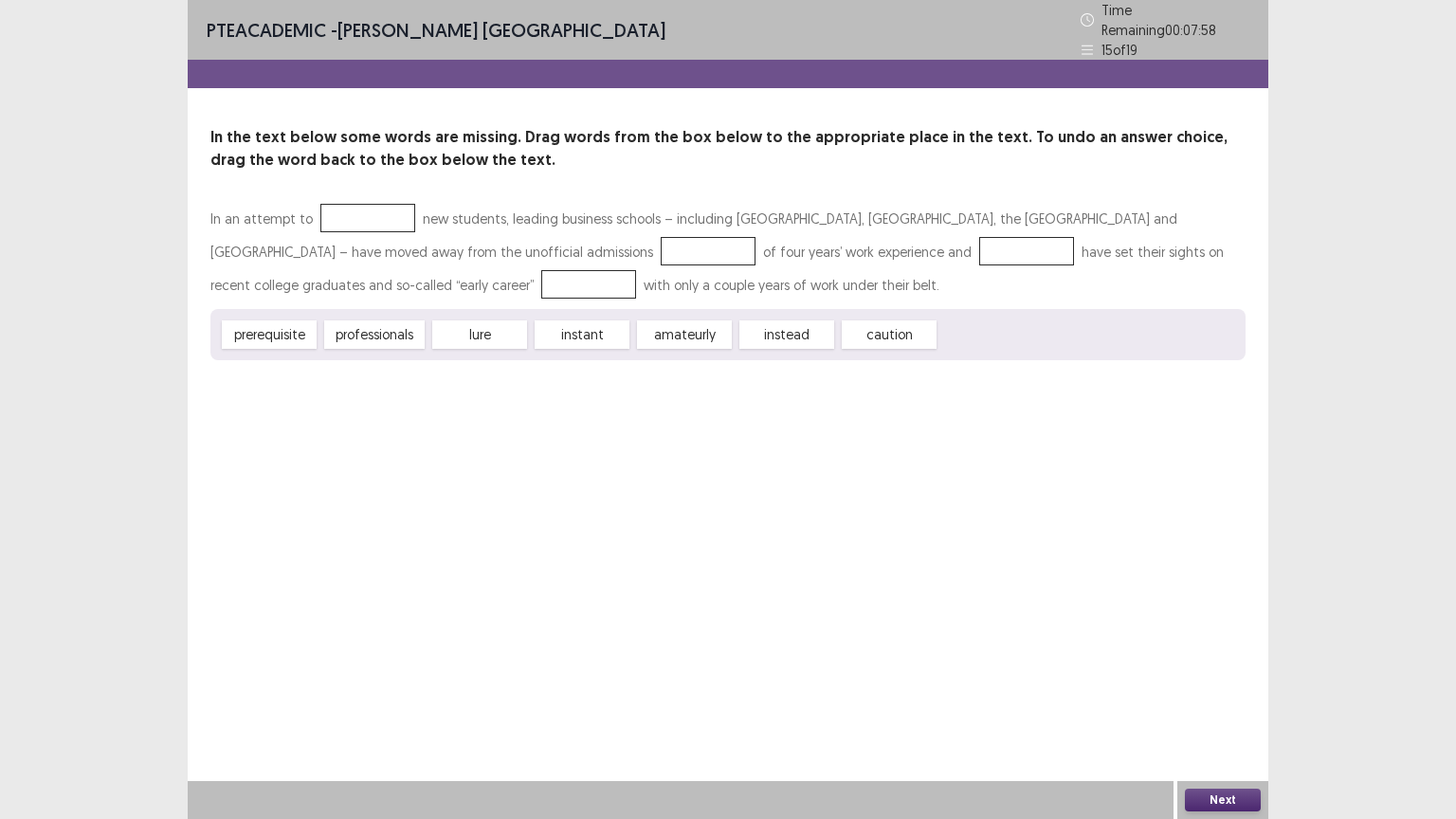
click at [298, 167] on div "In the text below some words are missing. Drag words from the box below to the …" at bounding box center [728, 243] width 1081 height 234
drag, startPoint x: 574, startPoint y: 320, endPoint x: 360, endPoint y: 205, distance: 242.9
click at [668, 223] on div "In an attempt to instant new students, leading business schools – including Har…" at bounding box center [728, 252] width 1035 height 100
drag, startPoint x: 688, startPoint y: 338, endPoint x: 398, endPoint y: 250, distance: 303.1
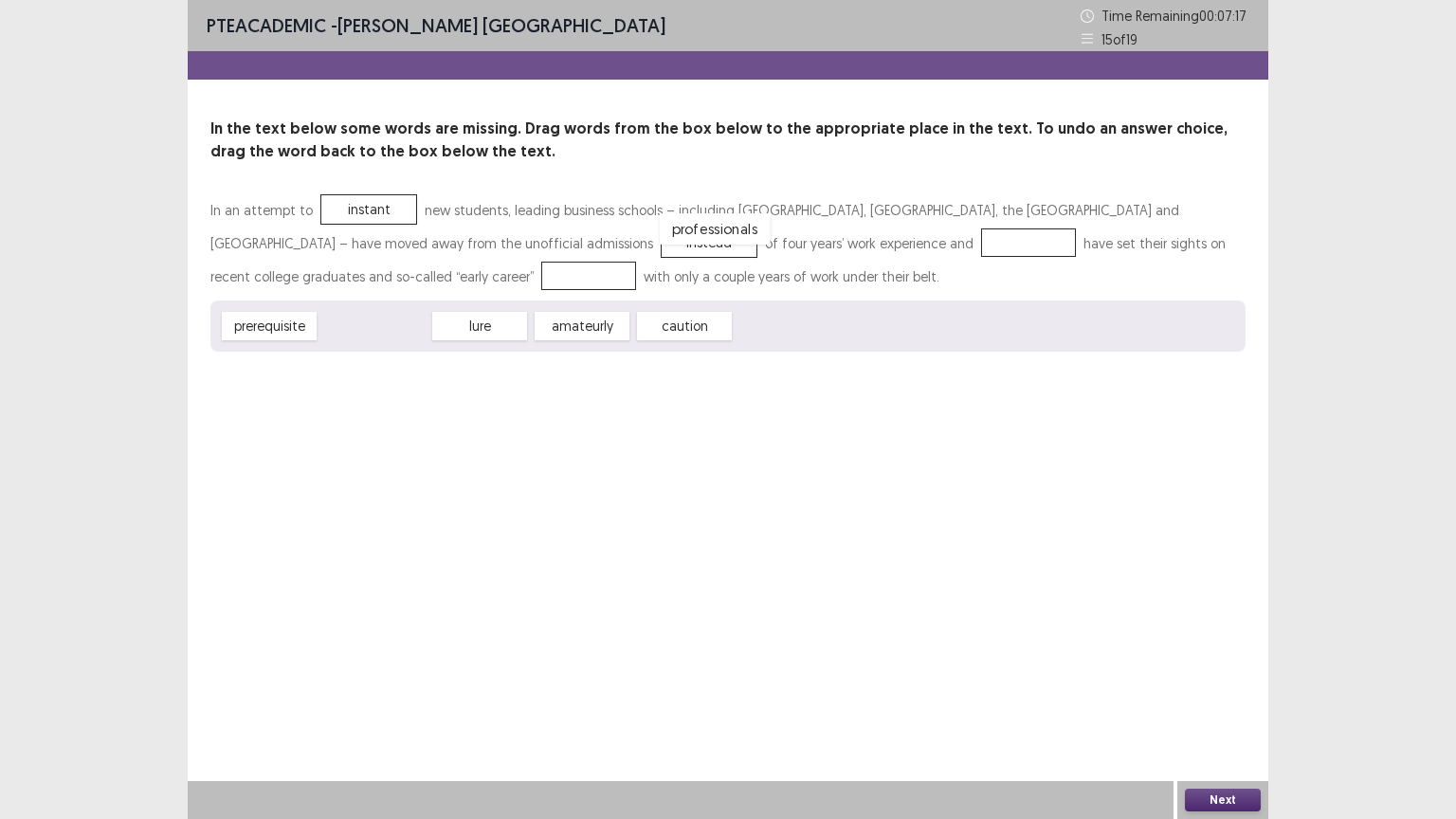
drag, startPoint x: 384, startPoint y: 318, endPoint x: 724, endPoint y: 221, distance: 353.6
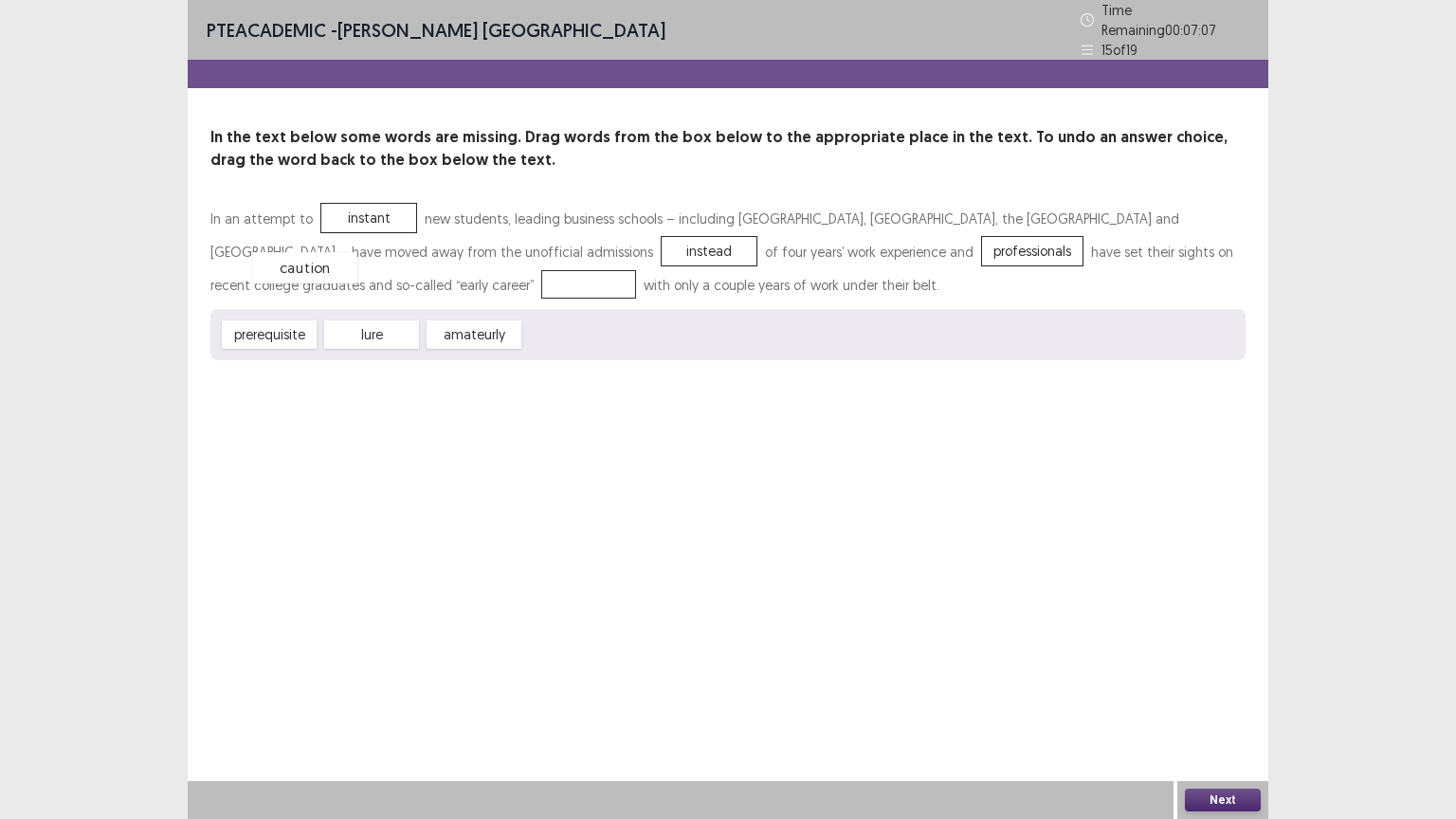
drag, startPoint x: 557, startPoint y: 335, endPoint x: 272, endPoint y: 281, distance: 290.1
click at [1221, 691] on button "Next" at bounding box center [1222, 800] width 76 height 23
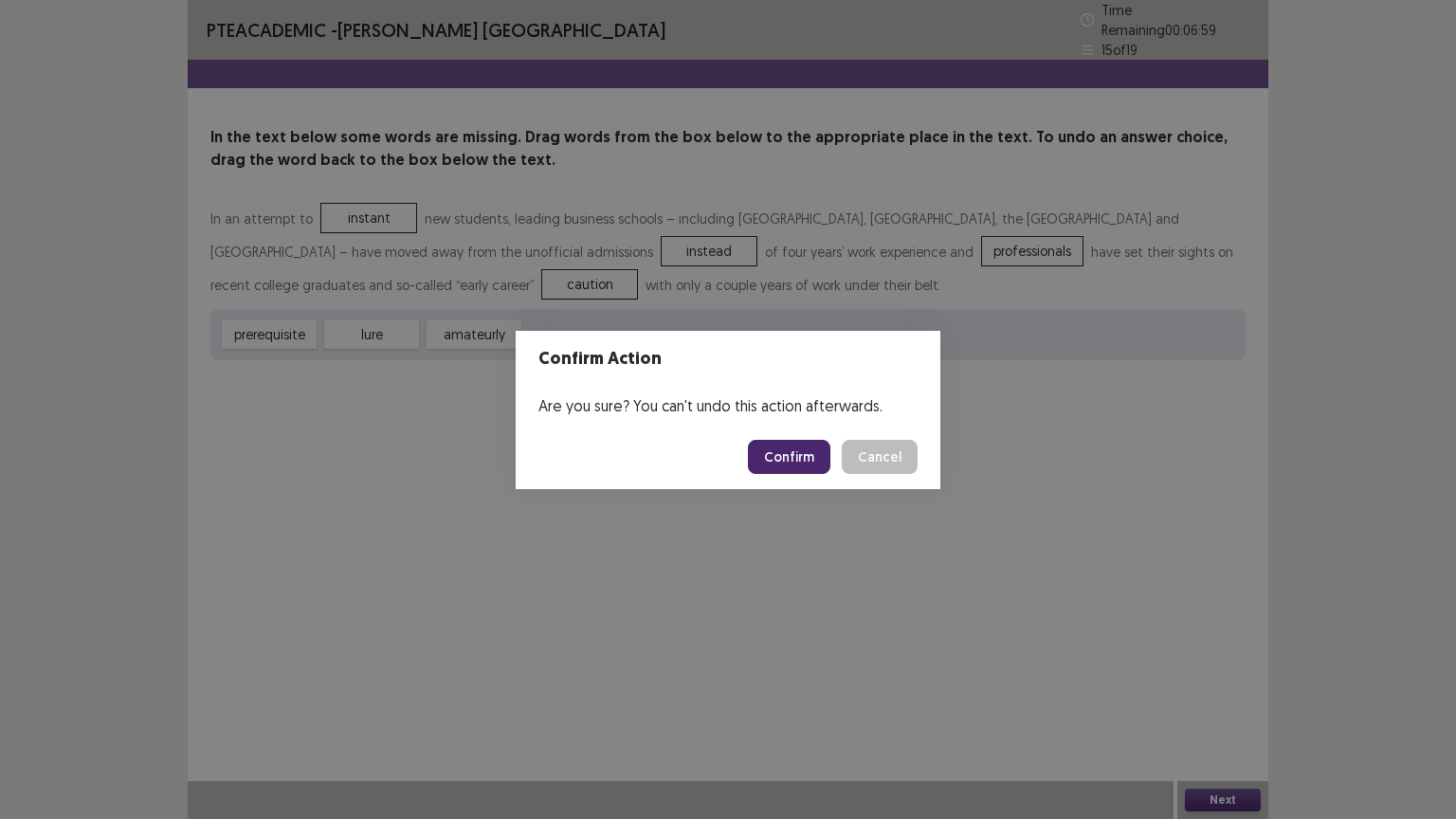
click at [820, 459] on button "Confirm" at bounding box center [789, 457] width 82 height 34
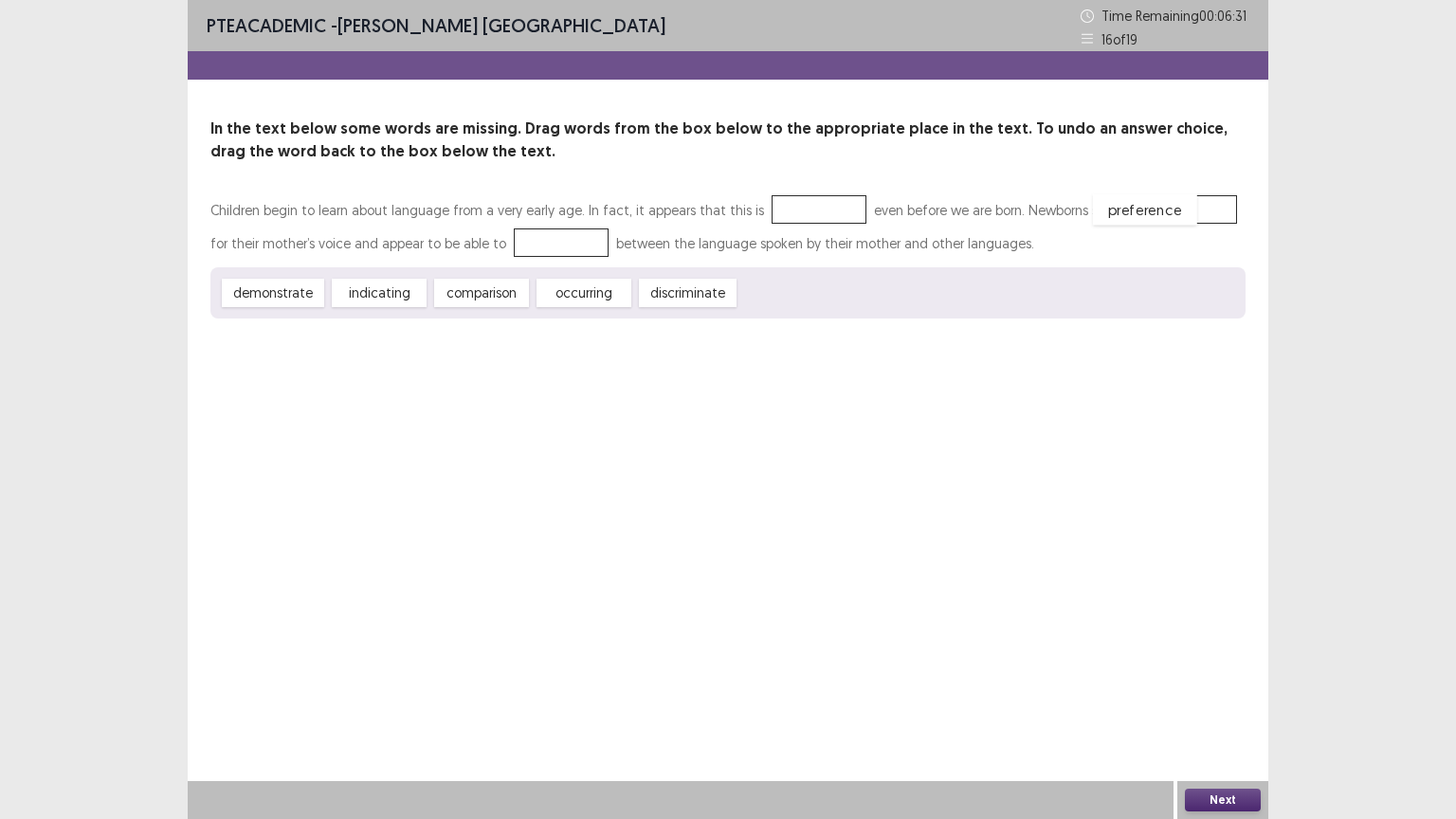
drag, startPoint x: 768, startPoint y: 301, endPoint x: 1126, endPoint y: 216, distance: 368.0
drag, startPoint x: 705, startPoint y: 292, endPoint x: 560, endPoint y: 246, distance: 152.1
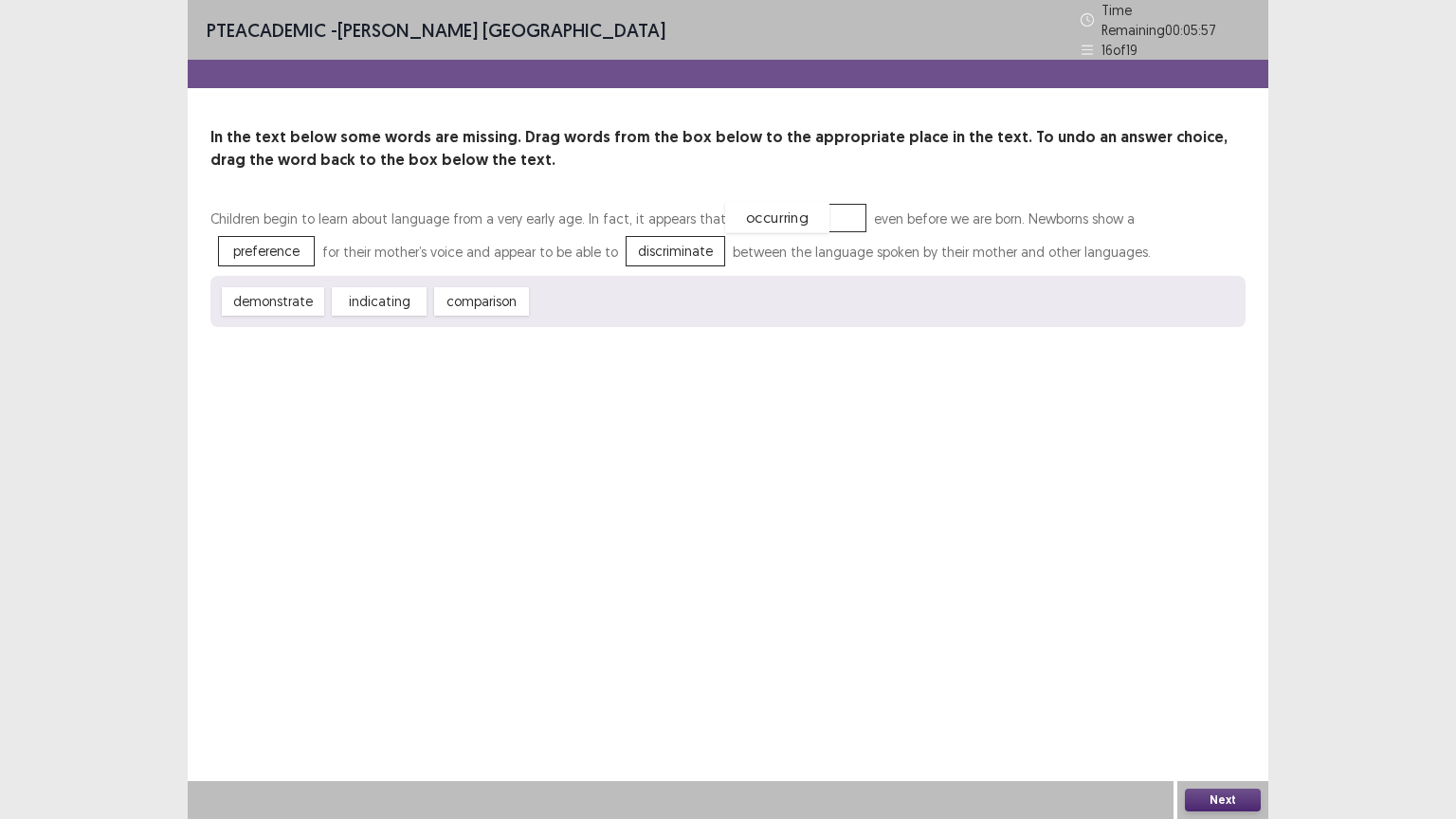
drag, startPoint x: 584, startPoint y: 296, endPoint x: 777, endPoint y: 213, distance: 210.1
click at [1210, 691] on button "Next" at bounding box center [1222, 800] width 76 height 23
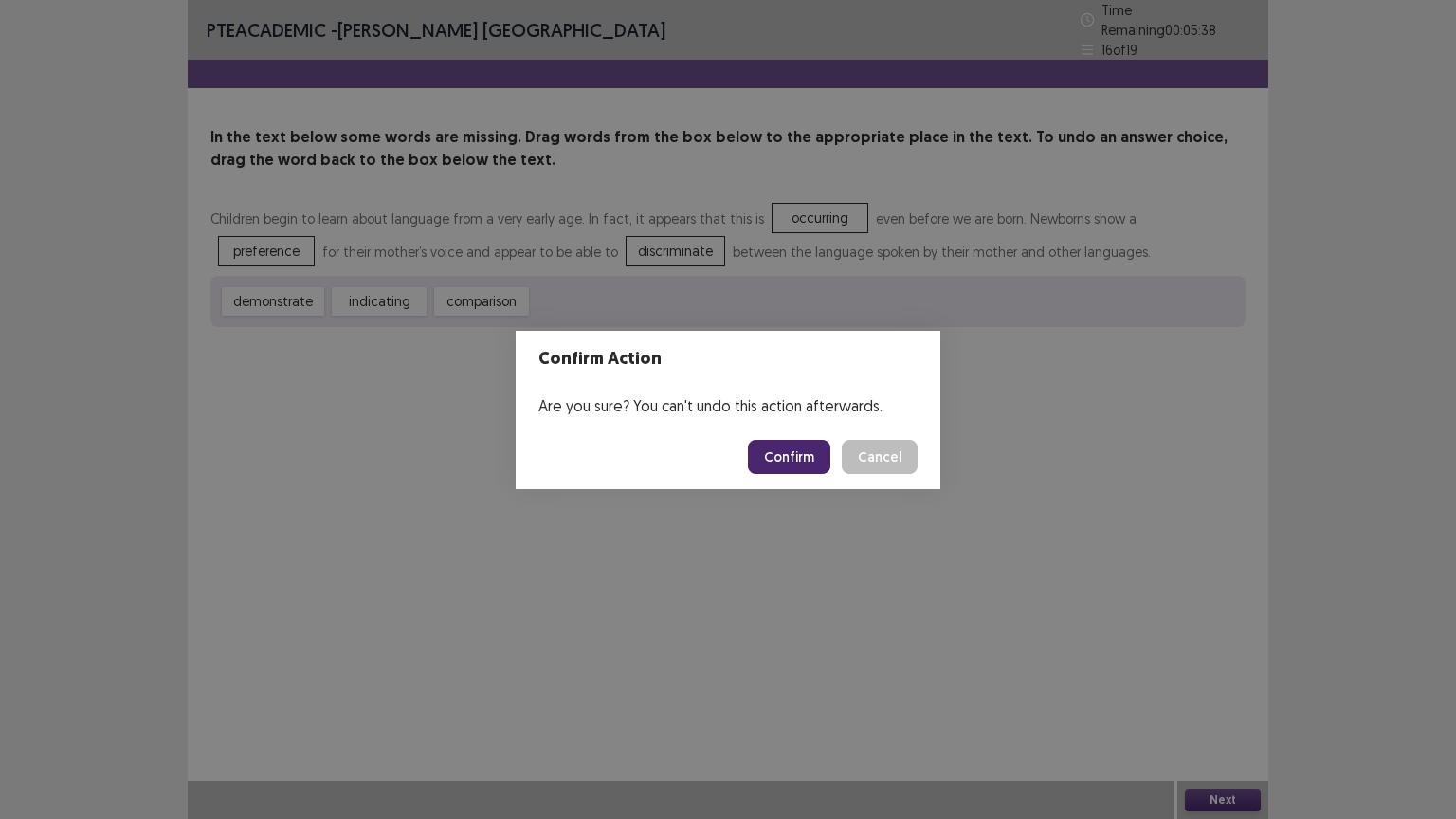
click at [796, 452] on button "Confirm" at bounding box center [789, 457] width 82 height 34
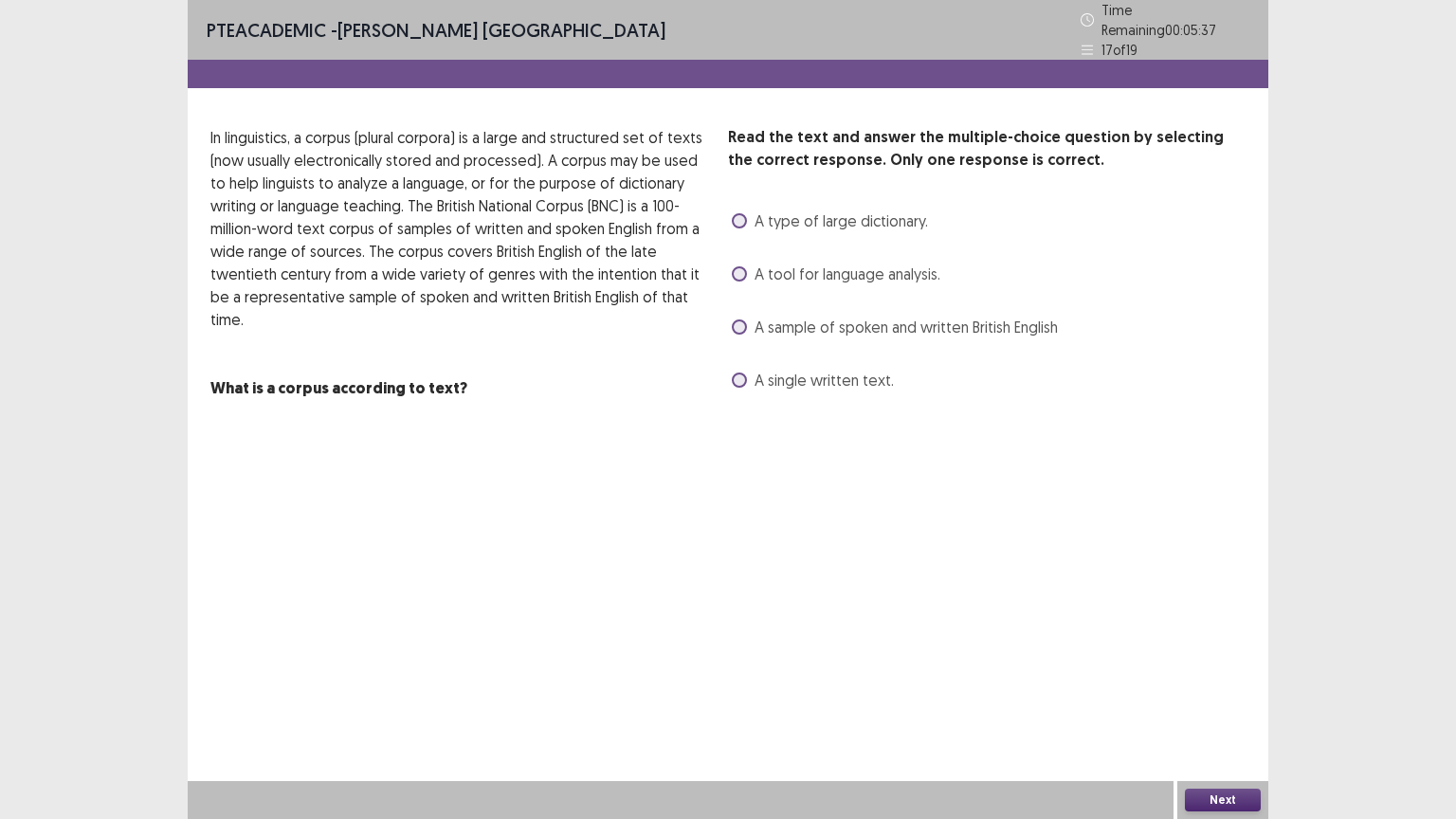
click at [747, 318] on label "A sample of spoken and written British English" at bounding box center [895, 327] width 326 height 23
click at [1233, 691] on button "Next" at bounding box center [1222, 800] width 76 height 23
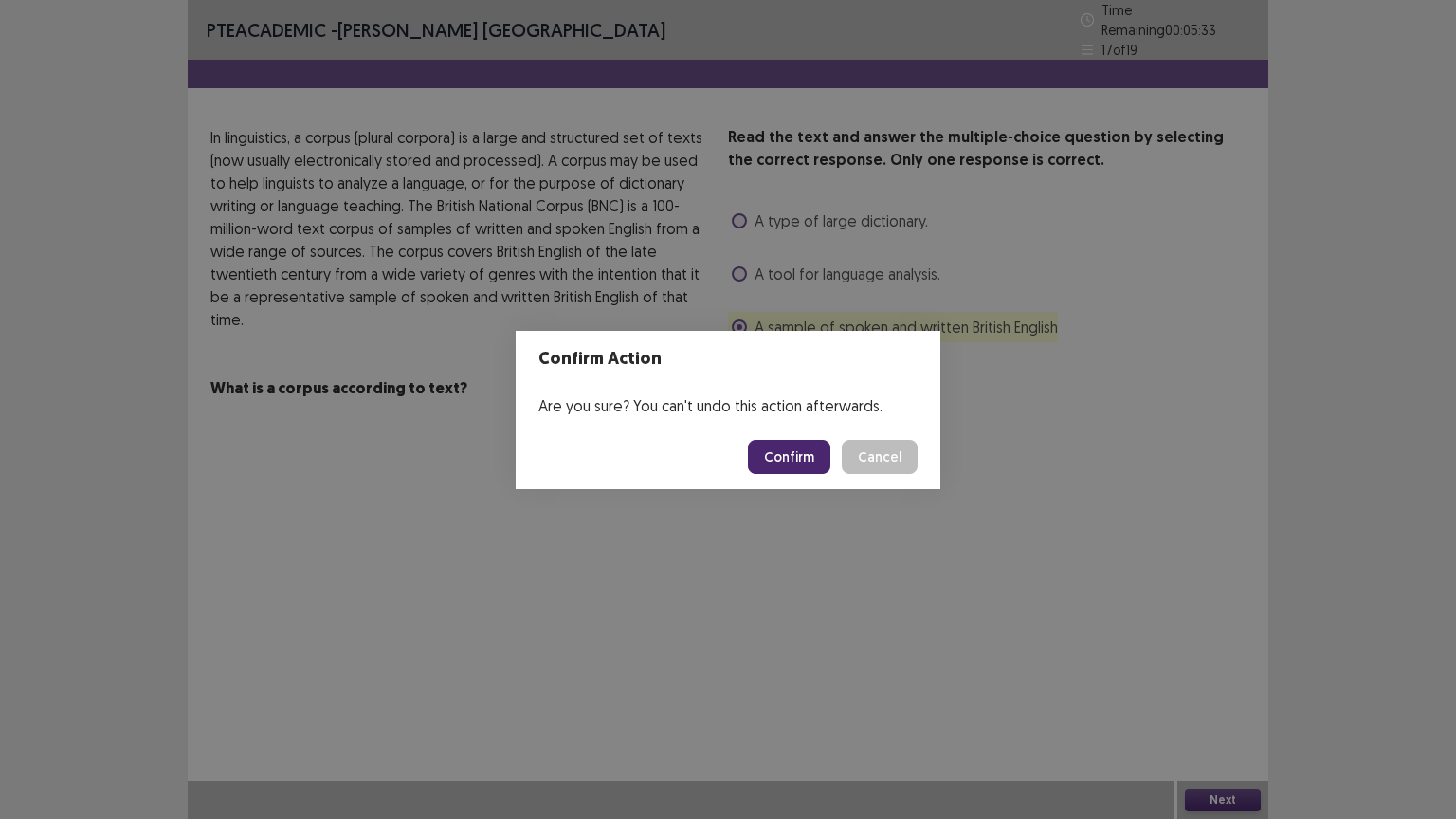
click at [797, 459] on button "Confirm" at bounding box center [789, 457] width 82 height 34
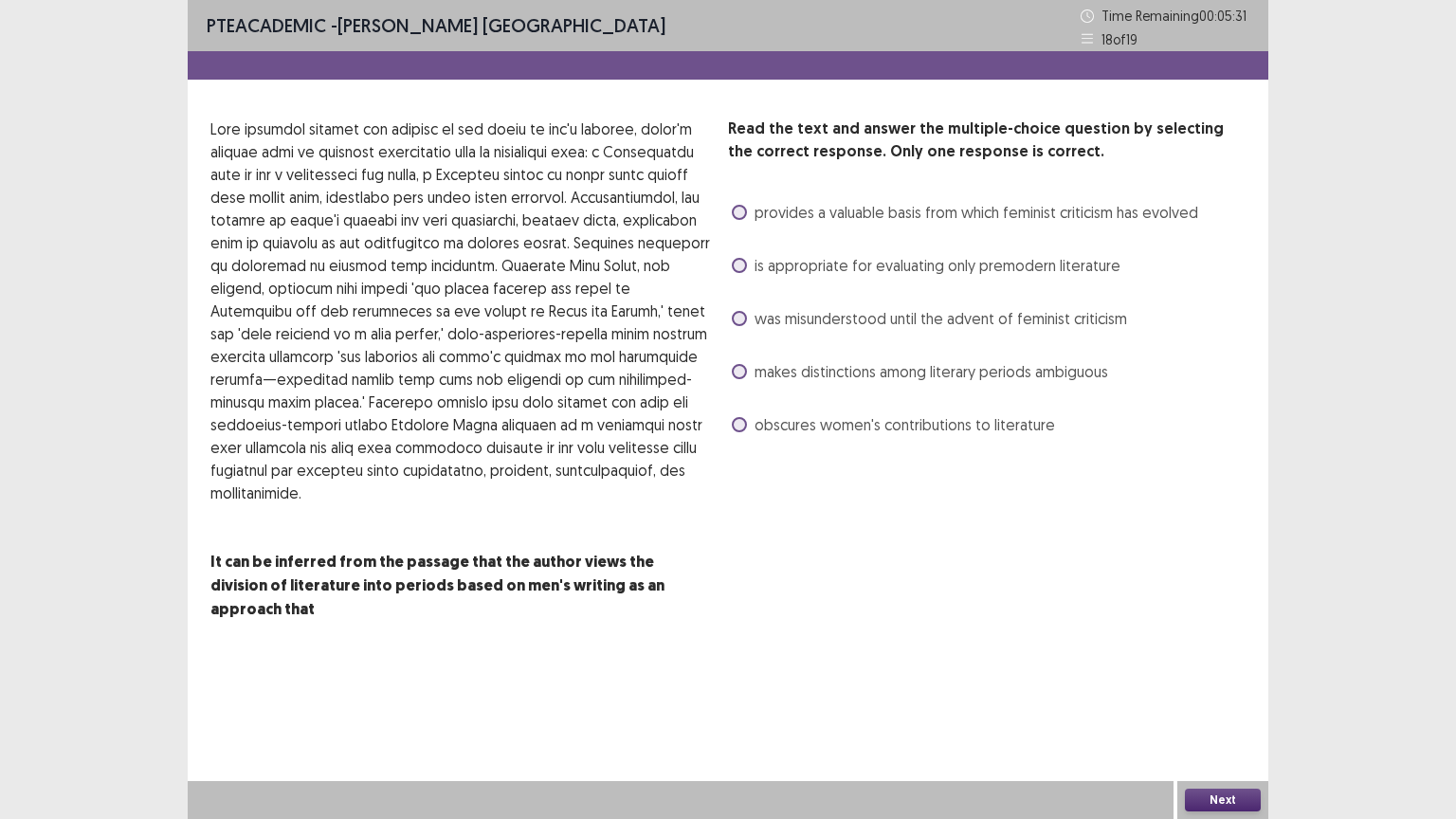
click at [770, 314] on span "was misunderstood until the advent of feminist criticism" at bounding box center [941, 319] width 373 height 23
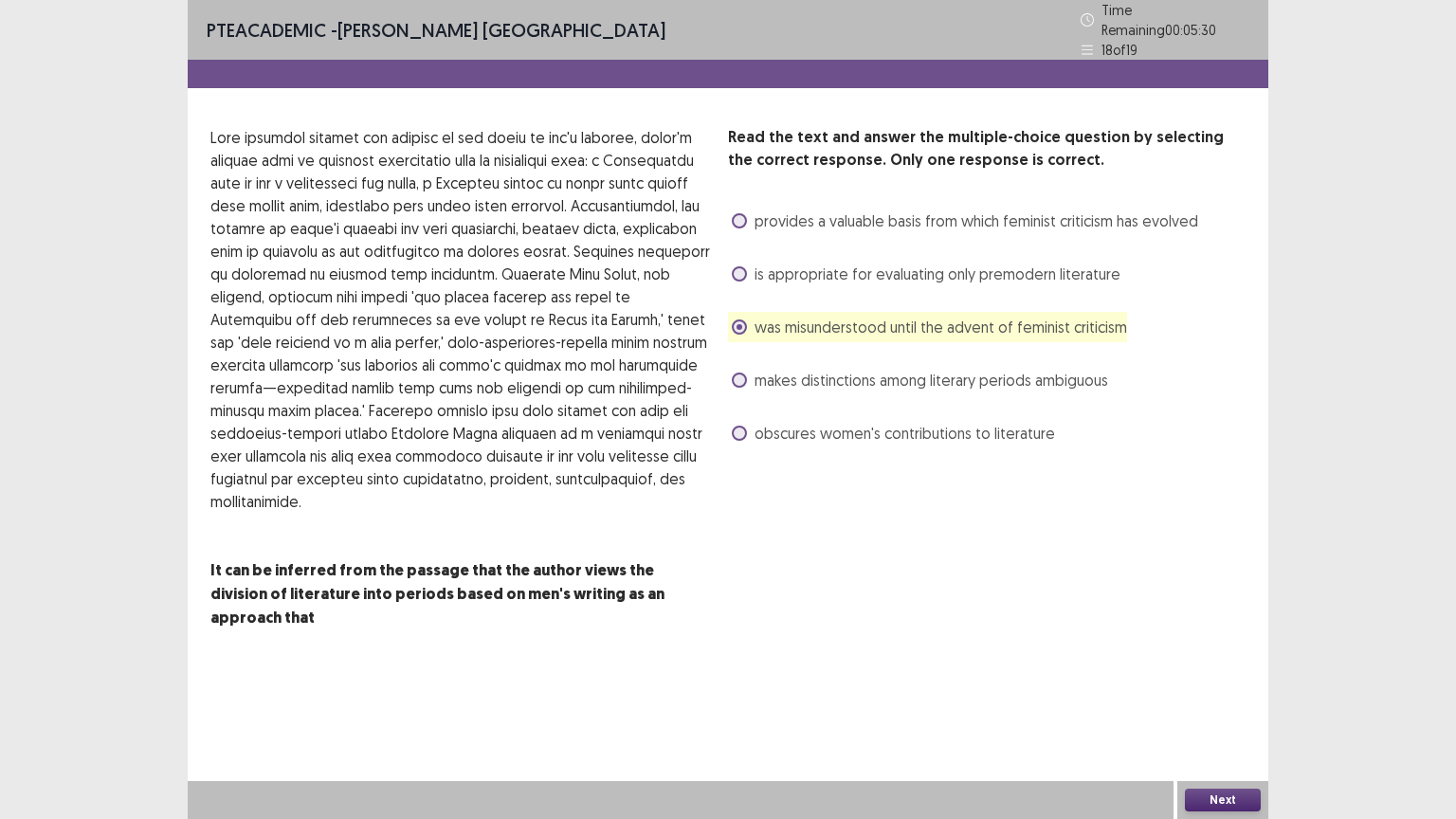
click at [1214, 691] on div "Next" at bounding box center [1222, 800] width 91 height 38
click at [1214, 691] on button "Next" at bounding box center [1222, 800] width 76 height 23
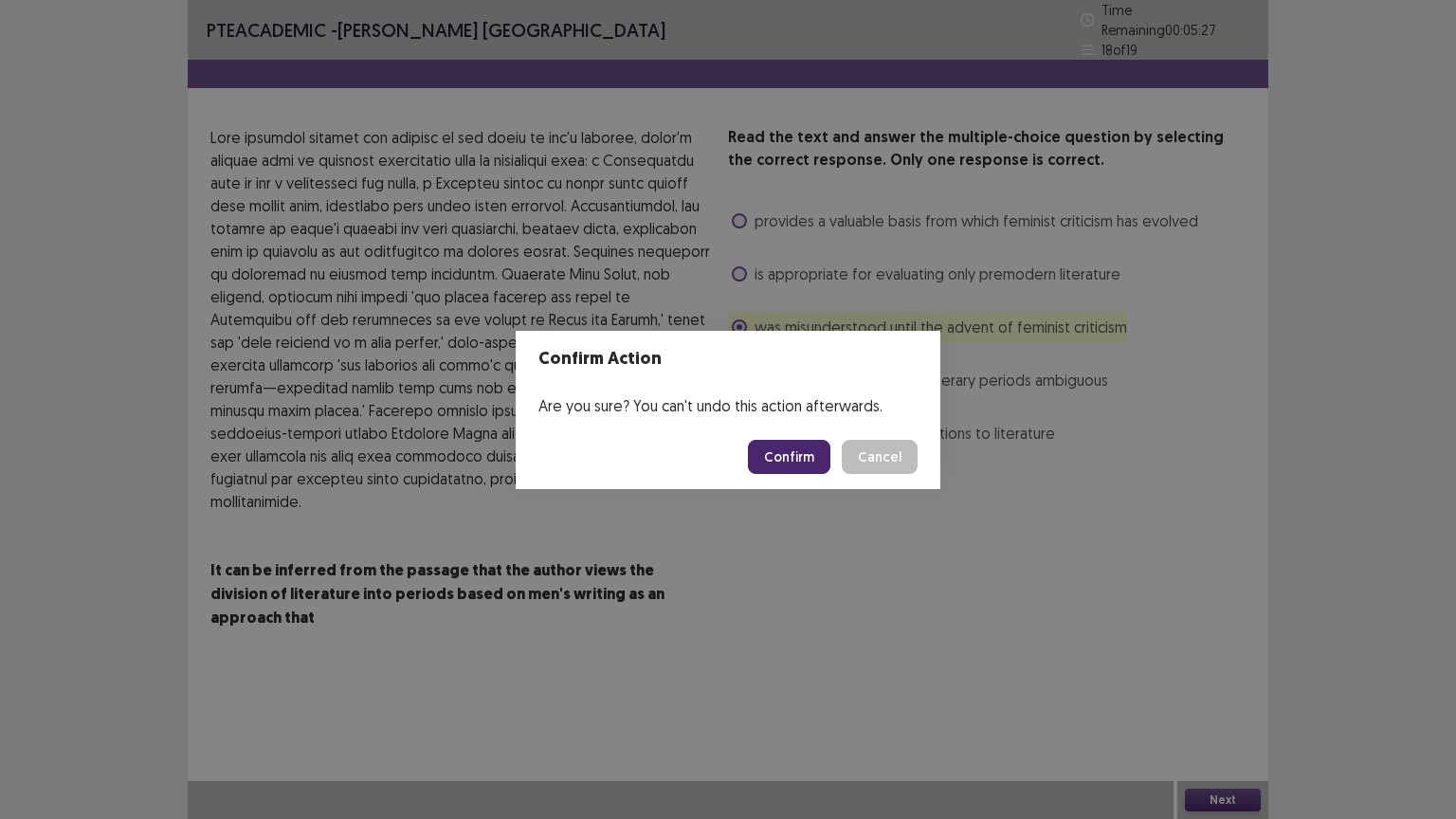
click at [792, 466] on button "Confirm" at bounding box center [789, 457] width 82 height 34
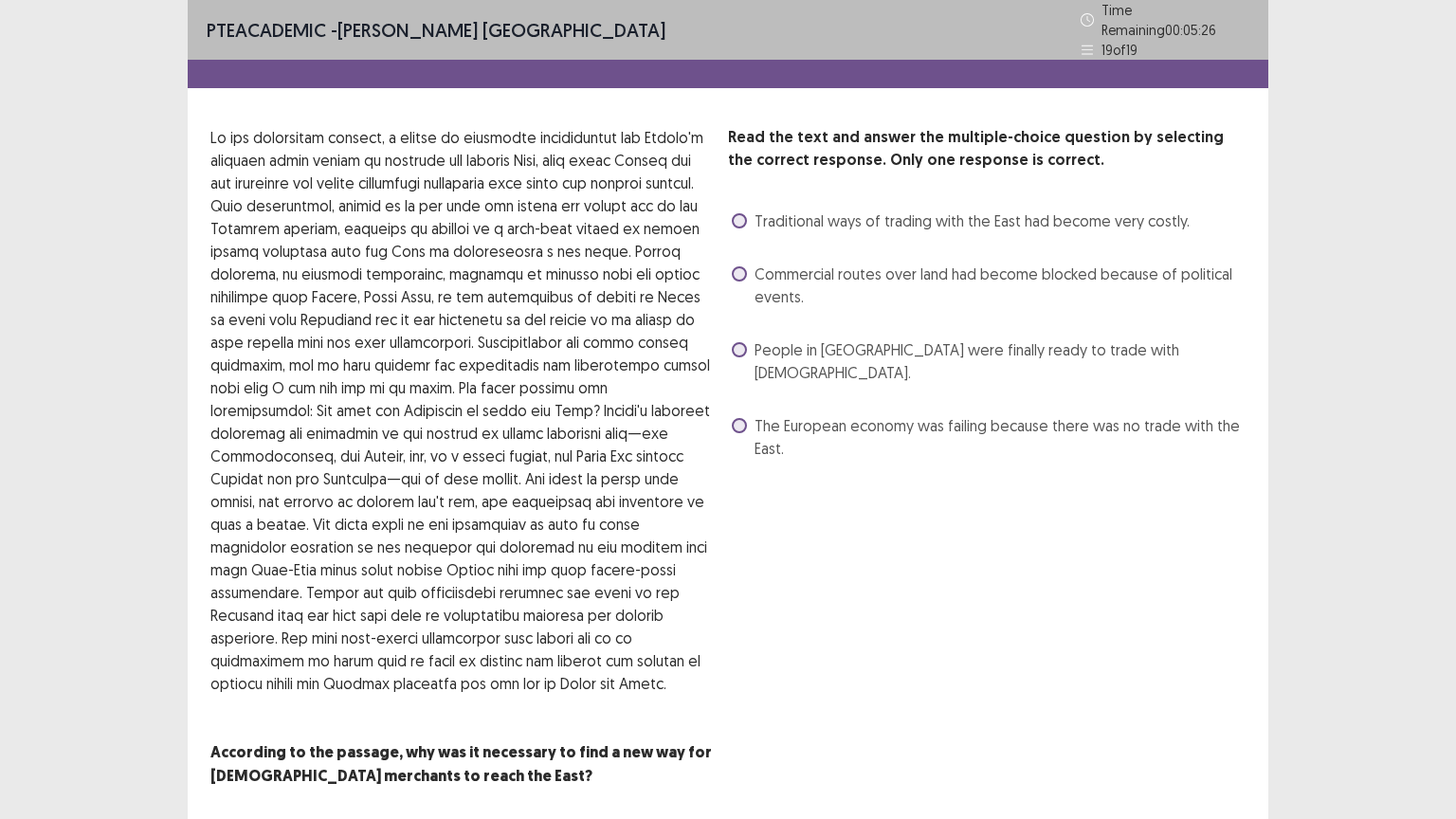
click at [742, 342] on span at bounding box center [739, 350] width 15 height 15
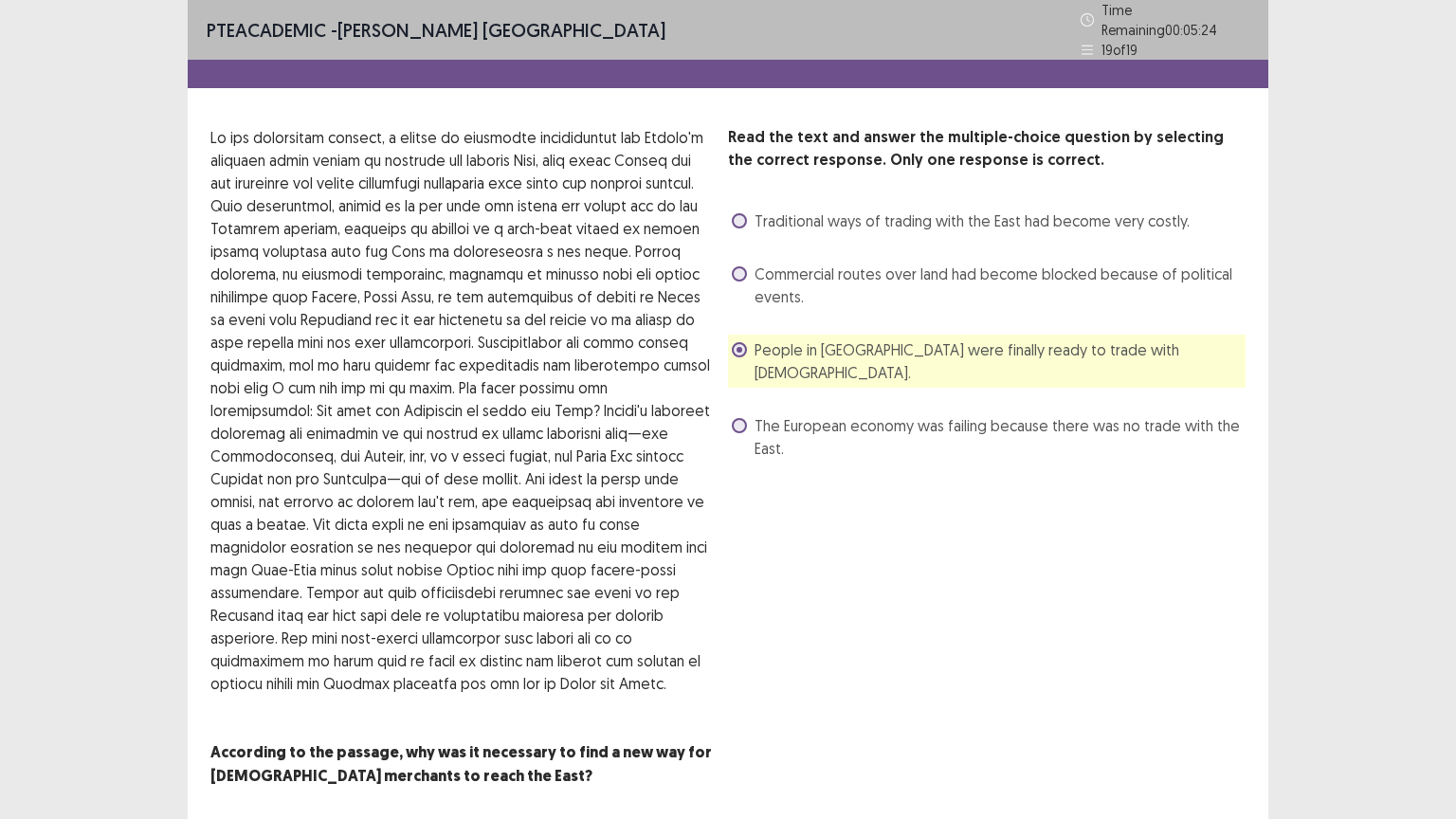
scroll to position [64, 0]
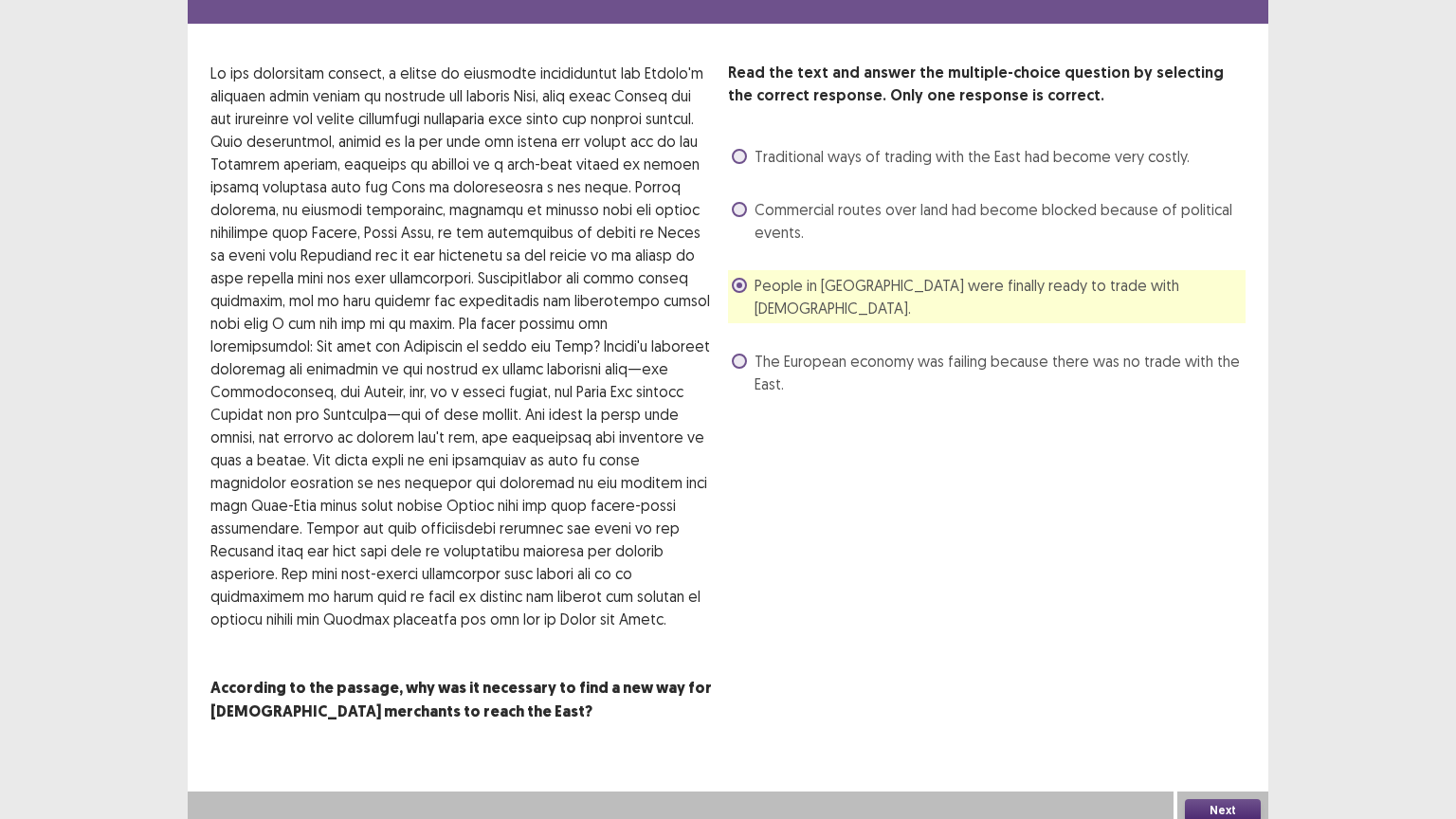
click at [1240, 691] on button "Next" at bounding box center [1222, 810] width 76 height 23
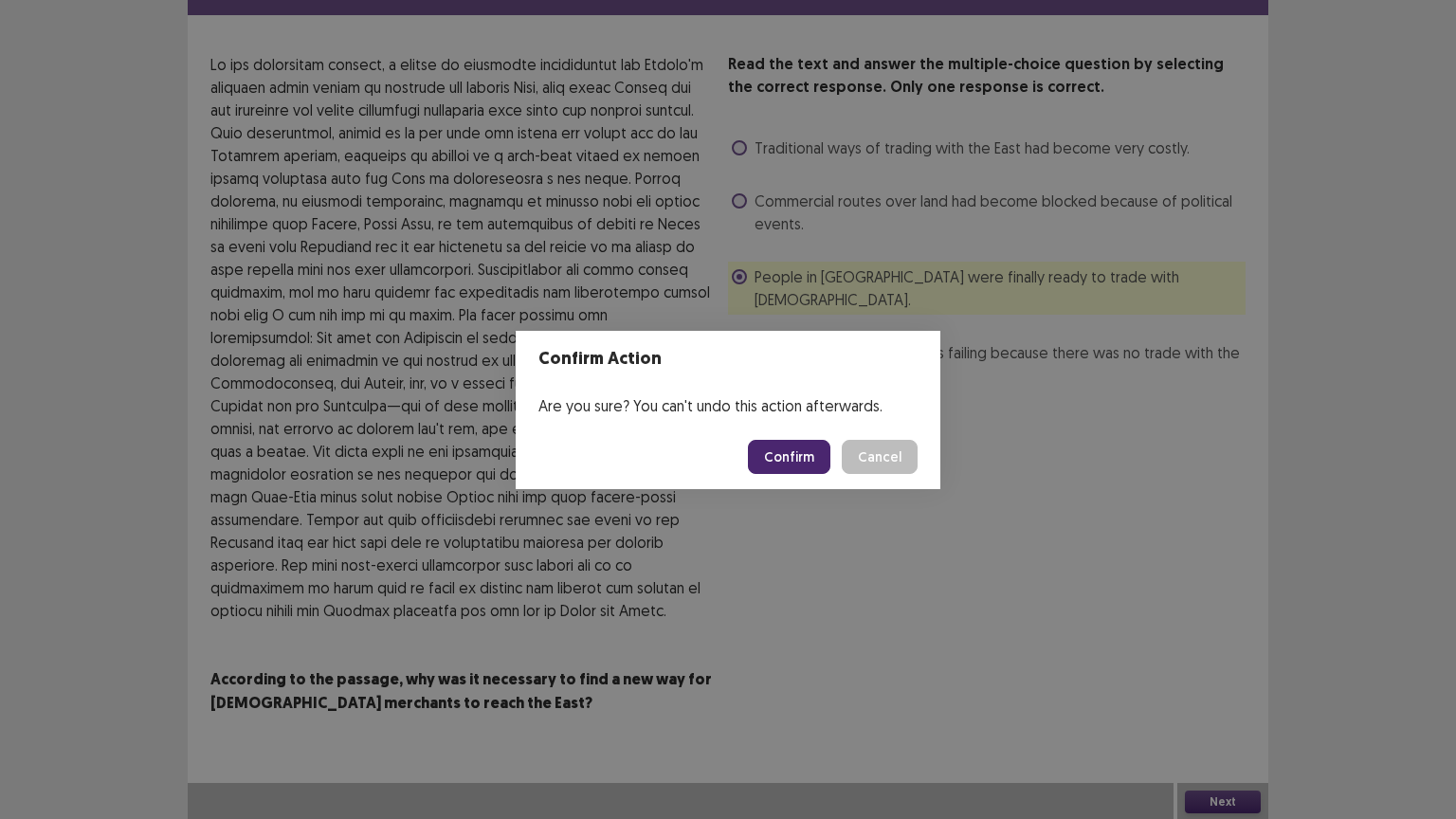
click at [786, 451] on button "Confirm" at bounding box center [789, 457] width 82 height 34
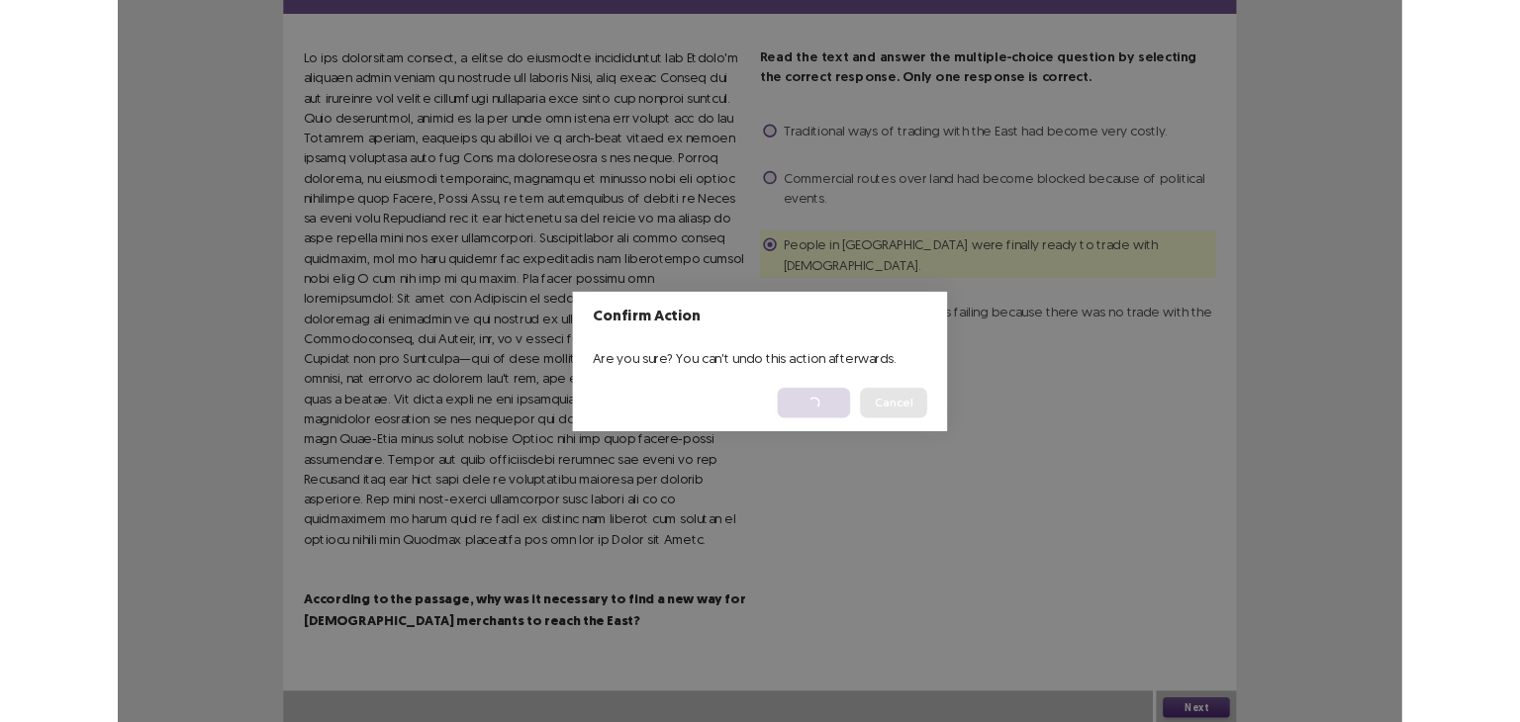
scroll to position [0, 0]
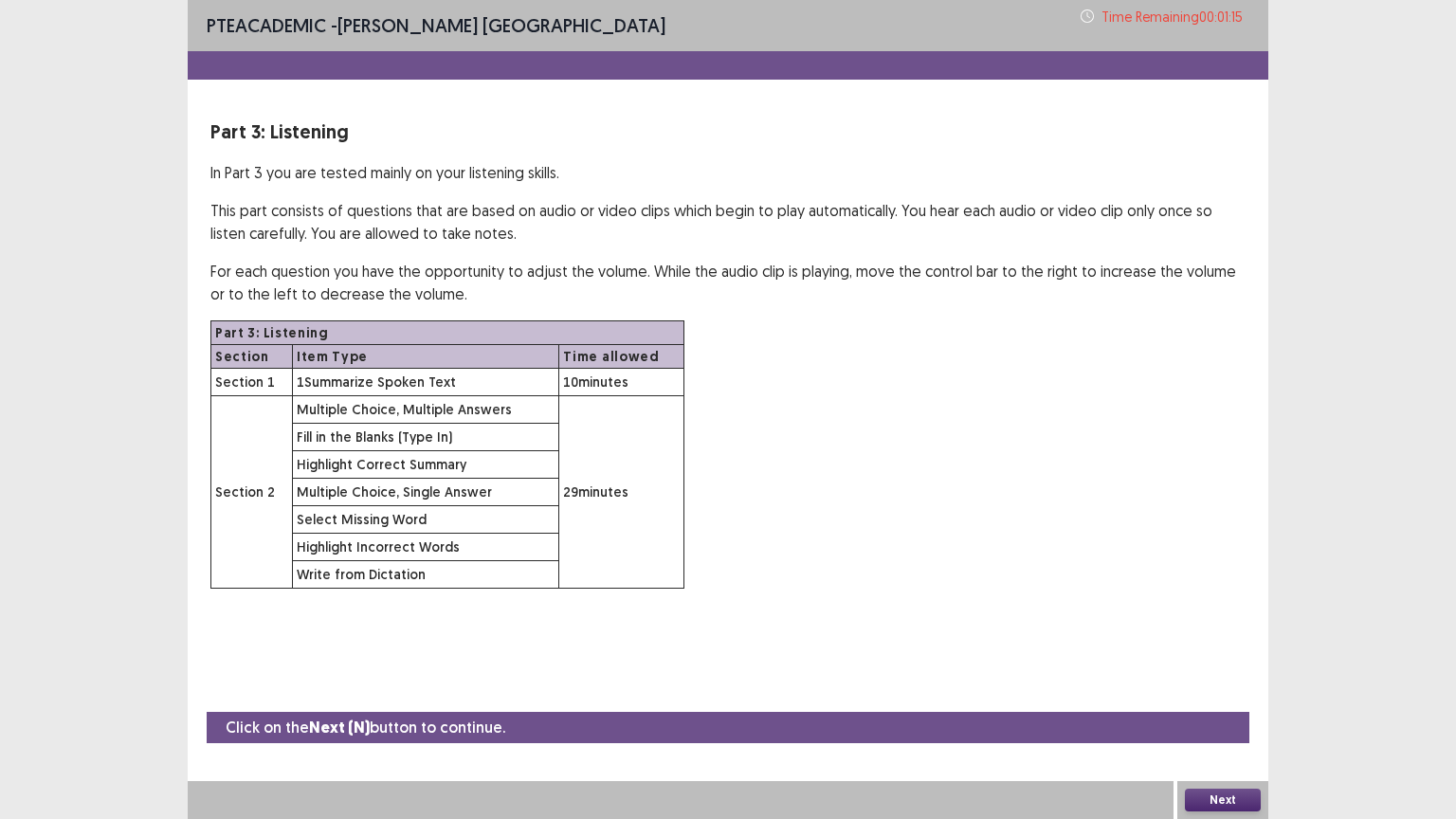
click at [1198, 691] on button "Next" at bounding box center [1222, 800] width 76 height 23
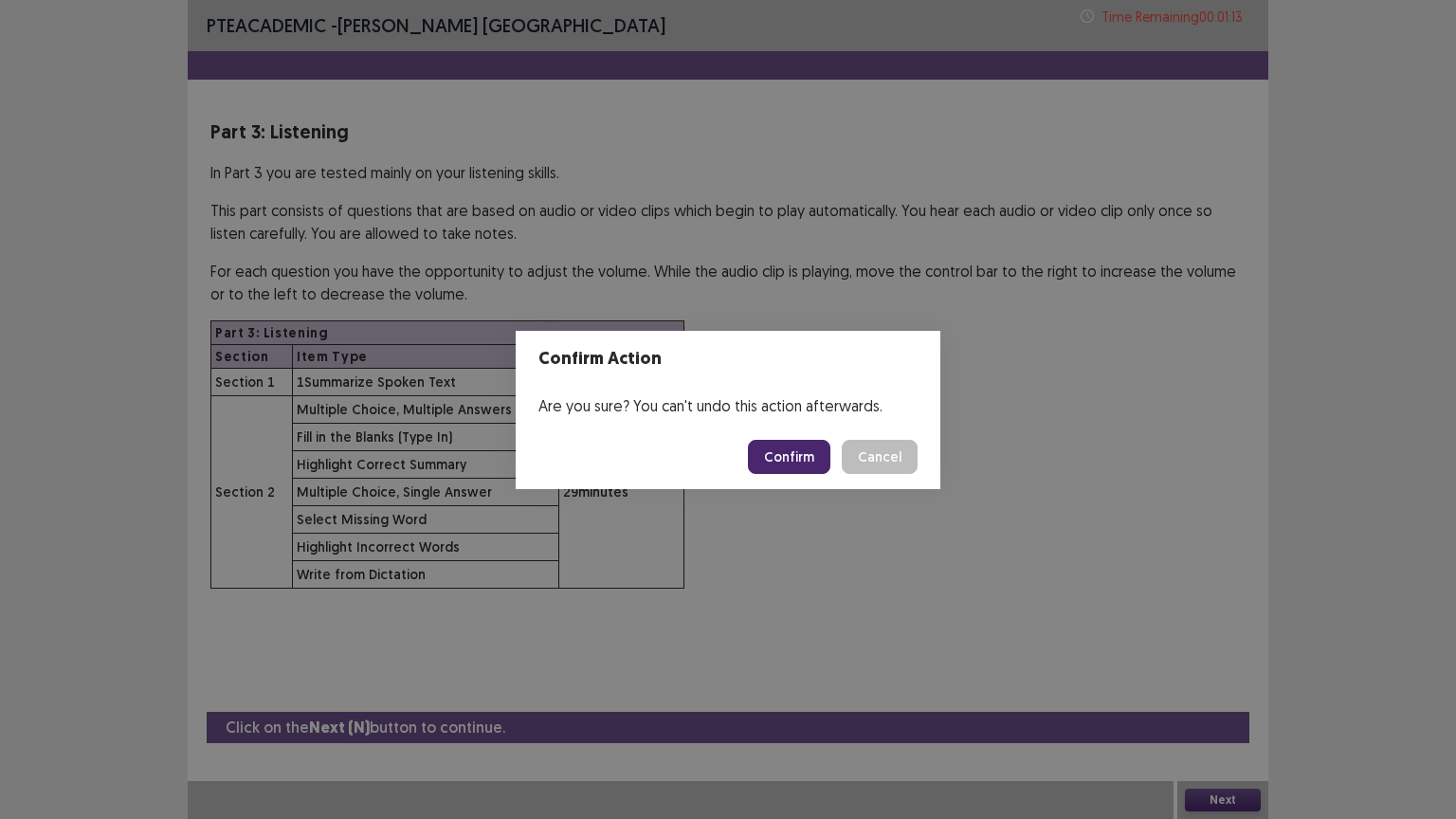
click at [789, 455] on button "Confirm" at bounding box center [789, 457] width 82 height 34
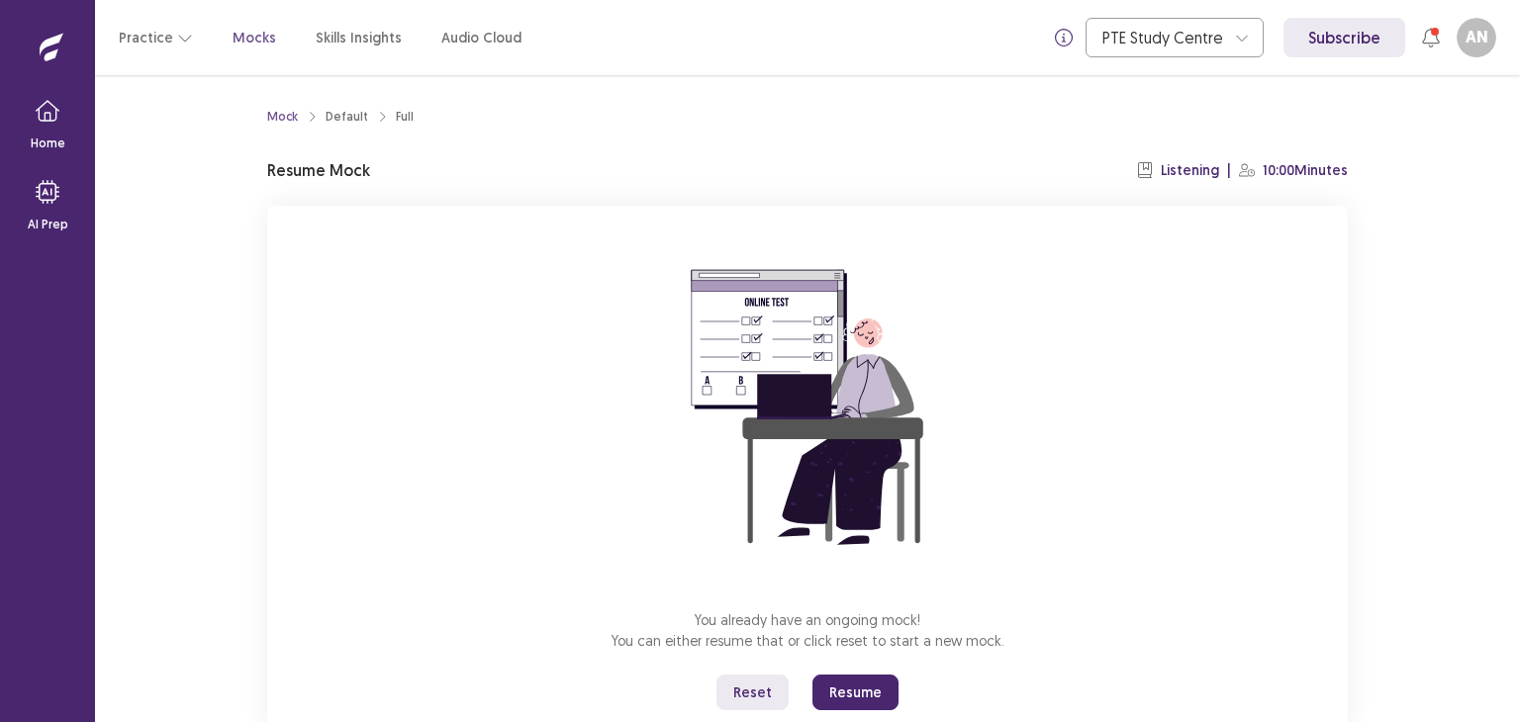
click at [855, 696] on button "Resume" at bounding box center [855, 693] width 86 height 36
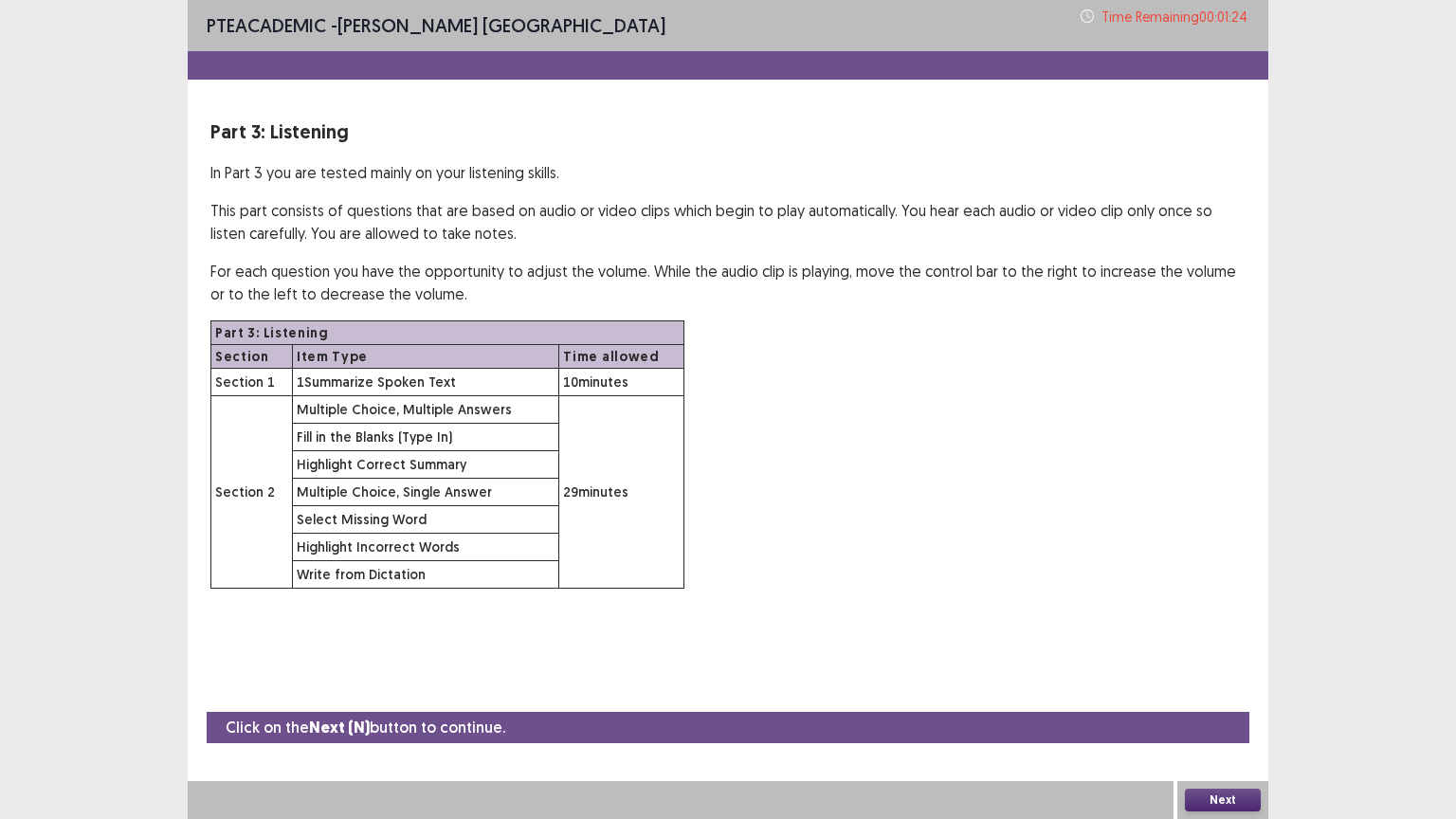
click at [1221, 691] on button "Next" at bounding box center [1222, 800] width 76 height 23
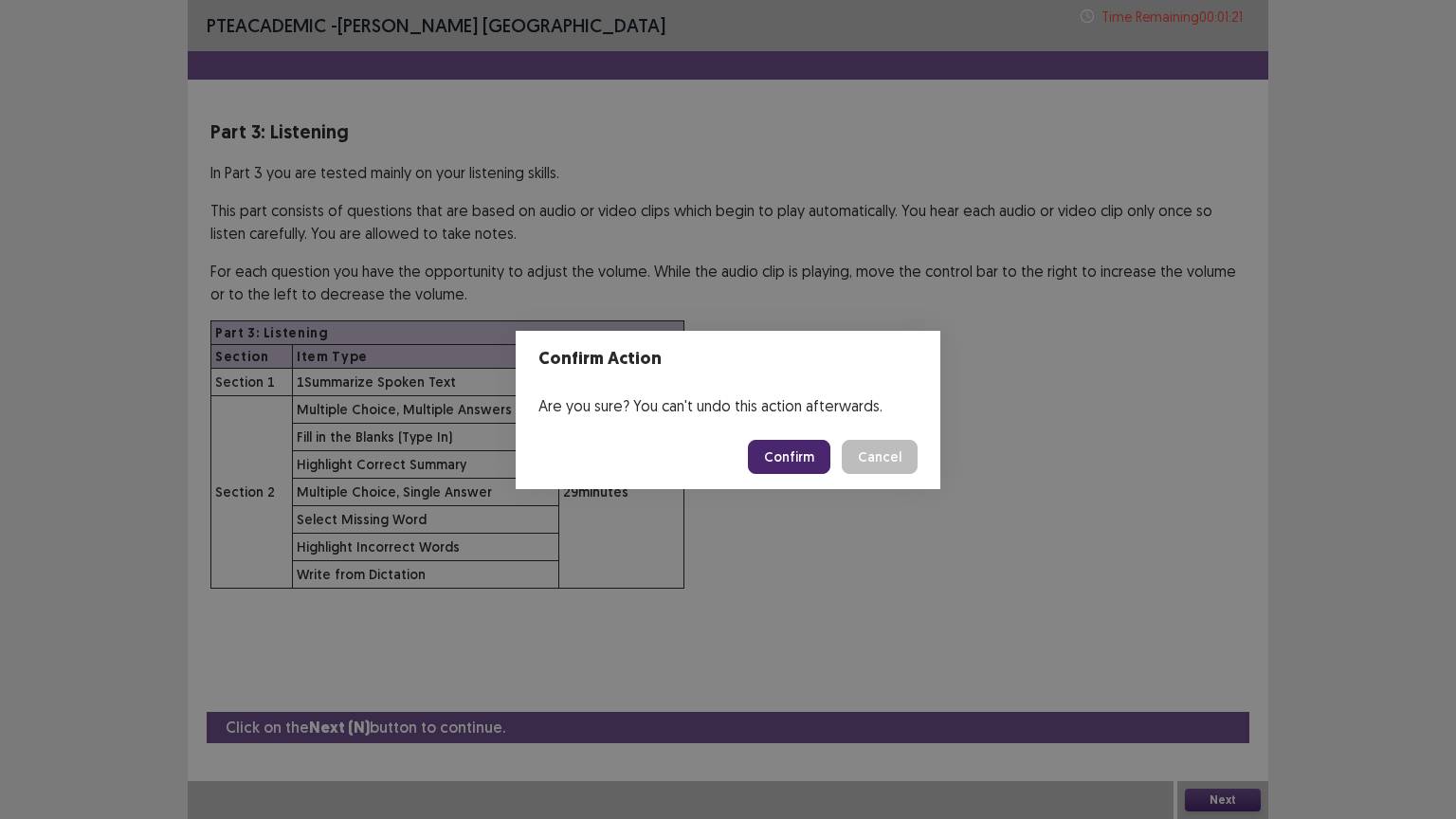
click at [805, 458] on button "Confirm" at bounding box center [789, 457] width 82 height 34
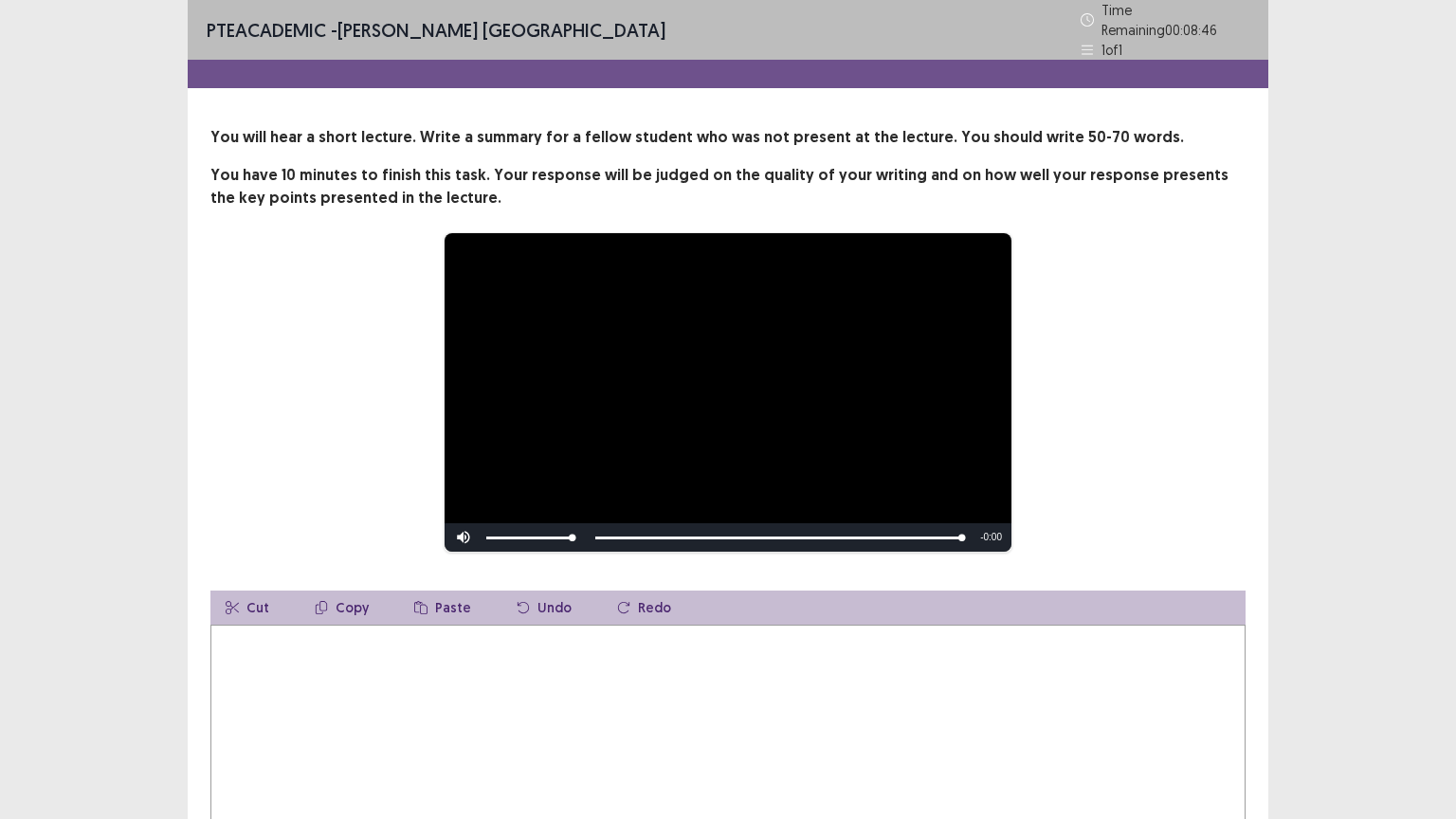
click at [506, 691] on textarea at bounding box center [728, 729] width 1035 height 209
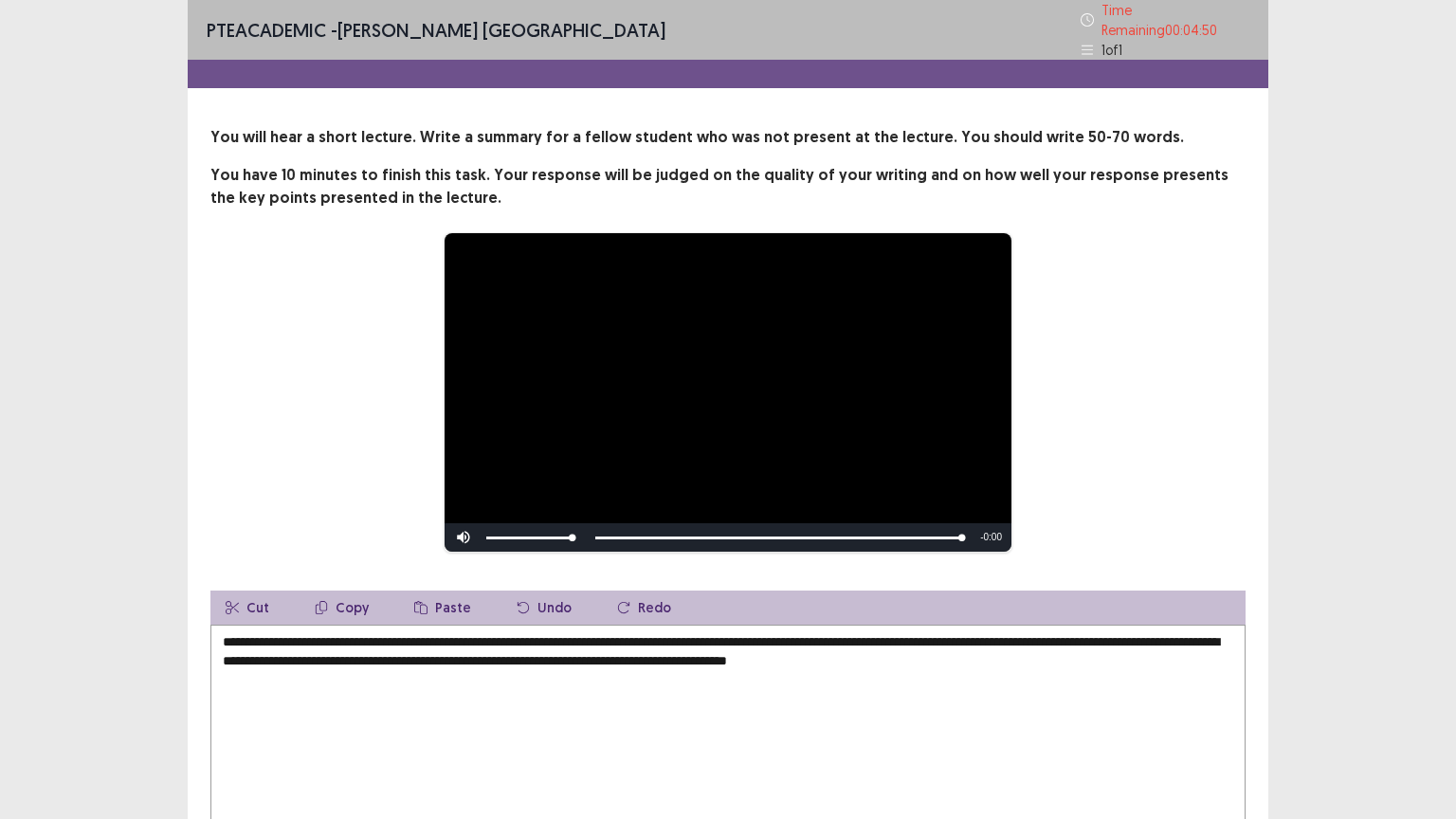
scroll to position [124, 0]
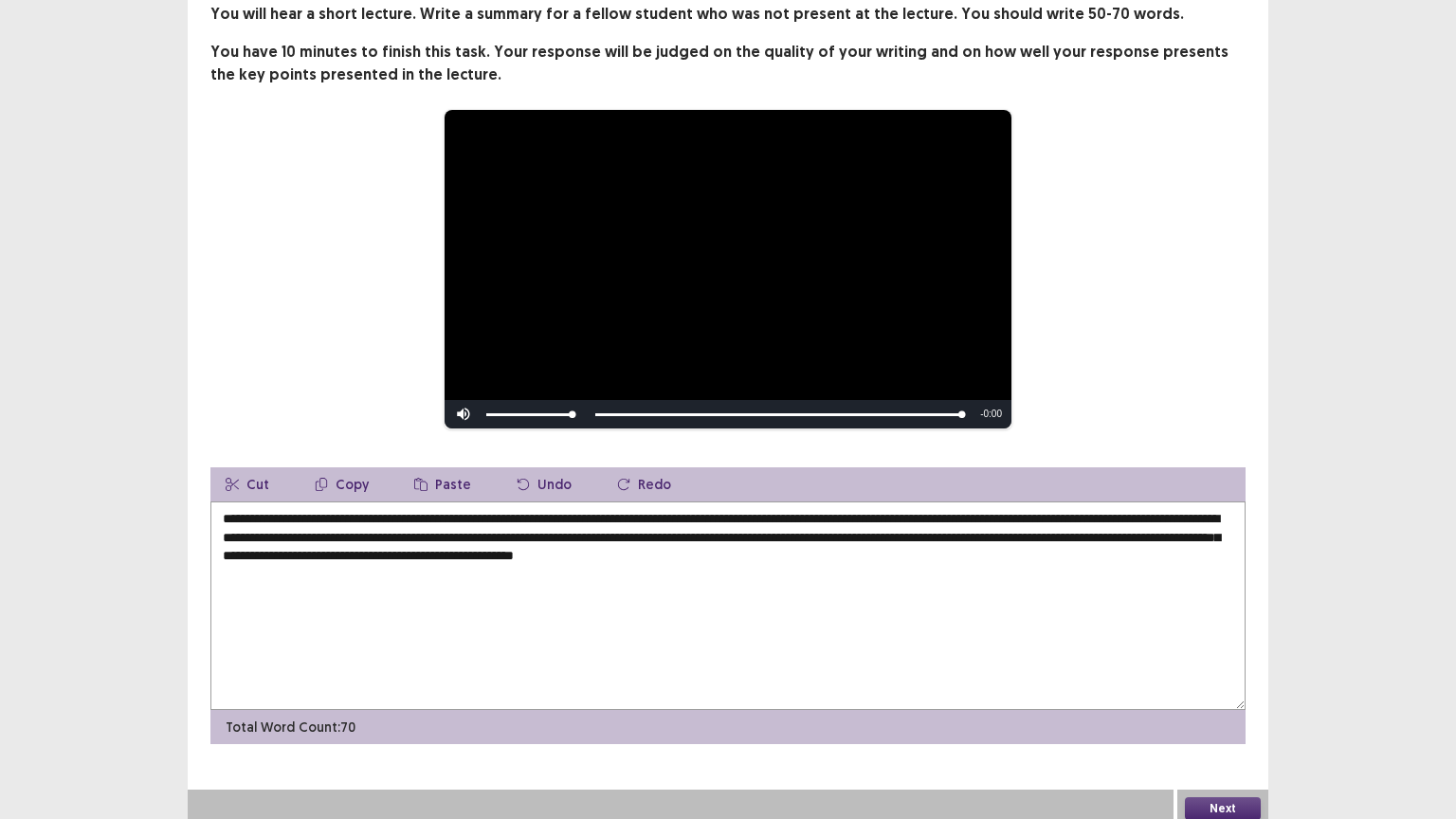
type textarea "**********"
click at [1240, 691] on button "Next" at bounding box center [1222, 808] width 76 height 23
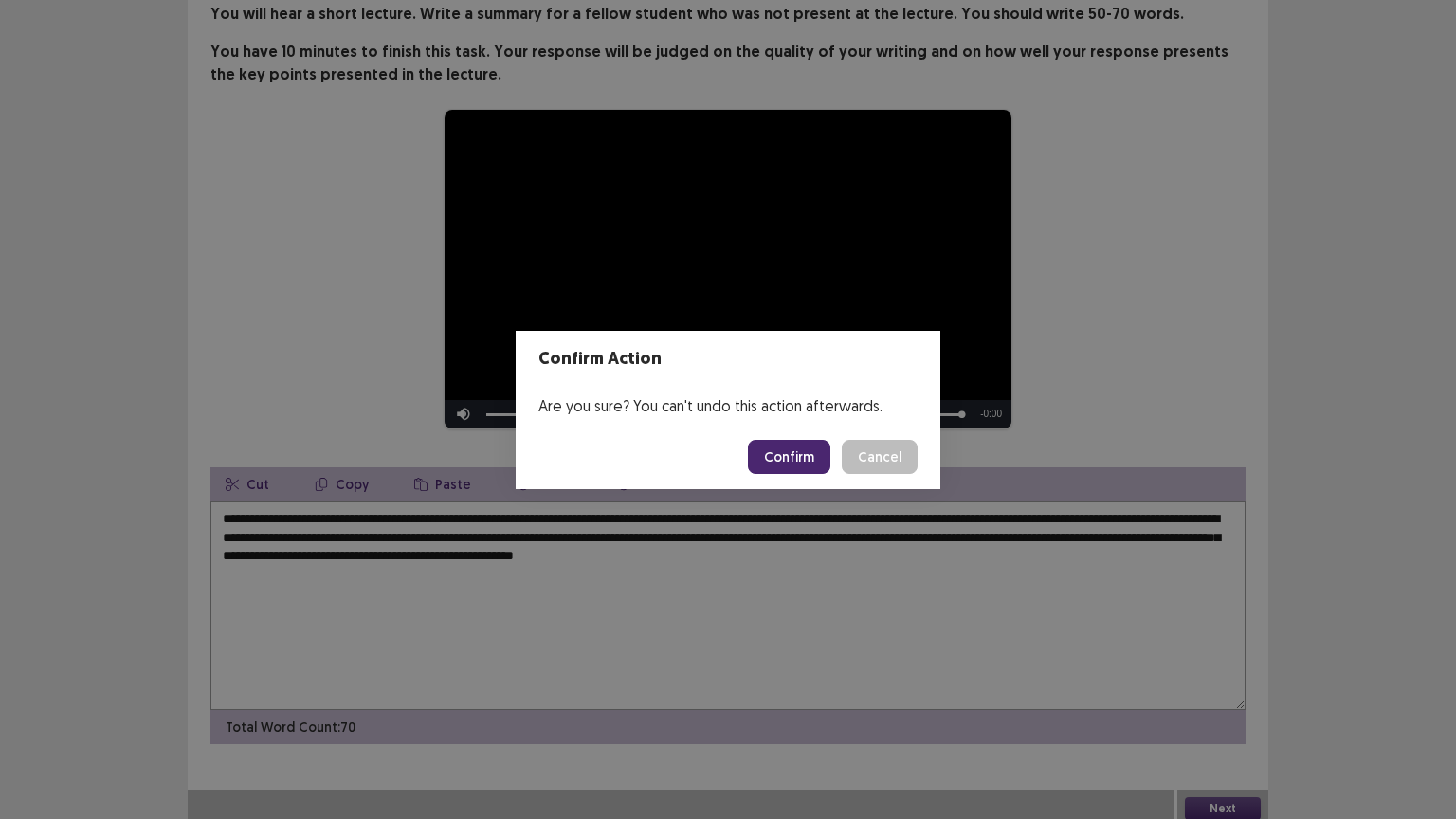
click at [785, 460] on button "Confirm" at bounding box center [789, 457] width 82 height 34
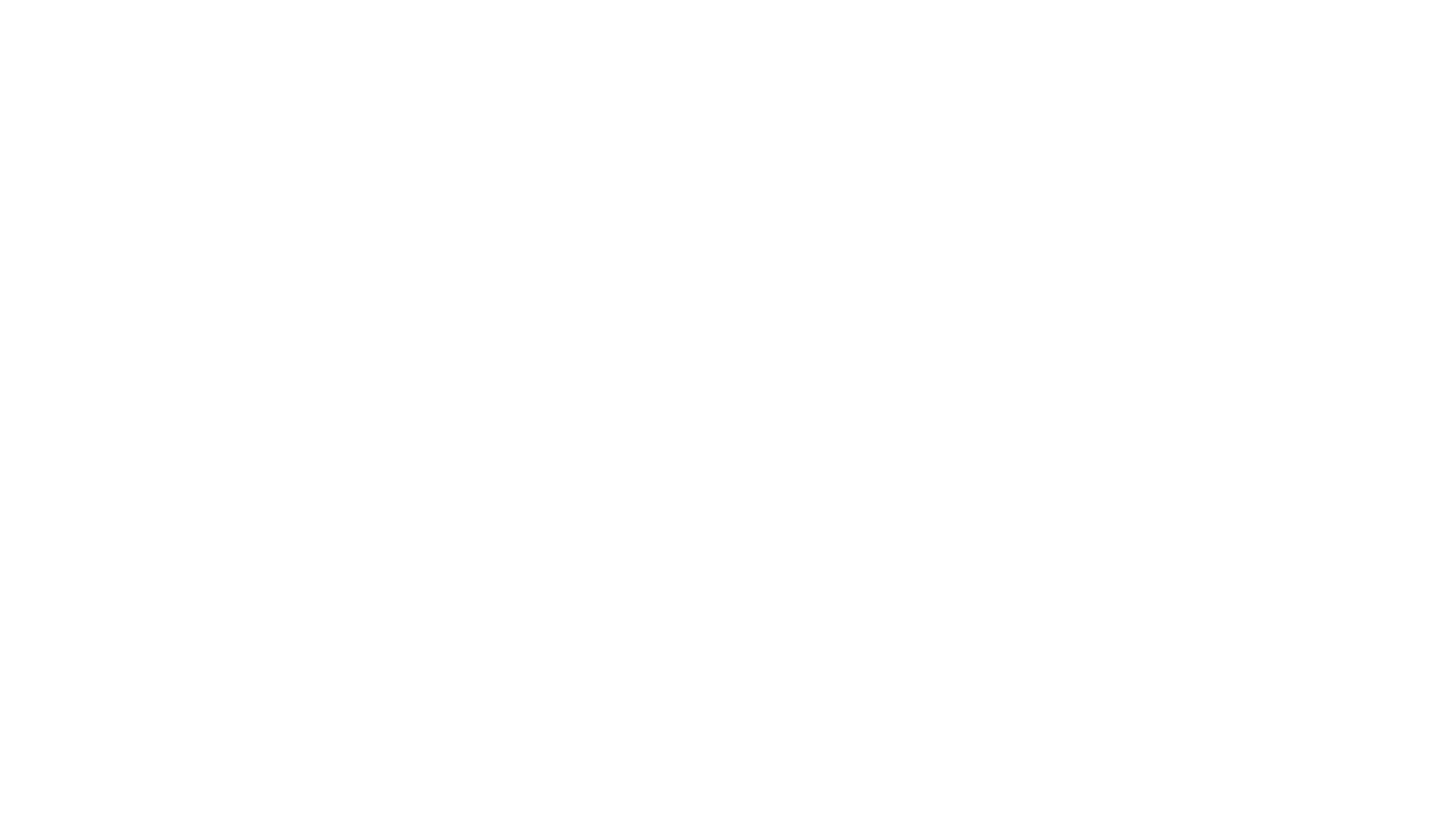
scroll to position [0, 0]
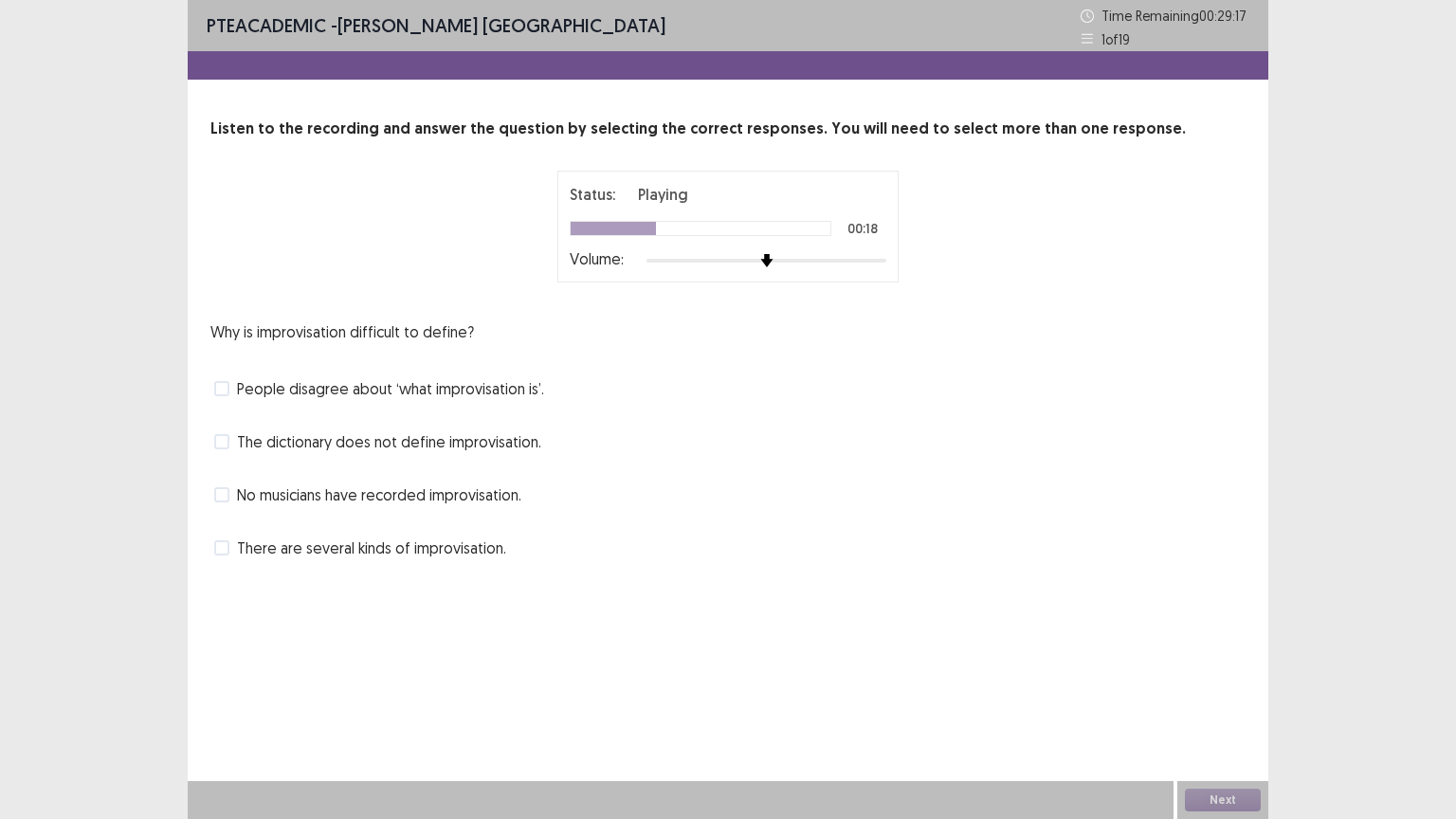
click at [474, 389] on span "People disagree about ‘what improvisation is’." at bounding box center [390, 389] width 307 height 23
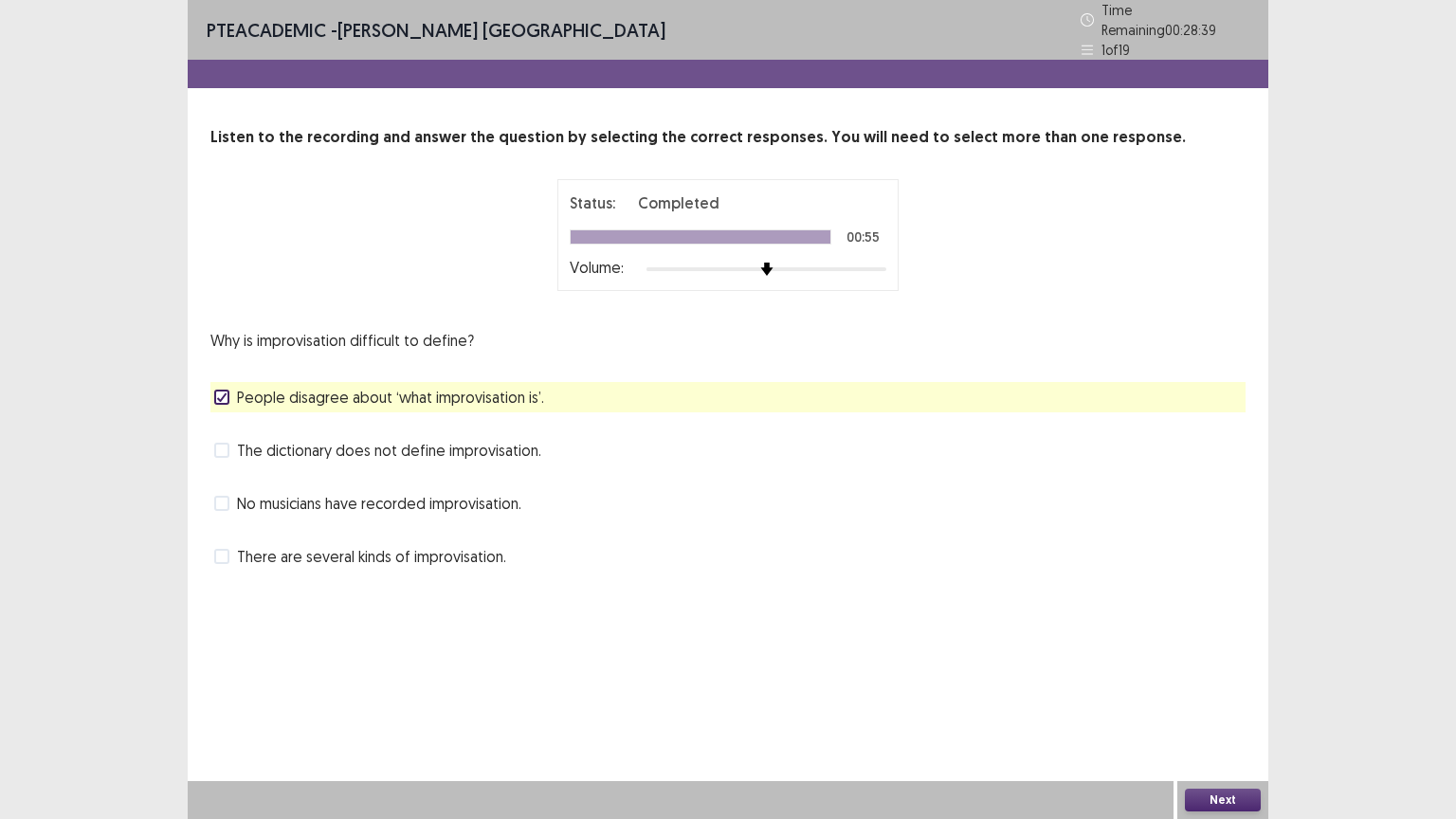
click at [1240, 691] on button "Next" at bounding box center [1222, 800] width 76 height 23
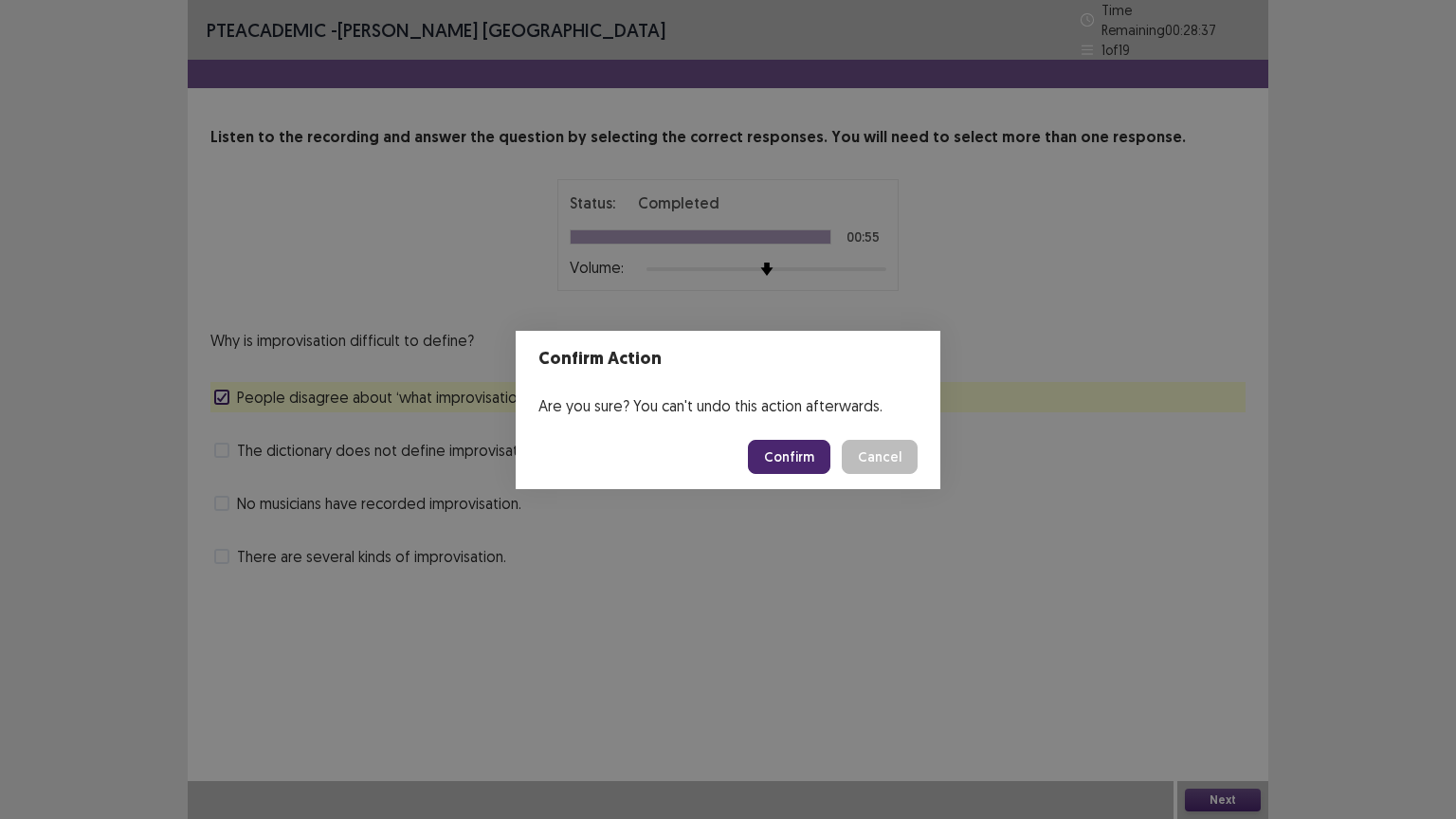
click at [785, 455] on button "Confirm" at bounding box center [789, 457] width 82 height 34
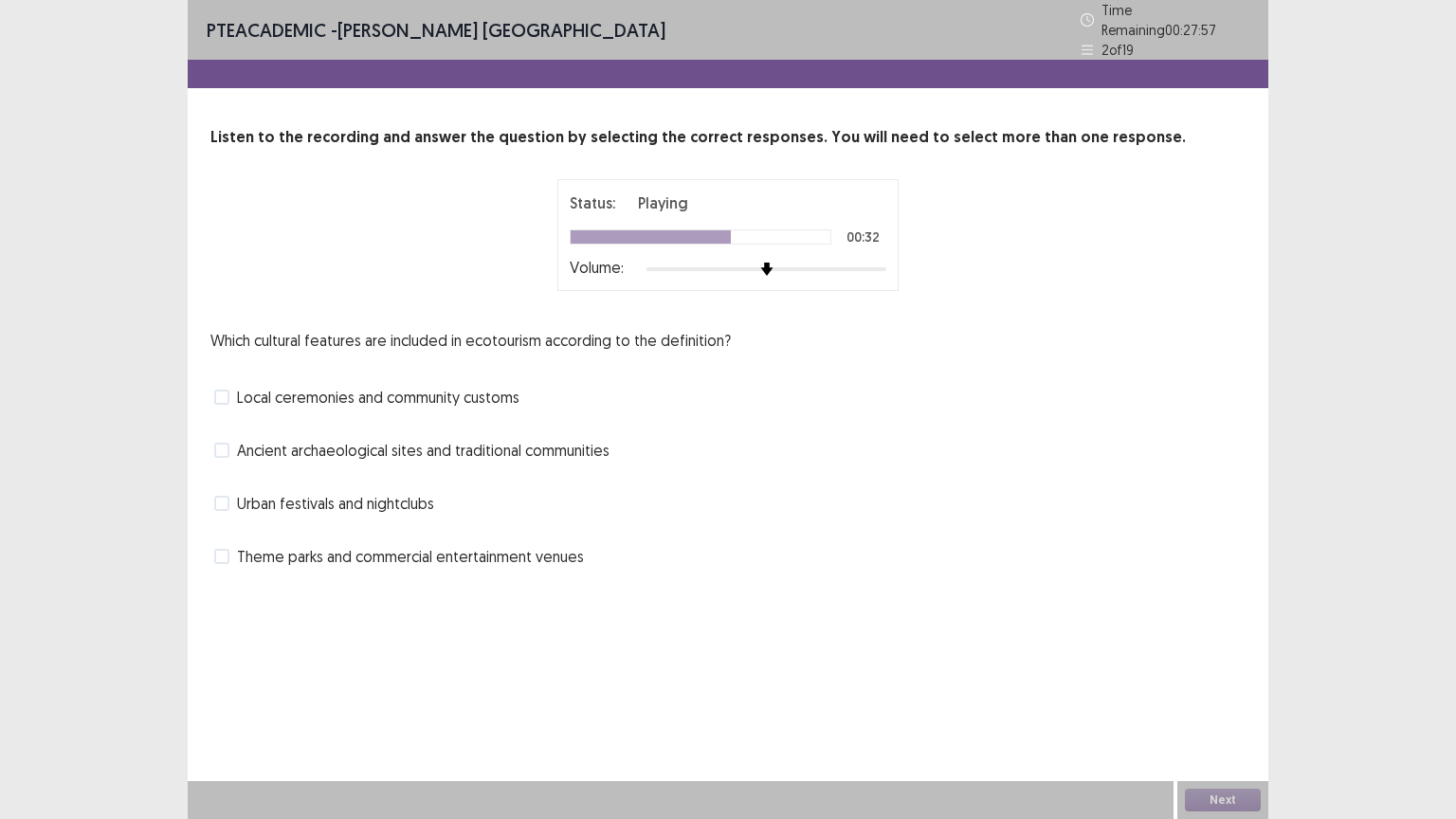
click at [541, 439] on span "Ancient archaeological sites and traditional communities" at bounding box center [422, 450] width 373 height 23
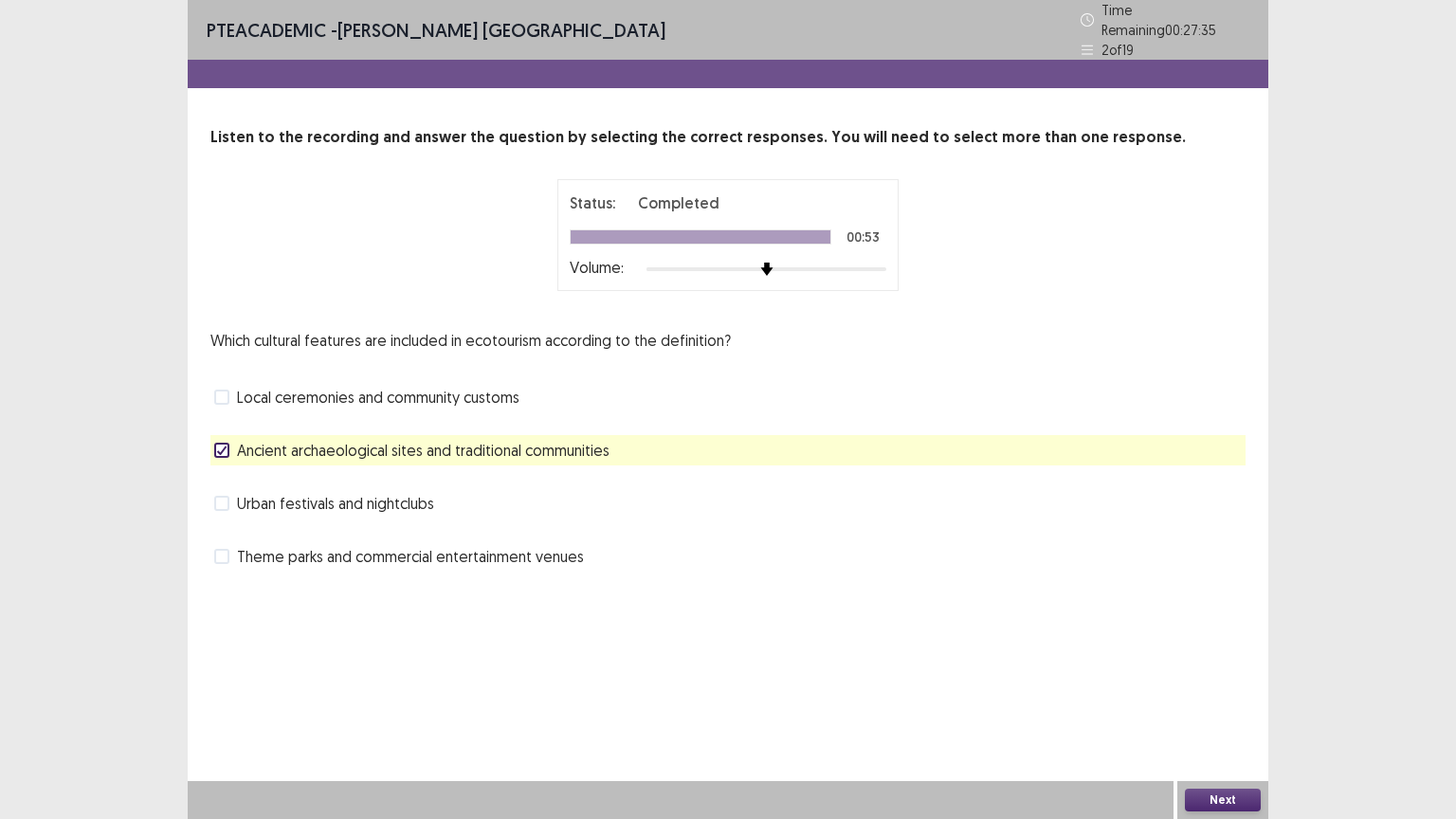
click at [1206, 691] on button "Next" at bounding box center [1222, 800] width 76 height 23
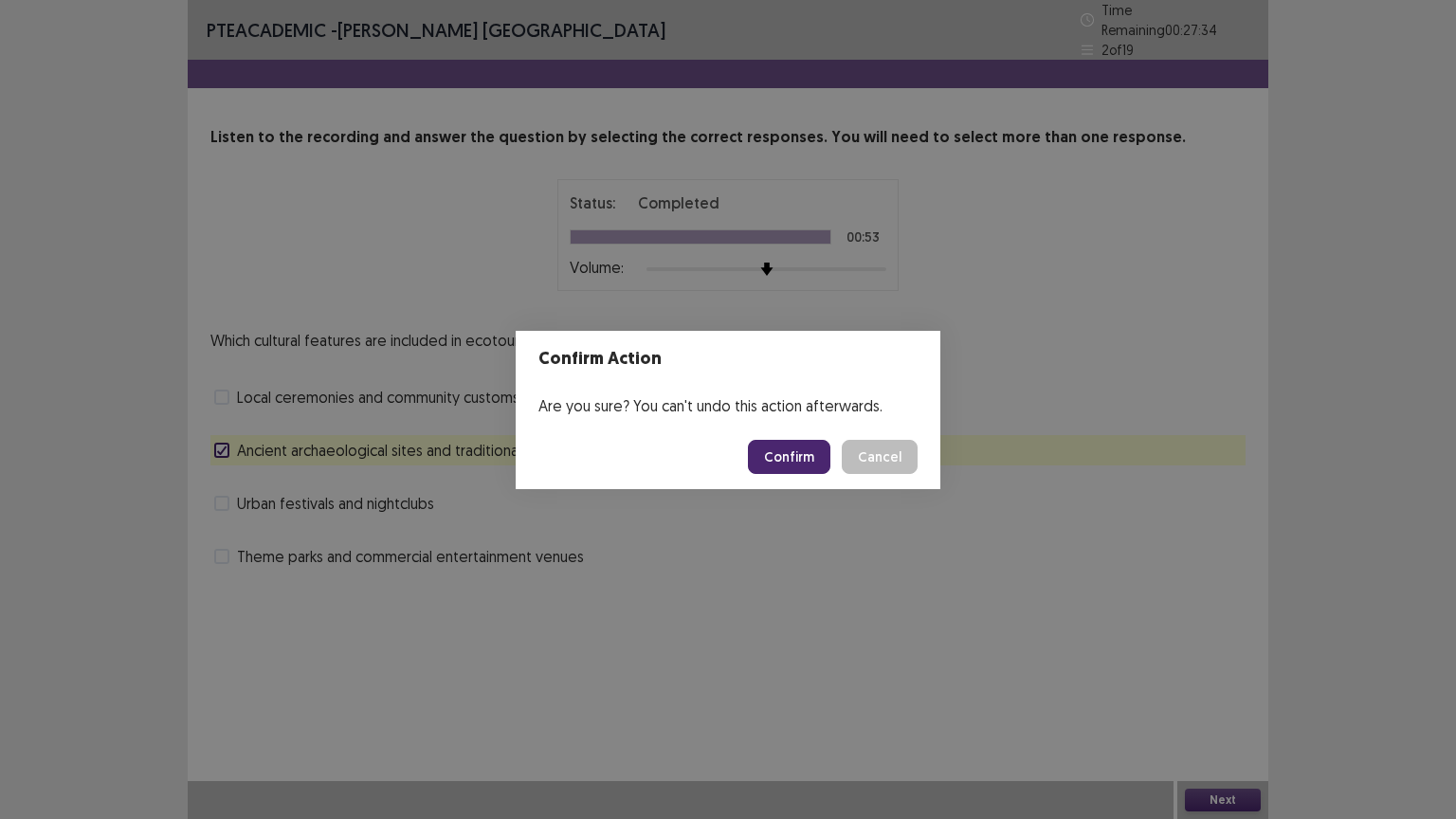
click at [772, 446] on button "Confirm" at bounding box center [789, 457] width 82 height 34
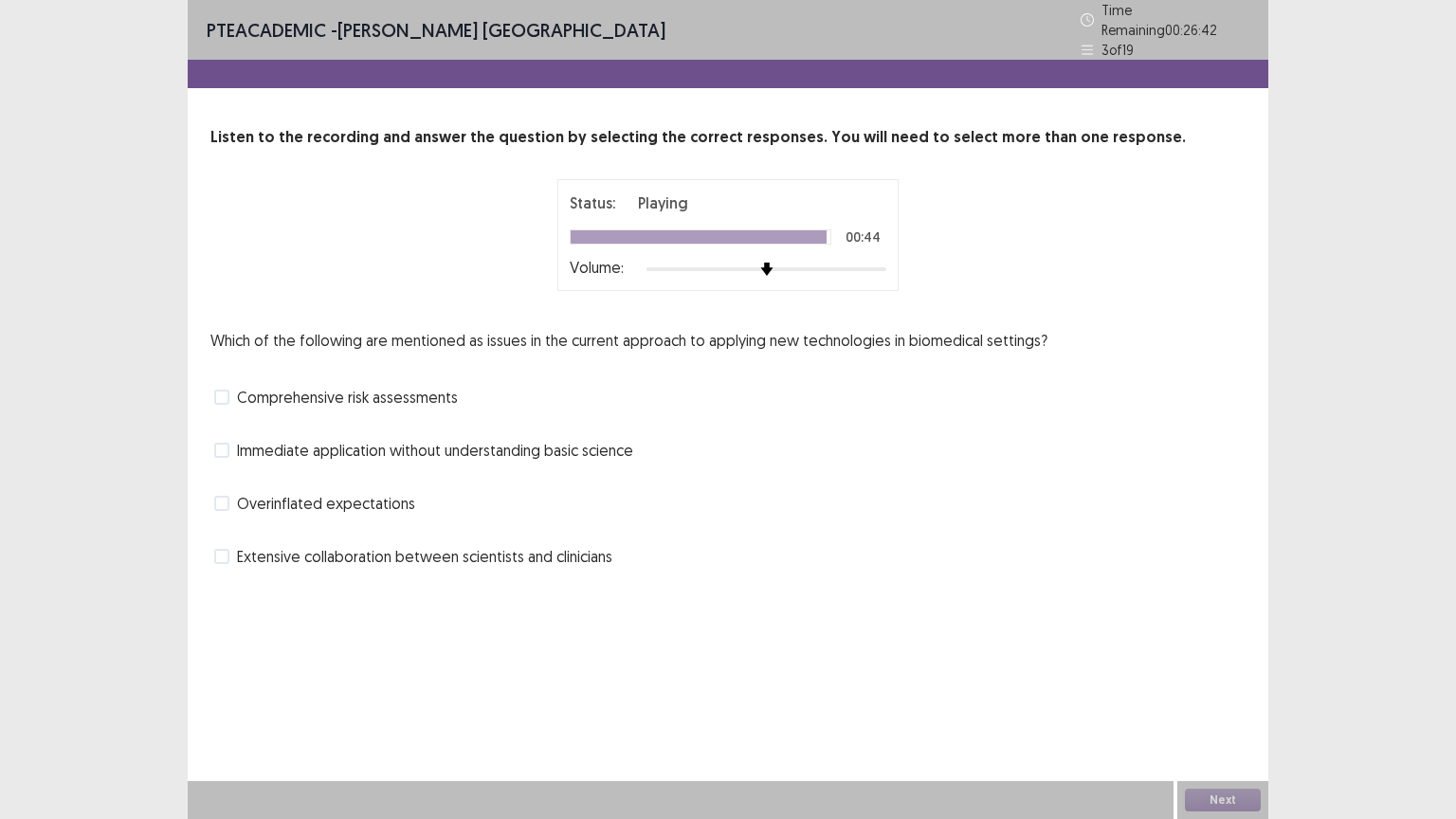
click at [330, 492] on span "Overinflated expectations" at bounding box center [326, 504] width 178 height 23
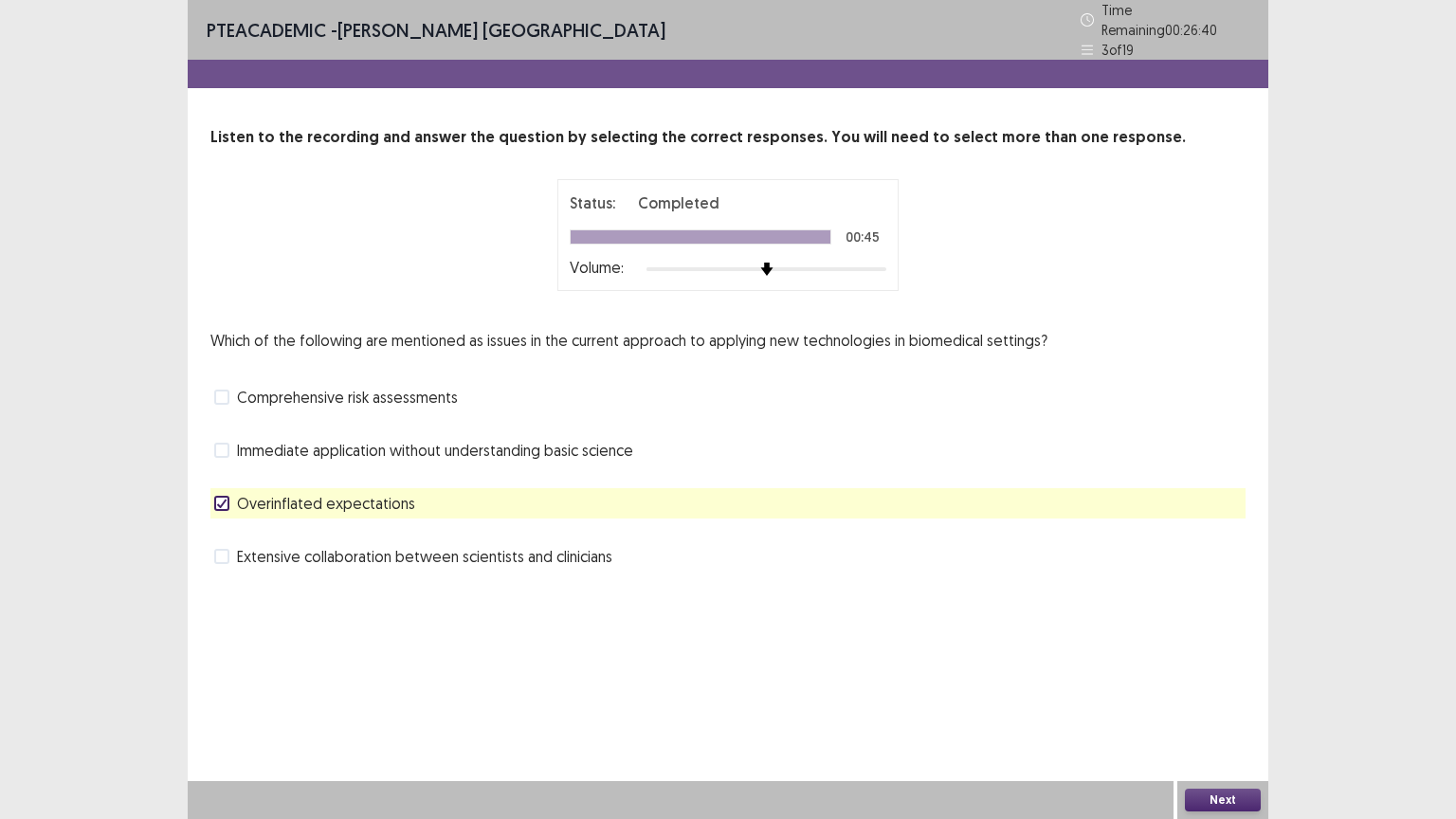
click at [1210, 691] on button "Next" at bounding box center [1222, 800] width 76 height 23
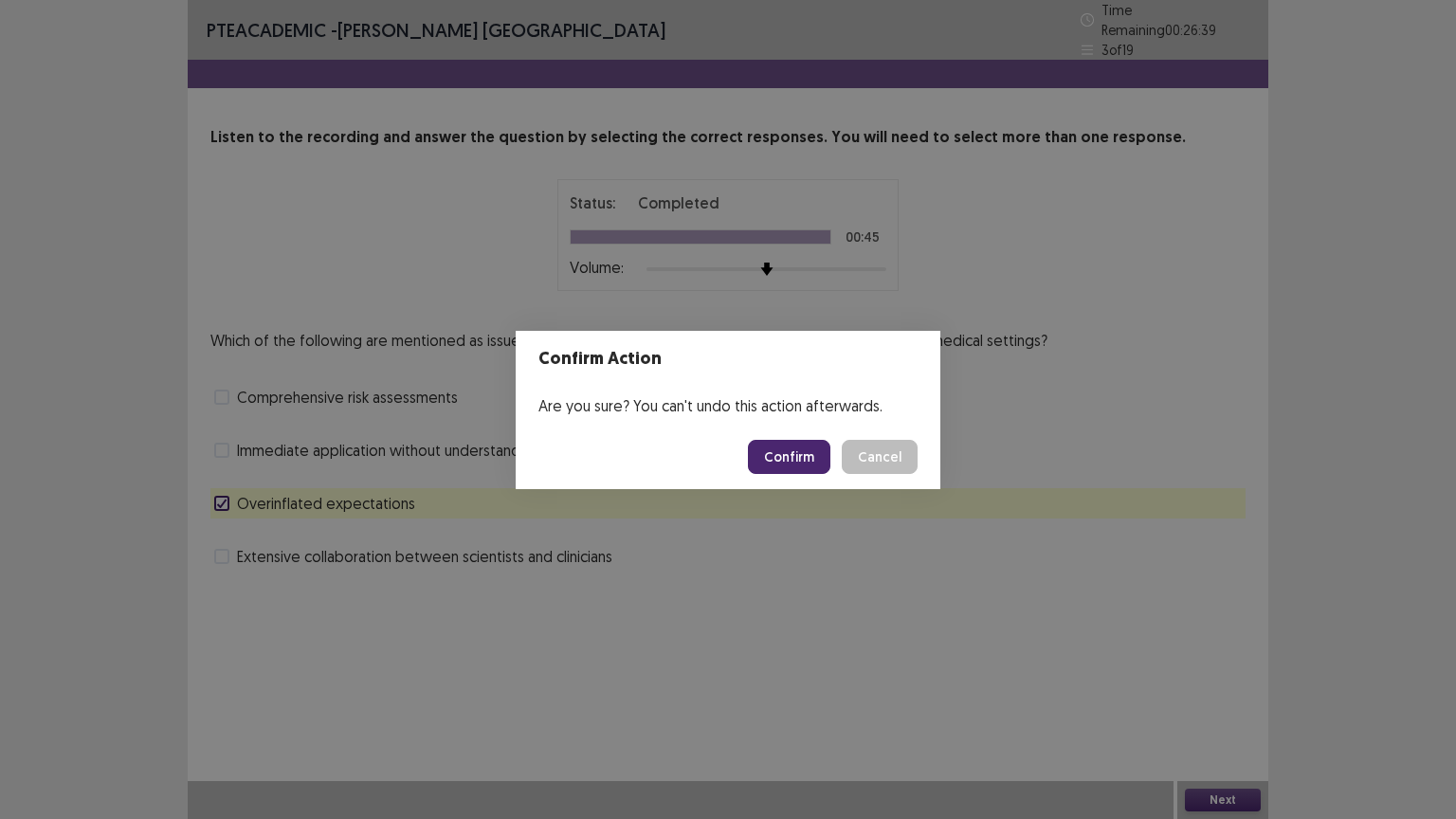
click at [785, 440] on button "Confirm" at bounding box center [789, 457] width 82 height 34
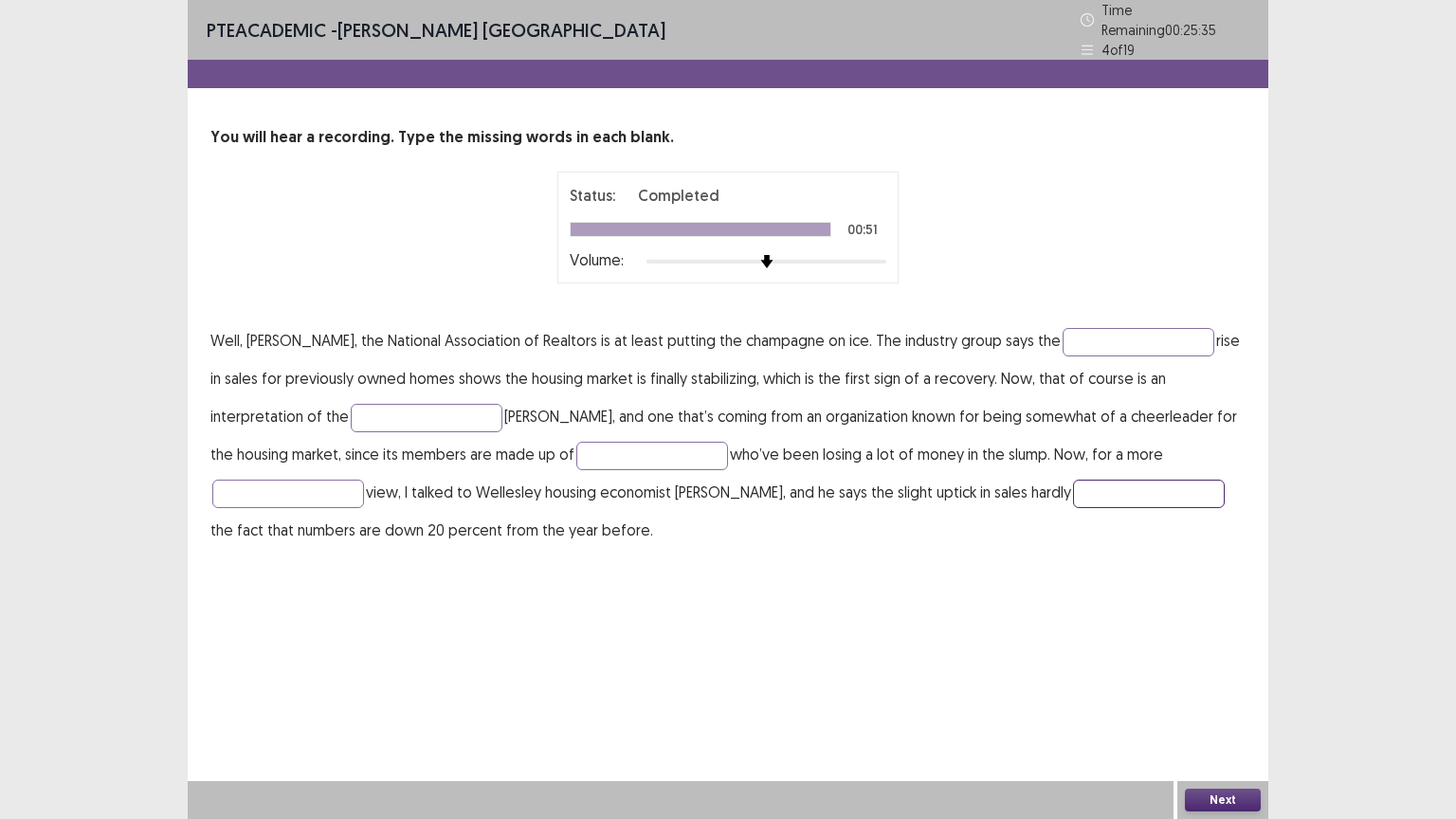
click at [1073, 489] on input "text" at bounding box center [1149, 494] width 151 height 29
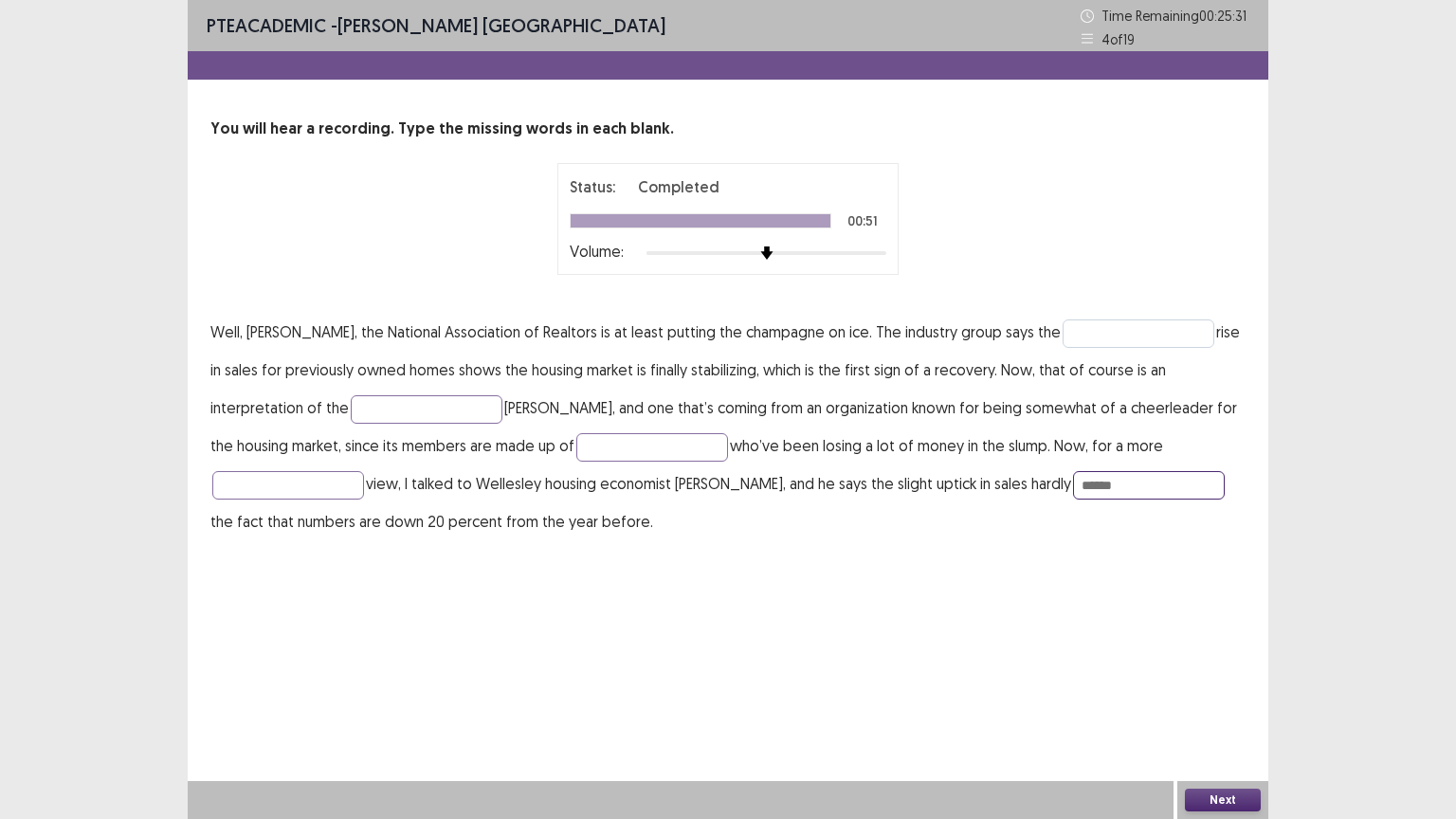
type input "******"
click at [1062, 341] on input "text" at bounding box center [1138, 333] width 151 height 29
type input "*"
type input "*****"
click at [351, 396] on input "text" at bounding box center [426, 410] width 151 height 29
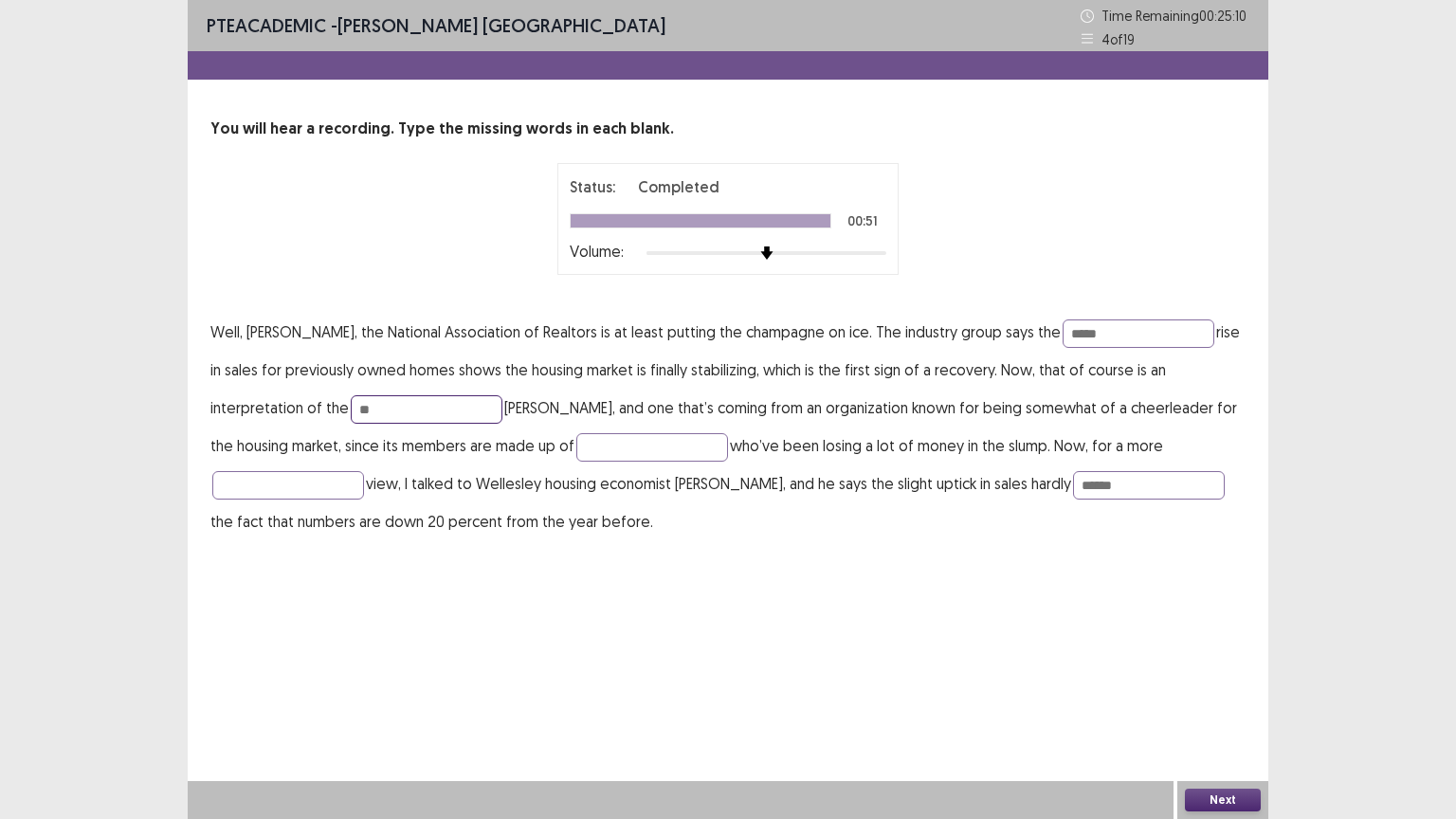
type input "*"
type input "*******"
click at [364, 471] on input "text" at bounding box center [288, 486] width 151 height 29
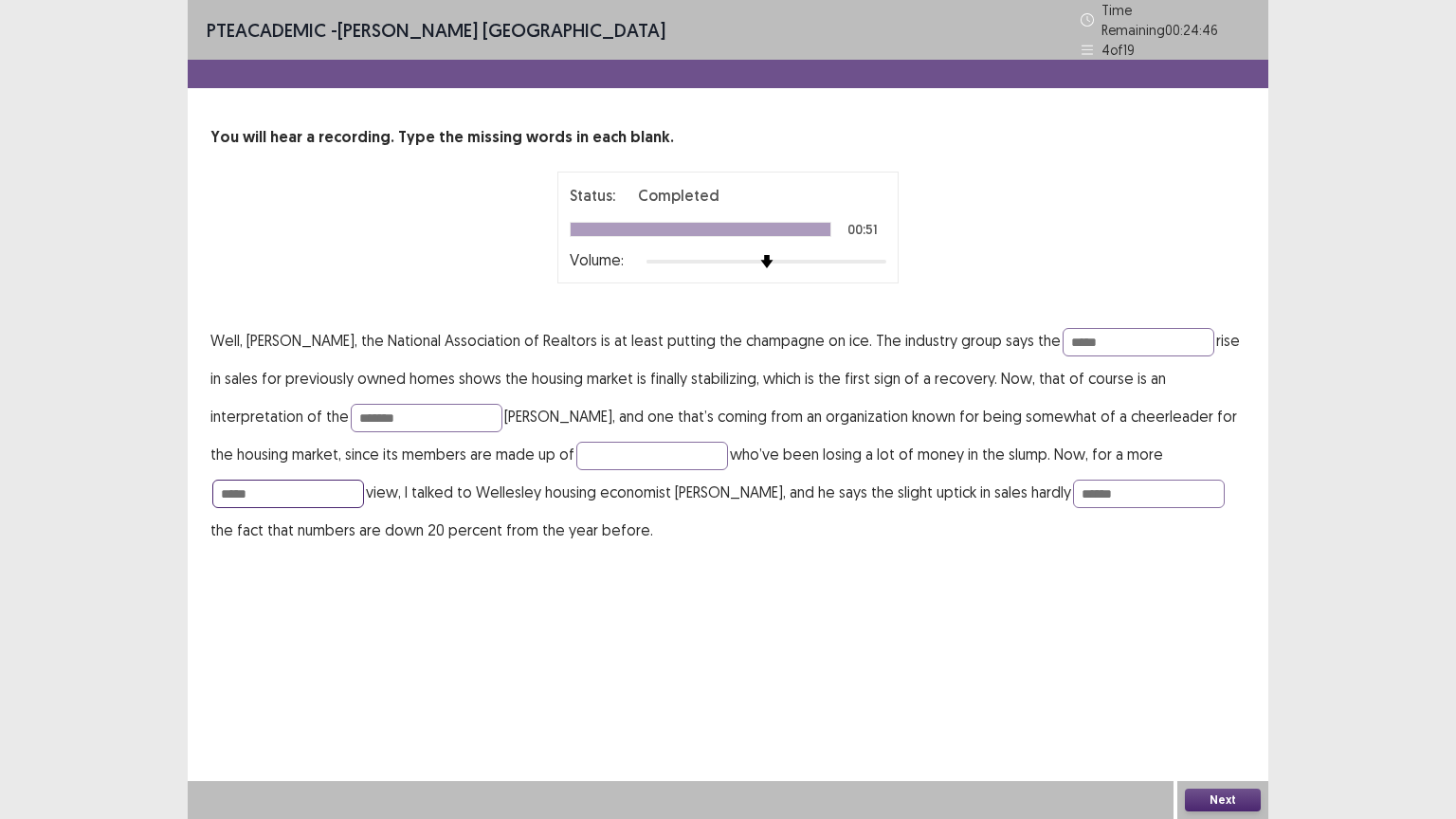
type input "*****"
click at [1227, 691] on button "Next" at bounding box center [1222, 800] width 76 height 23
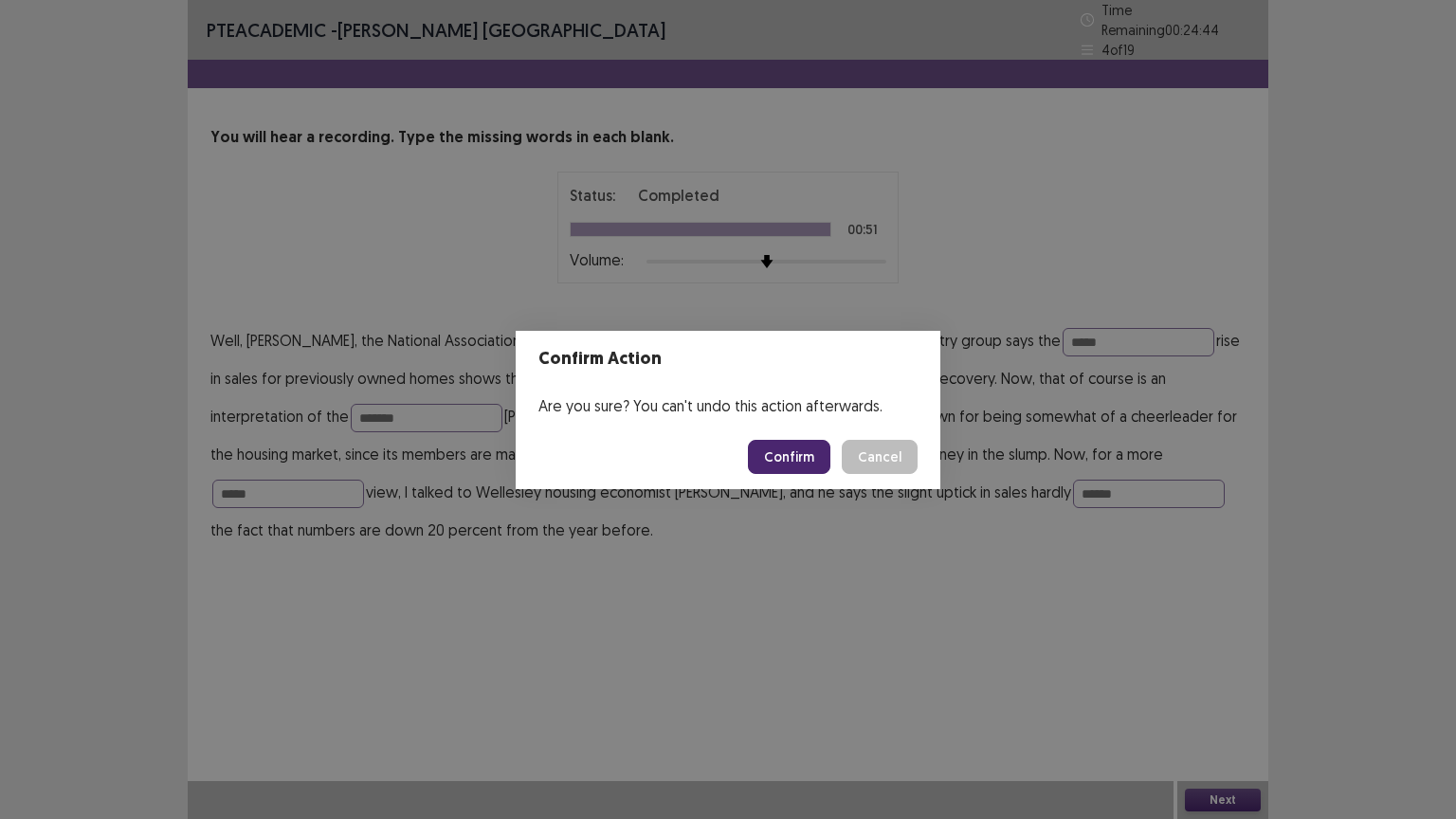
click at [800, 463] on button "Confirm" at bounding box center [789, 457] width 82 height 34
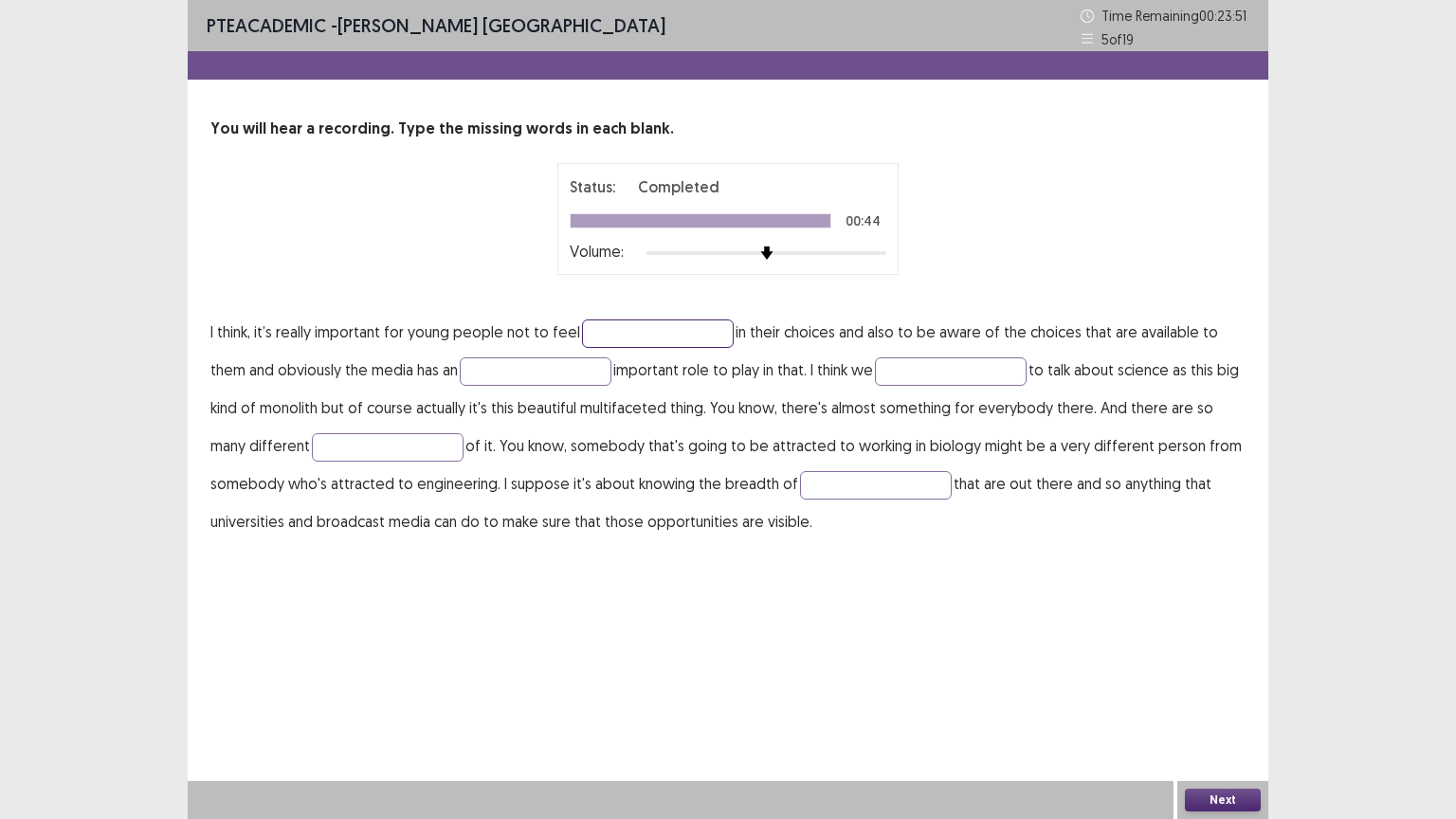
click at [678, 325] on input "text" at bounding box center [658, 333] width 151 height 29
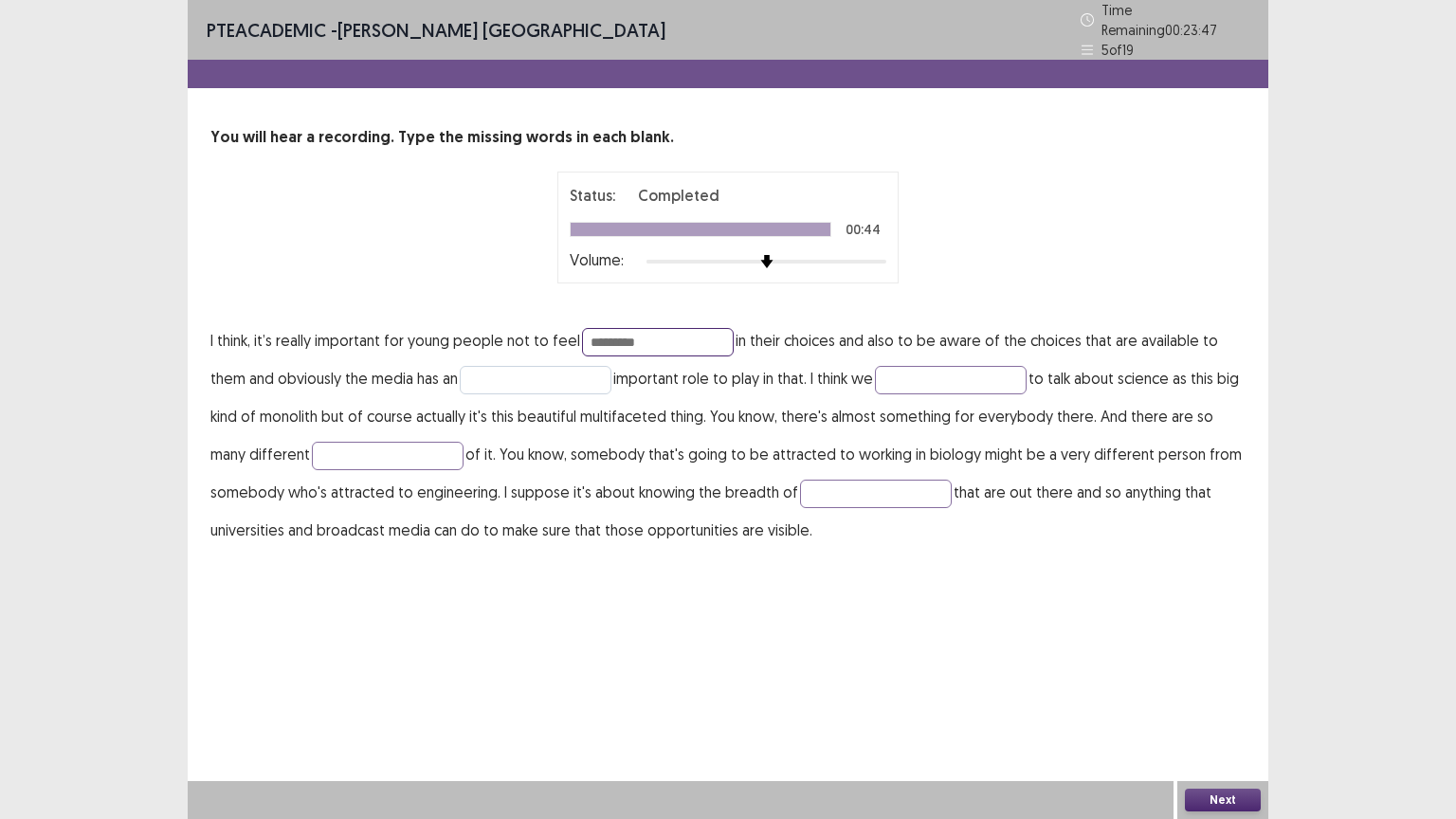
type input "*********"
click at [561, 373] on input "text" at bounding box center [535, 380] width 151 height 29
type input "**********"
click at [910, 371] on input "text" at bounding box center [950, 380] width 151 height 29
type input "****"
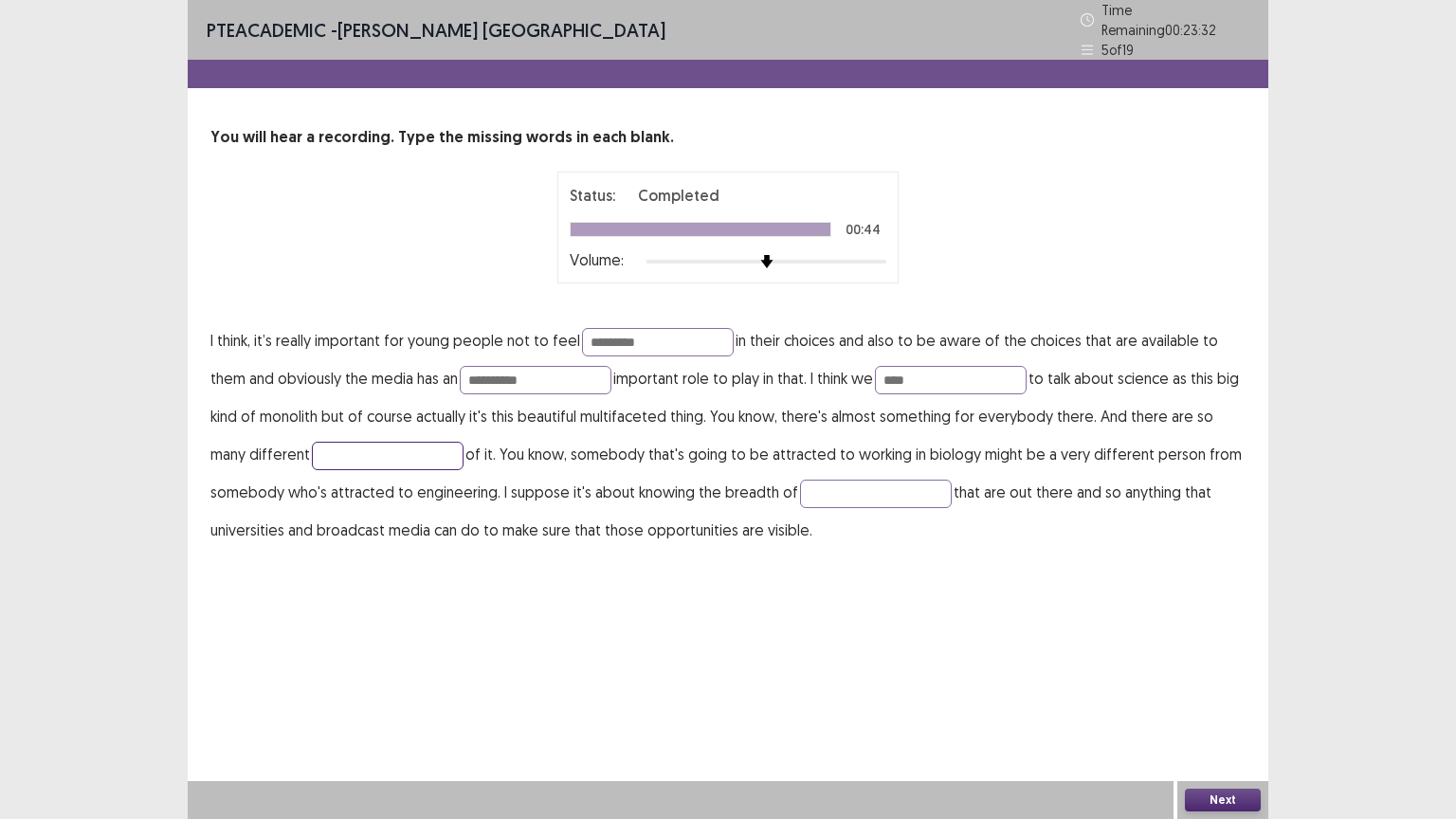
click at [413, 446] on input "text" at bounding box center [388, 456] width 151 height 29
type input "*******"
click at [840, 480] on input "text" at bounding box center [876, 494] width 151 height 29
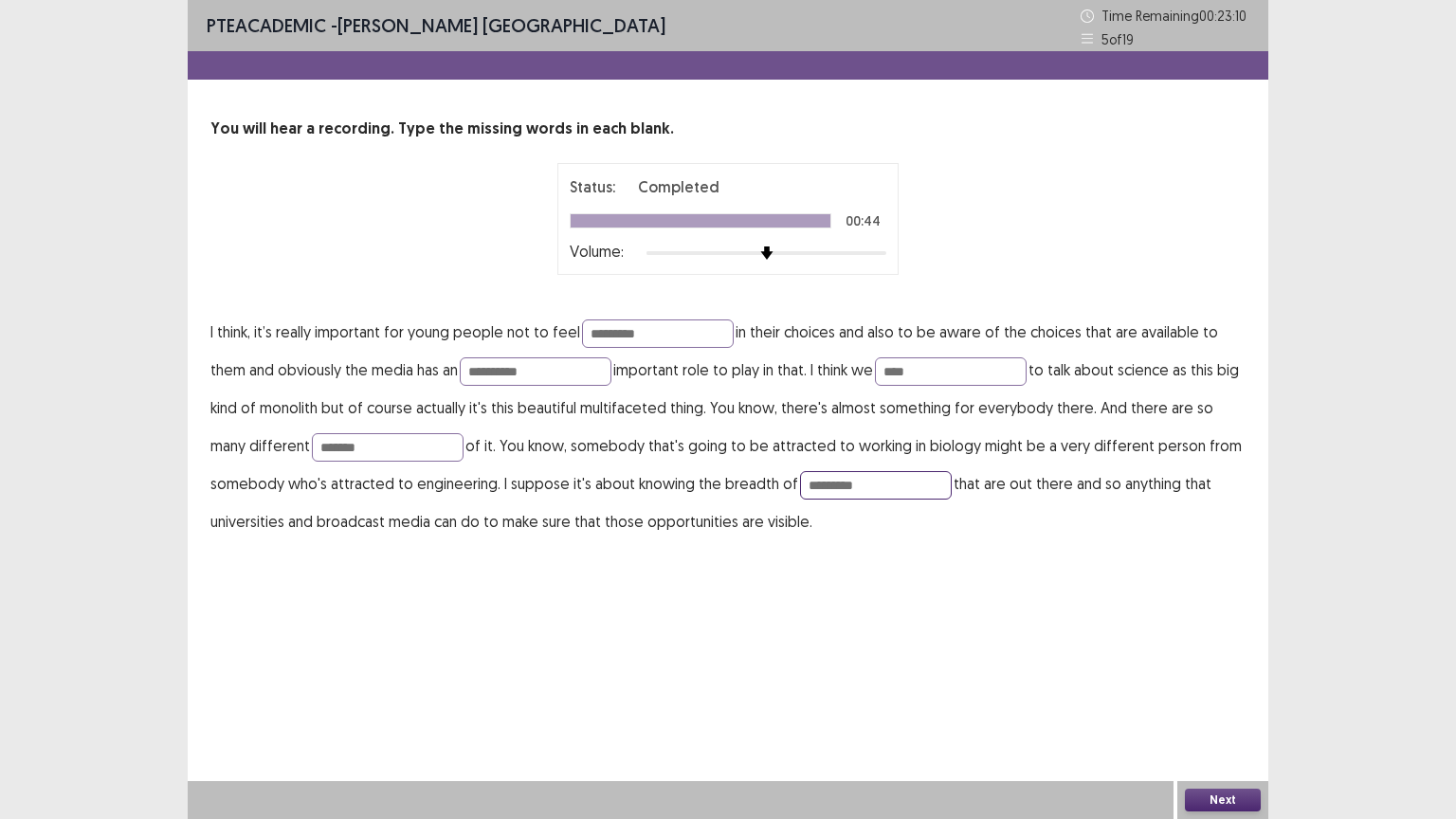
type input "*********"
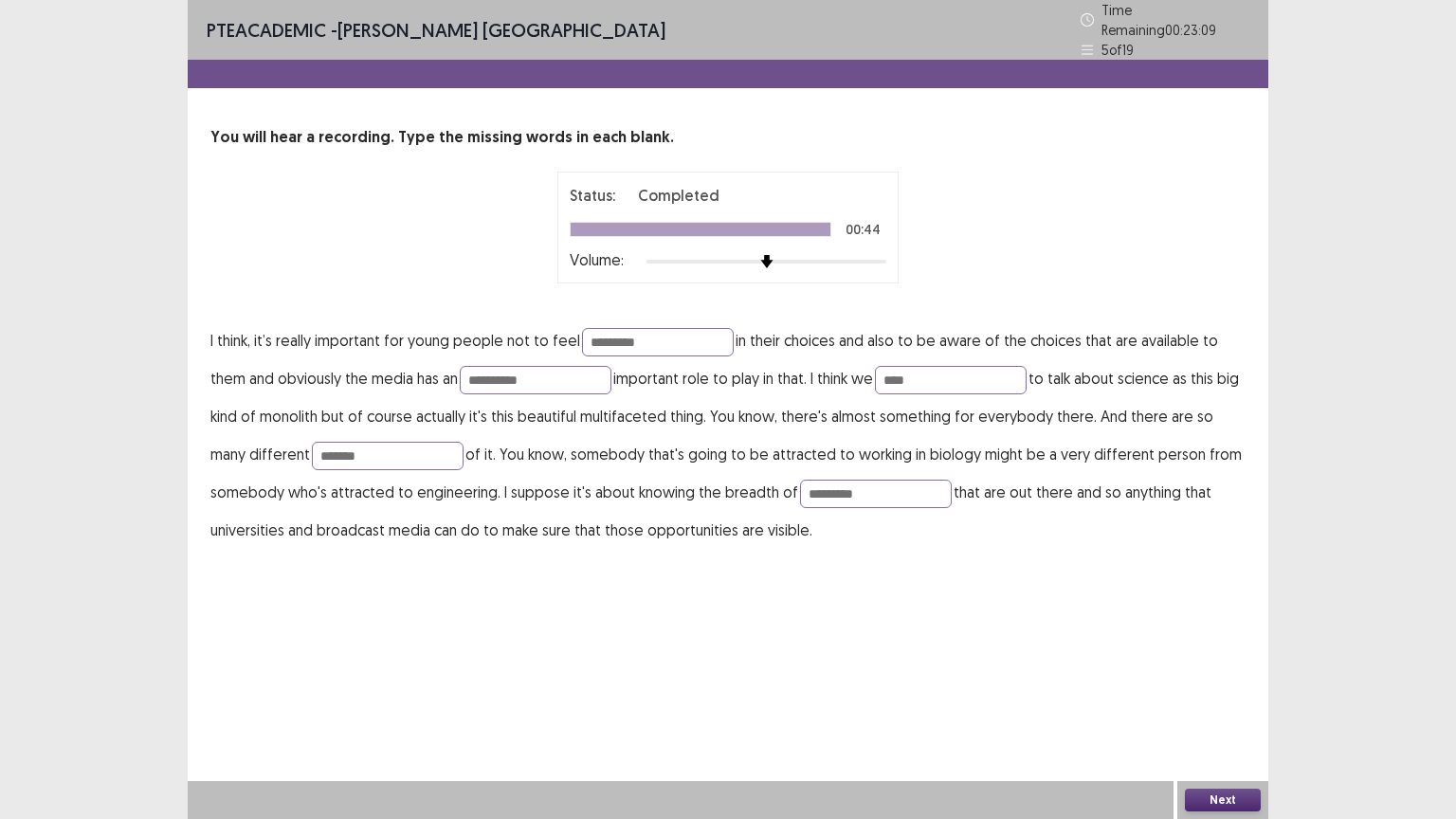
click at [1215, 691] on button "Next" at bounding box center [1222, 800] width 76 height 23
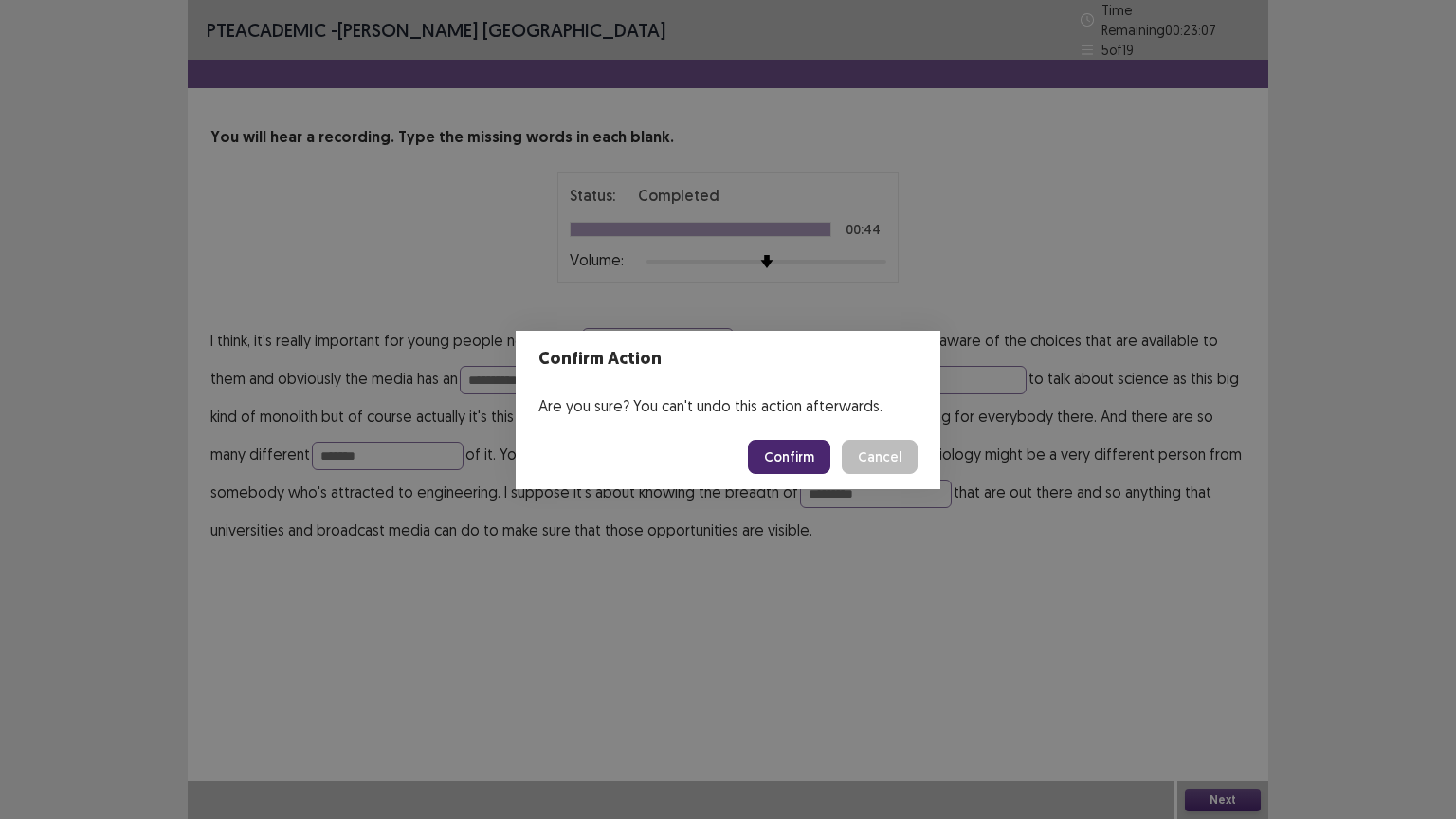
click at [808, 459] on button "Confirm" at bounding box center [789, 457] width 82 height 34
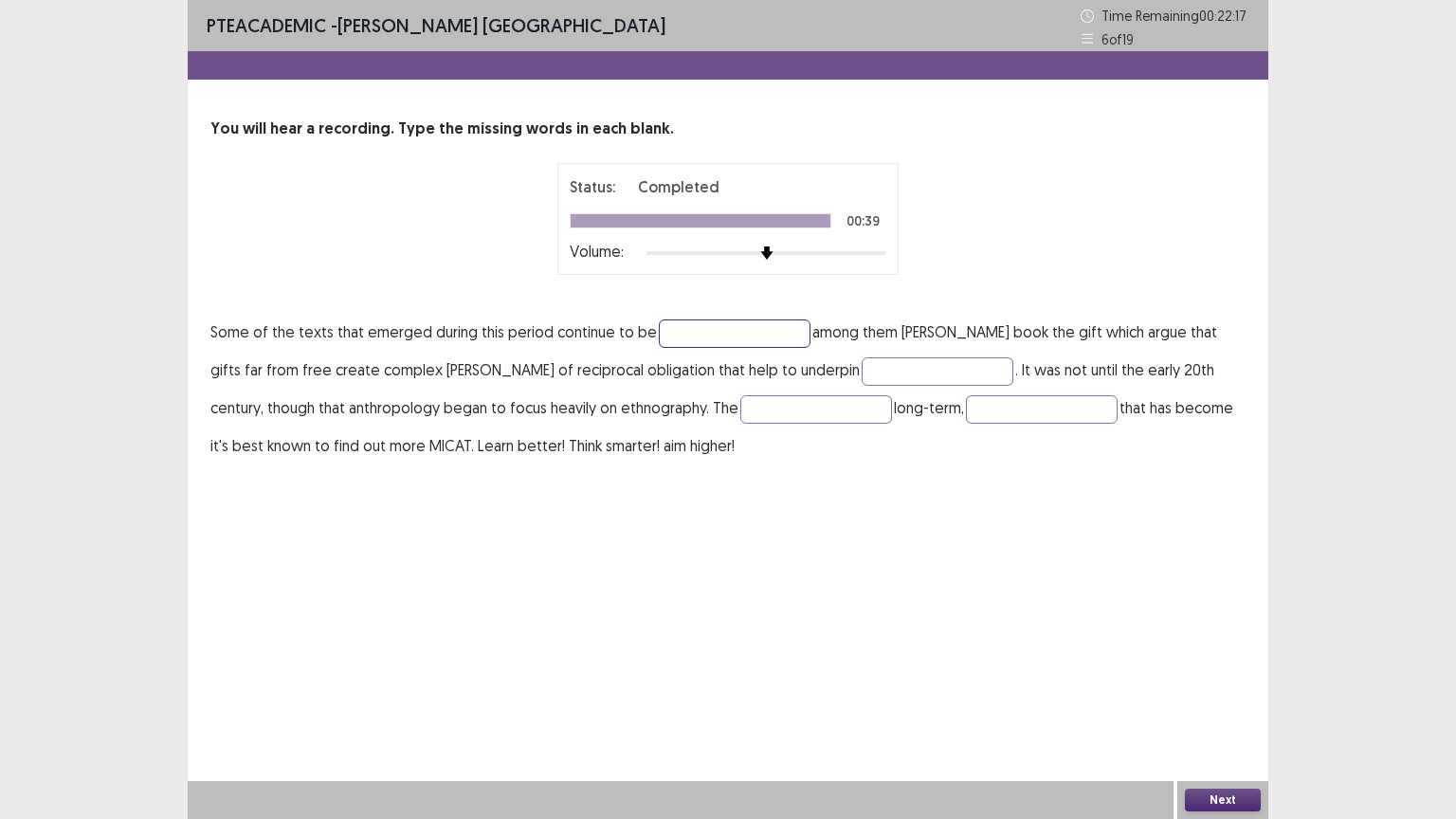
click at [690, 335] on input "text" at bounding box center [735, 333] width 151 height 29
type input "**********"
click at [861, 377] on input "text" at bounding box center [937, 372] width 151 height 29
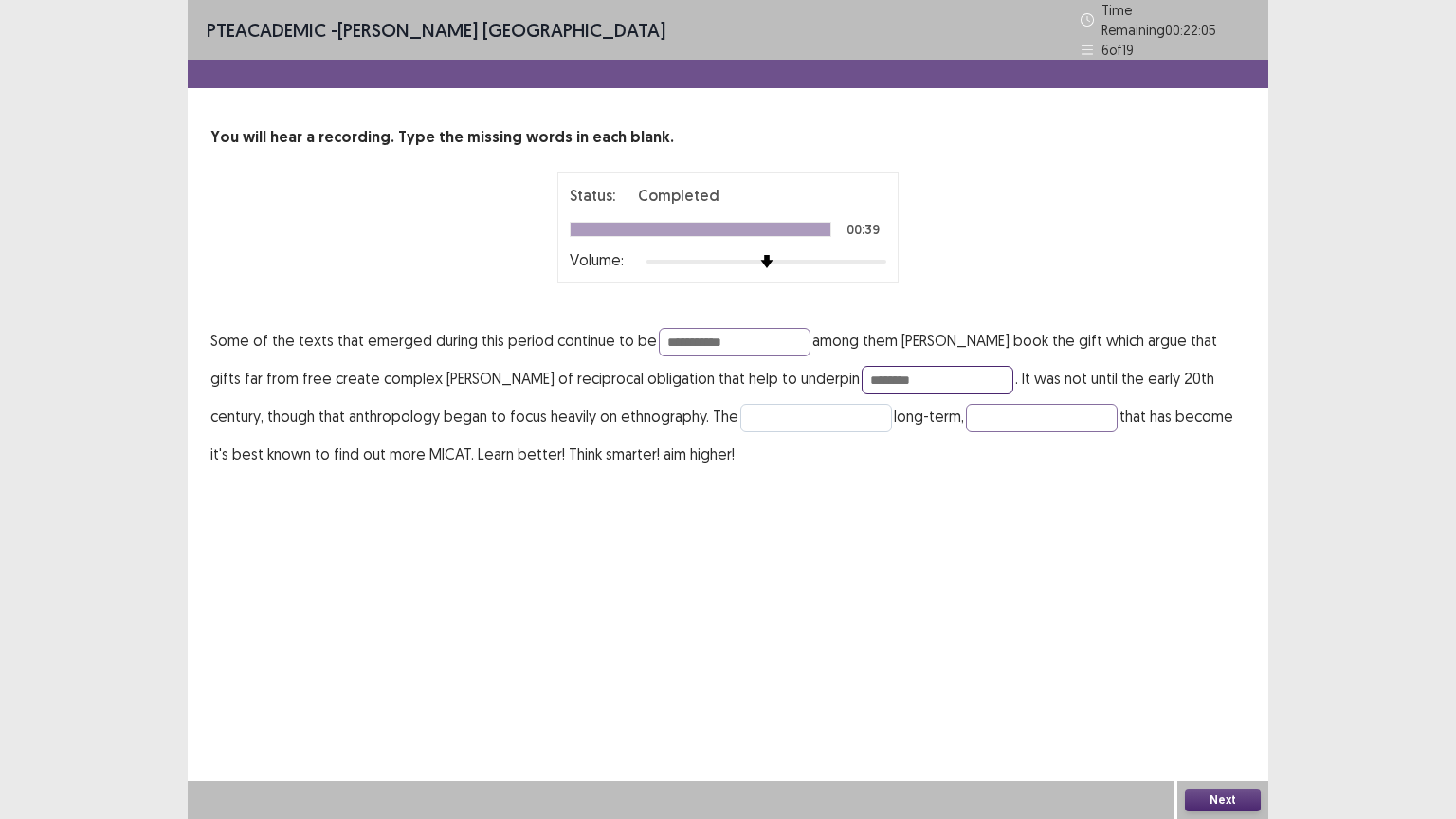
type input "********"
click at [740, 413] on input "text" at bounding box center [816, 419] width 151 height 29
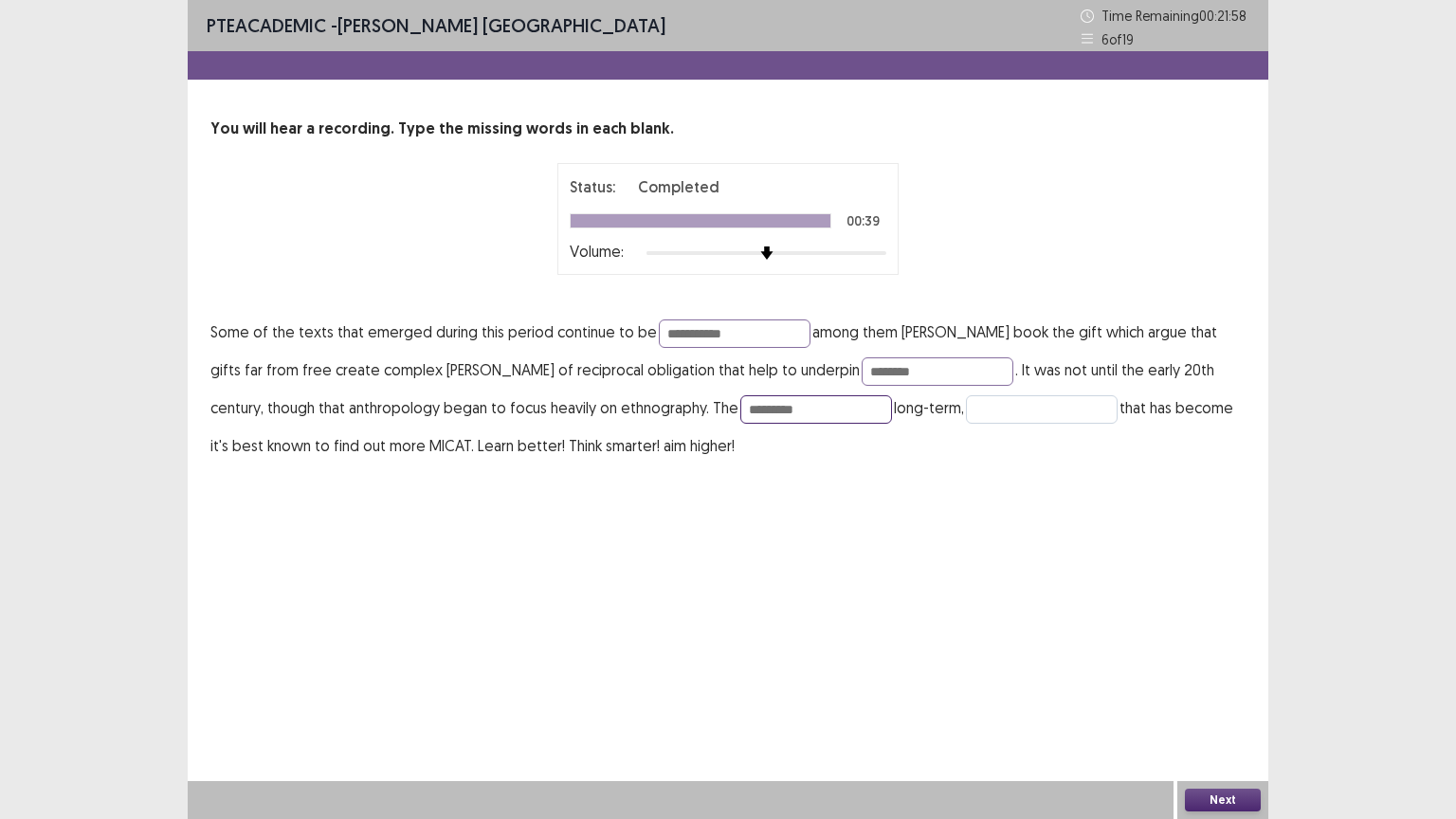
type input "*********"
click at [1012, 411] on input "text" at bounding box center [1041, 410] width 151 height 29
type input "**********"
click at [1218, 691] on button "Next" at bounding box center [1222, 800] width 76 height 23
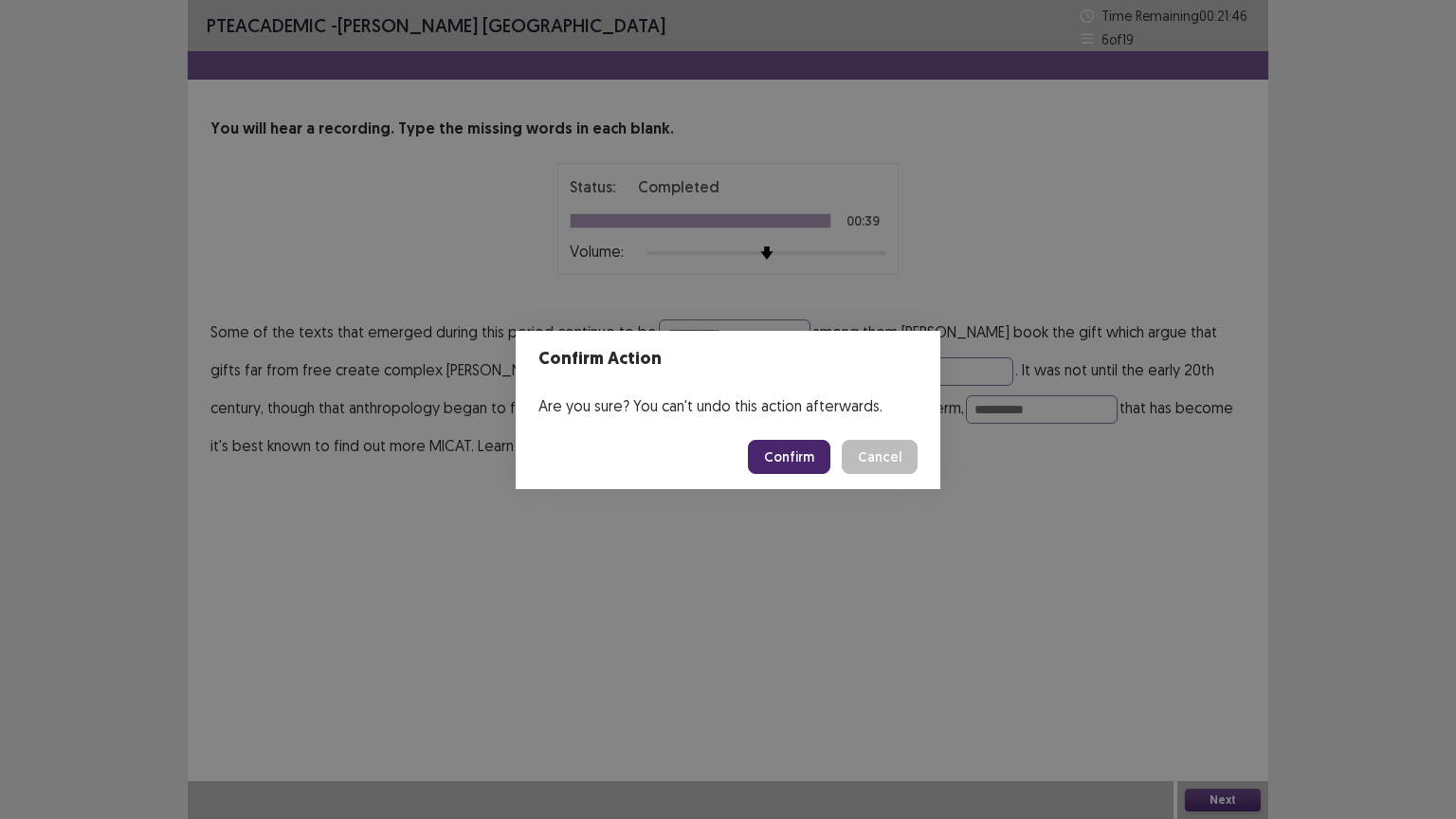
click at [778, 455] on button "Confirm" at bounding box center [789, 457] width 82 height 34
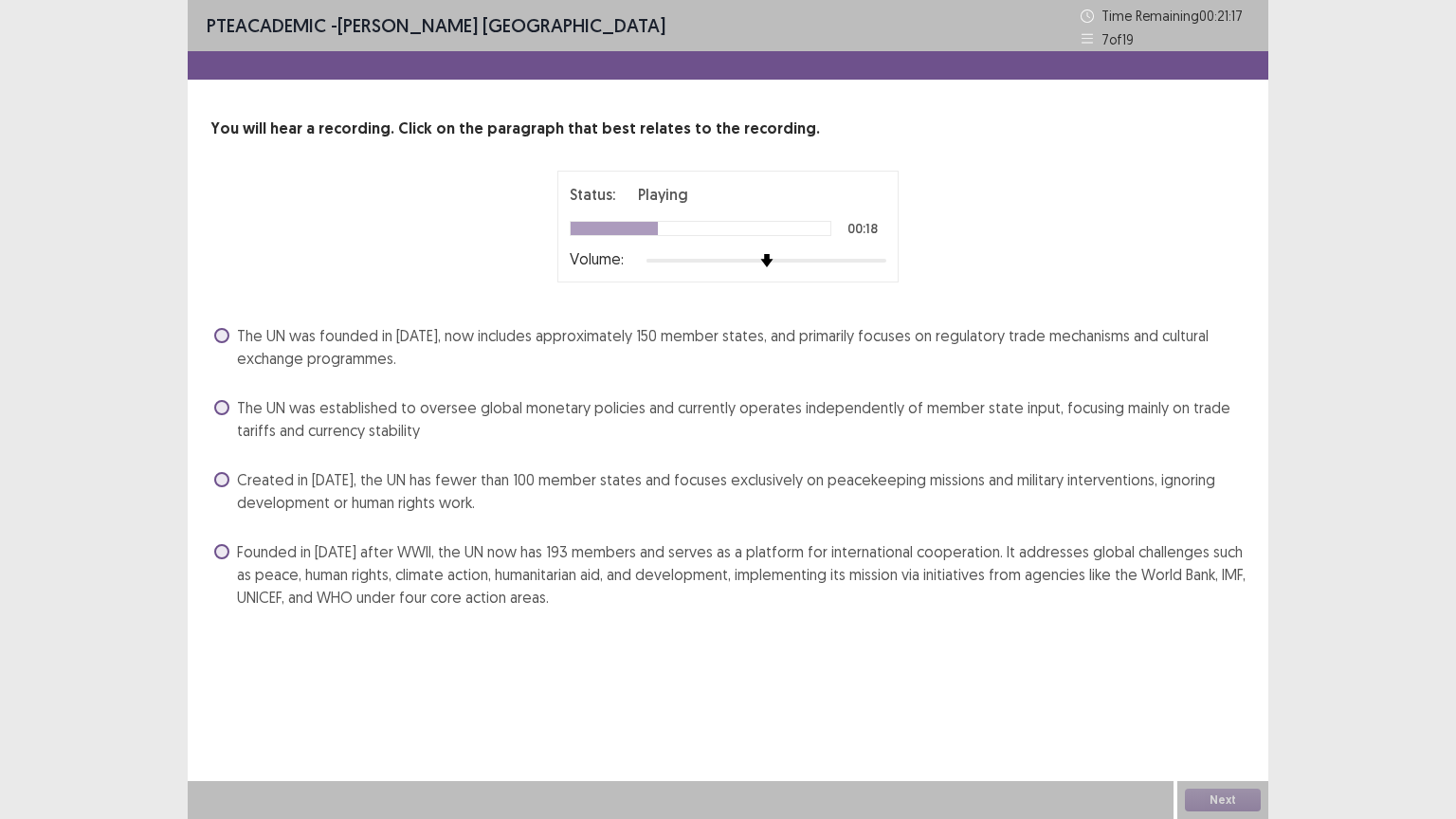
click at [689, 557] on span "Founded in [DATE] after WWII, the UN now has 193 members and serves as a platfo…" at bounding box center [740, 574] width 1009 height 68
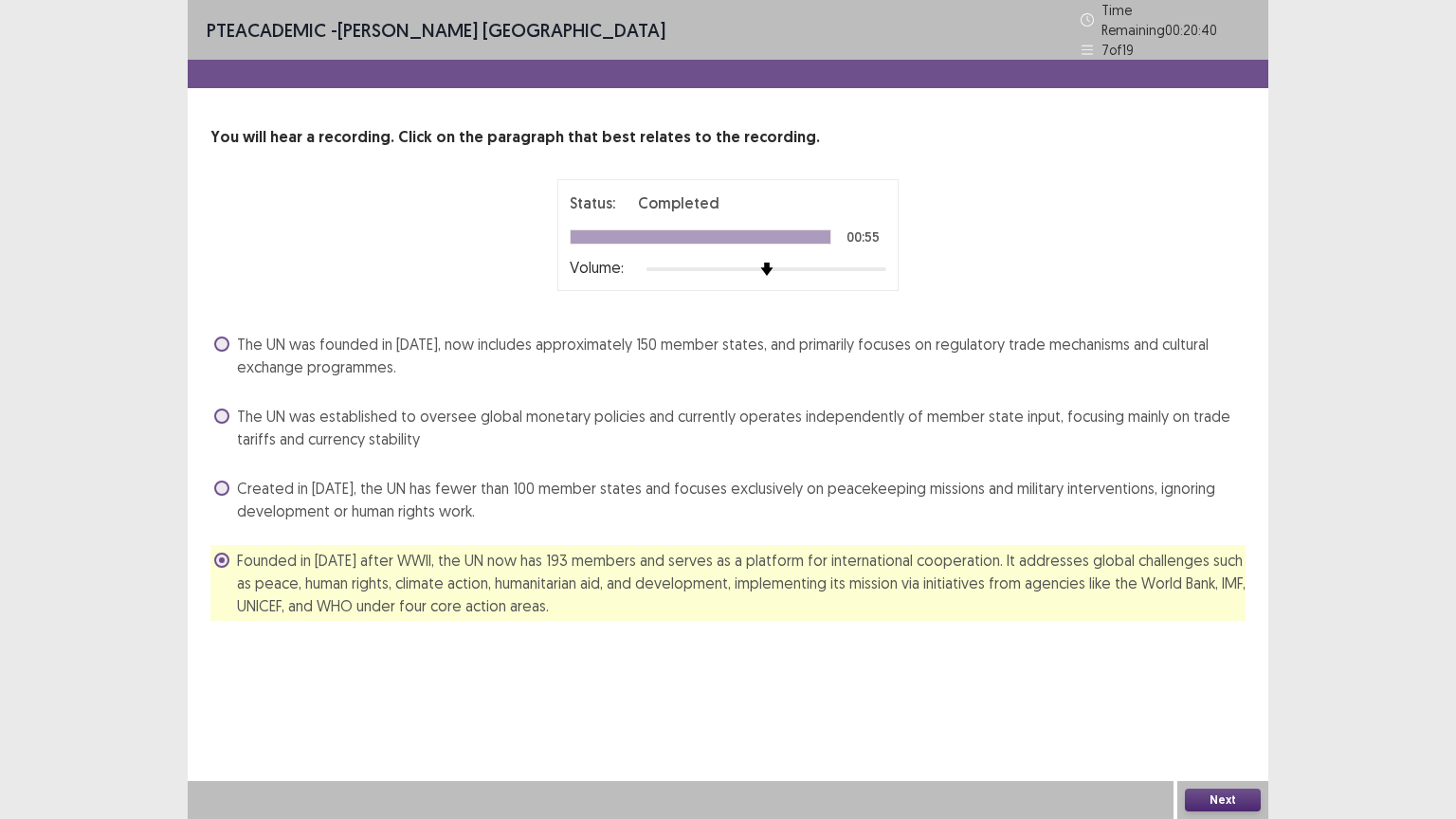
click at [1216, 691] on button "Next" at bounding box center [1222, 800] width 76 height 23
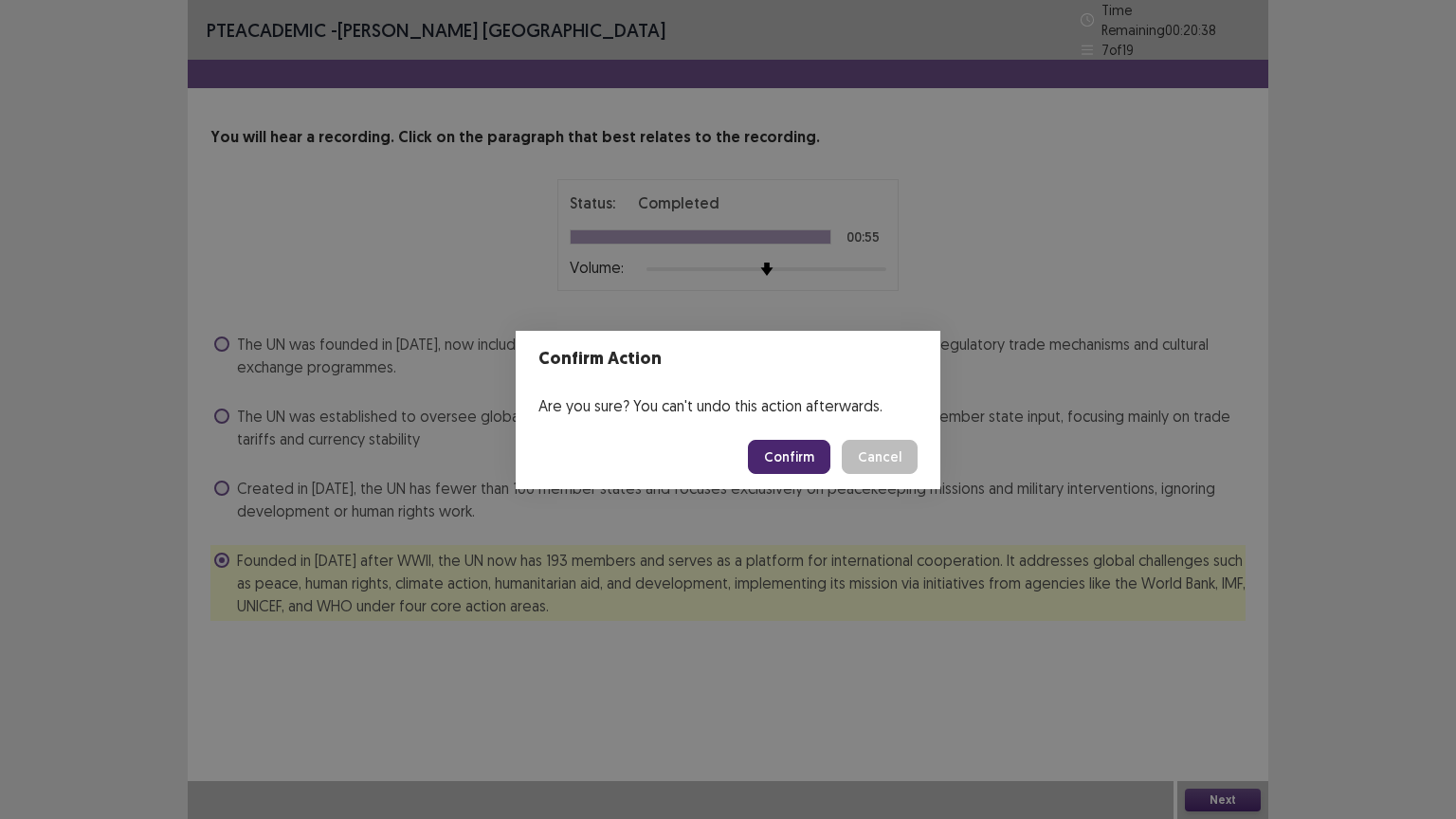
click at [789, 443] on button "Confirm" at bounding box center [789, 457] width 82 height 34
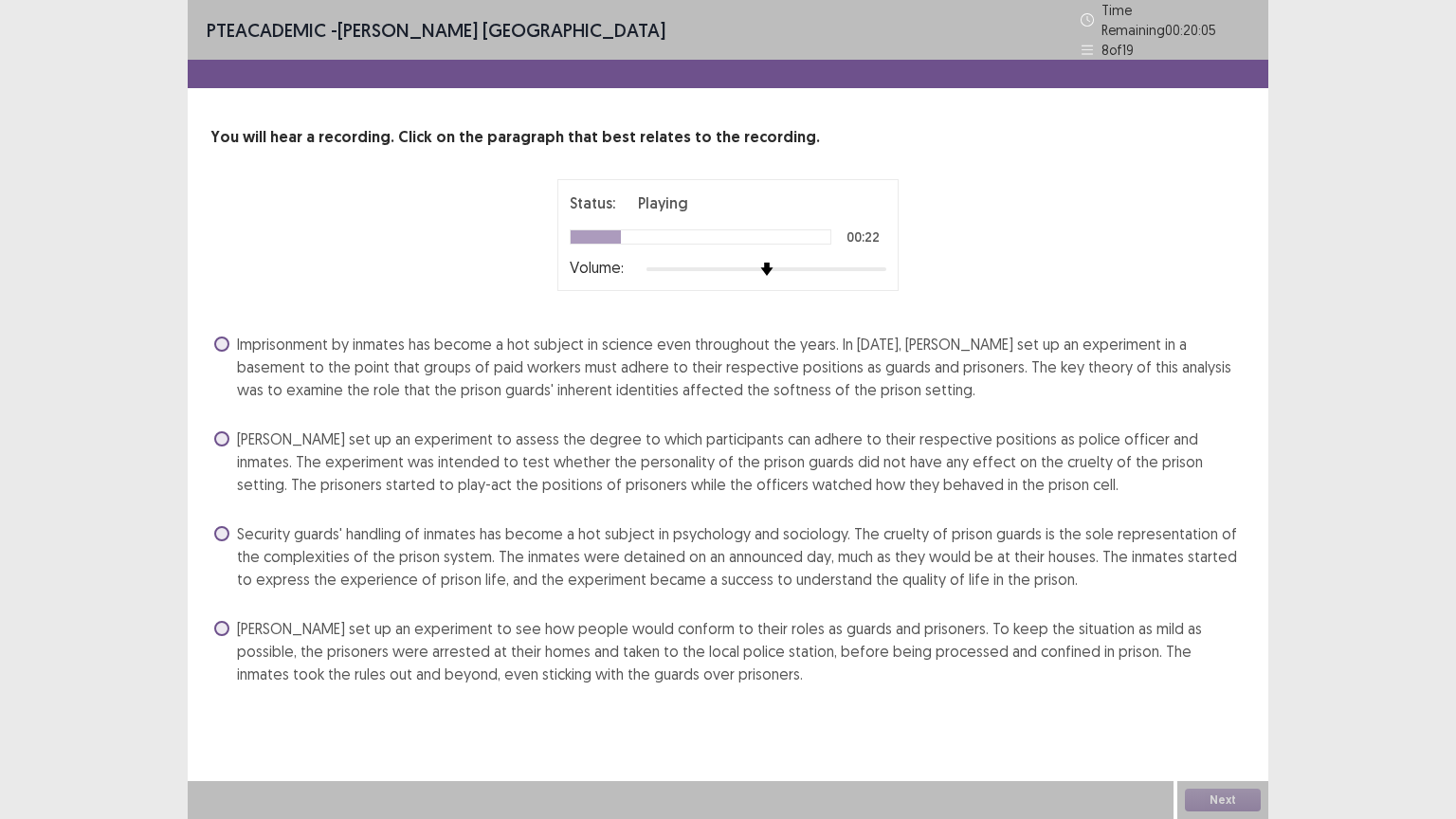
click at [891, 367] on span "Imprisonment by inmates has become a hot subject in science even throughout the…" at bounding box center [740, 366] width 1009 height 68
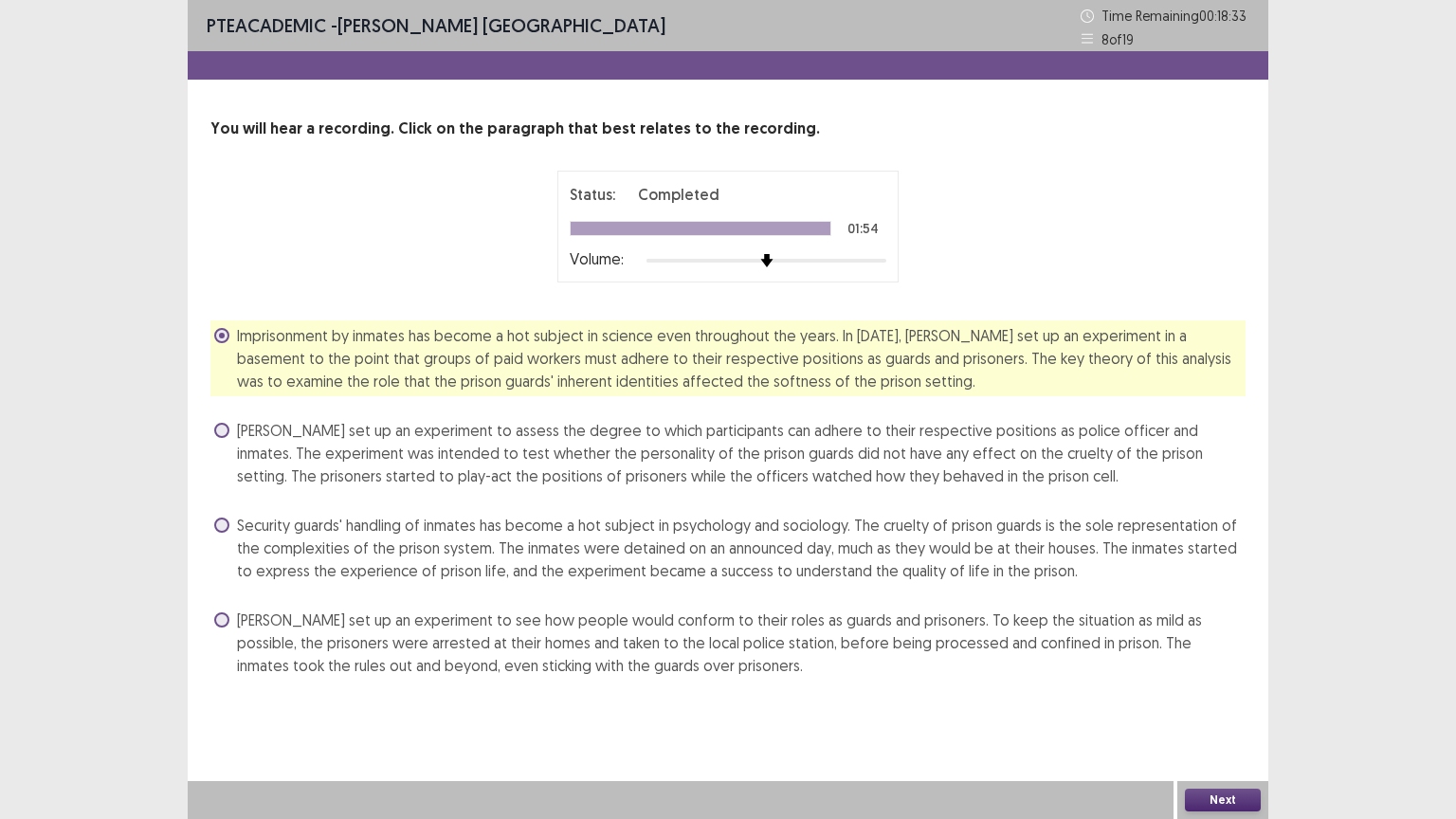
click at [1219, 691] on button "Next" at bounding box center [1222, 800] width 76 height 23
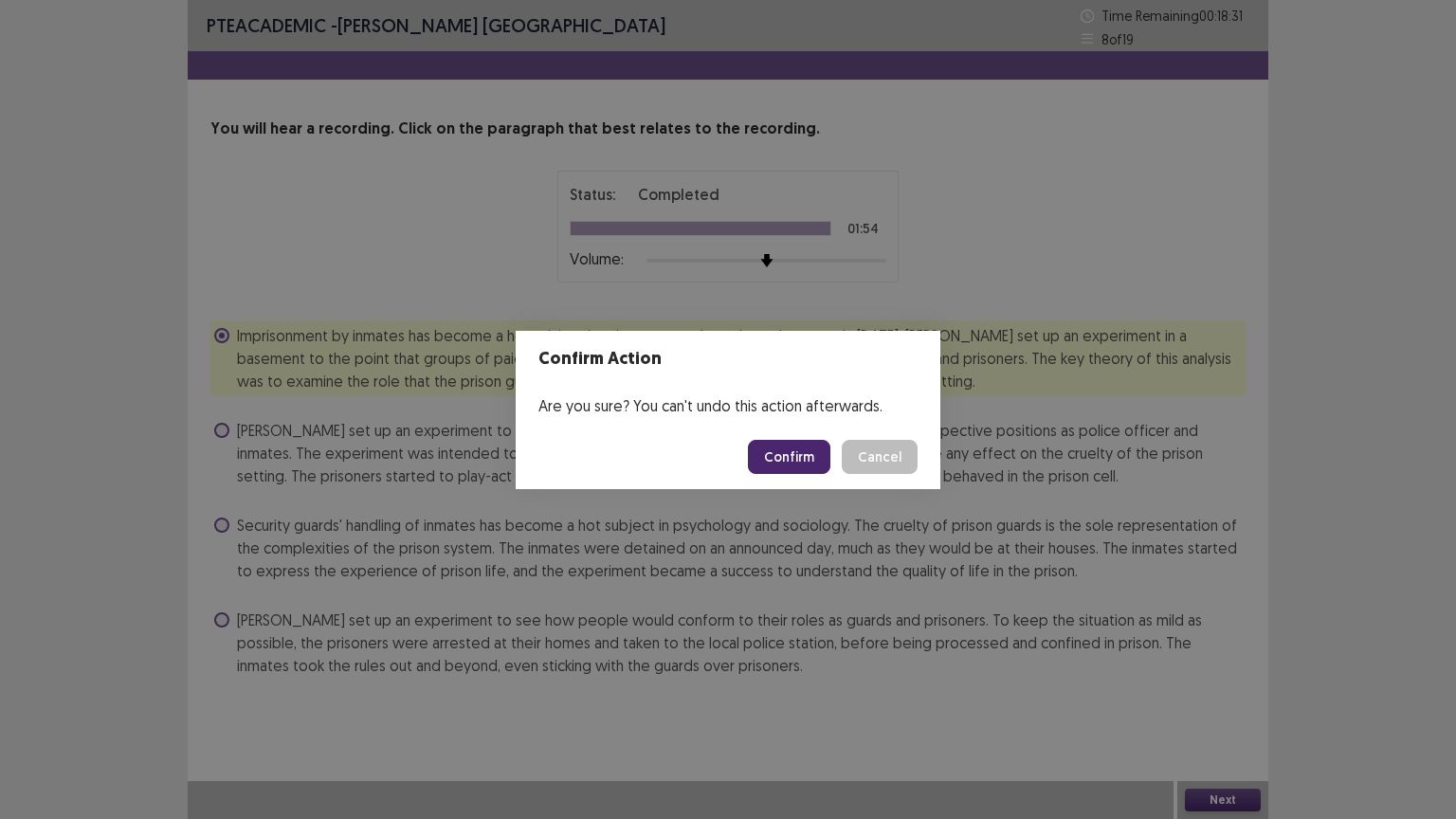
click at [801, 454] on button "Confirm" at bounding box center [789, 457] width 82 height 34
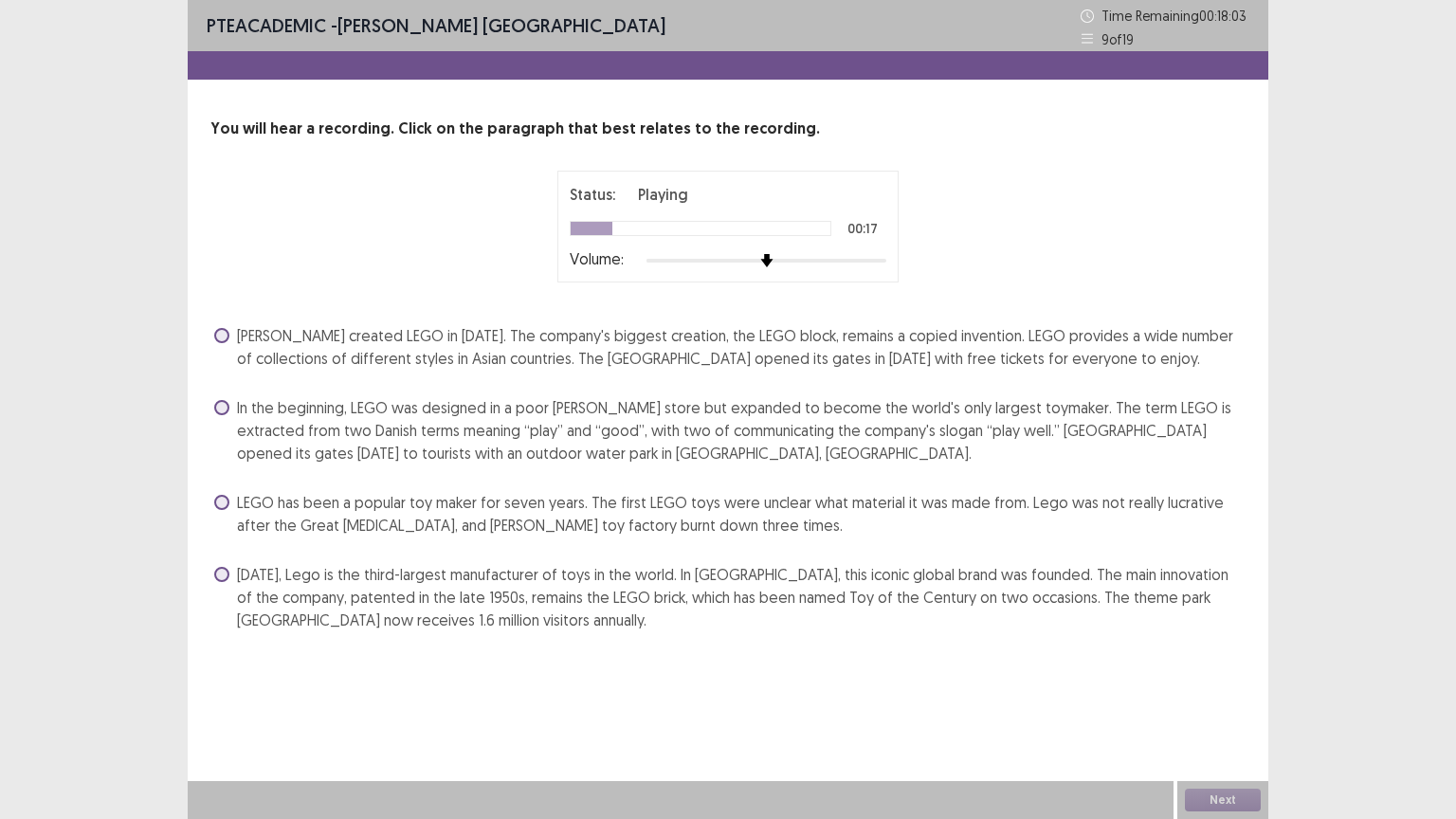
click at [375, 579] on span "[DATE], Lego is the third-largest manufacturer of toys in the world. In [GEOGRA…" at bounding box center [740, 597] width 1009 height 68
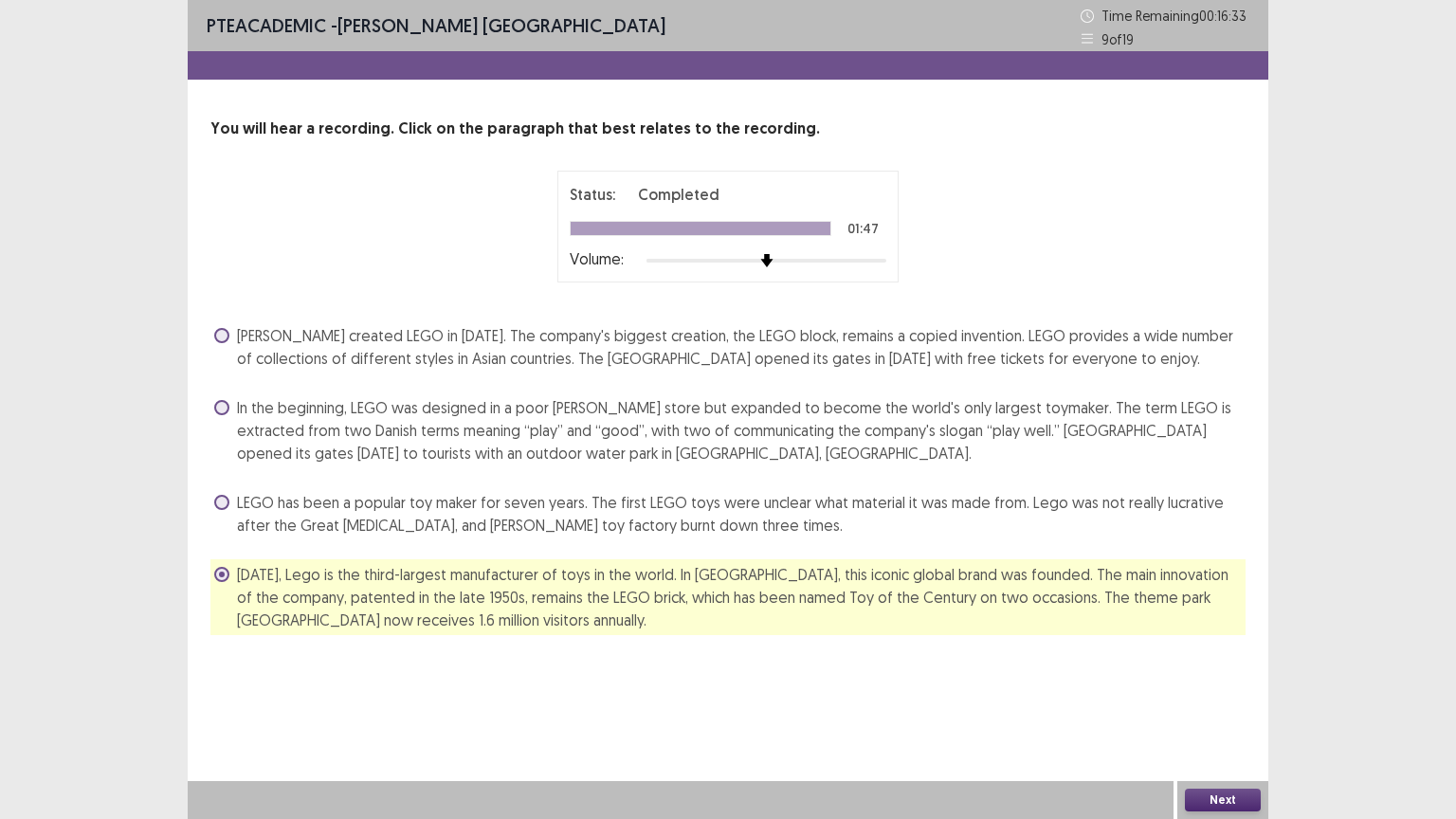
click at [1210, 691] on button "Next" at bounding box center [1222, 800] width 76 height 23
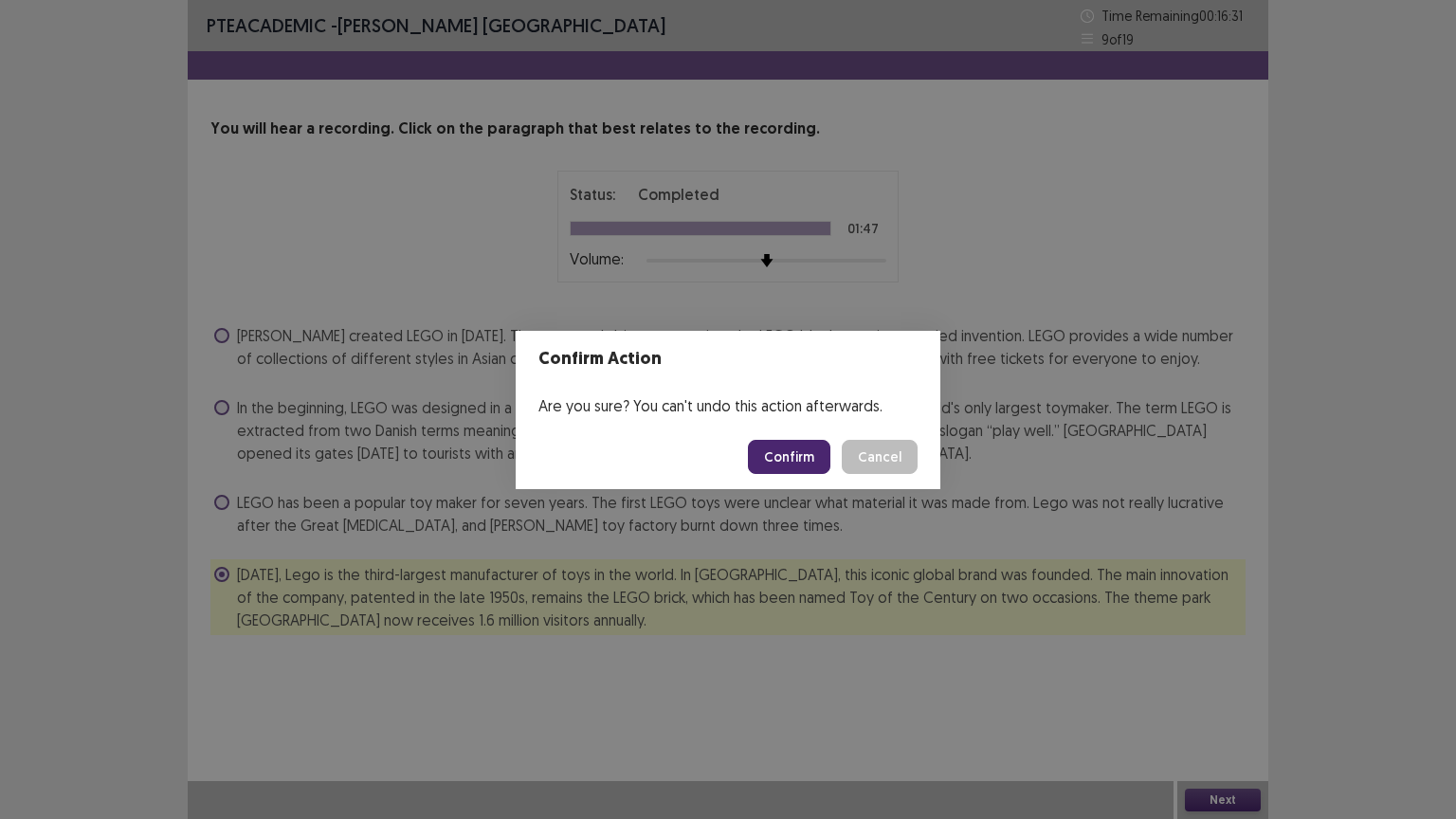
click at [792, 450] on button "Confirm" at bounding box center [789, 457] width 82 height 34
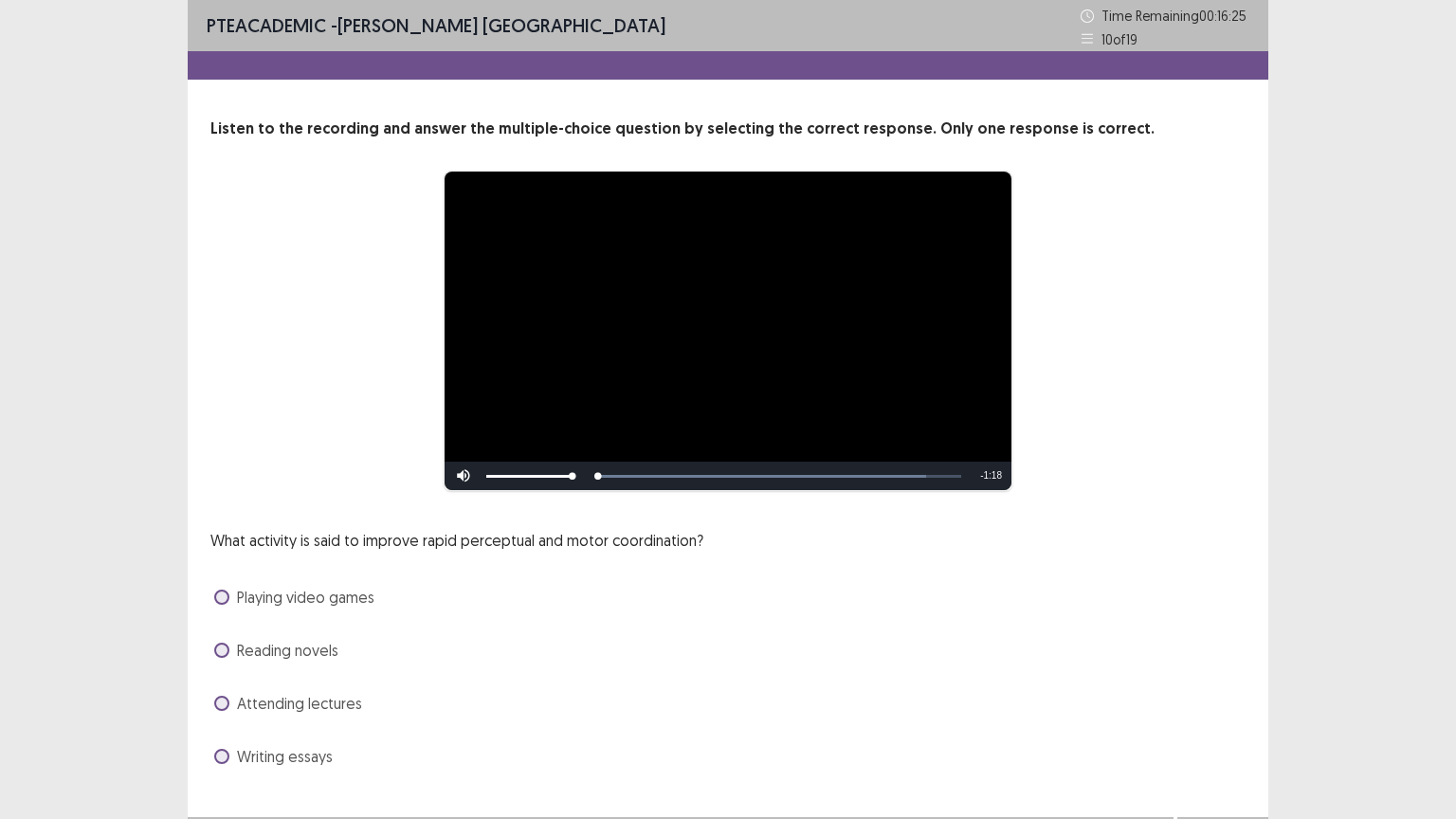
scroll to position [36, 0]
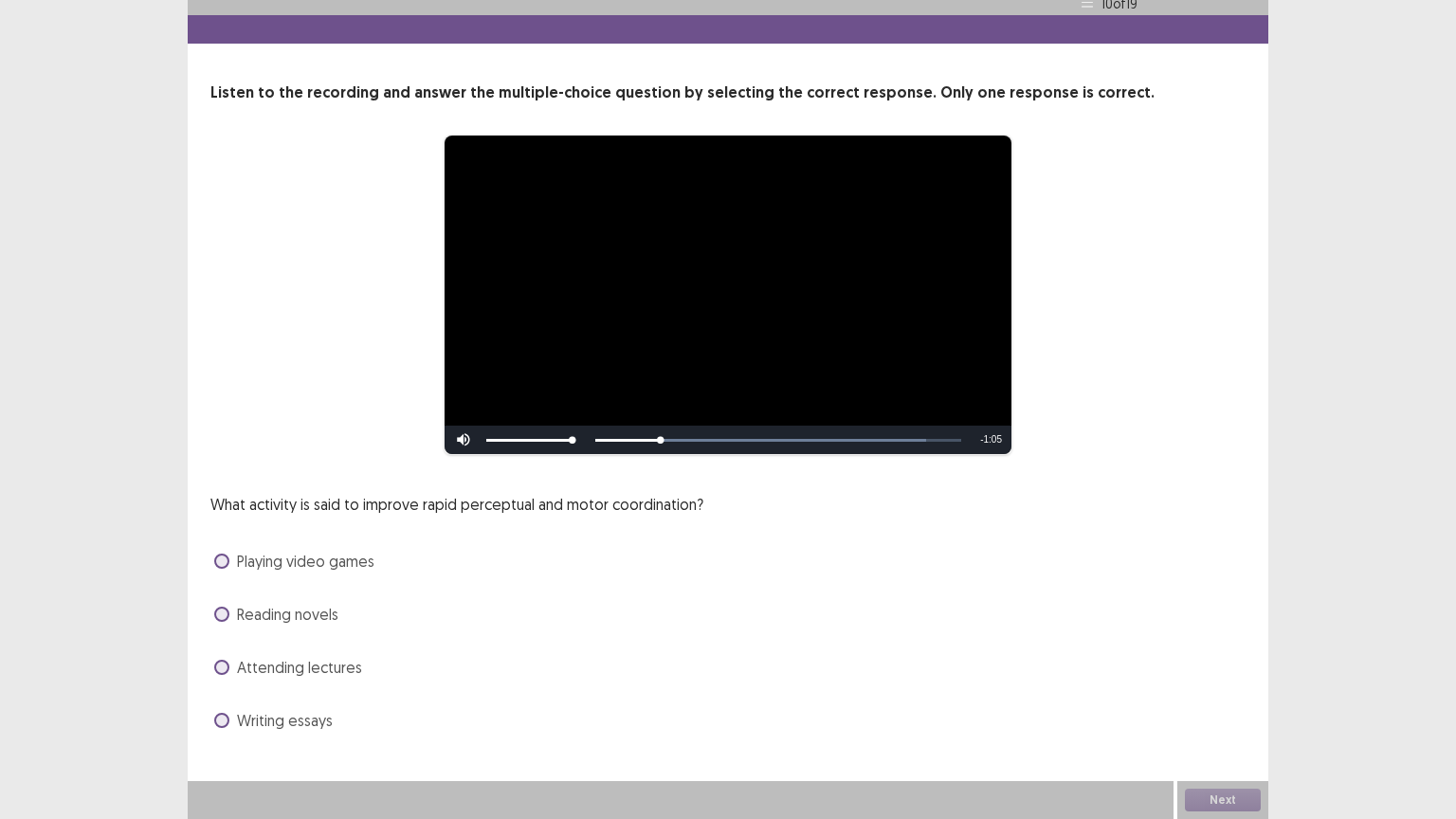
click at [262, 562] on span "Playing video games" at bounding box center [305, 561] width 137 height 23
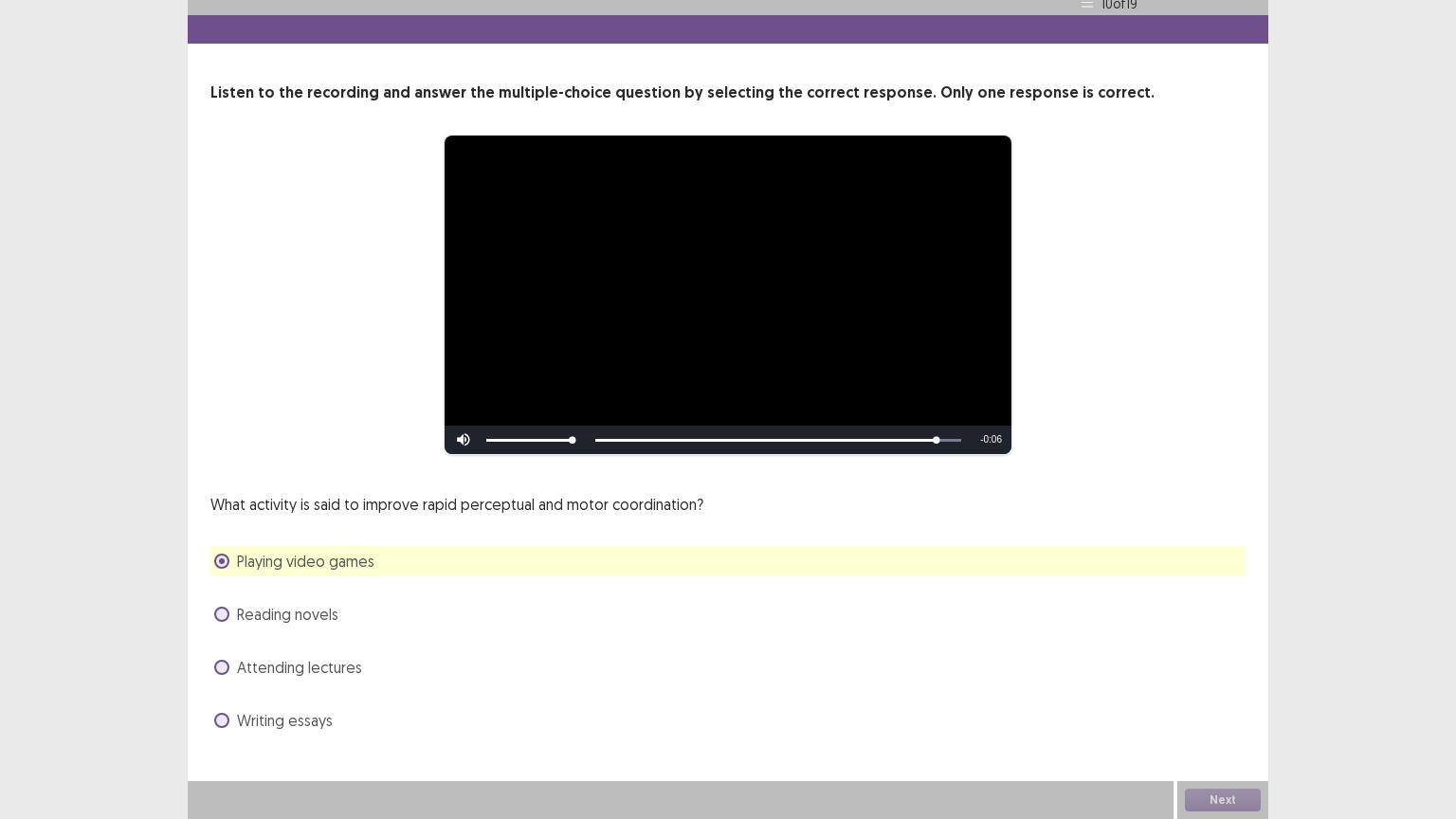
click at [1221, 691] on div "Next" at bounding box center [1222, 800] width 91 height 38
click at [1225, 691] on button "Next" at bounding box center [1222, 800] width 76 height 23
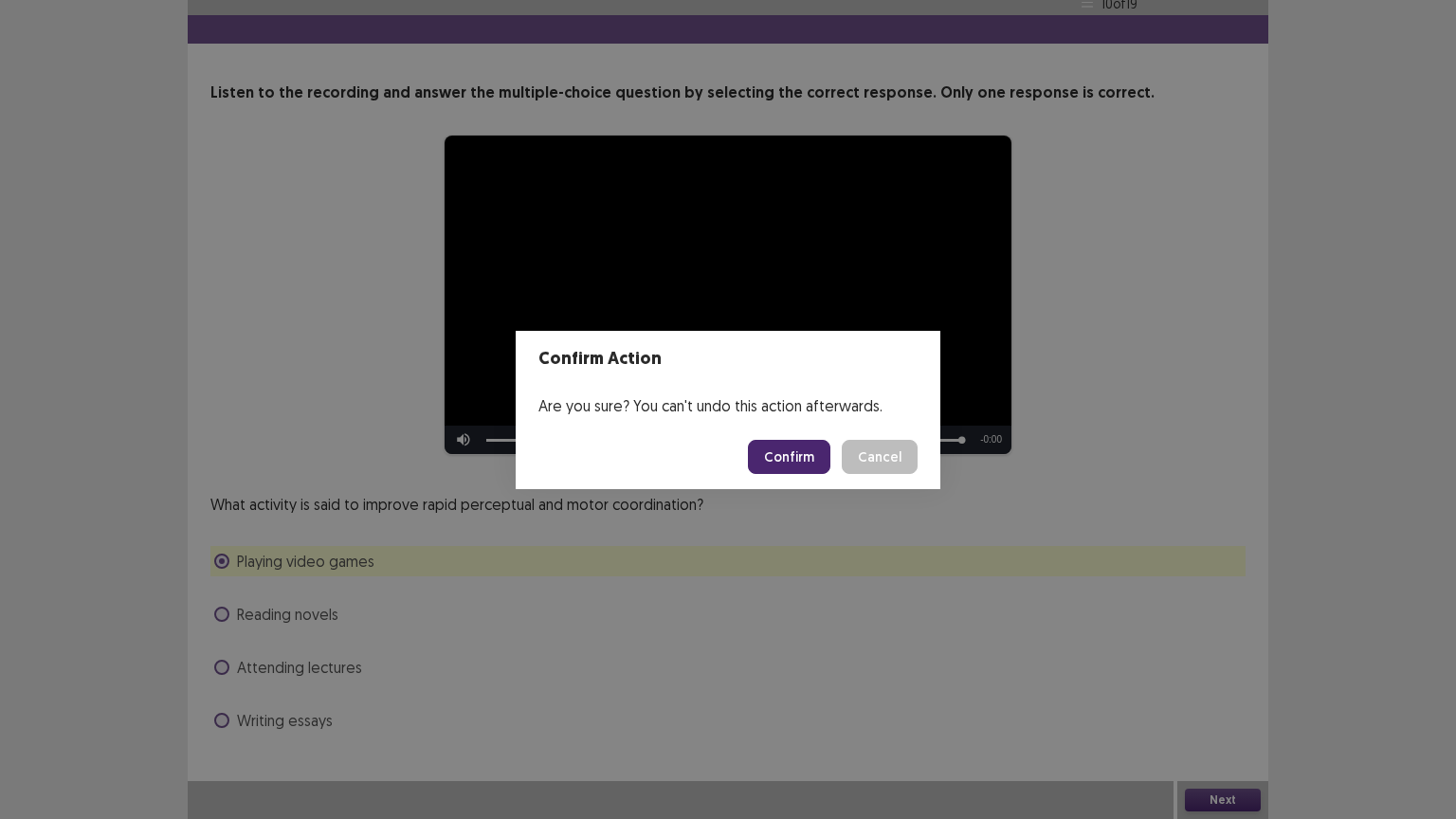
click at [784, 455] on button "Confirm" at bounding box center [789, 457] width 82 height 34
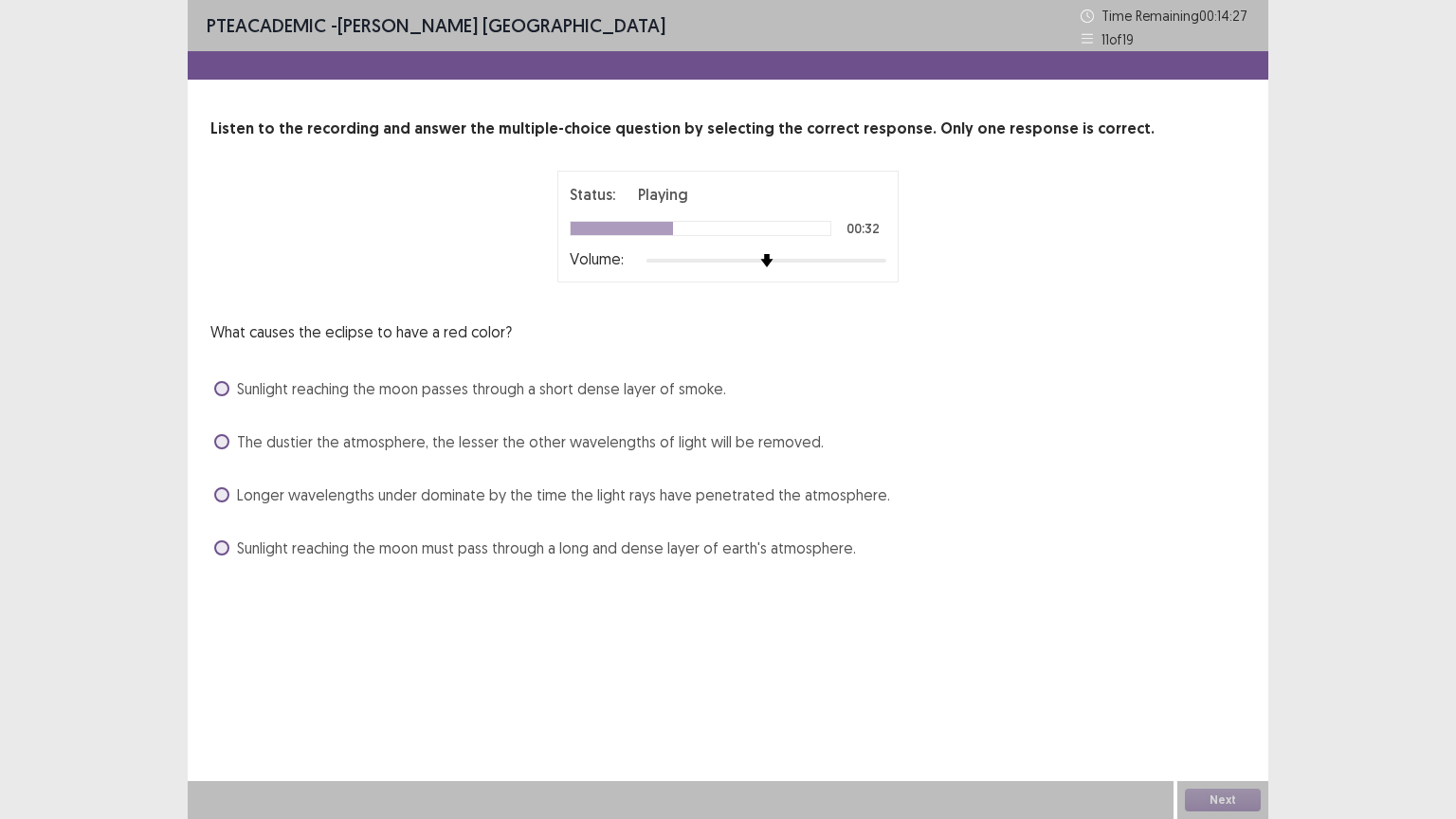
click at [454, 489] on span "Longer wavelengths under dominate by the time the light rays have penetrated th…" at bounding box center [563, 495] width 653 height 23
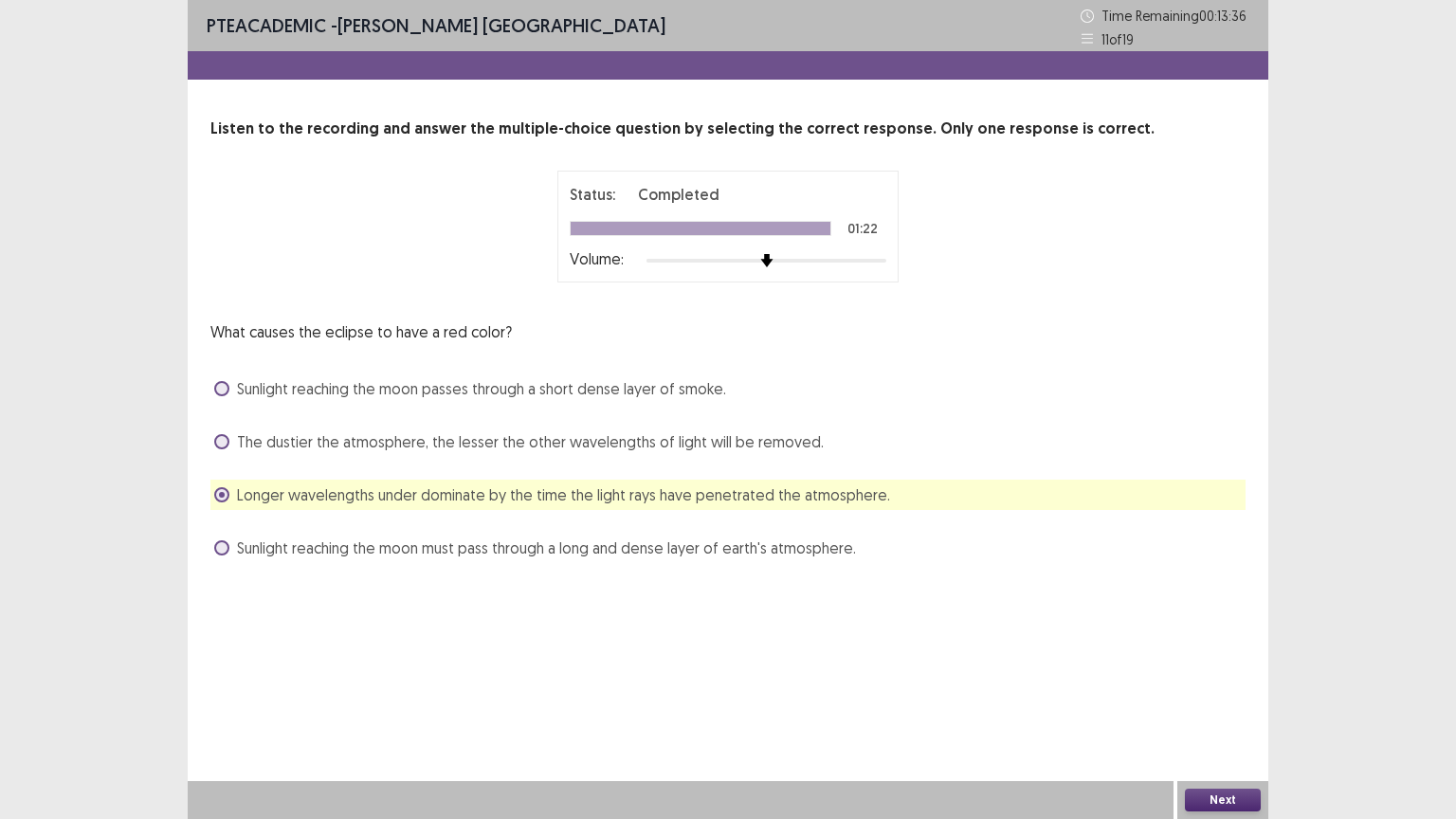
click at [1240, 691] on button "Next" at bounding box center [1222, 800] width 76 height 23
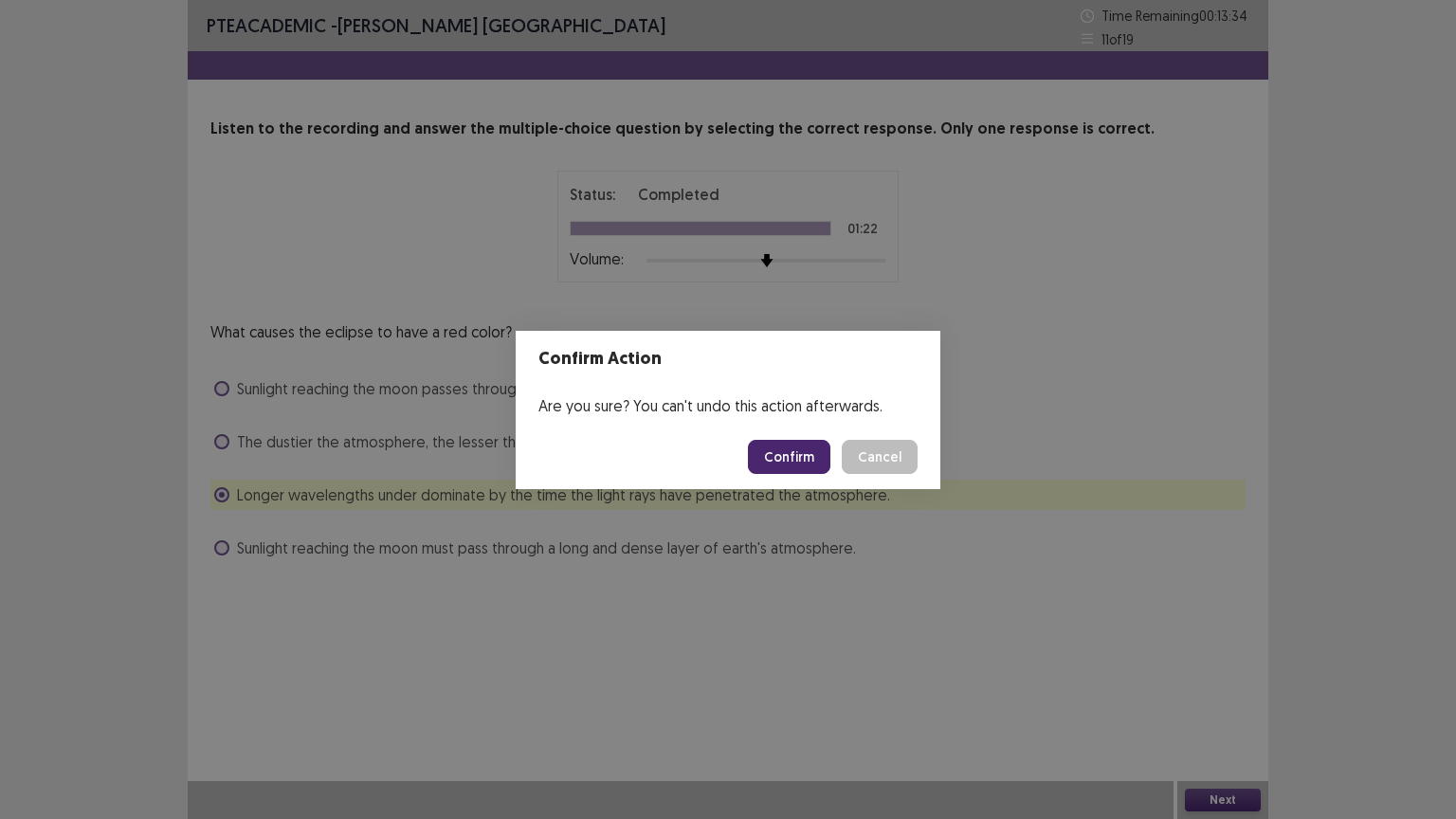
click at [804, 446] on button "Confirm" at bounding box center [789, 457] width 82 height 34
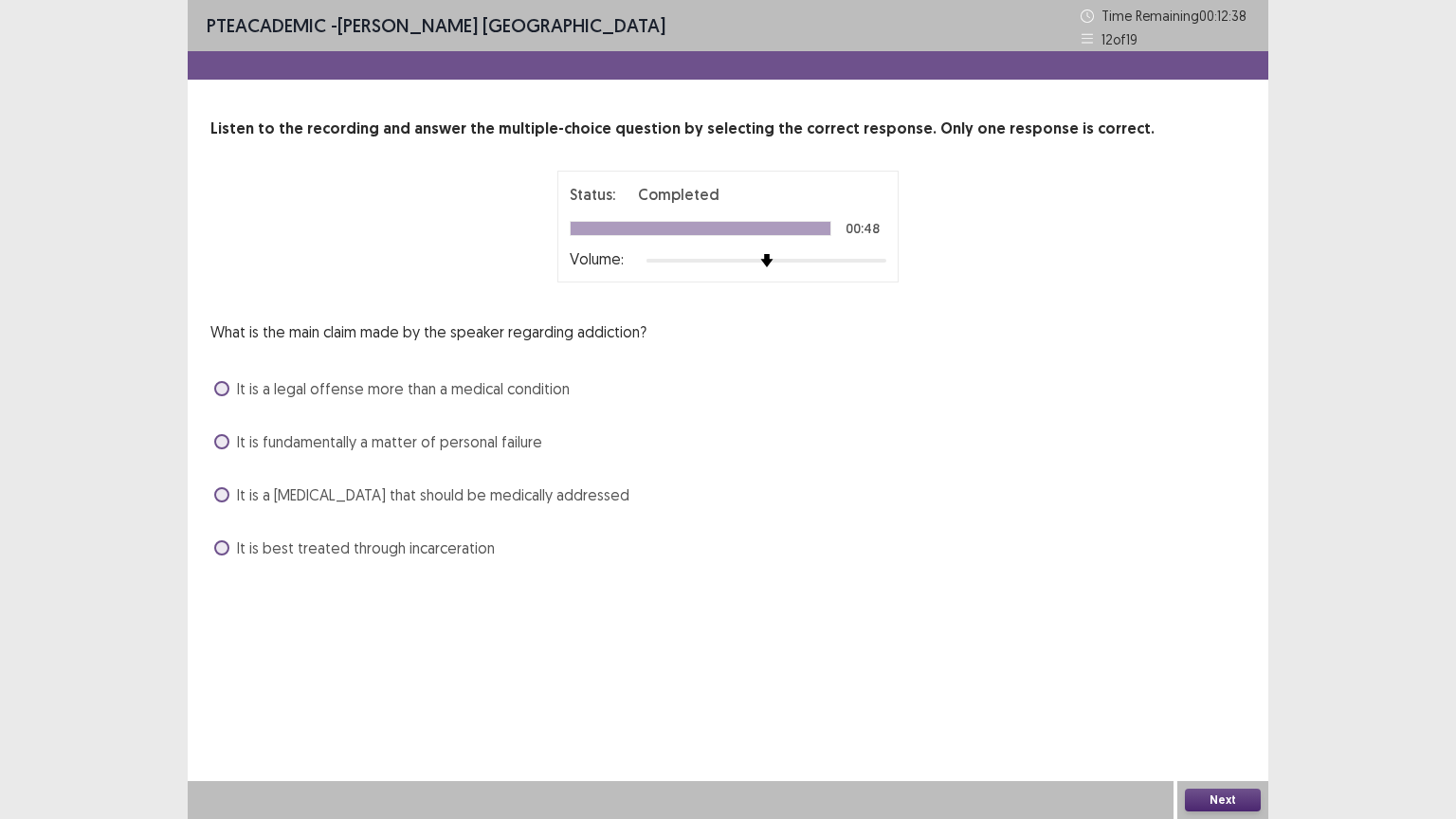
click at [315, 496] on span "It is a [MEDICAL_DATA] that should be medically addressed" at bounding box center [433, 495] width 393 height 23
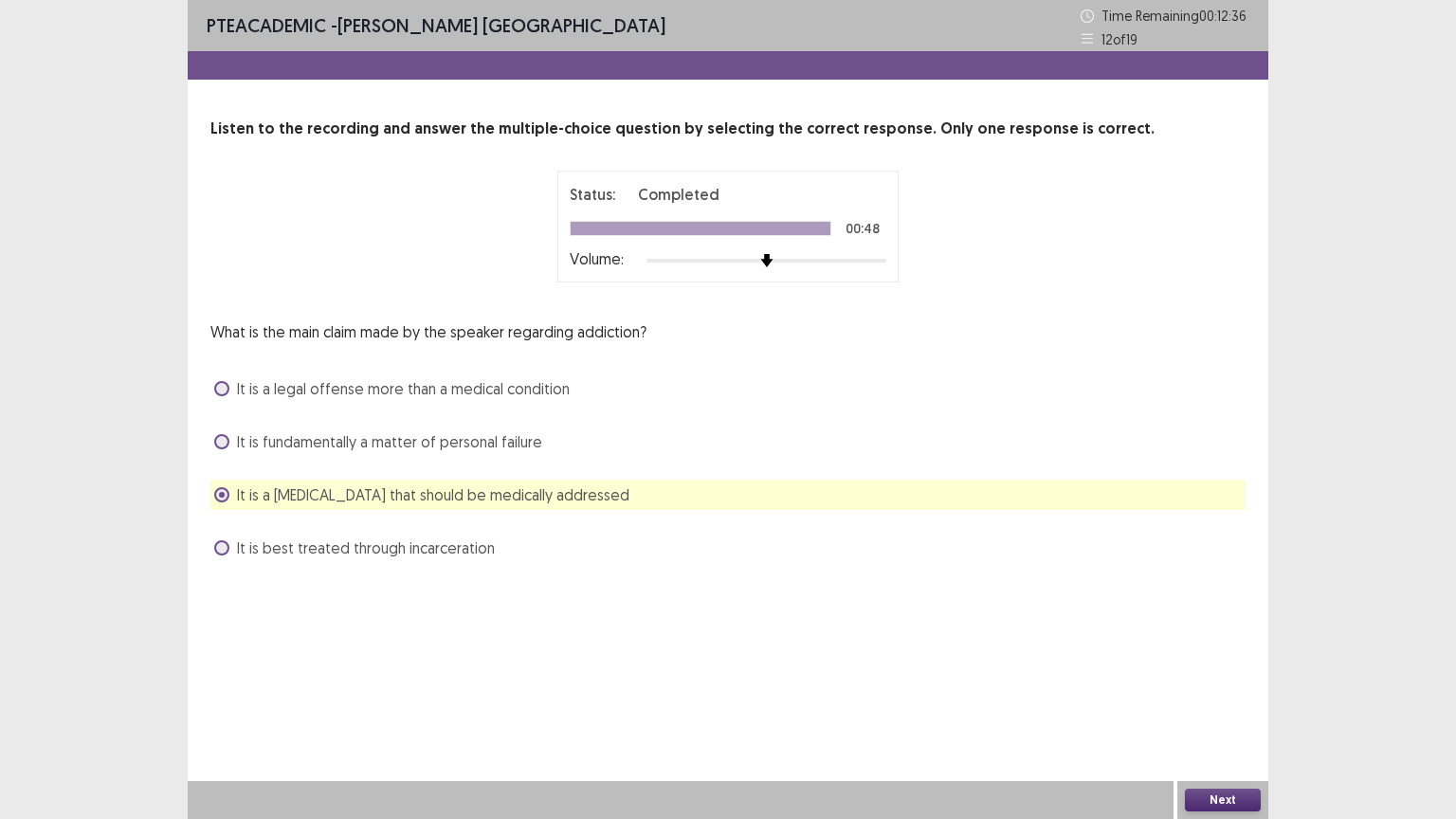
click at [1206, 691] on button "Next" at bounding box center [1222, 800] width 76 height 23
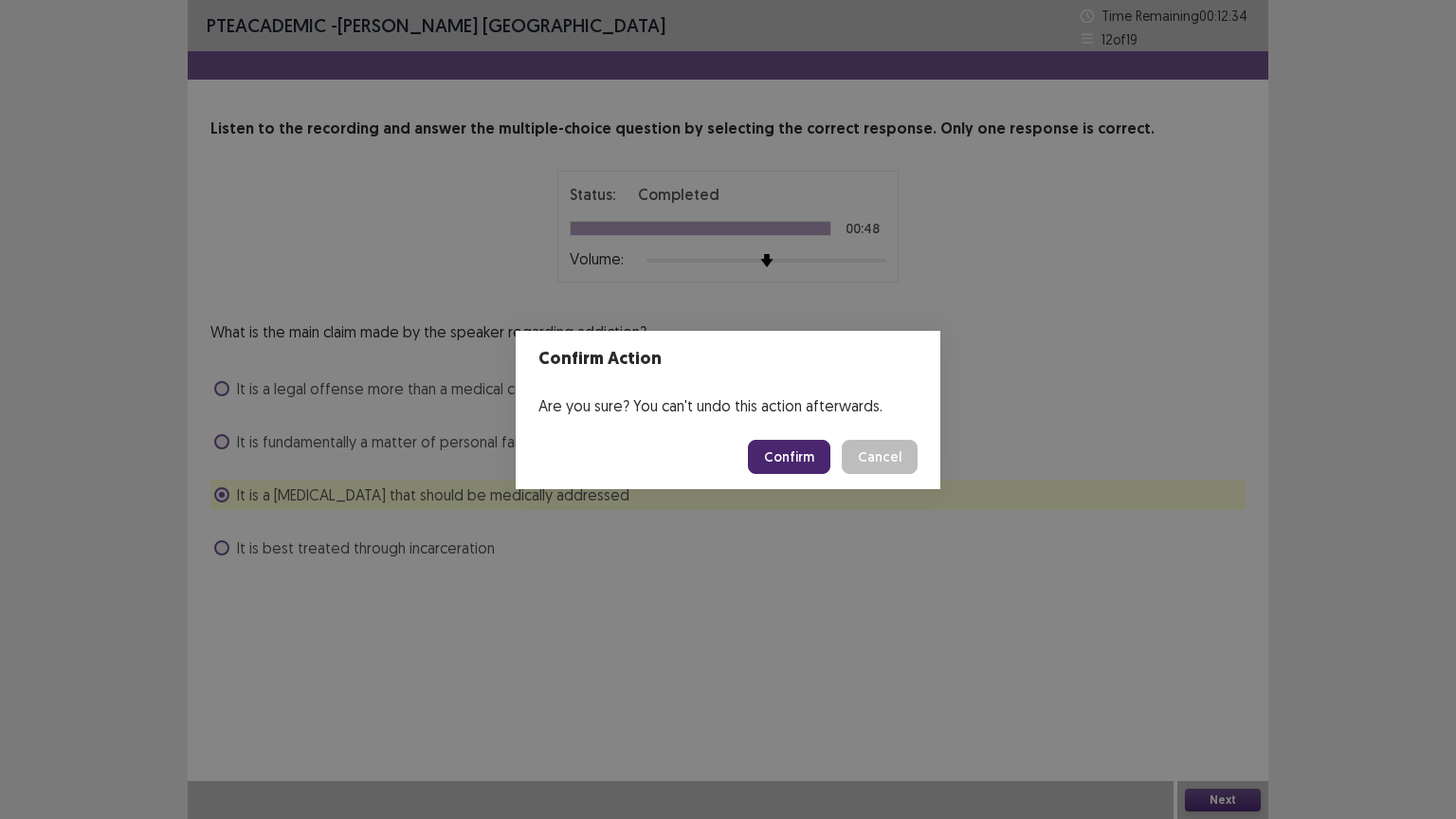
click at [807, 457] on button "Confirm" at bounding box center [789, 457] width 82 height 34
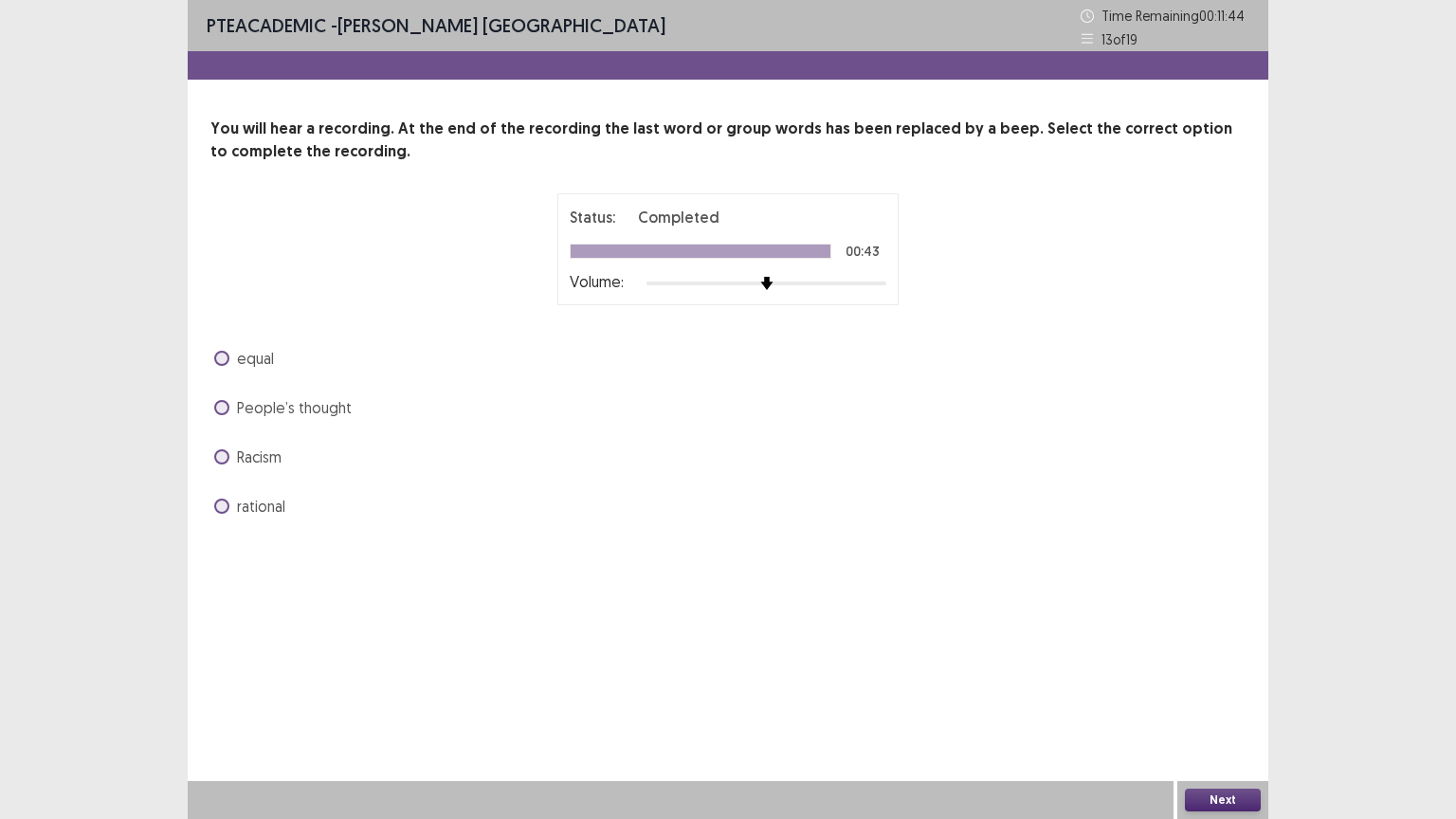
click at [277, 405] on span "People’s thought" at bounding box center [294, 408] width 115 height 23
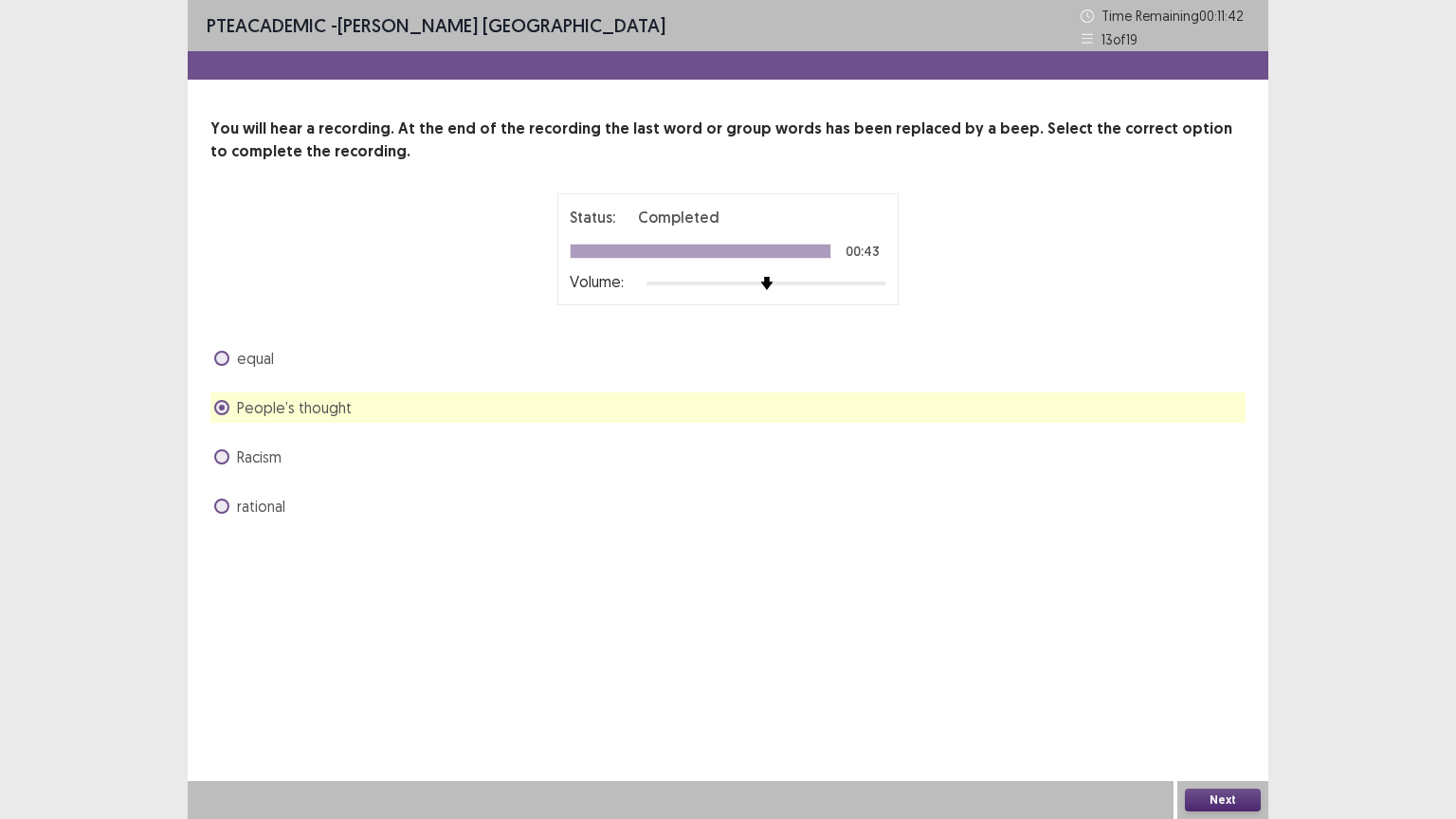
click at [1233, 691] on button "Next" at bounding box center [1222, 800] width 76 height 23
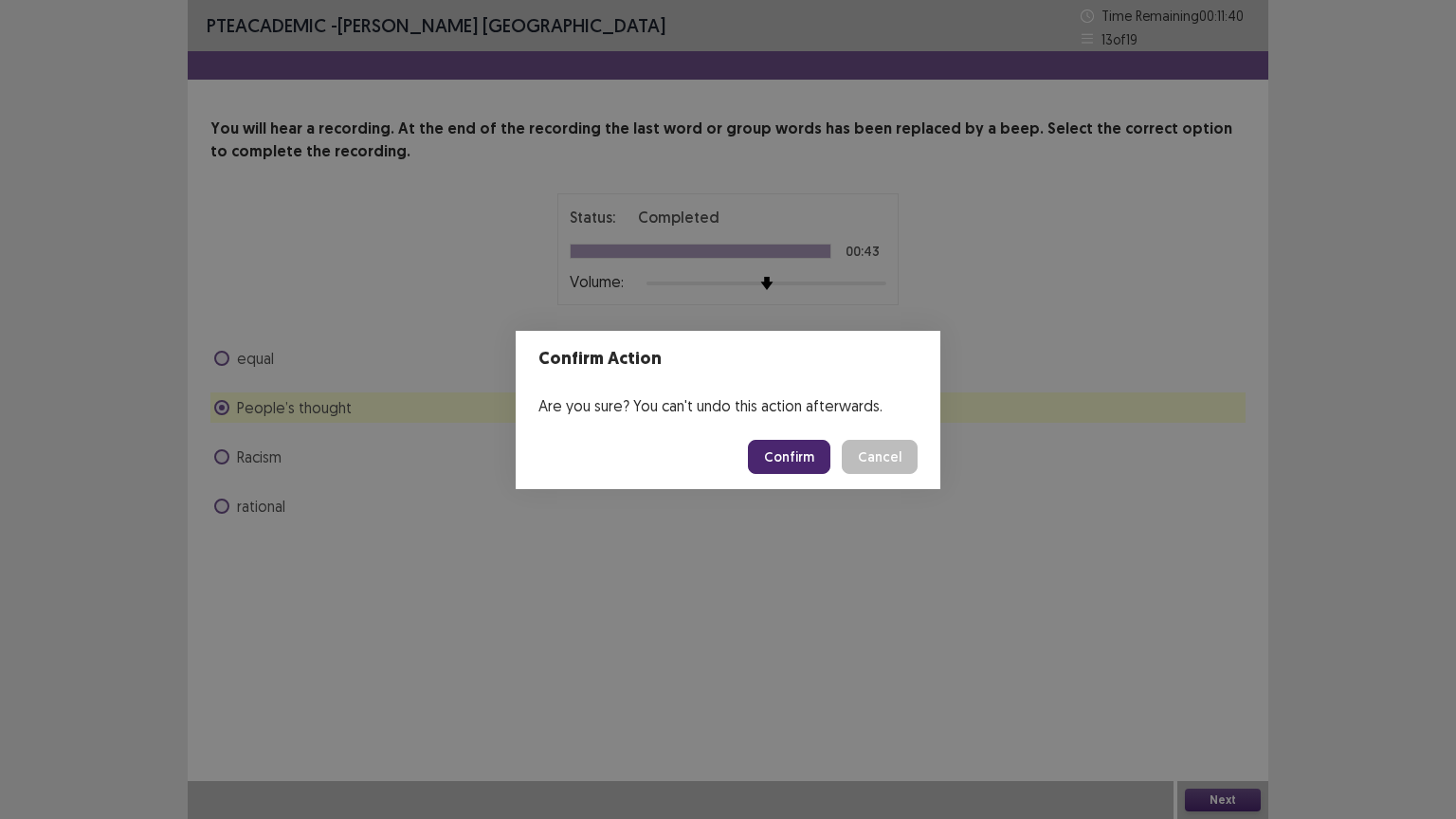
click at [776, 448] on button "Confirm" at bounding box center [789, 457] width 82 height 34
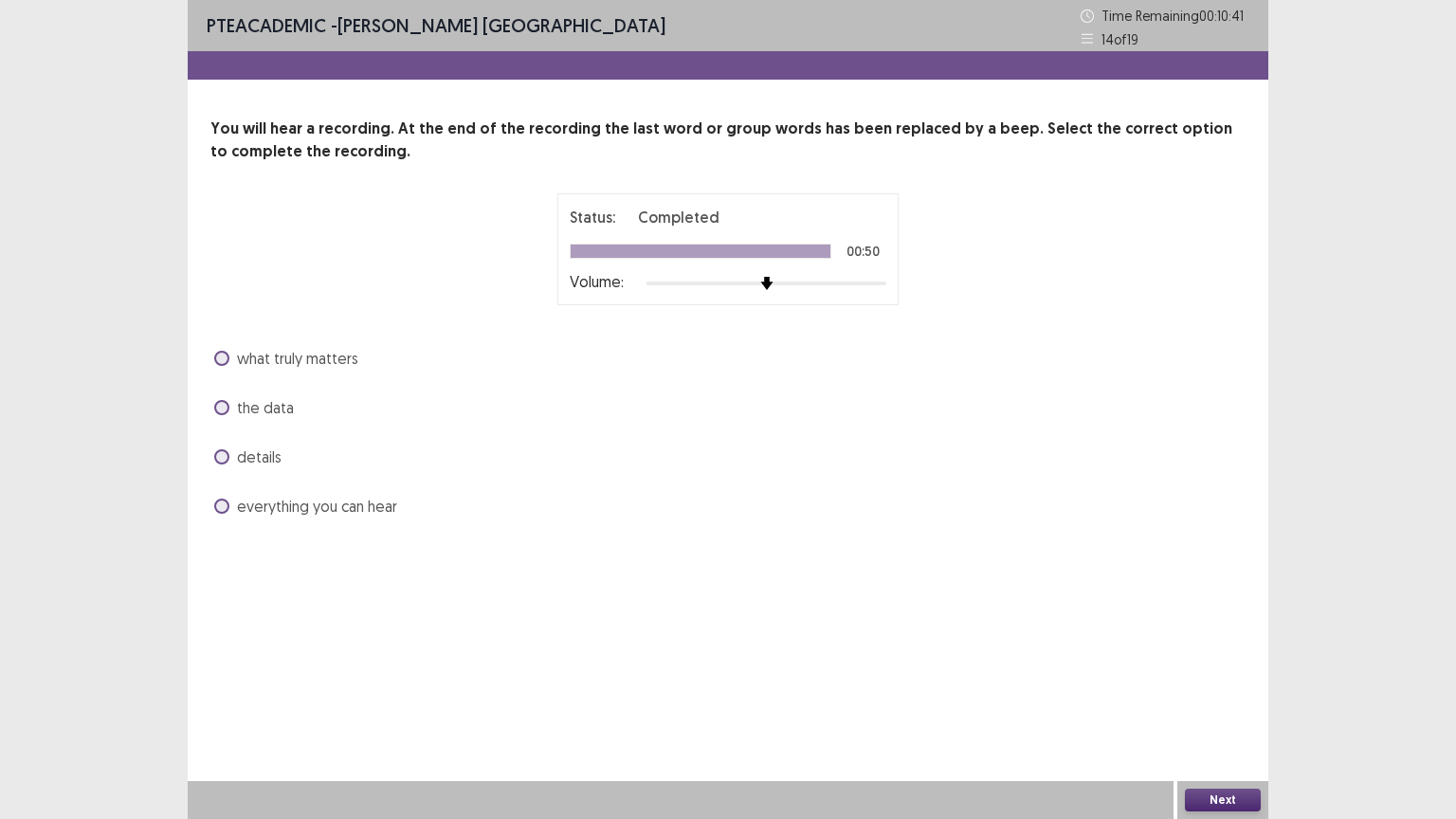
click at [276, 360] on span "what truly matters" at bounding box center [297, 358] width 122 height 23
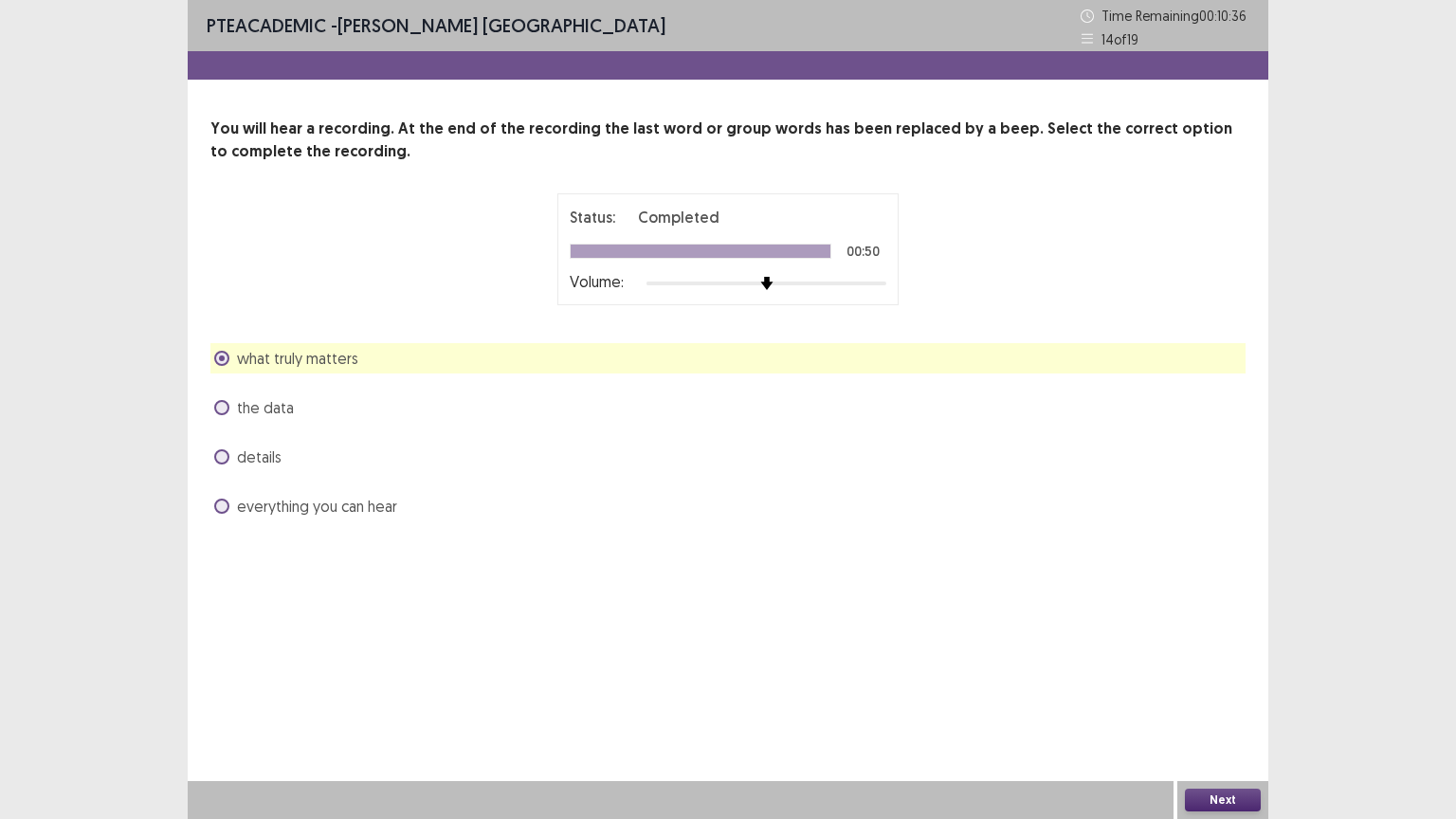
click at [1214, 691] on button "Next" at bounding box center [1222, 800] width 76 height 23
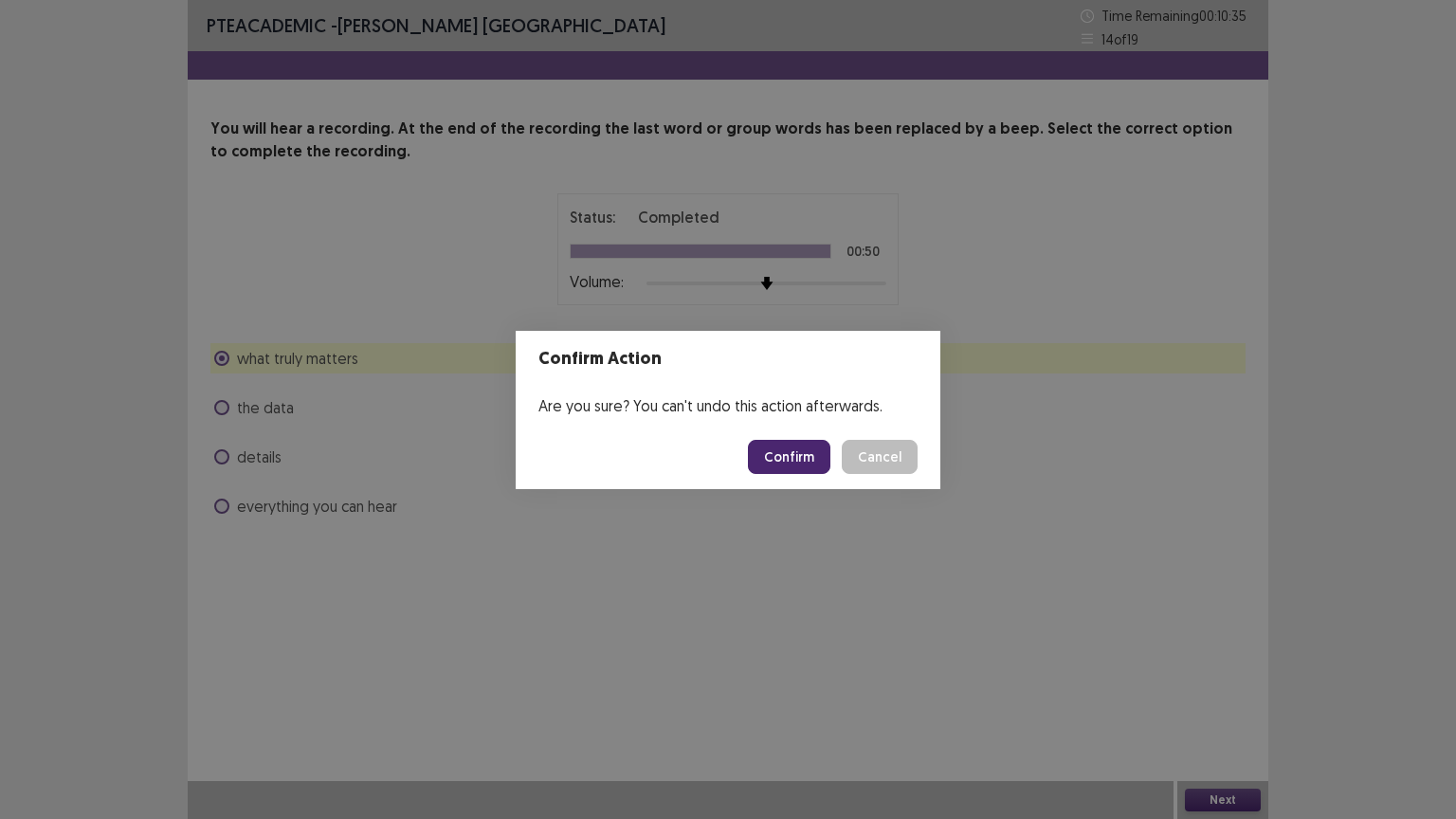
click at [800, 462] on button "Confirm" at bounding box center [789, 457] width 82 height 34
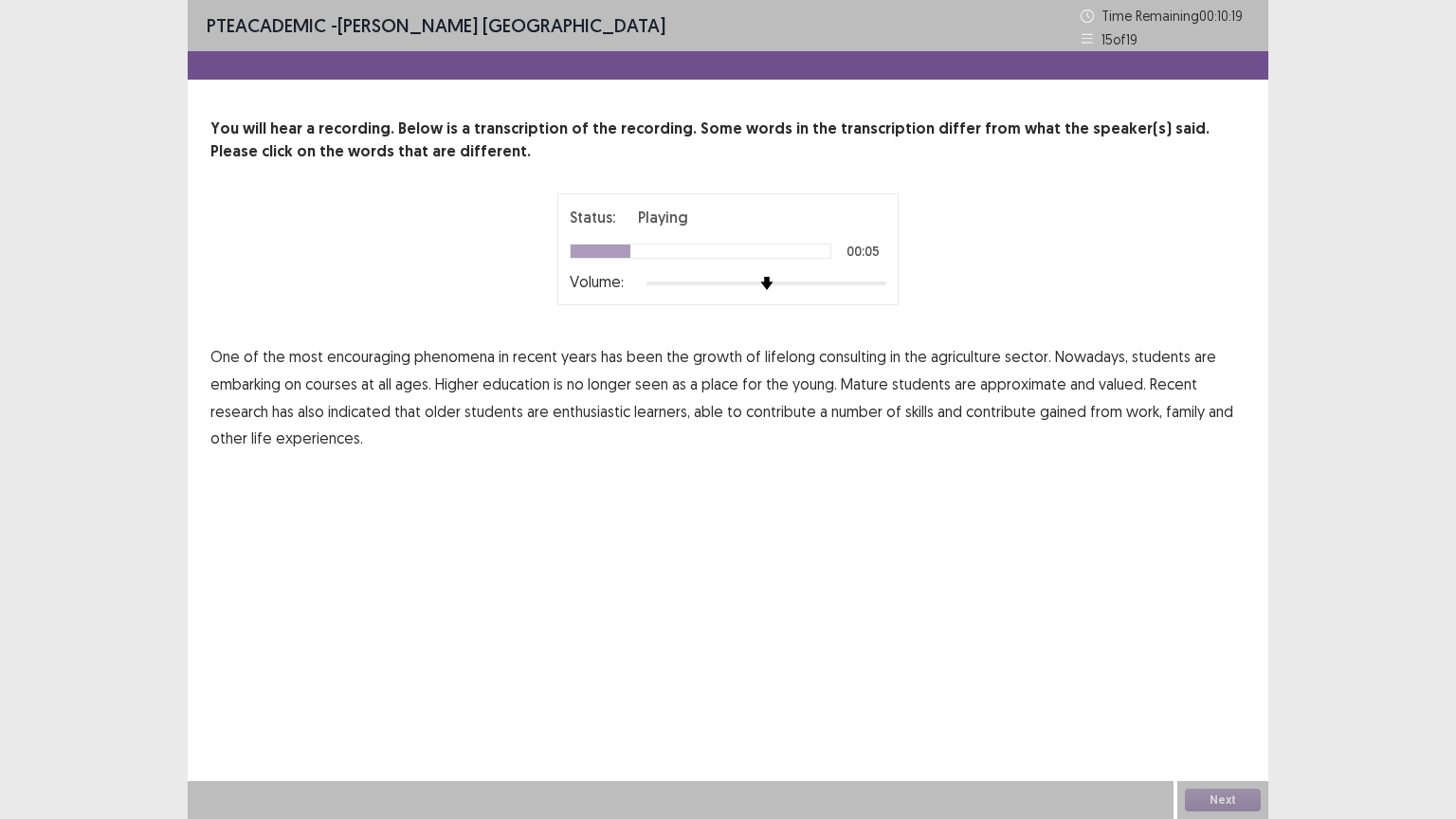
click at [856, 354] on span "consulting" at bounding box center [853, 356] width 67 height 23
click at [1036, 383] on span "approximate" at bounding box center [1023, 384] width 86 height 23
click at [996, 405] on span "contribute" at bounding box center [1000, 412] width 70 height 23
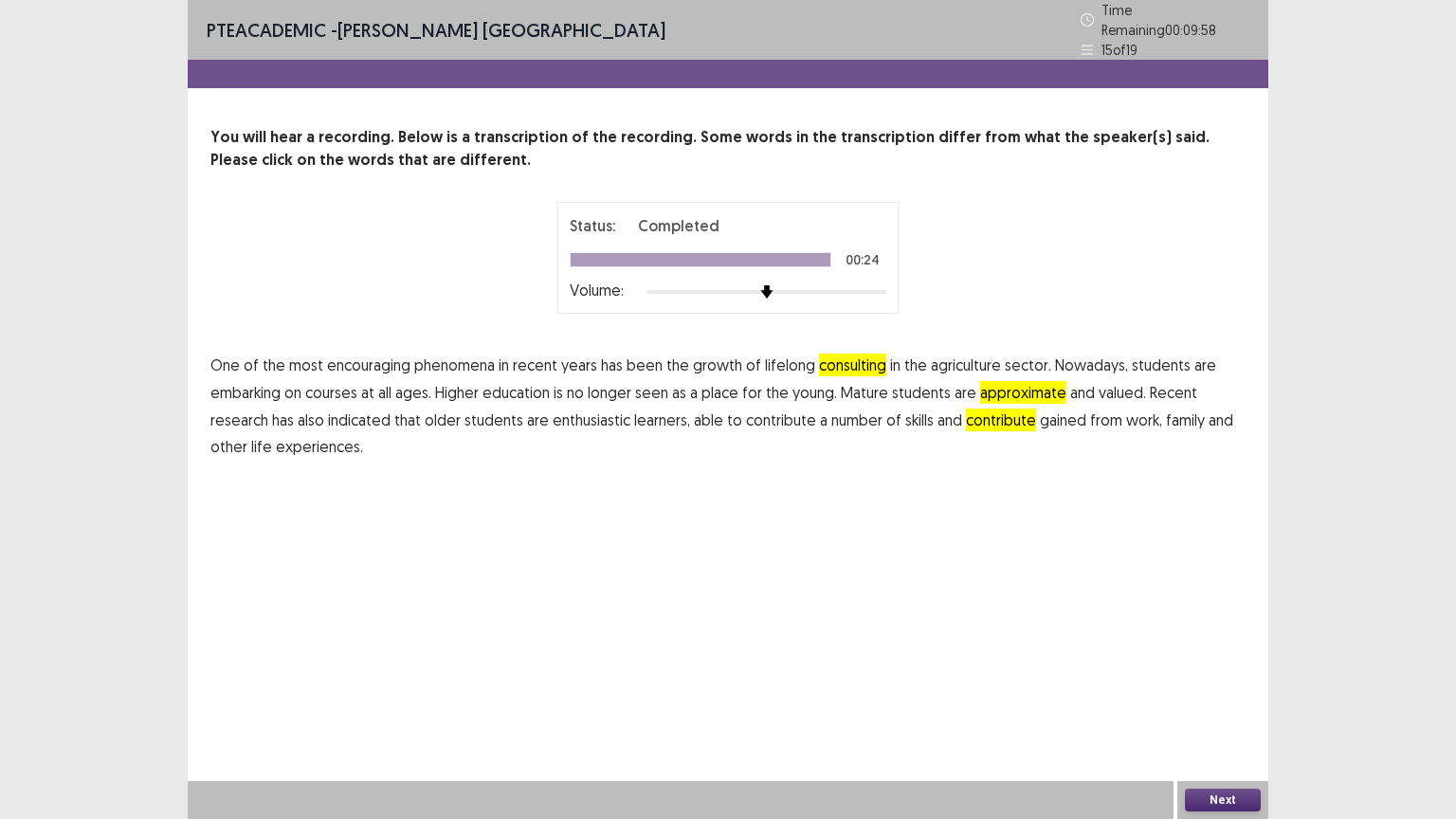
click at [1238, 691] on button "Next" at bounding box center [1222, 800] width 76 height 23
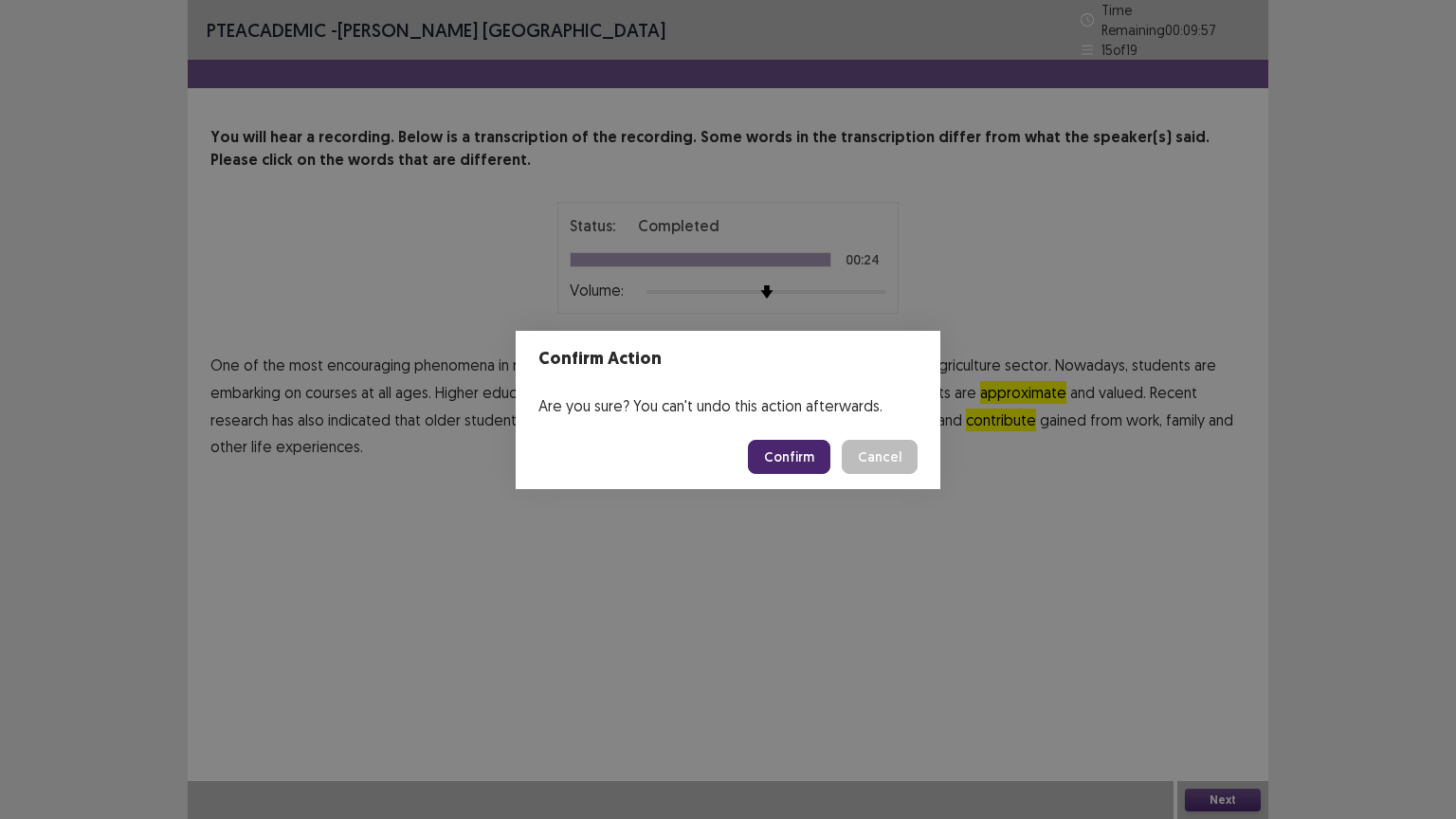
click at [795, 440] on button "Confirm" at bounding box center [789, 457] width 82 height 34
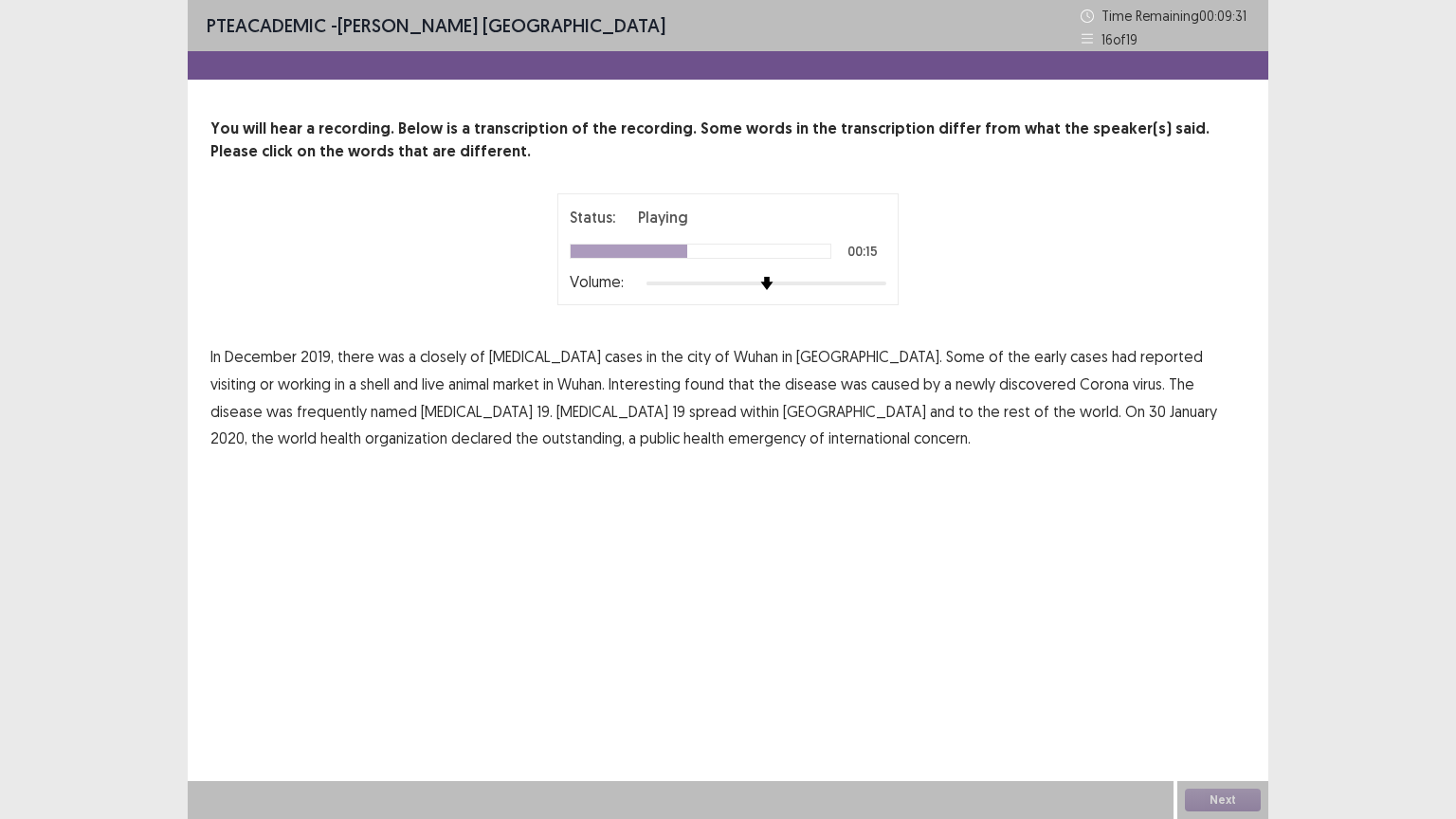
click at [608, 383] on span "Interesting" at bounding box center [644, 384] width 72 height 23
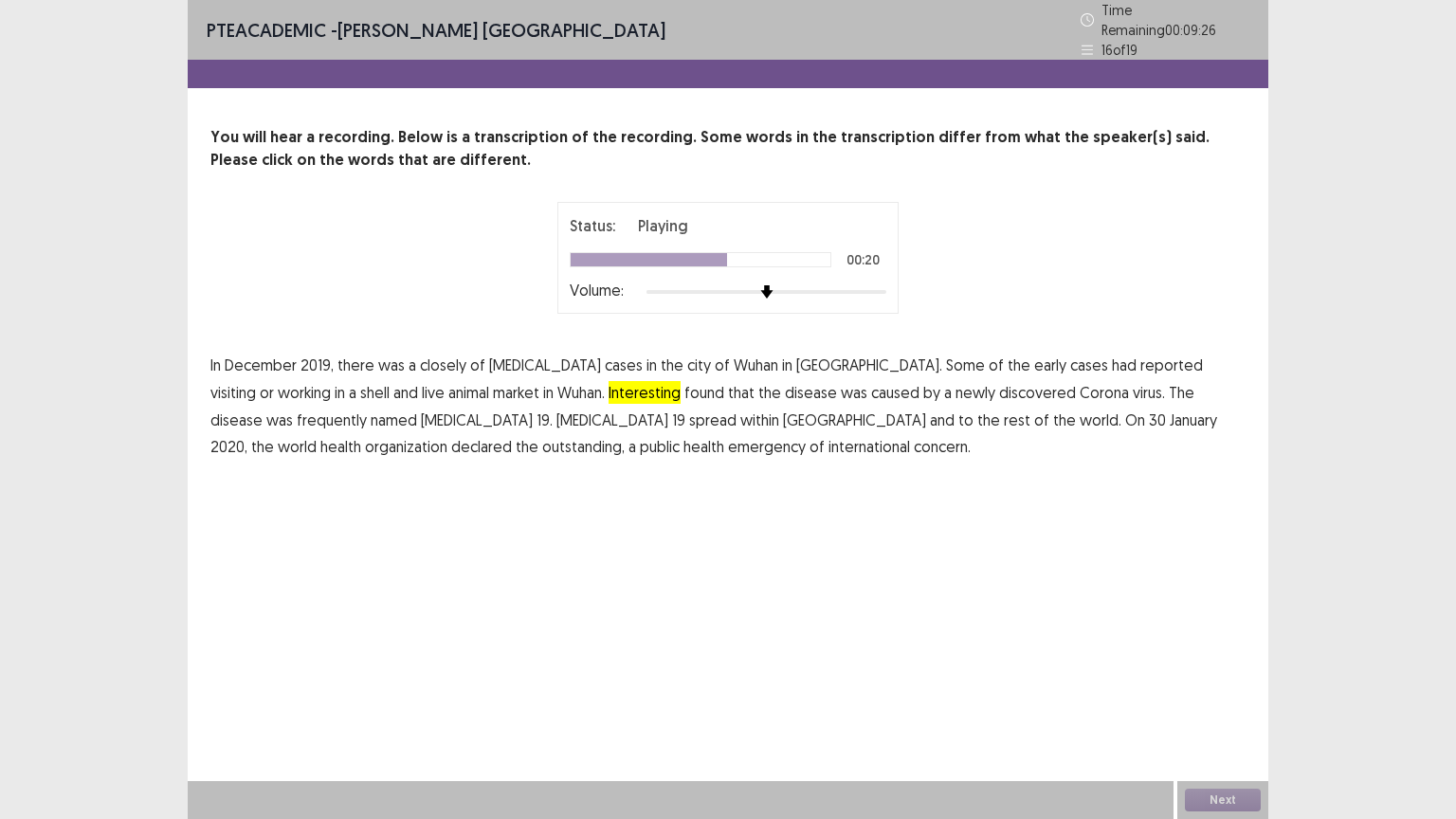
click at [367, 408] on span "frequently" at bounding box center [331, 420] width 70 height 23
click at [390, 381] on span "shell" at bounding box center [375, 393] width 30 height 23
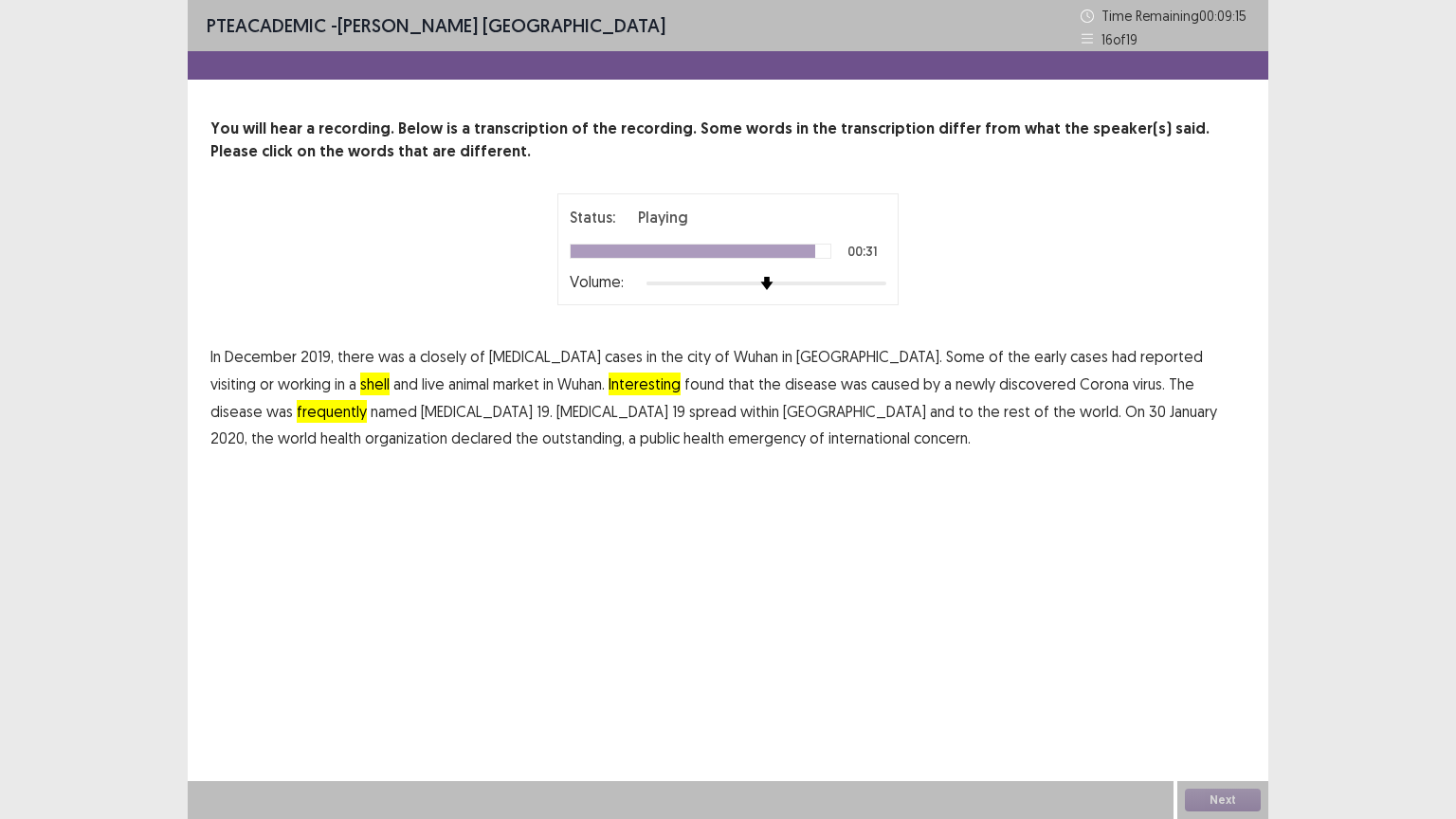
click at [625, 426] on span "outstanding," at bounding box center [583, 438] width 82 height 23
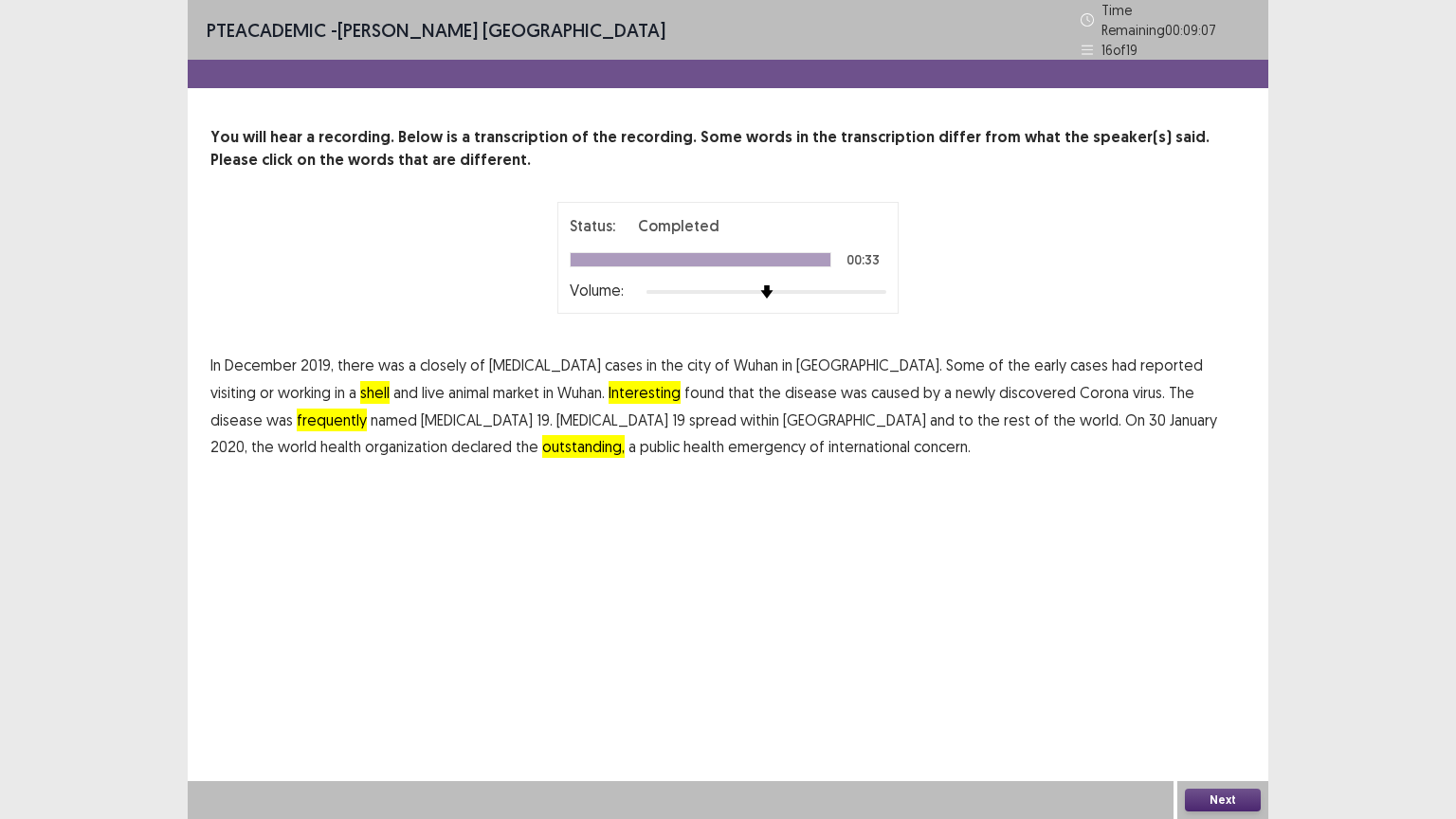
click at [390, 381] on span "shell" at bounding box center [375, 393] width 30 height 23
click at [1211, 691] on button "Next" at bounding box center [1222, 800] width 76 height 23
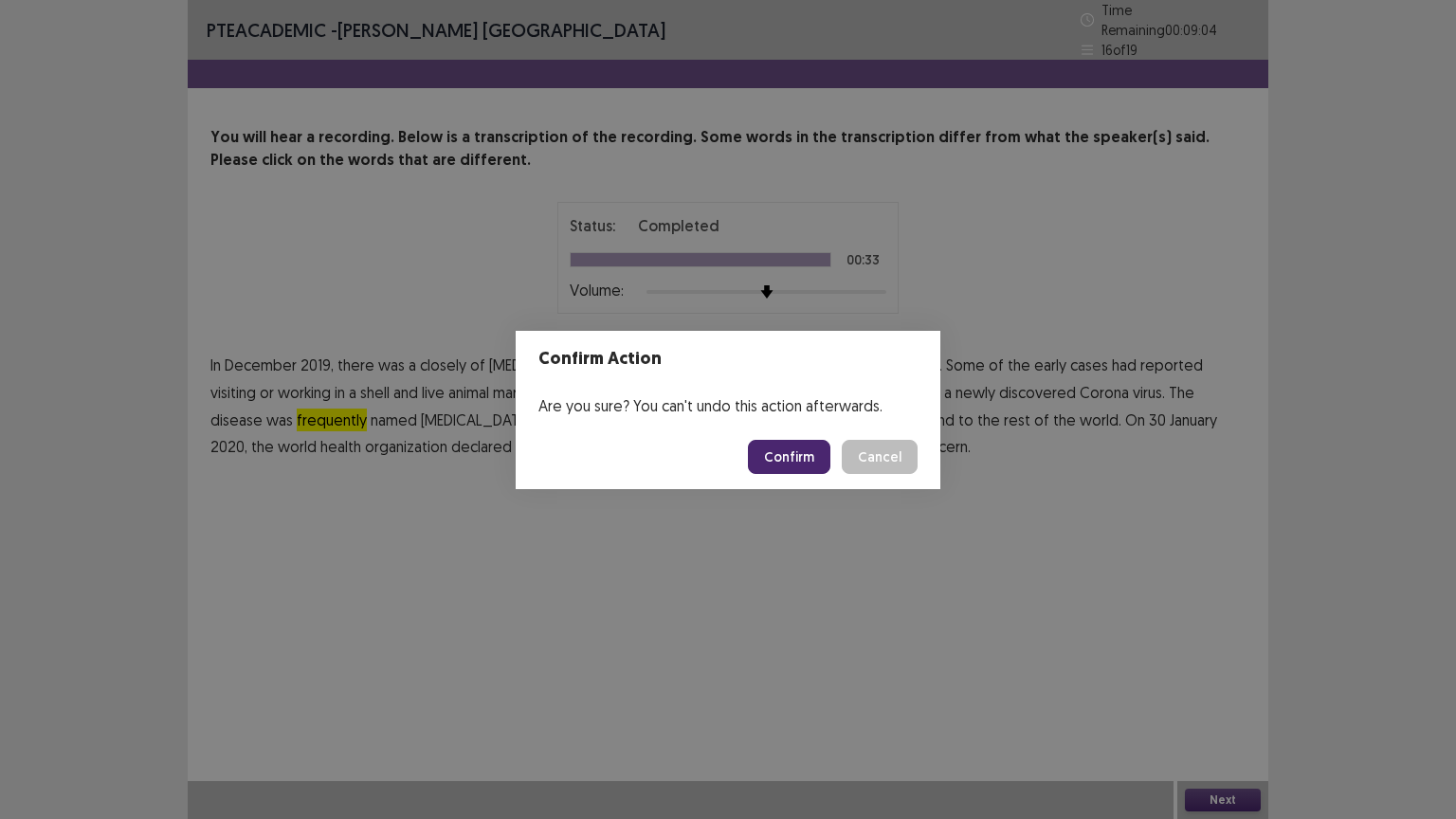
click at [793, 447] on button "Confirm" at bounding box center [789, 457] width 82 height 34
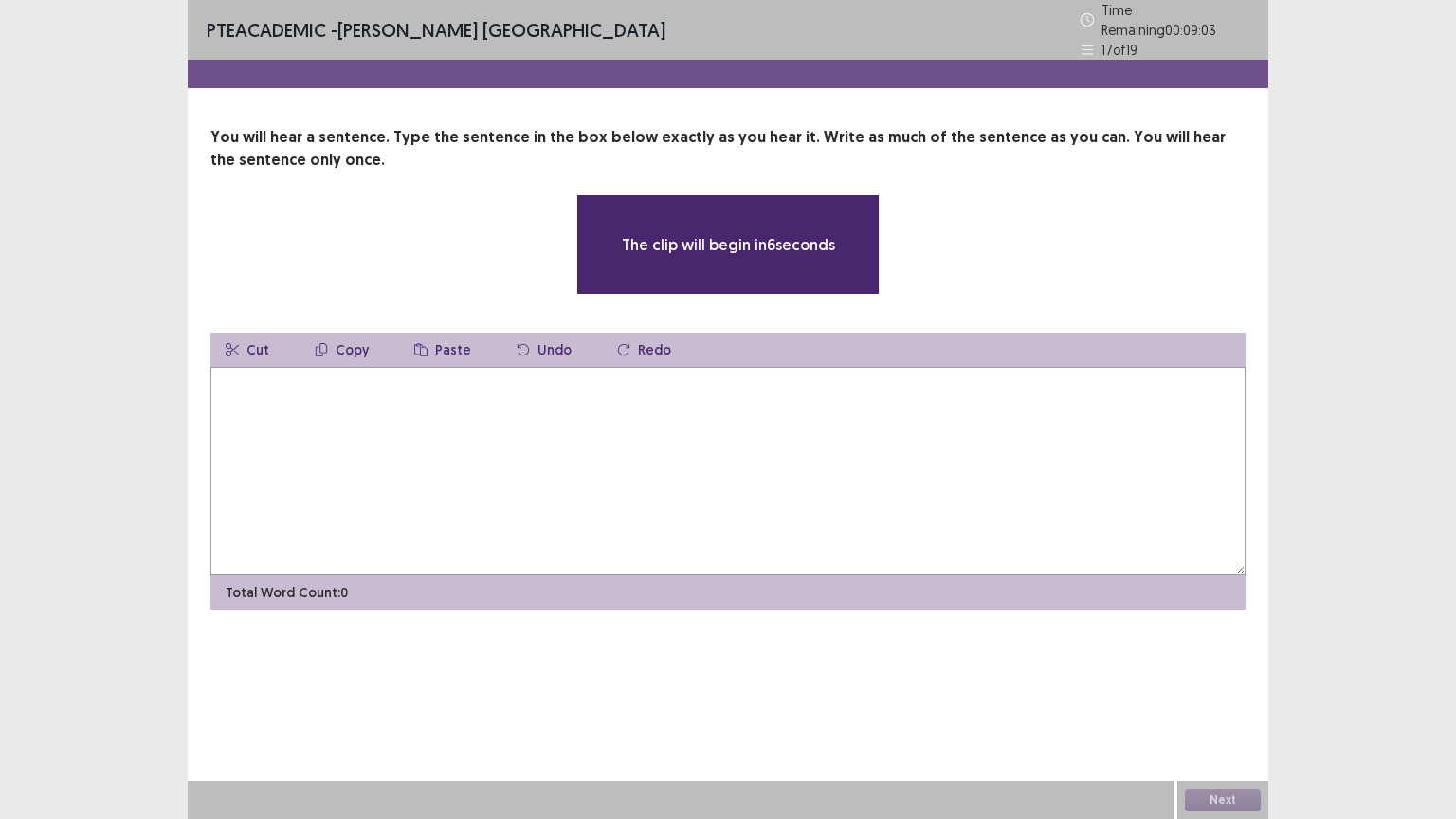
click at [545, 411] on textarea at bounding box center [728, 471] width 1035 height 209
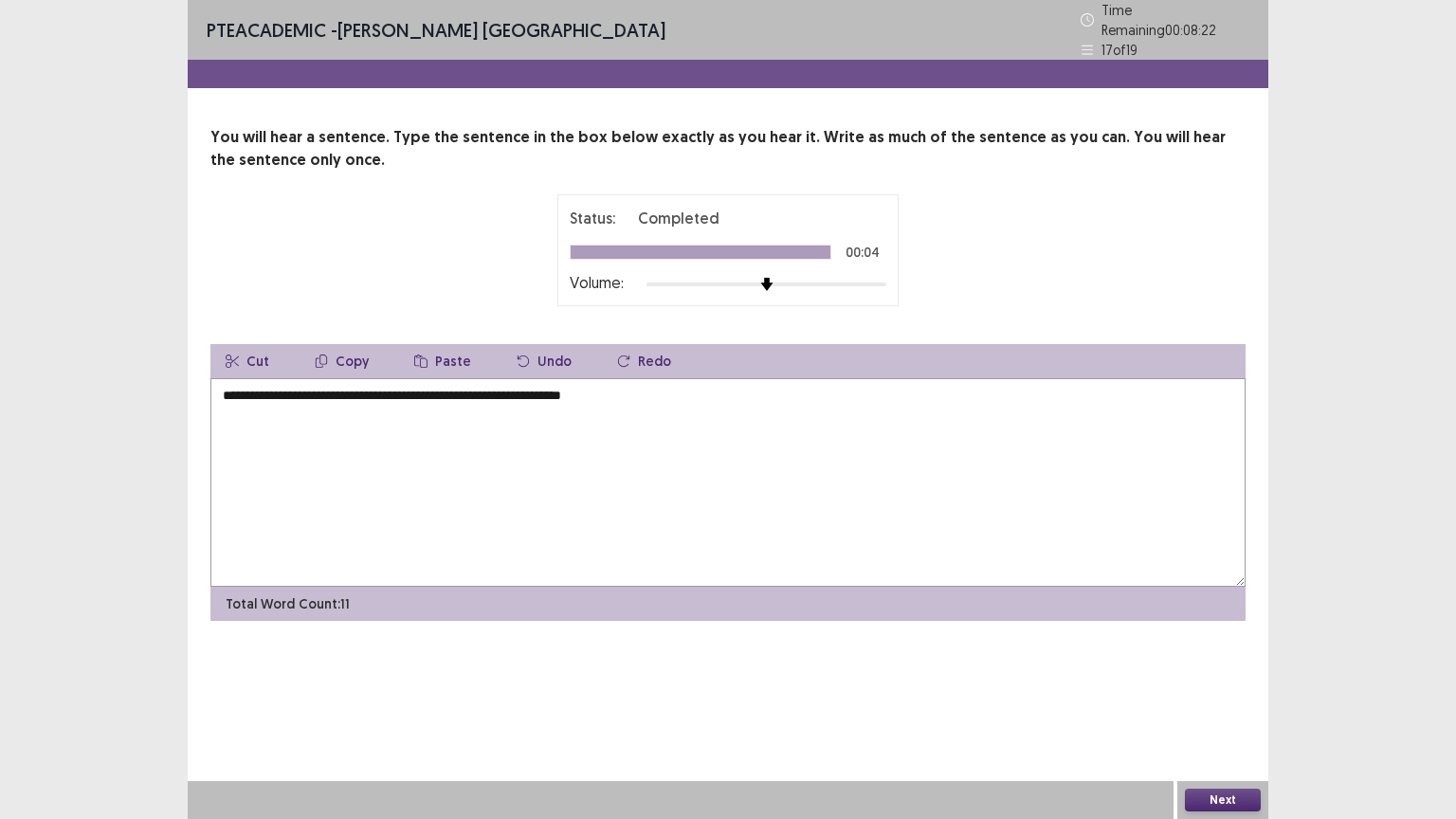
type textarea "**********"
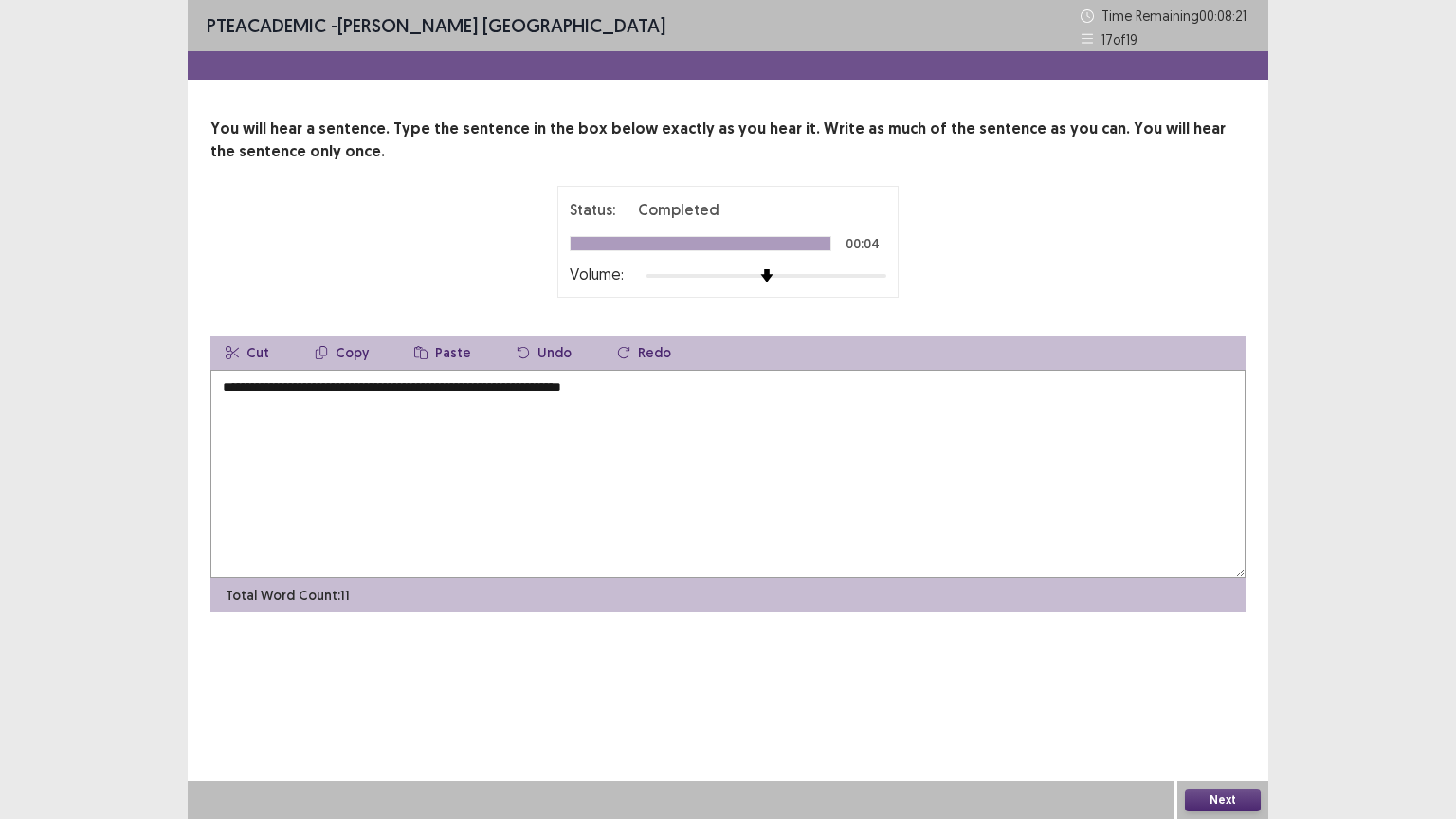
click at [1214, 691] on button "Next" at bounding box center [1222, 800] width 76 height 23
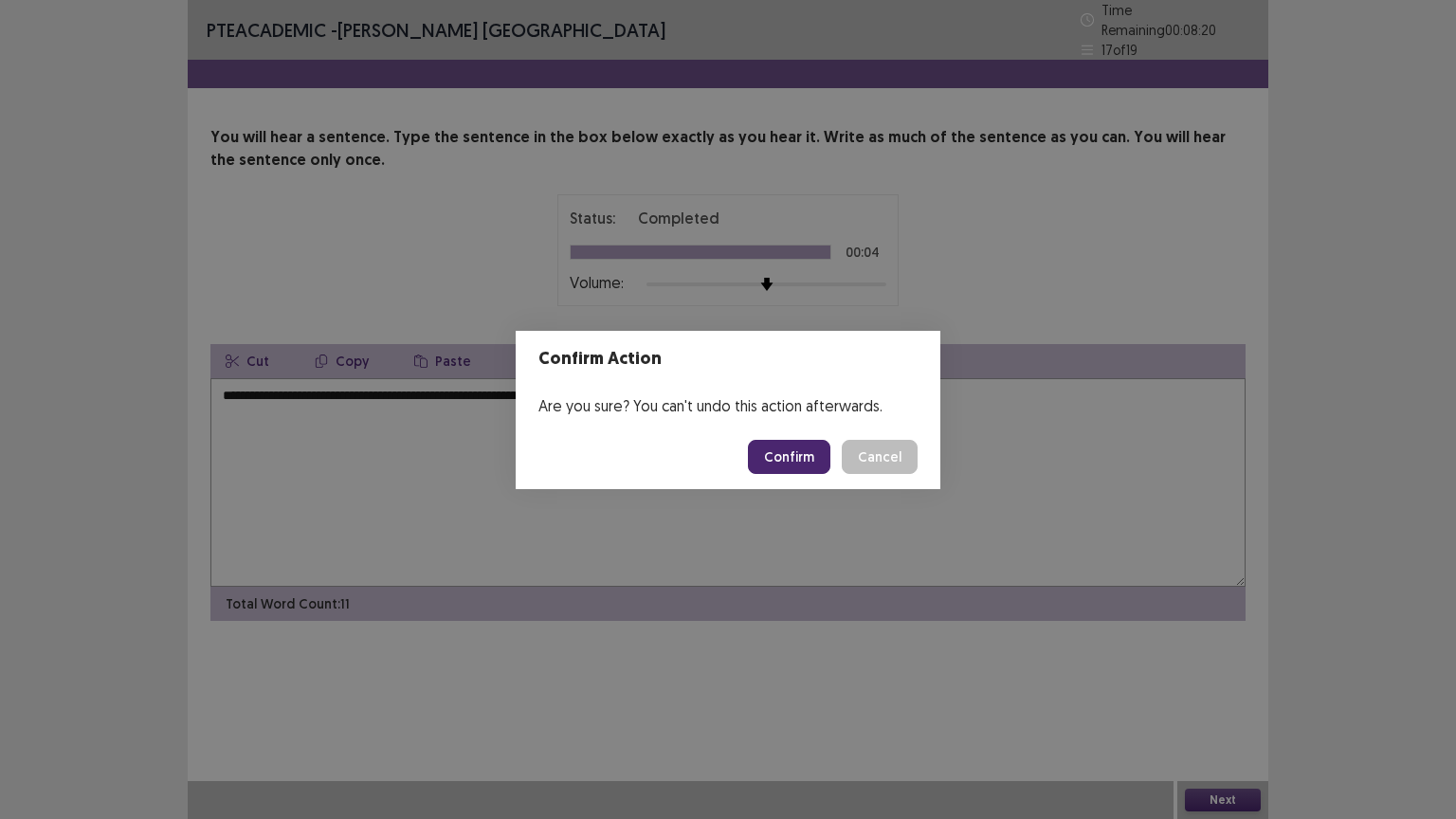
click at [808, 449] on button "Confirm" at bounding box center [789, 457] width 82 height 34
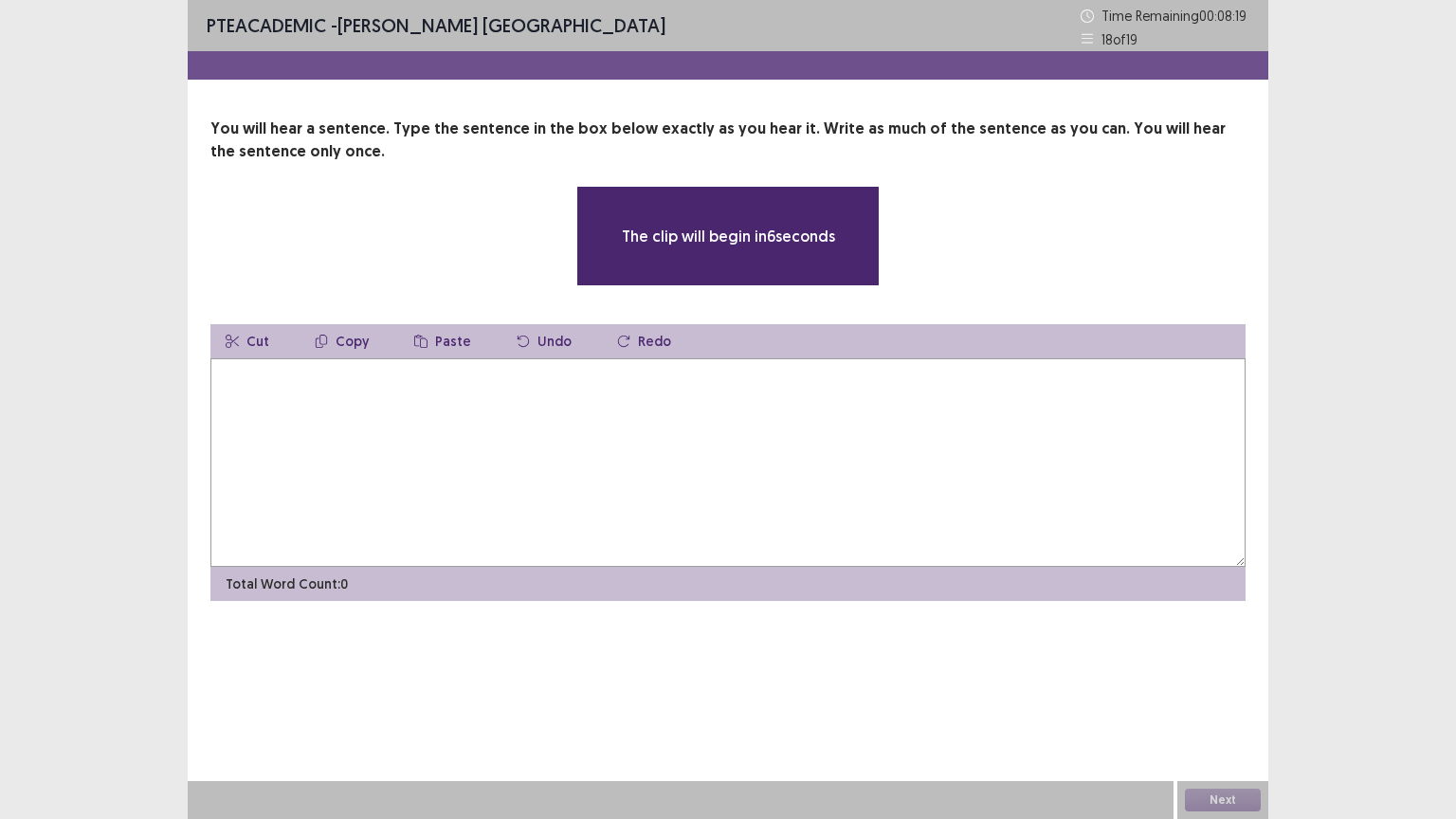
click at [570, 379] on textarea at bounding box center [728, 463] width 1035 height 209
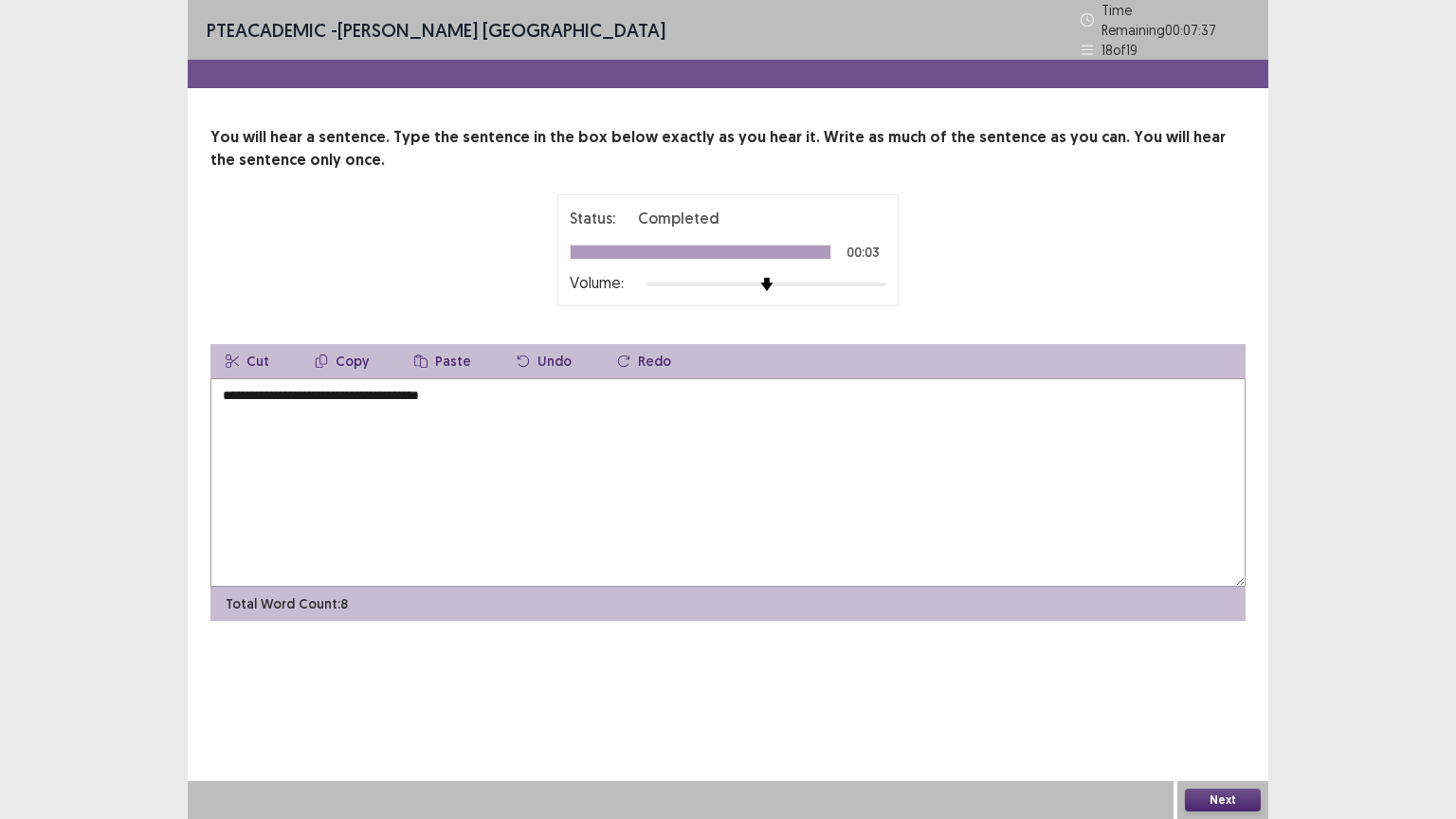
click at [375, 387] on textarea "**********" at bounding box center [728, 483] width 1035 height 209
type textarea "**********"
click at [1217, 691] on button "Next" at bounding box center [1222, 800] width 76 height 23
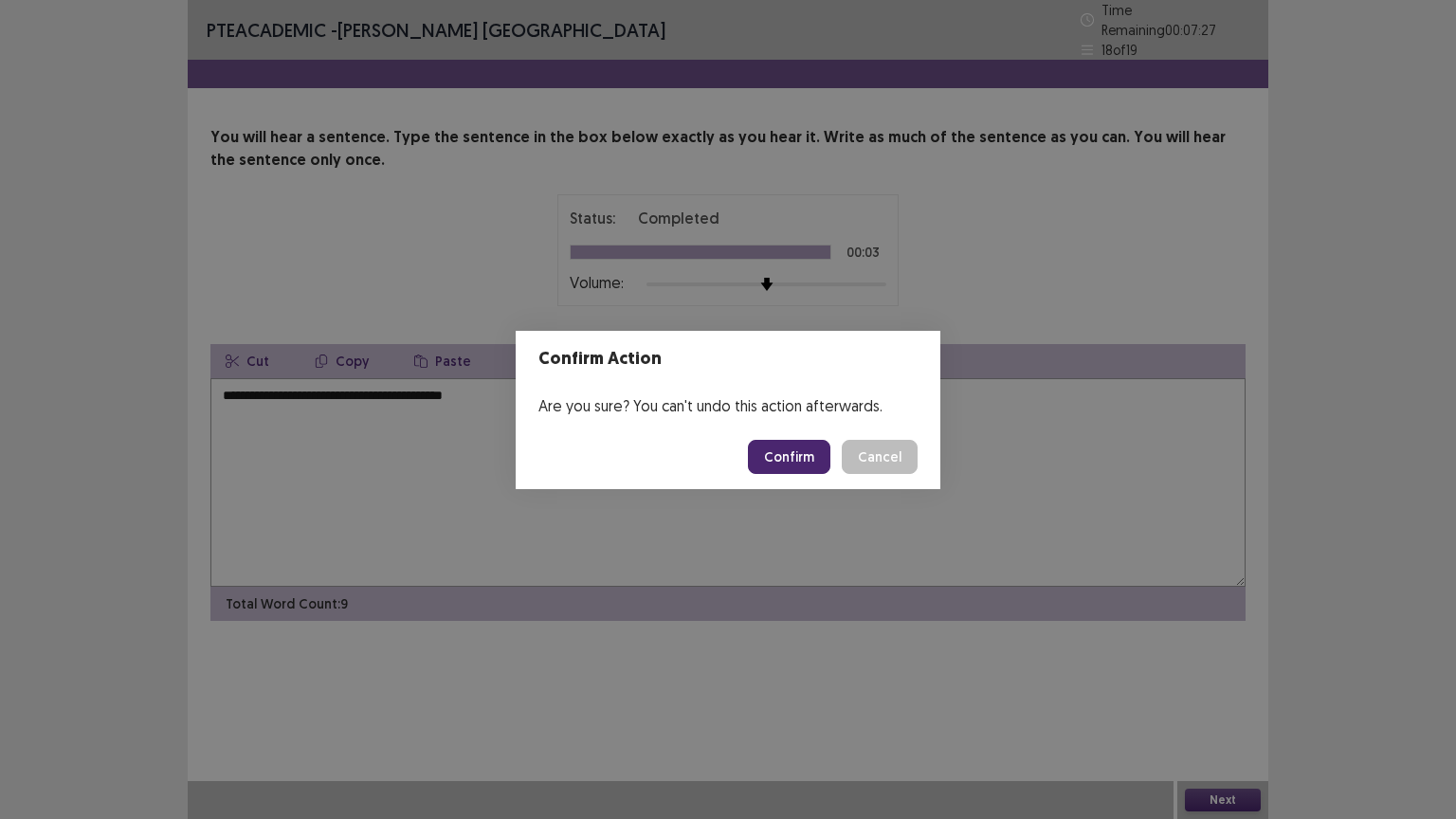
click at [793, 451] on button "Confirm" at bounding box center [789, 457] width 82 height 34
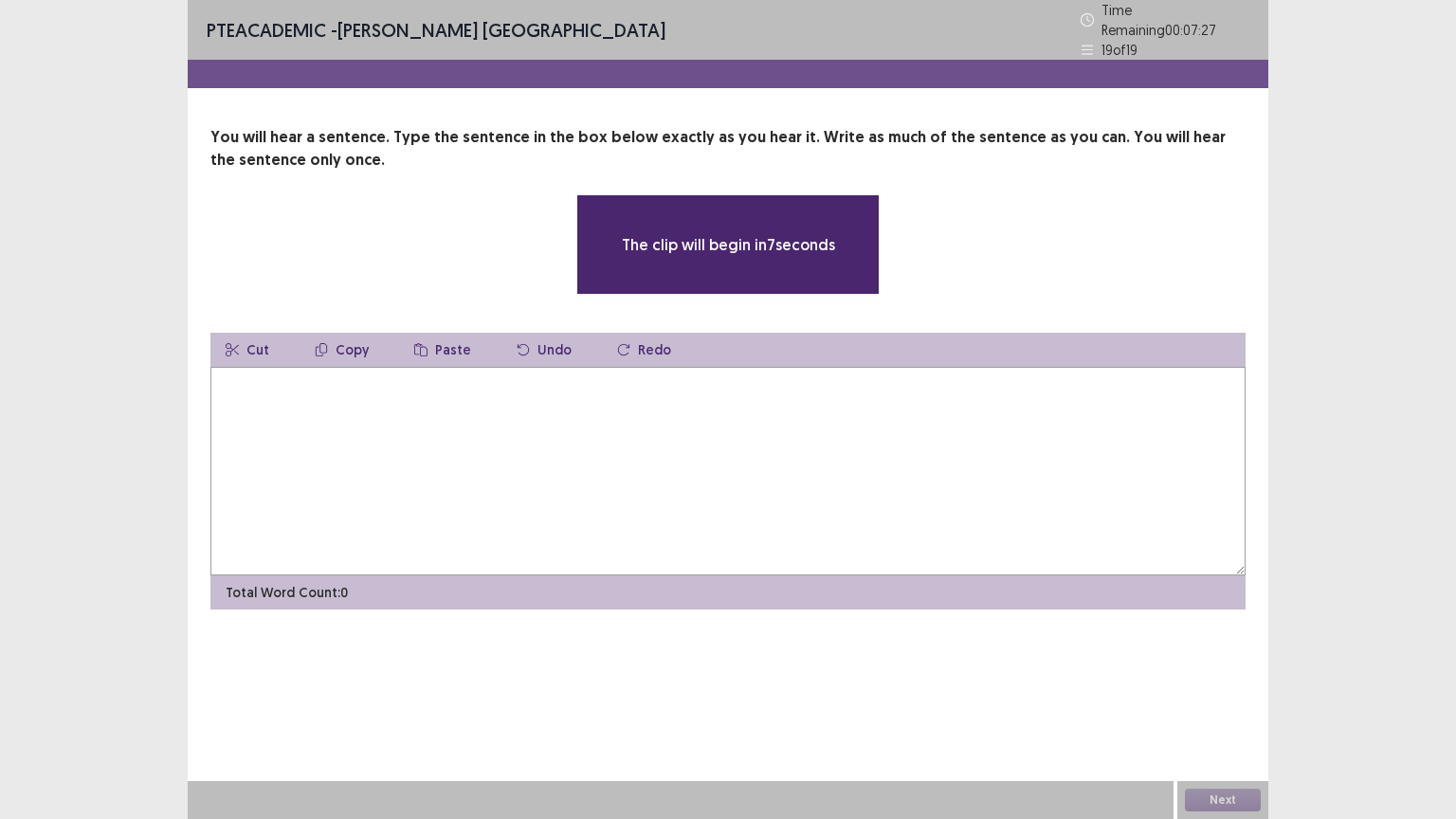
click at [754, 444] on textarea at bounding box center [728, 471] width 1035 height 209
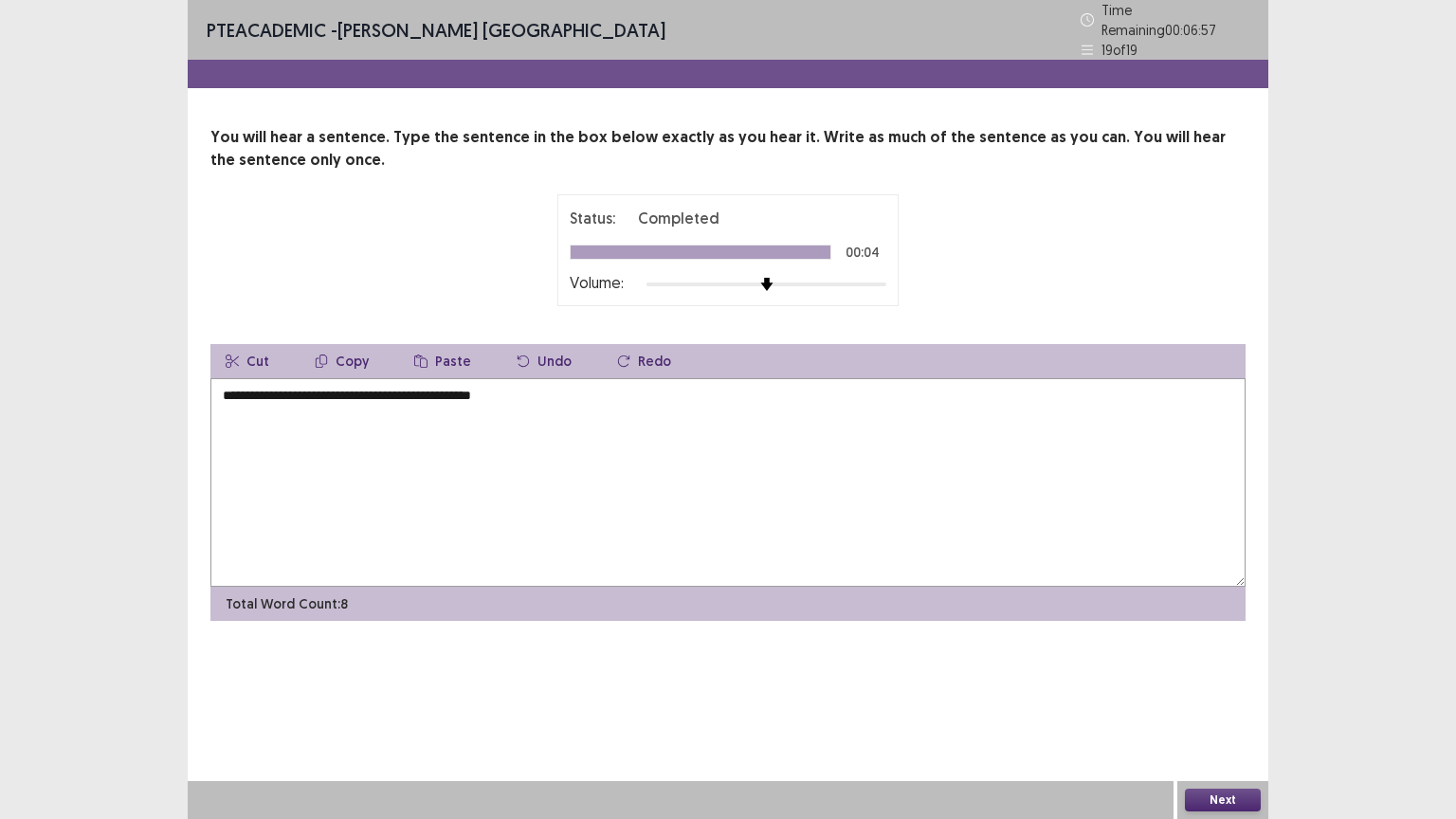
click at [347, 387] on textarea "**********" at bounding box center [728, 483] width 1035 height 209
type textarea "**********"
click at [1232, 691] on button "Next" at bounding box center [1222, 800] width 76 height 23
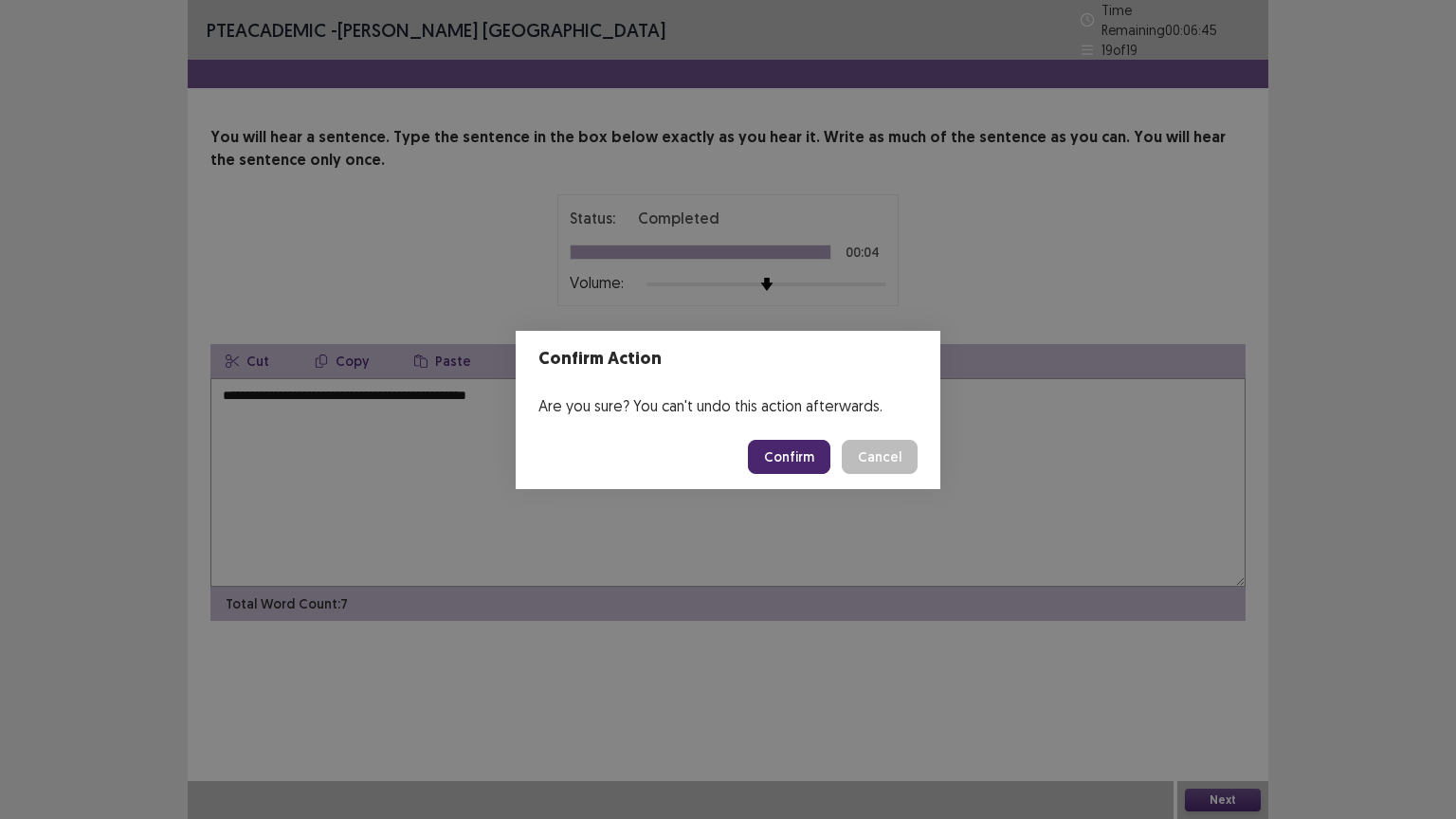
click at [792, 454] on button "Confirm" at bounding box center [789, 457] width 82 height 34
